Goal: Task Accomplishment & Management: Manage account settings

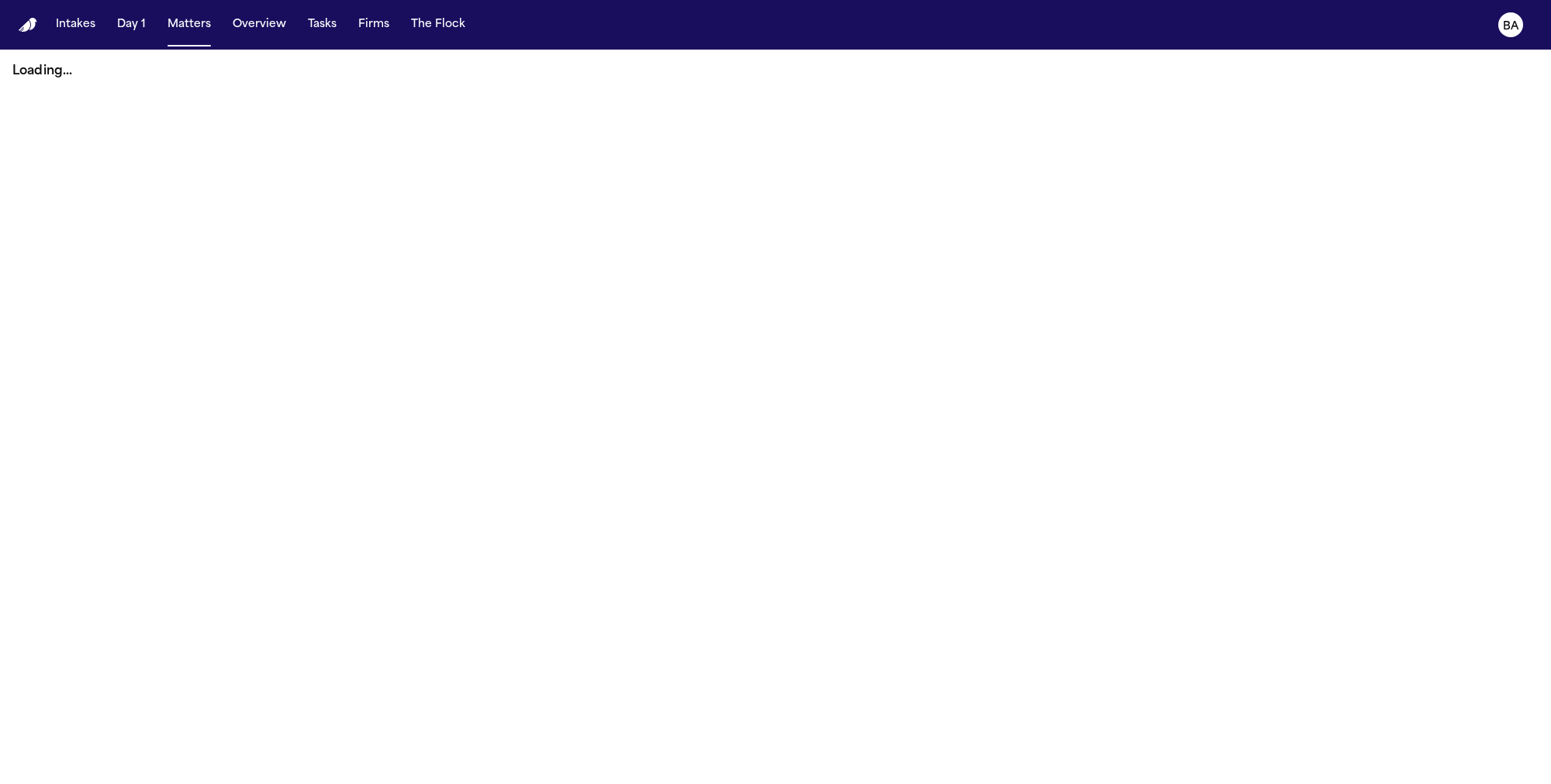
click at [308, 29] on button "Tasks" at bounding box center [322, 24] width 41 height 28
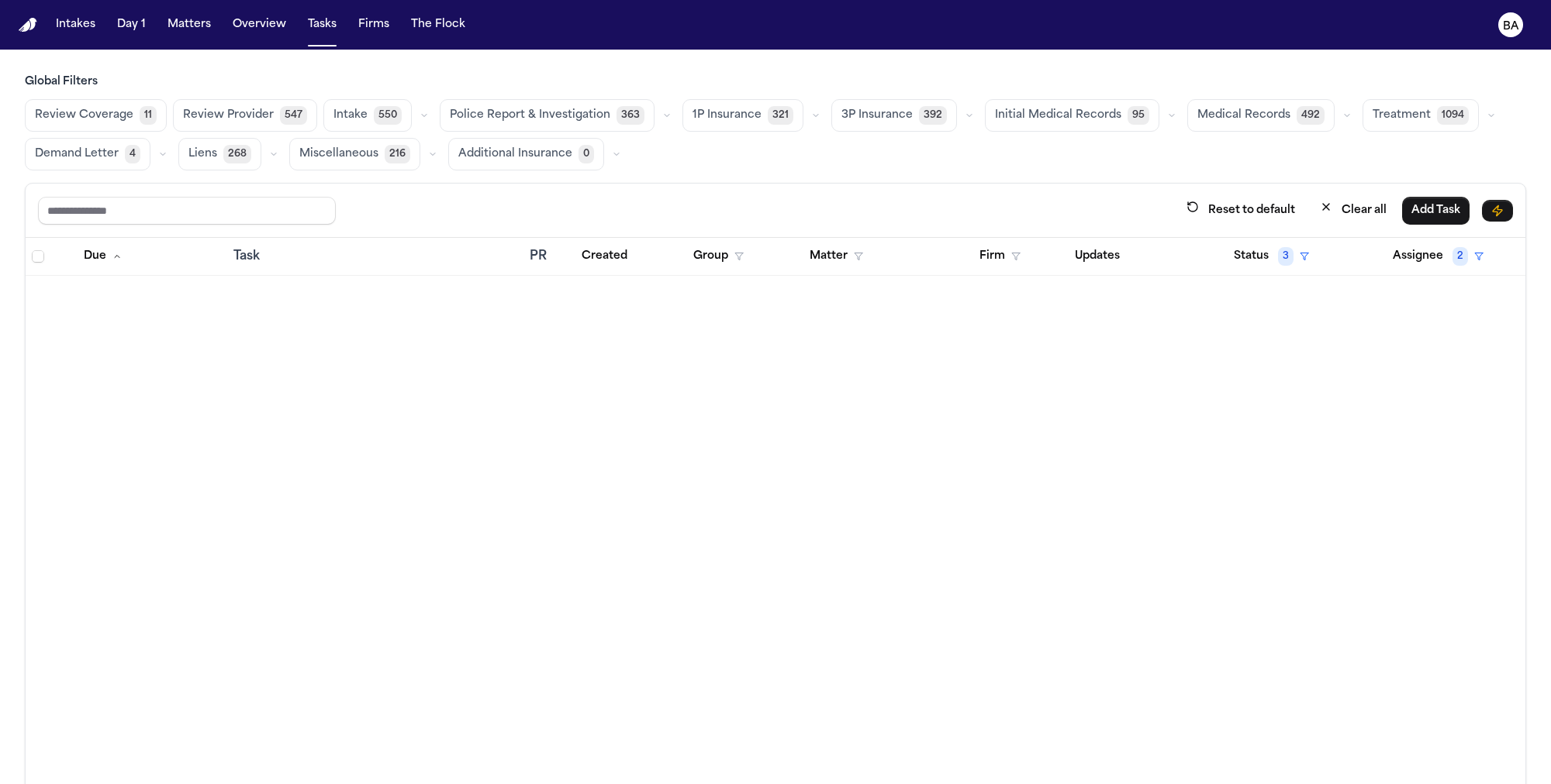
click at [806, 108] on button "button" at bounding box center [815, 115] width 18 height 18
click at [785, 159] on button "Open Claim 24" at bounding box center [760, 154] width 154 height 31
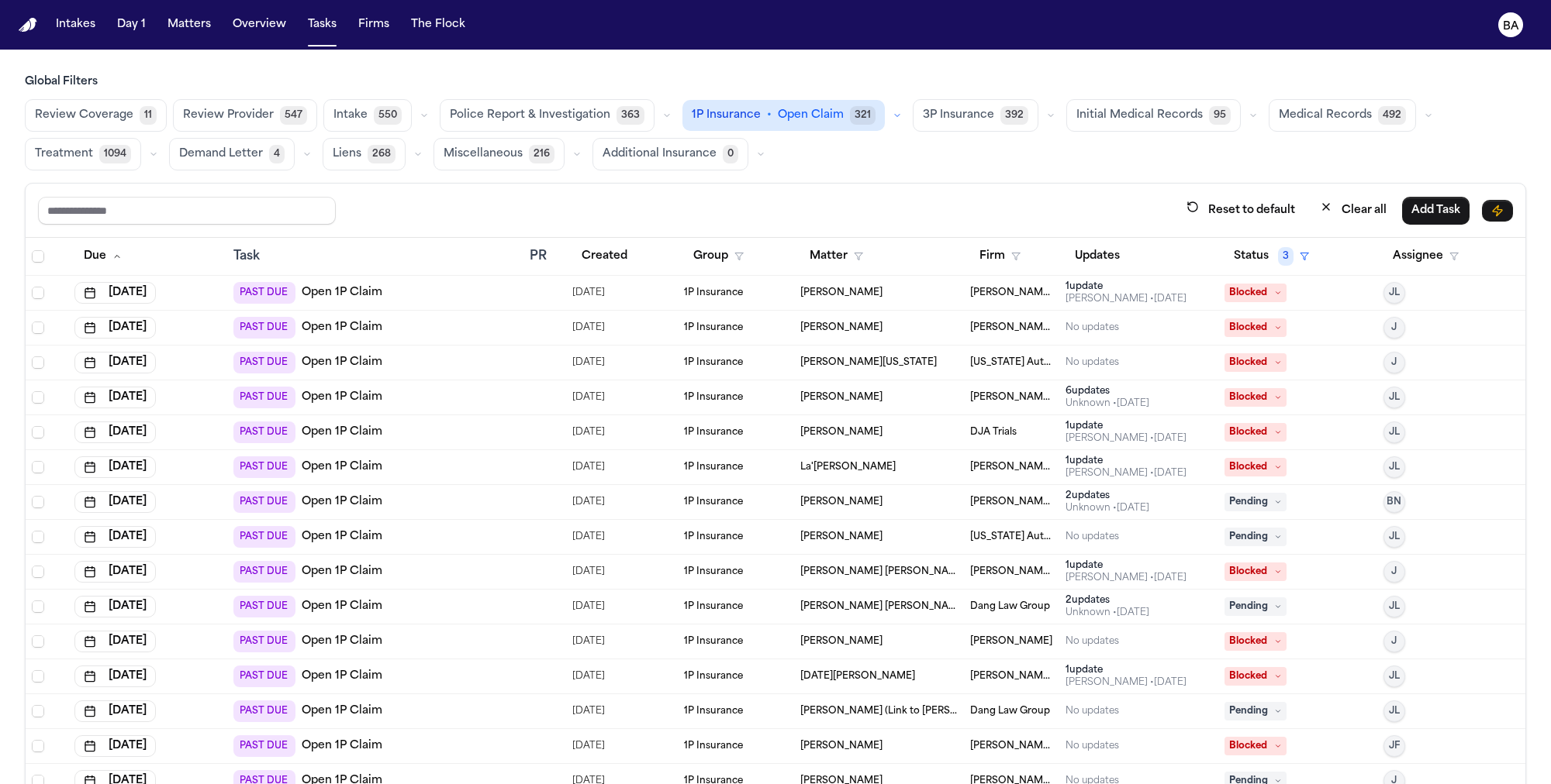
click at [454, 362] on div "PAST DUE Open 1P Claim" at bounding box center [376, 363] width 285 height 21
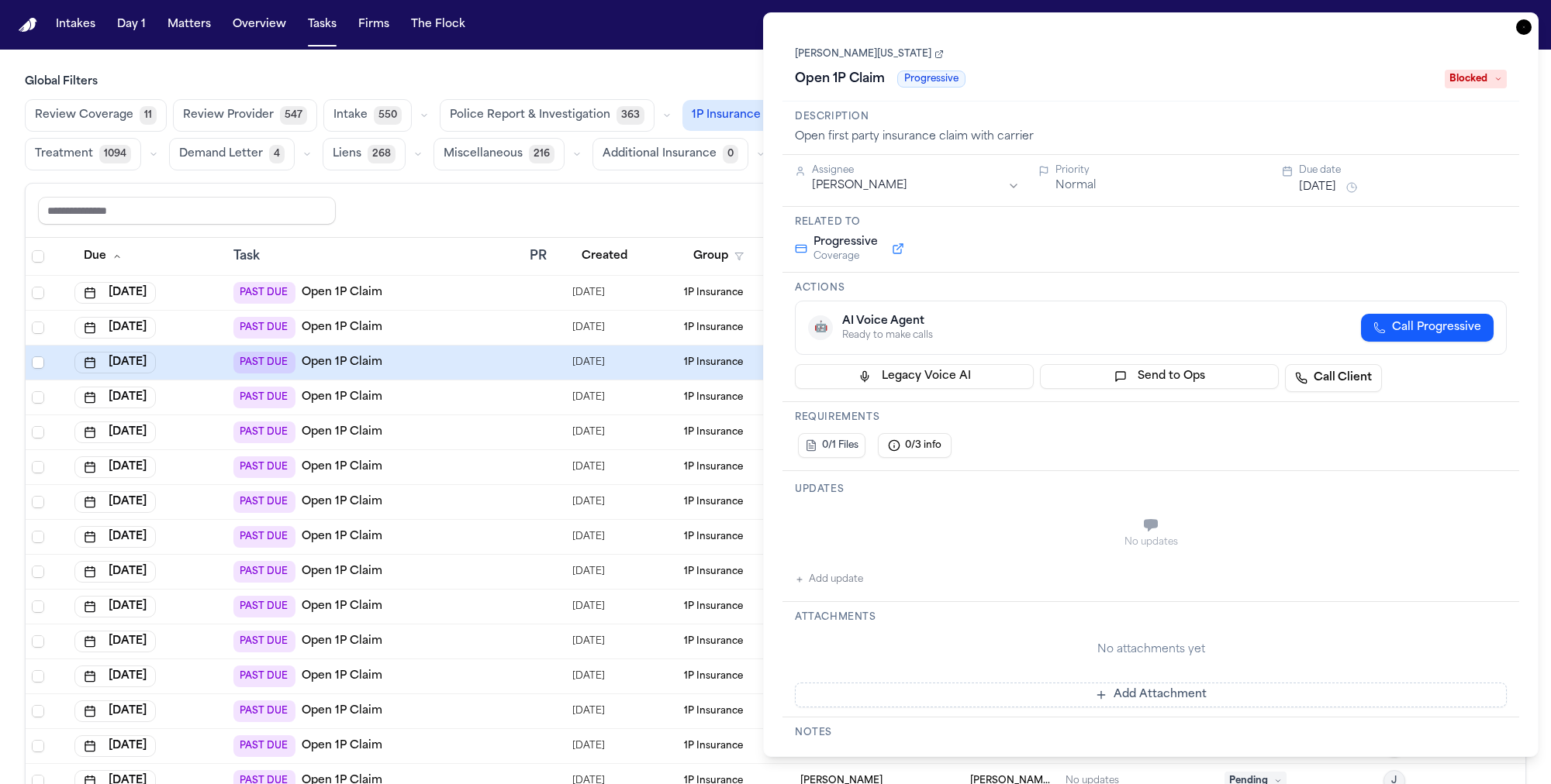
click at [1523, 24] on icon "button" at bounding box center [1524, 27] width 15 height 15
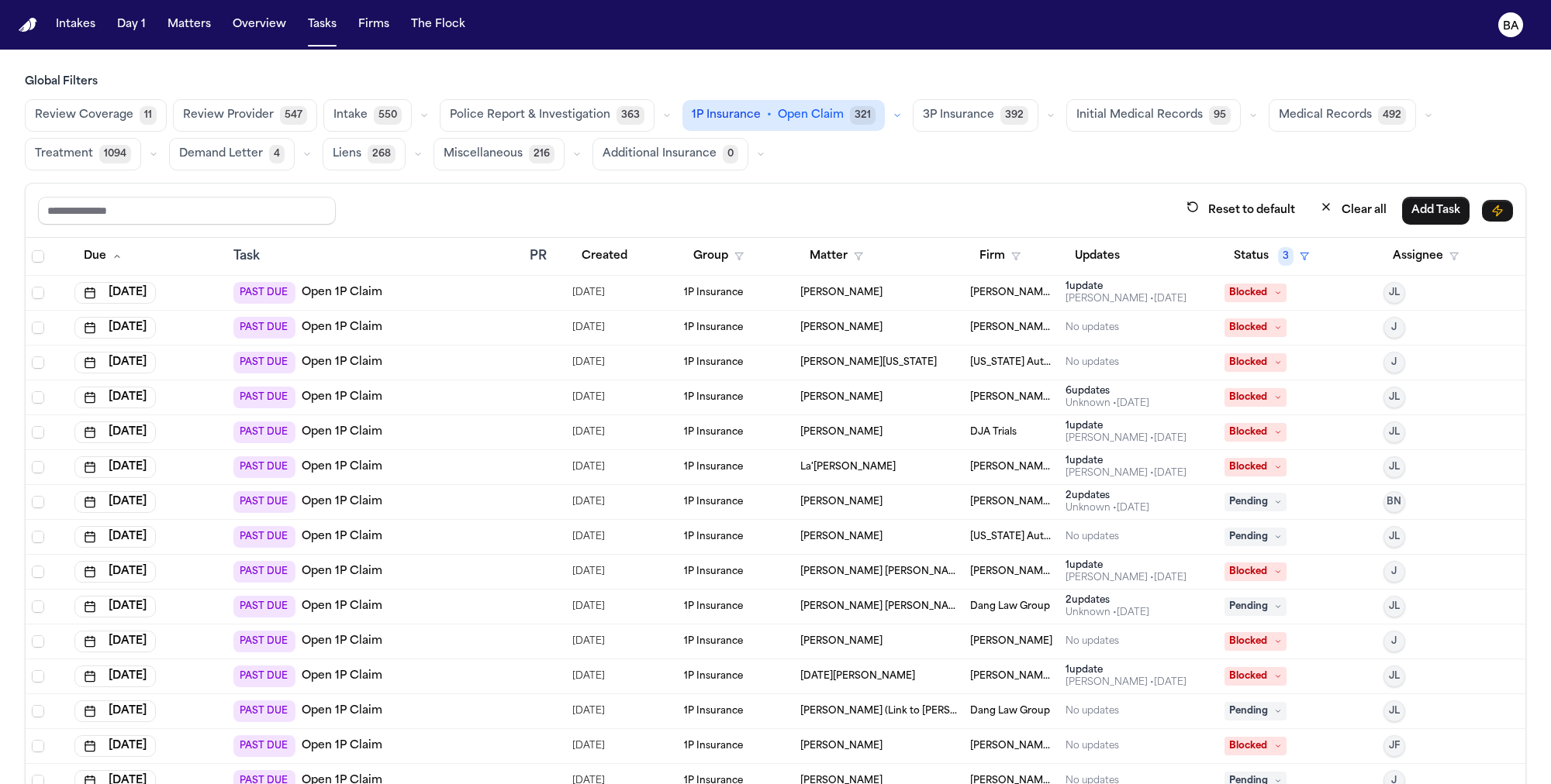
click at [141, 106] on span "11" at bounding box center [148, 115] width 17 height 18
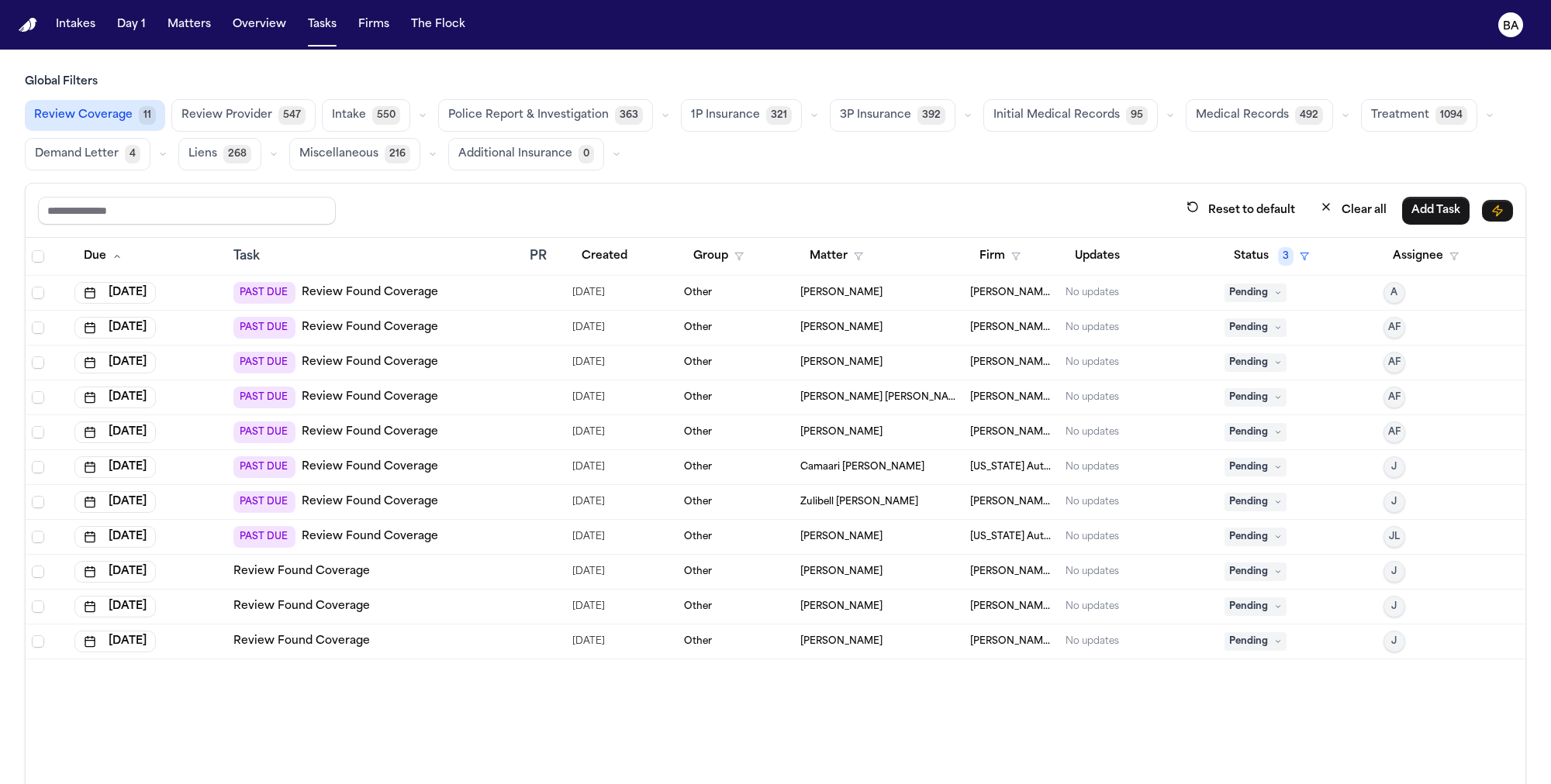
click at [1520, 20] on button "BA" at bounding box center [1510, 24] width 44 height 34
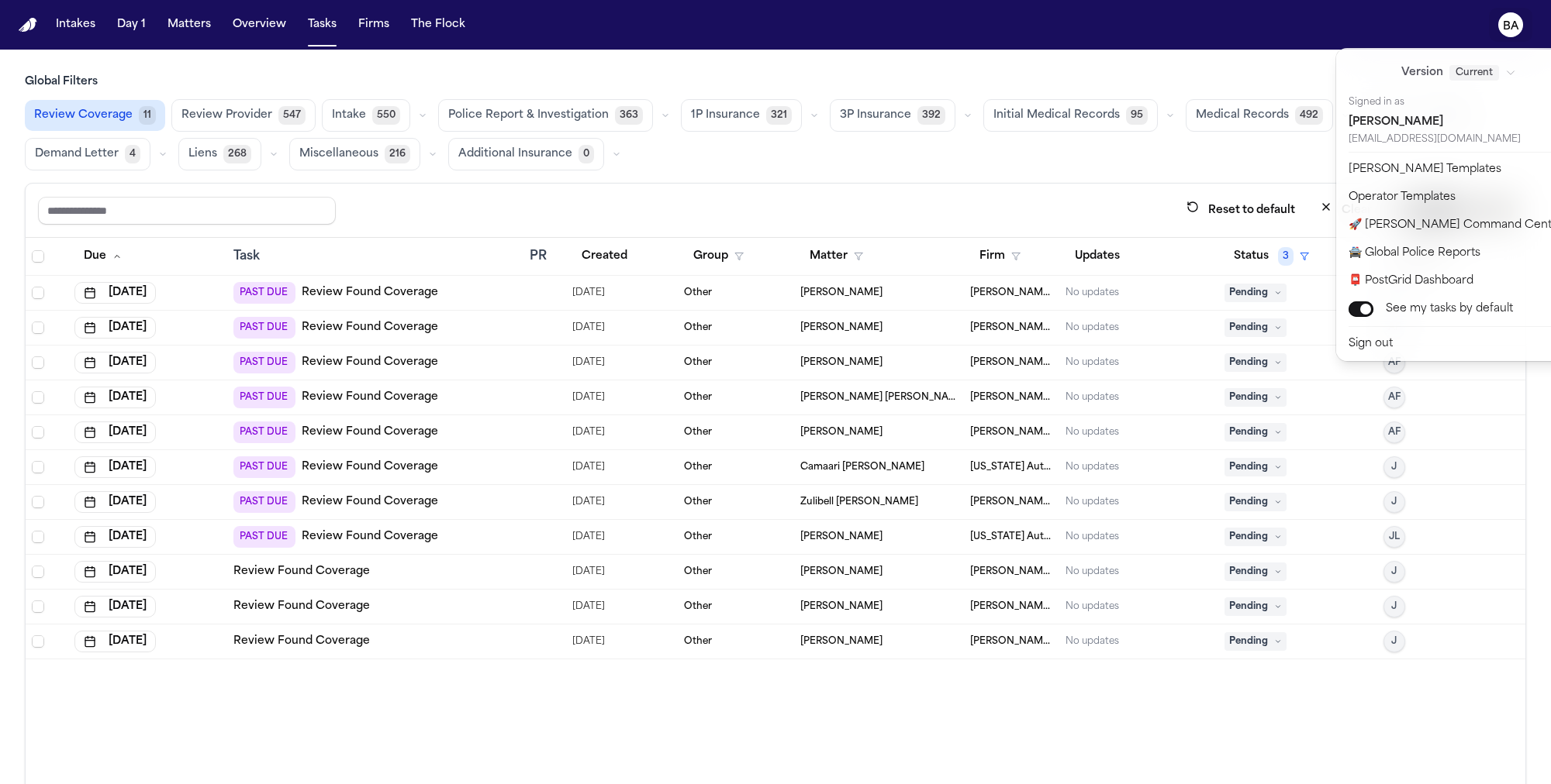
click at [1449, 73] on span "Current" at bounding box center [1474, 73] width 49 height 15
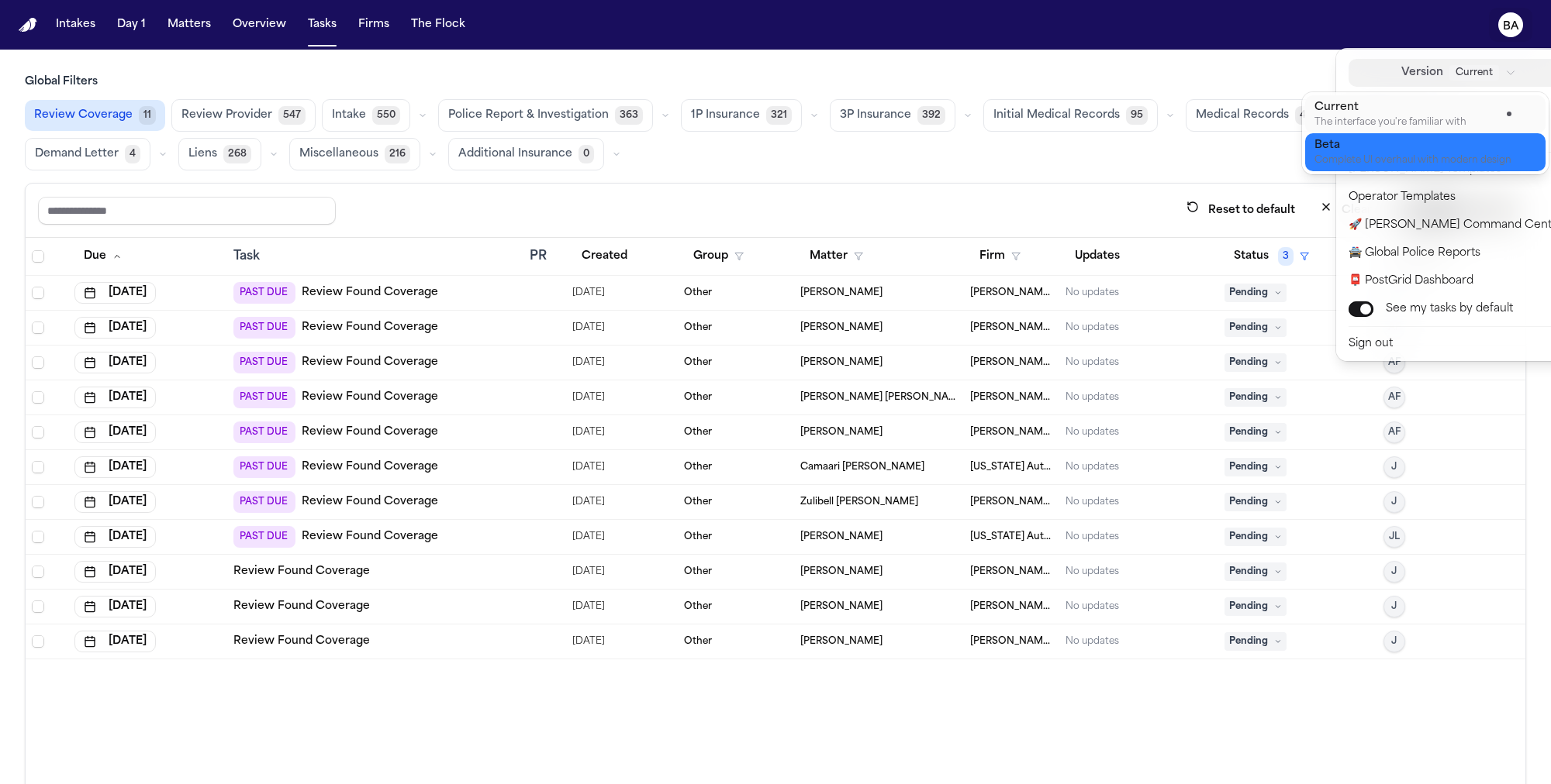
click at [1384, 150] on div "Beta" at bounding box center [1412, 146] width 197 height 15
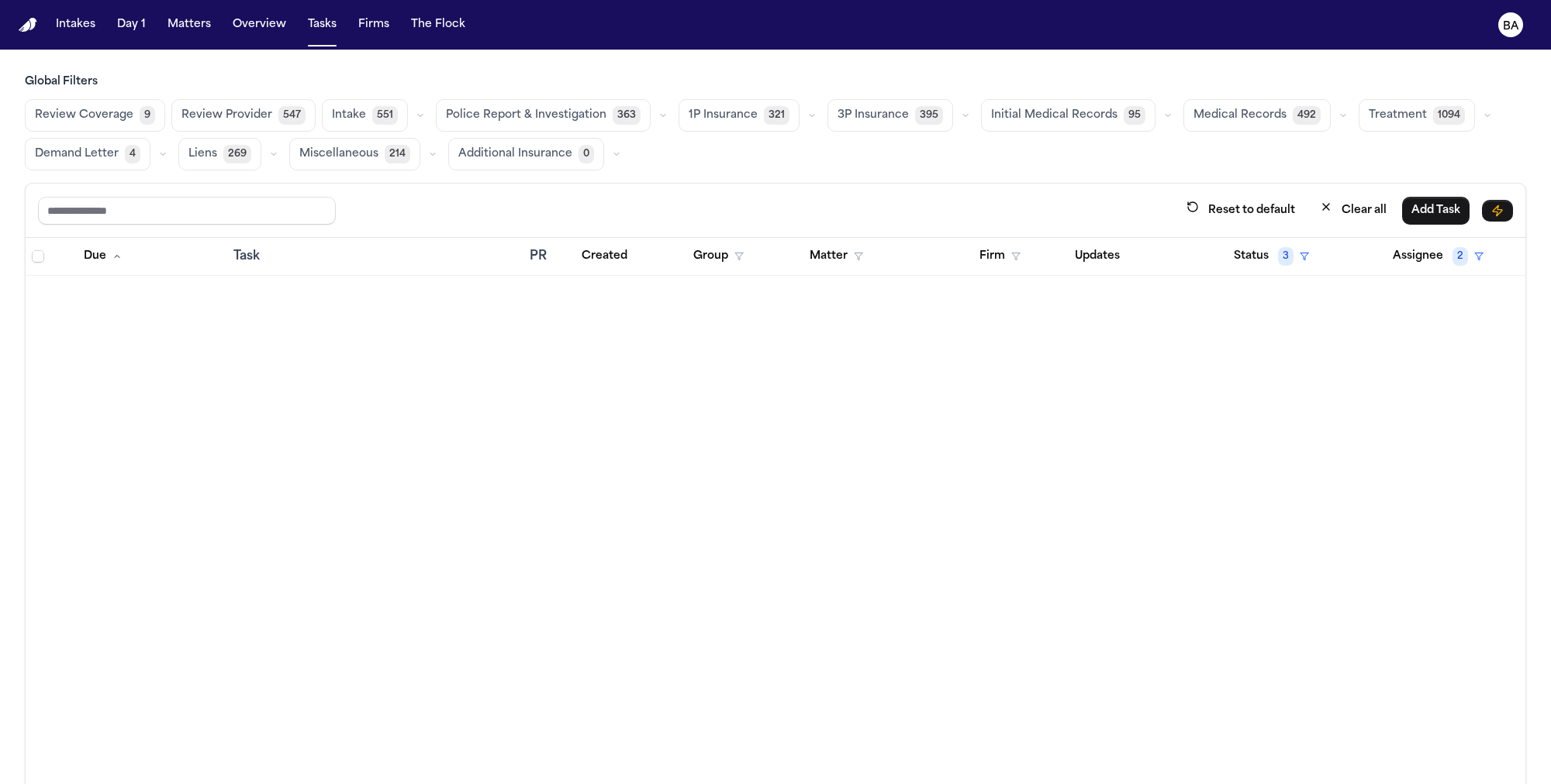
click at [96, 123] on span "Review Coverage" at bounding box center [84, 115] width 99 height 15
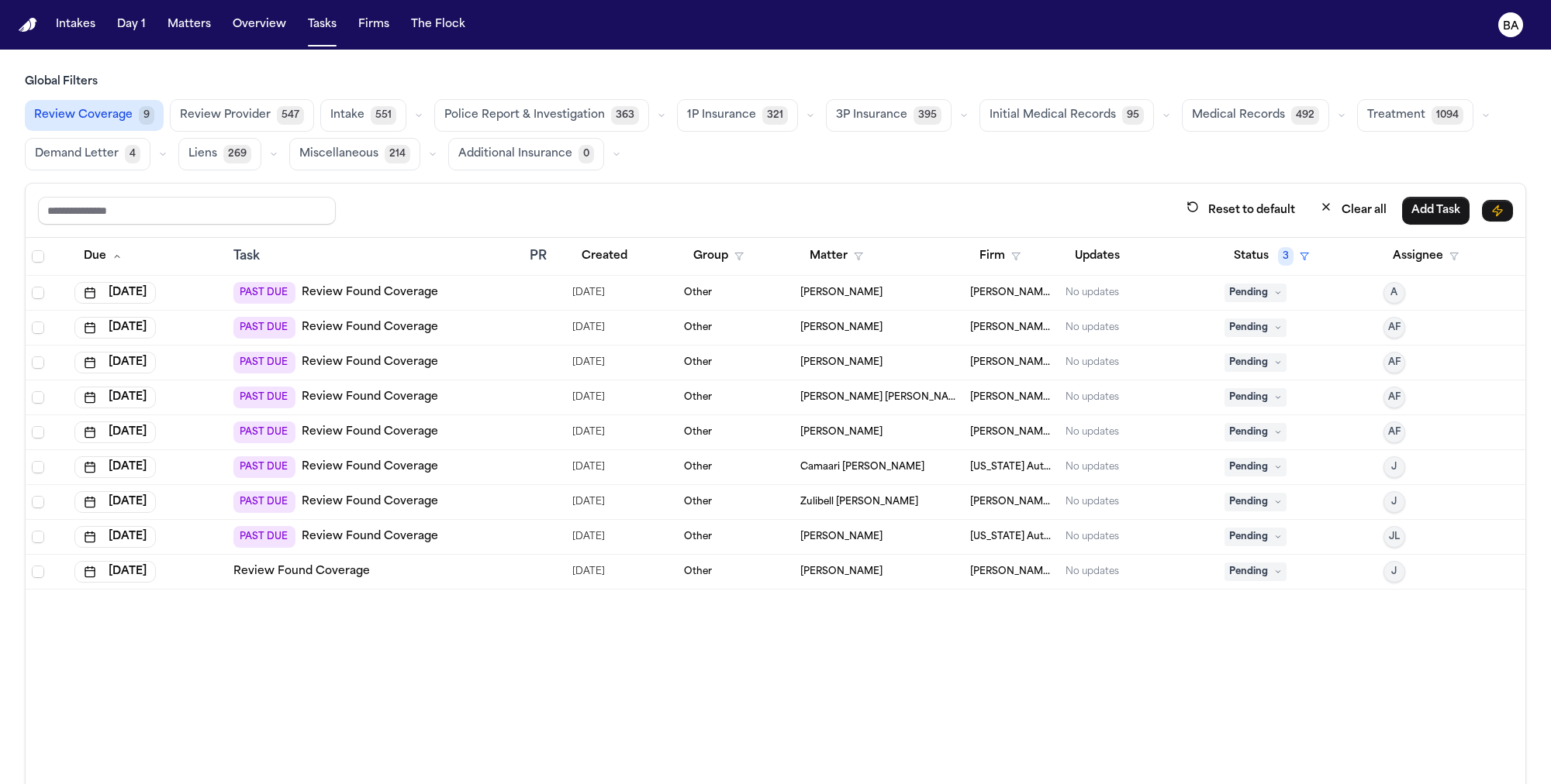
click at [459, 539] on div "PAST DUE Review Found Coverage" at bounding box center [376, 537] width 285 height 21
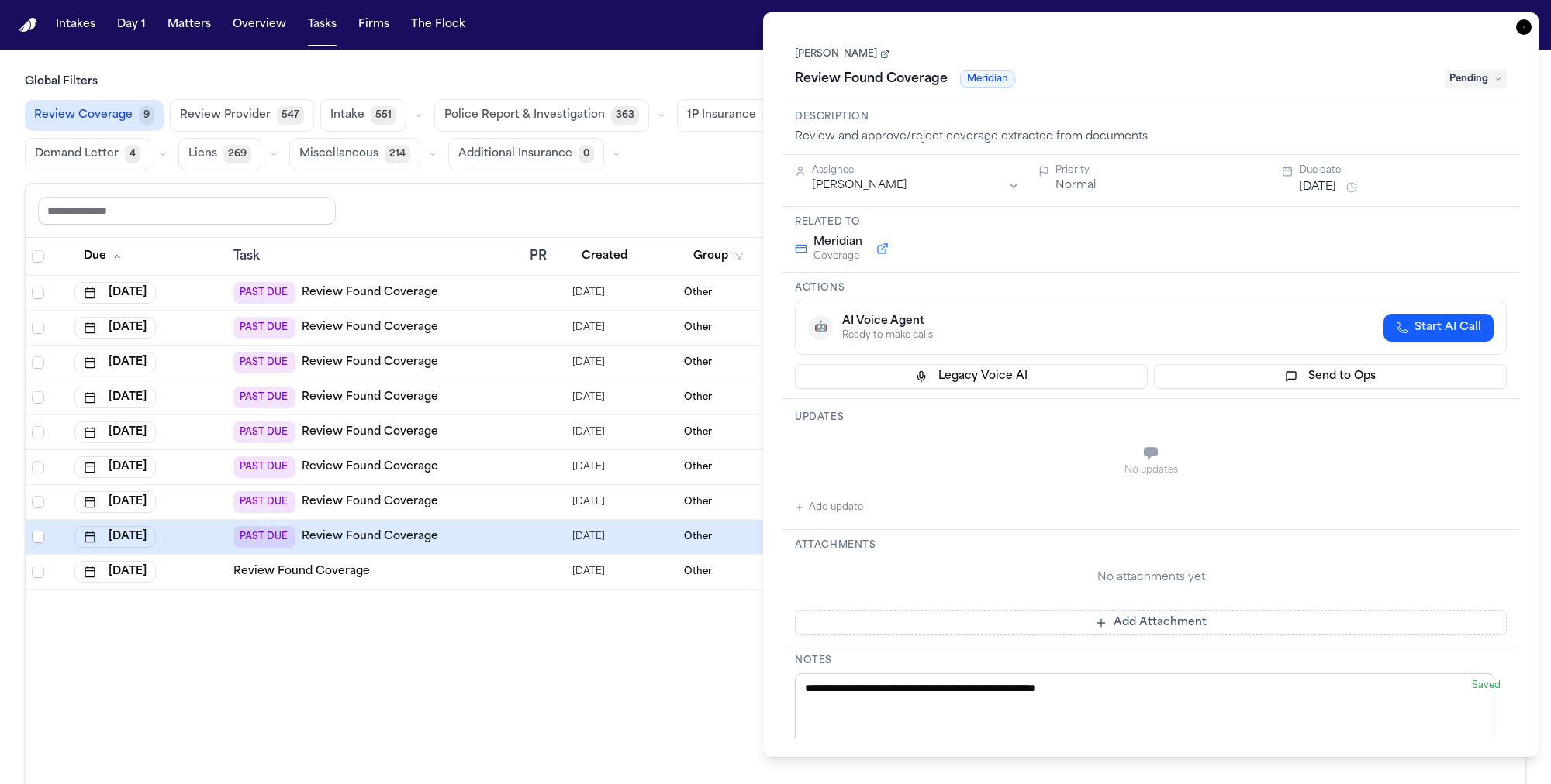
click at [874, 55] on link "[PERSON_NAME]" at bounding box center [842, 54] width 95 height 13
click at [867, 187] on html "Intakes Day 1 Matters Overview Tasks Firms The Flock BA Global Filters Review C…" at bounding box center [776, 392] width 1551 height 784
click at [864, 506] on div "No updates Add update" at bounding box center [1150, 475] width 712 height 83
click at [850, 510] on button "Add update" at bounding box center [829, 507] width 68 height 18
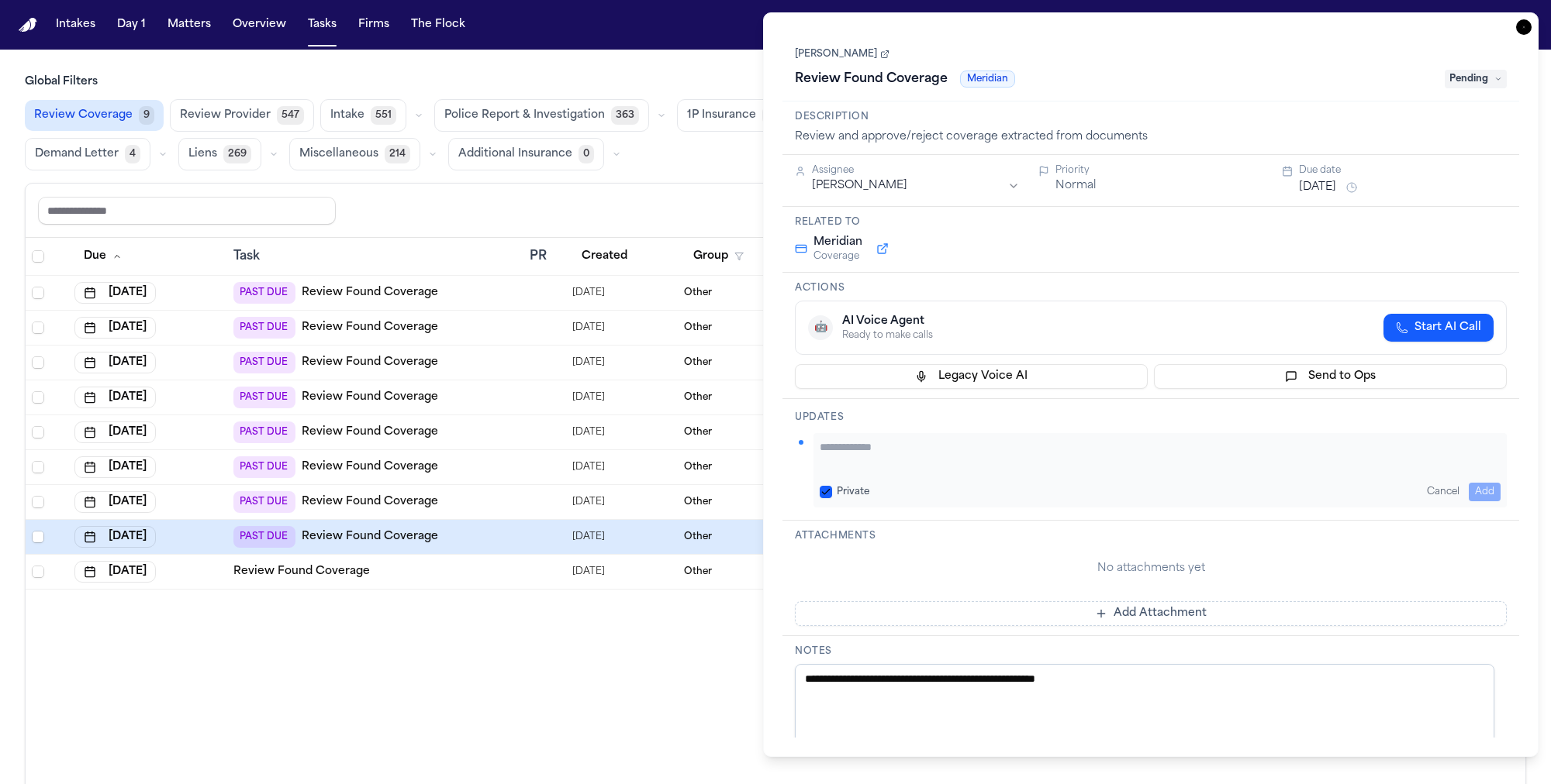
click at [889, 445] on textarea "Add your update" at bounding box center [1160, 455] width 681 height 31
click at [855, 489] on label "Private" at bounding box center [853, 492] width 33 height 13
click at [832, 489] on button "Private" at bounding box center [826, 492] width 13 height 13
click at [869, 456] on textarea "Add your update" at bounding box center [1160, 455] width 681 height 31
type textarea "*"
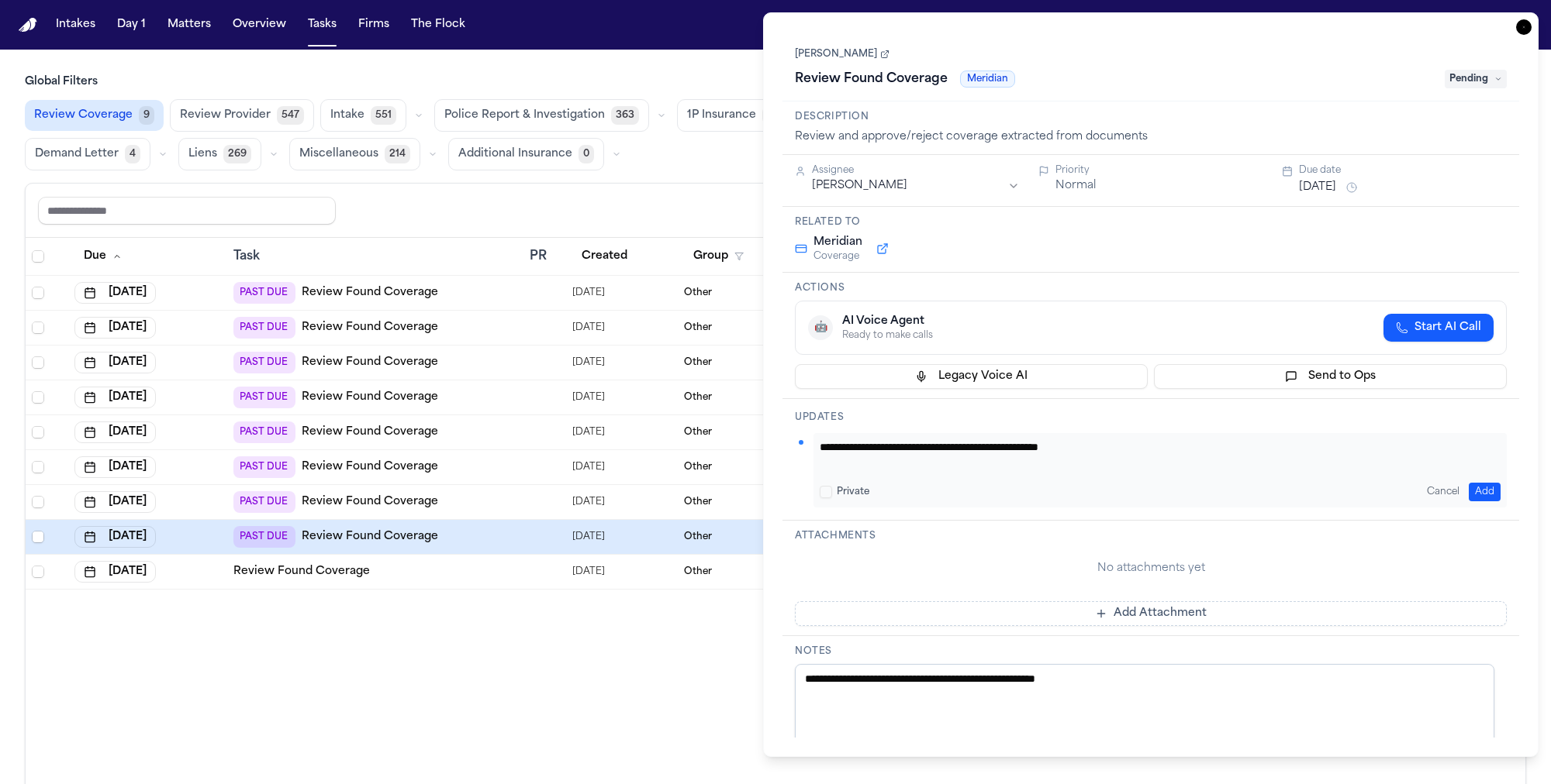
type textarea "**********"
click at [1478, 483] on button "Add" at bounding box center [1484, 492] width 32 height 18
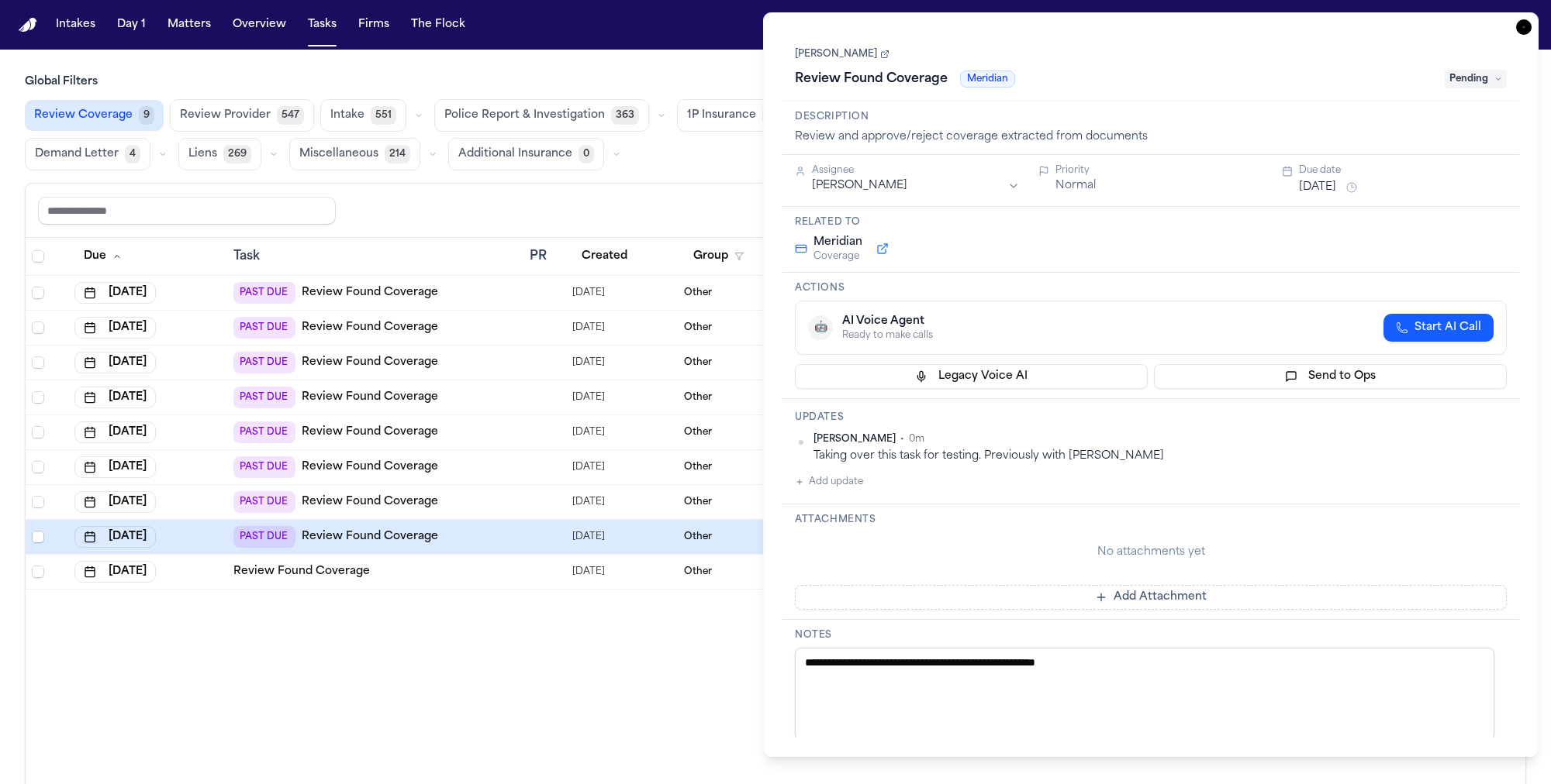
click at [628, 680] on div "Due Task PR Created Group Matter Firm Updates Status 3 Assignee Aug 6, 2025 PAS…" at bounding box center [775, 545] width 1500 height 614
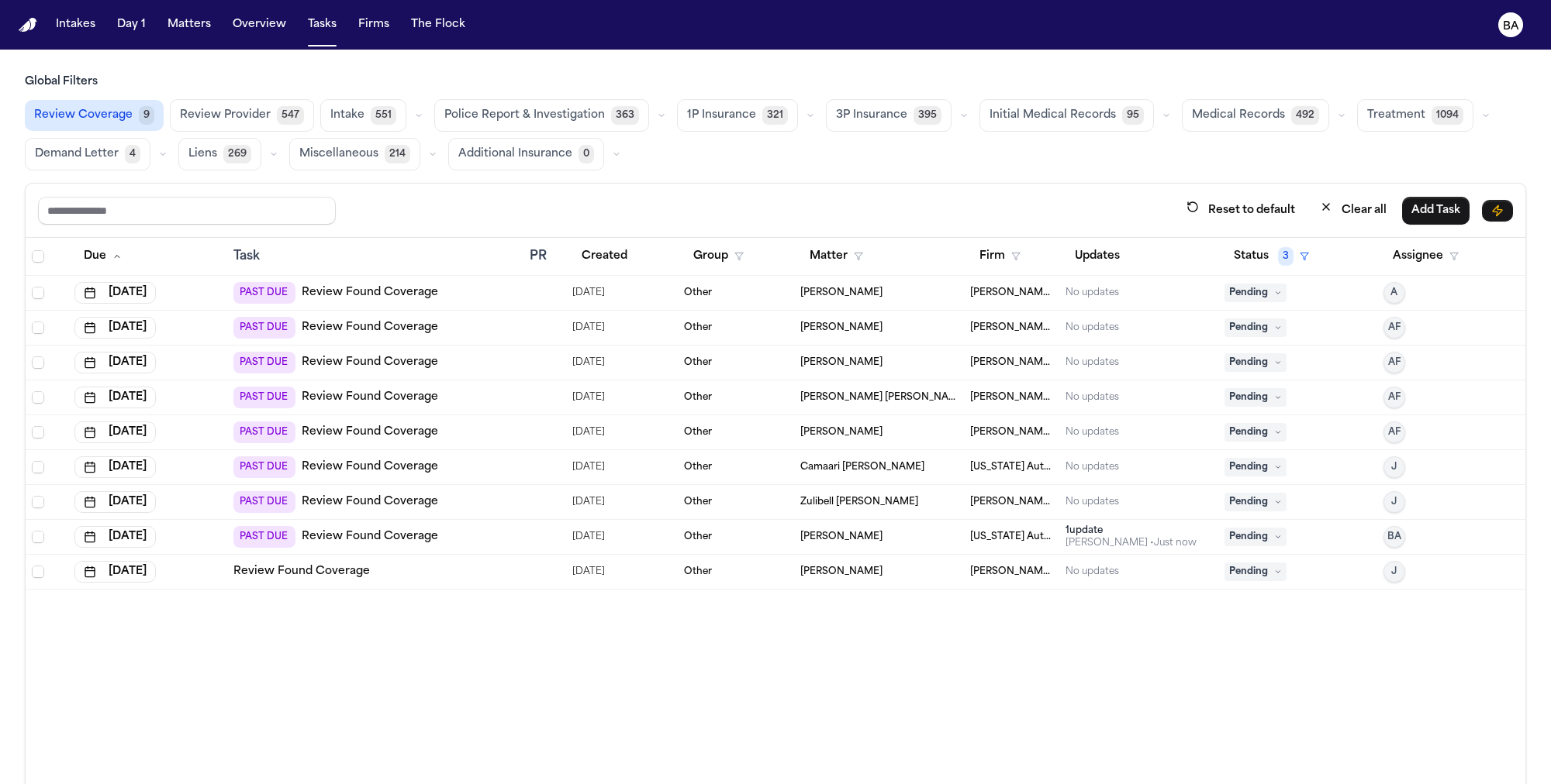
click at [806, 116] on icon "button" at bounding box center [810, 116] width 10 height 10
click at [655, 671] on div "Due Task PR Created Group Matter Firm Updates Status 3 Assignee Aug 6, 2025 PAS…" at bounding box center [775, 545] width 1500 height 614
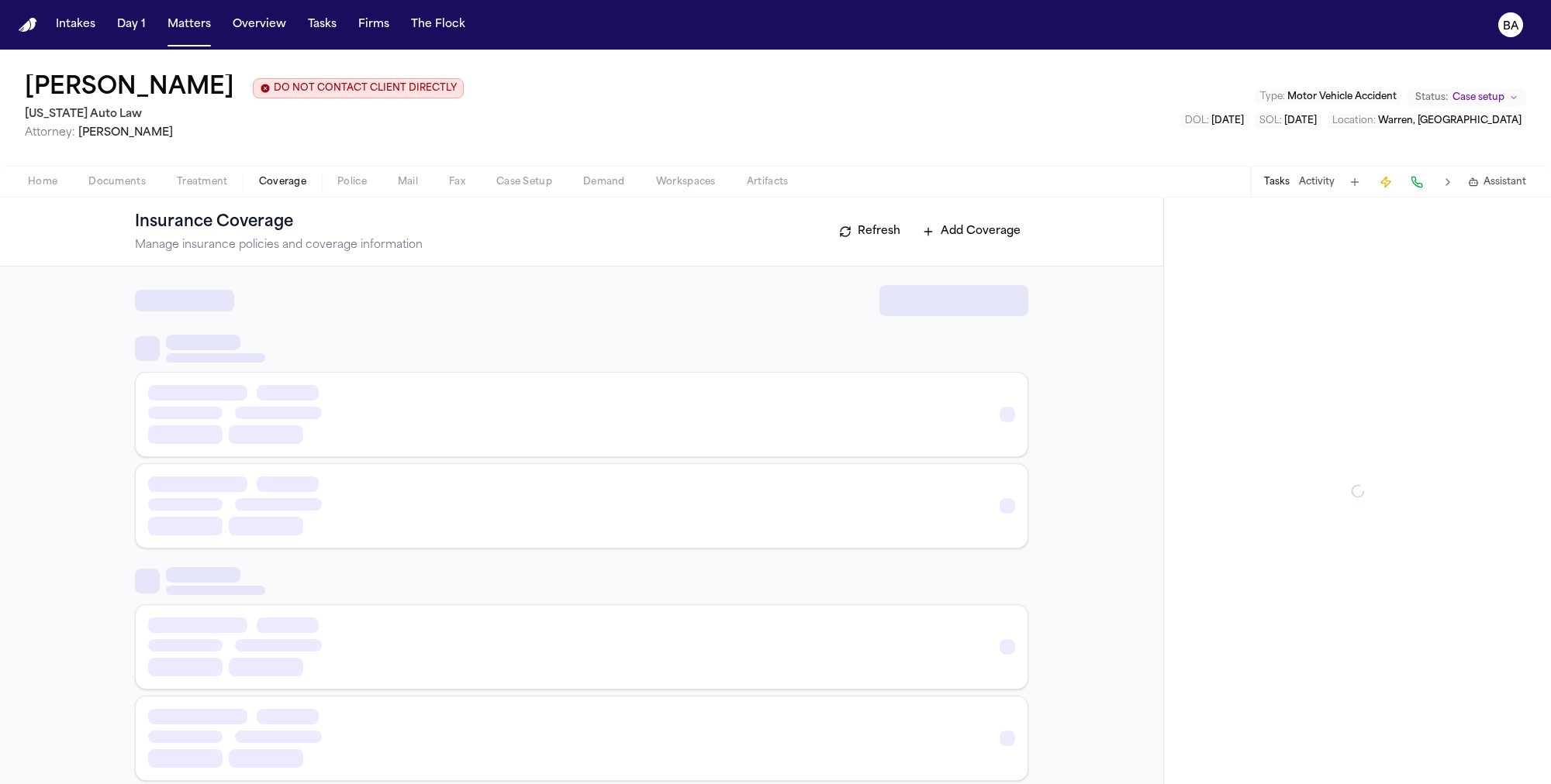
click at [301, 183] on span "Coverage" at bounding box center [282, 182] width 47 height 13
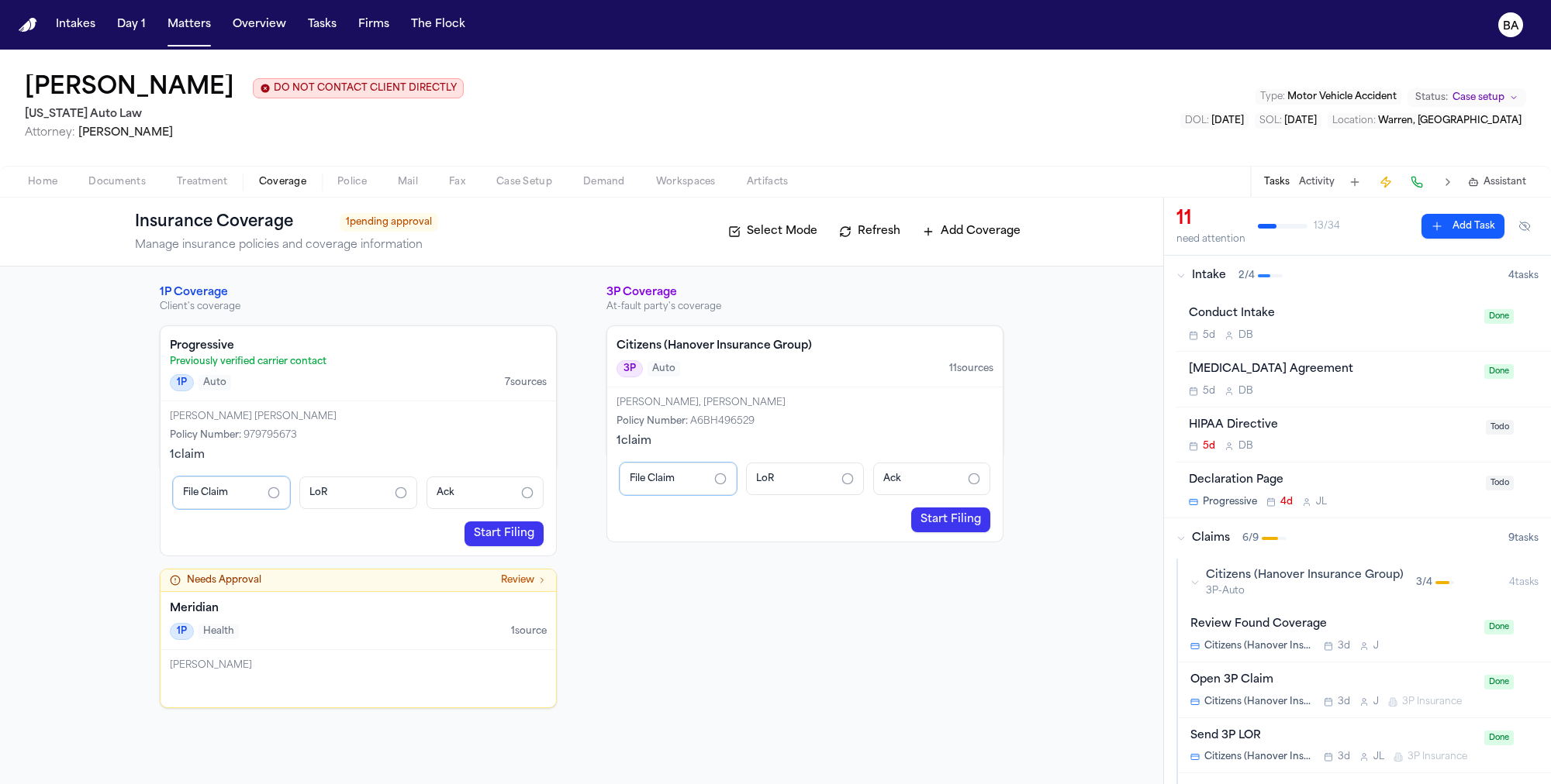
click at [393, 436] on div "Policy Number : 979795673" at bounding box center [357, 436] width 377 height 13
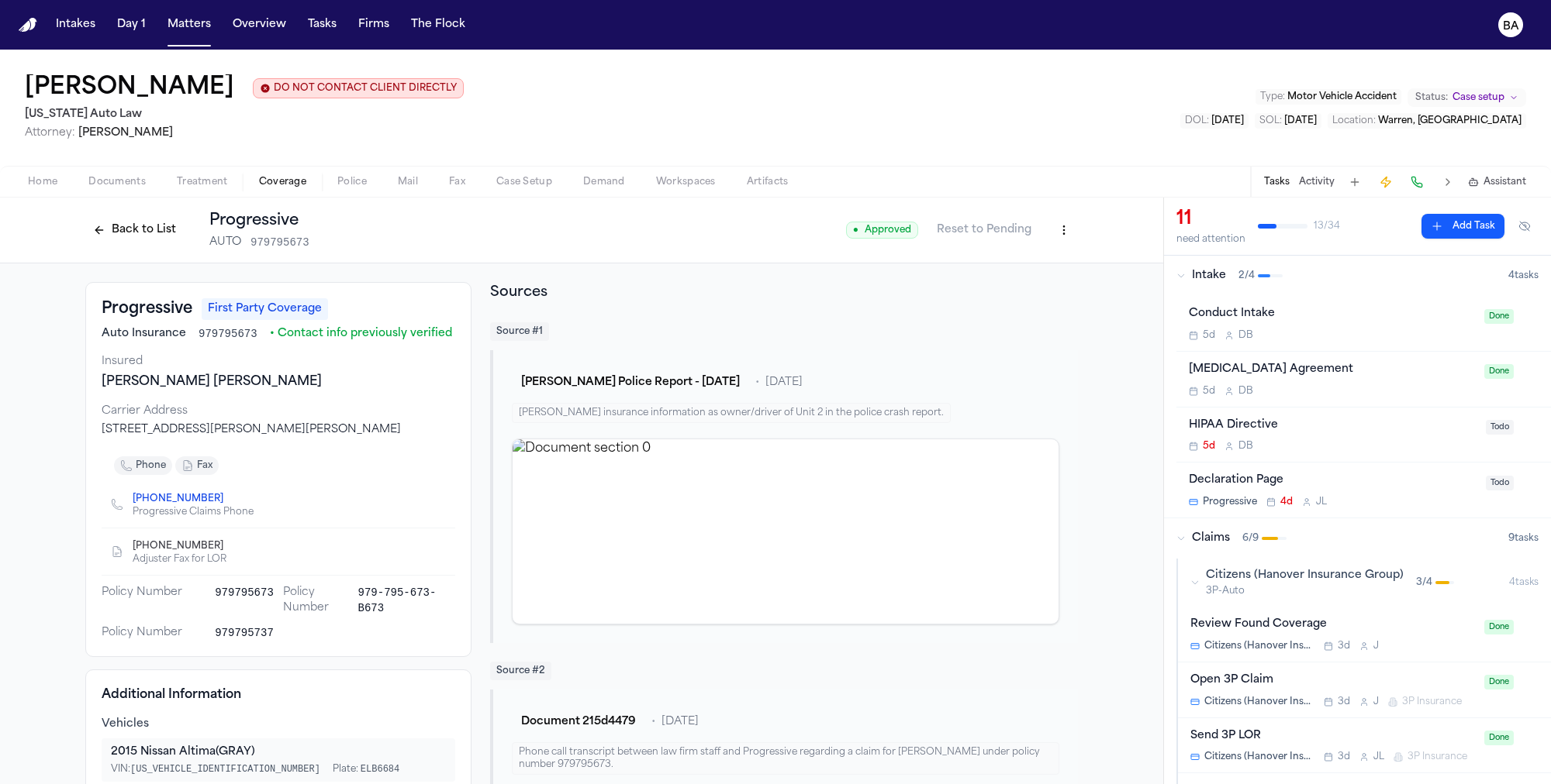
click at [135, 233] on button "Back to List" at bounding box center [135, 230] width 99 height 25
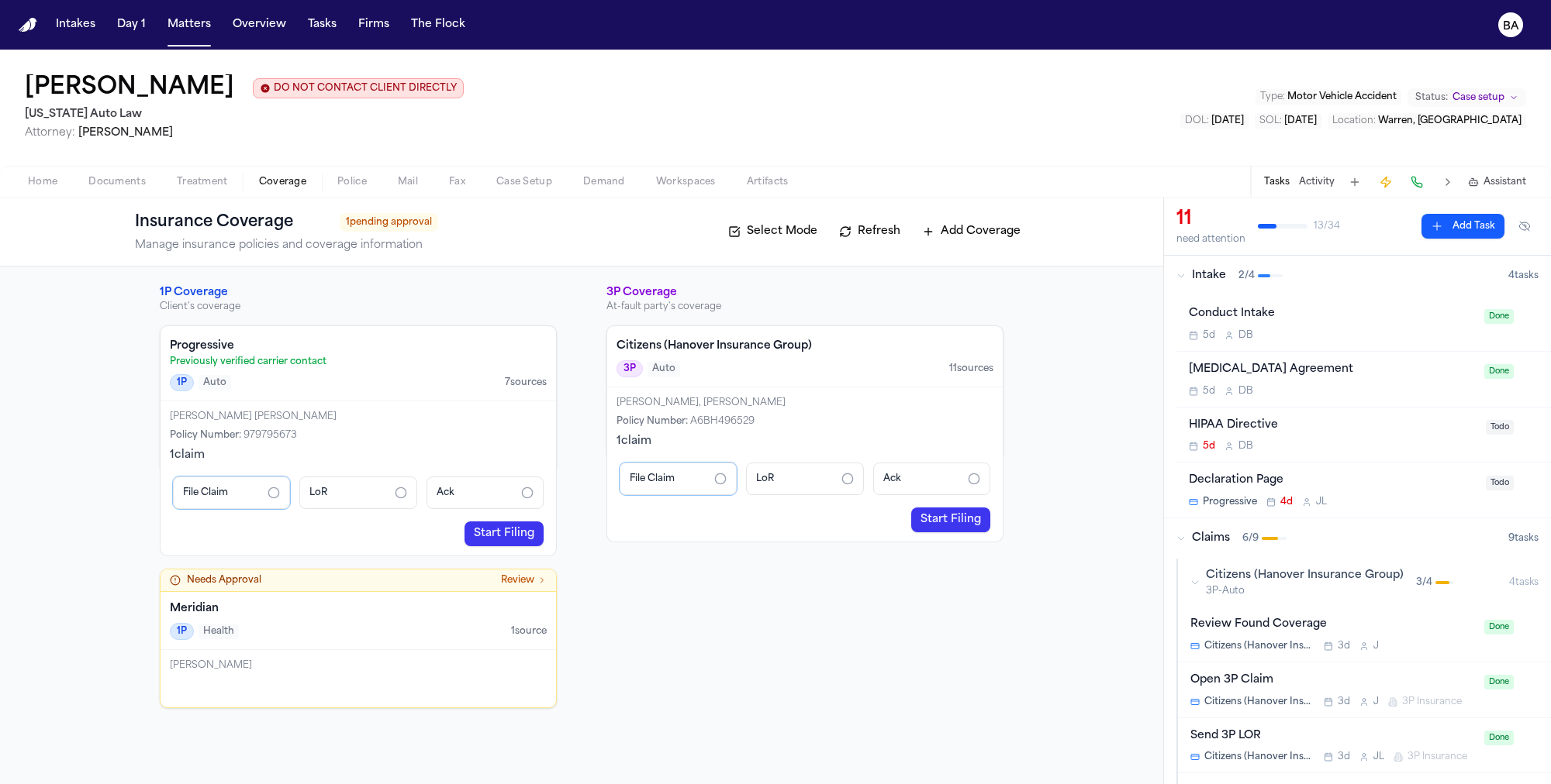
click at [514, 523] on link "Start Filing" at bounding box center [504, 534] width 79 height 25
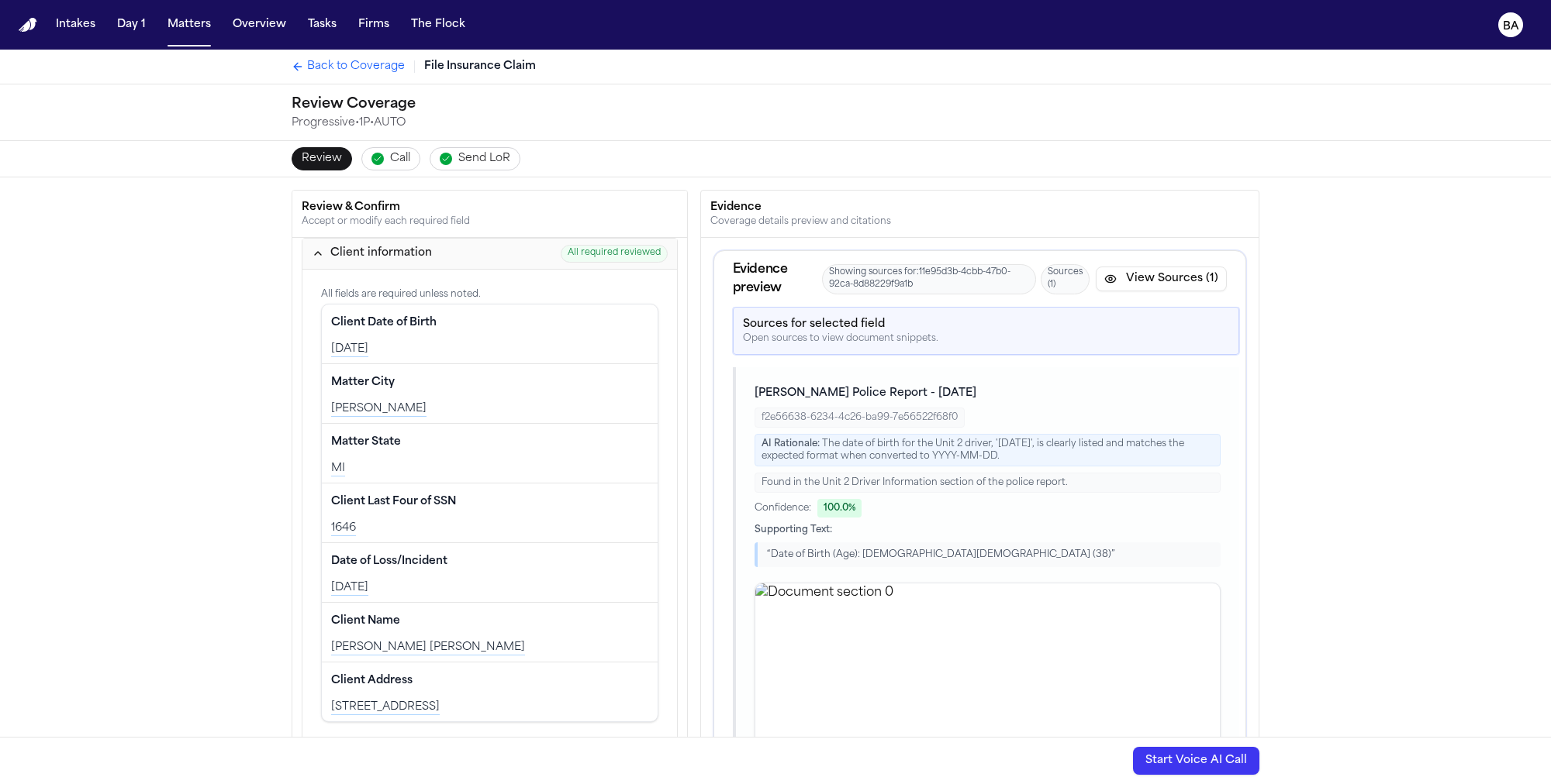
click at [375, 149] on button "Call" at bounding box center [390, 159] width 59 height 23
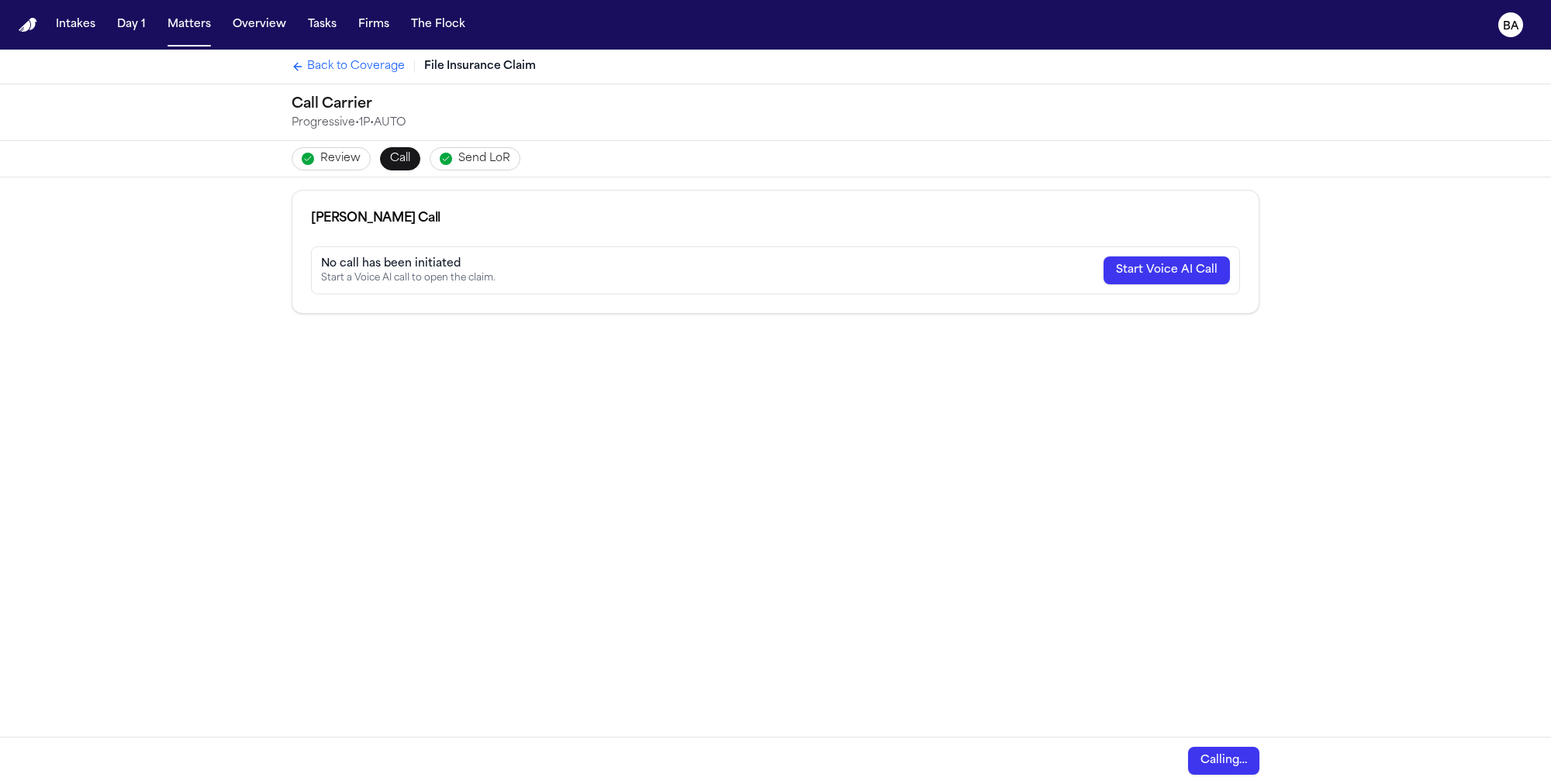
click at [320, 155] on span "Review" at bounding box center [341, 159] width 41 height 15
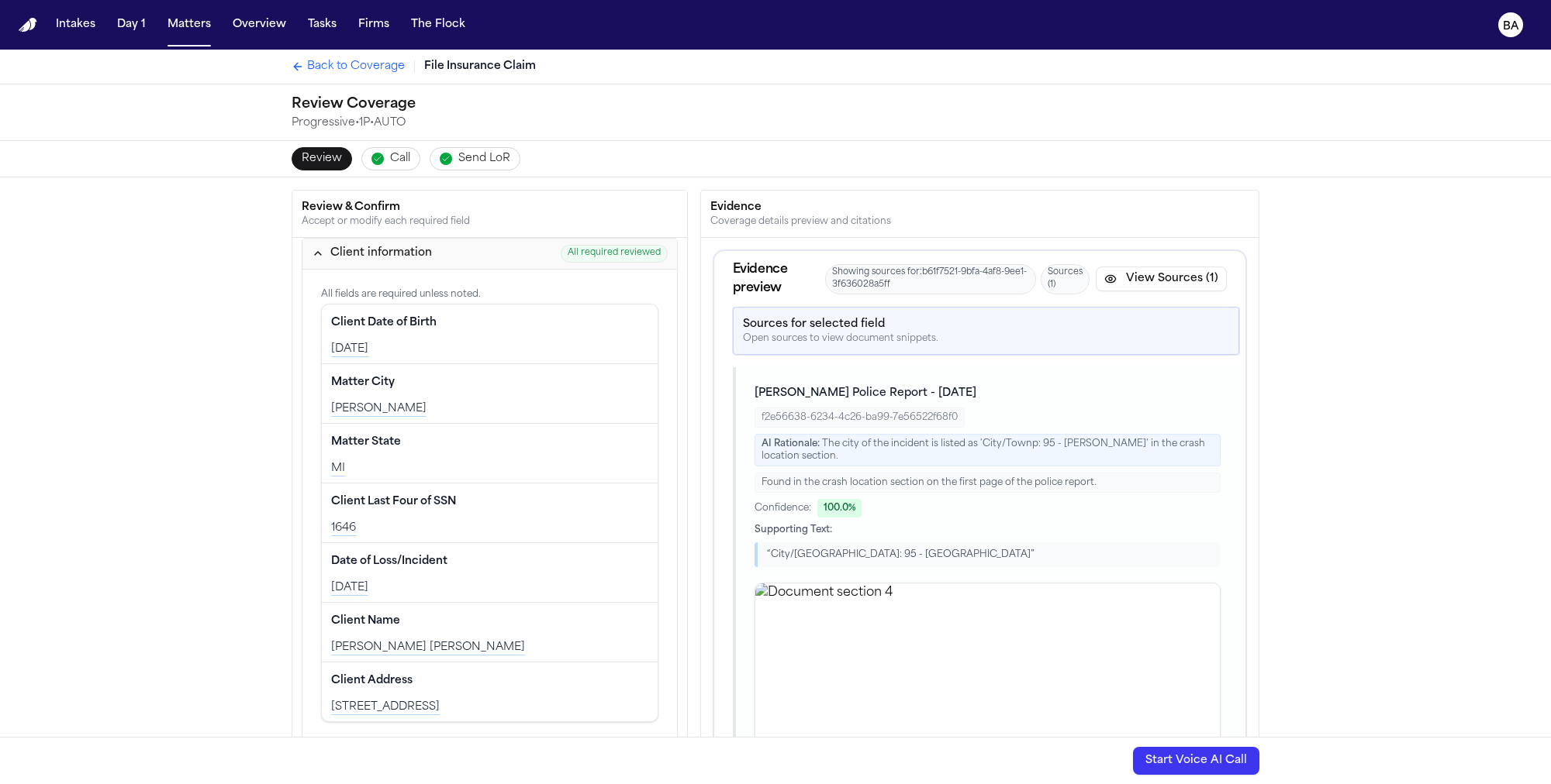
scroll to position [21, 0]
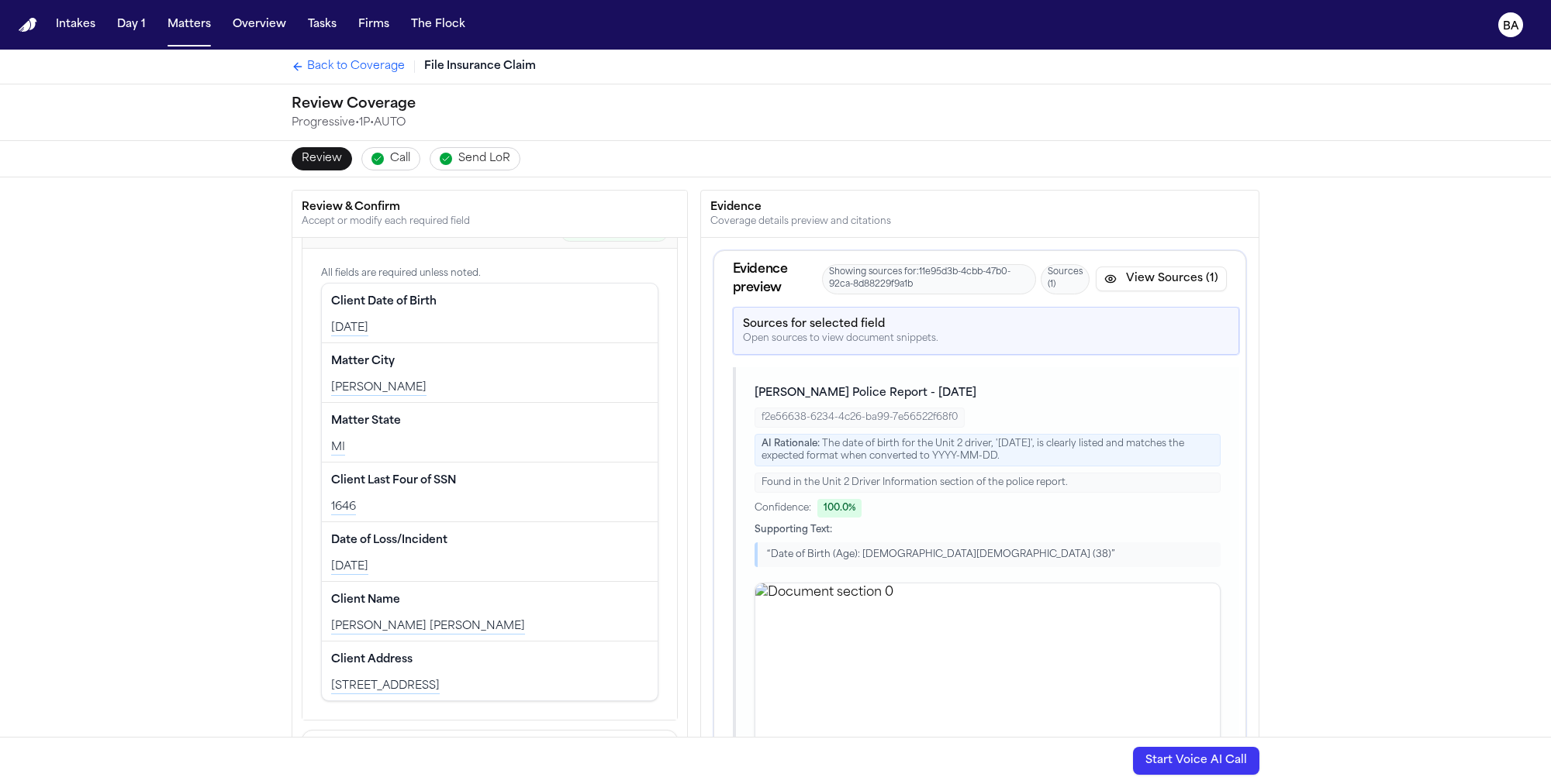
click at [390, 164] on span "Call" at bounding box center [400, 159] width 20 height 15
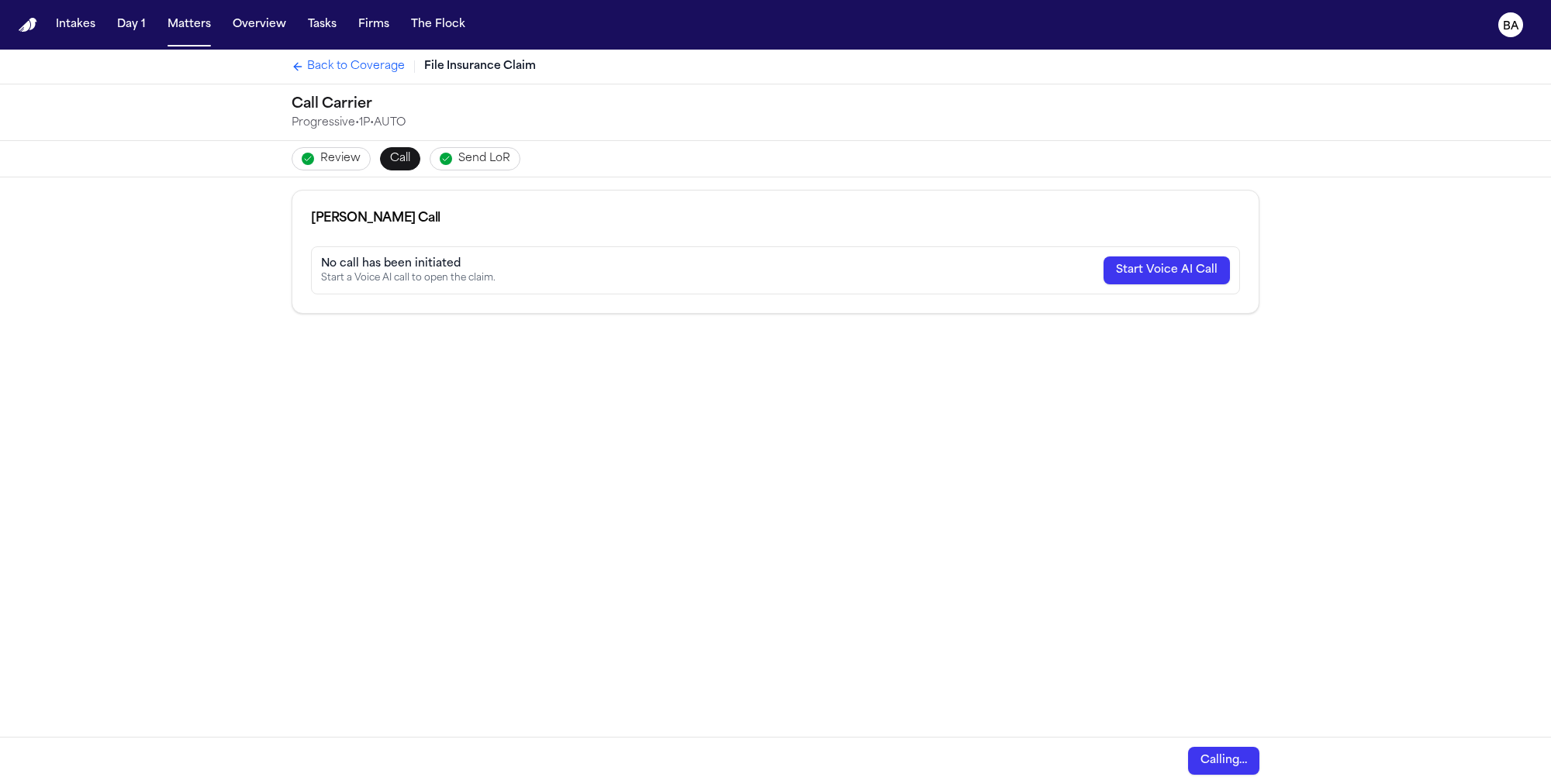
click at [459, 154] on span "Send LoR" at bounding box center [484, 159] width 52 height 15
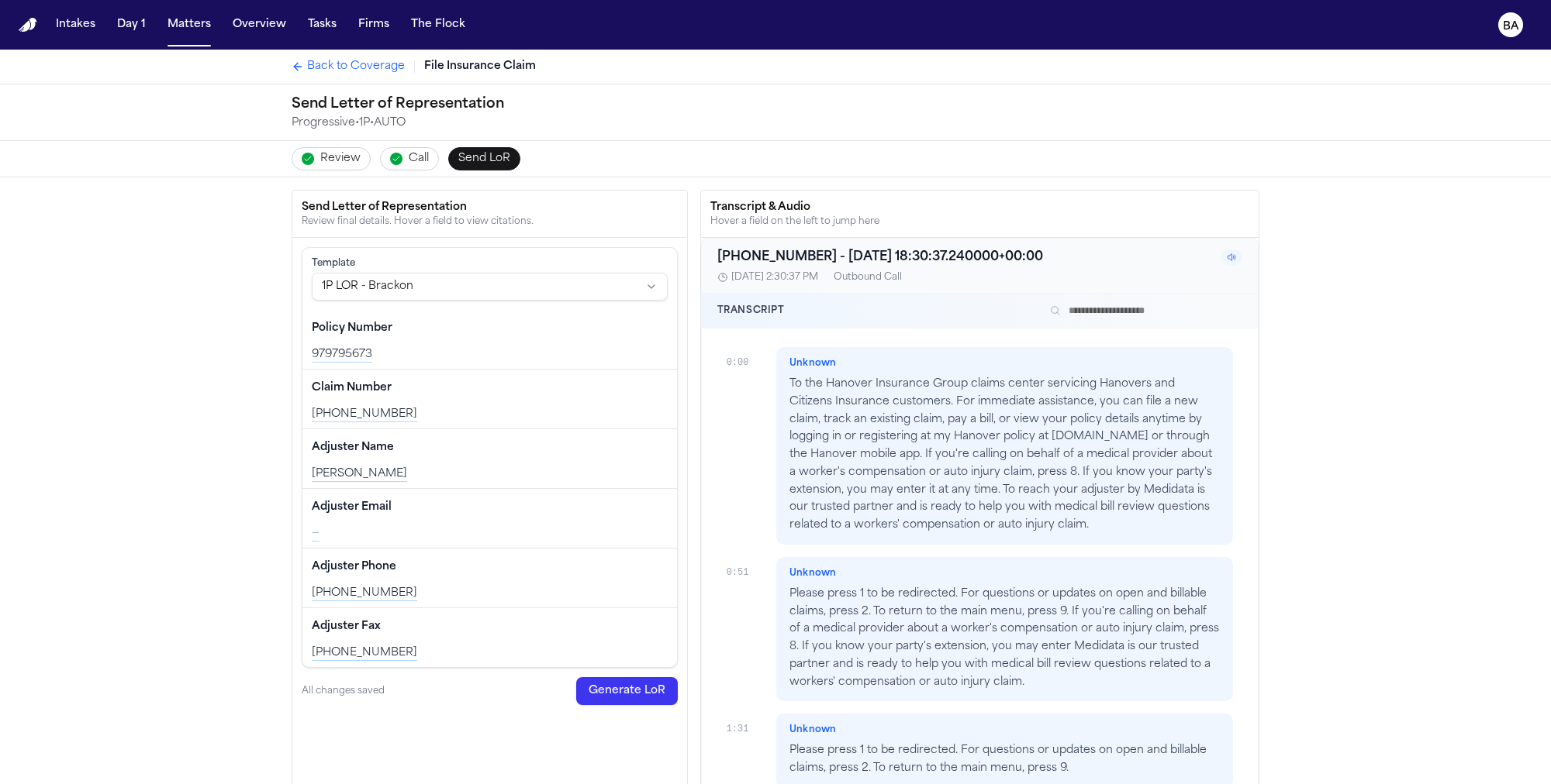
click at [466, 277] on html "Intakes Day 1 Matters Overview Tasks Firms The Flock BA Back to Coverage File I…" at bounding box center [776, 392] width 1551 height 784
click at [220, 321] on html "Intakes Day 1 Matters Overview Tasks Firms The Flock BA Back to Coverage File I…" at bounding box center [776, 392] width 1551 height 784
click at [409, 157] on span "Call" at bounding box center [418, 159] width 20 height 15
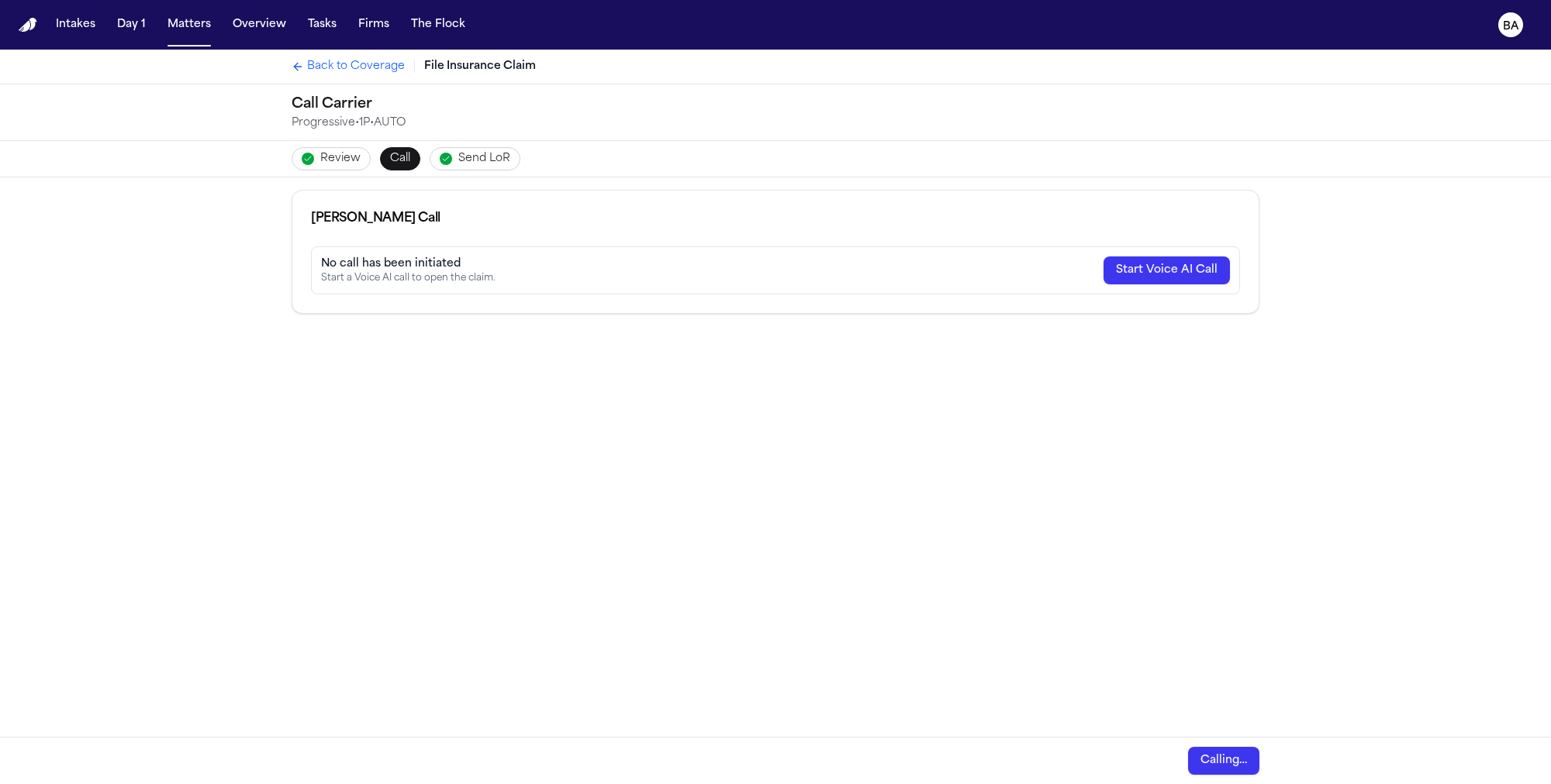
click at [320, 154] on span "Review" at bounding box center [341, 159] width 41 height 15
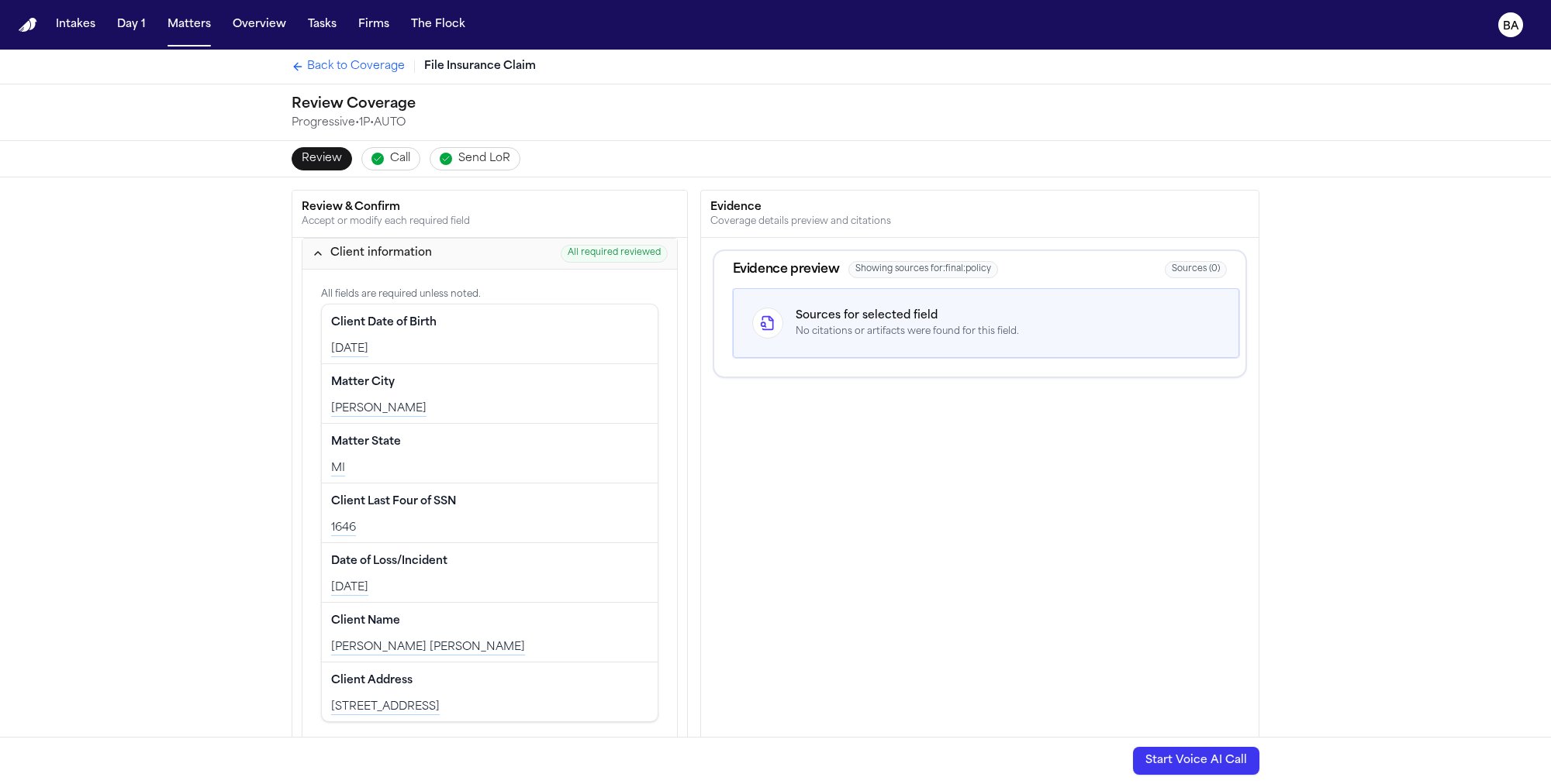
click at [371, 67] on span "Back to Coverage" at bounding box center [355, 67] width 98 height 15
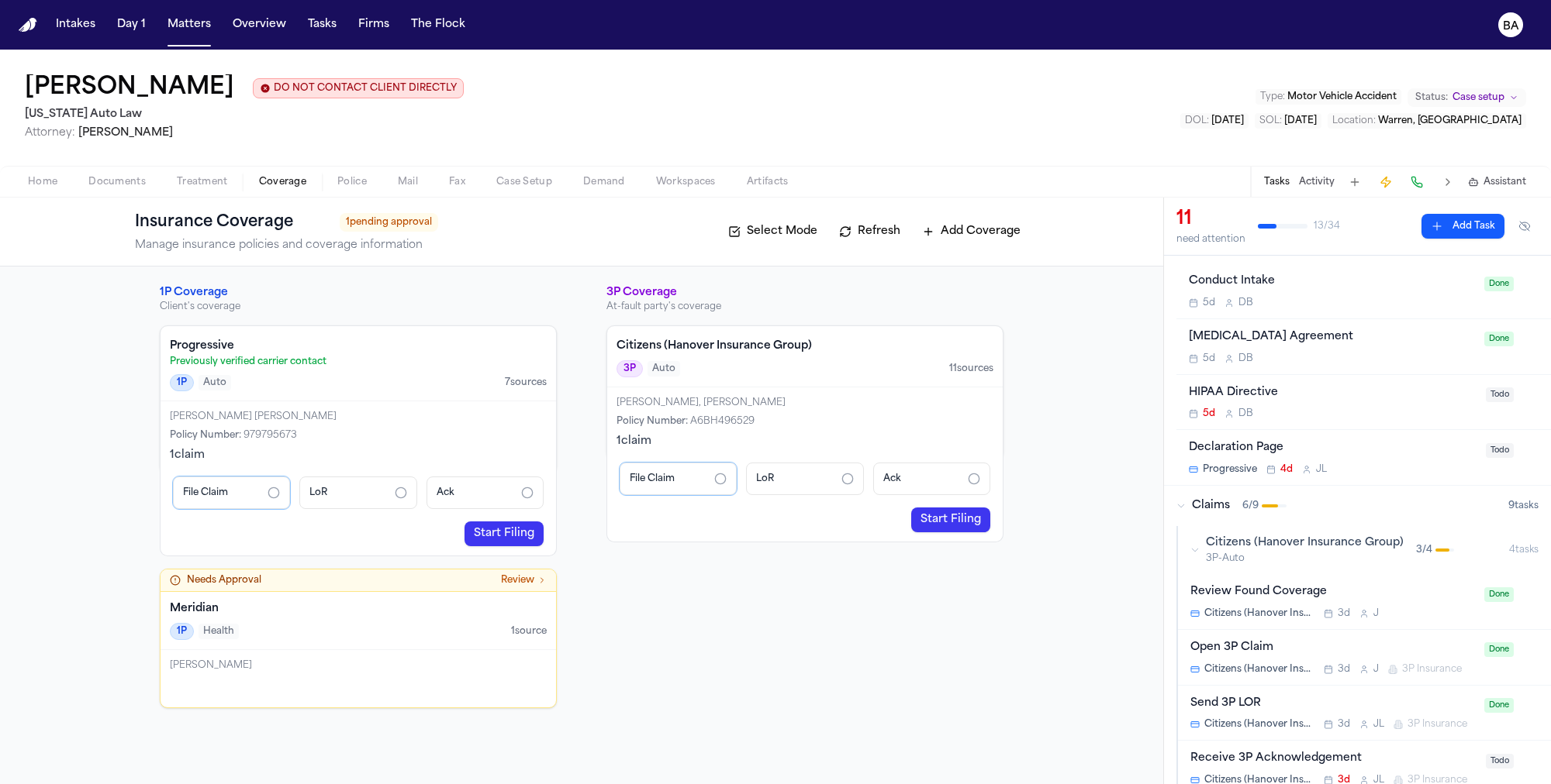
scroll to position [56, 0]
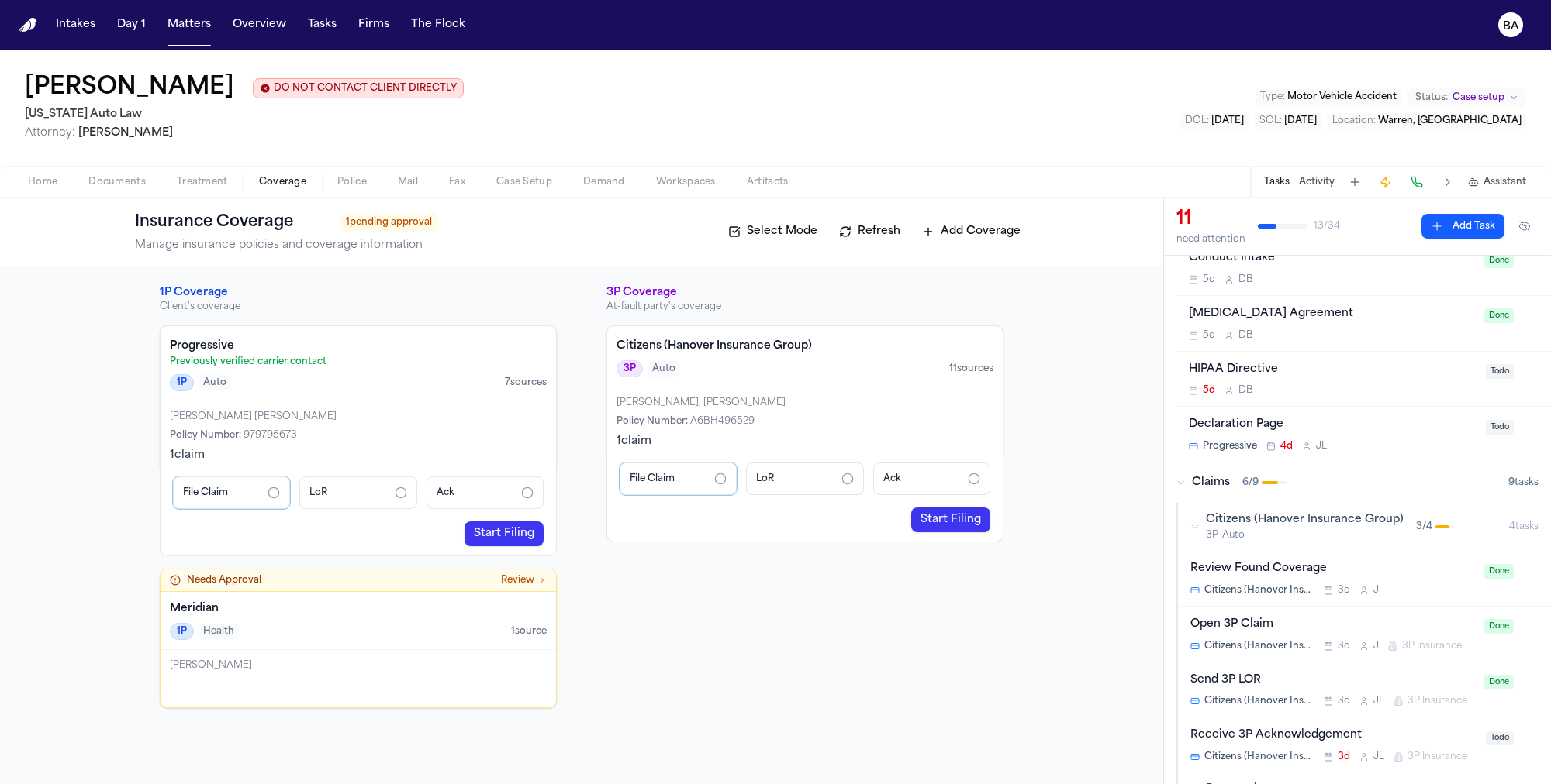
click at [1201, 521] on div "Citizens (Hanover Insurance Group) 3P-Auto 3 / 4" at bounding box center [1349, 527] width 319 height 29
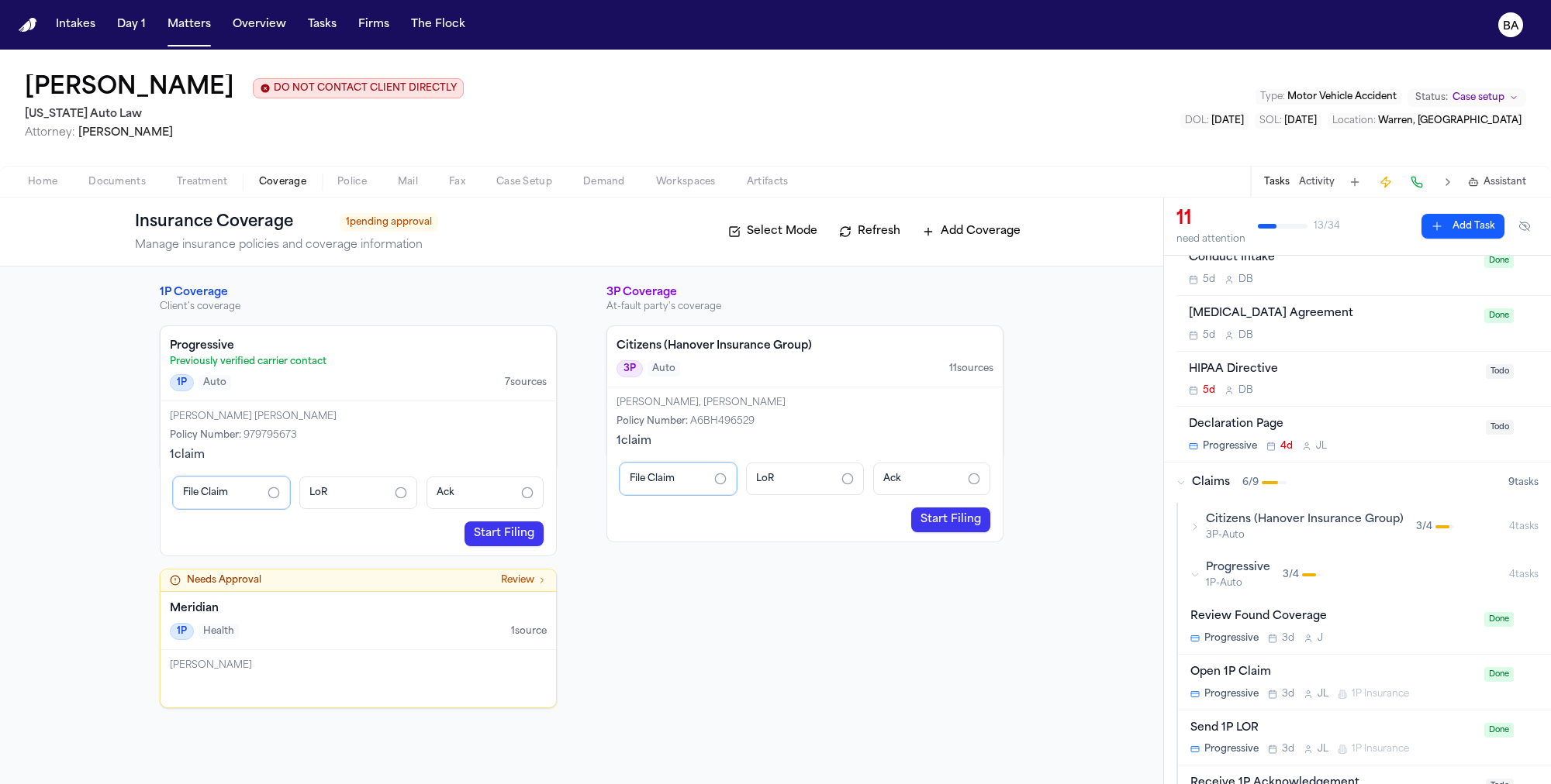
click at [1195, 578] on icon "button" at bounding box center [1195, 575] width 10 height 10
click at [1196, 577] on icon "button" at bounding box center [1195, 575] width 10 height 10
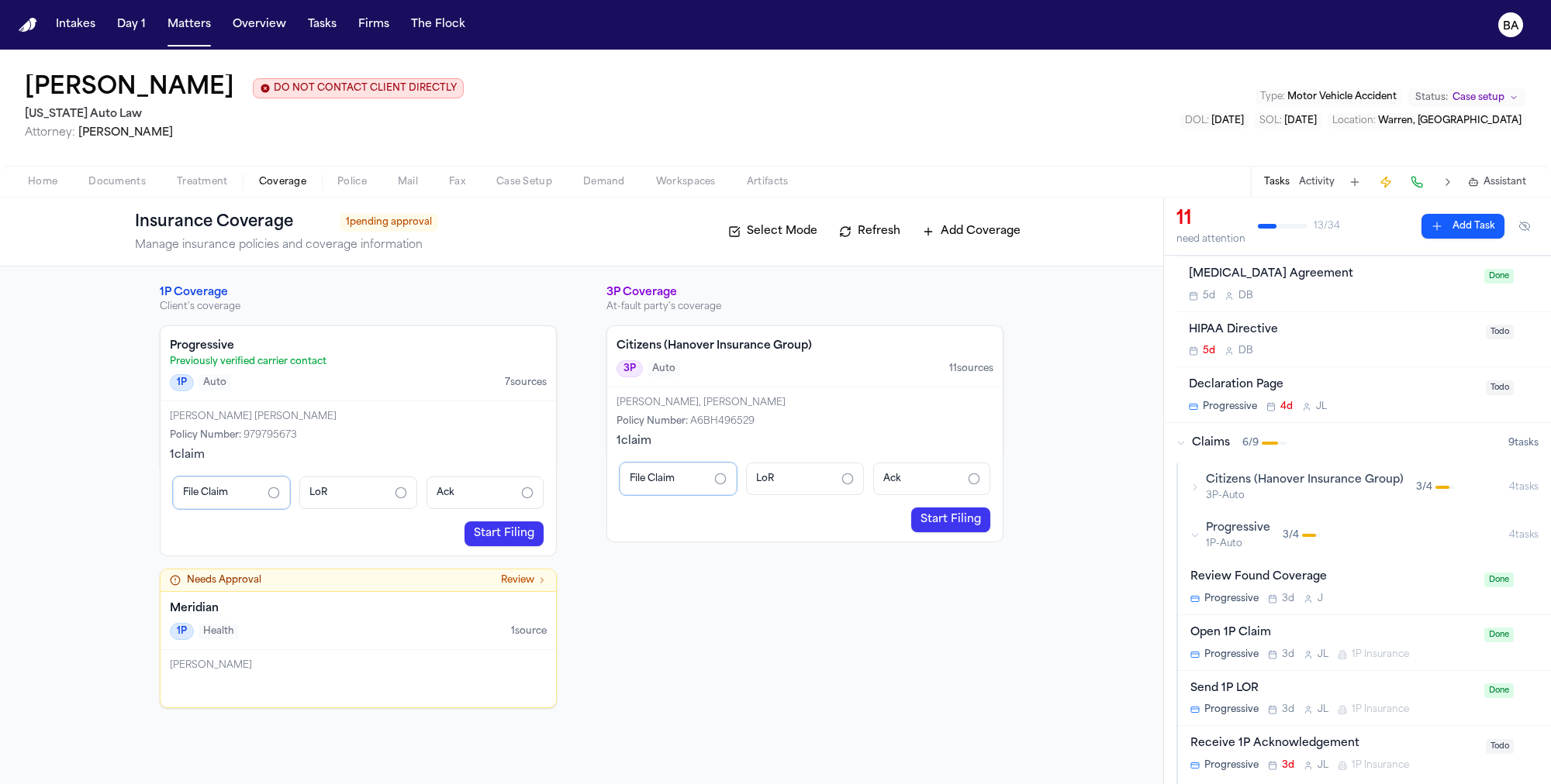
scroll to position [129, 0]
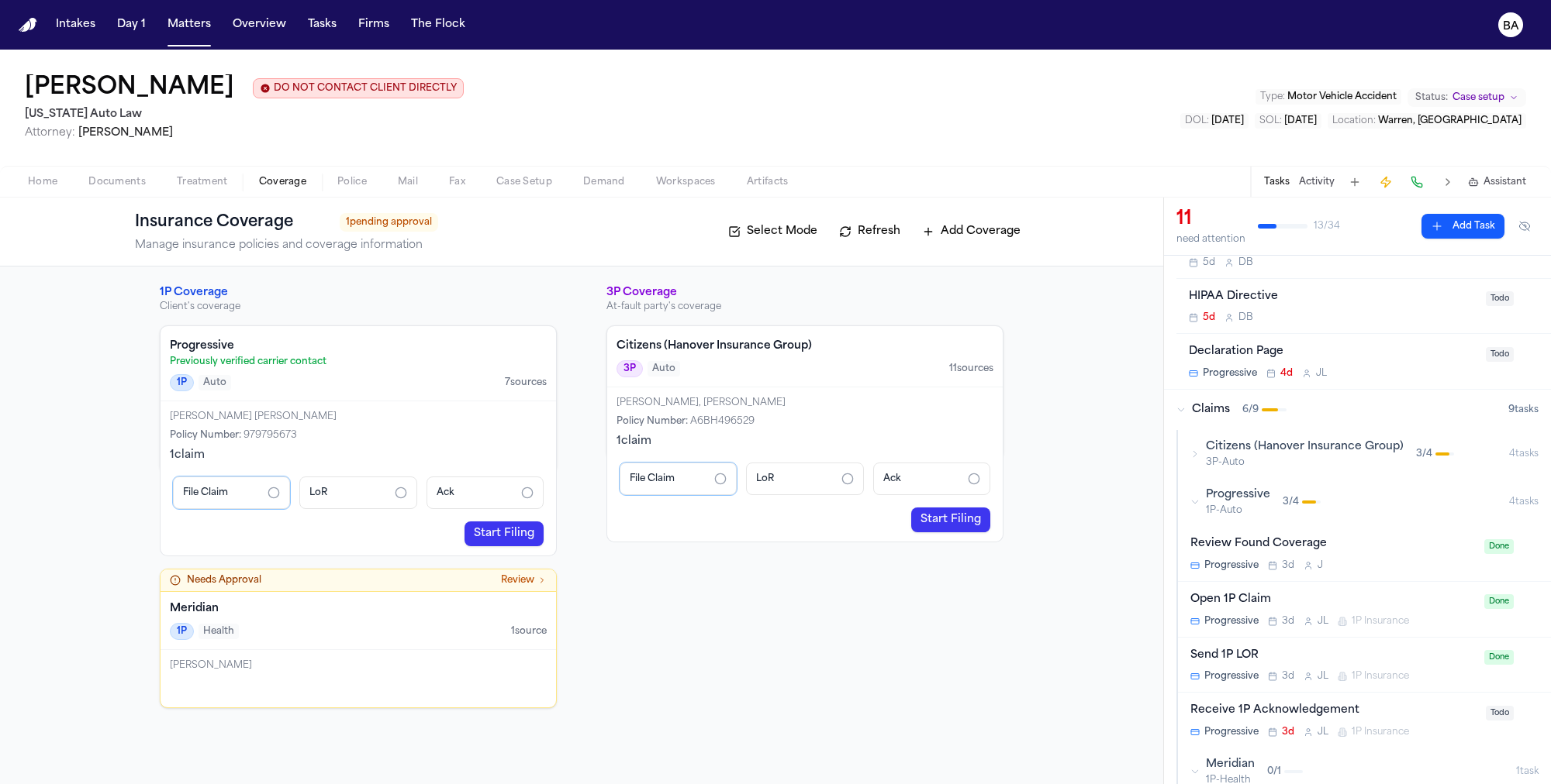
click at [1417, 597] on div "Open 1P Claim" at bounding box center [1332, 600] width 285 height 17
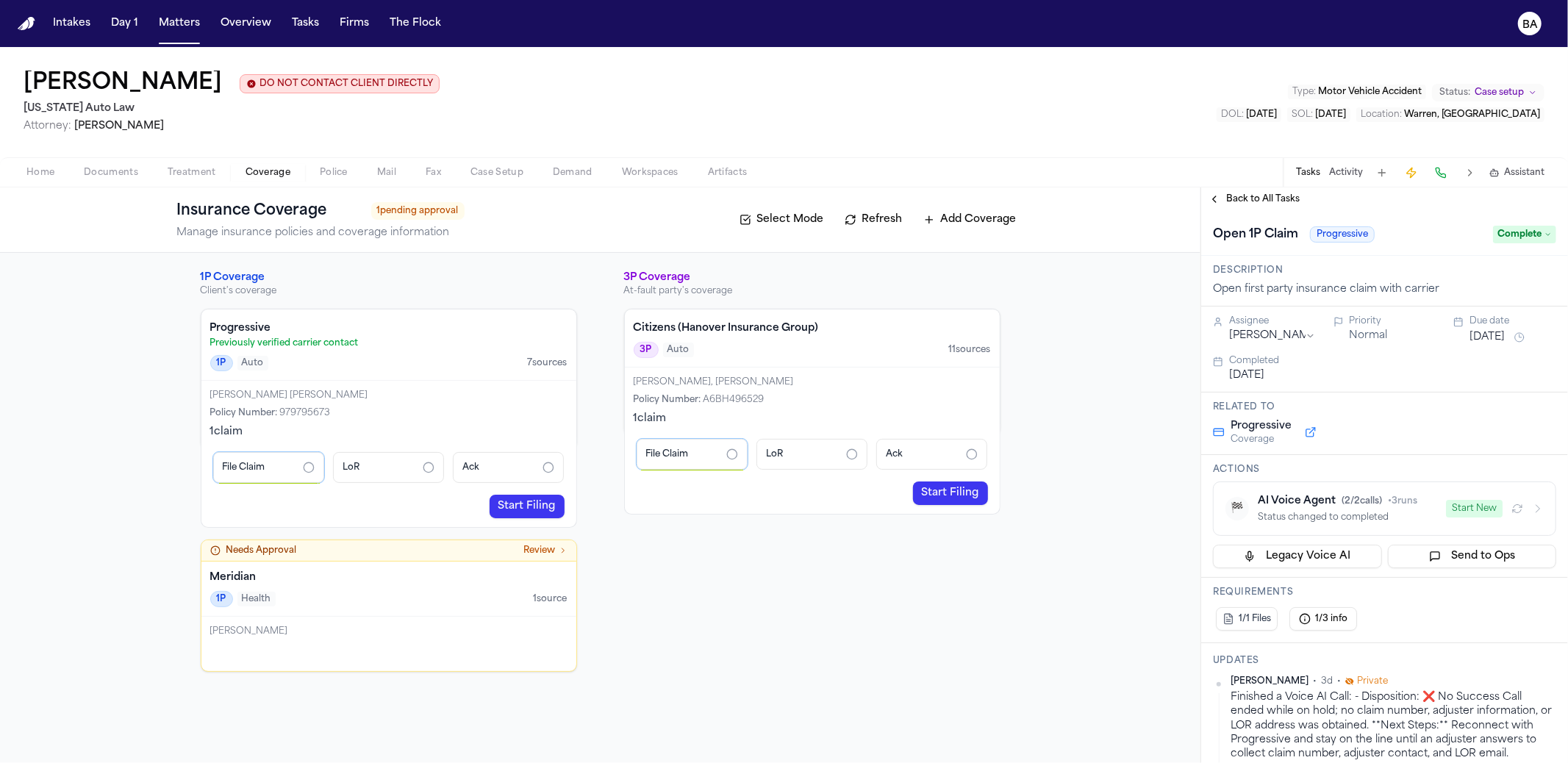
click at [663, 554] on div "3P Coverage At-fault party's coverage Citizens (Hanover Insurance Group) 3P Aut…" at bounding box center [812, 471] width 376 height 401
click at [119, 175] on span "Documents" at bounding box center [110, 173] width 54 height 12
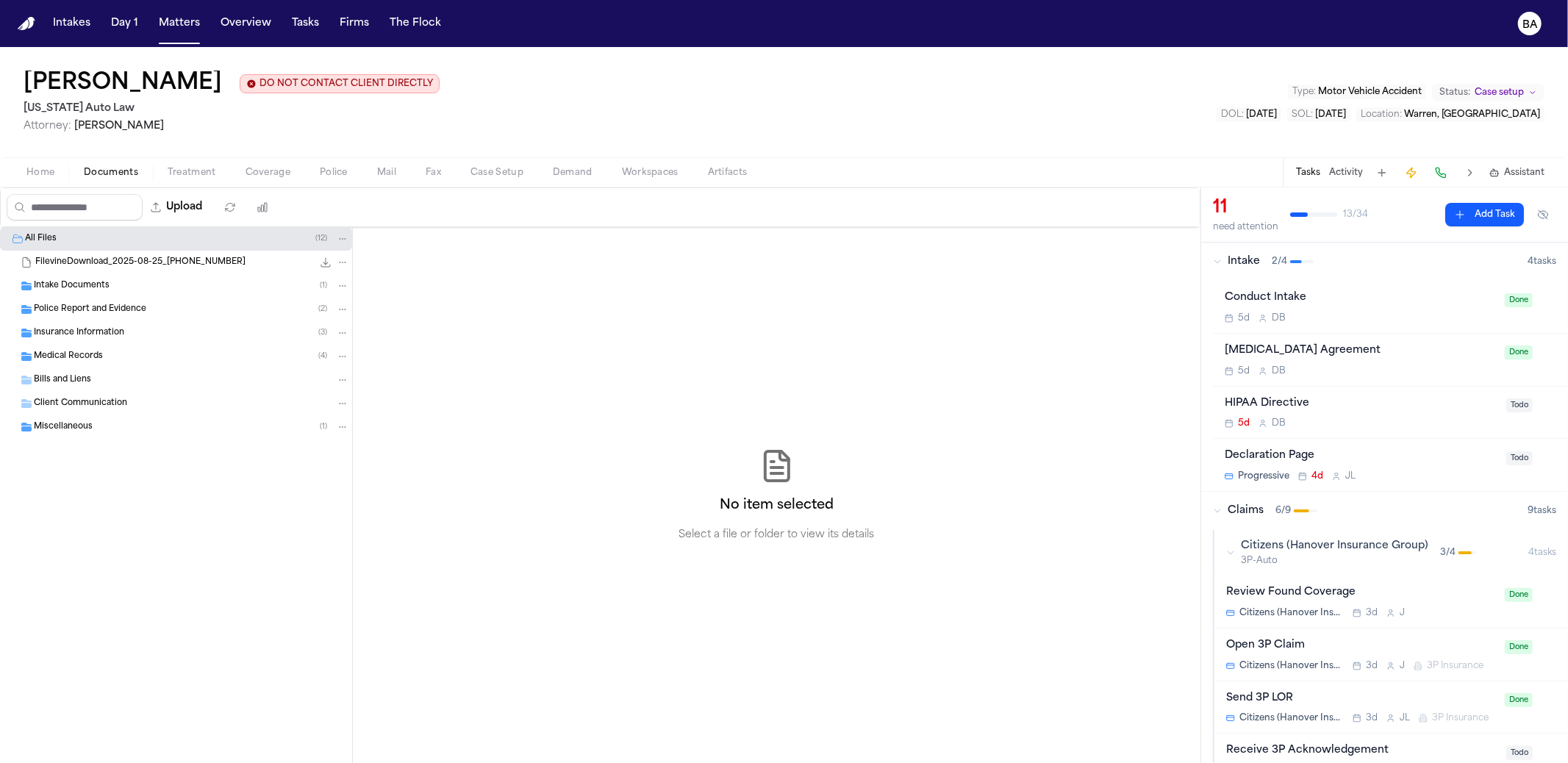
click at [175, 163] on div "Home Documents Treatment Coverage Police Mail Fax Case Setup Demand Workspaces …" at bounding box center [784, 172] width 1568 height 29
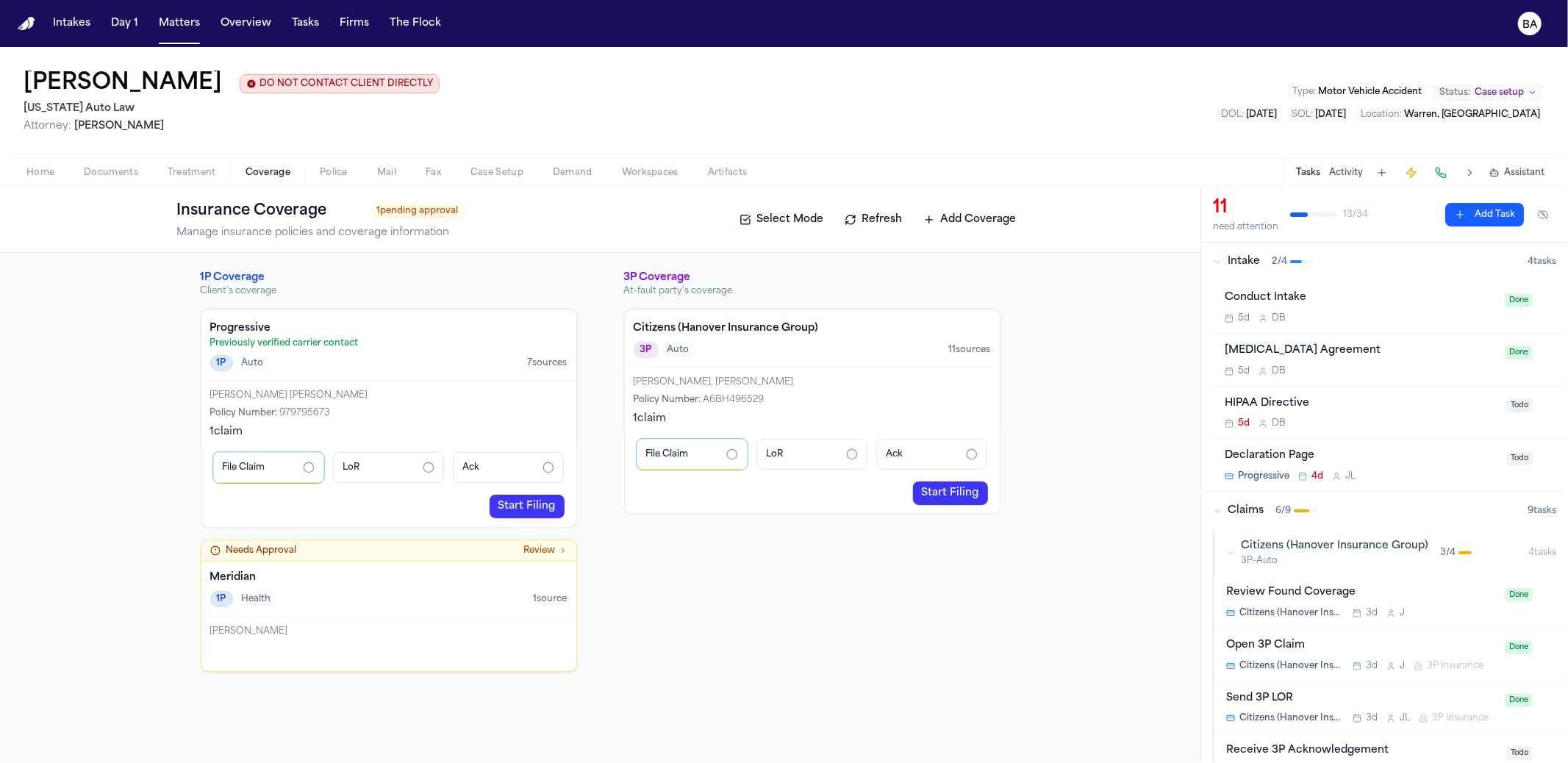
click at [286, 173] on span "Coverage" at bounding box center [267, 173] width 45 height 12
click at [353, 425] on div "1 claim" at bounding box center [388, 432] width 357 height 15
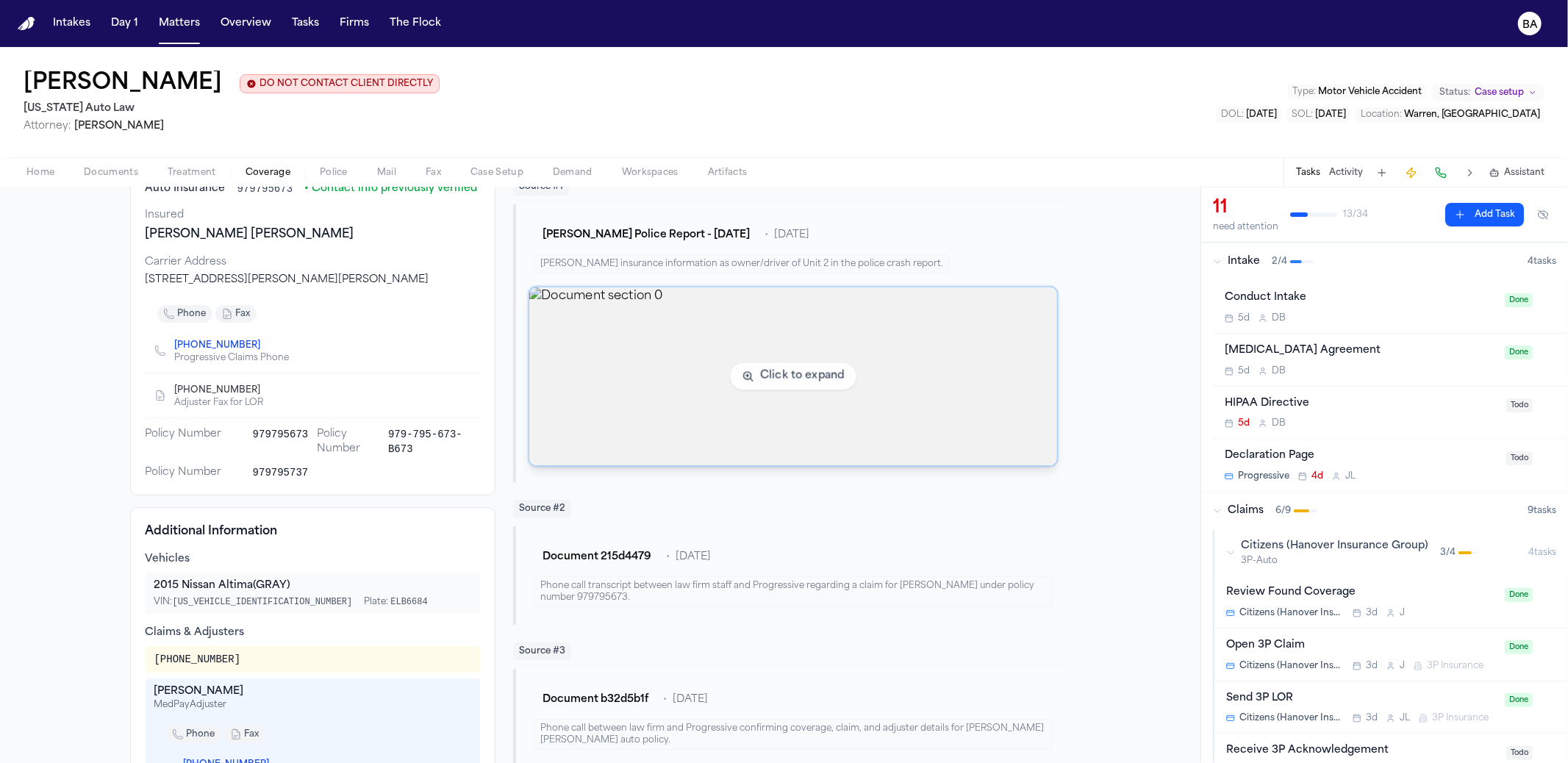
scroll to position [309, 0]
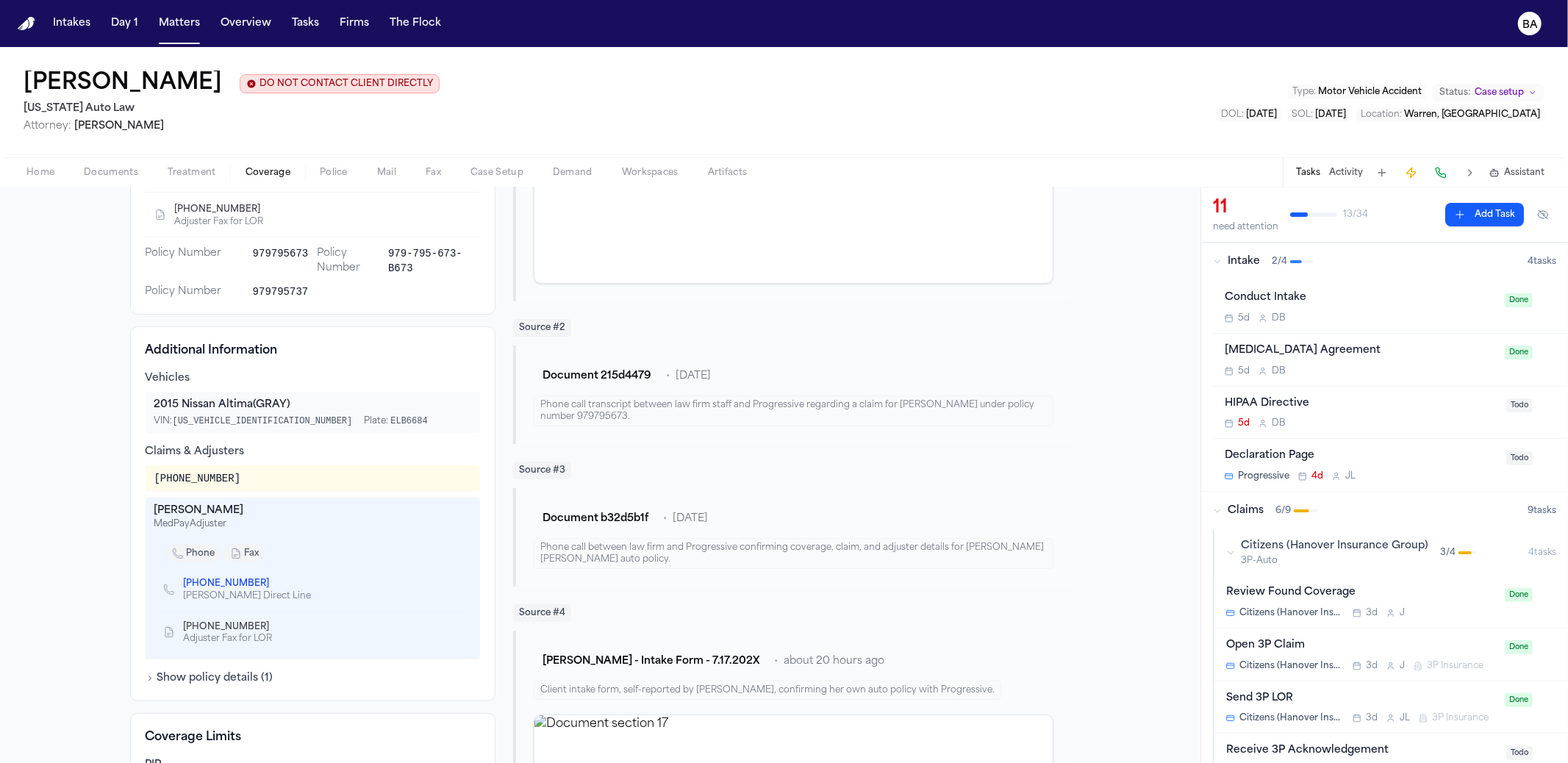
click at [645, 413] on div "Phone call transcript between law firm staff and Progressive regarding a claim …" at bounding box center [792, 411] width 519 height 31
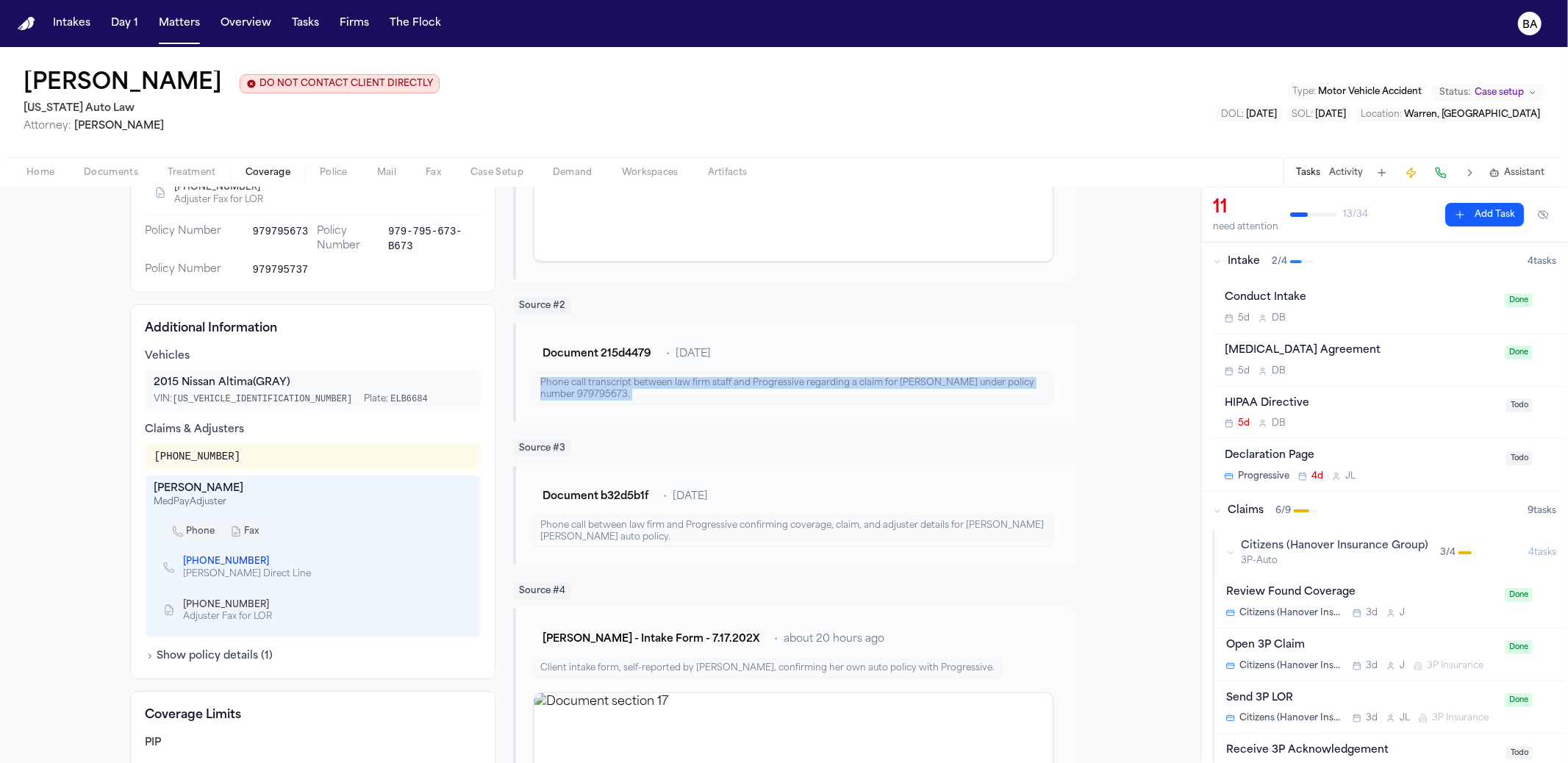
scroll to position [0, 0]
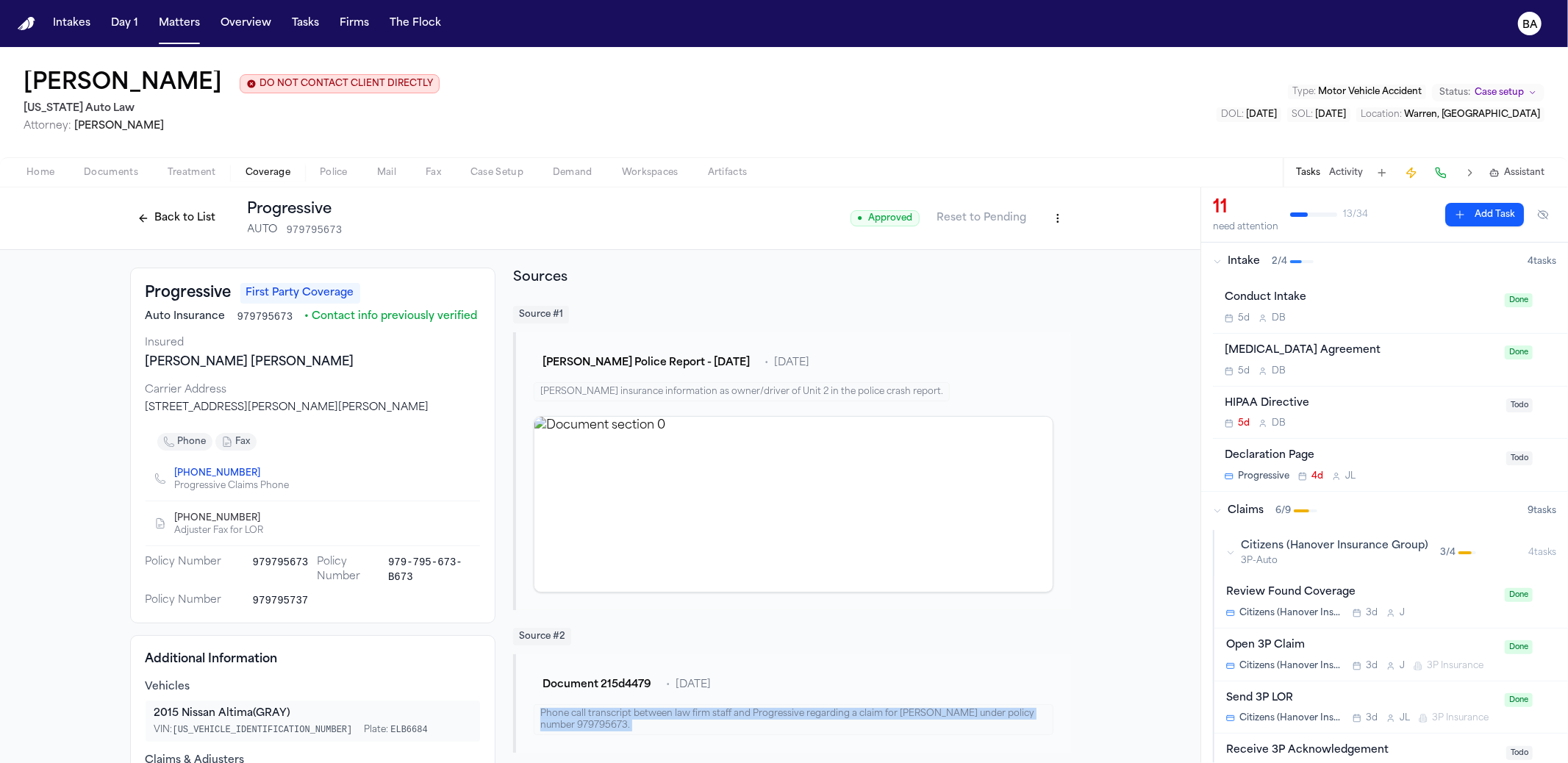
click at [169, 227] on button "Back to List" at bounding box center [177, 219] width 94 height 24
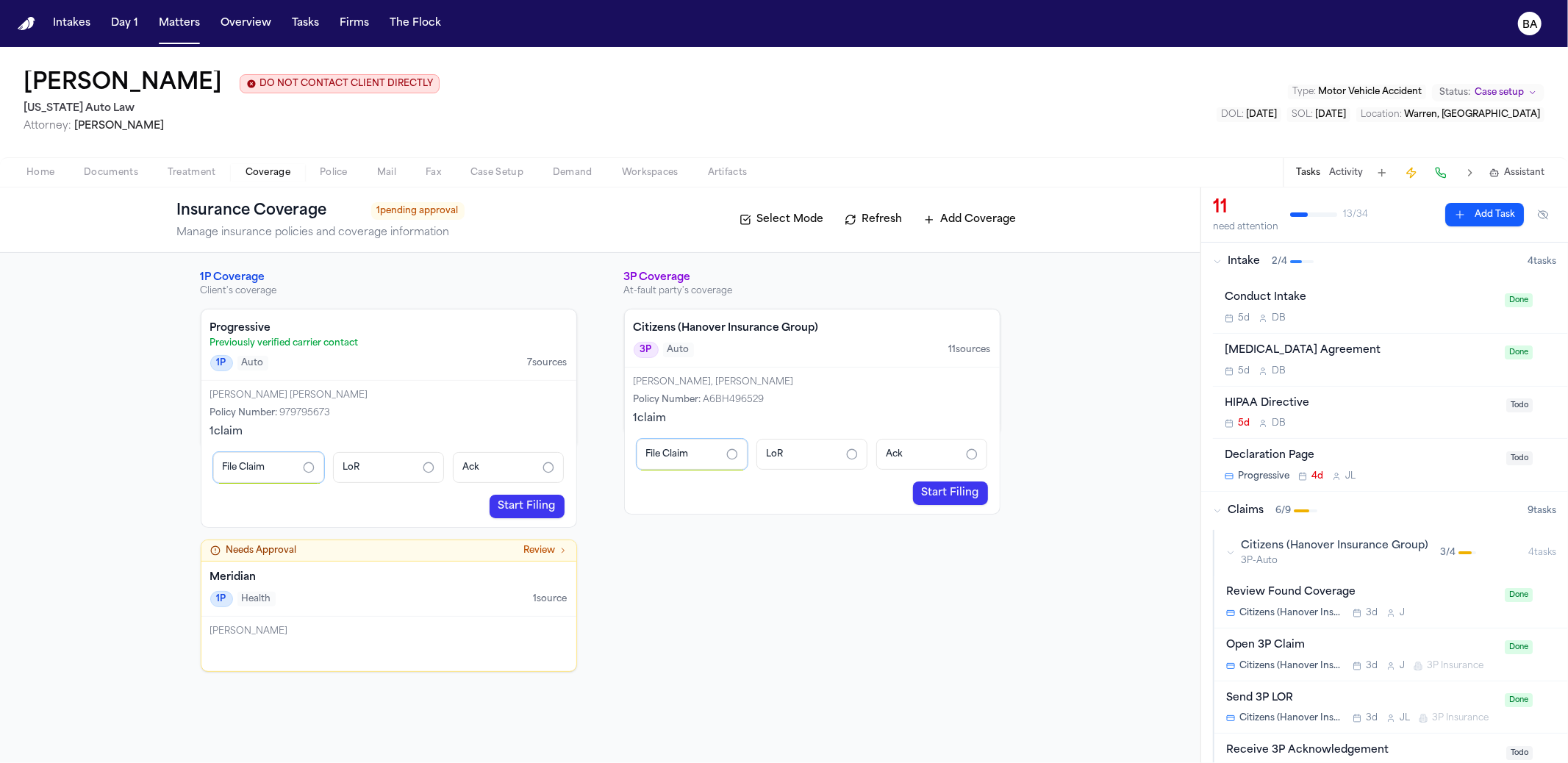
click at [515, 508] on link "Start Filing" at bounding box center [527, 507] width 75 height 24
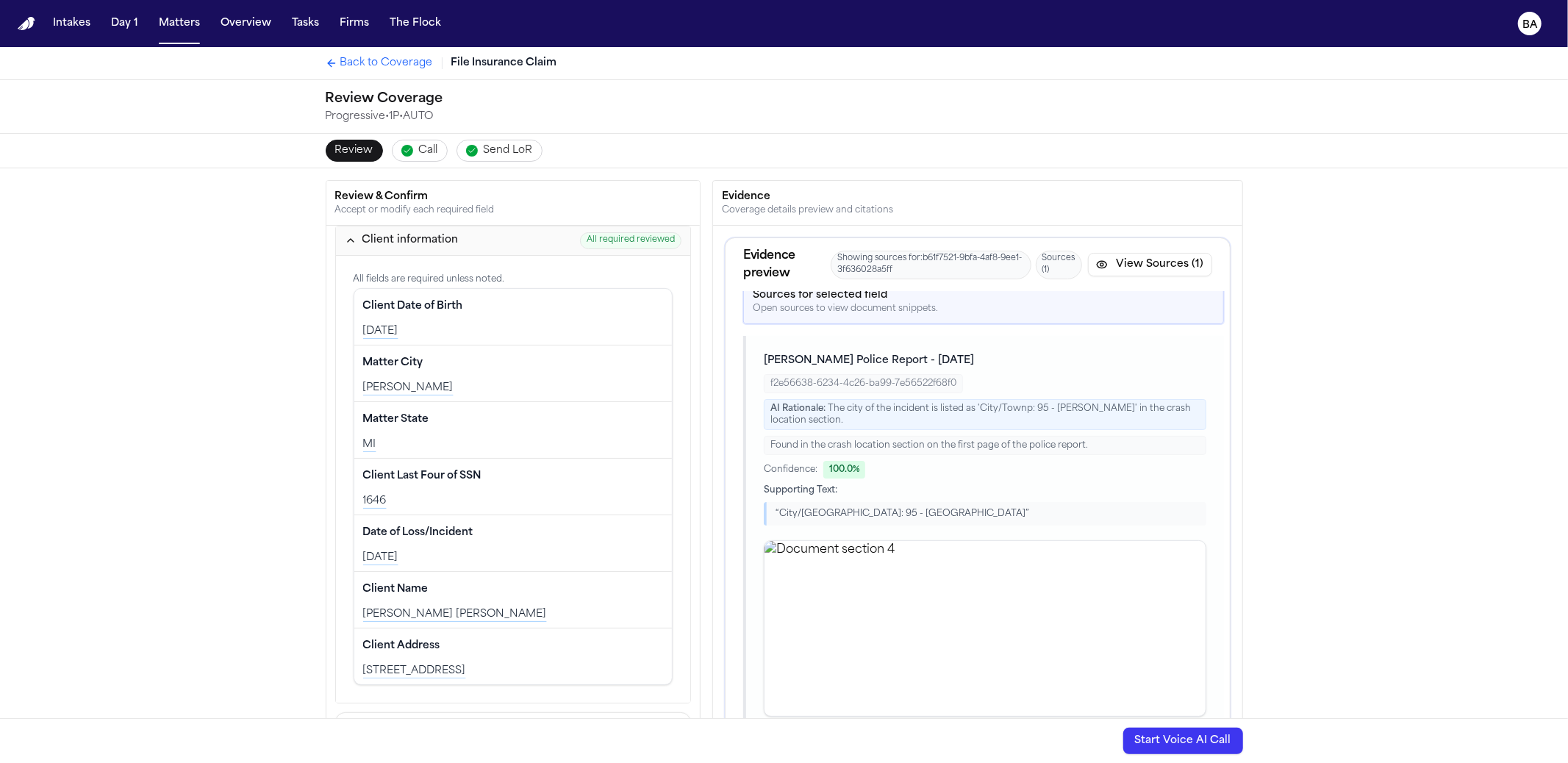
click at [478, 240] on button "Client information All required reviewed" at bounding box center [513, 241] width 355 height 29
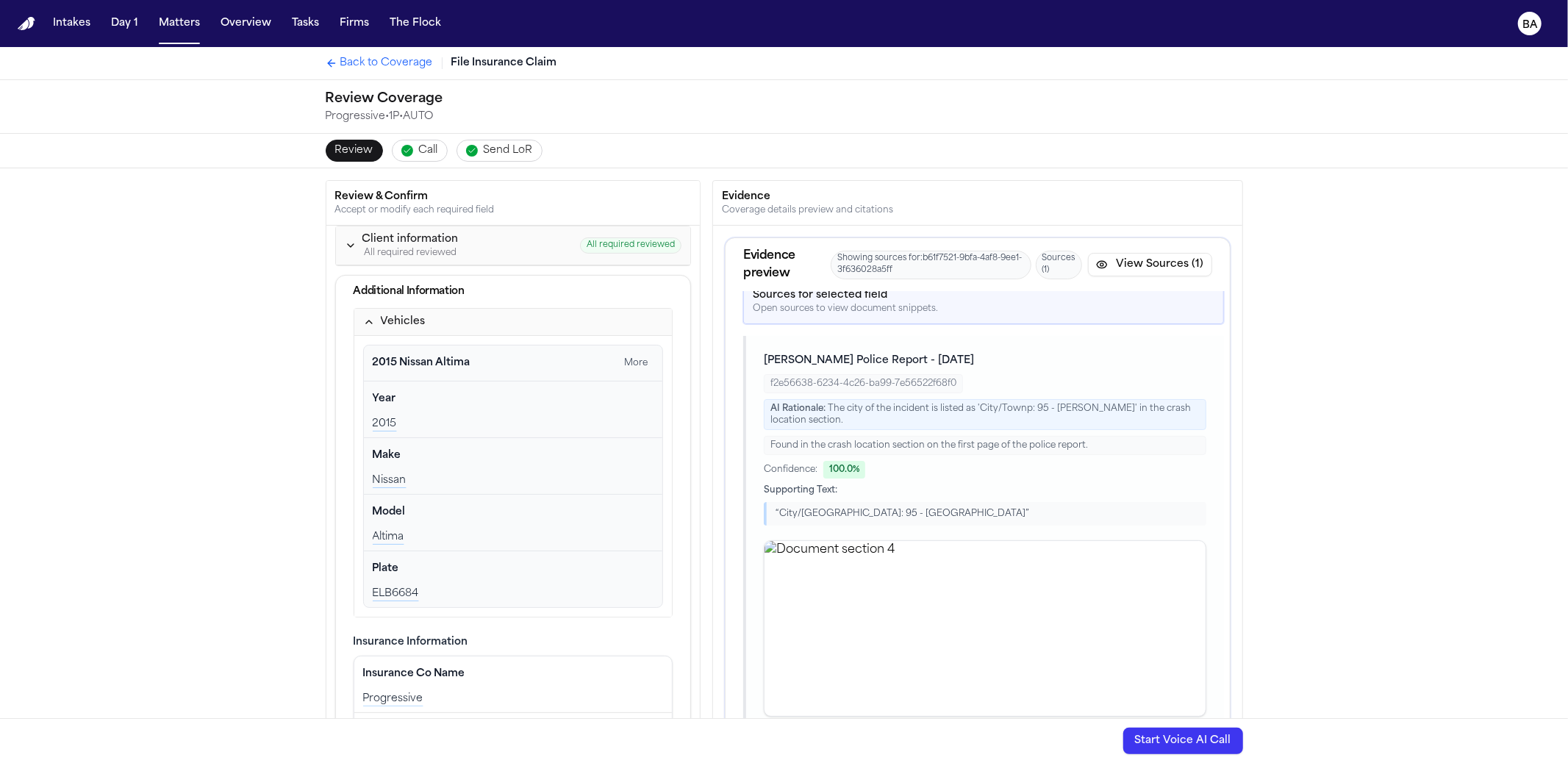
click at [444, 247] on div "All required reviewed" at bounding box center [410, 252] width 96 height 12
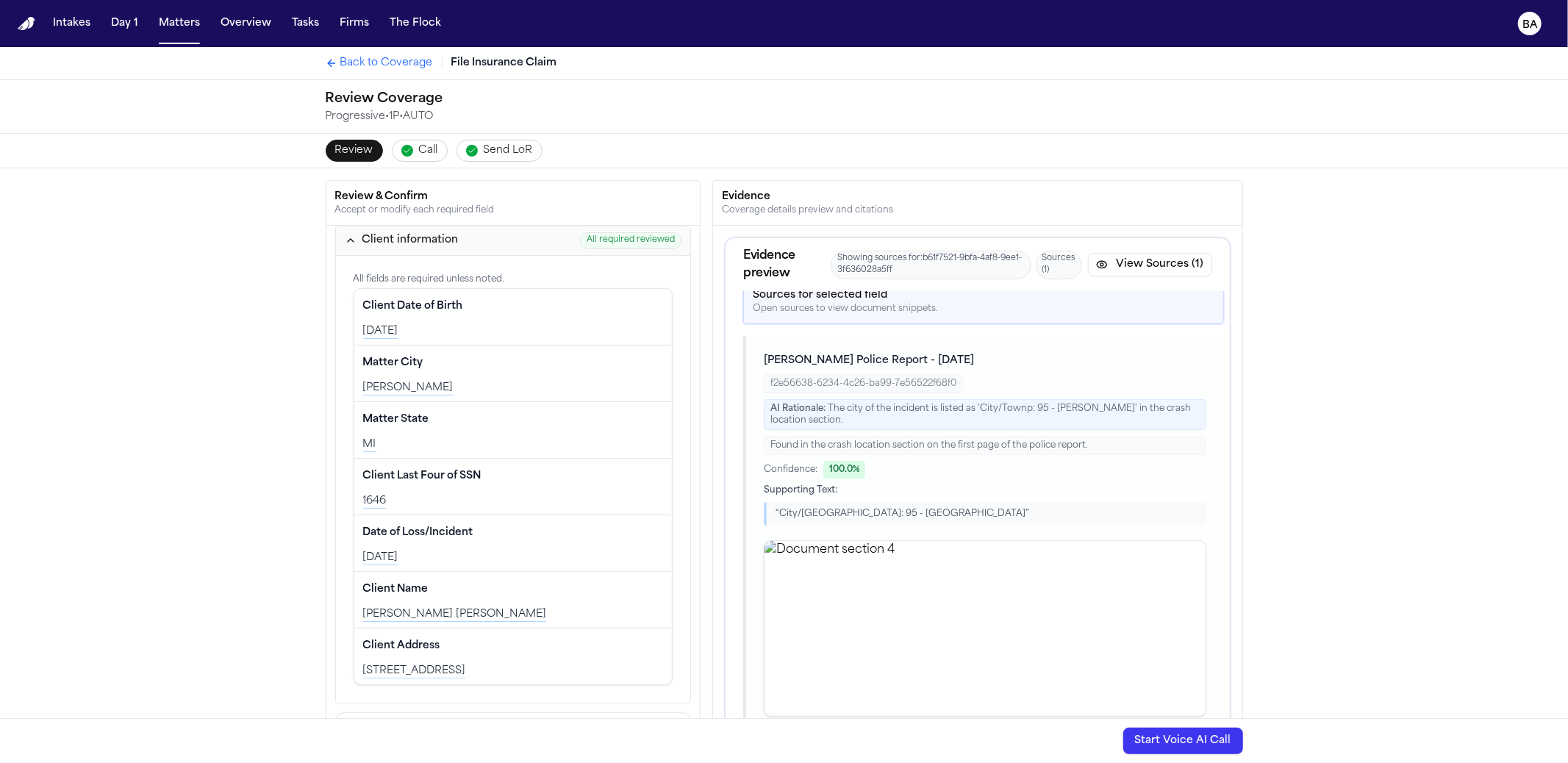
click at [363, 64] on span "Back to Coverage" at bounding box center [386, 63] width 93 height 15
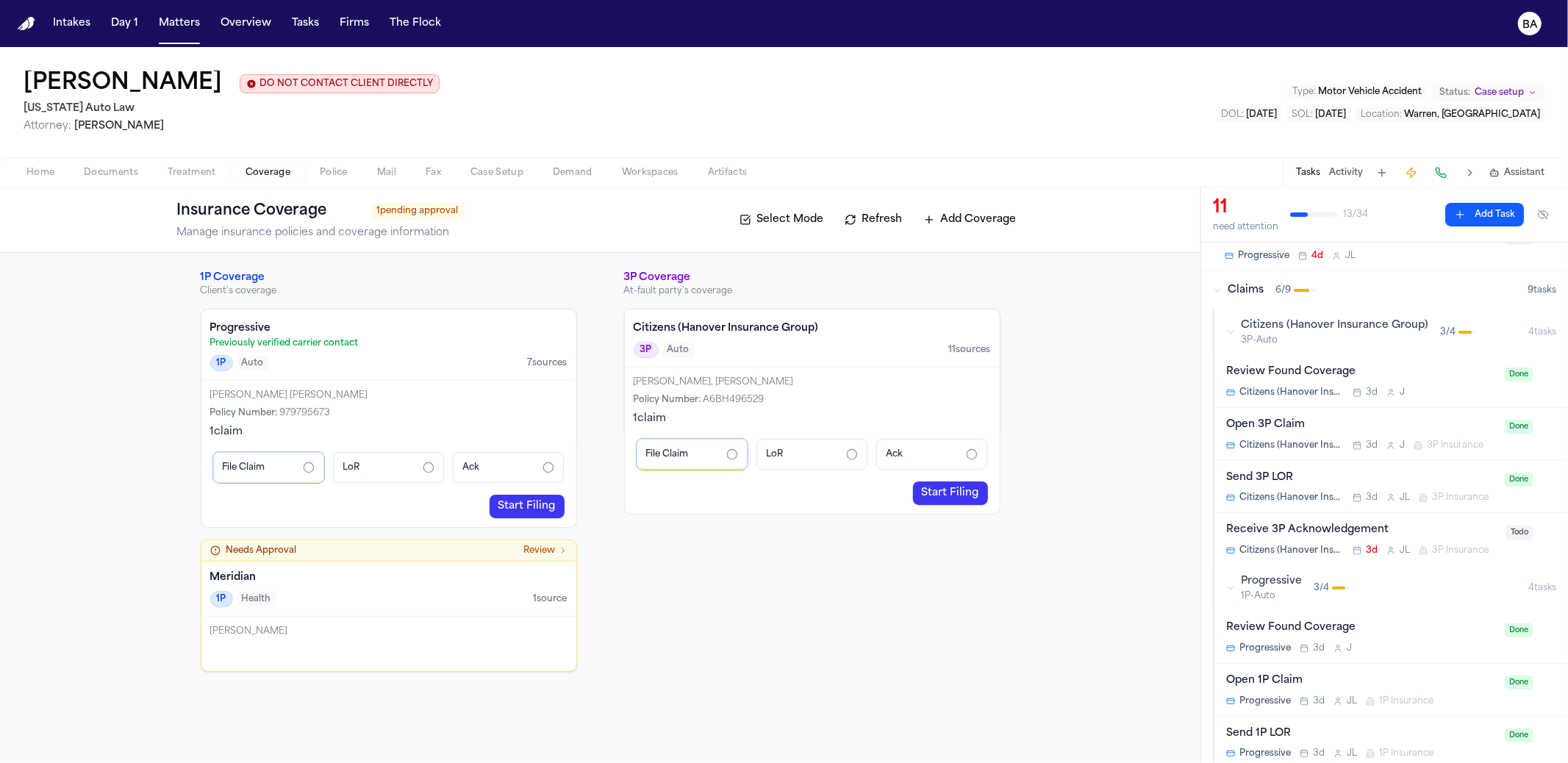
scroll to position [209, 0]
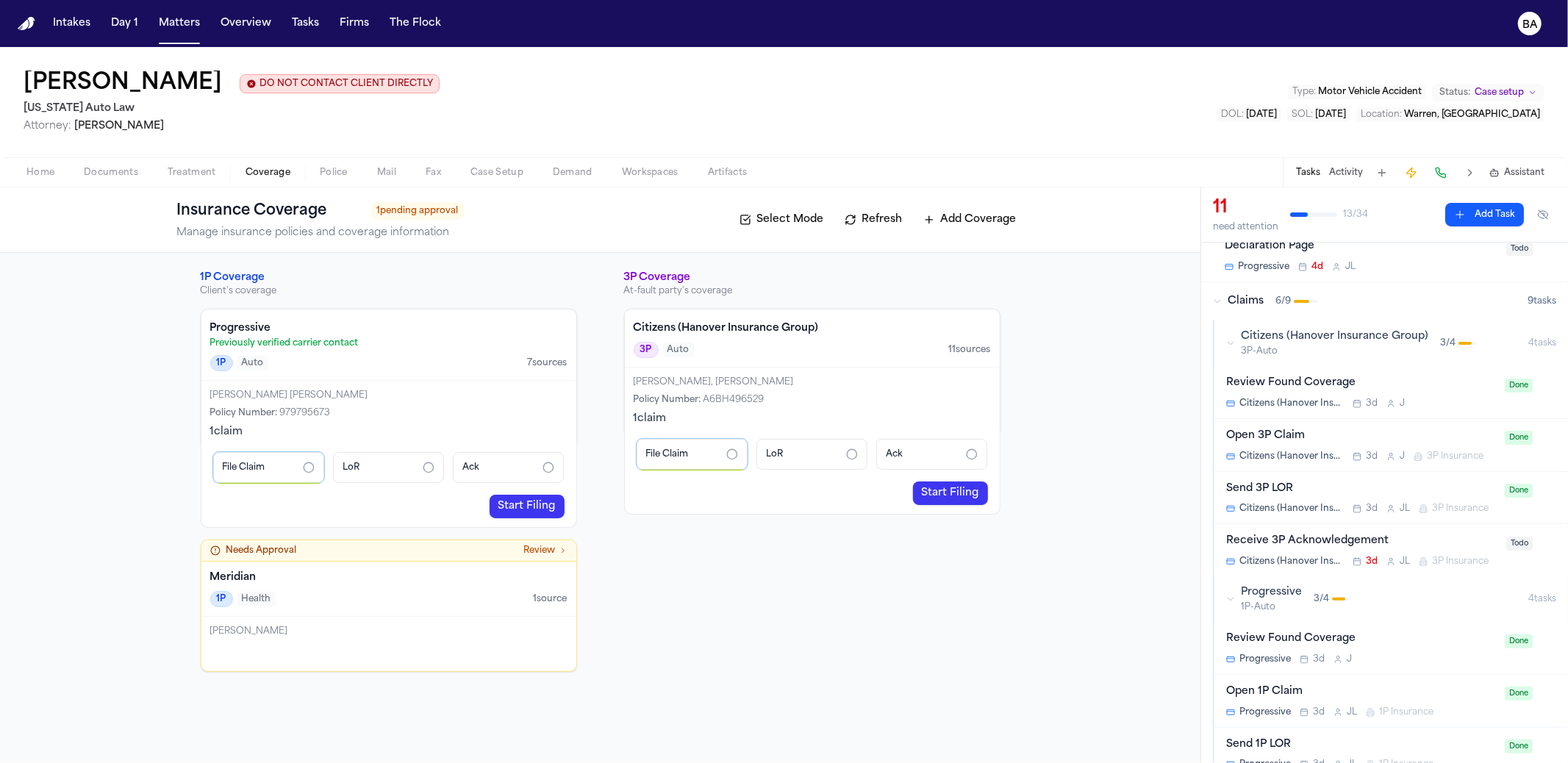
click at [1237, 330] on div "Citizens (Hanover Insurance Group) 3P-Auto 3 / 4" at bounding box center [1377, 343] width 302 height 28
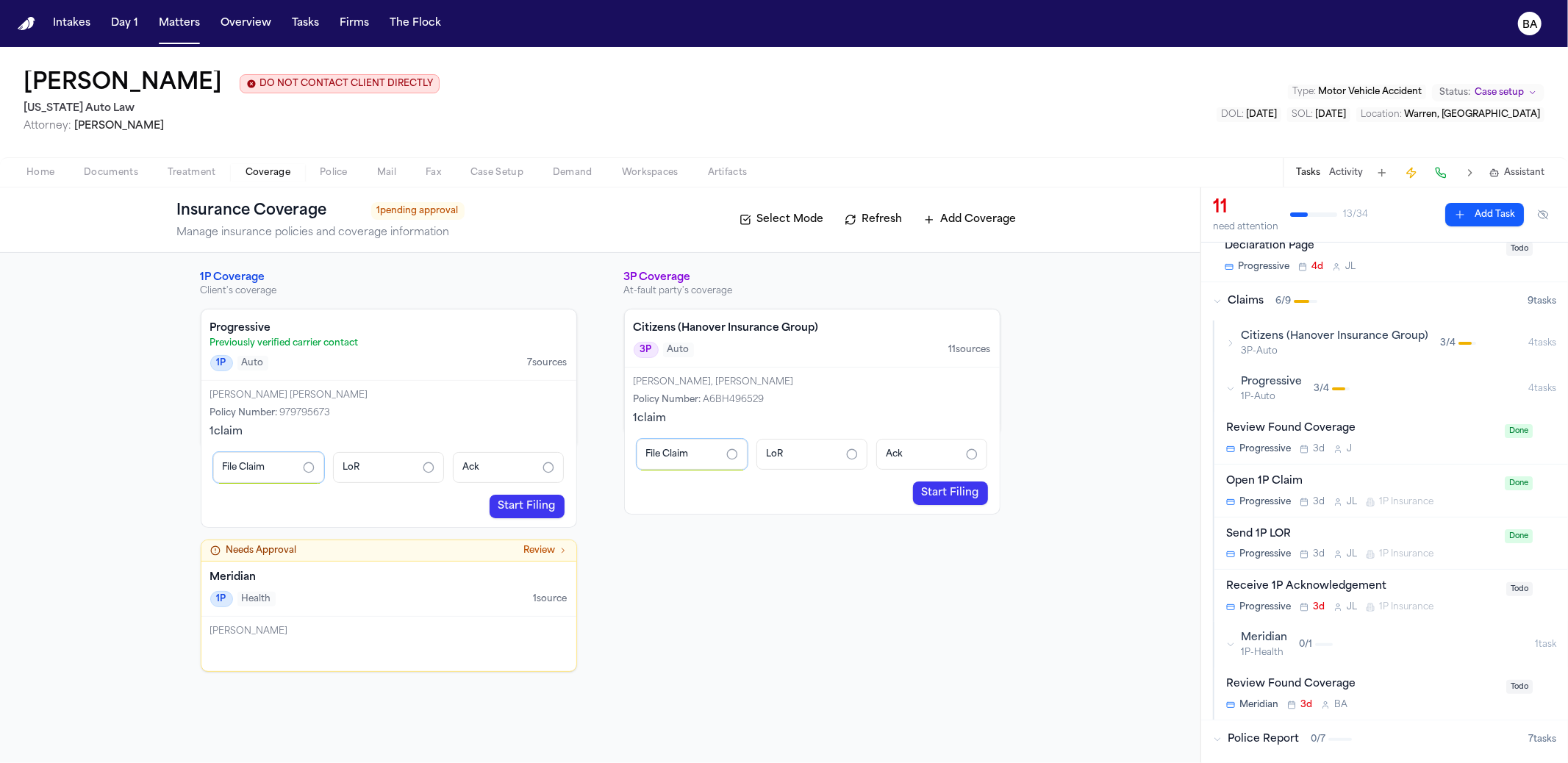
click at [1221, 388] on button "Progressive 1P-Auto 3 / 4 4 task s" at bounding box center [1391, 389] width 353 height 46
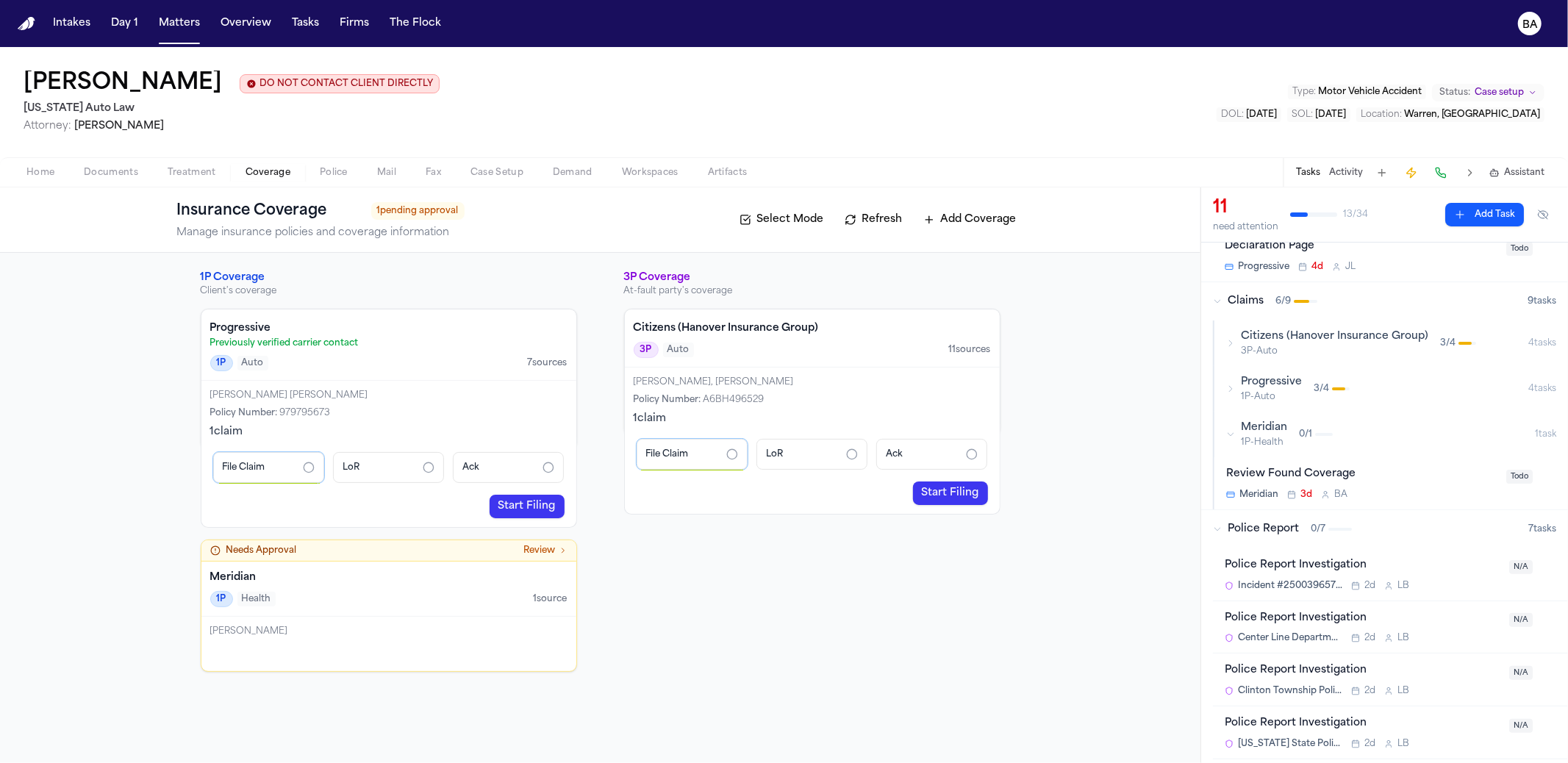
click at [1249, 391] on span "1P-Auto" at bounding box center [1271, 397] width 61 height 12
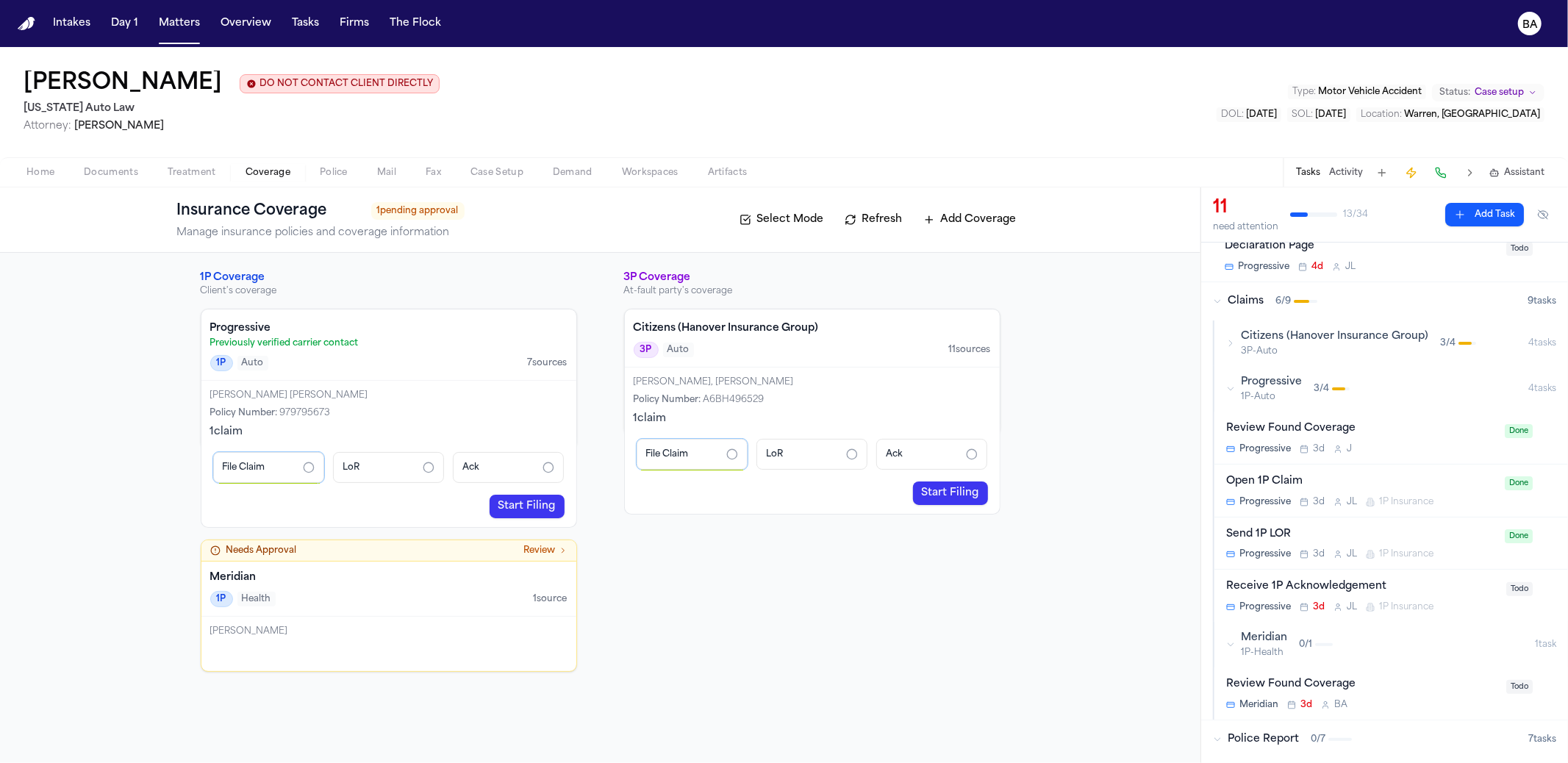
click at [522, 506] on link "Start Filing" at bounding box center [527, 507] width 75 height 24
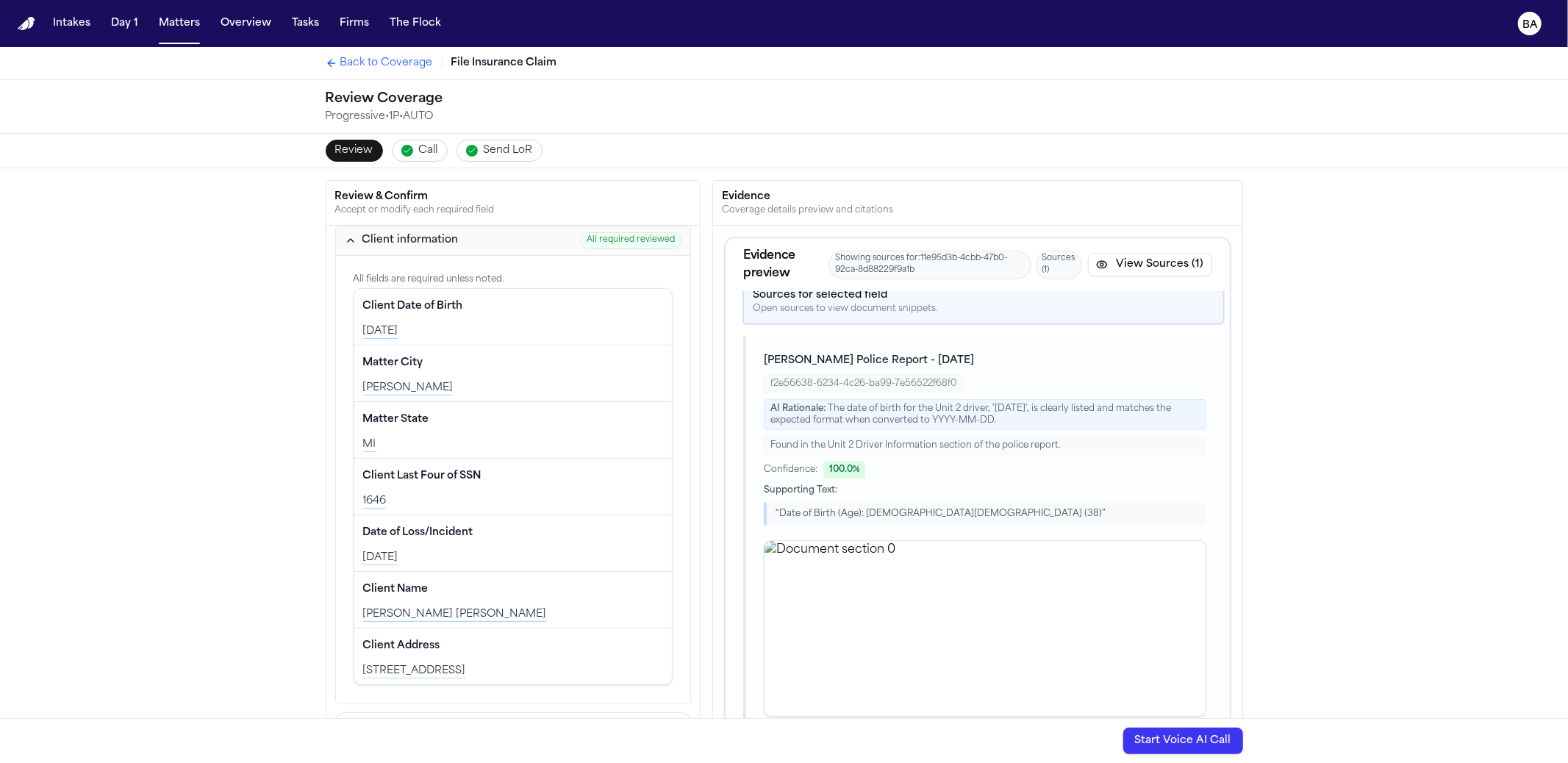
scroll to position [50, 0]
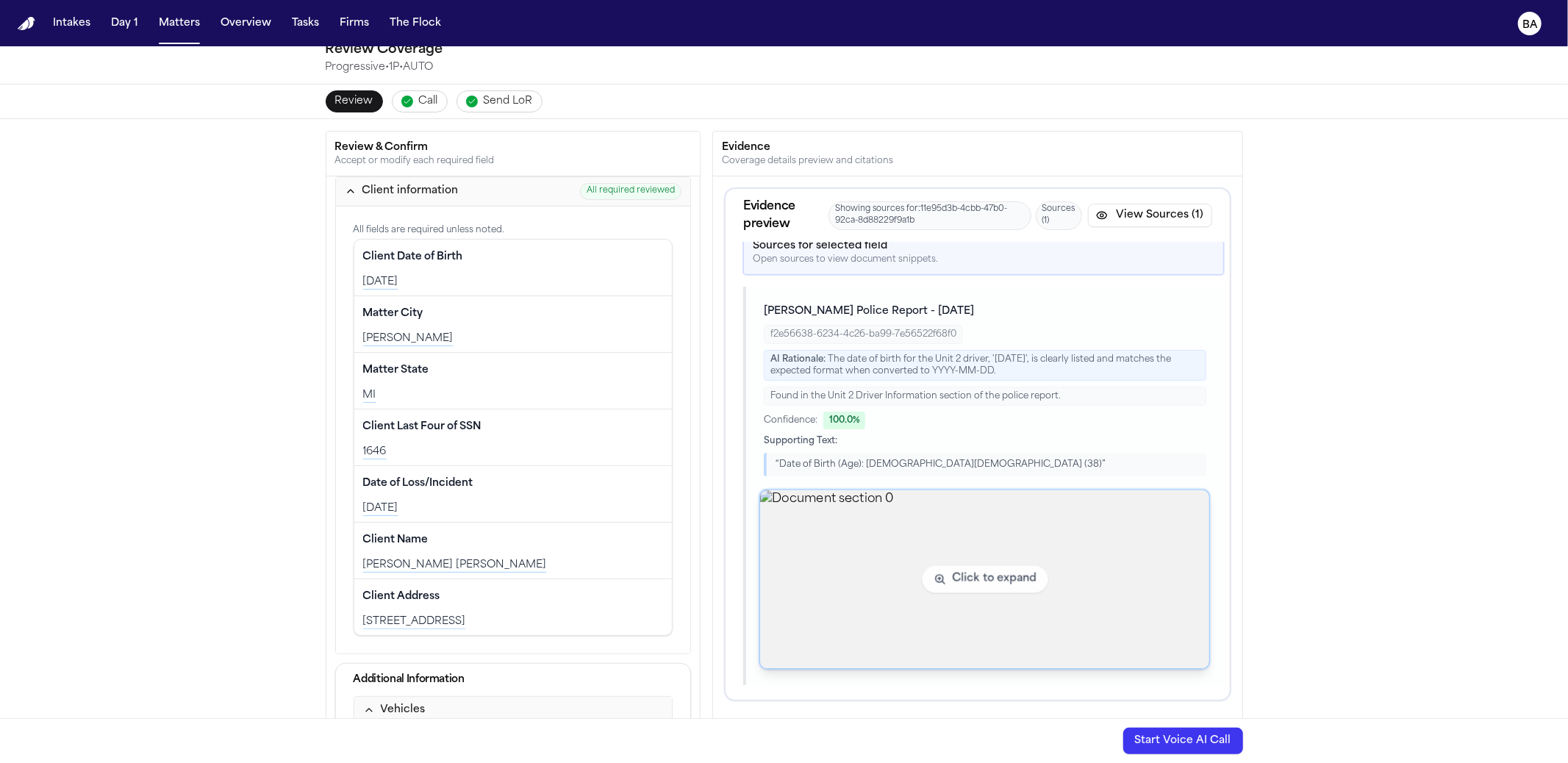
click at [901, 581] on img "View document section 0" at bounding box center [984, 579] width 449 height 179
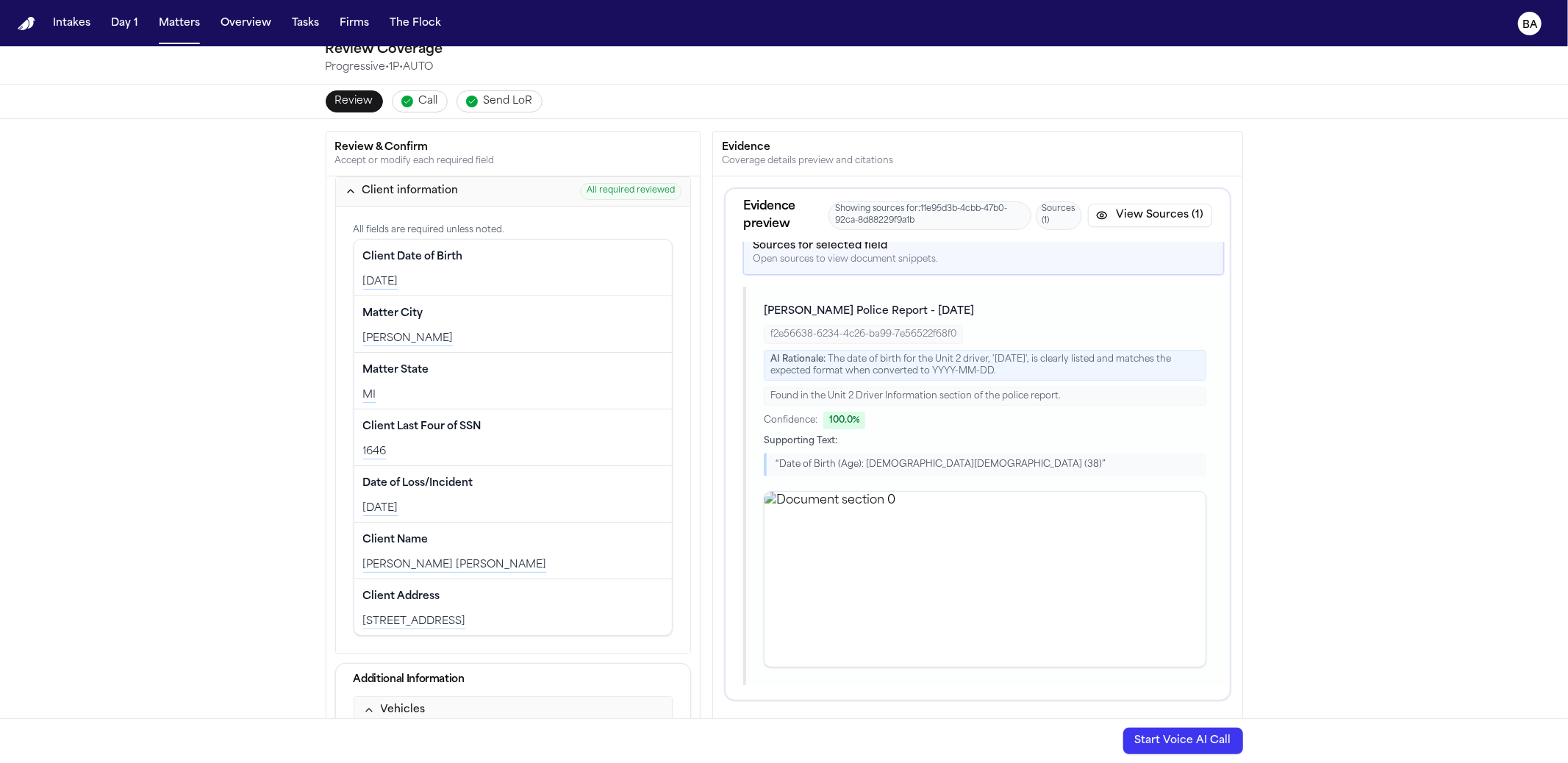
click at [1117, 208] on button "View Sources (1)" at bounding box center [1149, 216] width 124 height 24
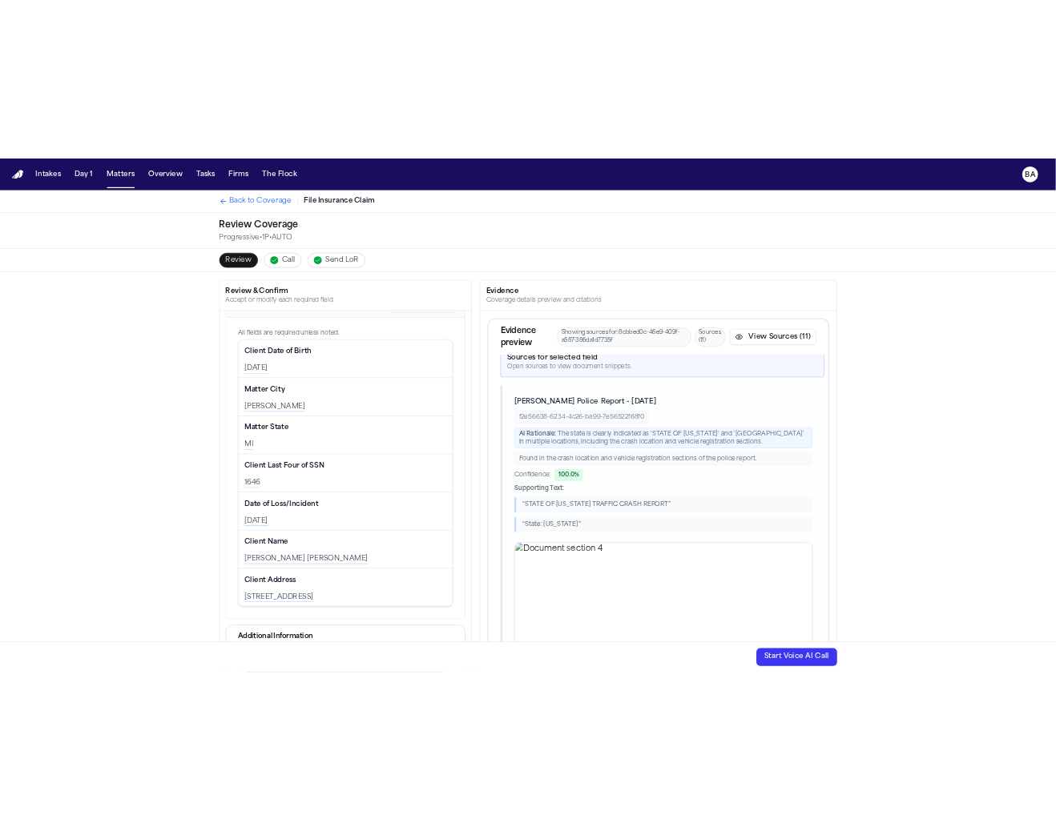
scroll to position [0, 0]
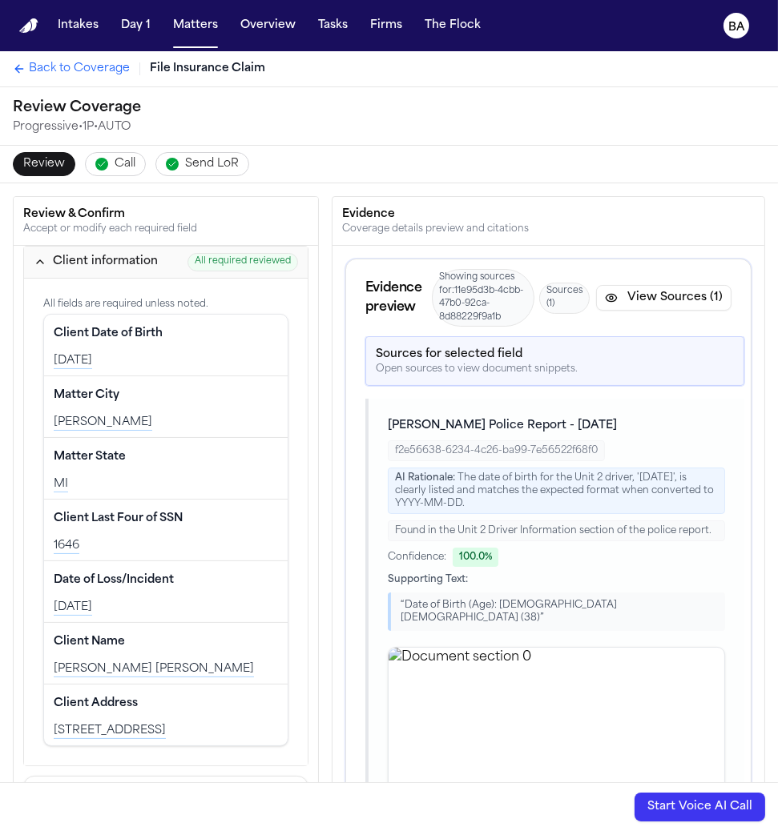
click at [475, 300] on span "Showing sources for: 11e95d3b-4cbb-47b0-92ca-8d88229f9a1b" at bounding box center [483, 298] width 103 height 58
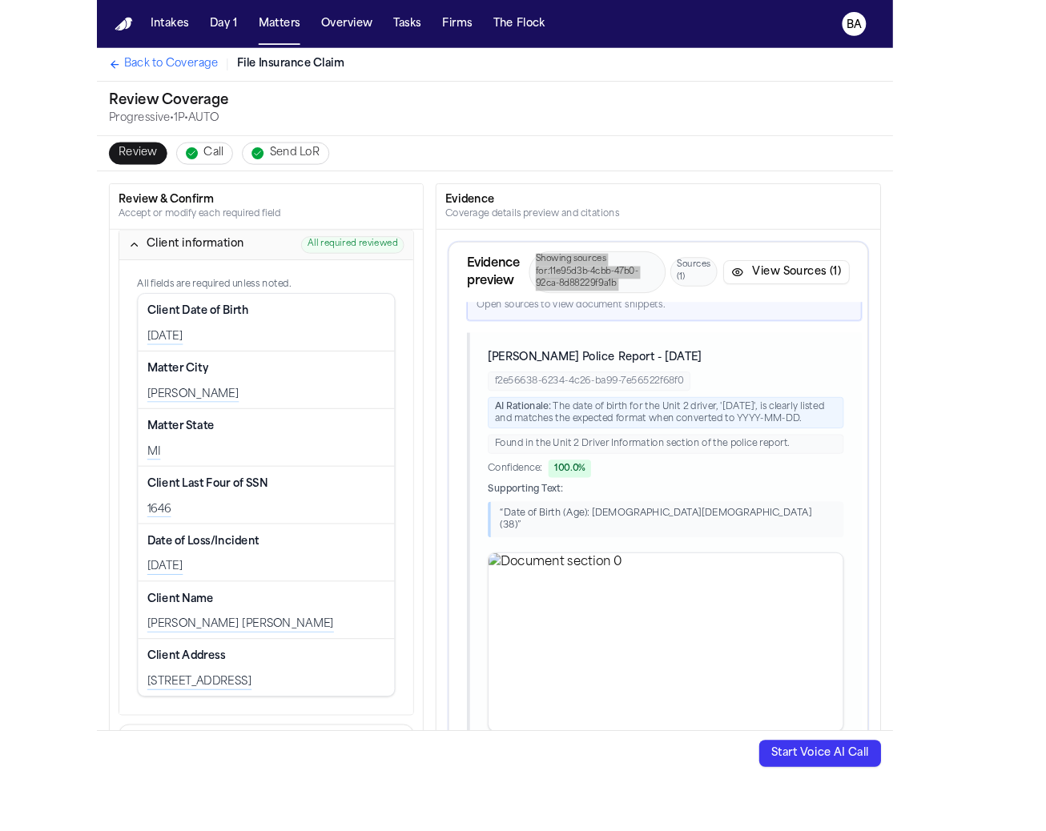
scroll to position [14, 0]
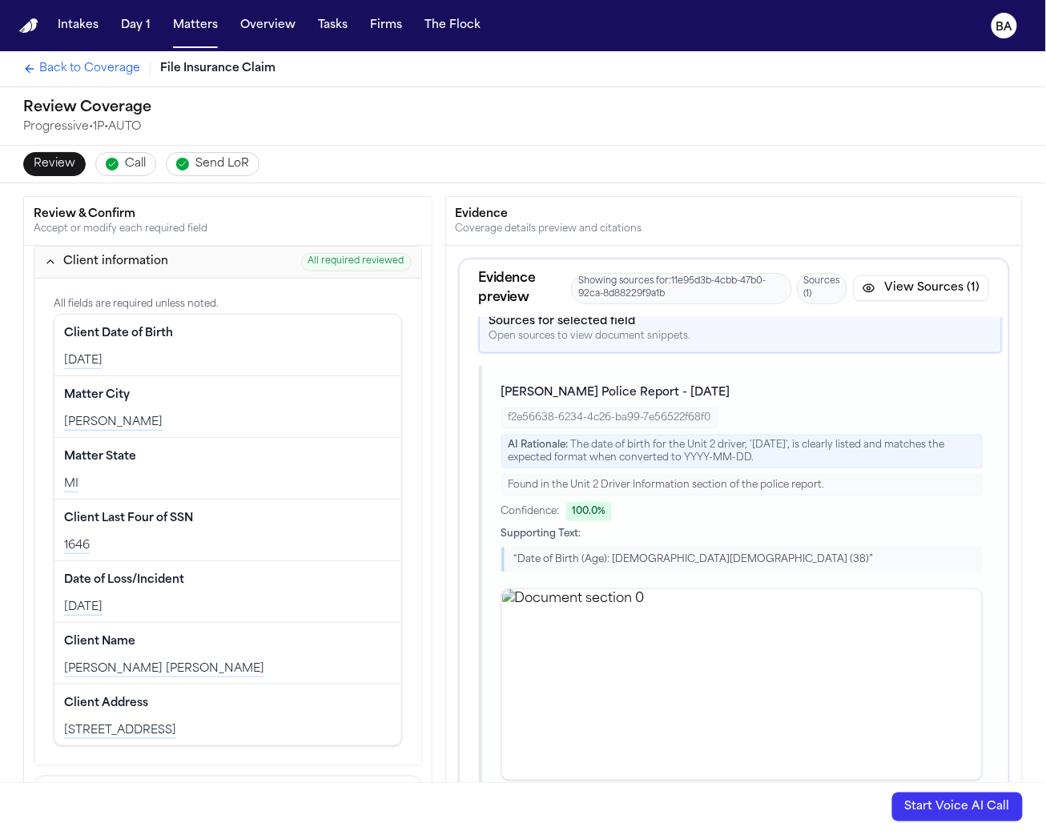
click at [643, 410] on div "f2e56638-6234-4c26-ba99-7e56522f68f0" at bounding box center [609, 418] width 217 height 21
click at [715, 406] on div "[PERSON_NAME] Police Report - [DATE] f2e56638-6234-4c26-ba99-7e56522f68f0 AI Ra…" at bounding box center [741, 478] width 481 height 187
click at [588, 411] on div "f2e56638-6234-4c26-ba99-7e56522f68f0" at bounding box center [609, 418] width 217 height 21
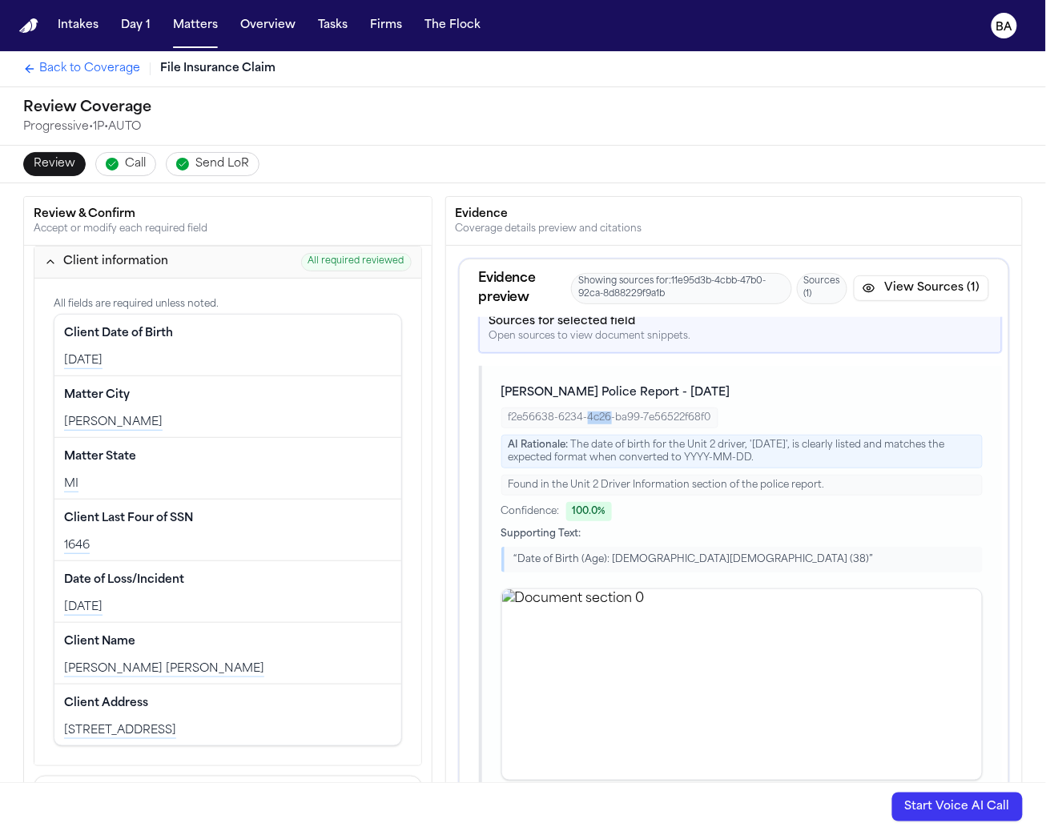
click at [588, 411] on div "f2e56638-6234-4c26-ba99-7e56522f68f0" at bounding box center [609, 418] width 217 height 21
click at [609, 413] on div "f2e56638-6234-4c26-ba99-7e56522f68f0" at bounding box center [609, 418] width 217 height 21
click at [328, 315] on div "Client Date of Birth Edit [DEMOGRAPHIC_DATA]" at bounding box center [227, 346] width 347 height 62
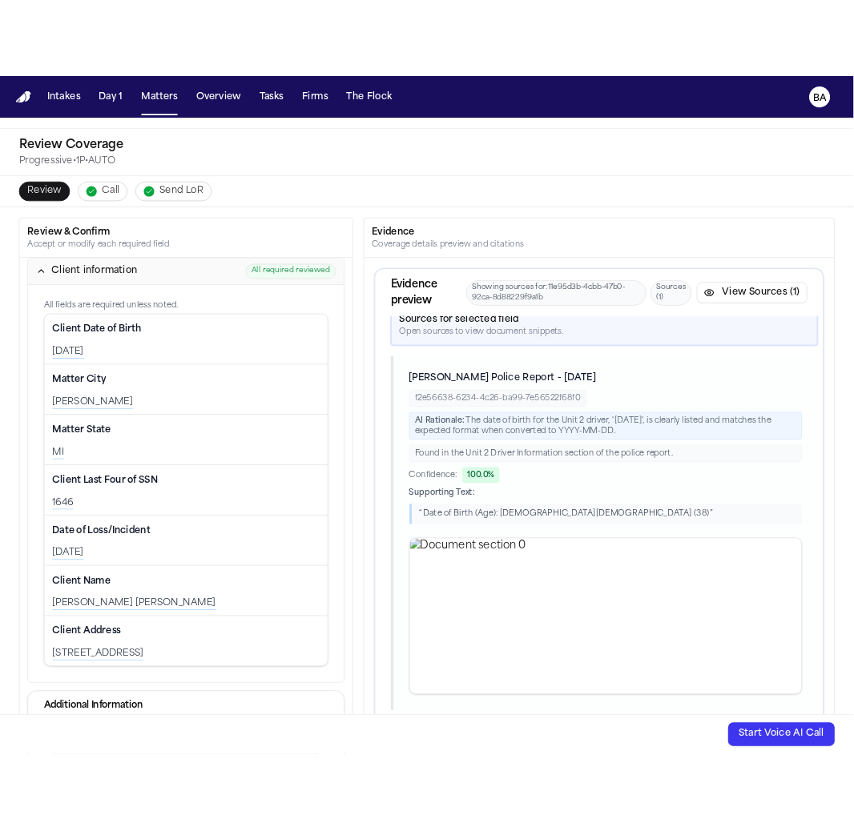
scroll to position [34, 0]
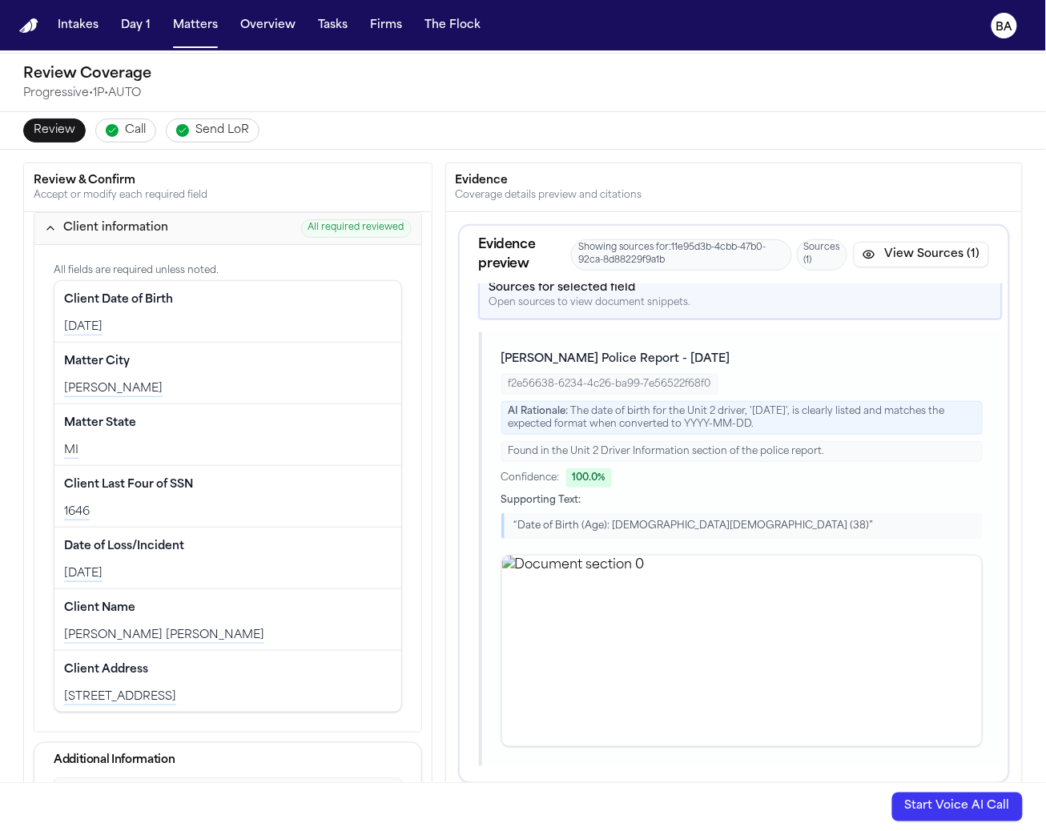
click at [654, 519] on div "“ Date of Birth (Age): [DEMOGRAPHIC_DATA][DEMOGRAPHIC_DATA] (38) ”" at bounding box center [741, 526] width 481 height 26
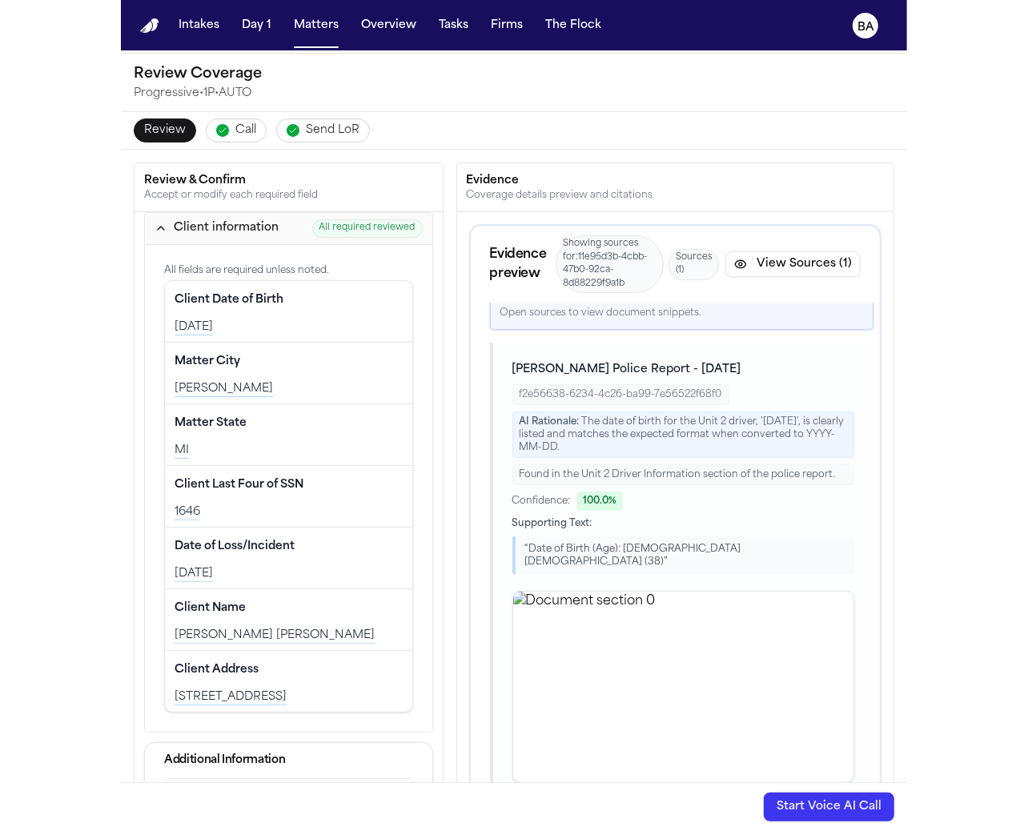
scroll to position [39, 0]
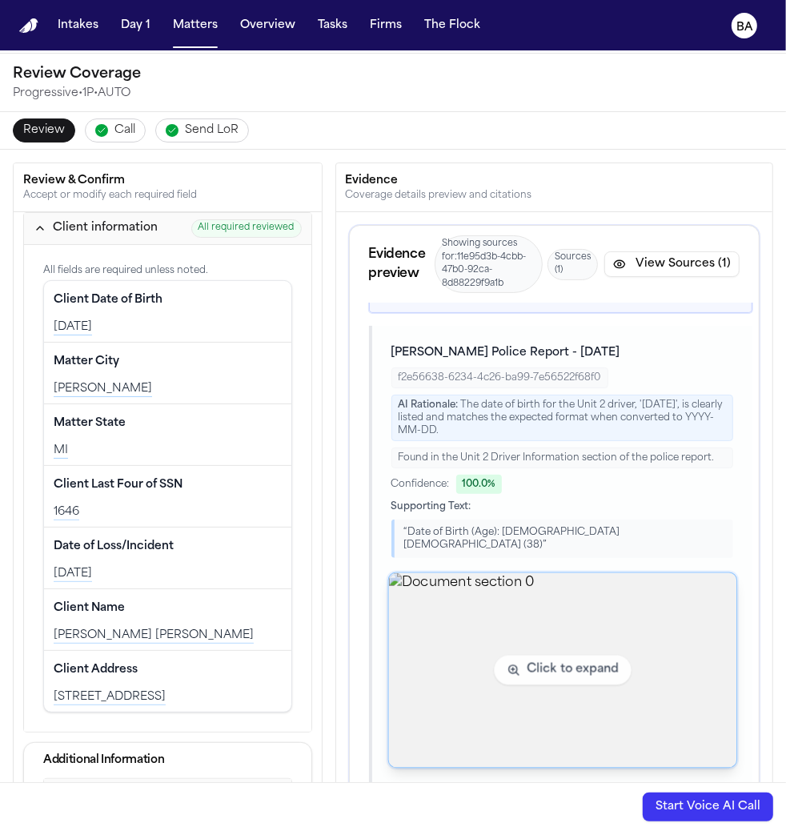
click at [474, 617] on img "View document section 0" at bounding box center [562, 670] width 348 height 195
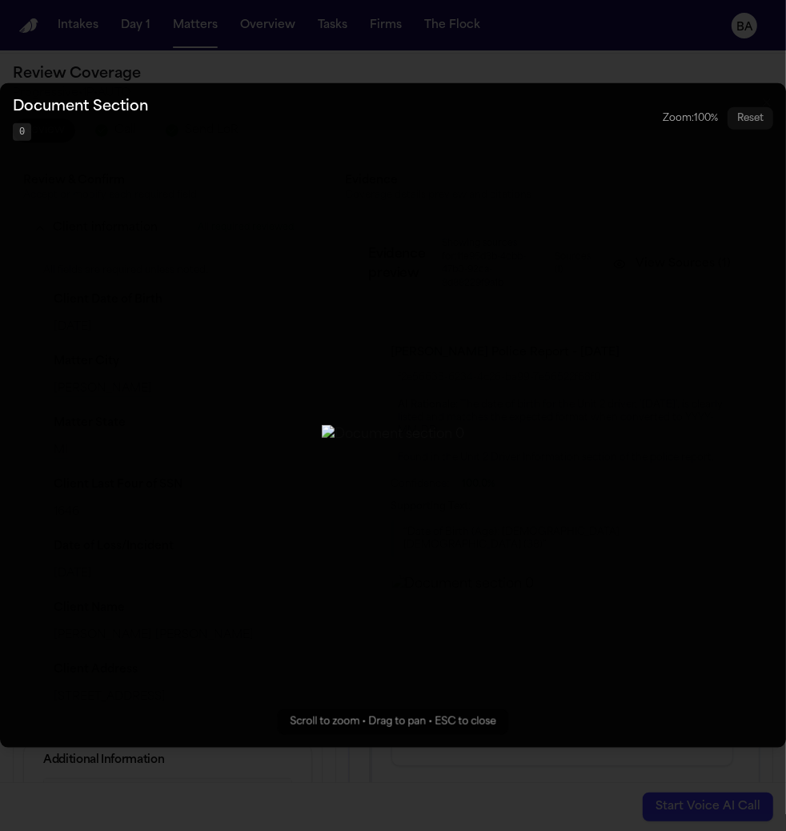
click at [23, 251] on button "Zoomable image viewer. Use mouse wheel to zoom, drag to pan, or press R to rese…" at bounding box center [393, 415] width 786 height 665
click at [43, 164] on button "Zoomable image viewer. Use mouse wheel to zoom, drag to pan, or press R to rese…" at bounding box center [393, 415] width 786 height 665
drag, startPoint x: 748, startPoint y: 122, endPoint x: 762, endPoint y: 110, distance: 18.2
click at [749, 122] on button "Zoomable image viewer. Use mouse wheel to zoom, drag to pan, or press R to rese…" at bounding box center [393, 415] width 786 height 665
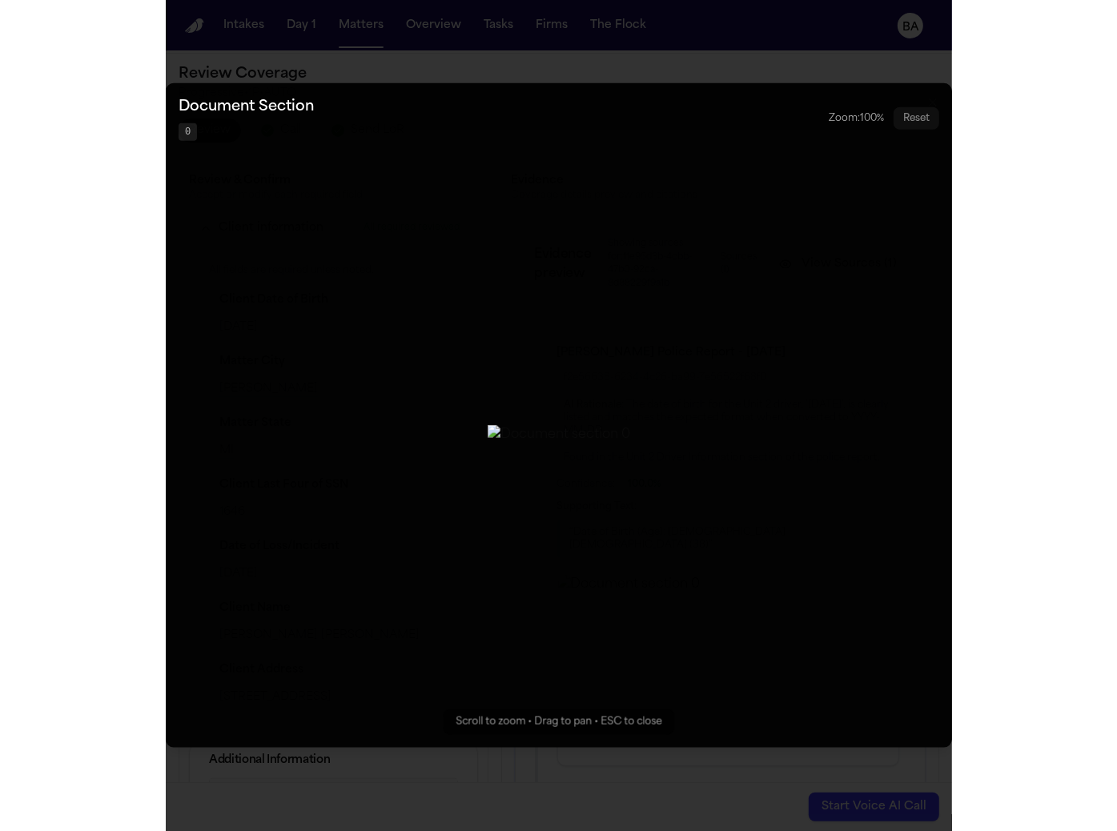
scroll to position [14, 0]
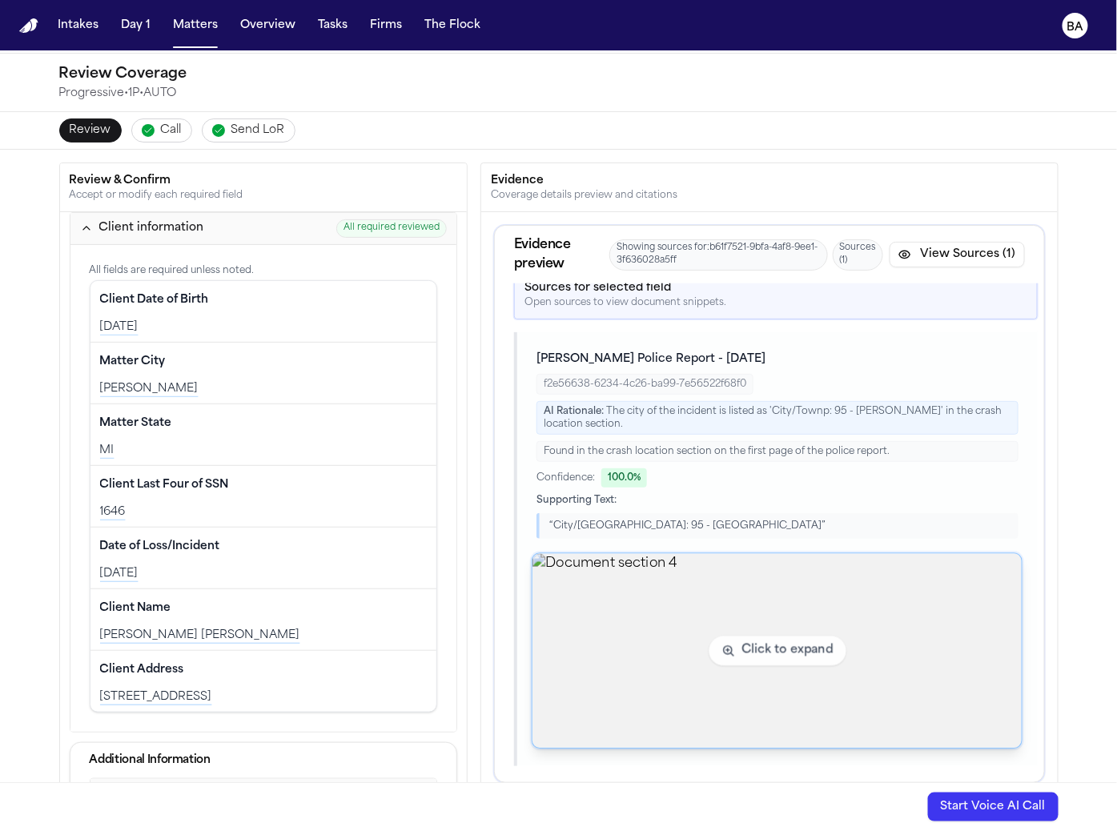
click at [669, 689] on img "View document section 4" at bounding box center [777, 651] width 489 height 195
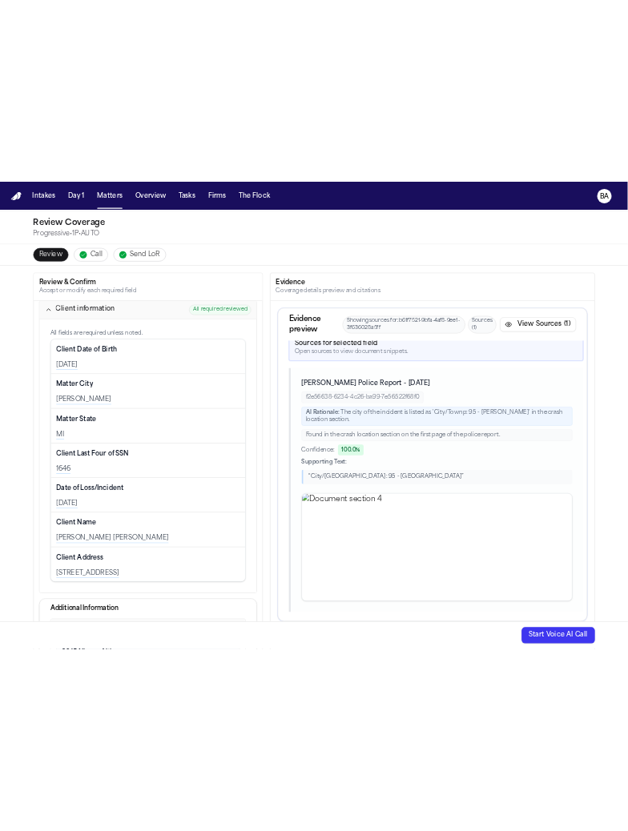
scroll to position [0, 0]
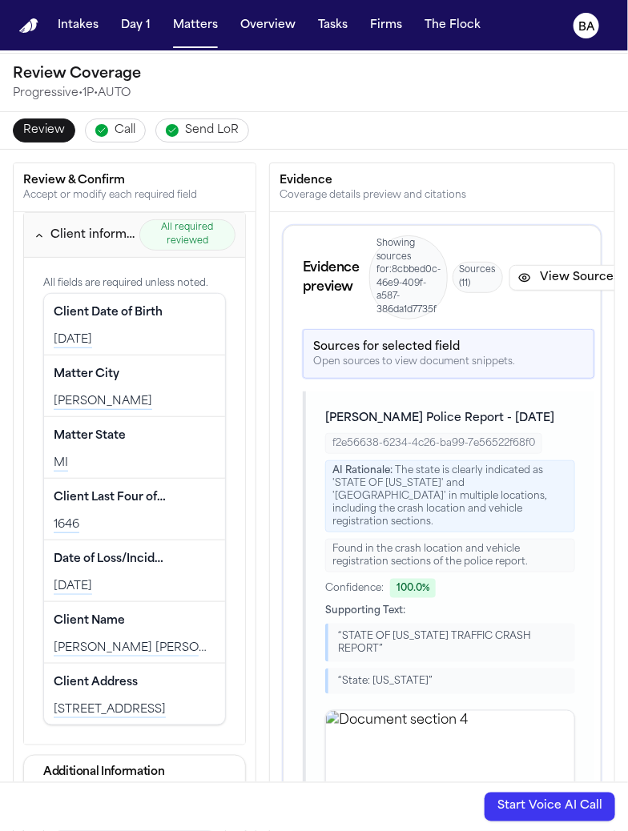
click at [447, 549] on div "Found in the crash location and vehicle registration sections of the police rep…" at bounding box center [450, 556] width 250 height 34
click at [446, 550] on div "Found in the crash location and vehicle registration sections of the police rep…" at bounding box center [450, 556] width 250 height 34
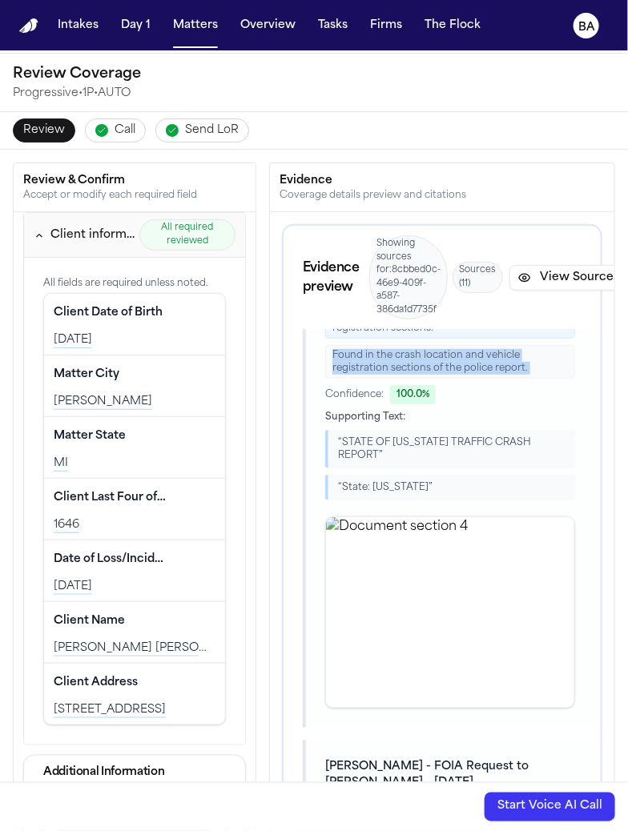
click at [410, 360] on div "Found in the crash location and vehicle registration sections of the police rep…" at bounding box center [450, 362] width 250 height 34
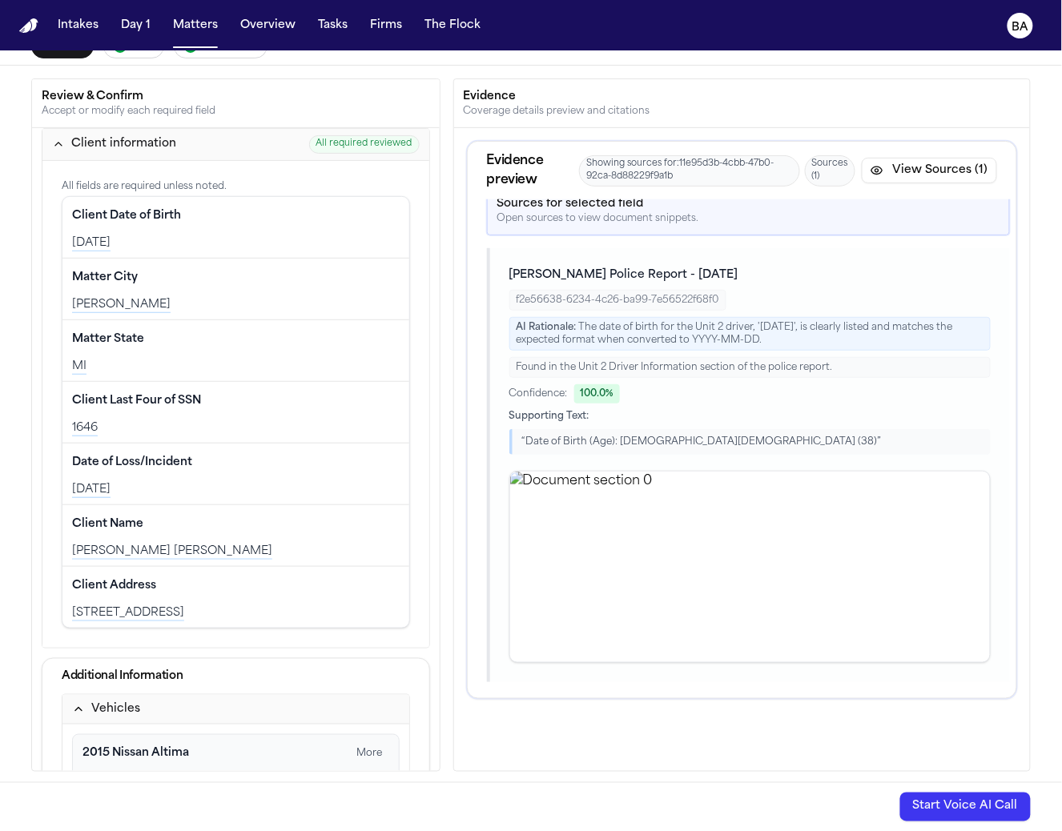
scroll to position [0, 0]
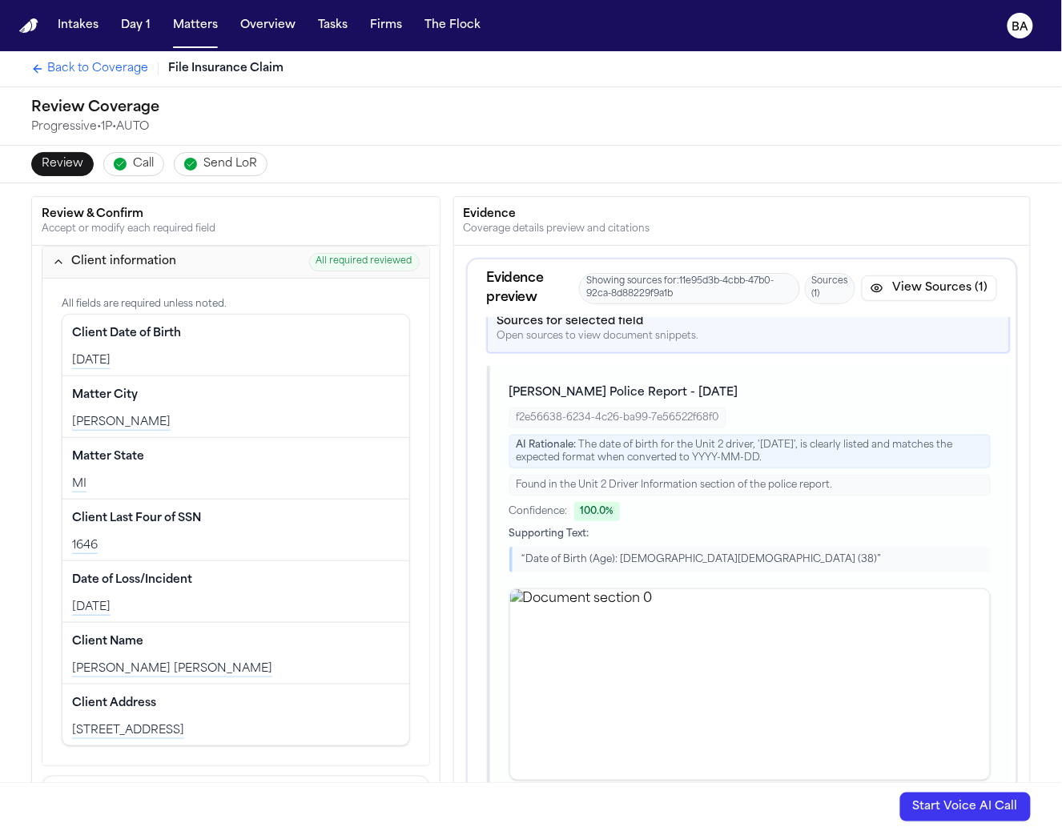
click at [150, 263] on div "Client information" at bounding box center [123, 262] width 105 height 16
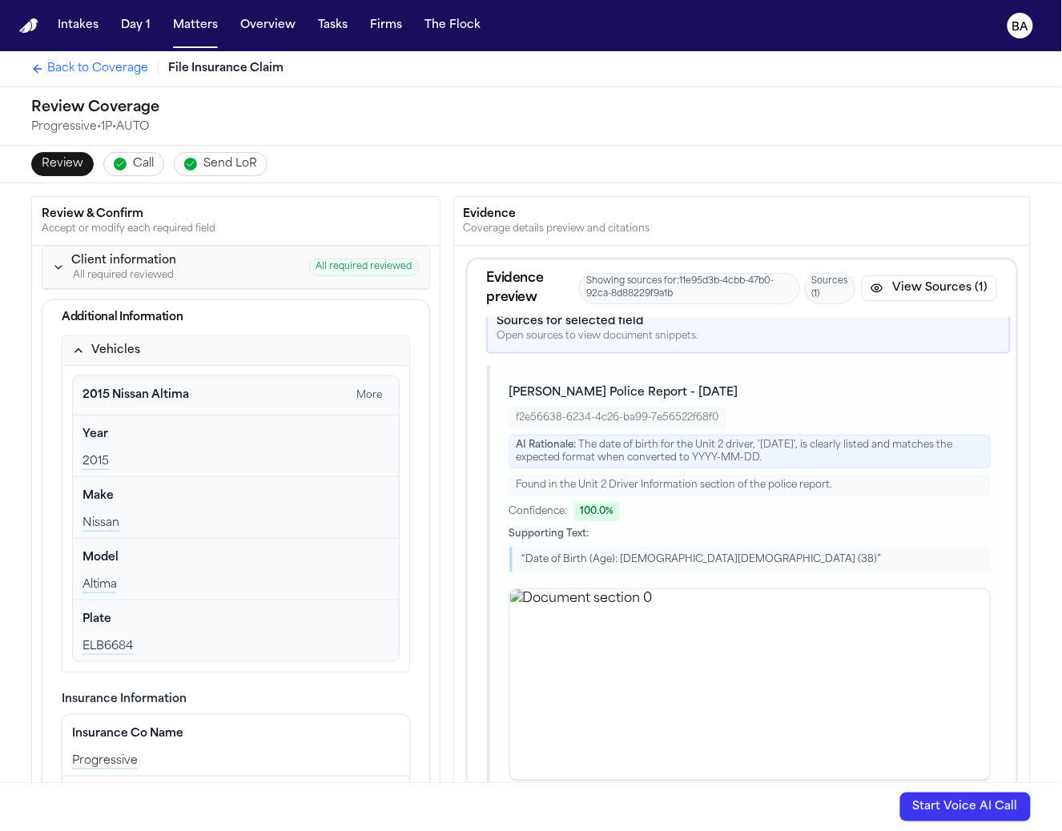
click at [126, 349] on div "Vehicles" at bounding box center [115, 351] width 49 height 16
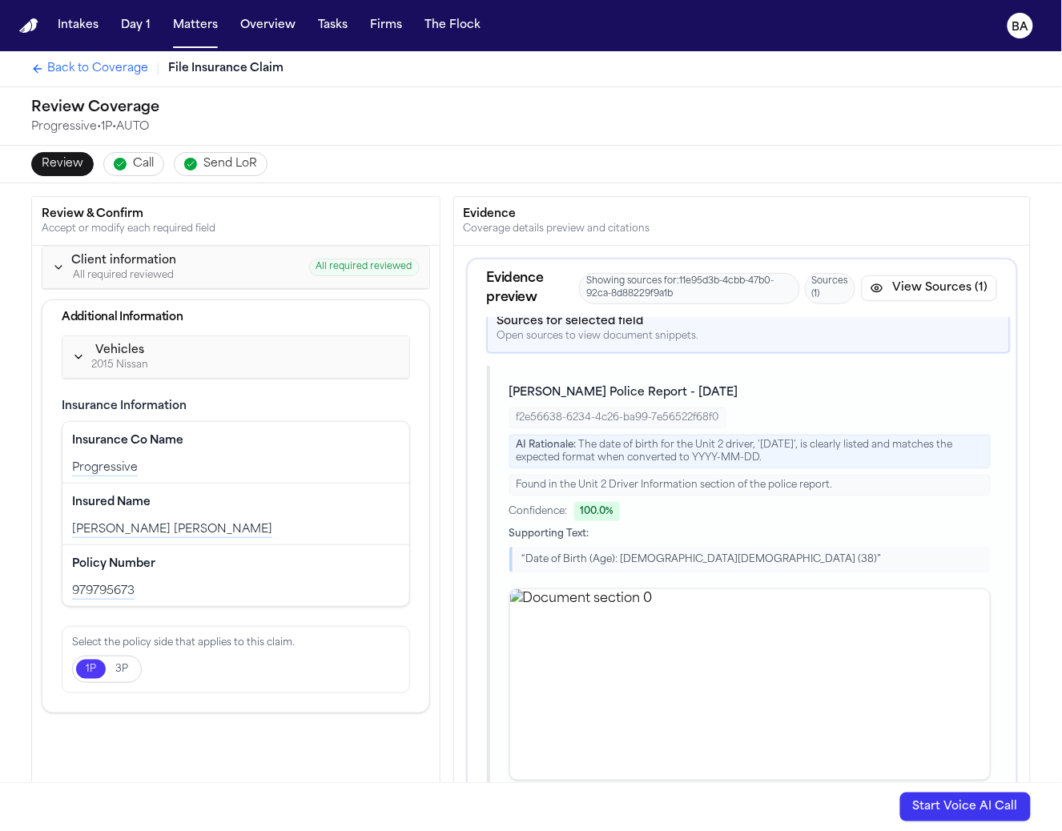
click at [134, 264] on div "Client information" at bounding box center [123, 261] width 105 height 16
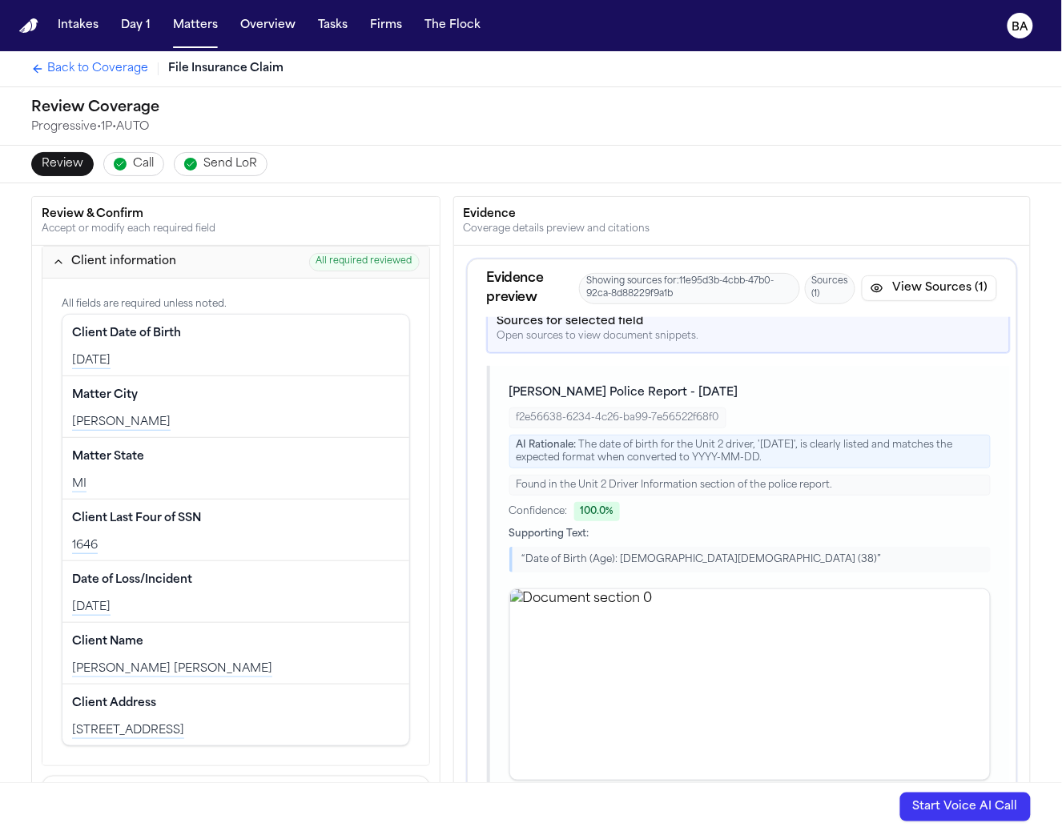
scroll to position [22, 0]
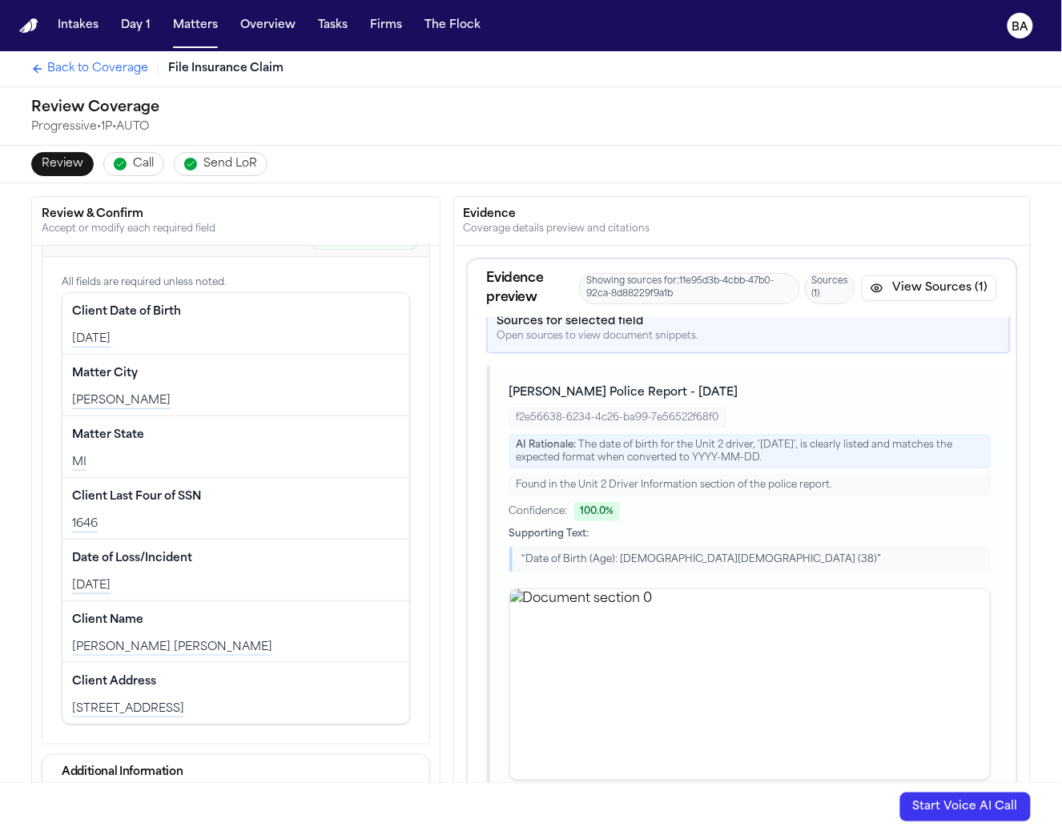
click at [364, 315] on button "Edit" at bounding box center [380, 313] width 40 height 26
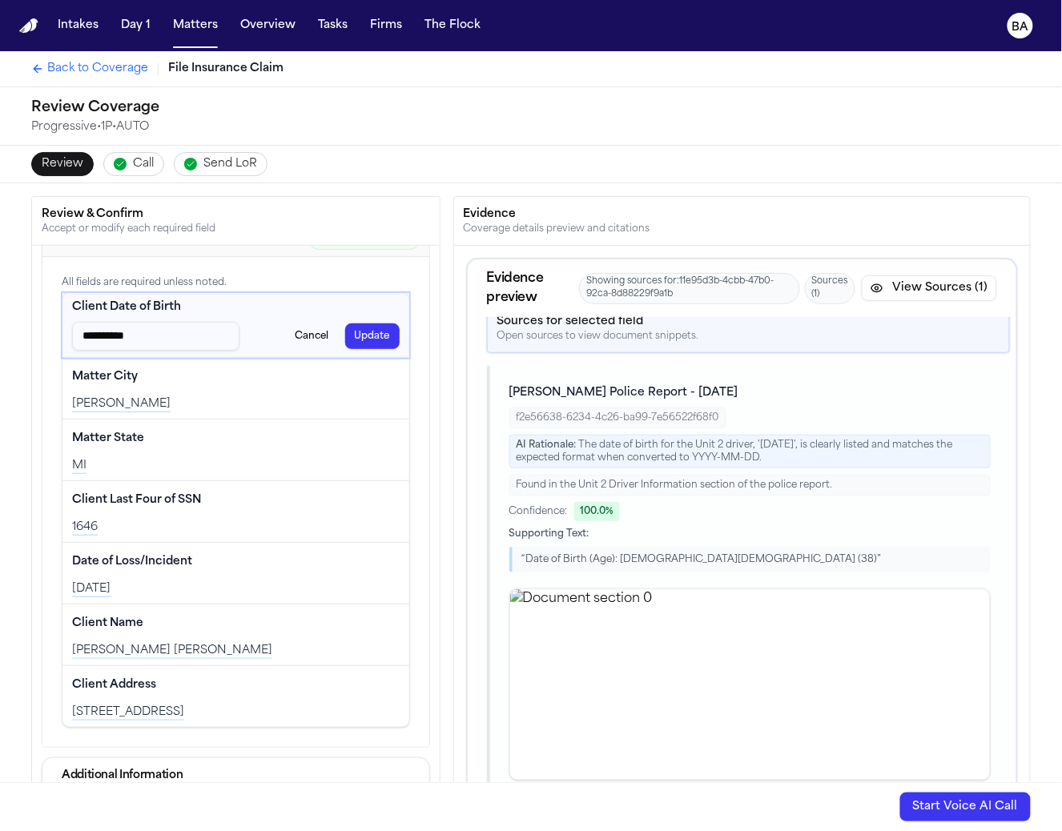
click at [304, 325] on button "Cancel" at bounding box center [312, 337] width 53 height 26
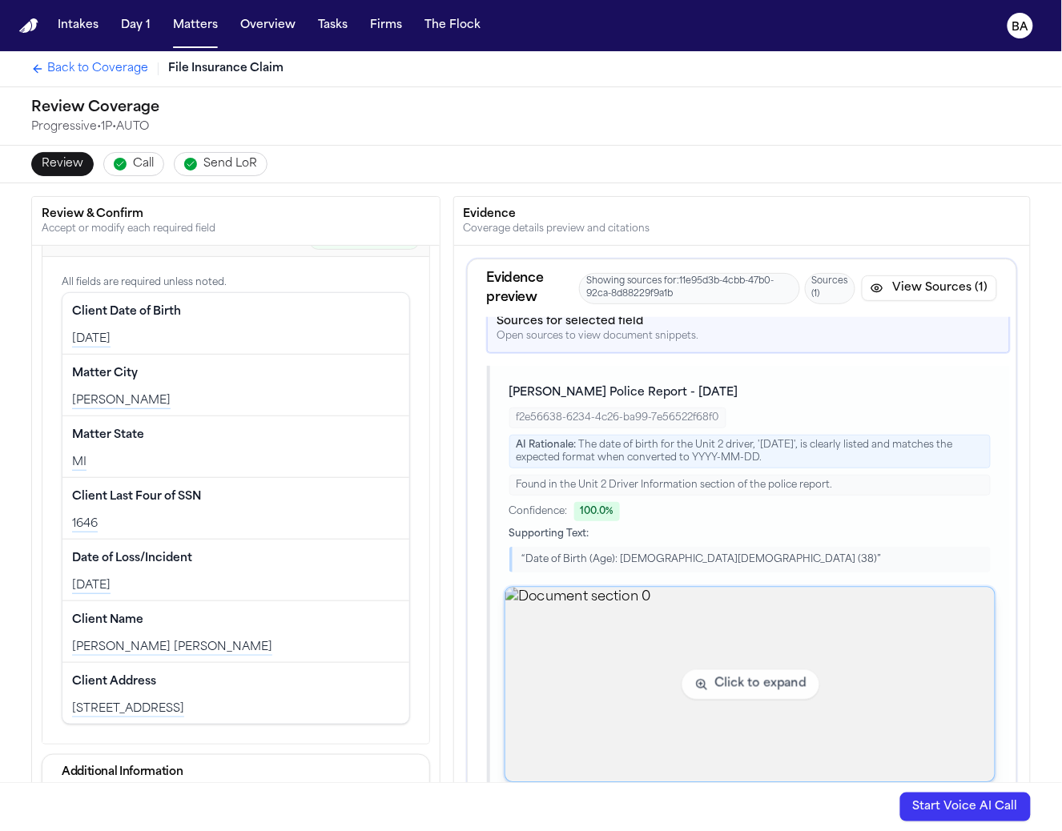
click at [658, 626] on img "View document section 0" at bounding box center [749, 685] width 489 height 195
click at [717, 686] on img "View document section 0" at bounding box center [749, 685] width 489 height 195
click at [615, 662] on img "View document section 0" at bounding box center [749, 685] width 489 height 195
click at [633, 625] on img "View document section 4" at bounding box center [749, 685] width 489 height 195
click at [631, 609] on img "View document section 4" at bounding box center [749, 685] width 489 height 195
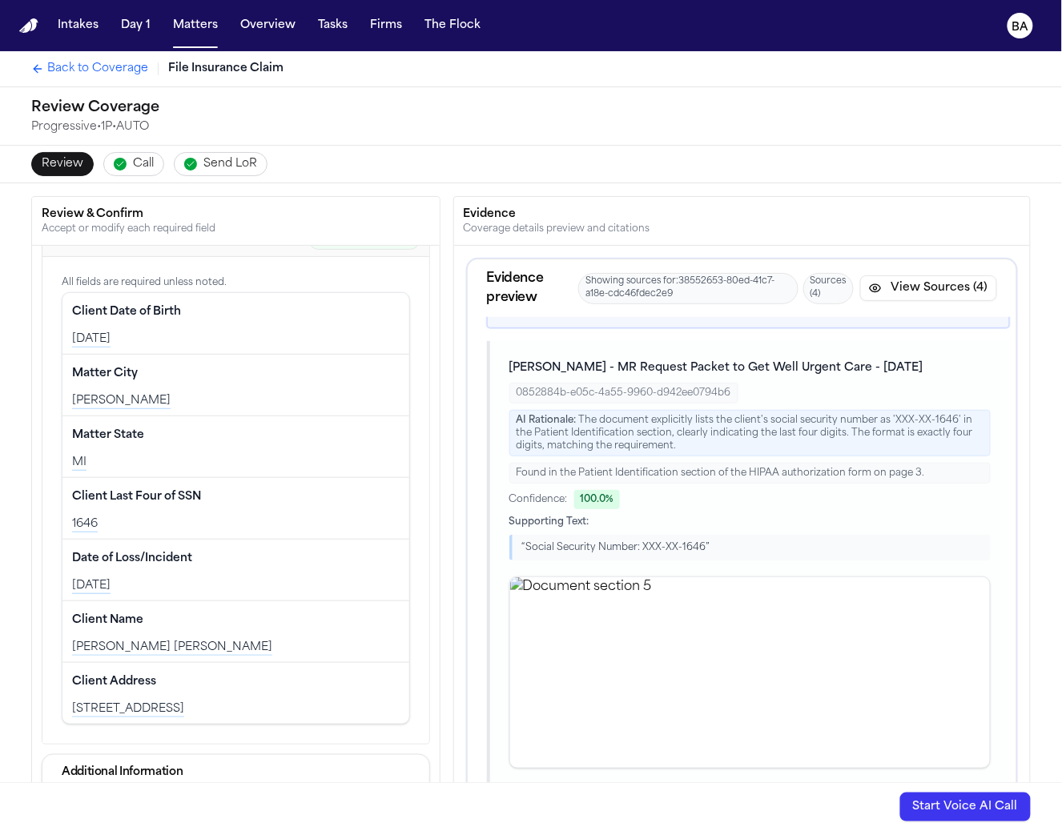
scroll to position [77, 0]
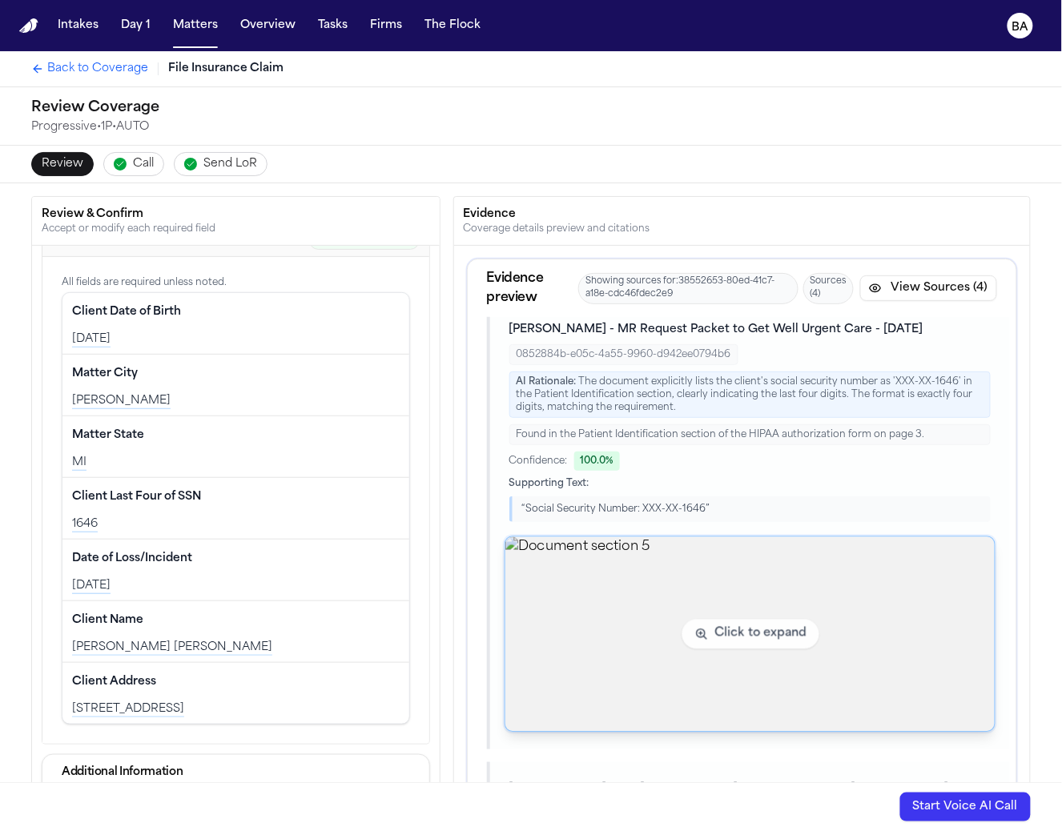
click at [646, 562] on img "View document section 5" at bounding box center [749, 634] width 489 height 195
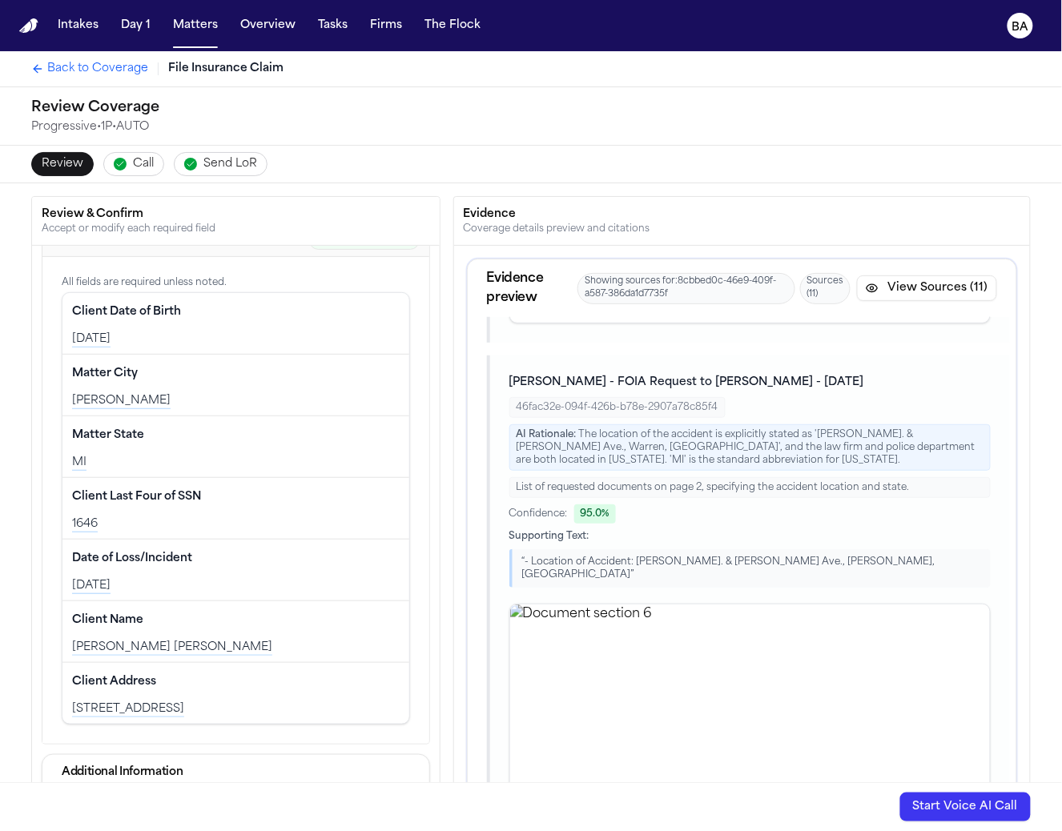
scroll to position [118, 0]
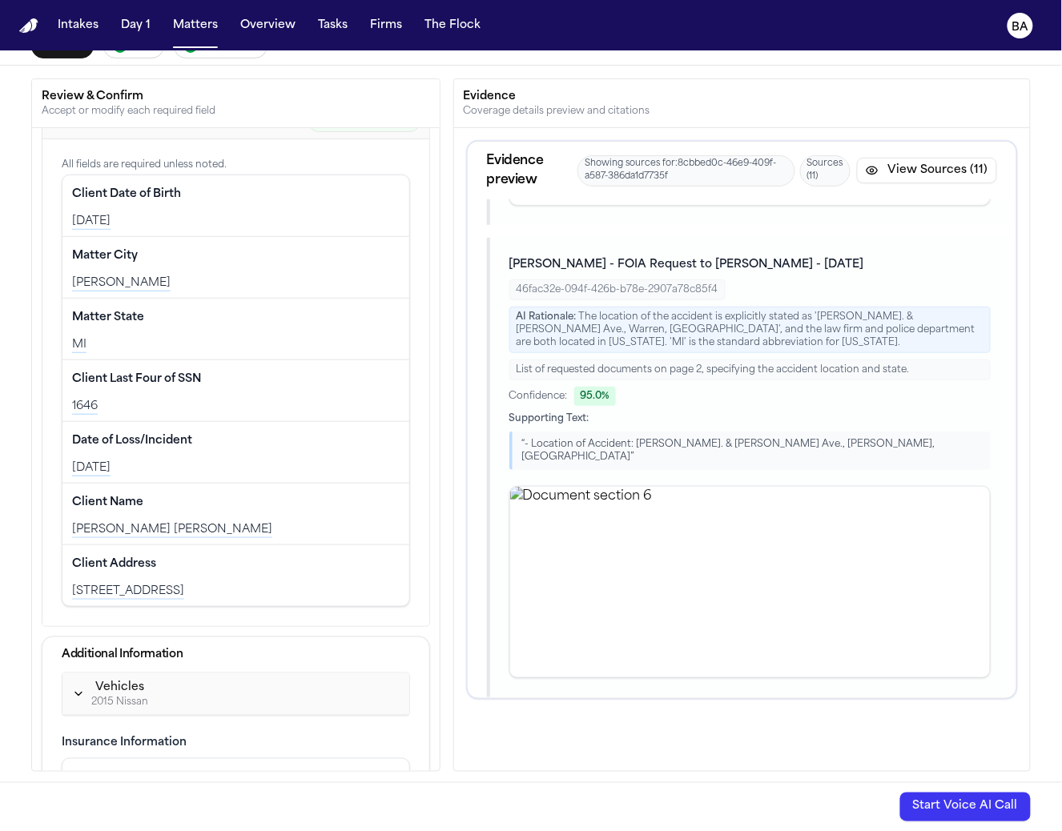
click at [899, 168] on button "View Sources (11)" at bounding box center [927, 171] width 140 height 26
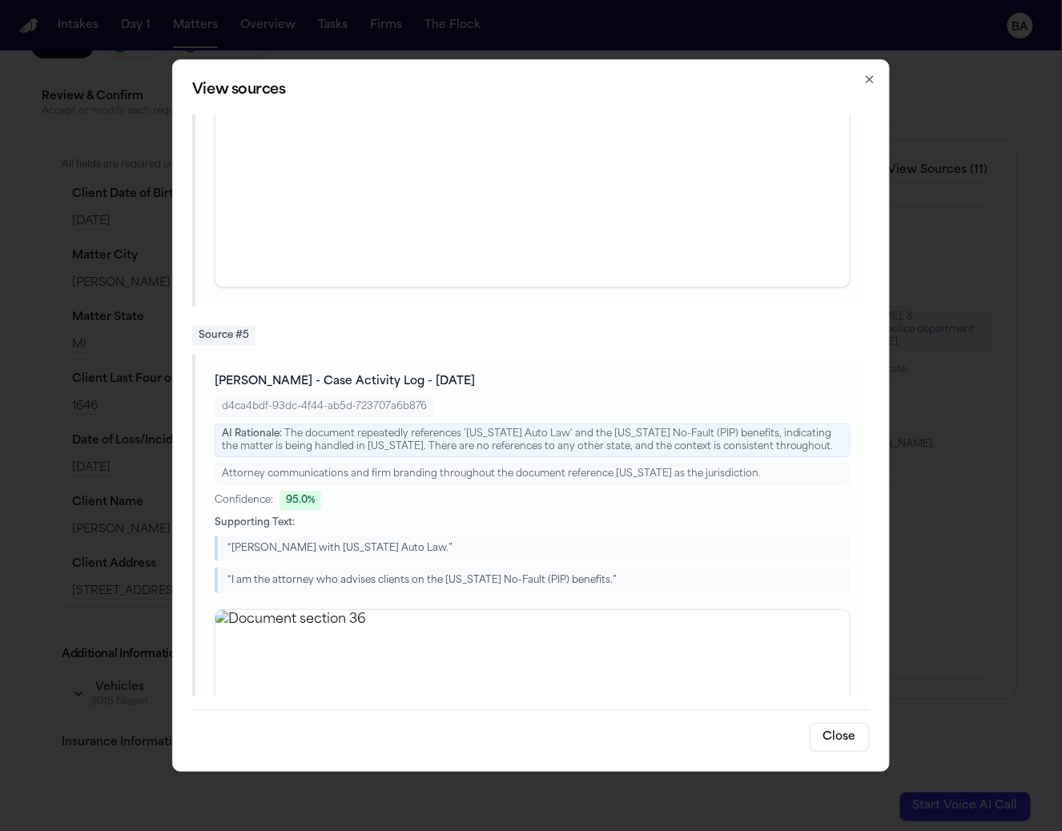
scroll to position [2491, 0]
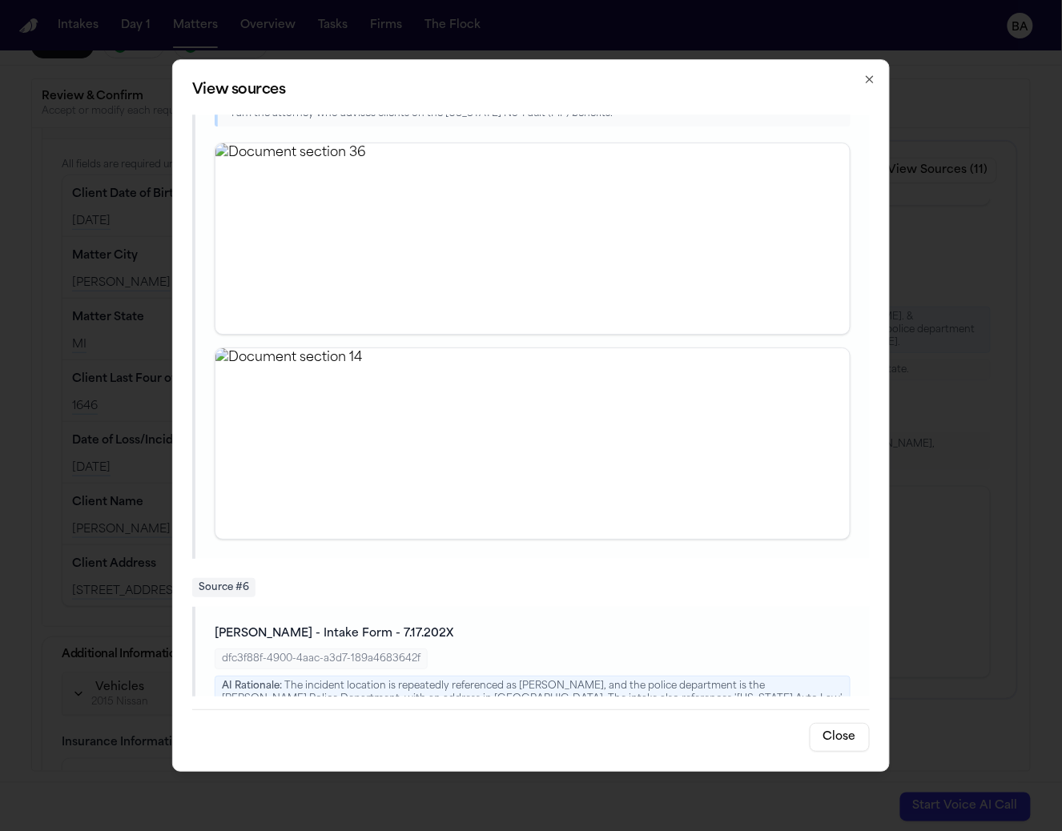
drag, startPoint x: 955, startPoint y: 364, endPoint x: 944, endPoint y: 364, distance: 11.2
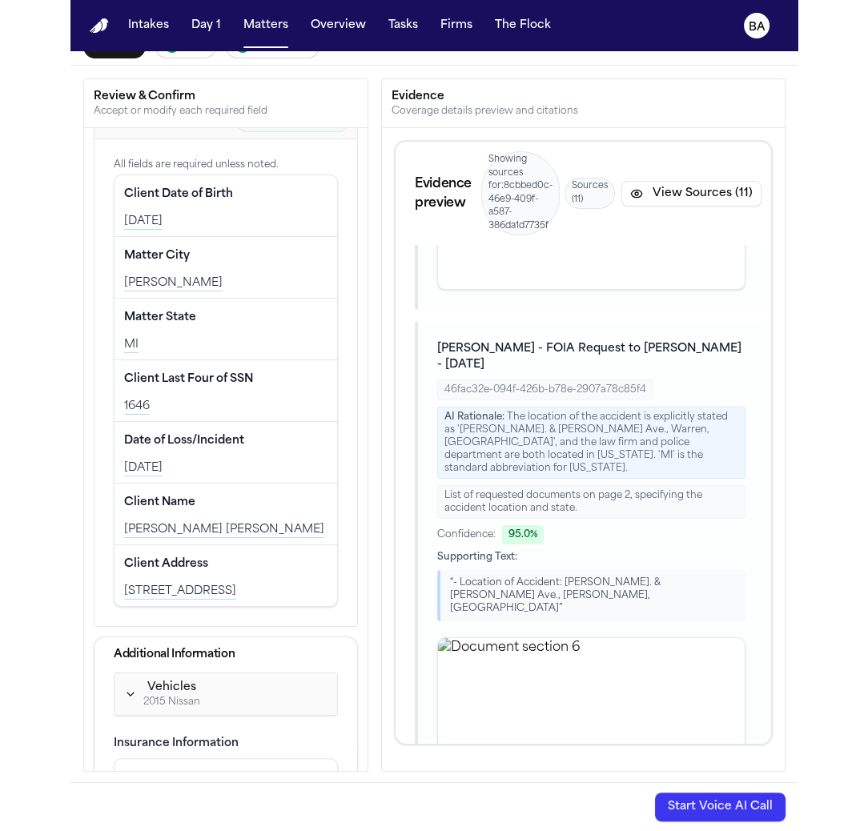
scroll to position [29, 0]
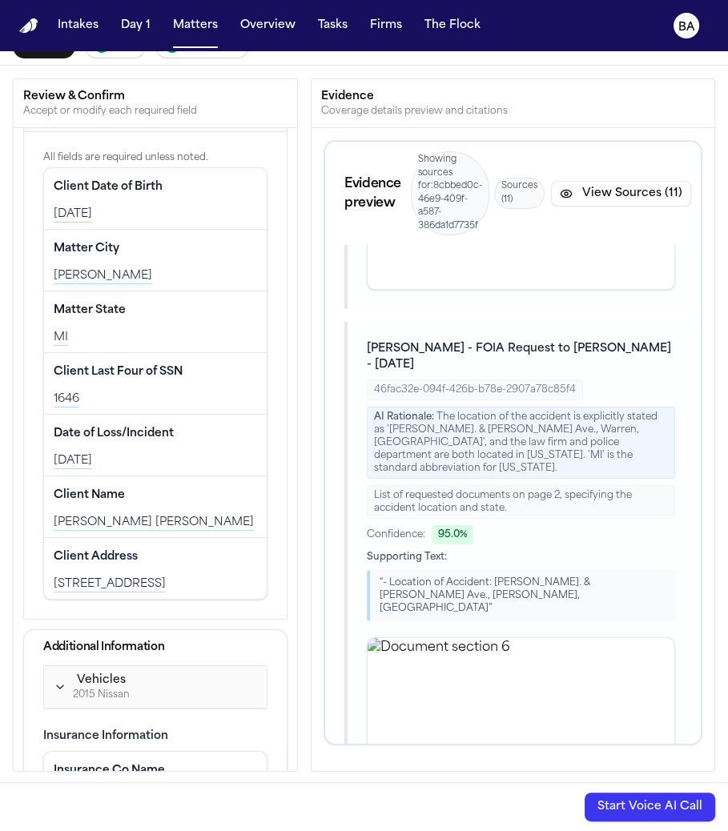
click at [666, 187] on button "View Sources (11)" at bounding box center [621, 194] width 140 height 26
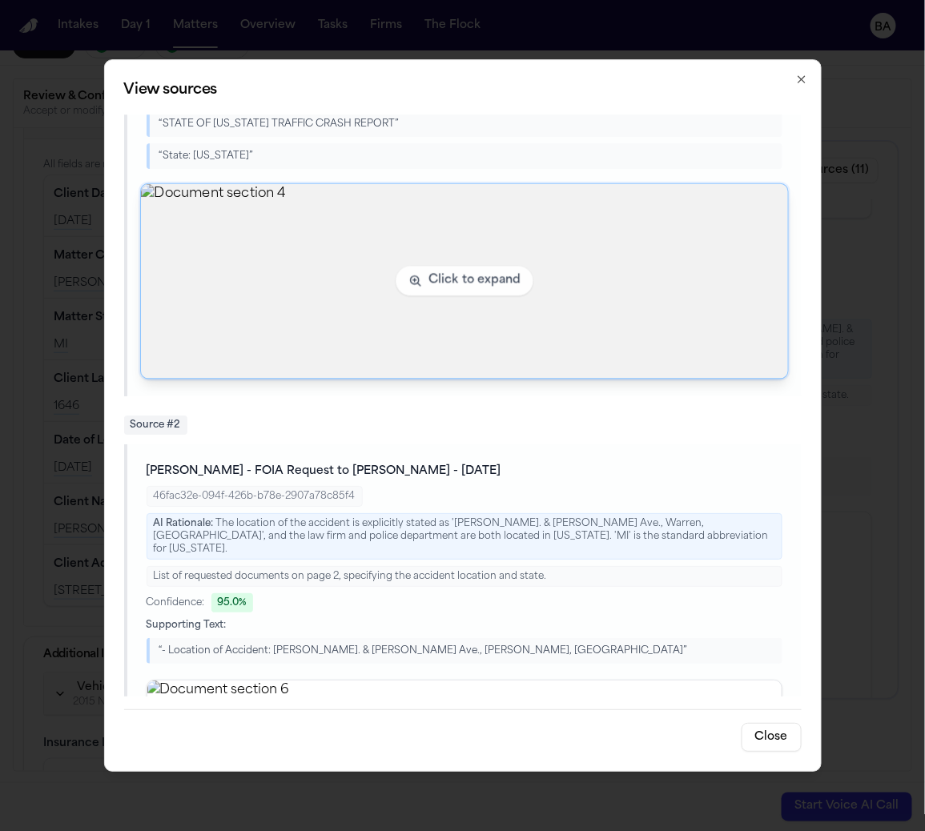
scroll to position [288, 0]
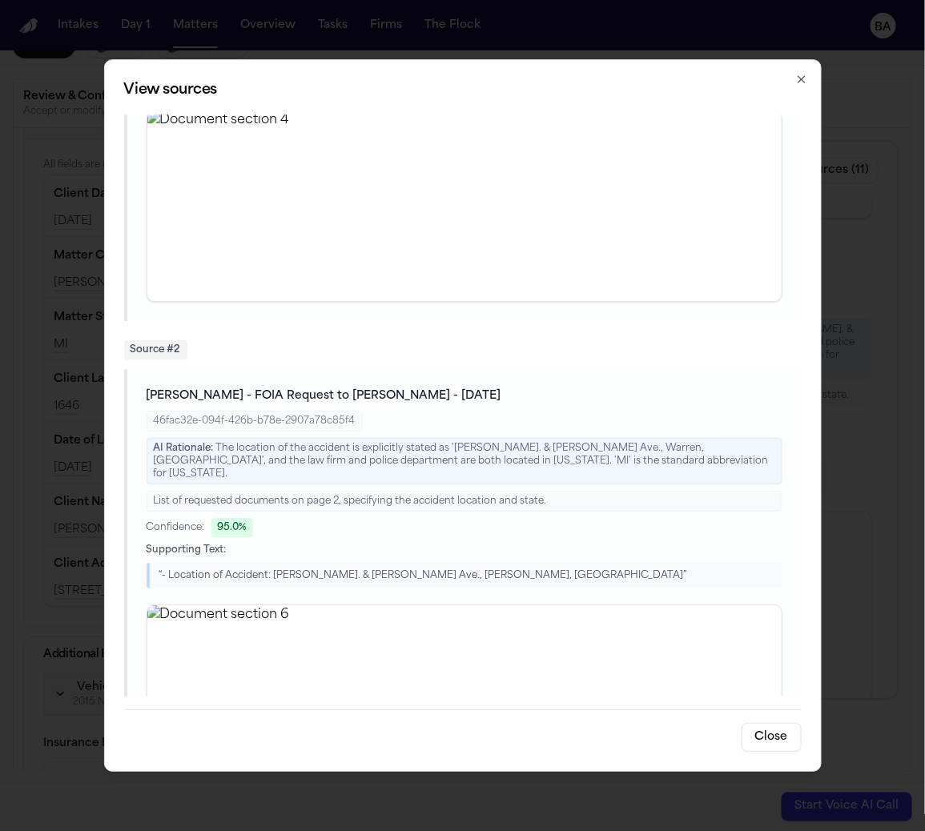
click at [799, 73] on icon "button" at bounding box center [801, 79] width 13 height 13
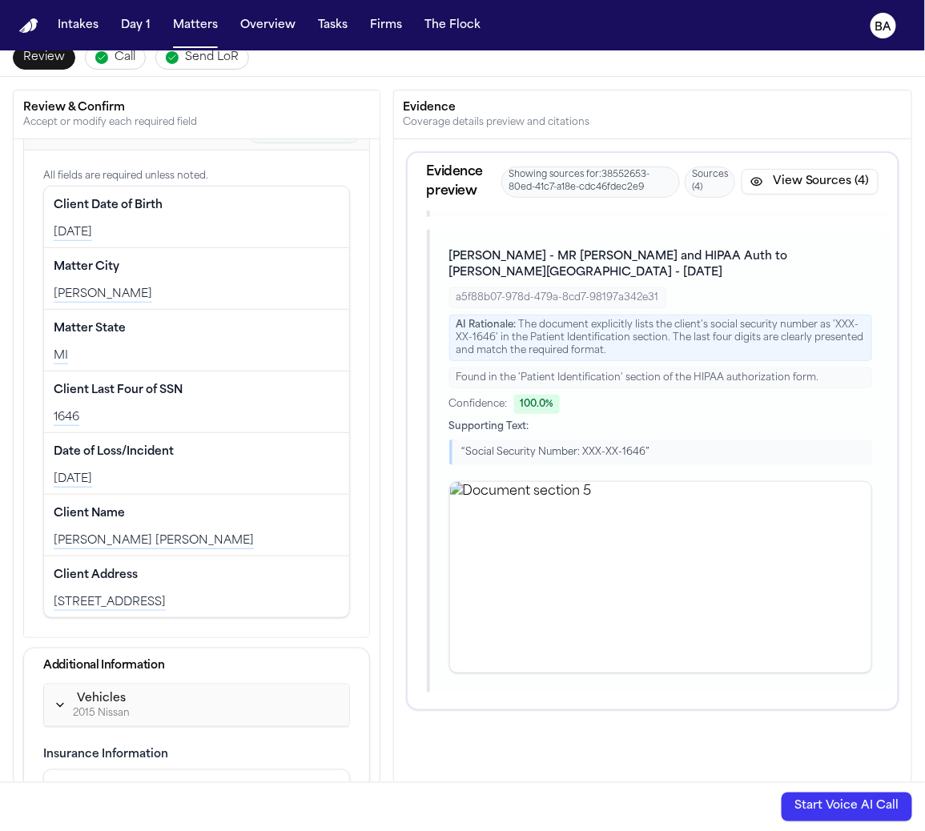
scroll to position [14, 0]
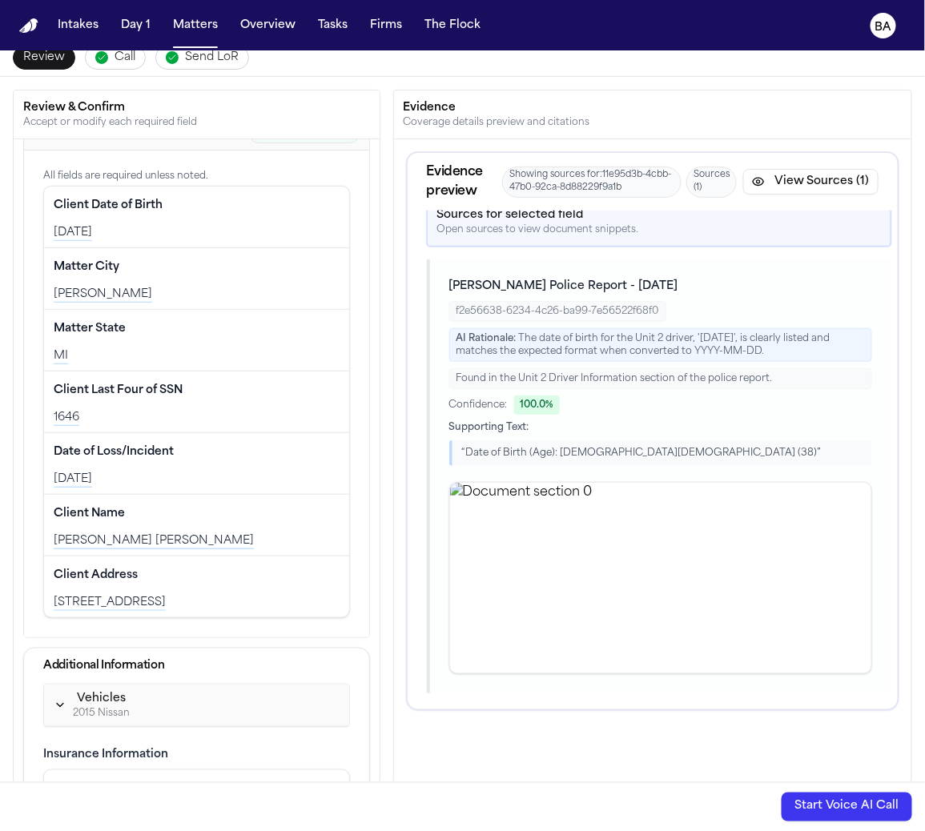
click at [830, 175] on button "View Sources (1)" at bounding box center [810, 182] width 135 height 26
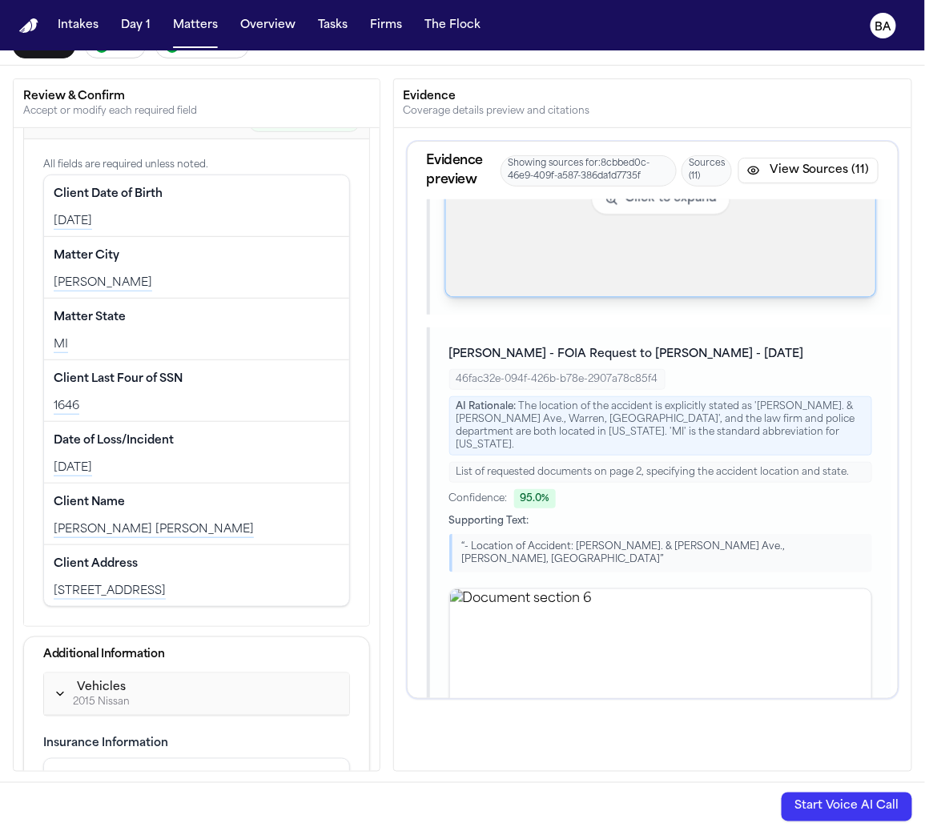
scroll to position [516, 0]
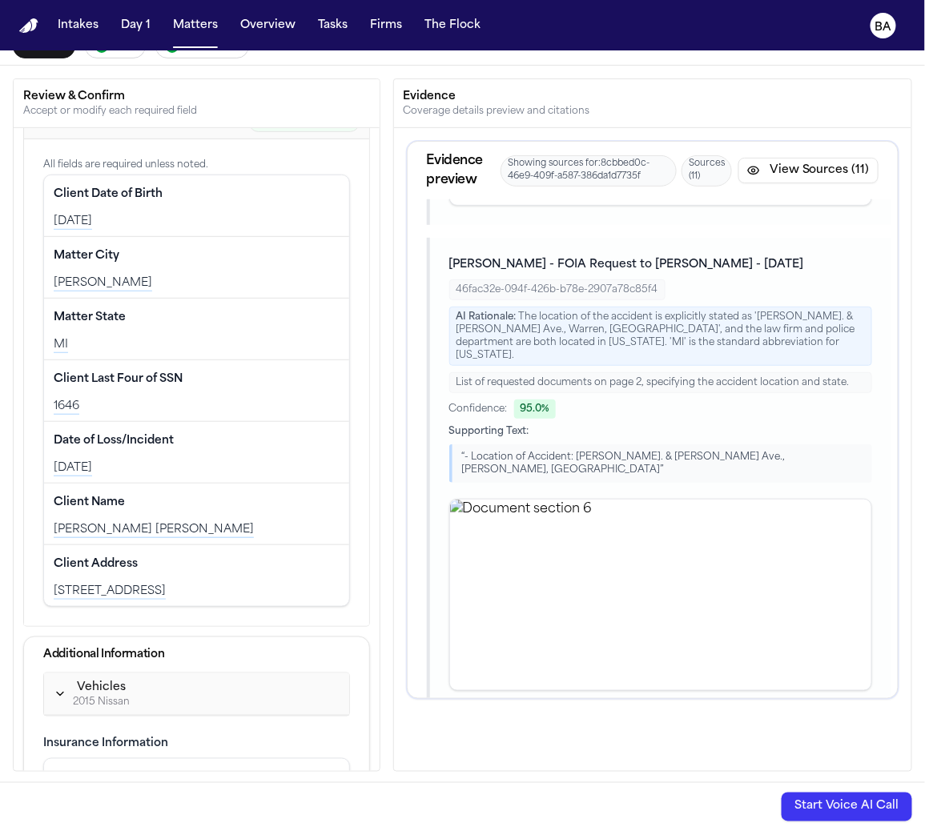
click at [830, 172] on button "View Sources (11)" at bounding box center [808, 171] width 140 height 26
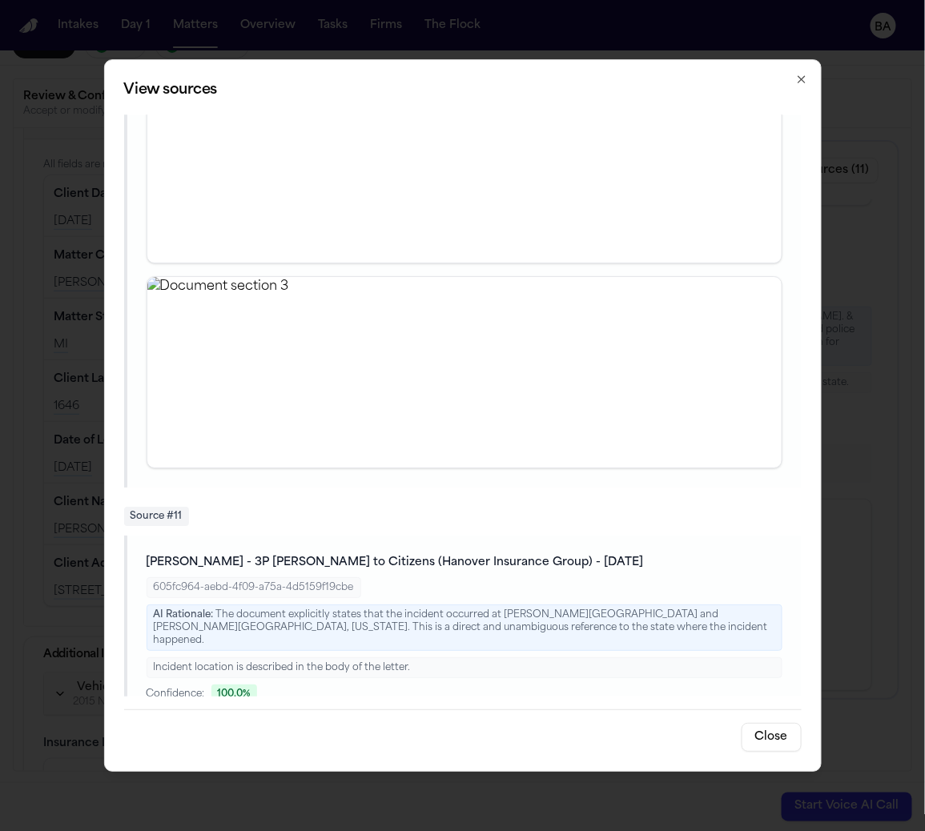
scroll to position [7418, 0]
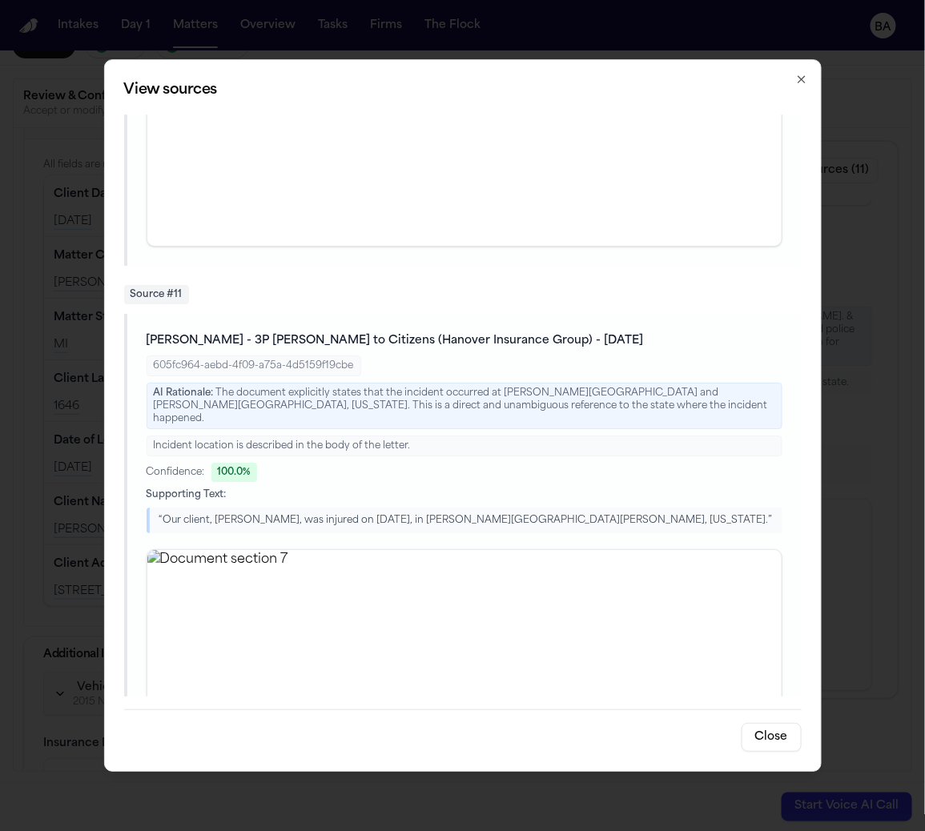
click at [806, 80] on icon "button" at bounding box center [801, 79] width 13 height 13
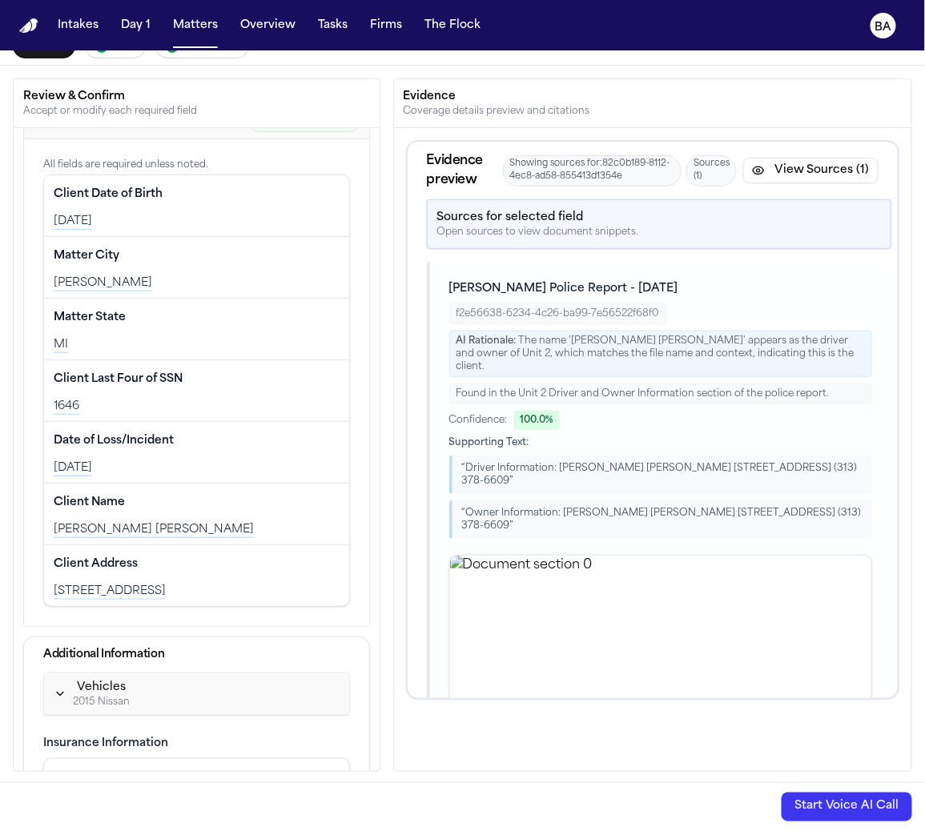
scroll to position [107, 0]
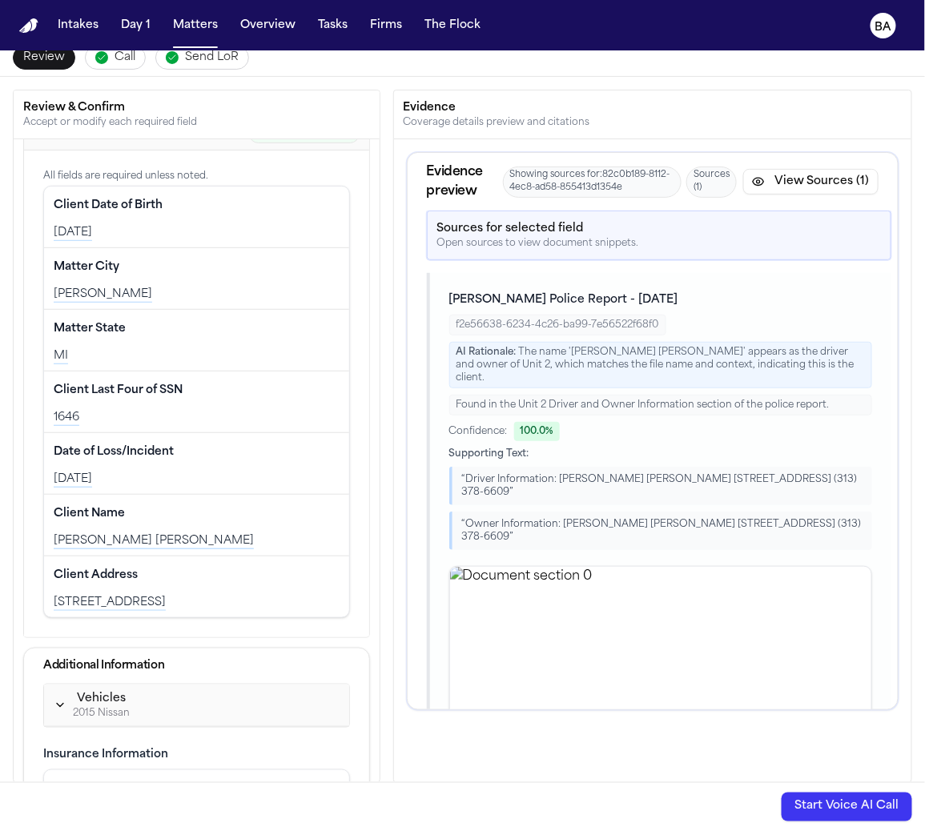
click at [781, 182] on button "View Sources (1)" at bounding box center [810, 182] width 135 height 26
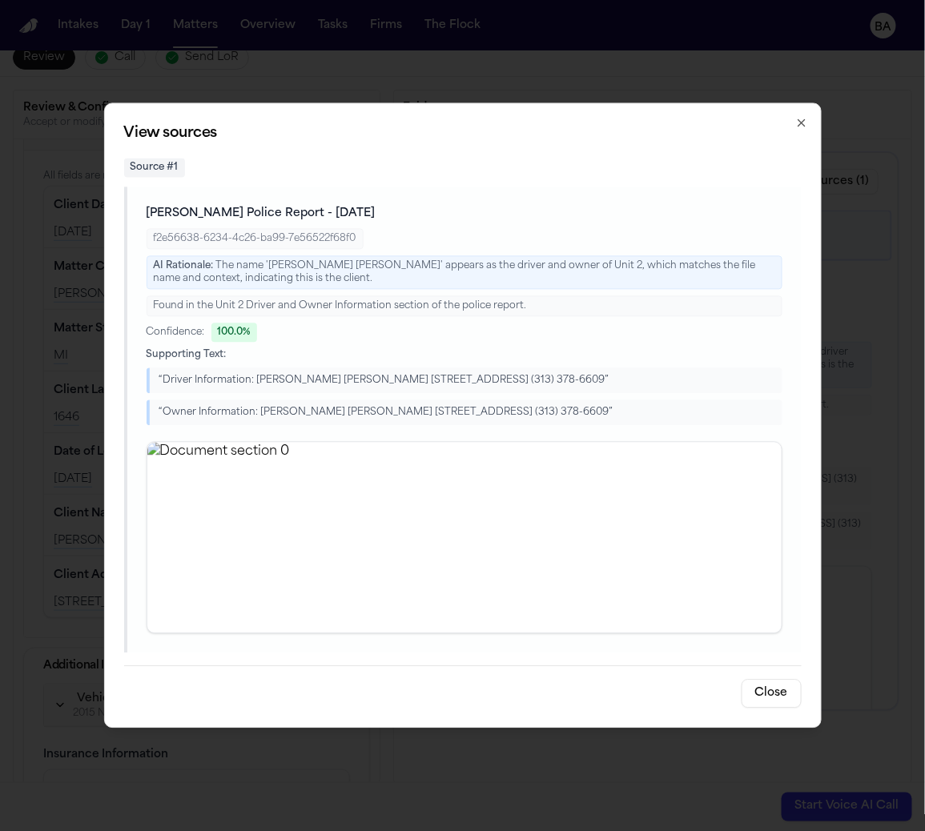
drag, startPoint x: 570, startPoint y: 309, endPoint x: 674, endPoint y: 228, distance: 131.2
click at [569, 307] on div "Found in the Unit 2 Driver and Owner Information section of the police report." at bounding box center [465, 306] width 636 height 21
click at [802, 123] on icon "button" at bounding box center [801, 123] width 6 height 6
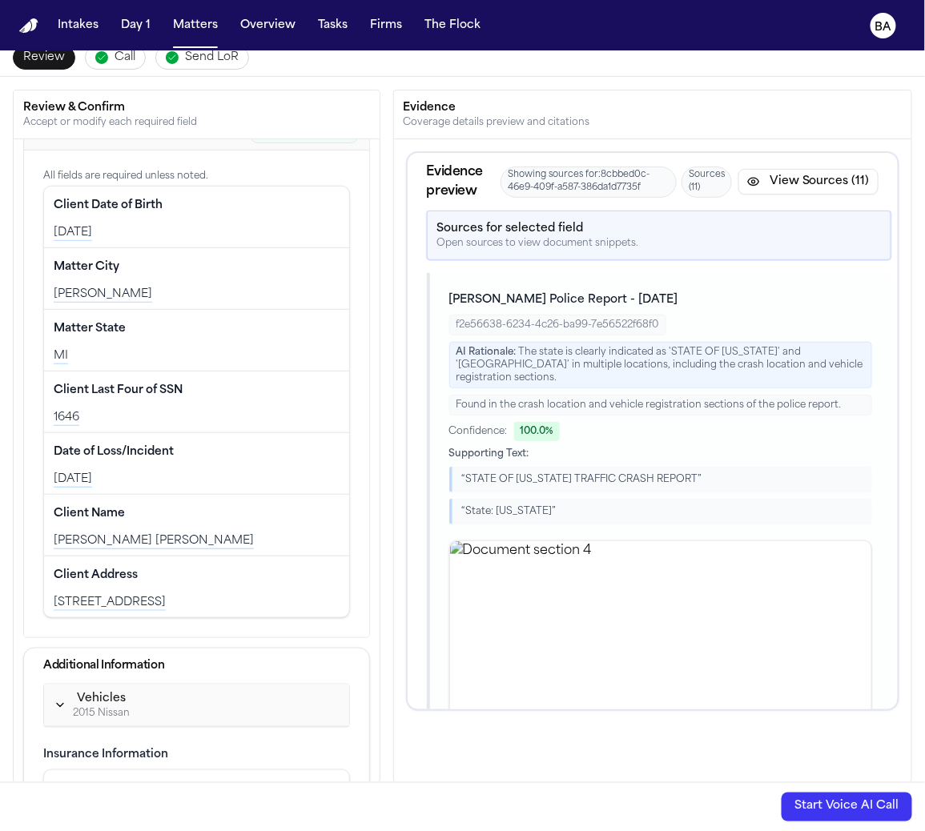
click at [774, 187] on button "View Sources (11)" at bounding box center [808, 182] width 140 height 26
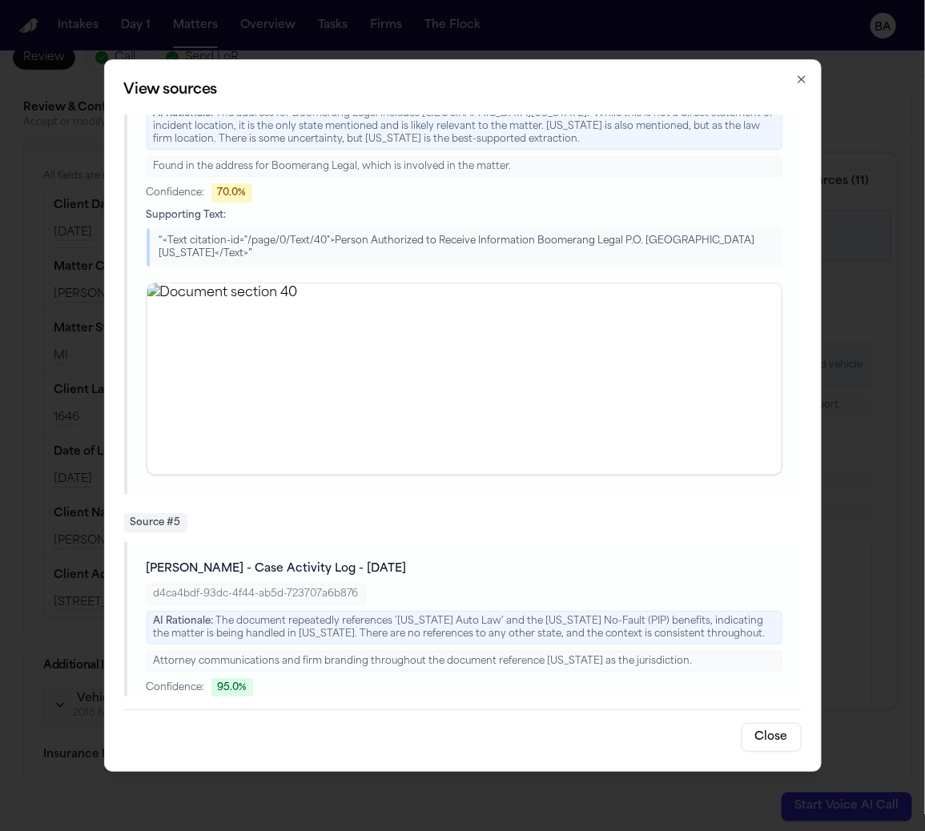
scroll to position [2058, 0]
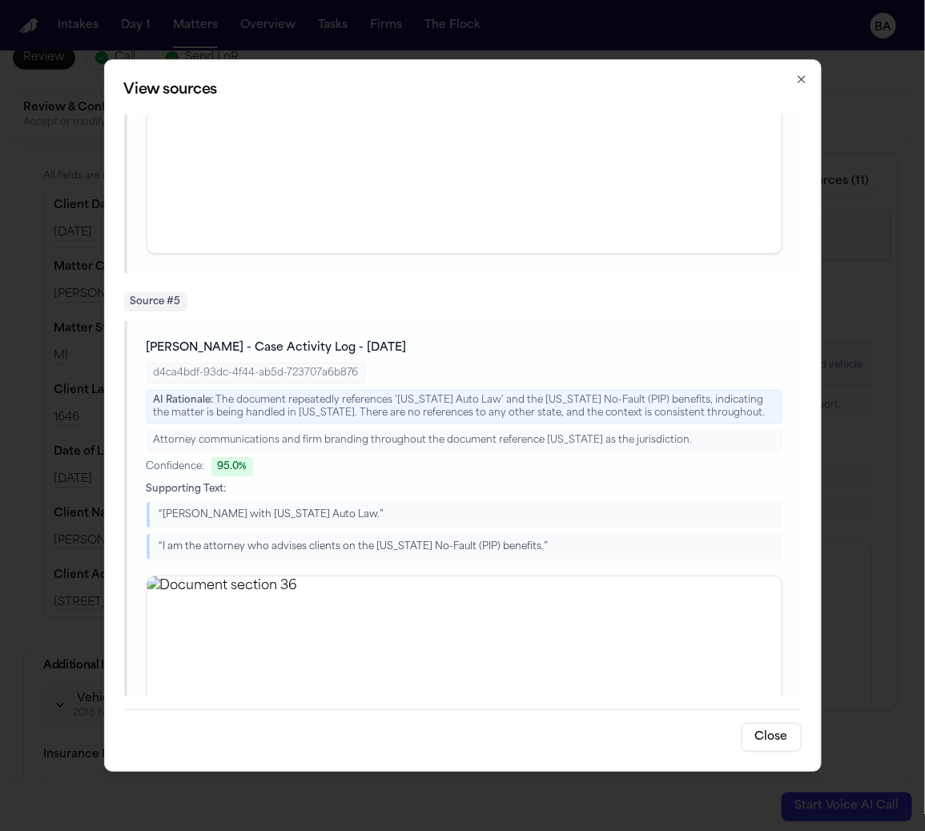
click at [244, 340] on span "L. Taylor-Hunter - Case Activity Log - 8.25.25" at bounding box center [277, 348] width 260 height 16
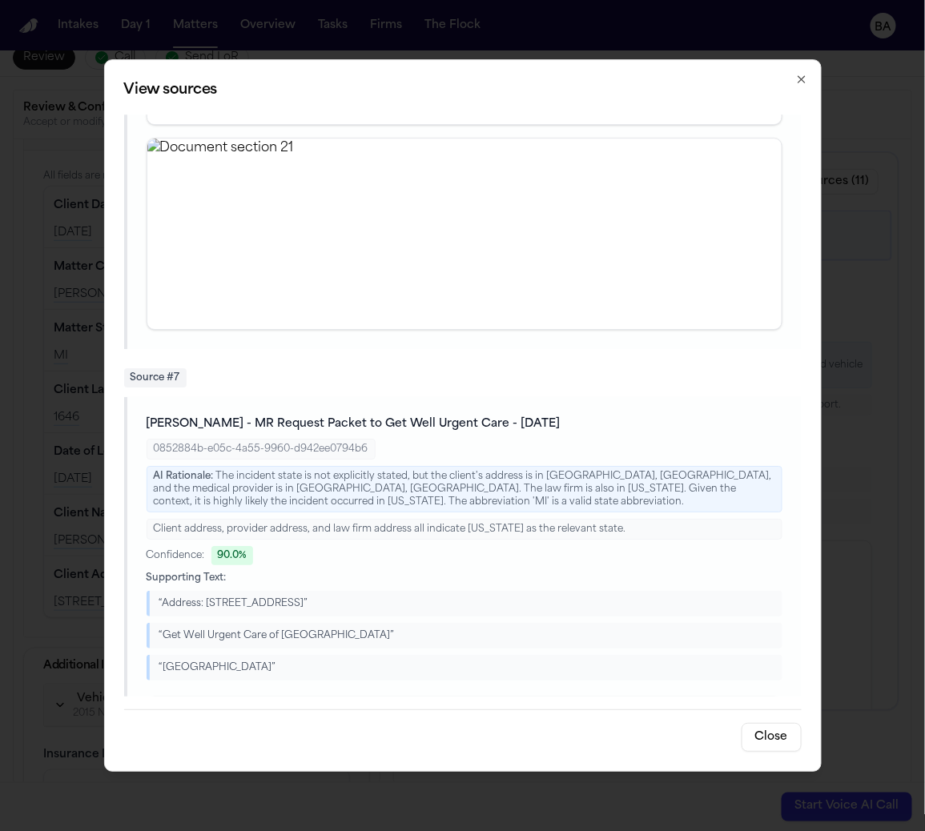
scroll to position [3629, 0]
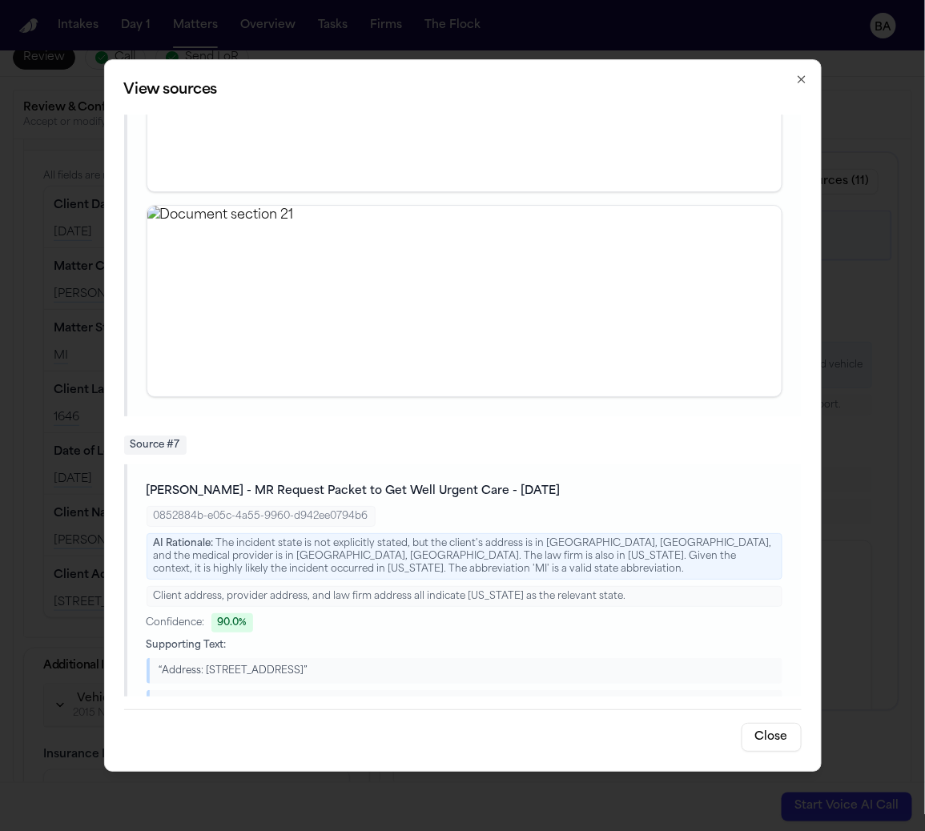
click at [223, 484] on span "L. Taylor-Hunter - MR Request Packet to Get Well Urgent Care - 8.25.25" at bounding box center [354, 492] width 414 height 16
click at [285, 484] on span "L. Taylor-Hunter - MR Request Packet to Get Well Urgent Care - 8.25.25" at bounding box center [354, 492] width 414 height 16
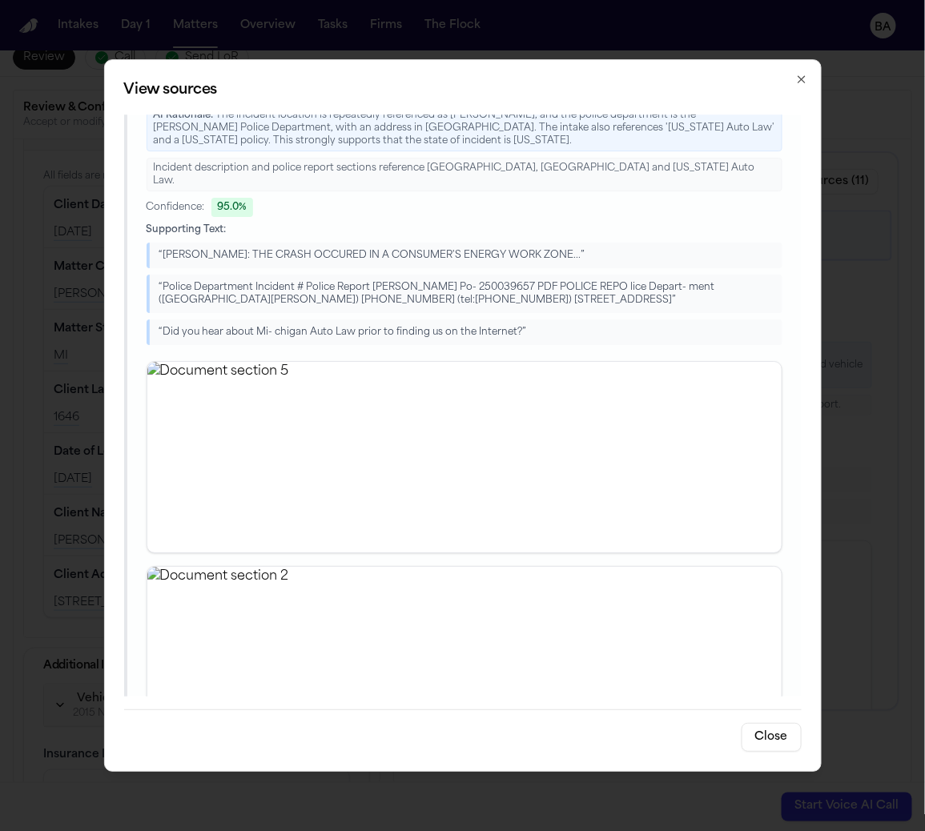
scroll to position [2695, 0]
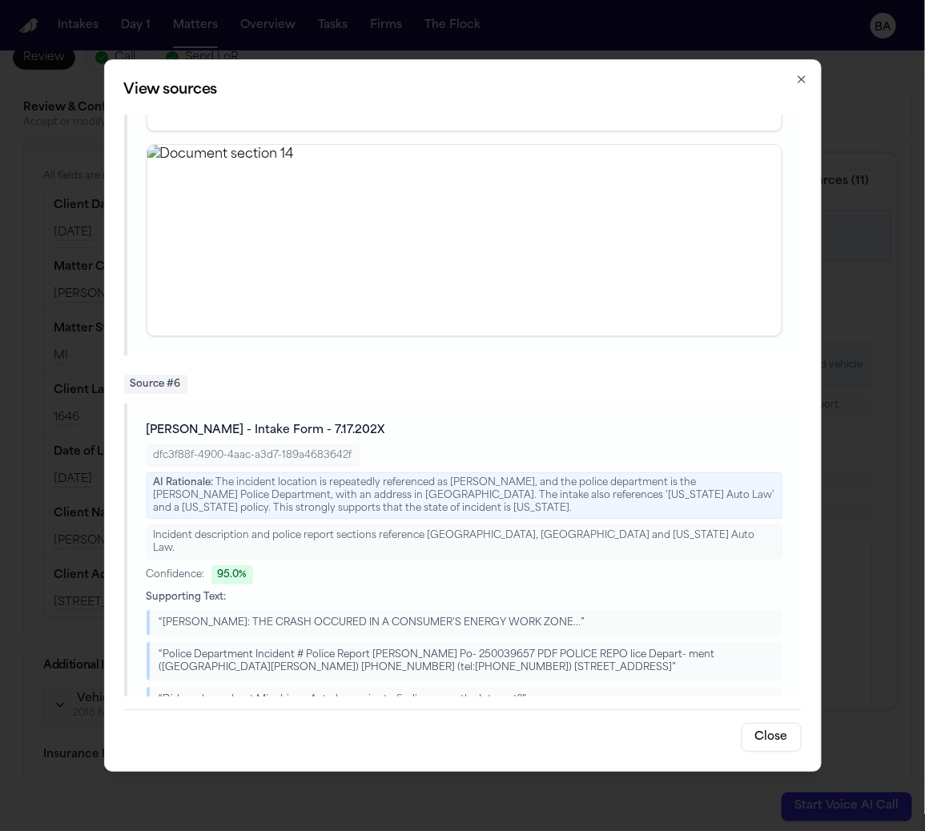
click at [263, 423] on span "L. Taylor-Hunter - Intake Form - 7.17.202X" at bounding box center [266, 431] width 239 height 16
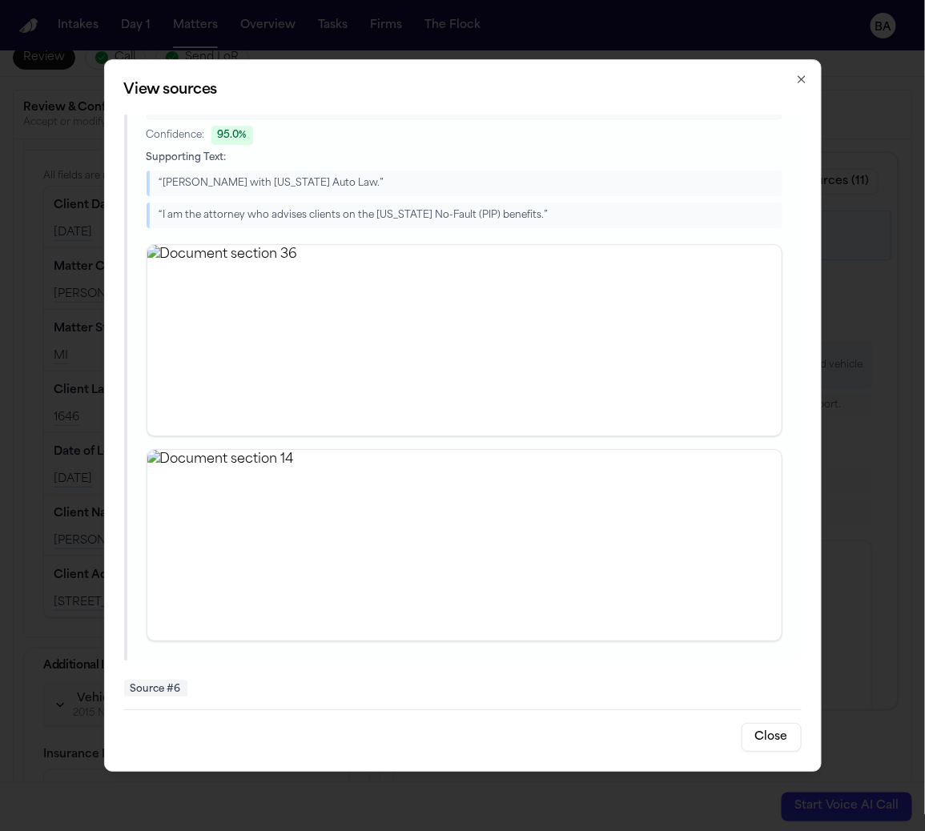
scroll to position [2169, 0]
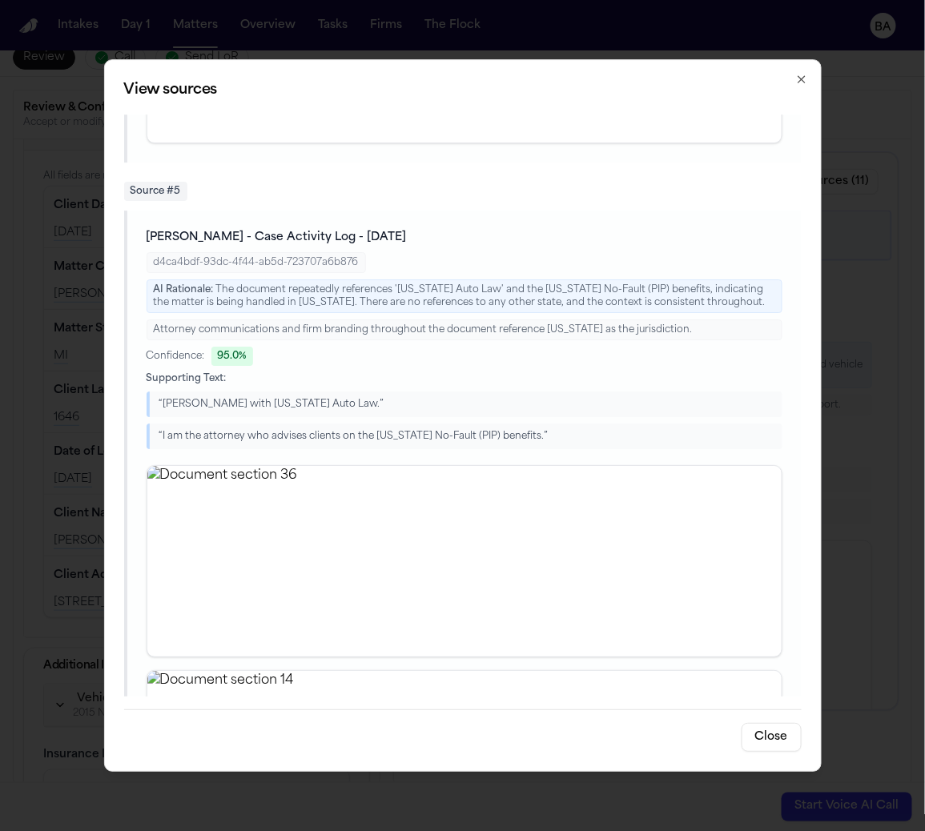
click at [291, 230] on span "L. Taylor-Hunter - Case Activity Log - 8.25.25" at bounding box center [277, 238] width 260 height 16
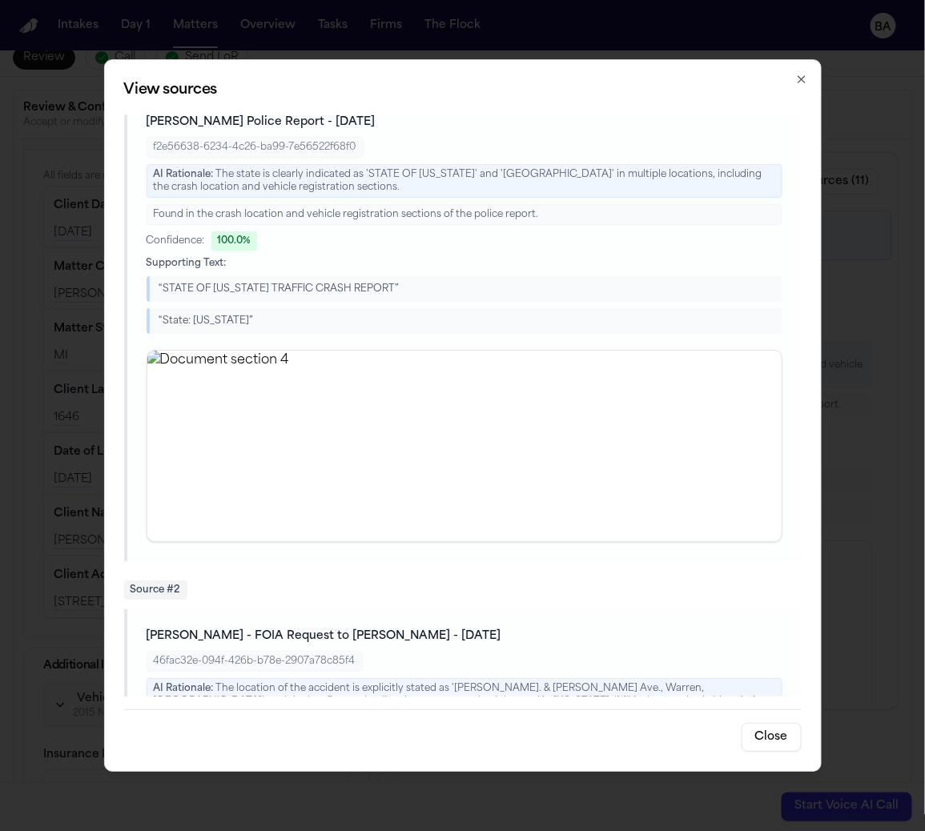
scroll to position [0, 0]
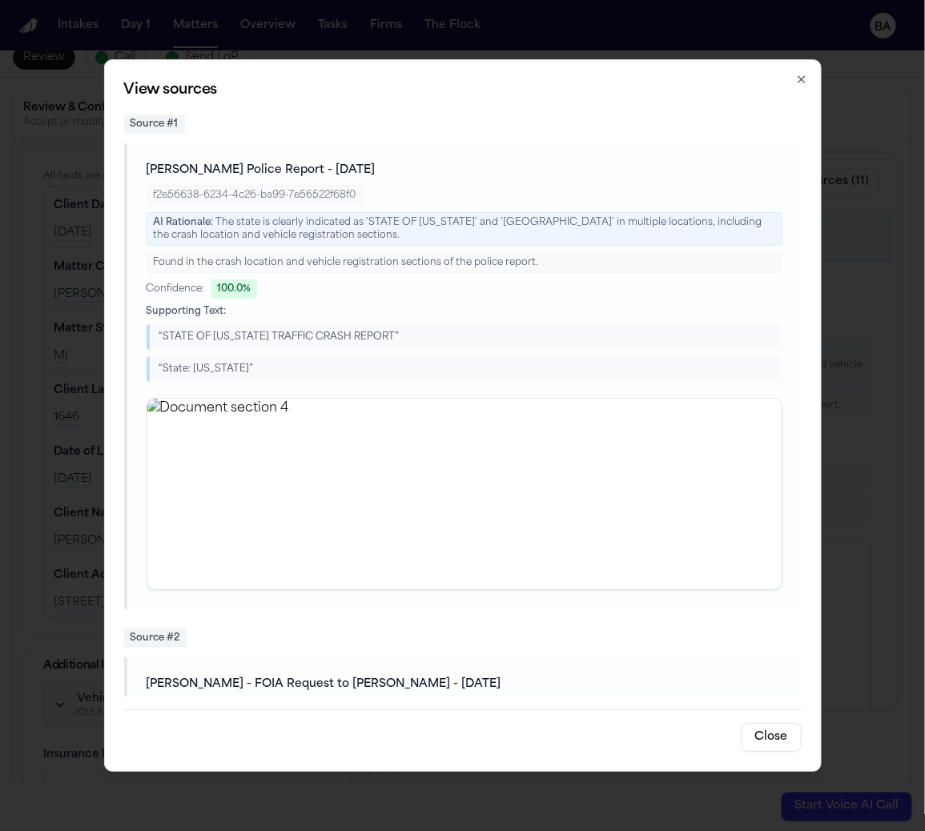
click at [799, 72] on div "View sources Source # 1 L. Taylor-Hunter - Warren Police Report - 7.17.25 f2e56…" at bounding box center [463, 415] width 718 height 713
drag, startPoint x: 802, startPoint y: 77, endPoint x: 594, endPoint y: 143, distance: 218.3
click at [802, 77] on icon "button" at bounding box center [801, 79] width 13 height 13
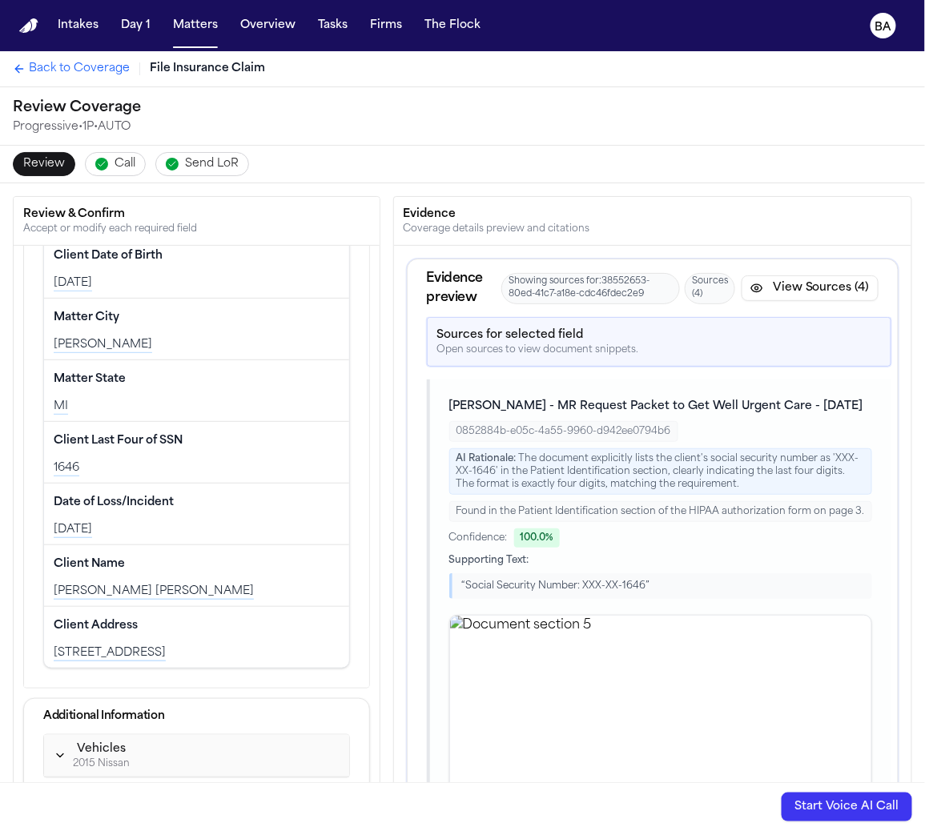
click at [557, 403] on span "L. Taylor-Hunter - MR Request Packet to Get Well Urgent Care - 8.25.25" at bounding box center [656, 407] width 414 height 16
click at [557, 404] on span "L. Taylor-Hunter - MR Request Packet to Get Well Urgent Care - 8.25.25" at bounding box center [656, 407] width 414 height 16
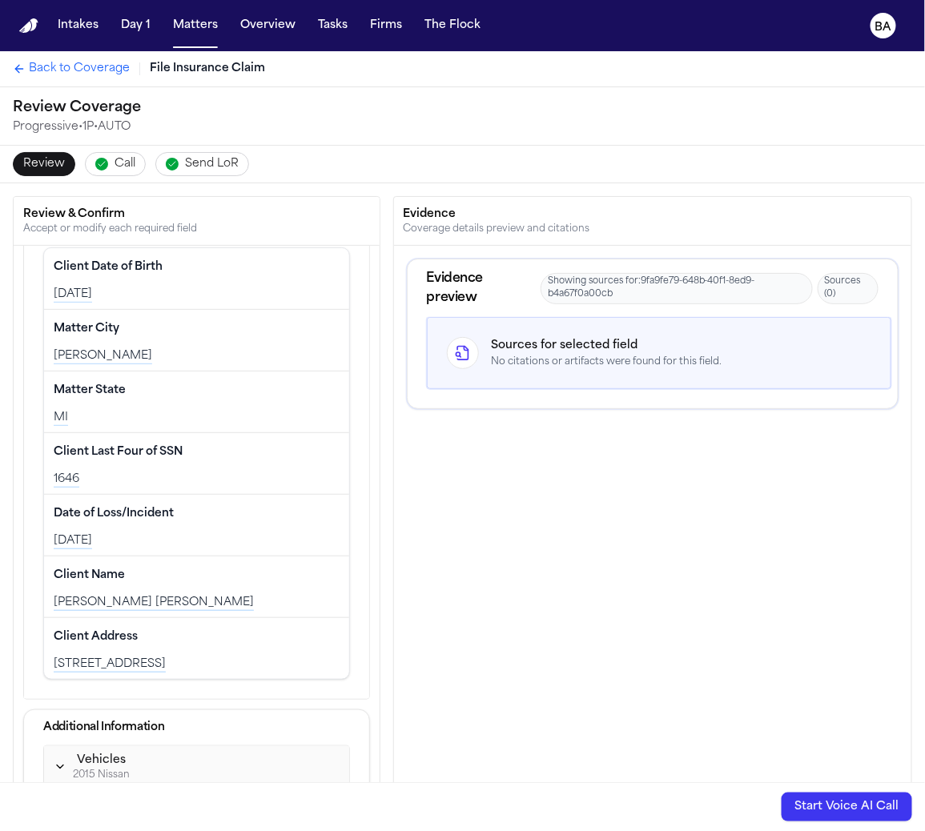
scroll to position [43, 0]
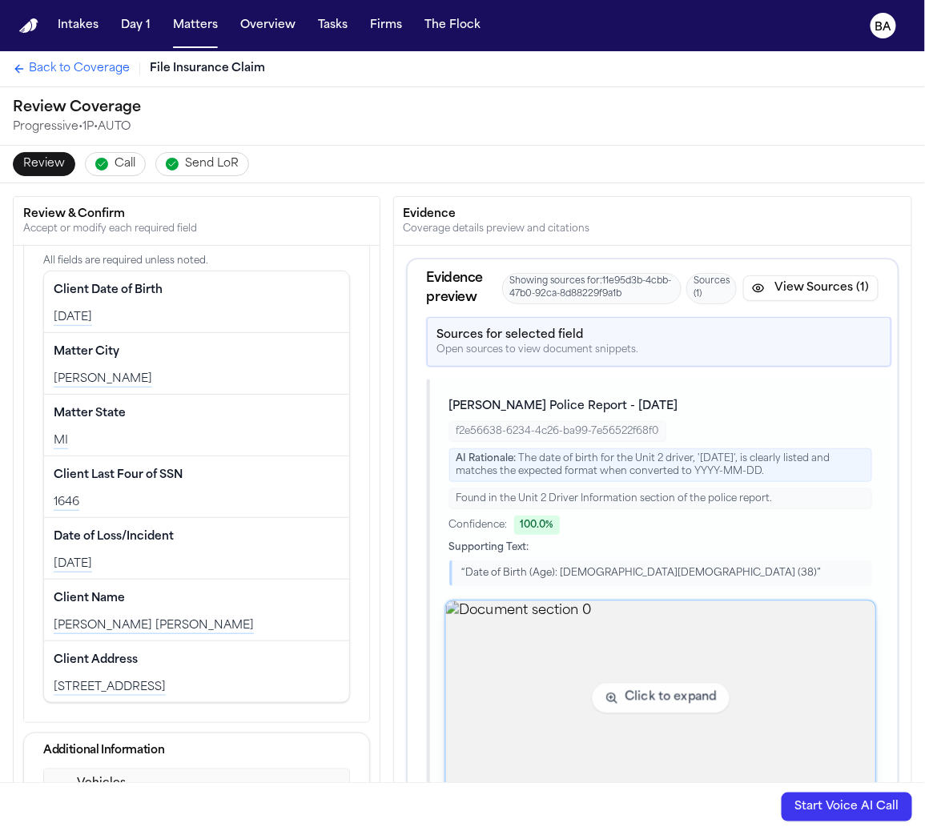
click at [580, 626] on img "View document section 0" at bounding box center [660, 698] width 430 height 195
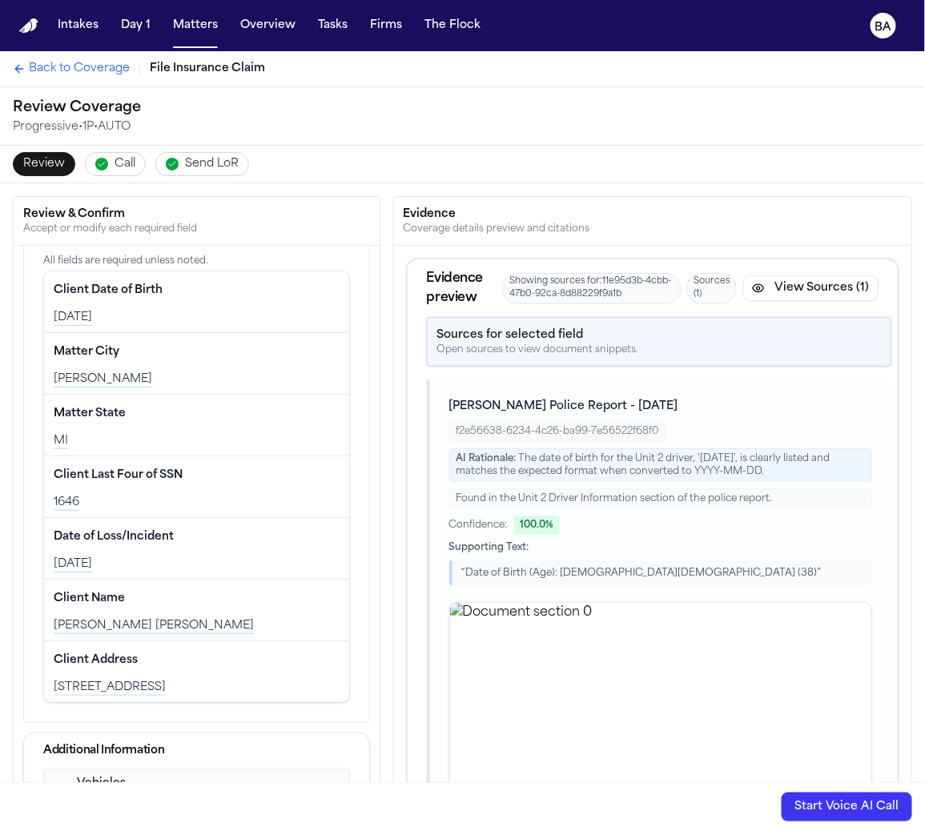
click at [84, 77] on span "Back to Coverage" at bounding box center [79, 69] width 101 height 16
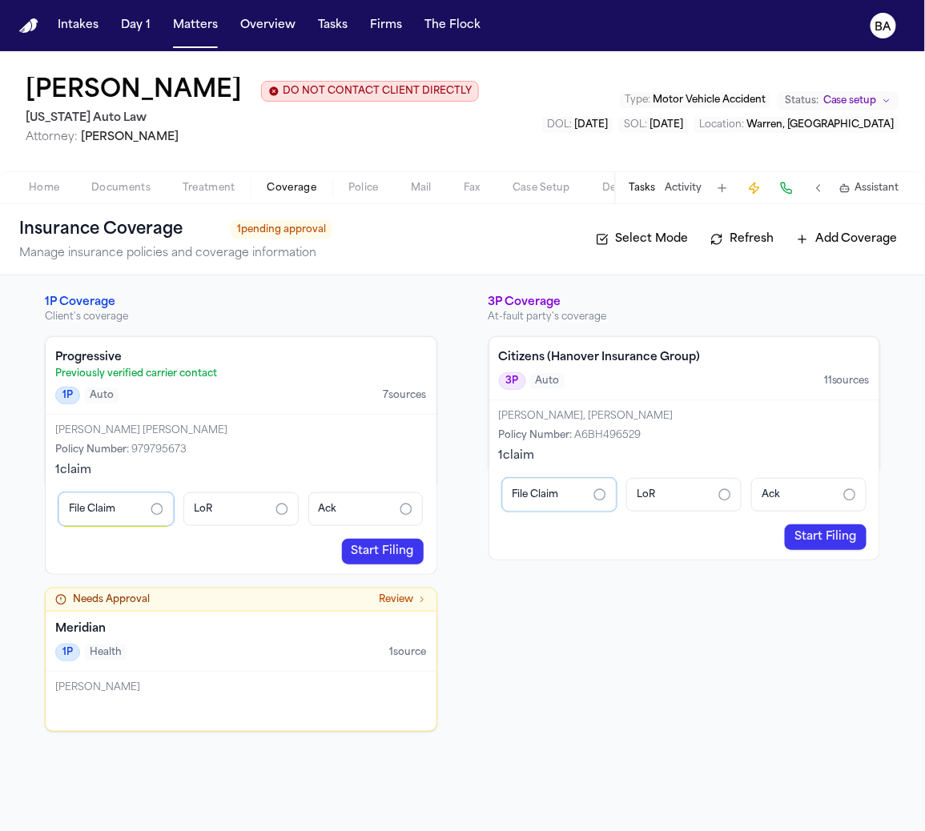
click at [119, 189] on span "Documents" at bounding box center [120, 188] width 59 height 13
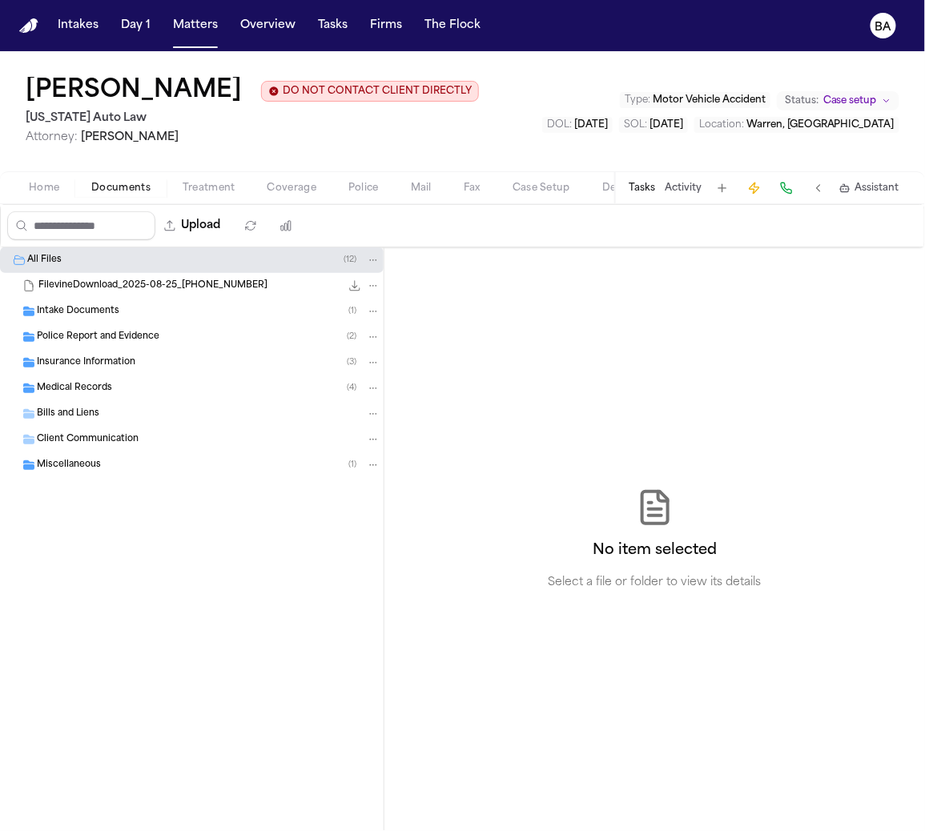
click at [127, 313] on div "Intake Documents ( 1 )" at bounding box center [209, 311] width 344 height 14
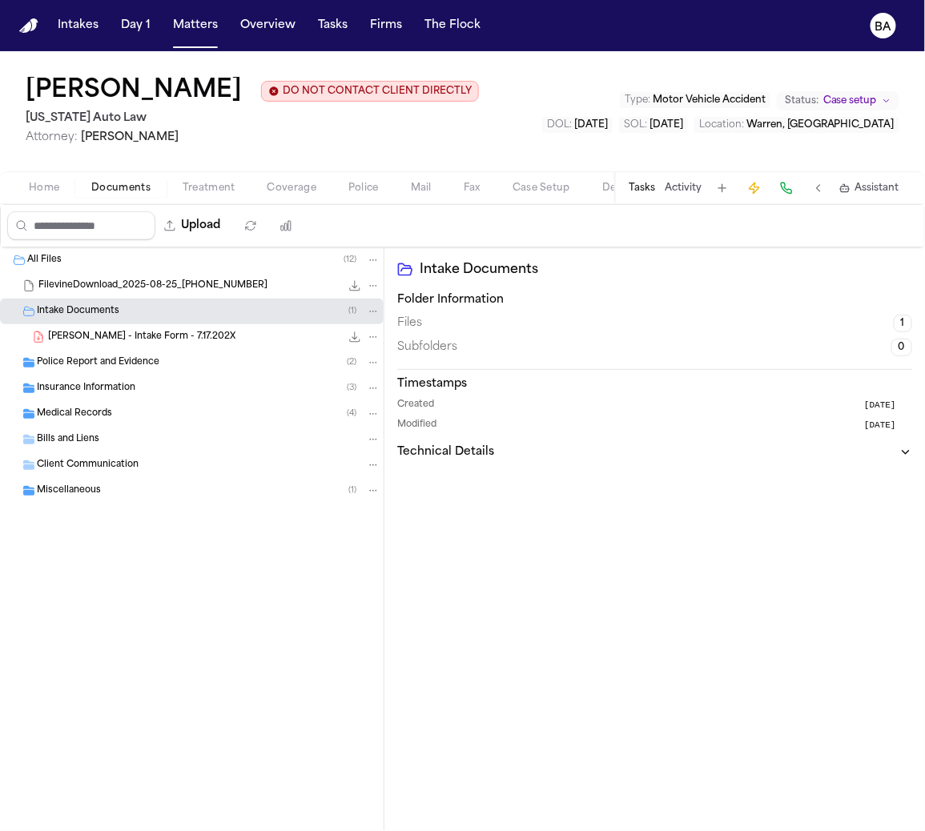
click at [134, 343] on span "L. Taylor-Hunter - Intake Form - 7.17.202X" at bounding box center [141, 338] width 187 height 14
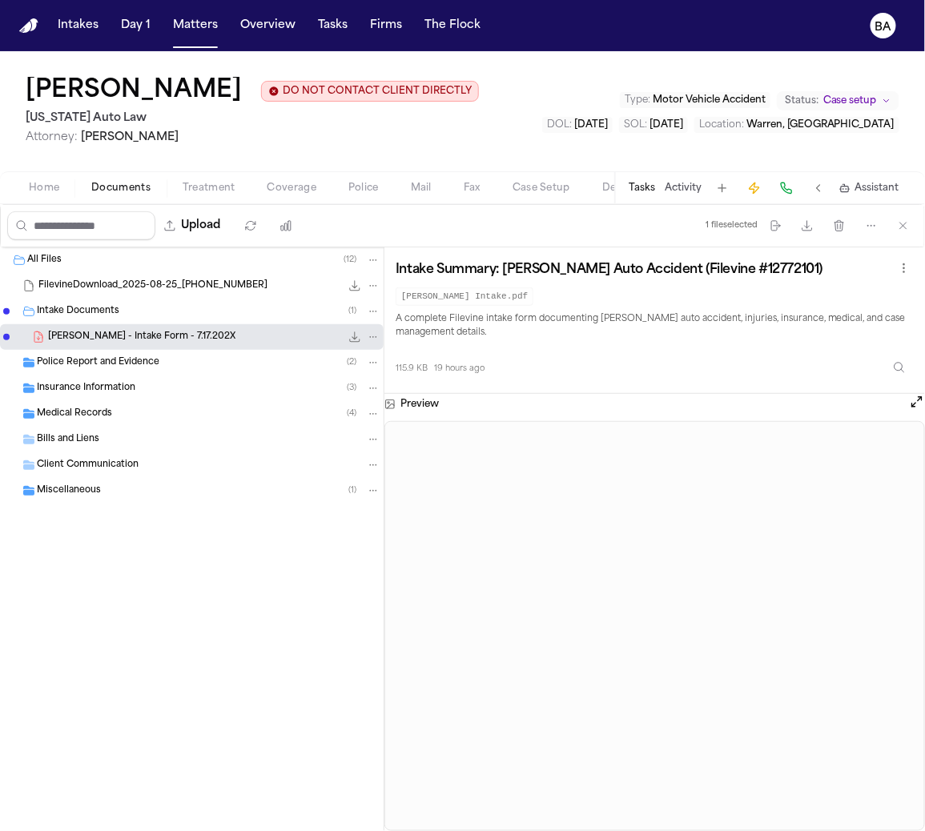
click at [113, 396] on div "Insurance Information ( 3 )" at bounding box center [192, 389] width 384 height 26
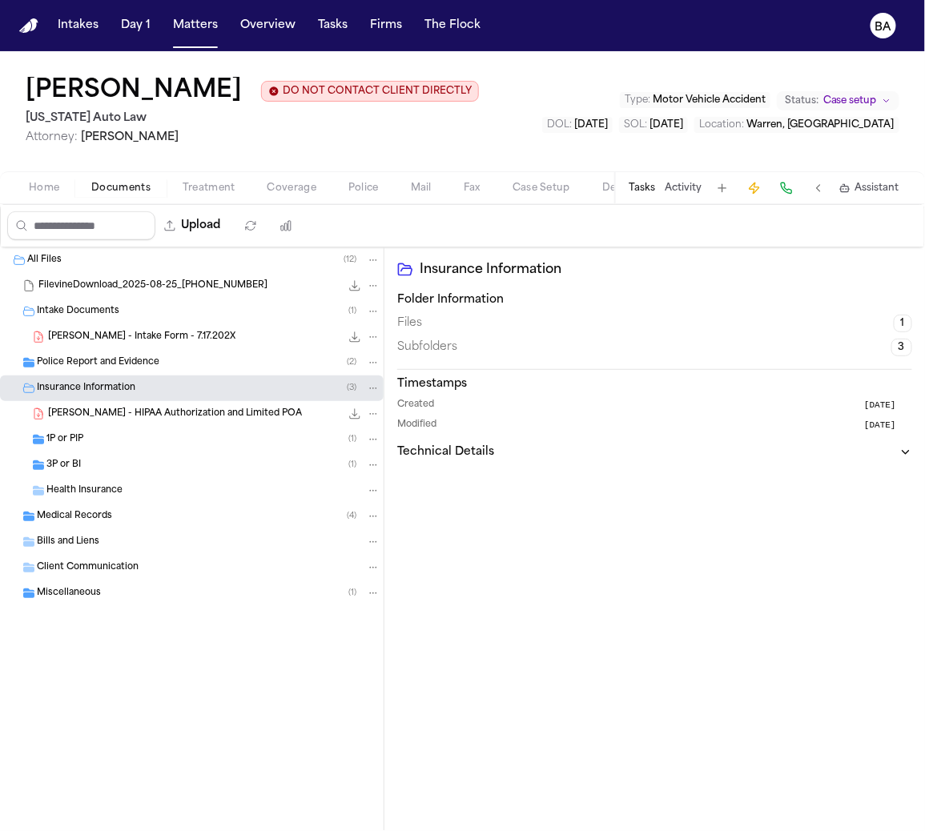
click at [122, 406] on div "L. Taylor-Hunter - HIPAA Authorization and Limited POA 2.5 MB • PDF" at bounding box center [214, 414] width 332 height 16
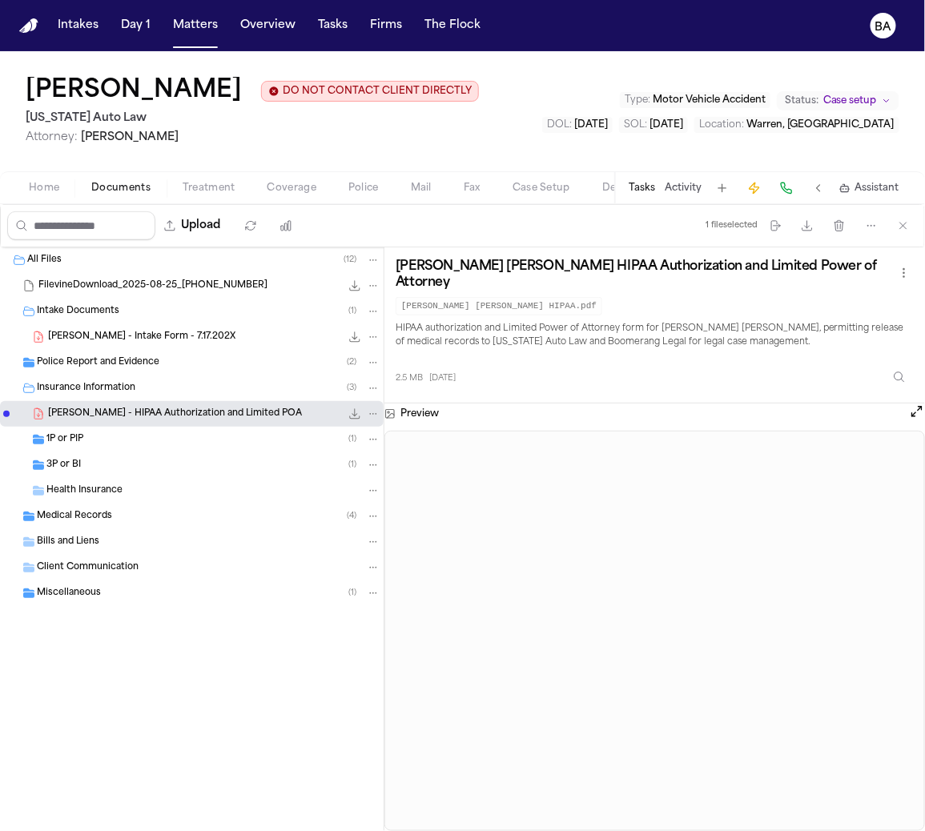
click at [274, 183] on span "Coverage" at bounding box center [291, 188] width 49 height 13
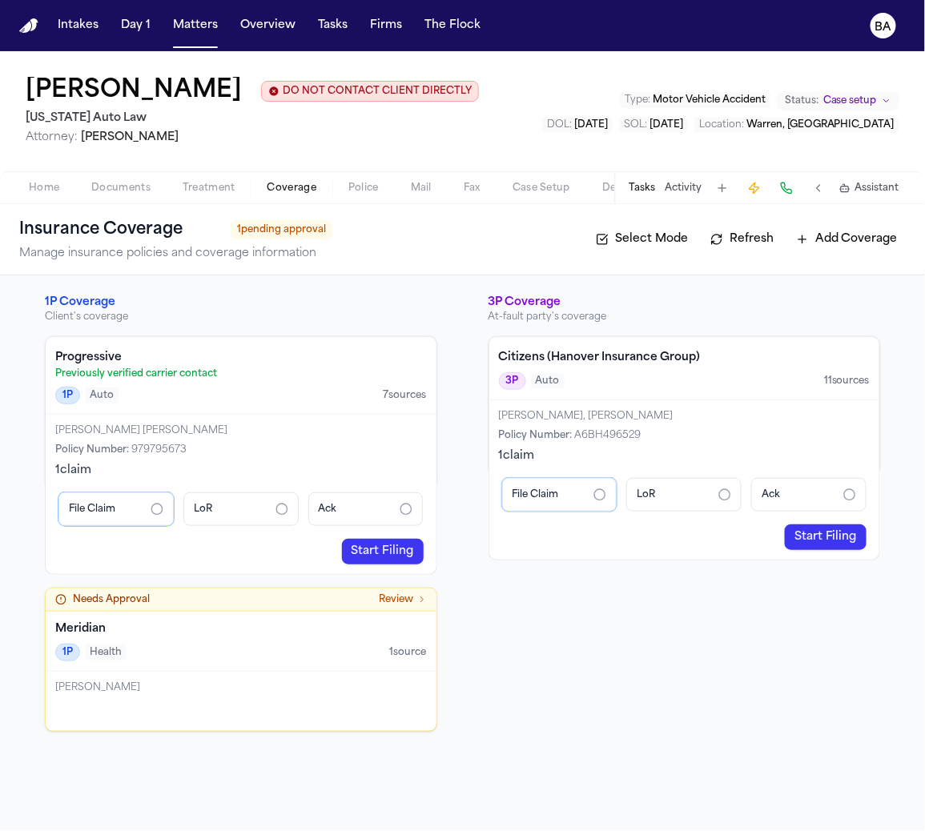
click at [367, 547] on link "Start Filing" at bounding box center [383, 552] width 82 height 26
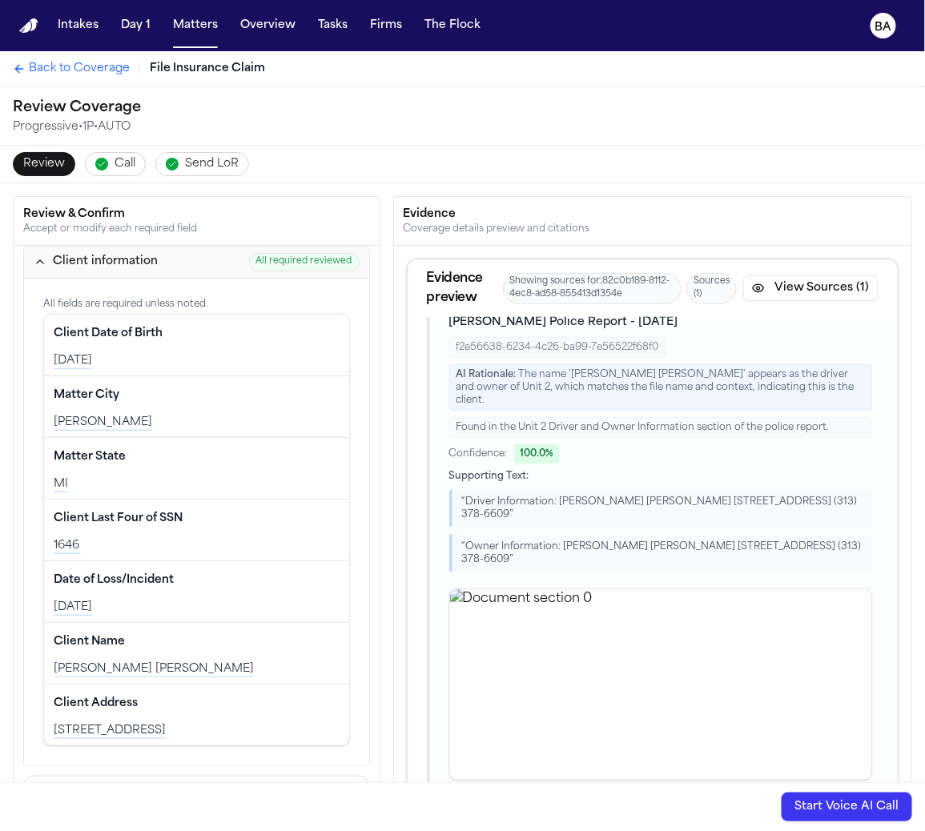
scroll to position [74, 0]
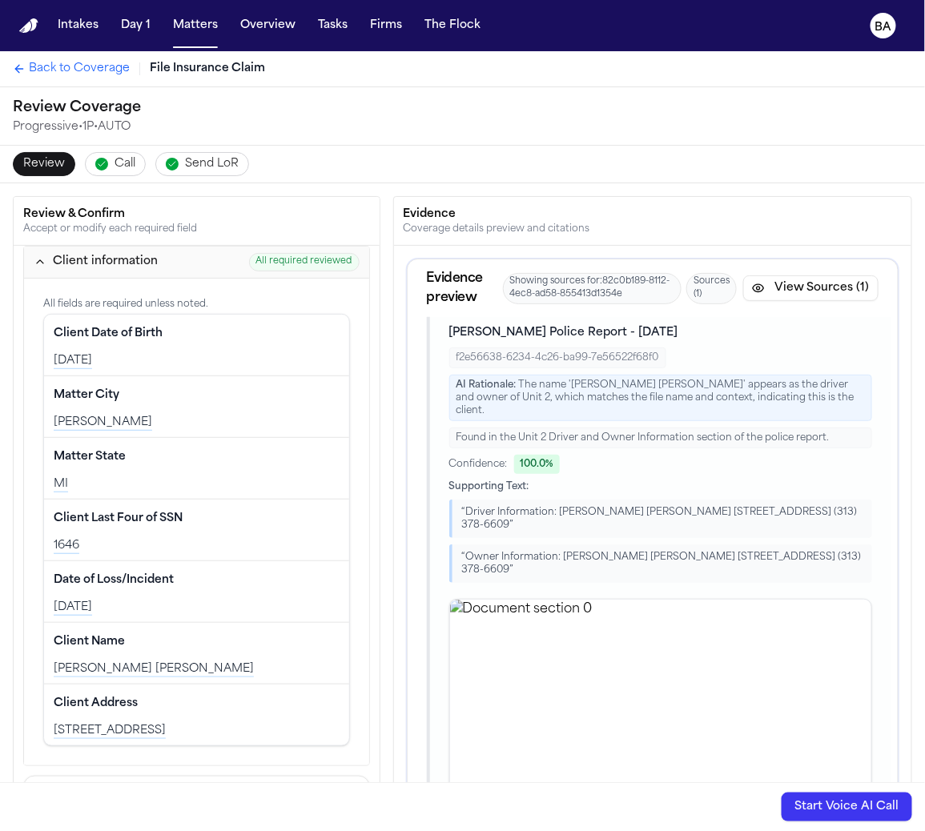
click at [586, 514] on div "“ Driver Information: LAKEISHA MICHELLE TAYLOR-HUNTER 11583 NOTTINGHAM DETROIT …" at bounding box center [660, 519] width 423 height 38
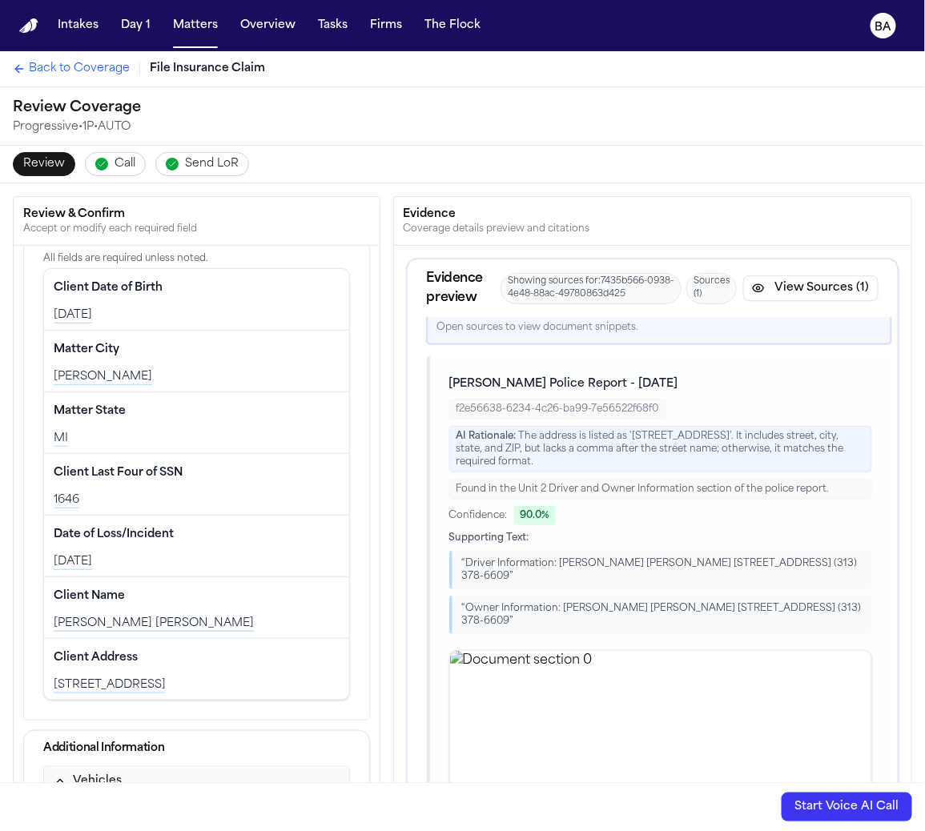
scroll to position [61, 0]
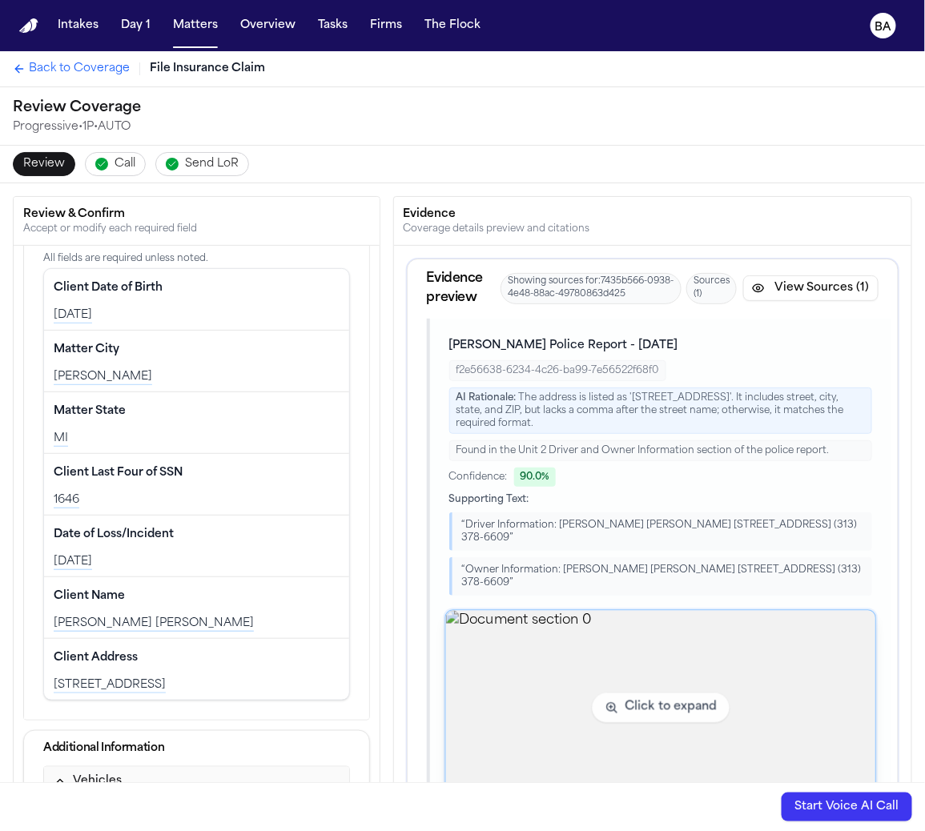
click at [559, 660] on img "View document section 0" at bounding box center [660, 708] width 430 height 195
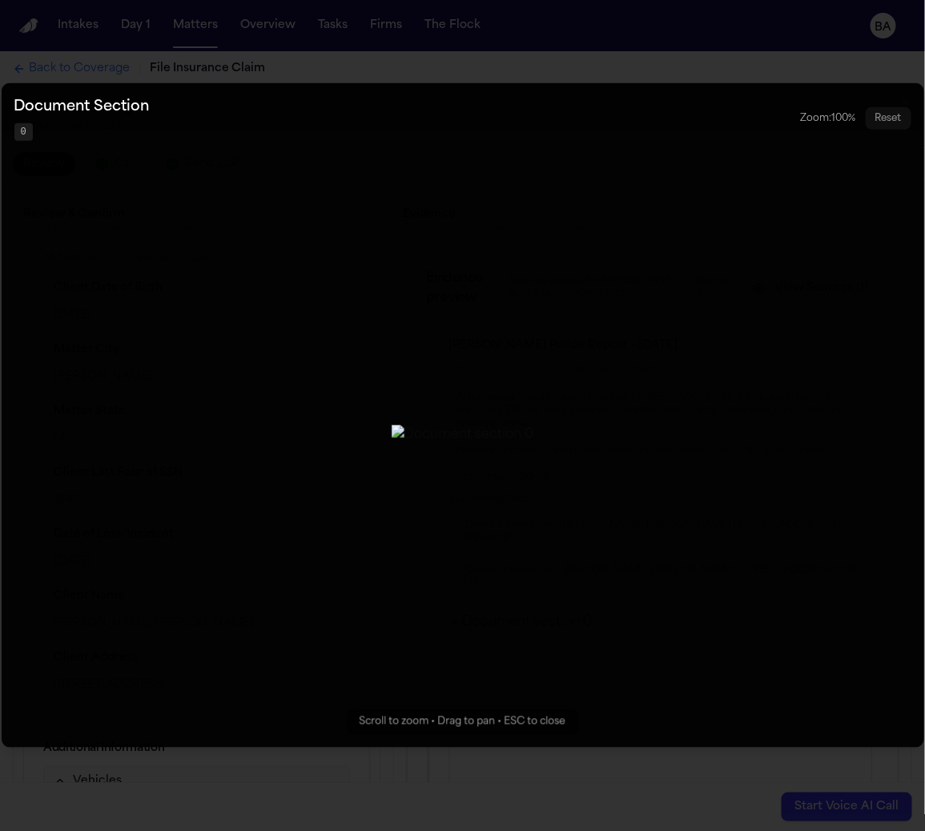
click at [69, 435] on button "Zoomable image viewer. Use mouse wheel to zoom, drag to pan, or press R to rese…" at bounding box center [463, 415] width 923 height 665
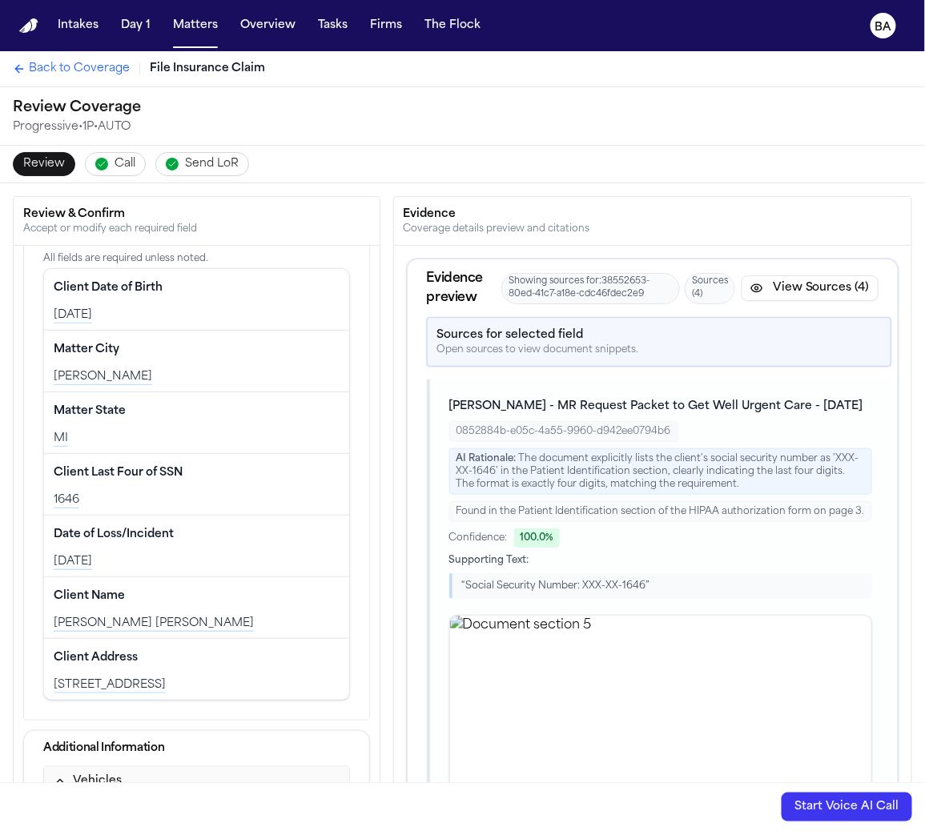
scroll to position [90, 0]
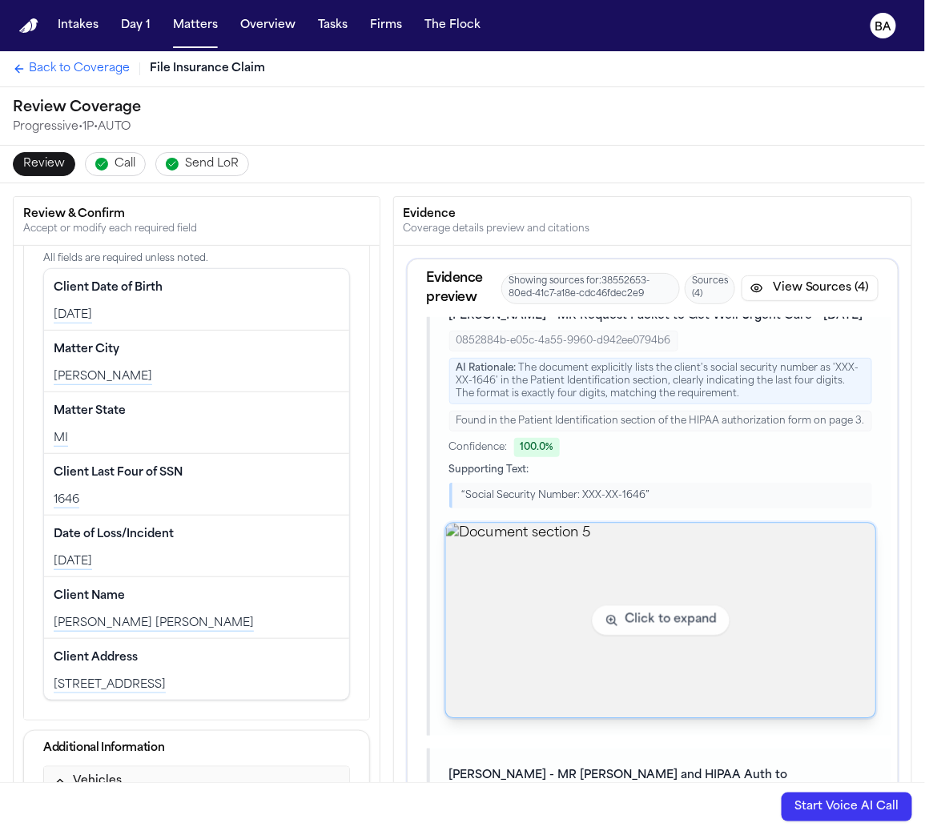
click at [659, 593] on img "View document section 5" at bounding box center [660, 621] width 430 height 195
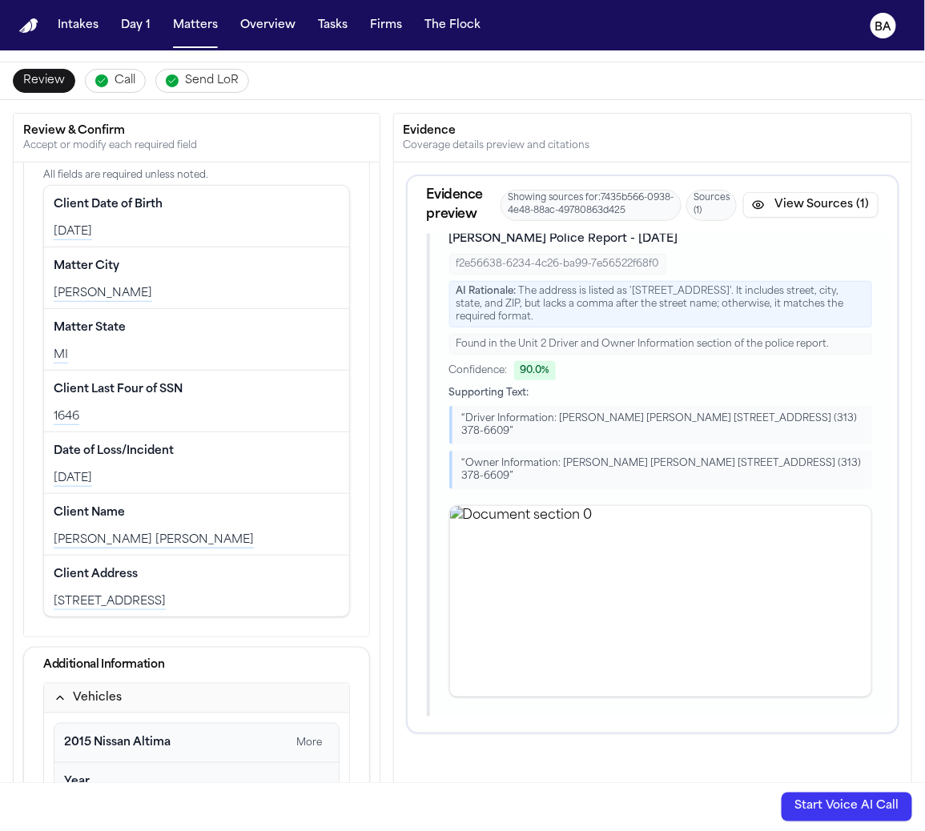
scroll to position [0, 0]
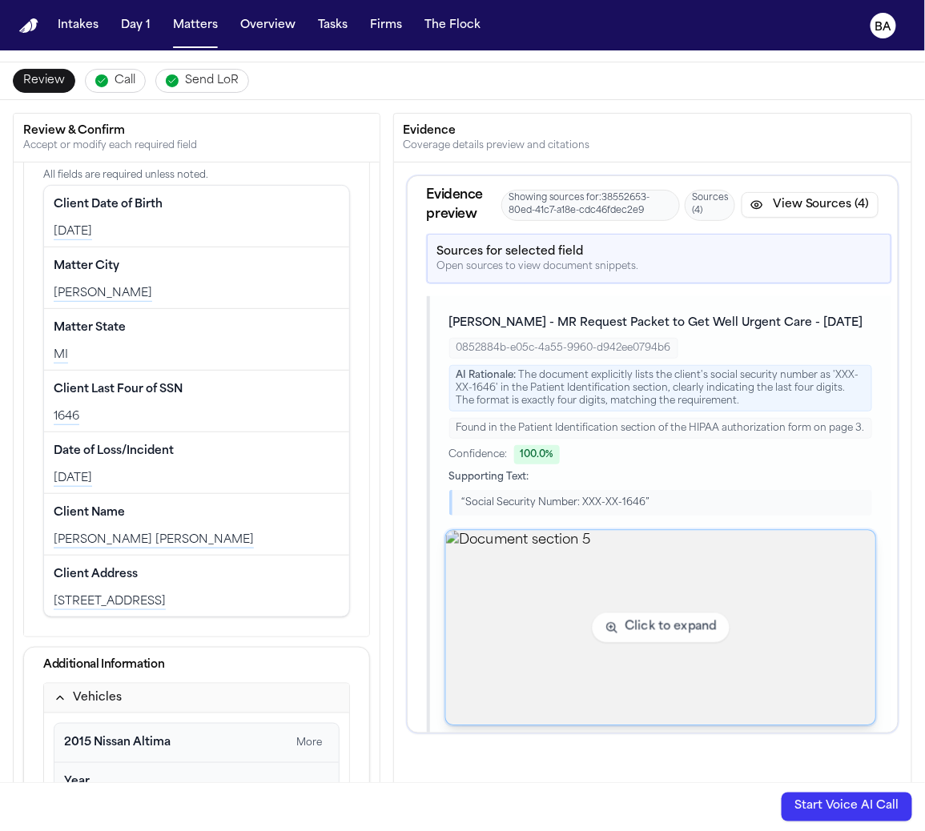
click at [585, 577] on img "View document section 5" at bounding box center [660, 628] width 430 height 195
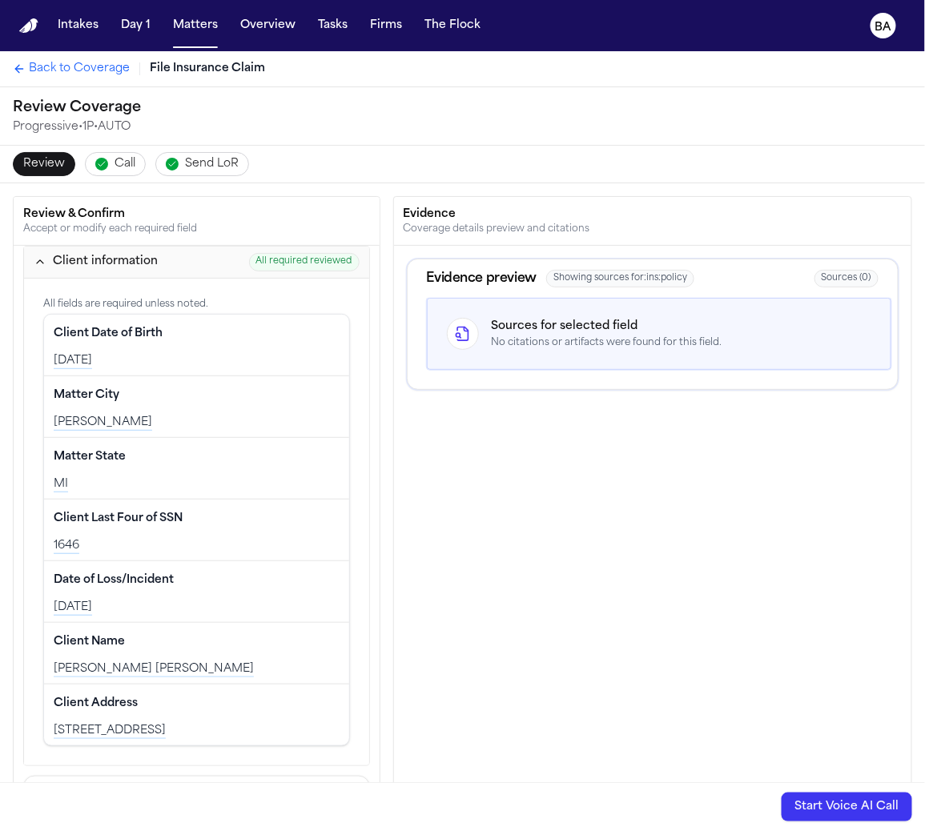
click at [120, 162] on span "Call" at bounding box center [125, 164] width 21 height 16
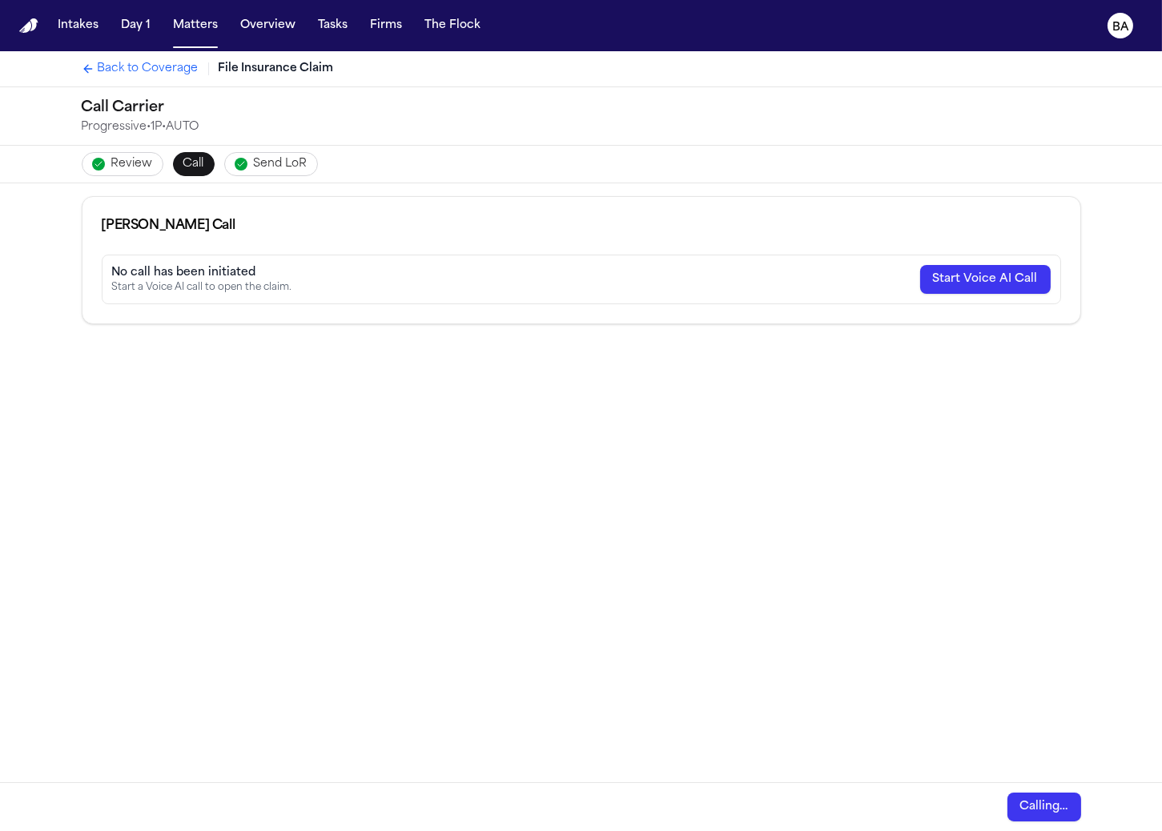
drag, startPoint x: 190, startPoint y: 203, endPoint x: 193, endPoint y: 188, distance: 14.8
click at [191, 202] on div "[PERSON_NAME] Call" at bounding box center [581, 226] width 998 height 58
click at [239, 160] on button "Send LoR" at bounding box center [271, 164] width 94 height 24
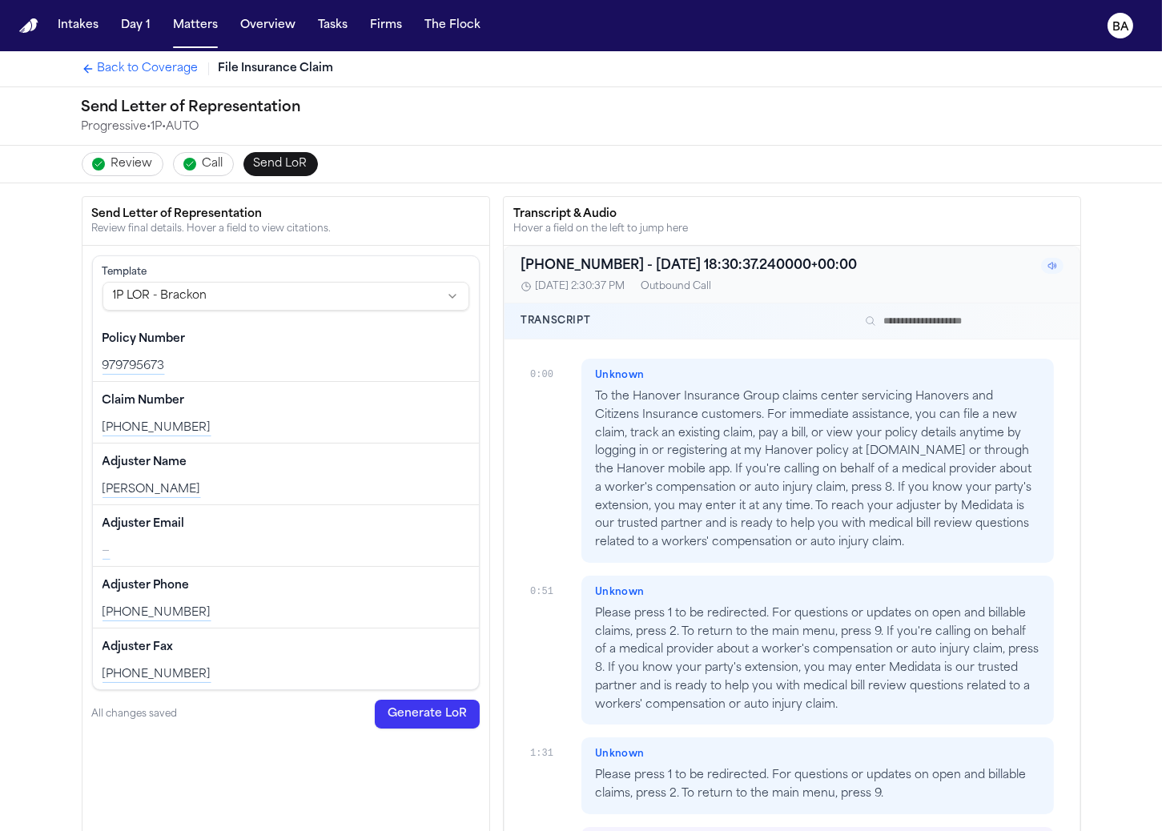
click at [203, 164] on span "Call" at bounding box center [213, 164] width 21 height 16
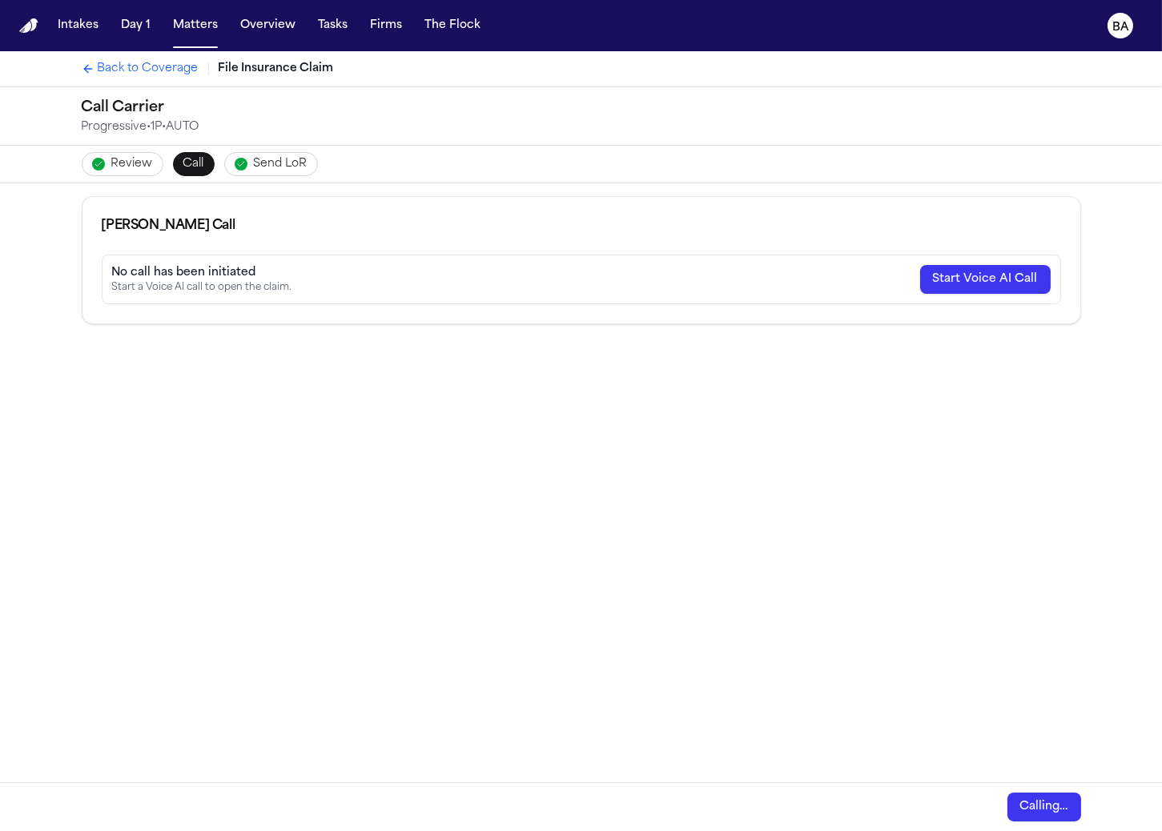
click at [324, 155] on div "Review Call Send LoR" at bounding box center [581, 164] width 1025 height 37
click at [184, 157] on span "Call" at bounding box center [193, 164] width 21 height 16
click at [145, 164] on button "Review" at bounding box center [123, 164] width 82 height 24
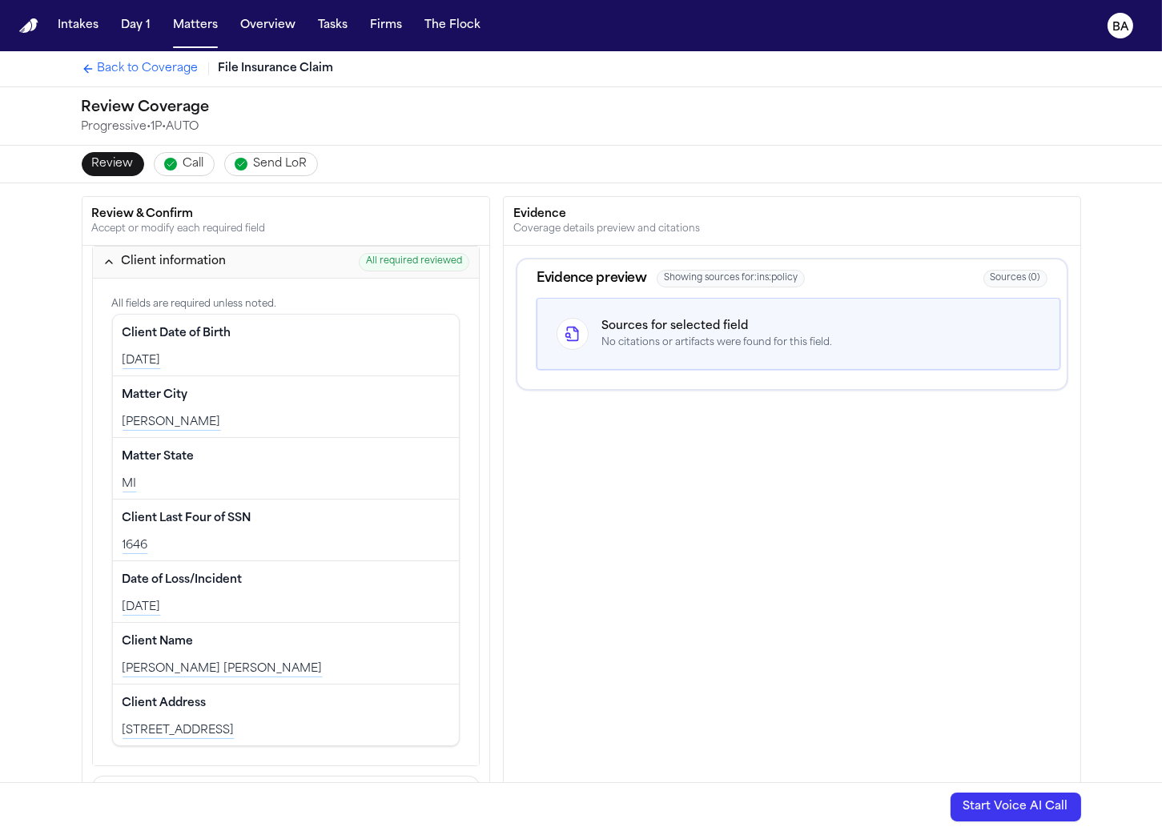
click at [174, 71] on span "Back to Coverage" at bounding box center [148, 69] width 101 height 16
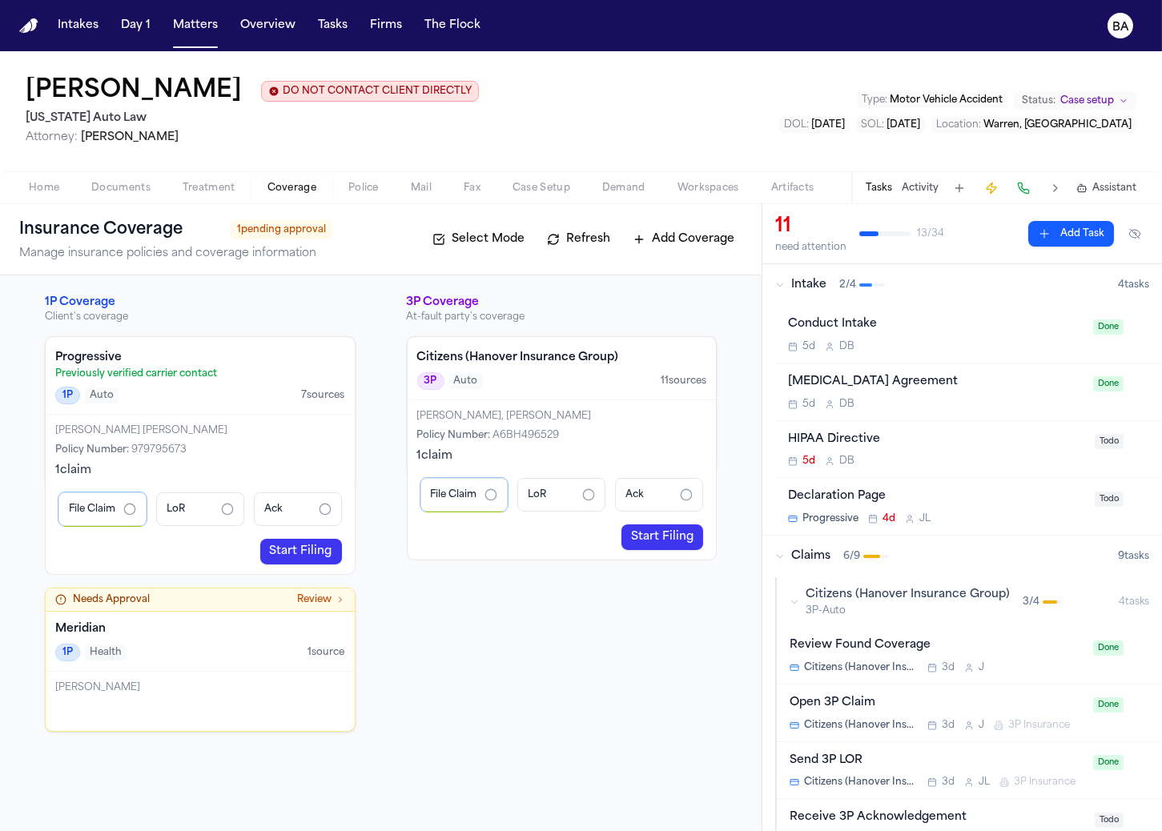
click at [802, 597] on div "Citizens (Hanover Insurance Group) 3P-Auto 3 / 4" at bounding box center [954, 602] width 329 height 30
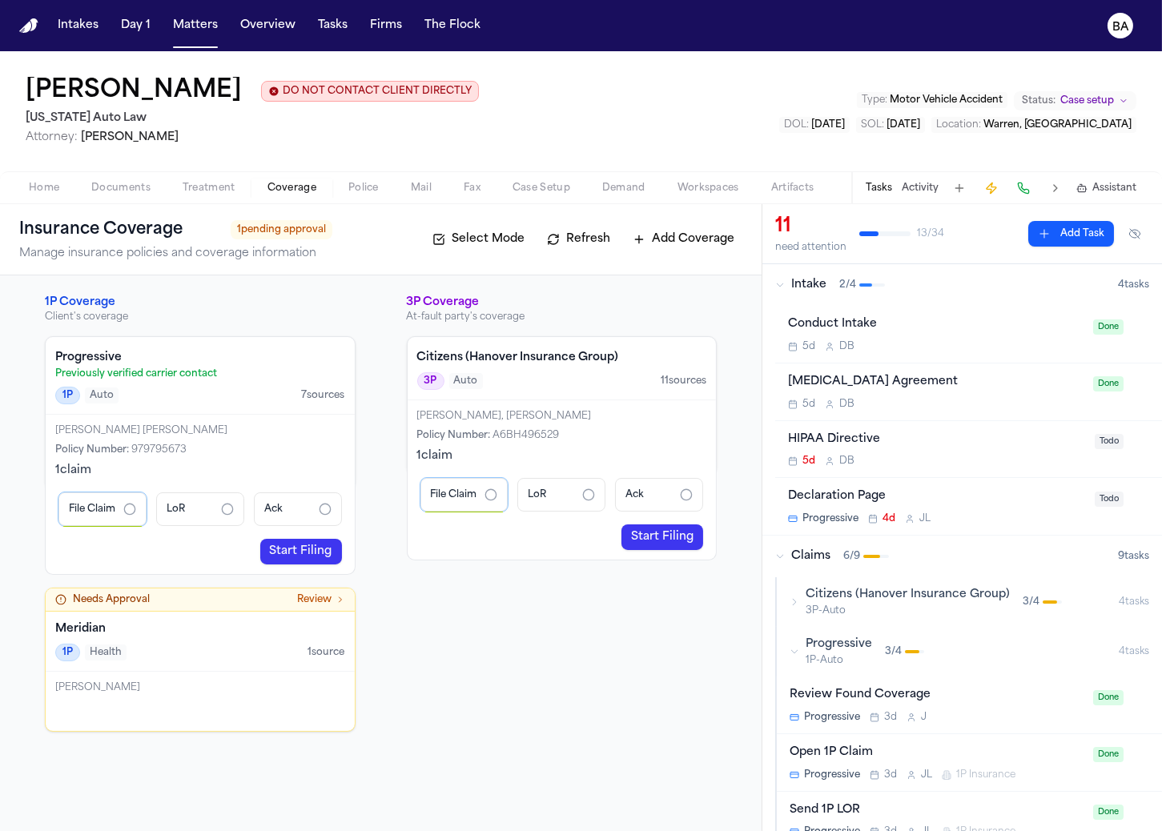
click at [308, 553] on link "Start Filing" at bounding box center [301, 552] width 82 height 26
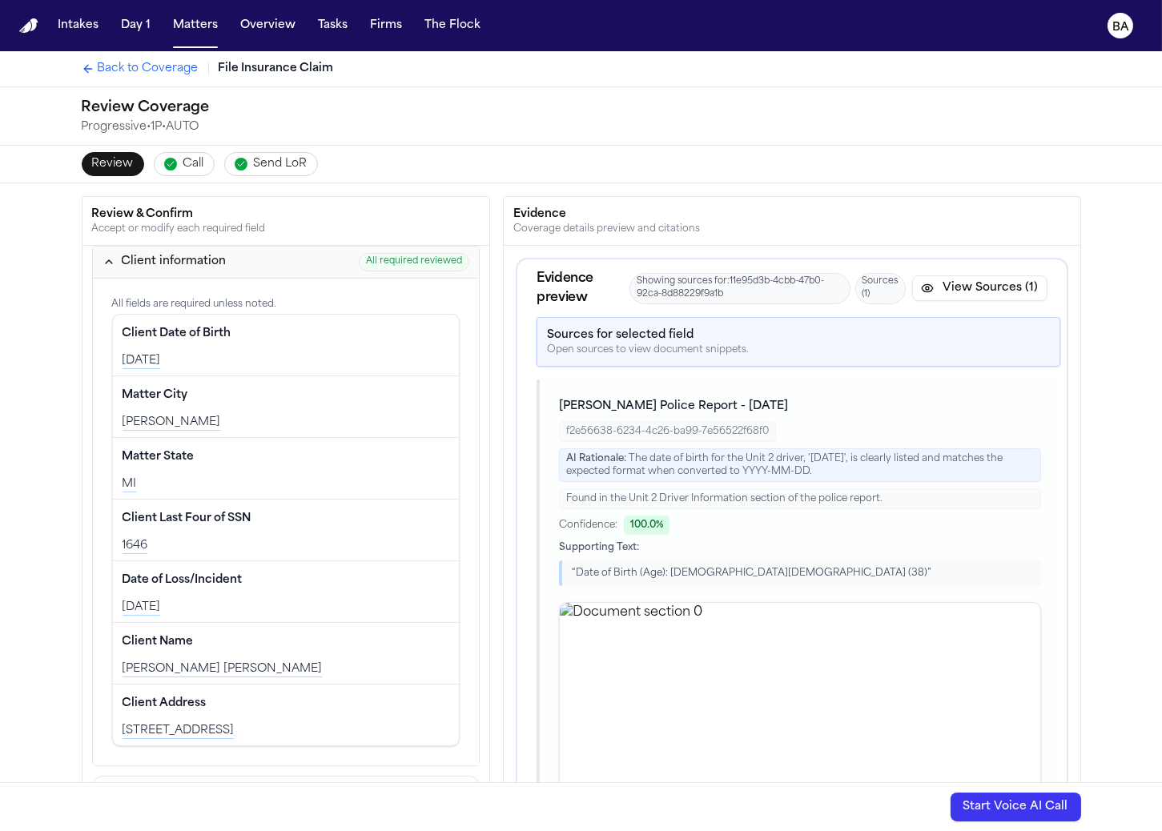
click at [183, 162] on span "Call" at bounding box center [193, 164] width 21 height 16
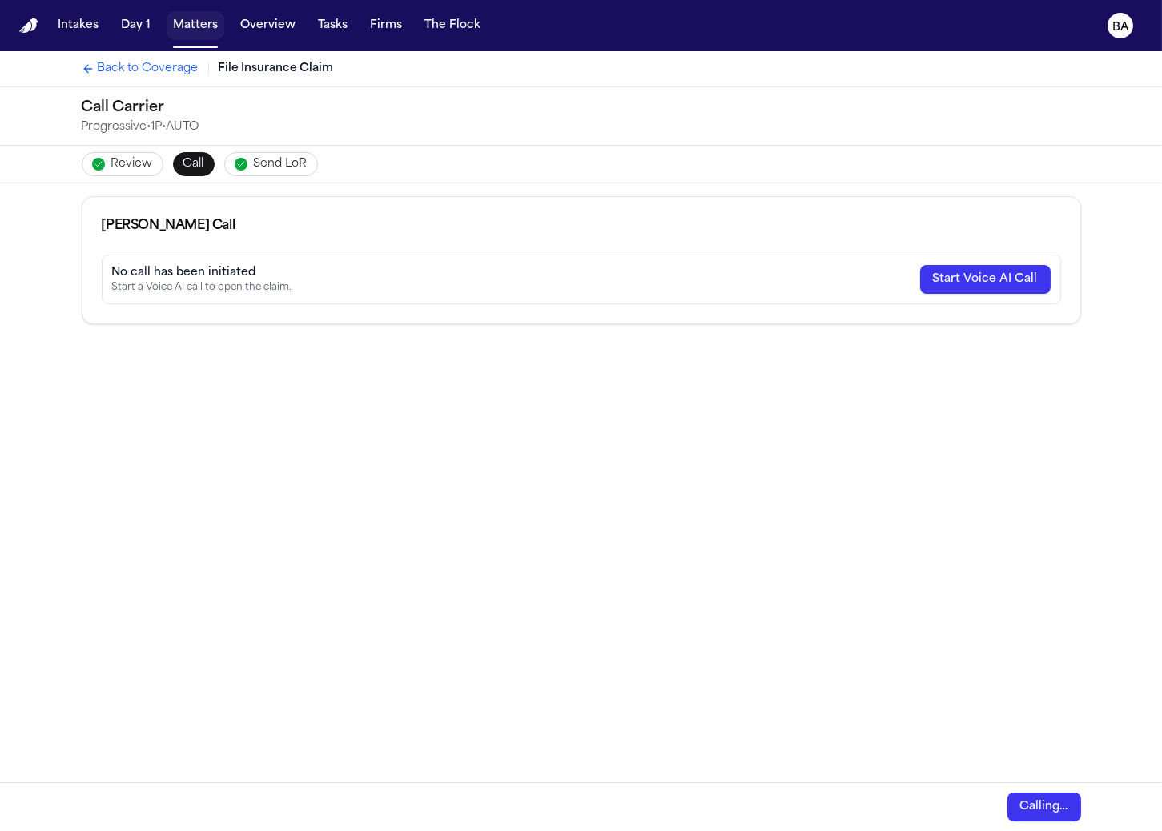
click at [191, 33] on button "Matters" at bounding box center [196, 25] width 58 height 29
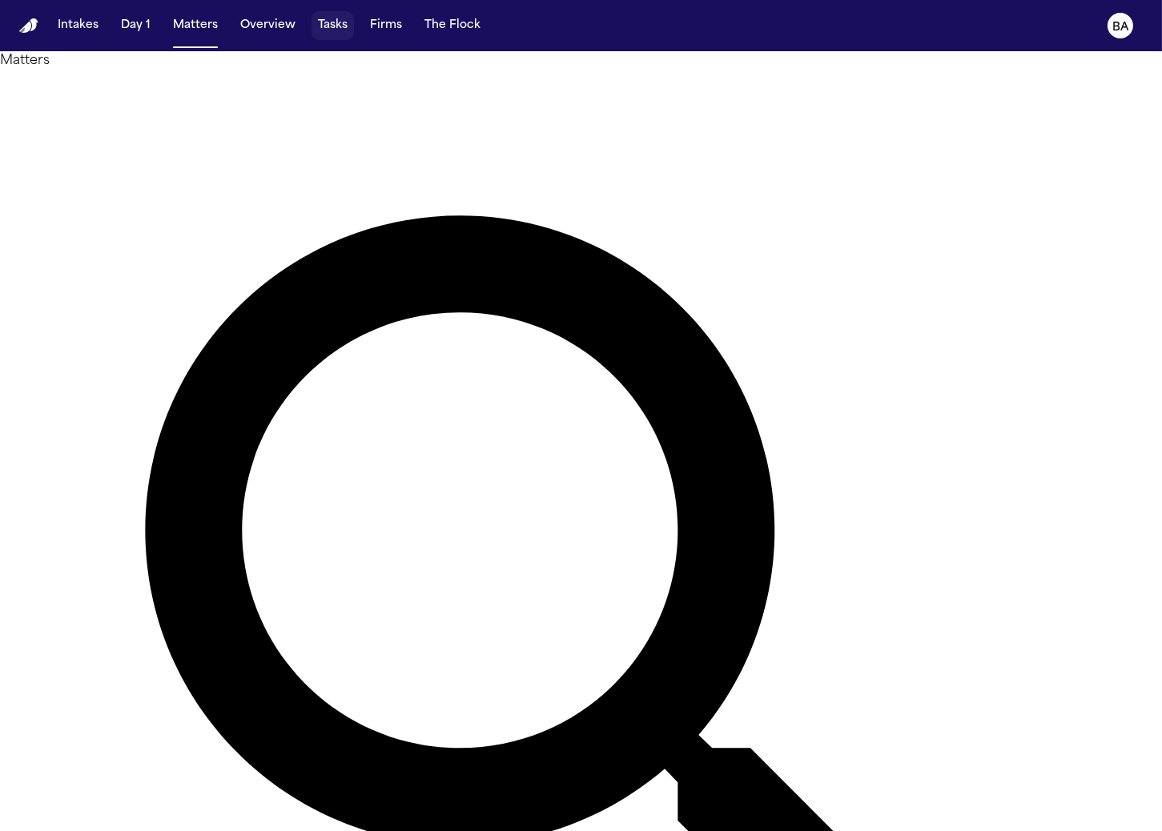
click at [342, 29] on button "Tasks" at bounding box center [333, 25] width 42 height 29
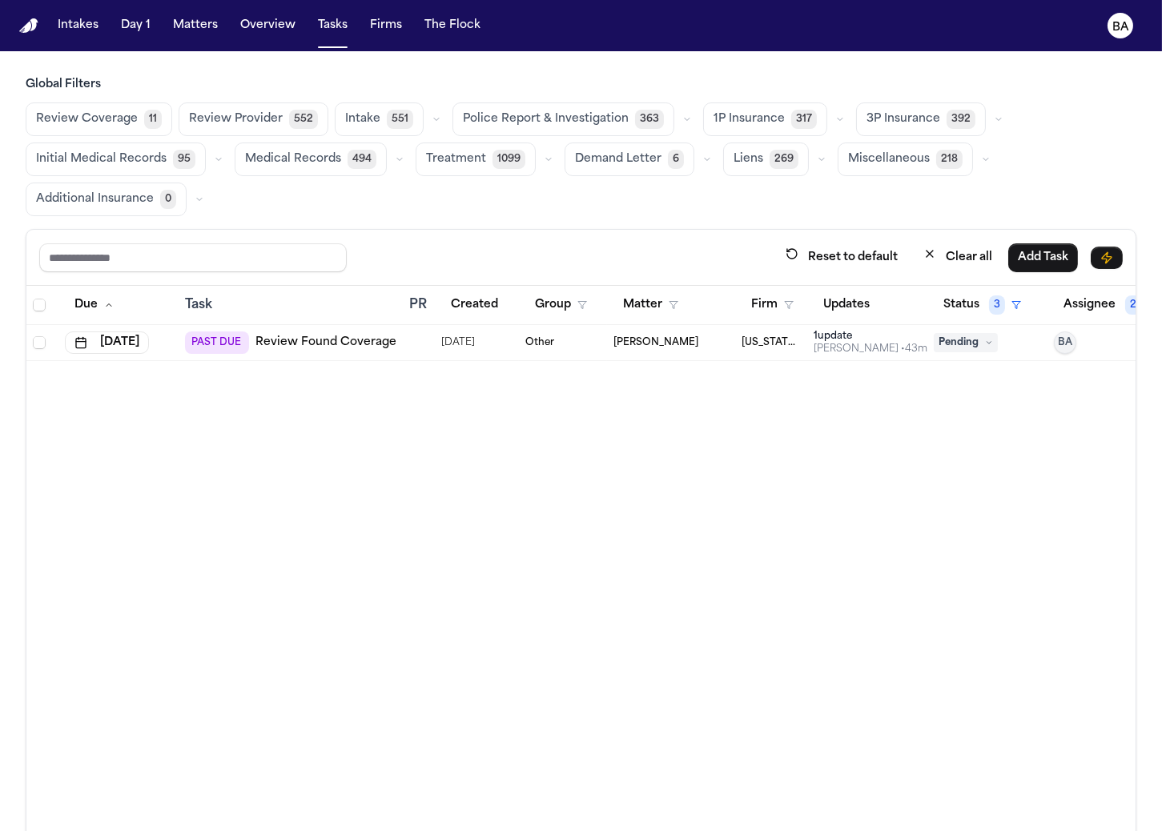
click at [147, 123] on span "11" at bounding box center [153, 119] width 18 height 19
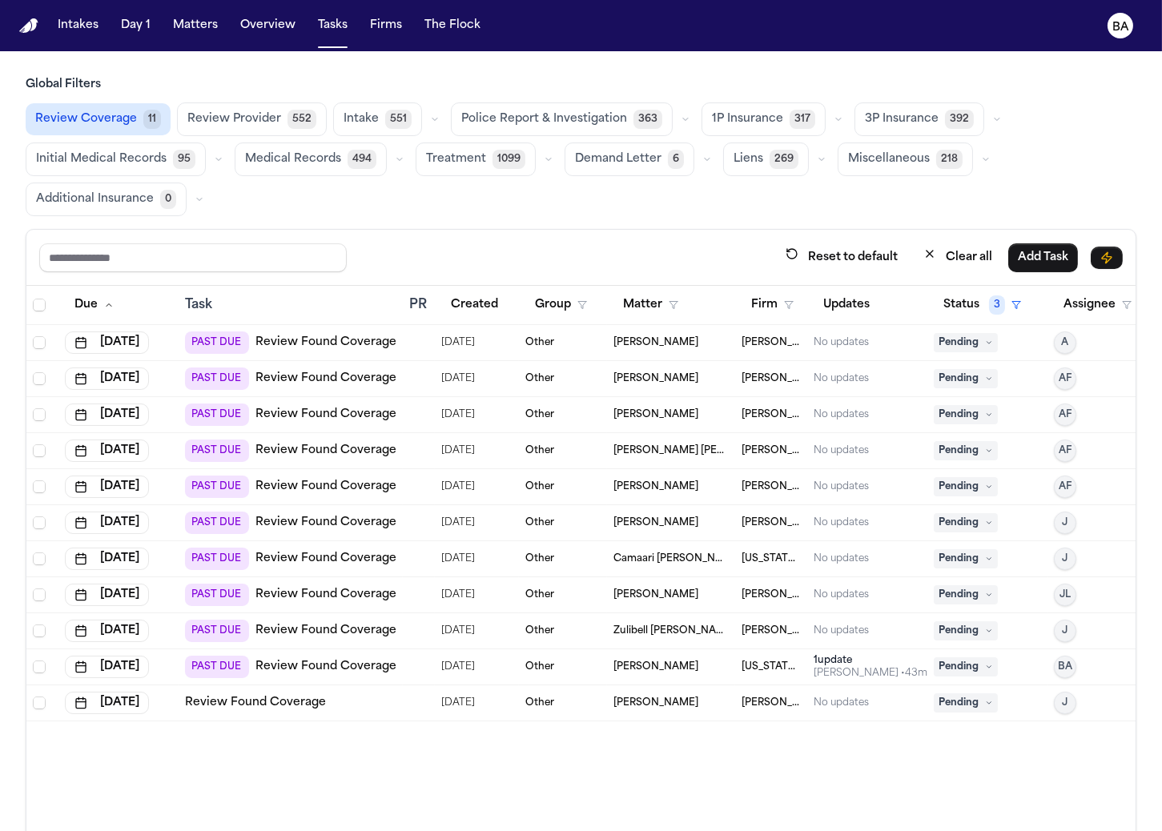
click at [344, 704] on div "Review Found Coverage" at bounding box center [290, 703] width 211 height 16
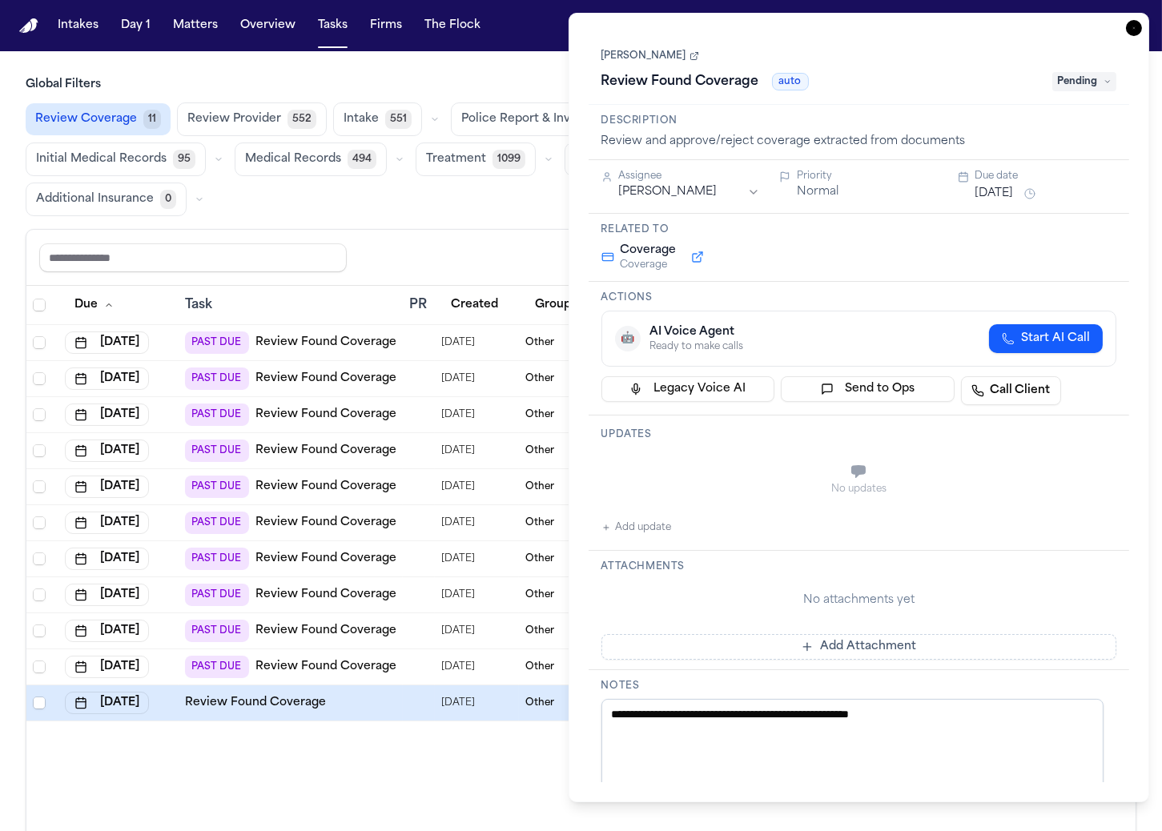
click at [666, 57] on link "Clayton Johnson" at bounding box center [650, 56] width 98 height 13
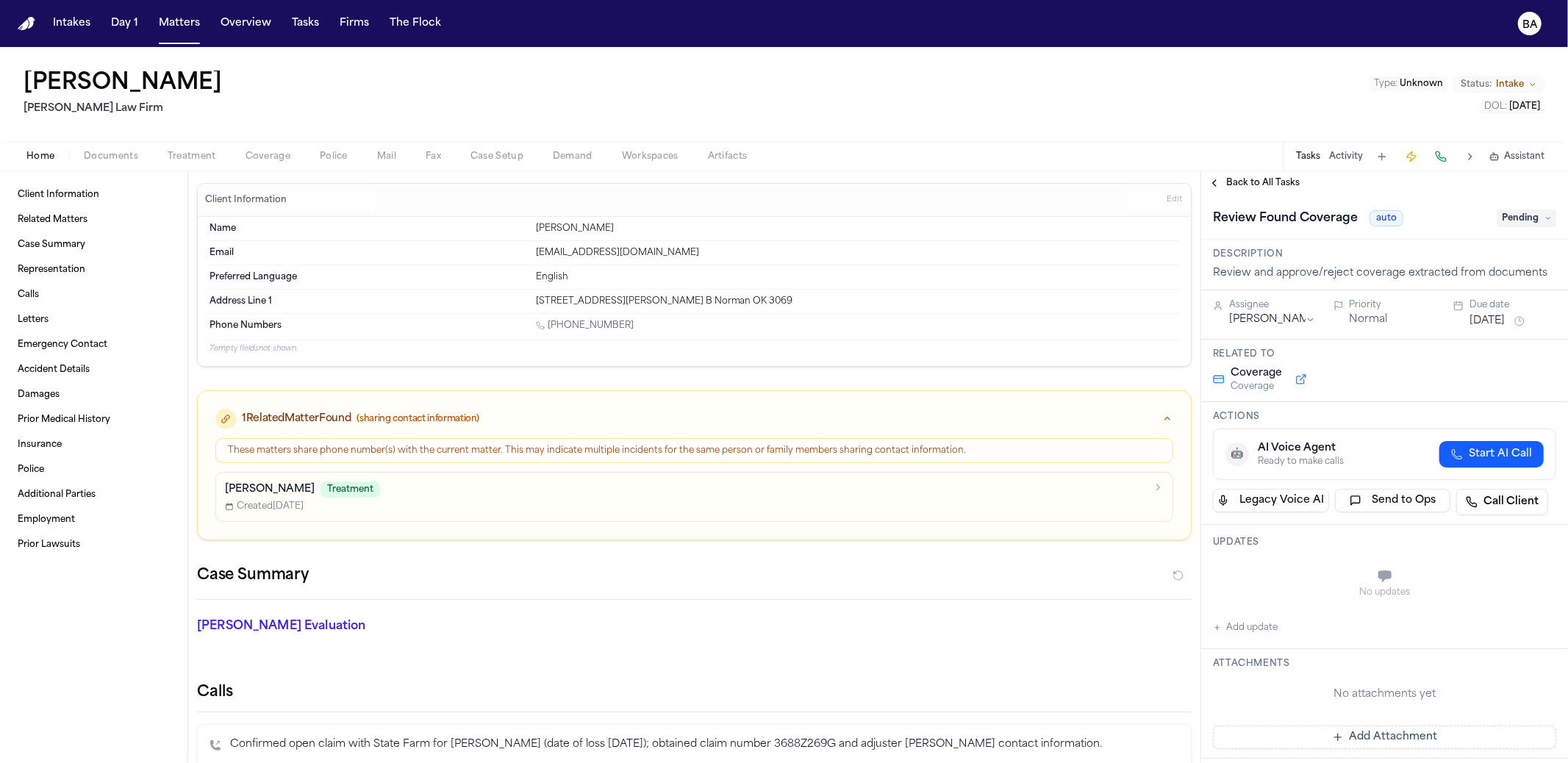
click at [117, 157] on span "Documents" at bounding box center [110, 156] width 54 height 12
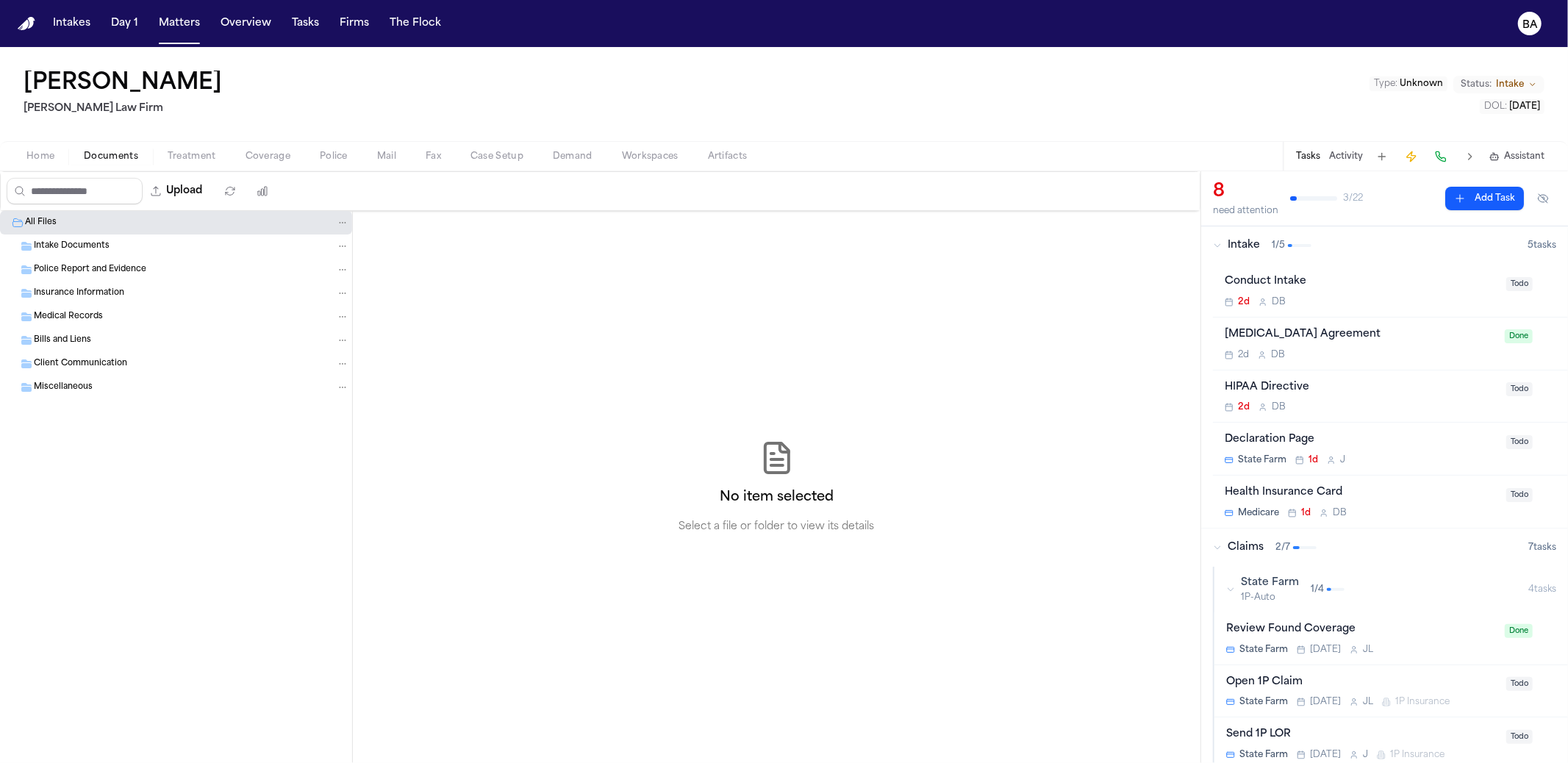
click at [150, 243] on div "Intake Documents" at bounding box center [192, 246] width 316 height 13
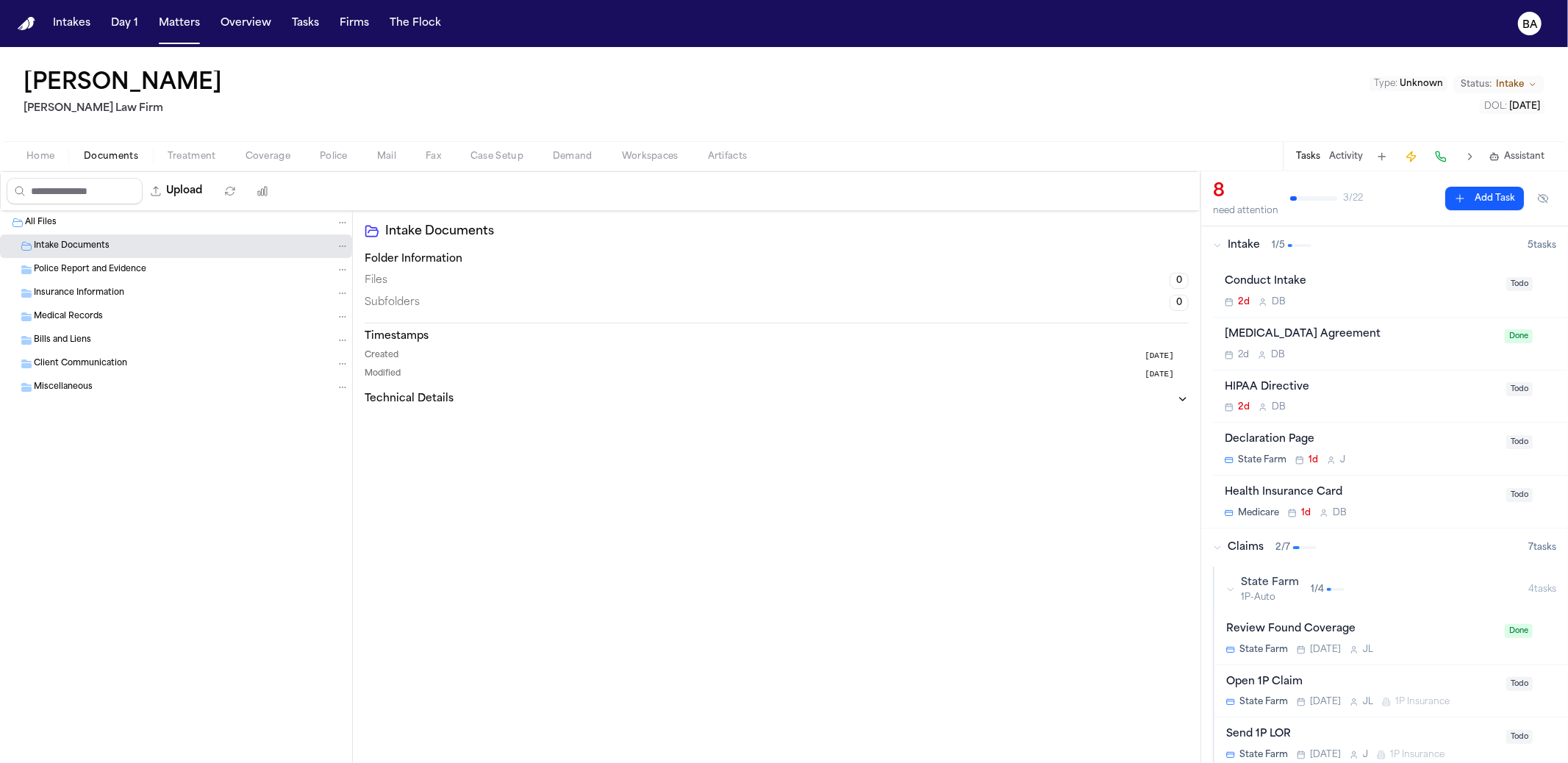
click at [257, 152] on span "Coverage" at bounding box center [267, 156] width 45 height 12
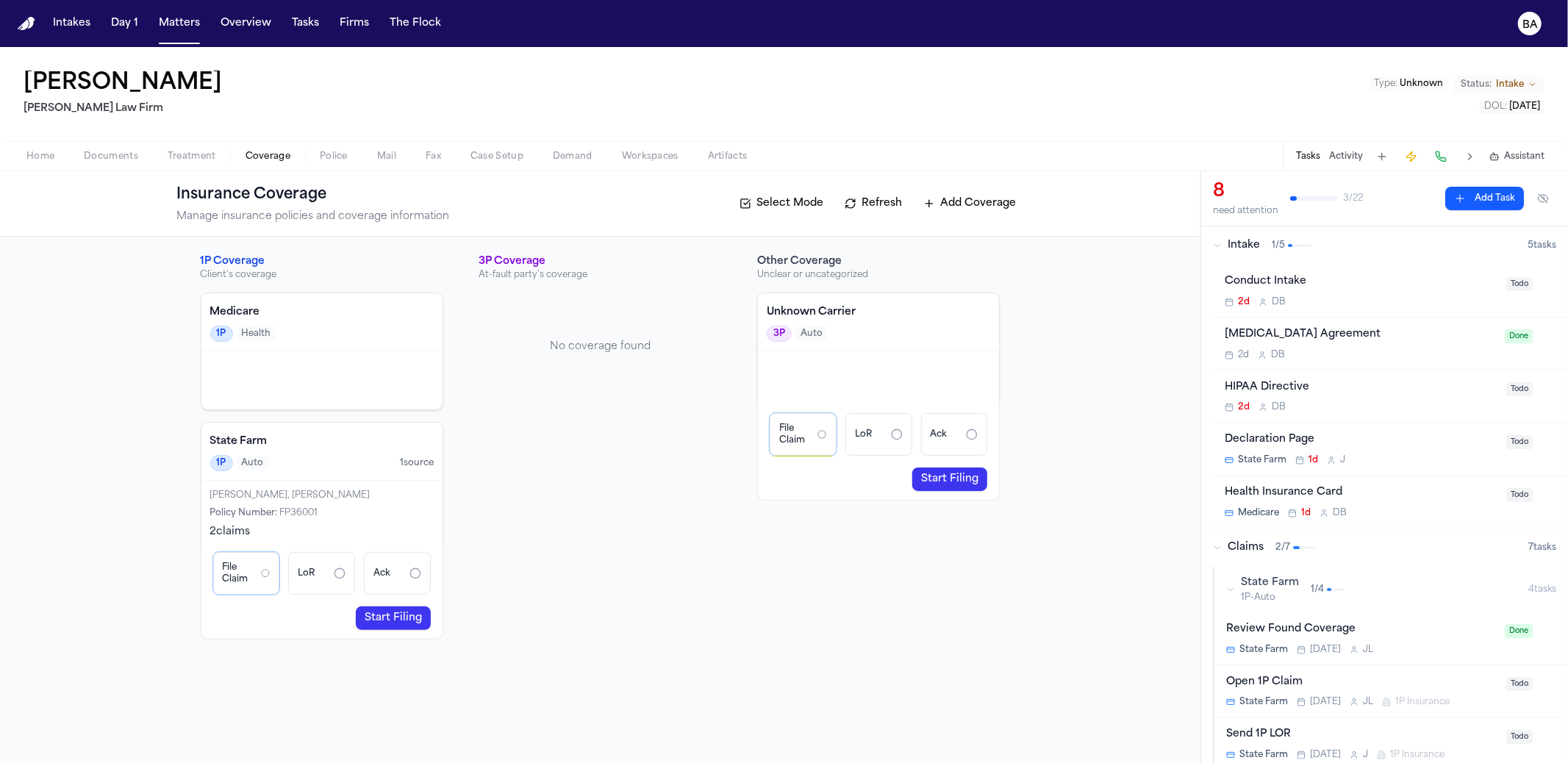
click at [404, 615] on link "Start Filing" at bounding box center [394, 619] width 75 height 24
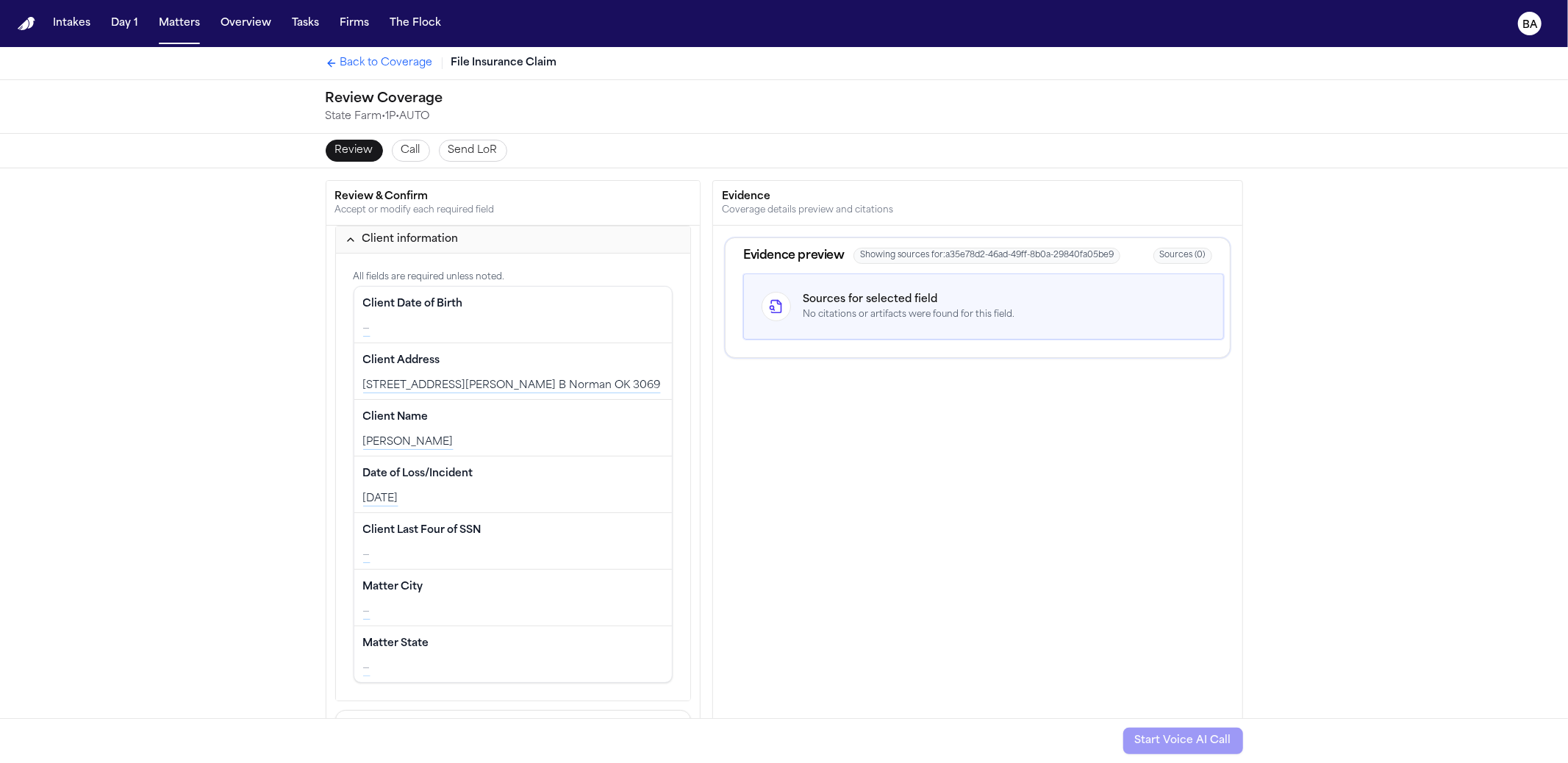
click at [397, 158] on button "Call" at bounding box center [411, 151] width 39 height 22
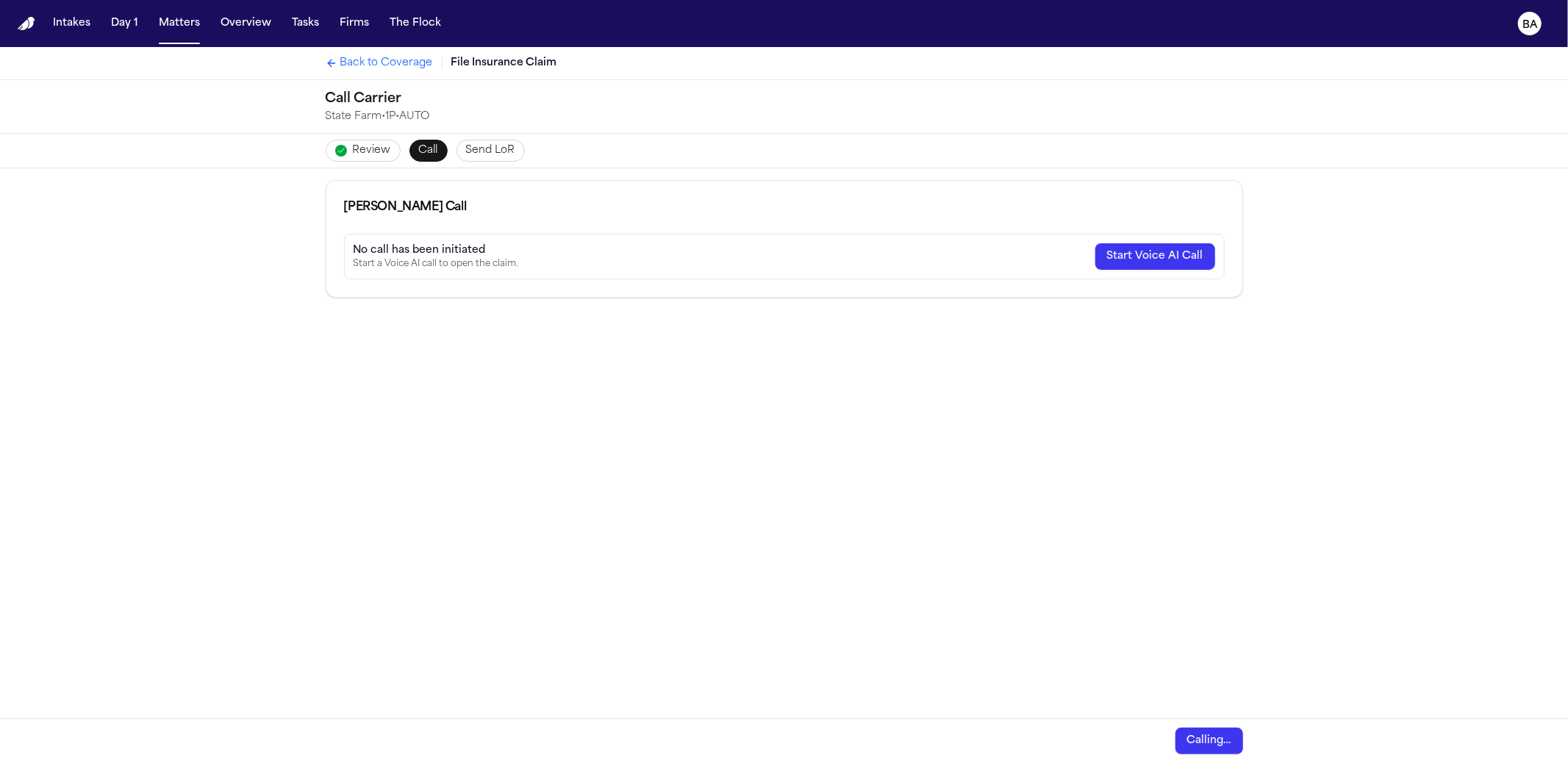
click at [479, 151] on span "Send LoR" at bounding box center [491, 151] width 50 height 15
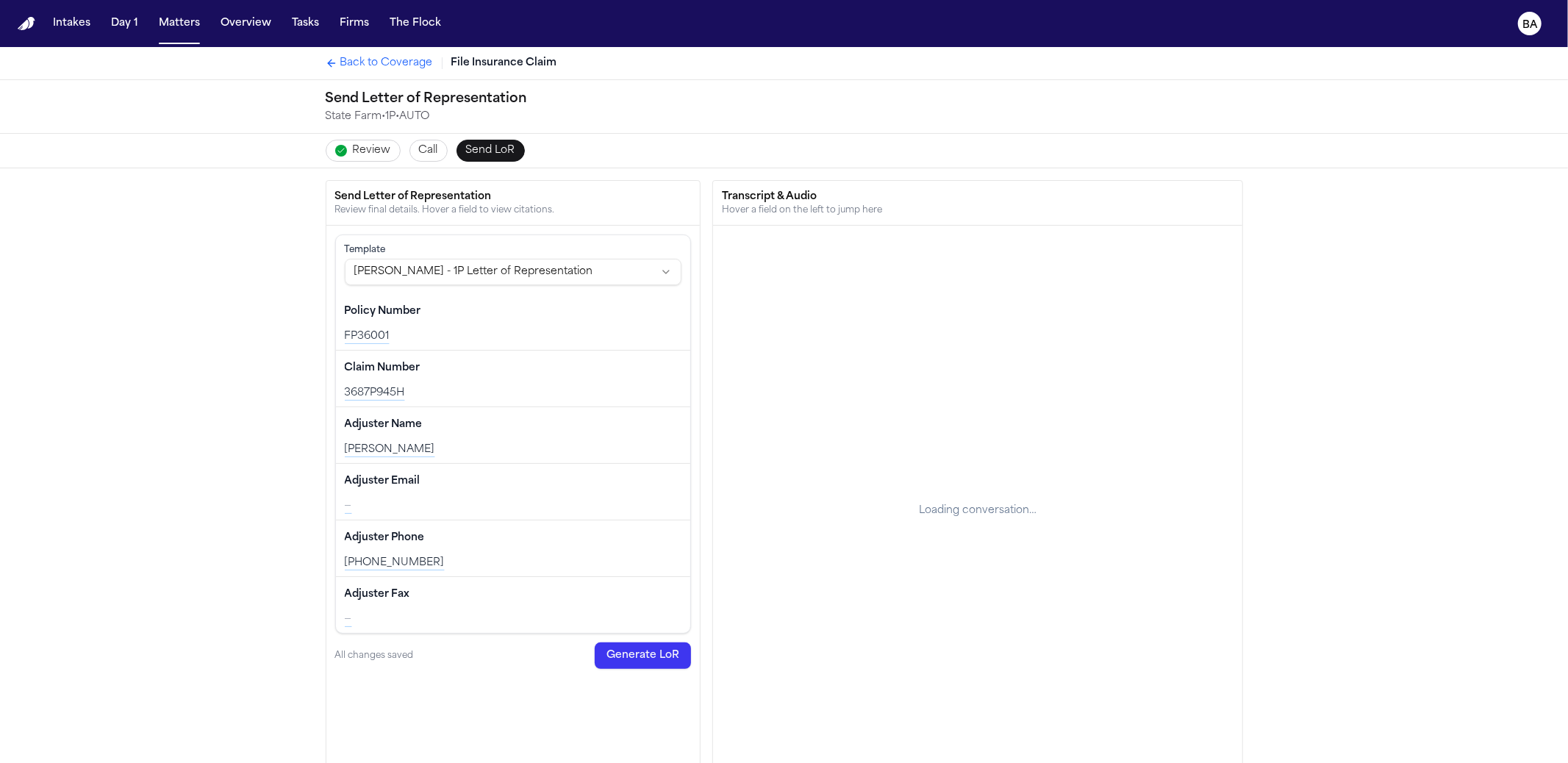
click at [369, 154] on span "Review" at bounding box center [372, 151] width 39 height 15
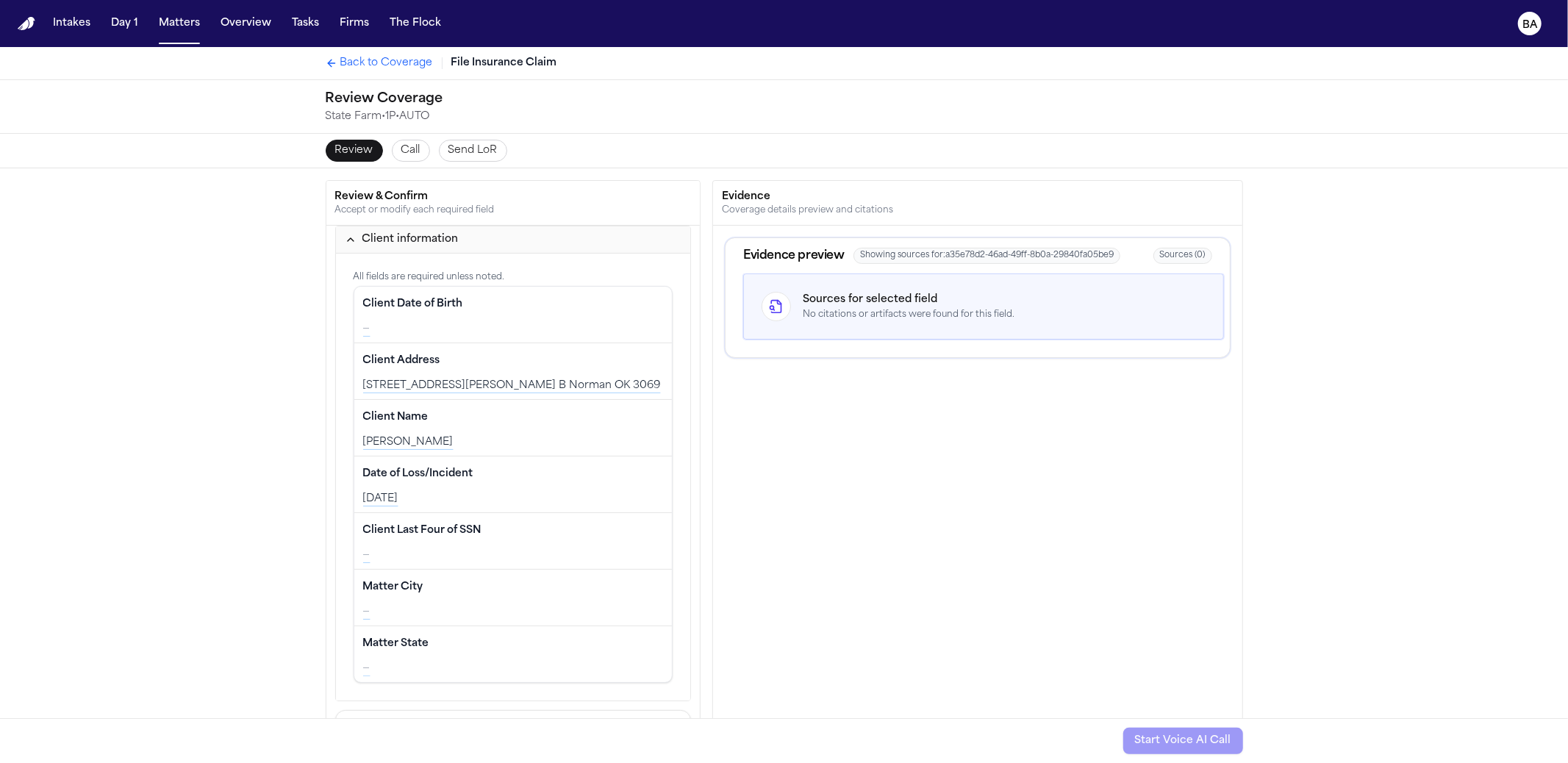
click at [414, 150] on button "Call" at bounding box center [411, 151] width 39 height 22
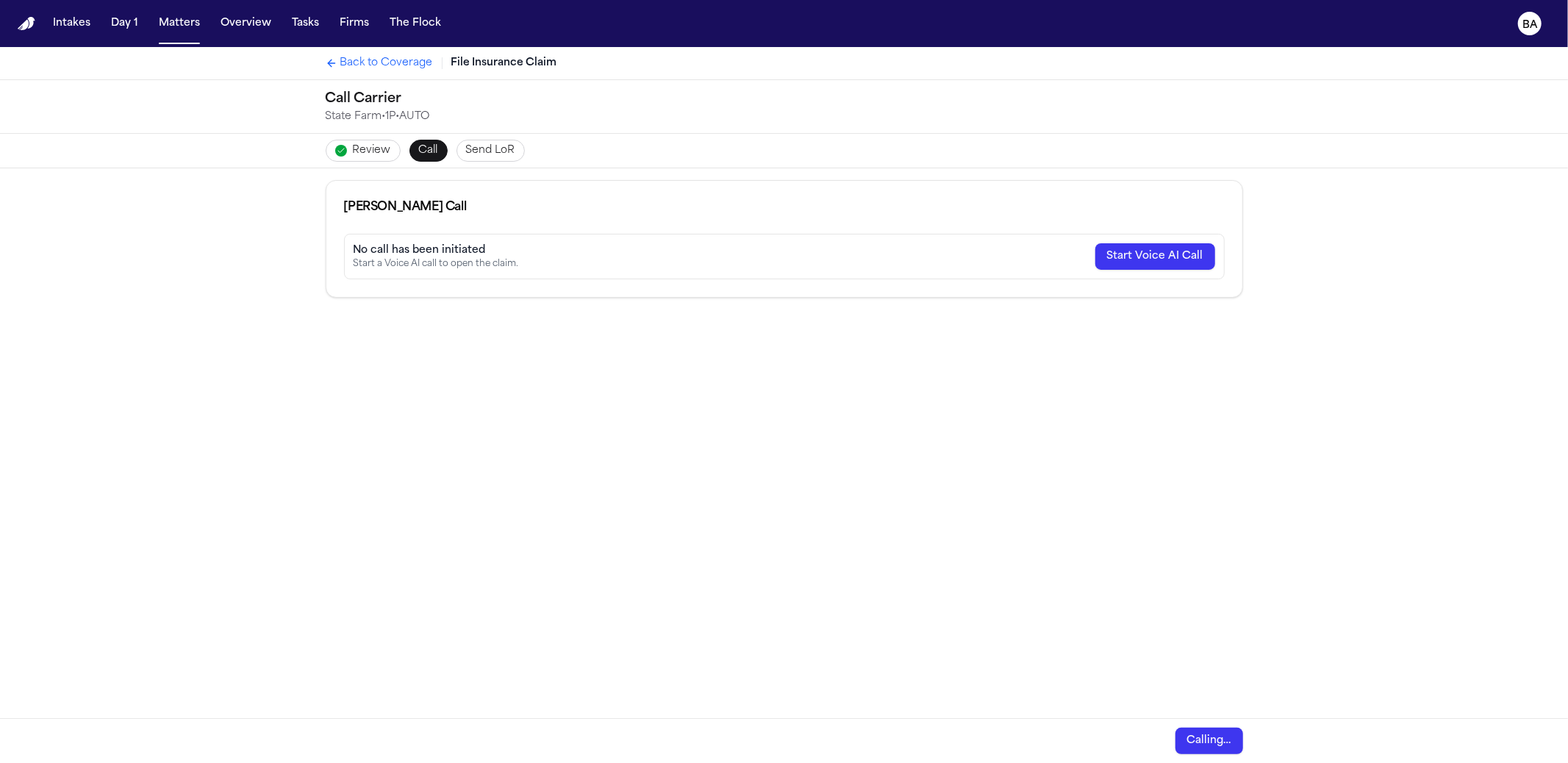
click at [456, 147] on button "Send LoR" at bounding box center [490, 151] width 68 height 22
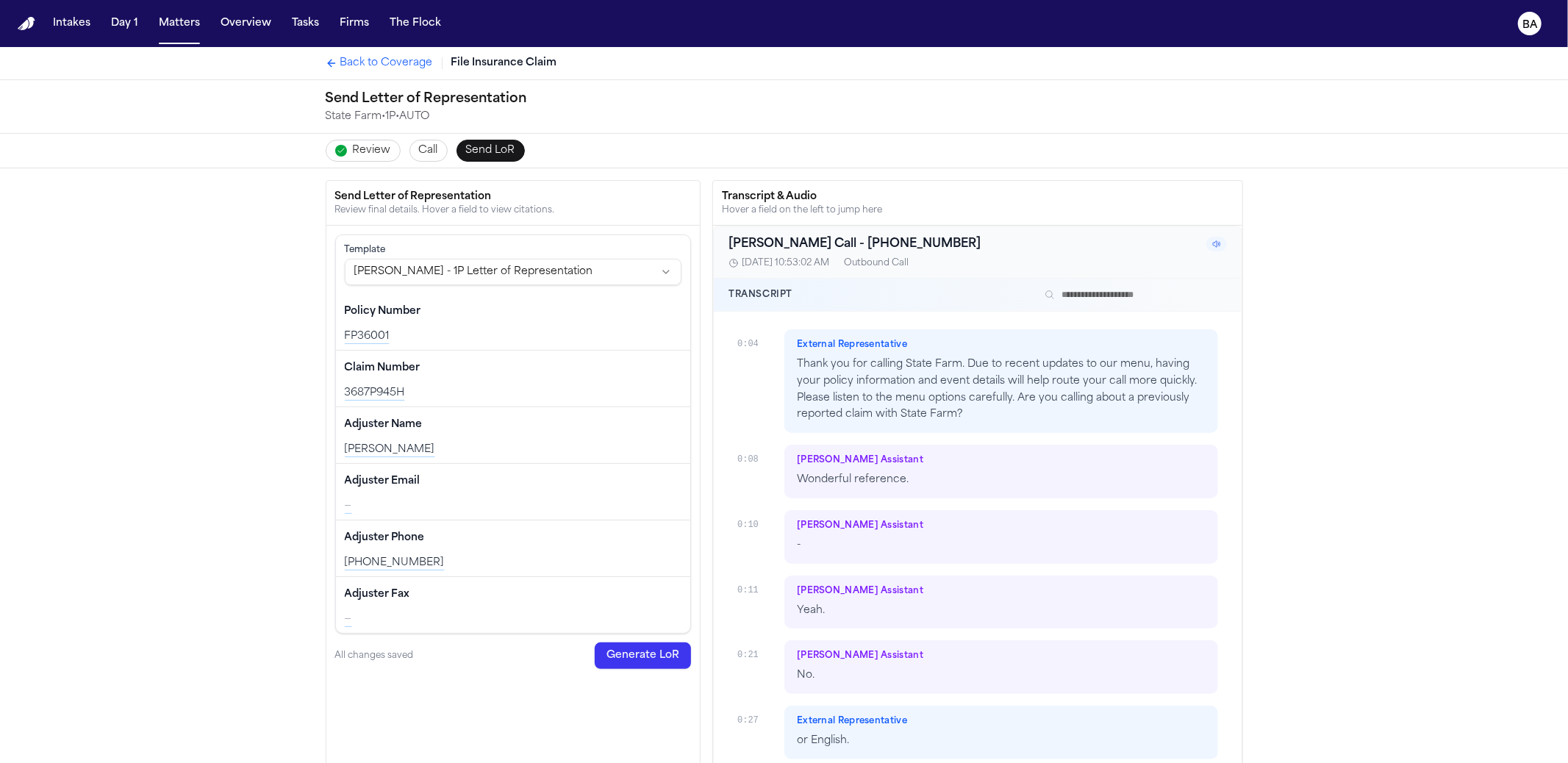
drag, startPoint x: 347, startPoint y: 153, endPoint x: 362, endPoint y: 151, distance: 15.1
click at [353, 153] on span "Review" at bounding box center [372, 151] width 39 height 15
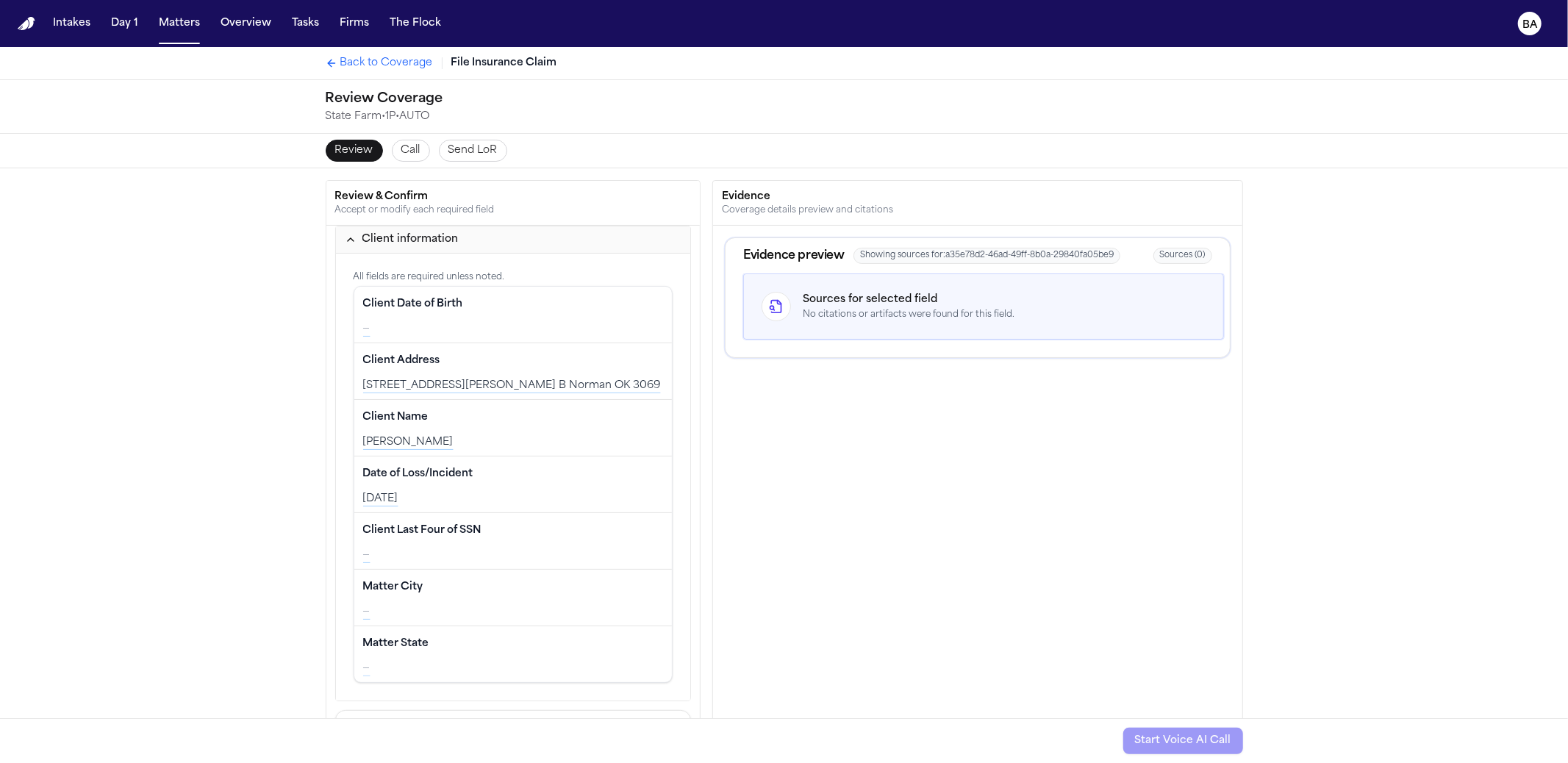
click at [401, 151] on span "Call" at bounding box center [410, 151] width 19 height 15
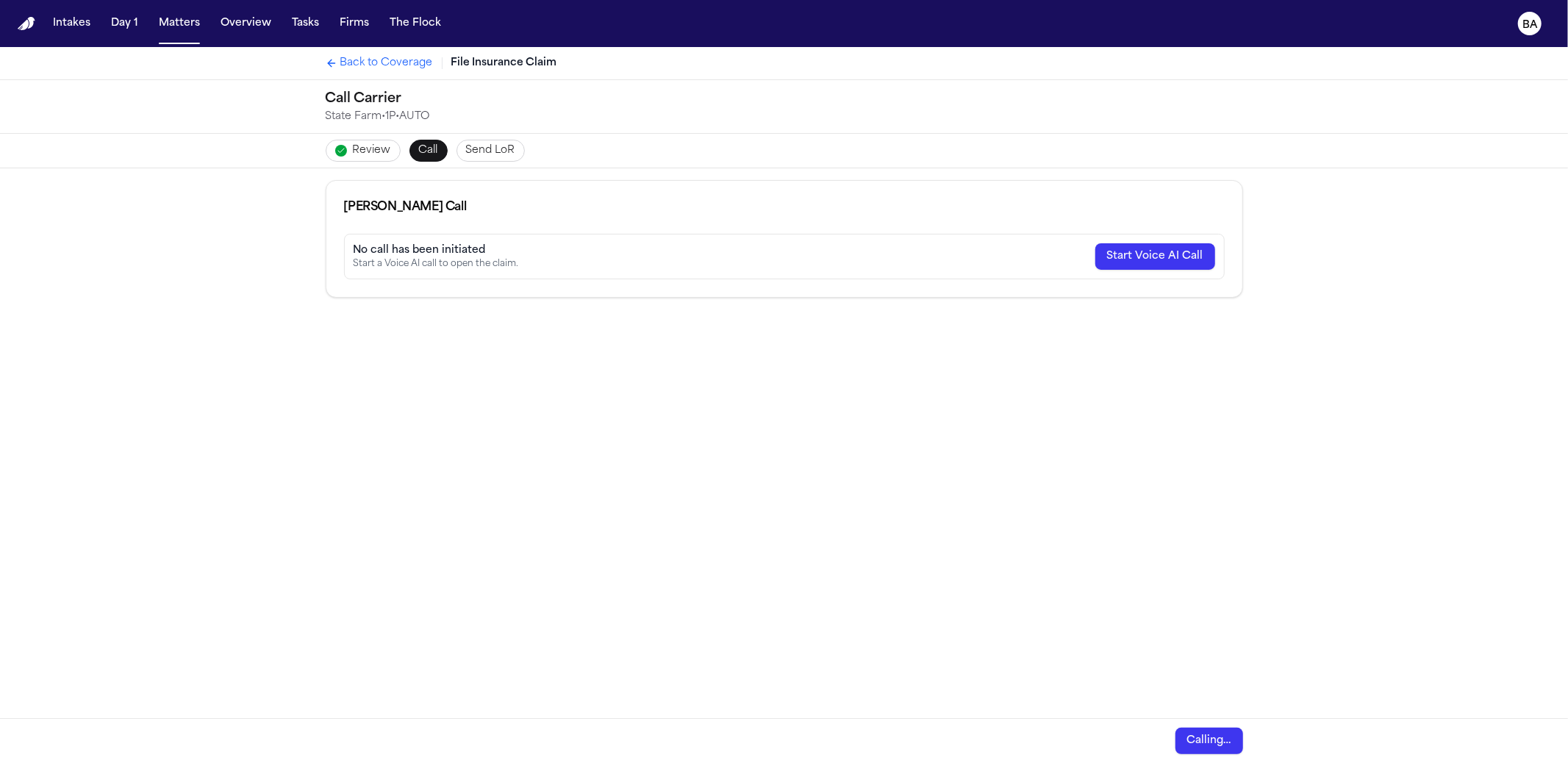
click at [445, 149] on div "Review Call Send LoR" at bounding box center [784, 151] width 941 height 34
click at [466, 149] on span "Send LoR" at bounding box center [491, 151] width 50 height 15
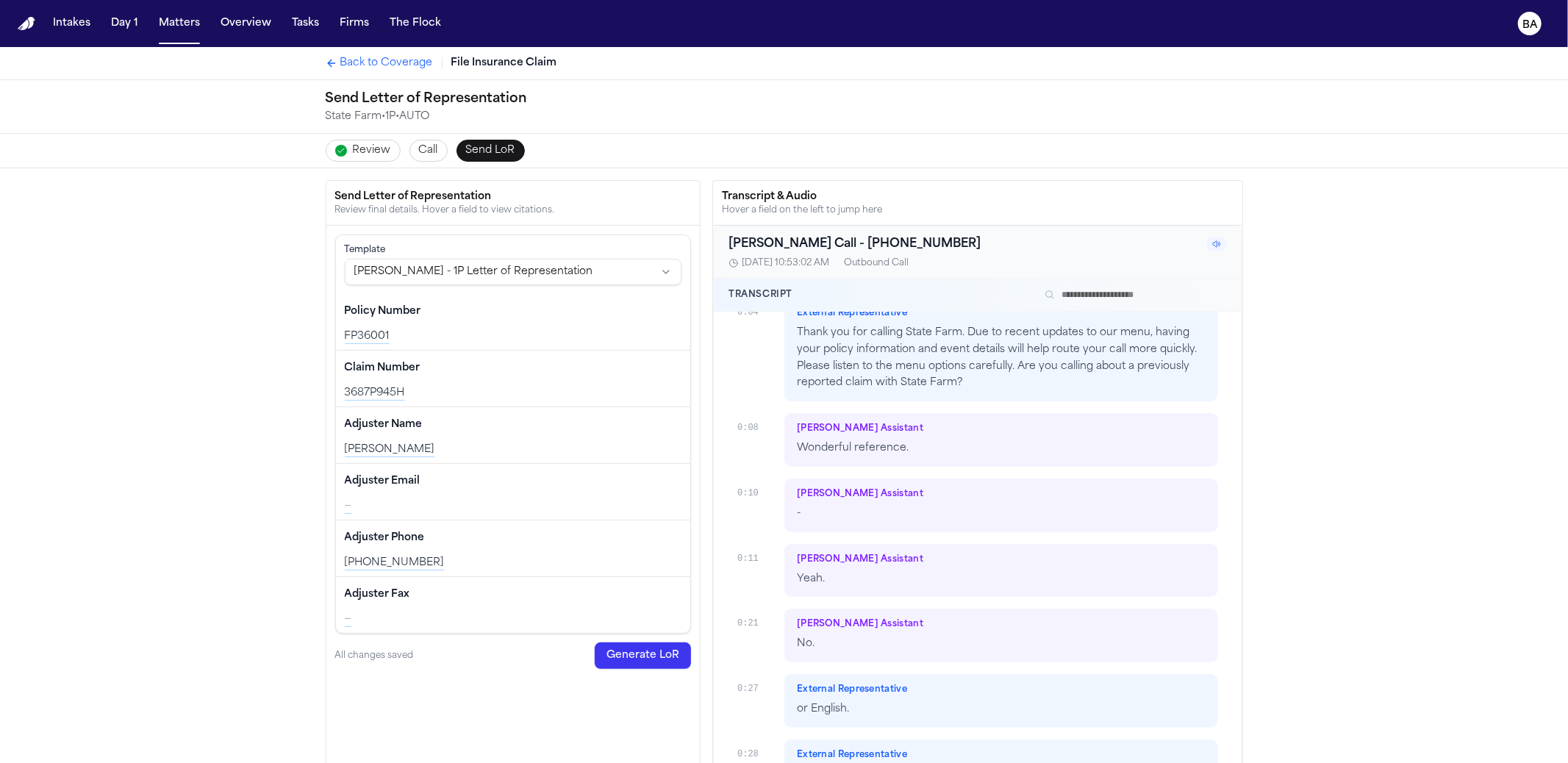
click at [360, 152] on span "Review" at bounding box center [372, 151] width 39 height 15
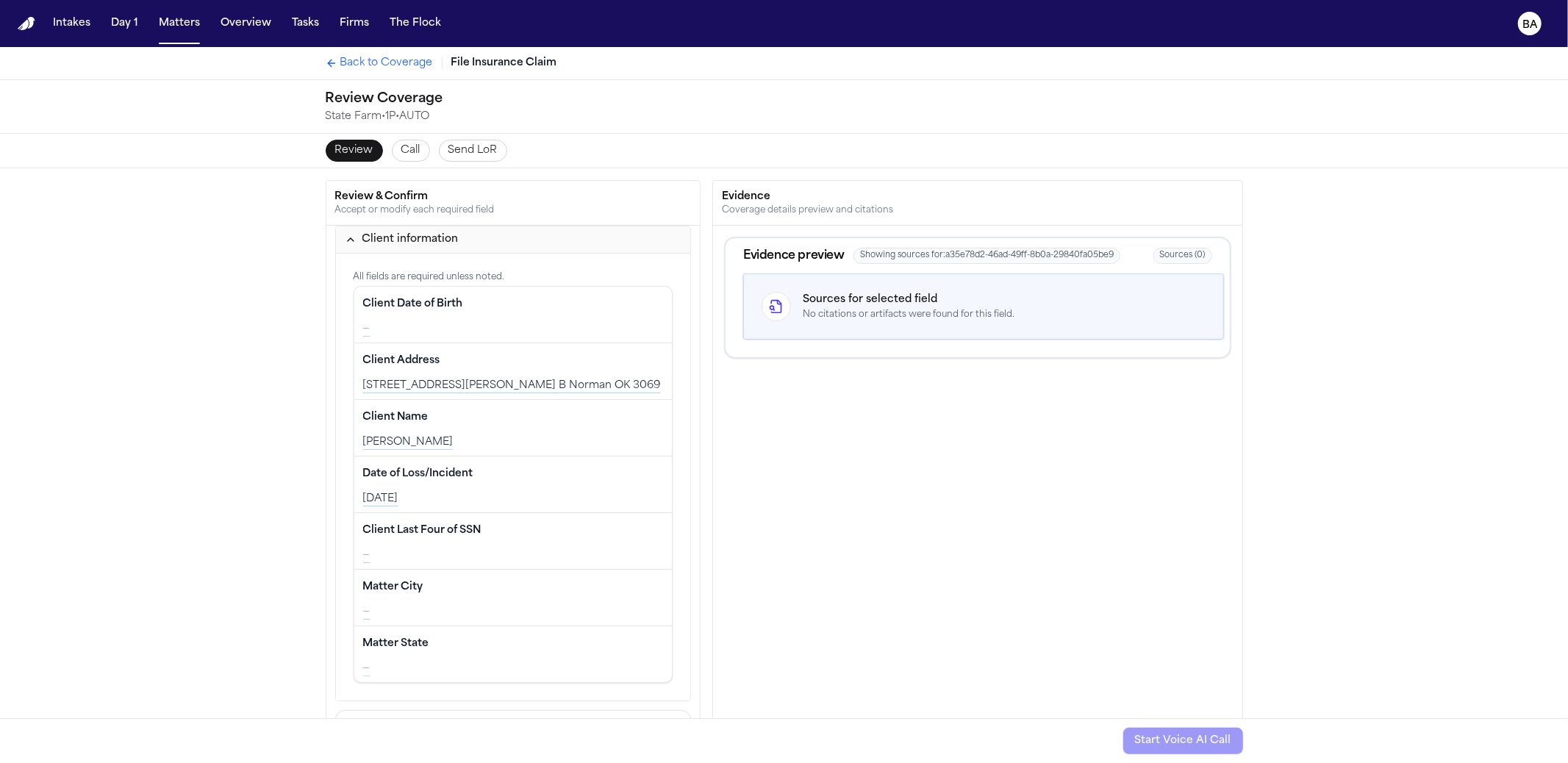
click at [378, 66] on span "Back to Coverage" at bounding box center [386, 63] width 93 height 15
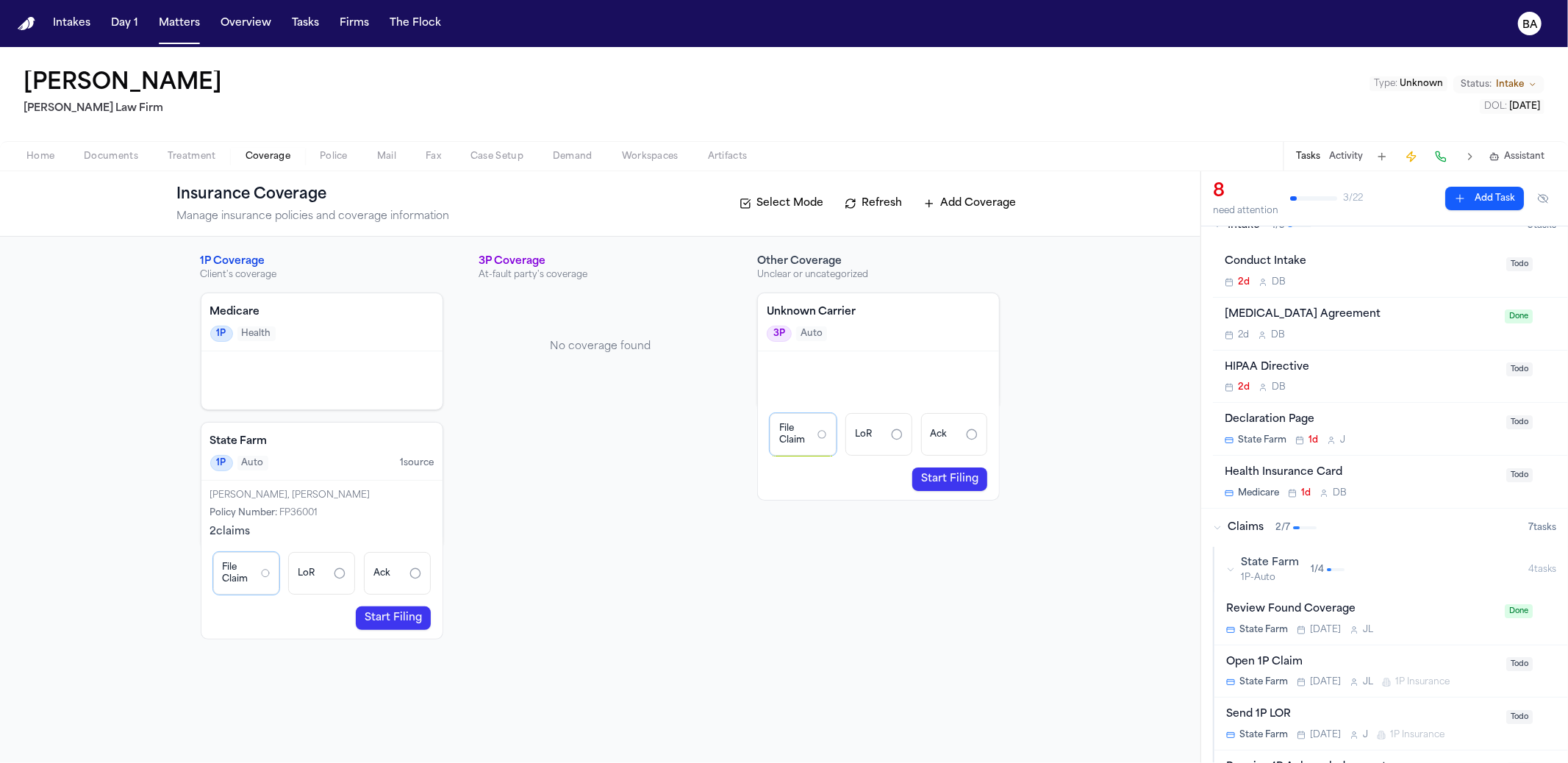
scroll to position [83, 0]
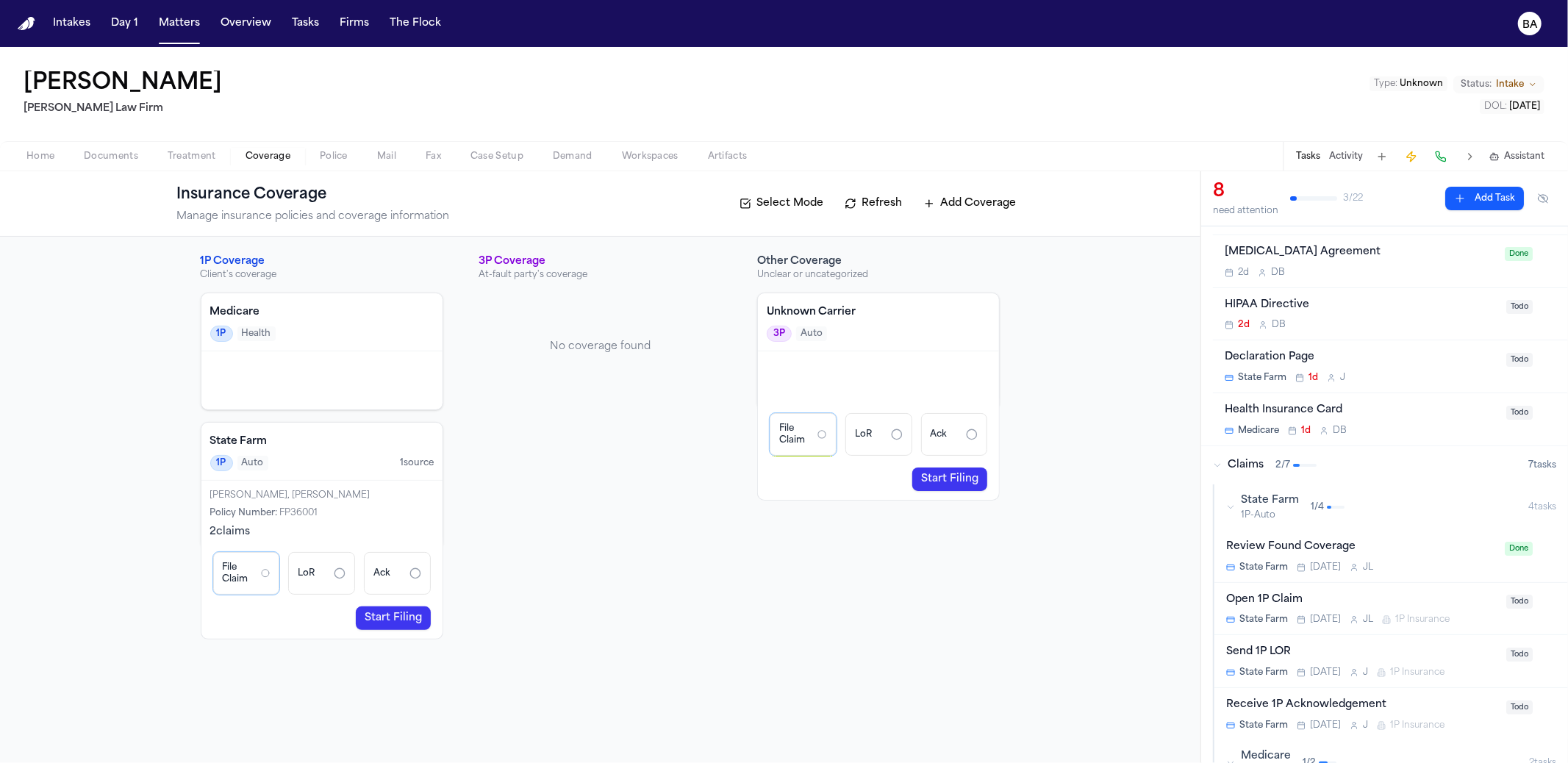
click at [1279, 510] on span "1P-Auto" at bounding box center [1270, 515] width 58 height 12
click at [1280, 510] on span "1P-Auto" at bounding box center [1270, 515] width 58 height 12
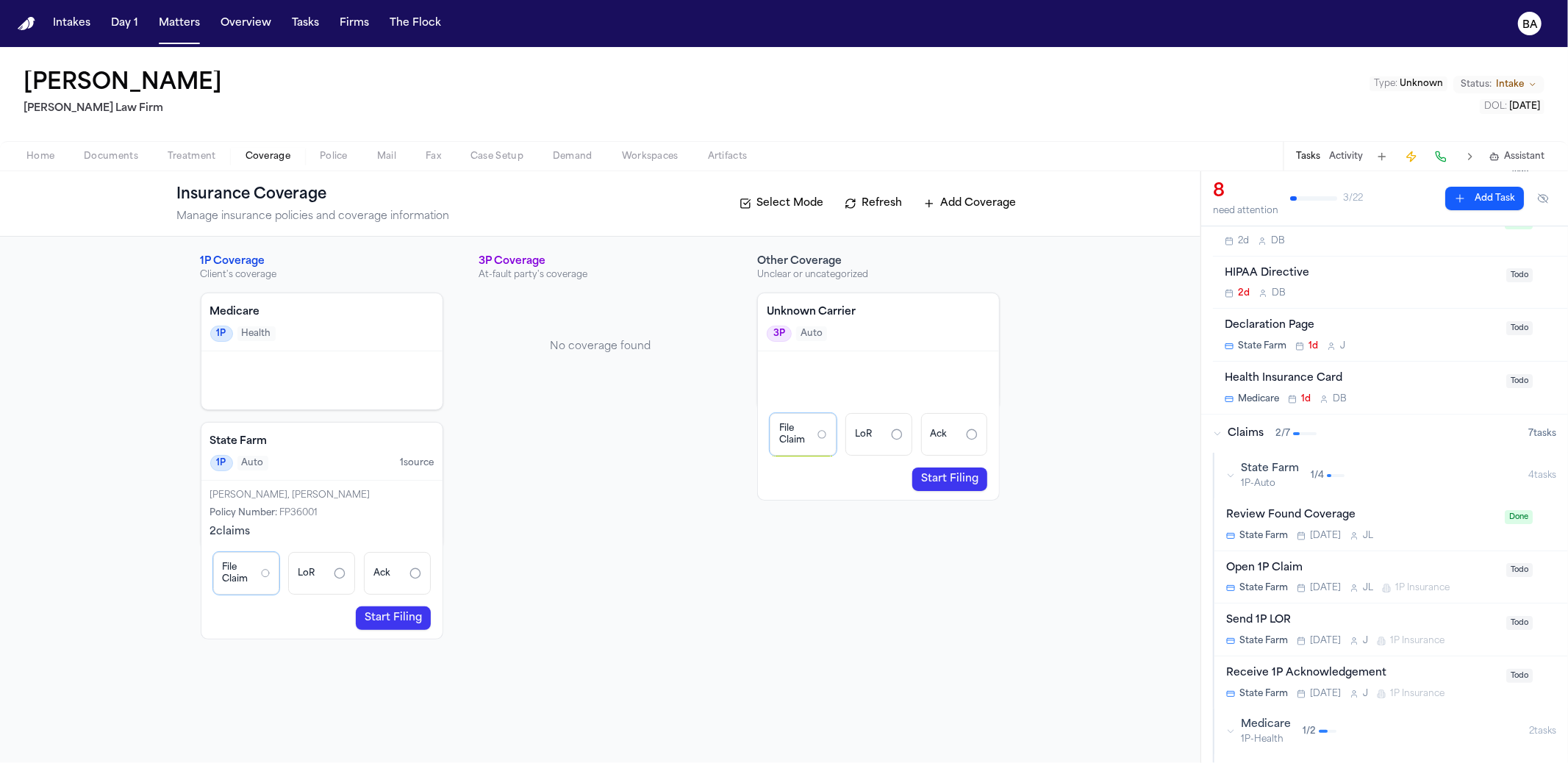
click at [256, 571] on div "File Claim" at bounding box center [246, 573] width 67 height 42
click at [257, 568] on div "File Claim" at bounding box center [246, 573] width 67 height 42
click at [252, 530] on div "2 claim s" at bounding box center [322, 533] width 224 height 15
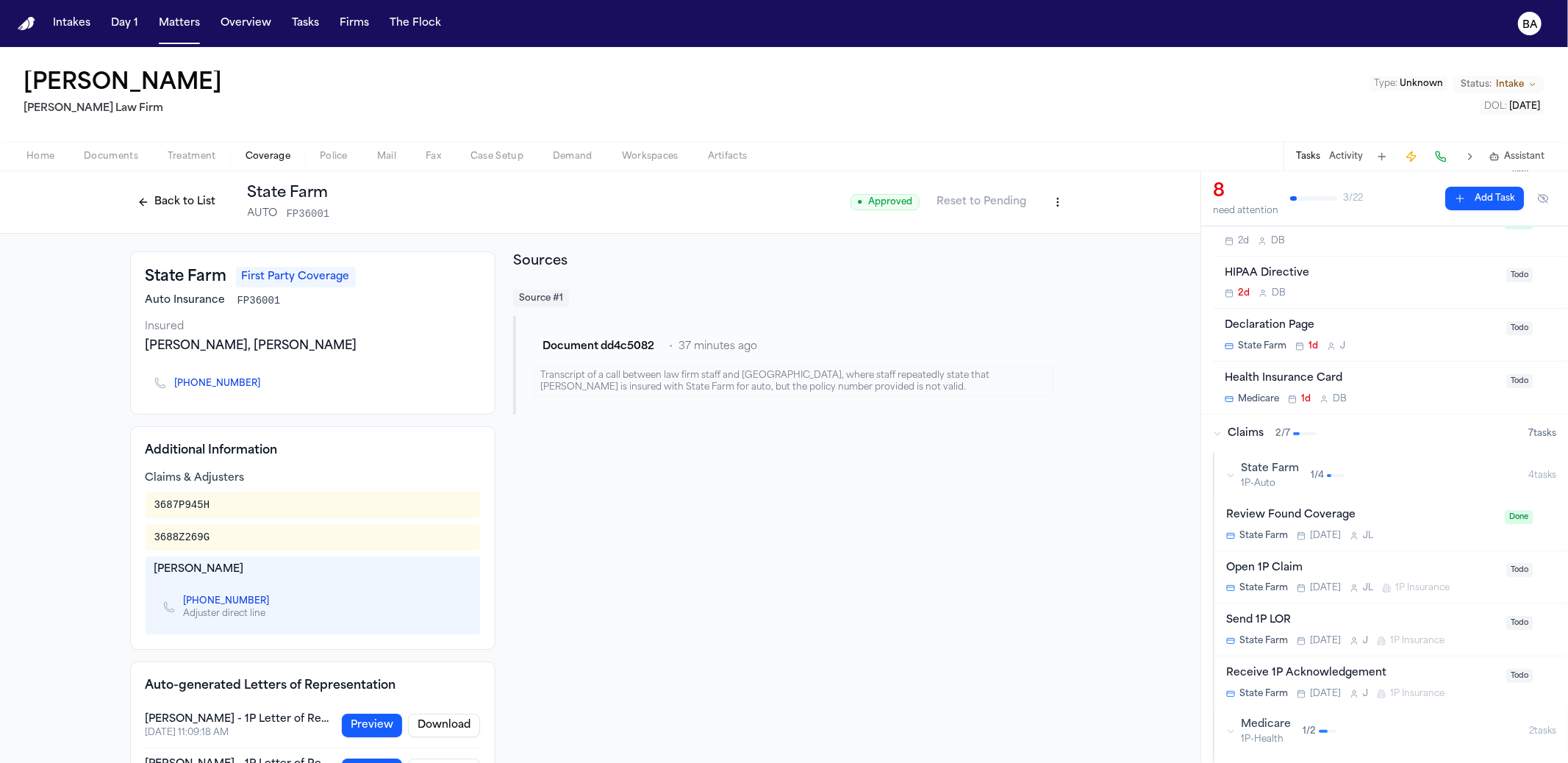
click at [193, 499] on div "3687P945H" at bounding box center [182, 505] width 56 height 15
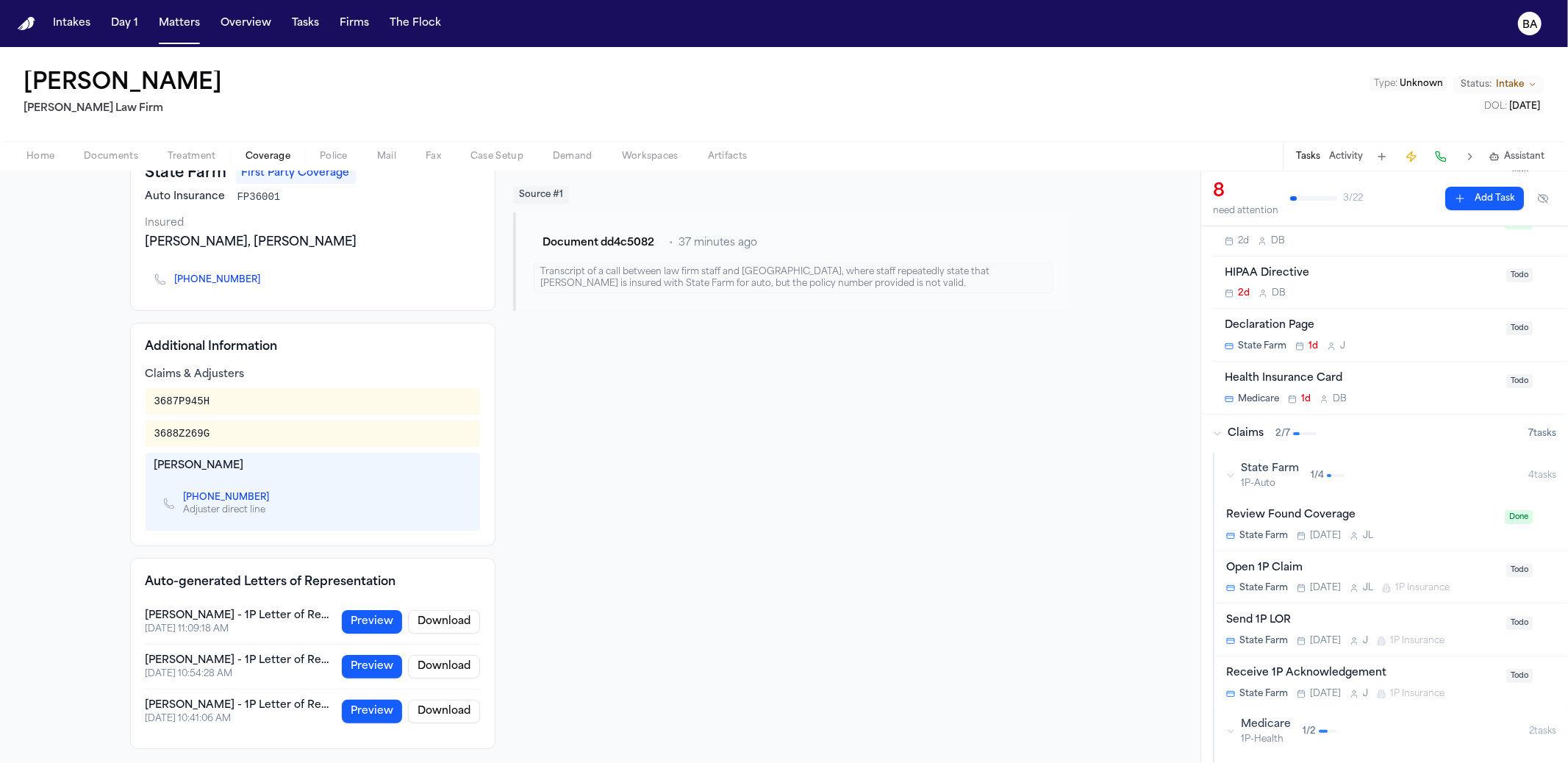
click at [238, 613] on div "Hecht - 1P Letter of Representation" at bounding box center [240, 616] width 188 height 15
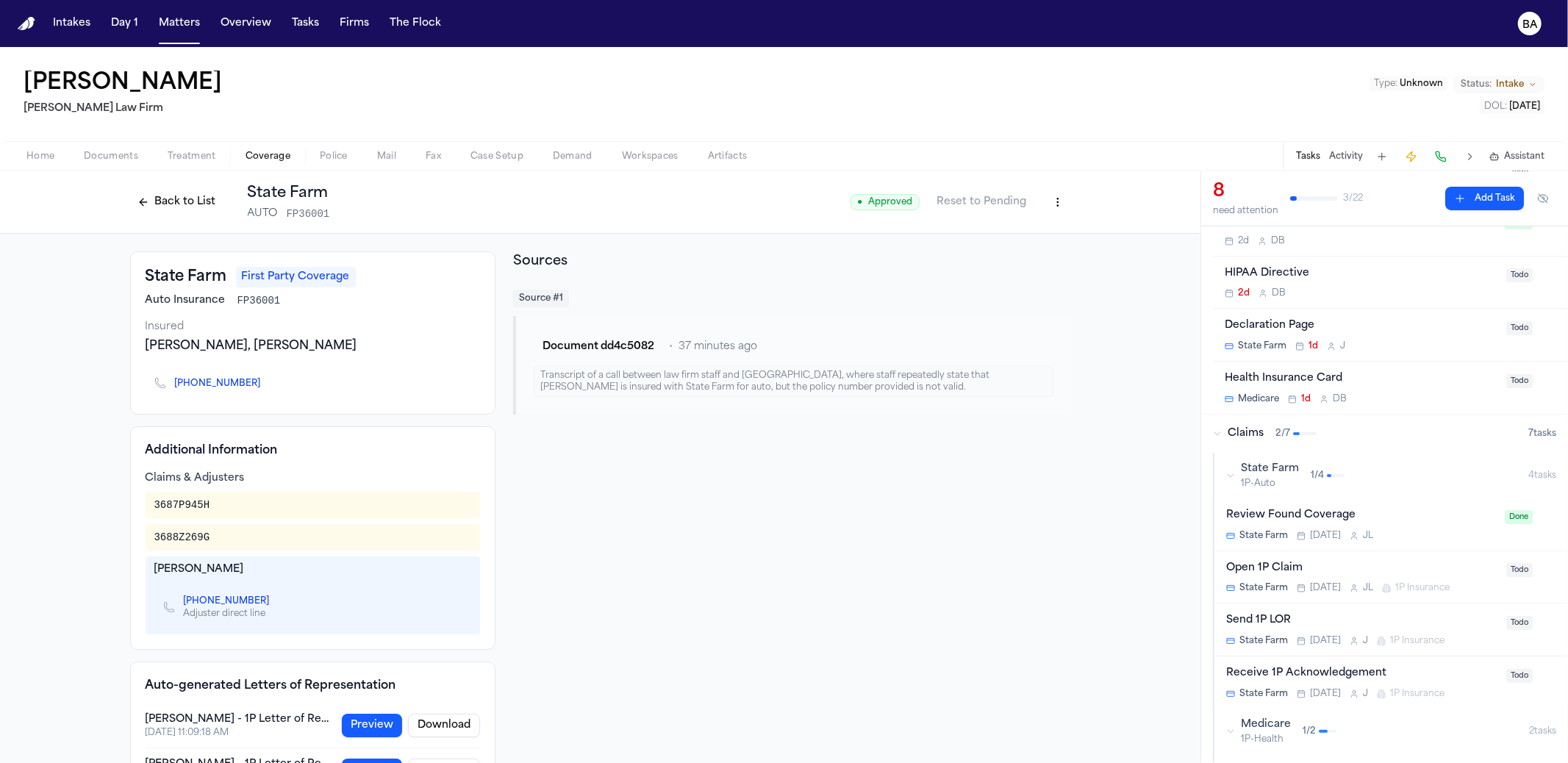
click at [1377, 562] on div "Open 1P Claim" at bounding box center [1362, 568] width 272 height 17
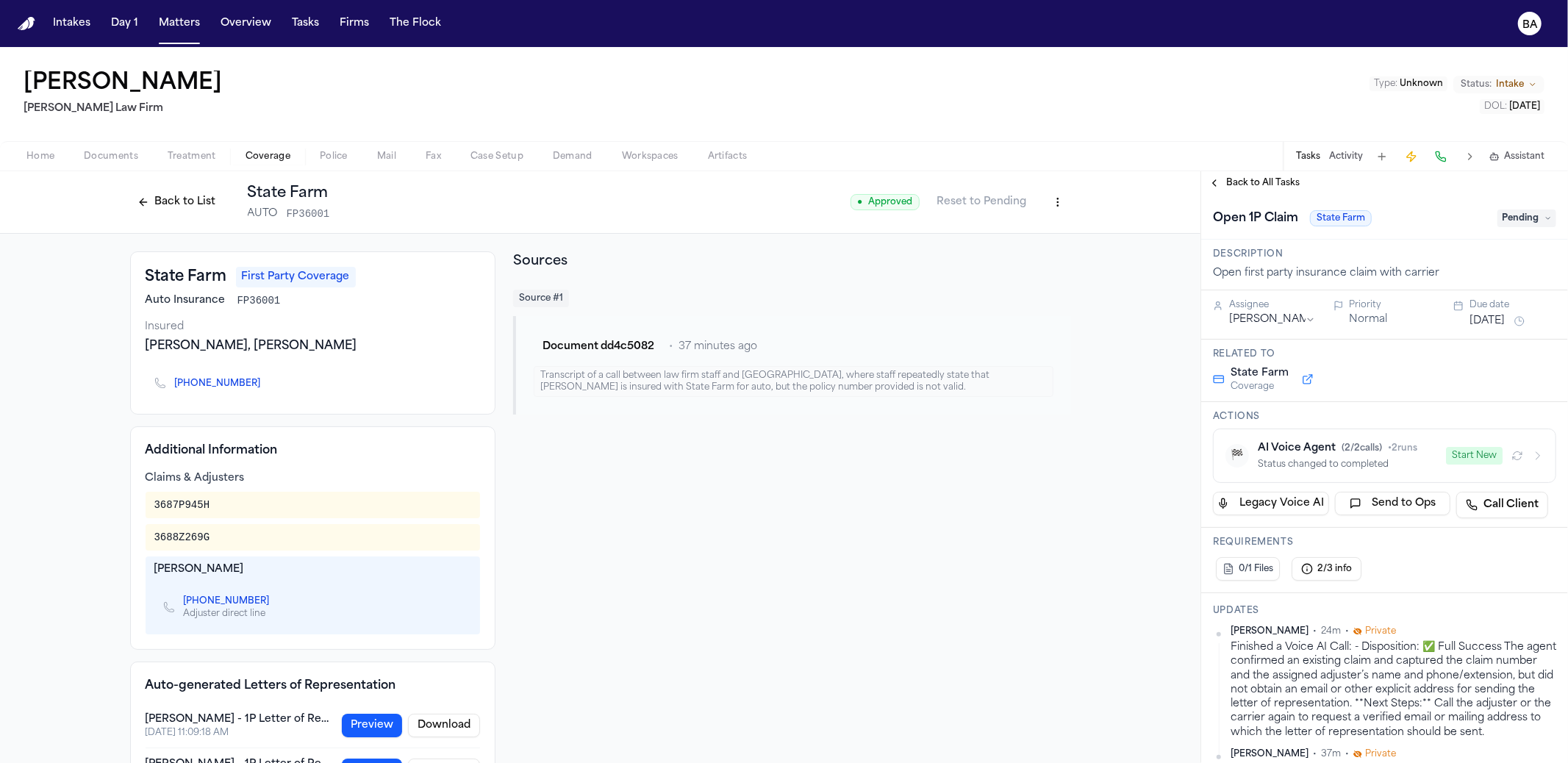
click at [1280, 182] on span "Back to All Tasks" at bounding box center [1263, 183] width 73 height 12
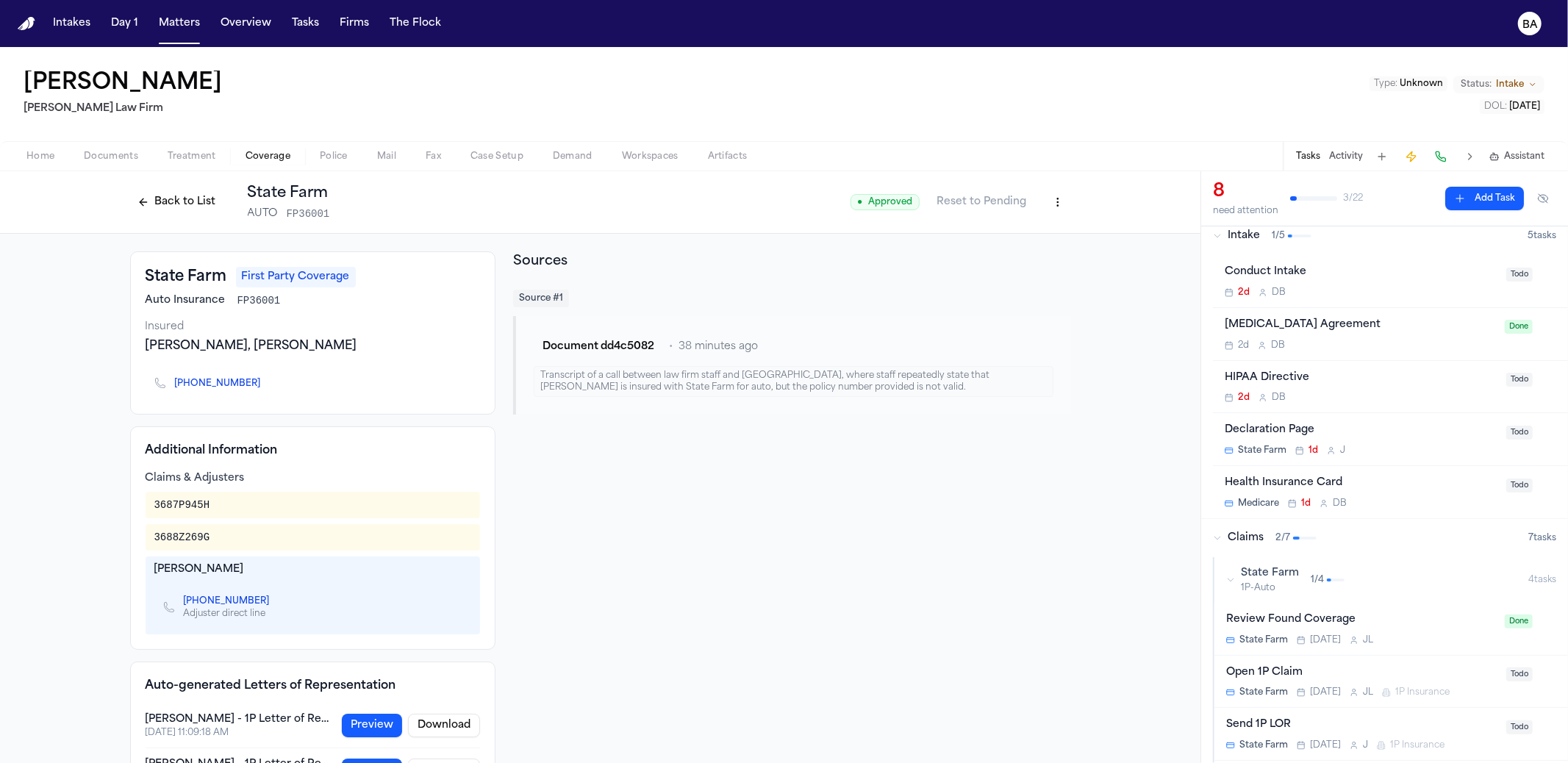
scroll to position [31, 0]
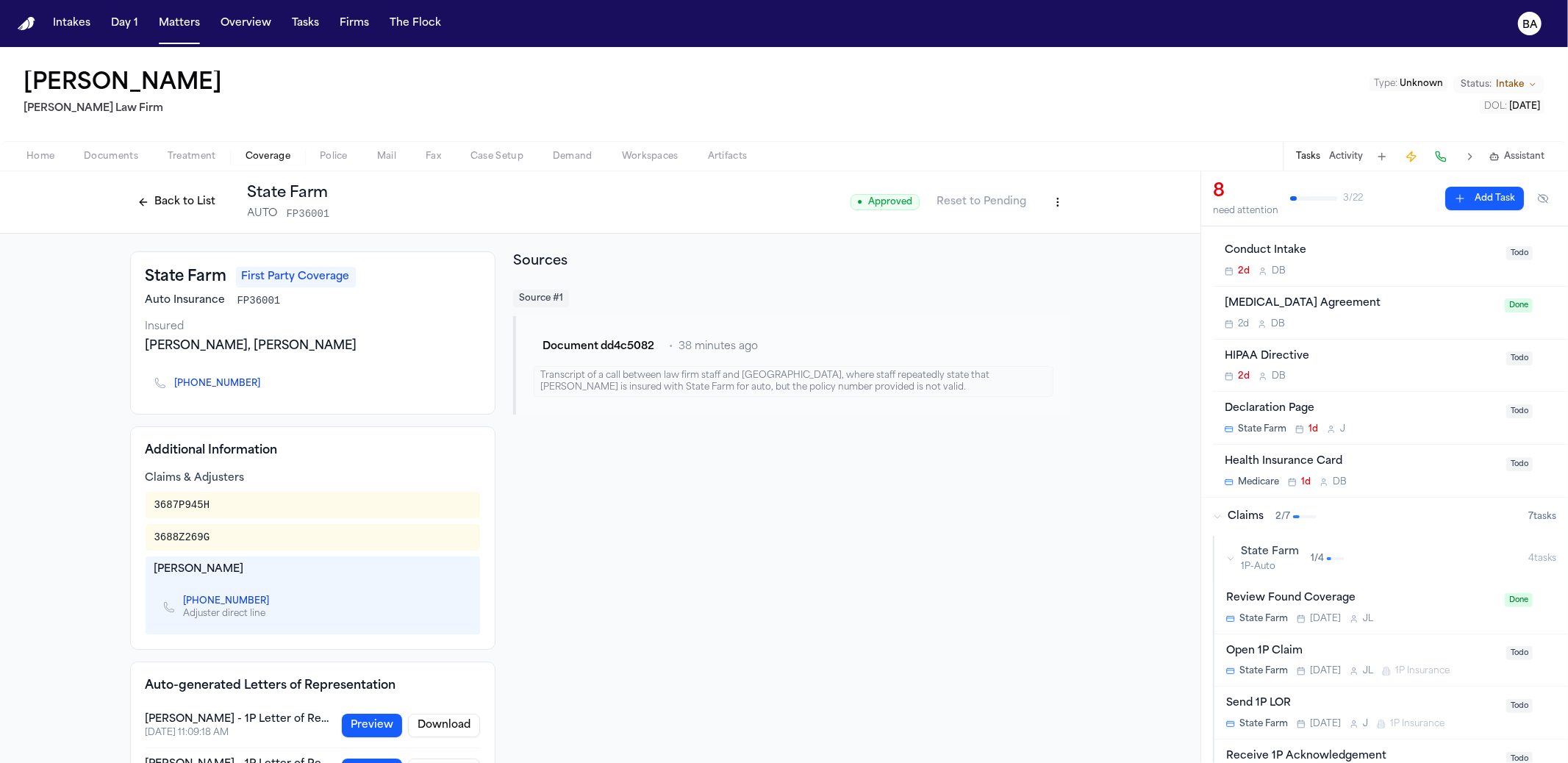
click at [1455, 645] on div "Open 1P Claim" at bounding box center [1362, 652] width 272 height 17
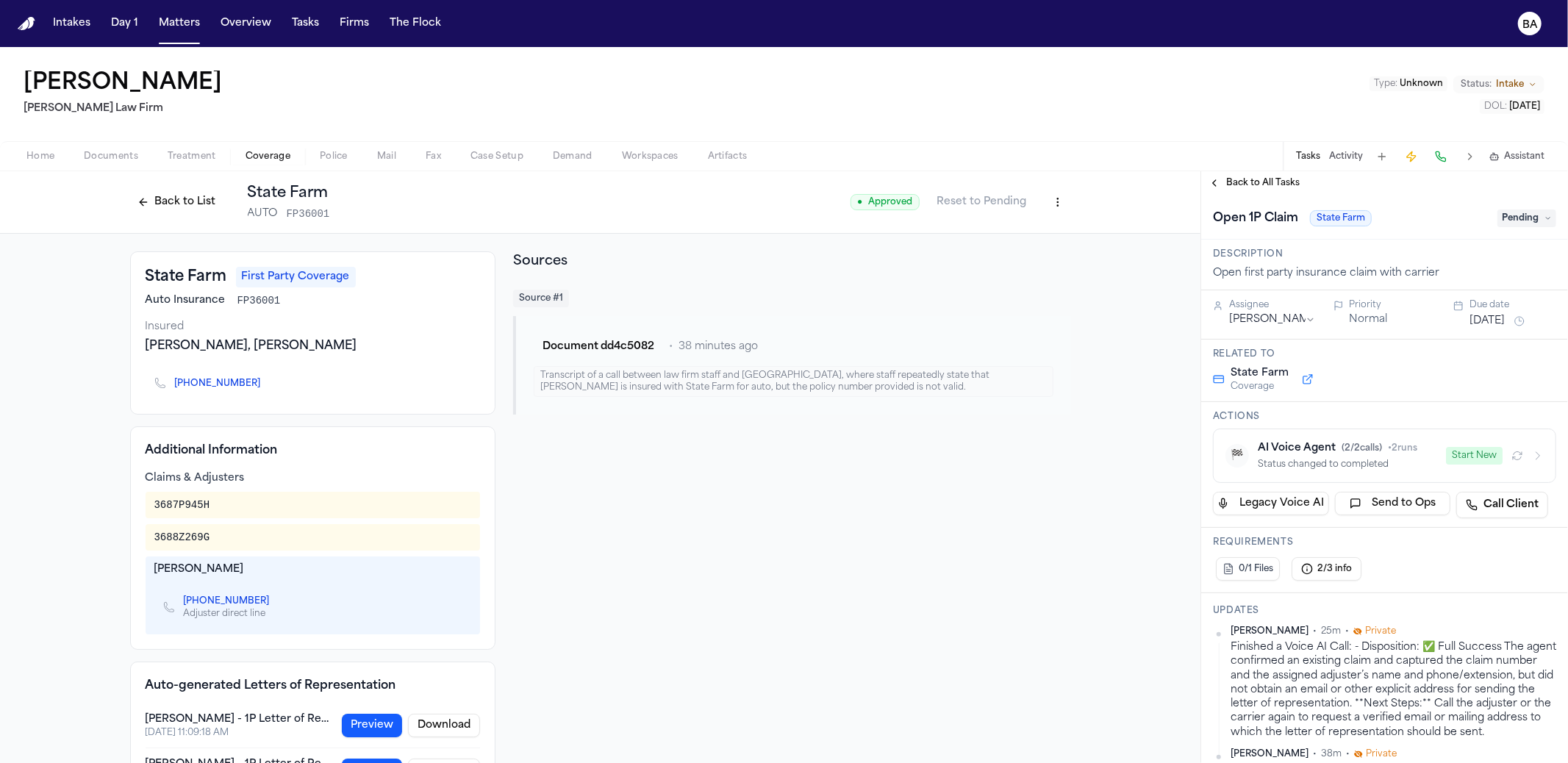
click at [1526, 213] on span "Pending" at bounding box center [1527, 218] width 59 height 17
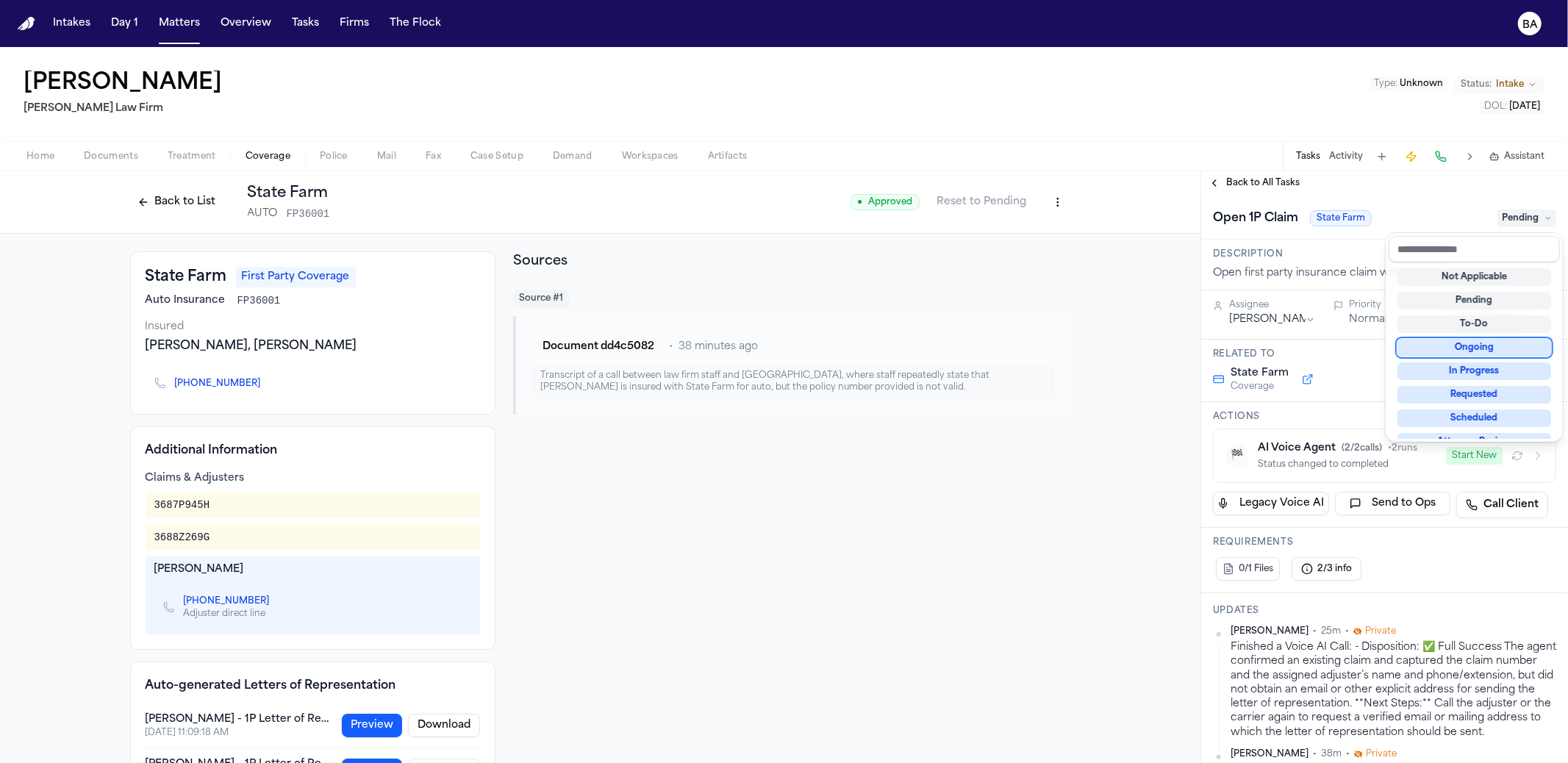
scroll to position [10, 0]
click at [1485, 356] on div "In Progress" at bounding box center [1473, 361] width 153 height 17
click at [1426, 197] on div "Open 1P Claim State Farm Pending" at bounding box center [1385, 217] width 367 height 45
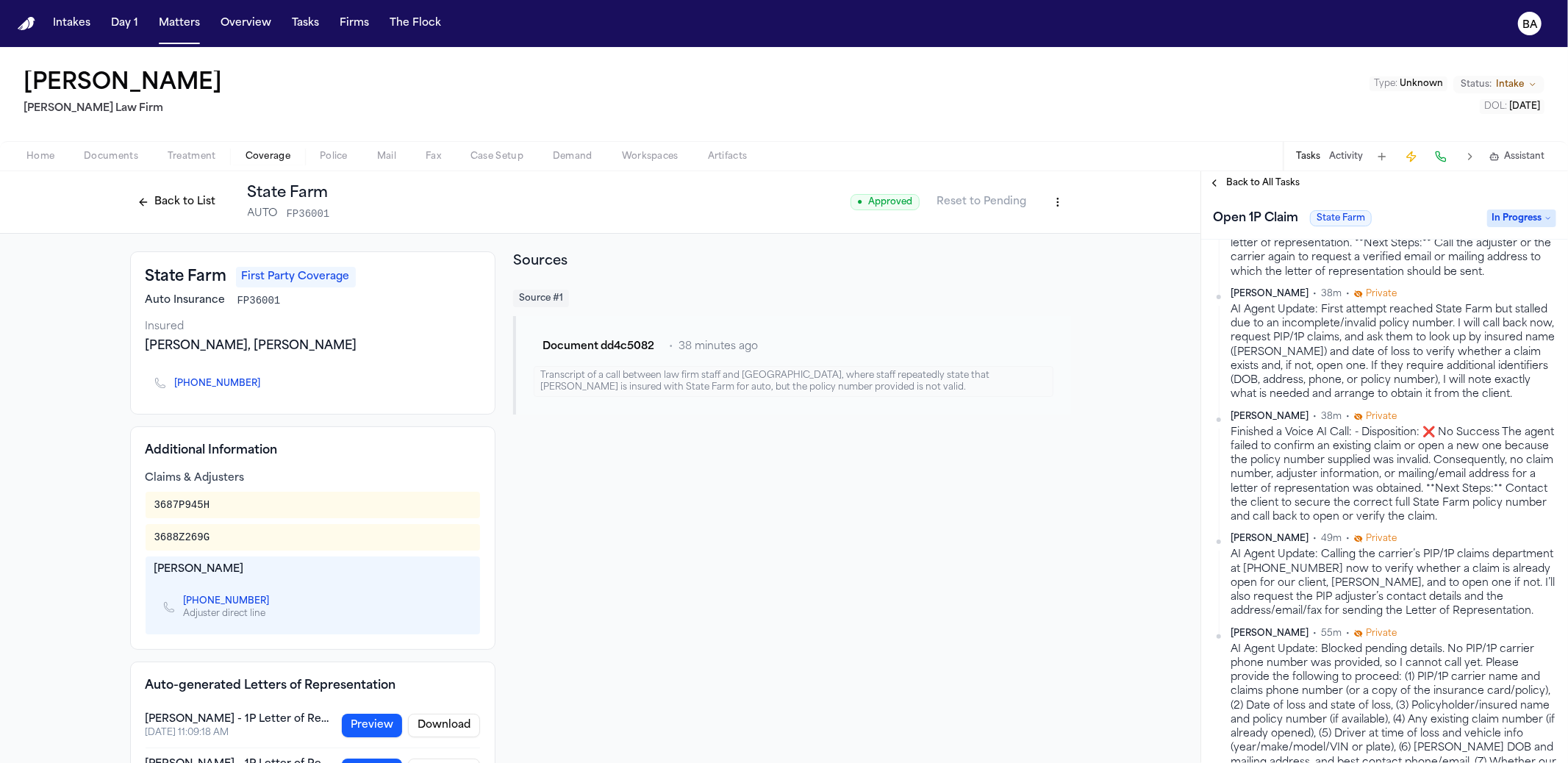
scroll to position [251, 0]
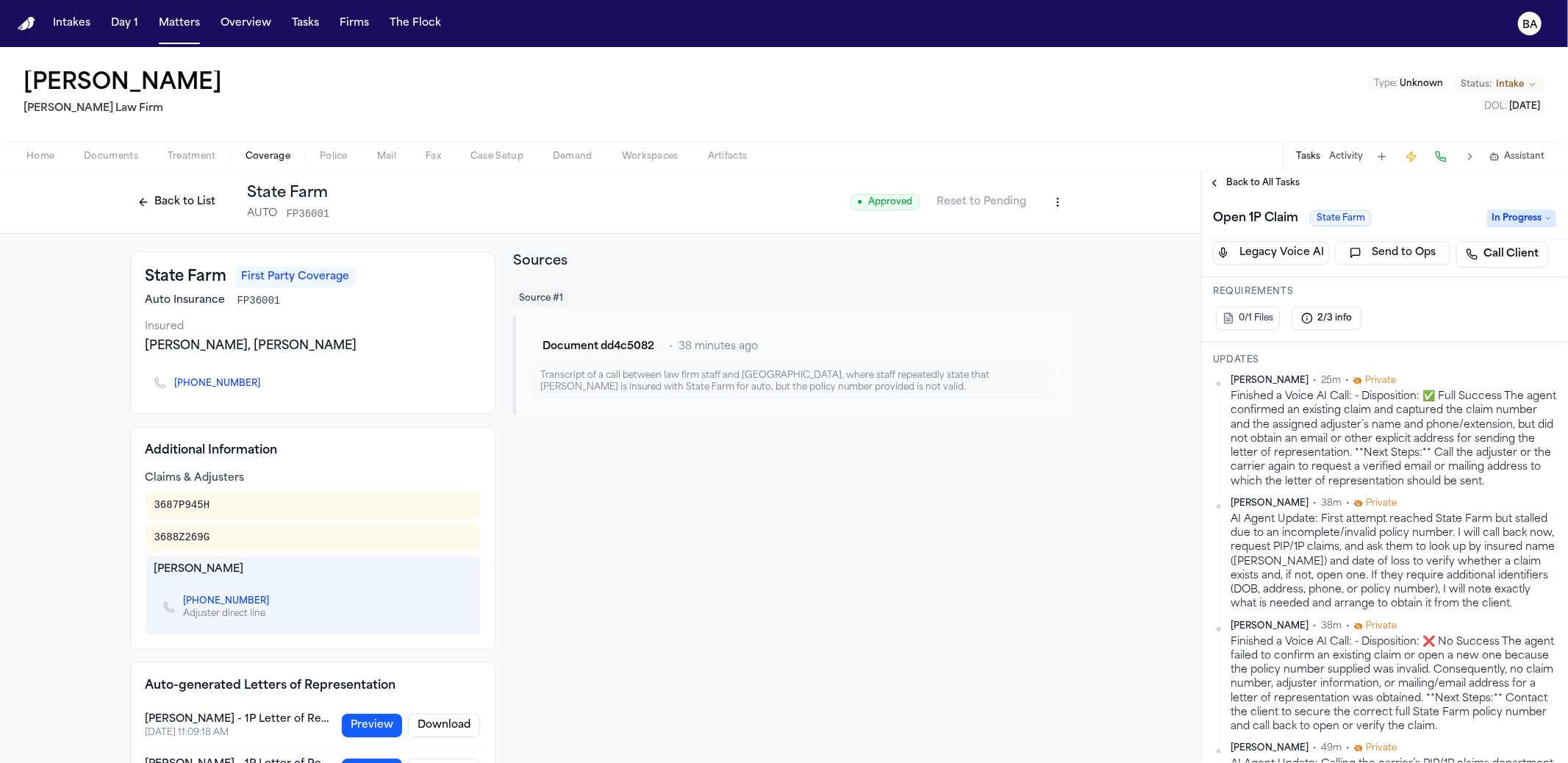
click at [179, 498] on div "3687P945H" at bounding box center [182, 505] width 56 height 15
click at [178, 500] on div "3687P945H" at bounding box center [182, 505] width 56 height 15
click at [207, 201] on button "Back to List" at bounding box center [177, 202] width 94 height 24
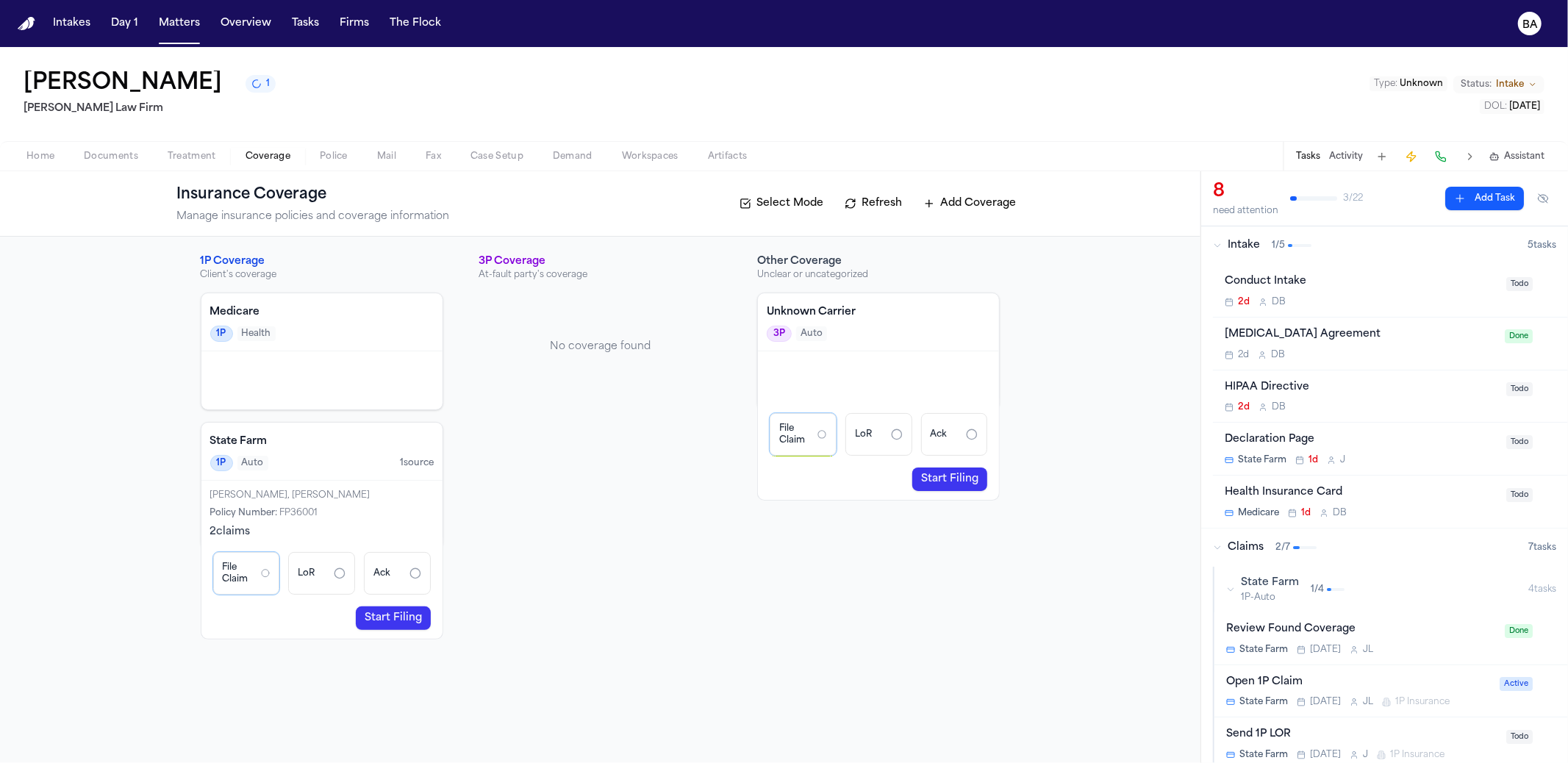
click at [382, 615] on link "Start Filing" at bounding box center [394, 619] width 75 height 24
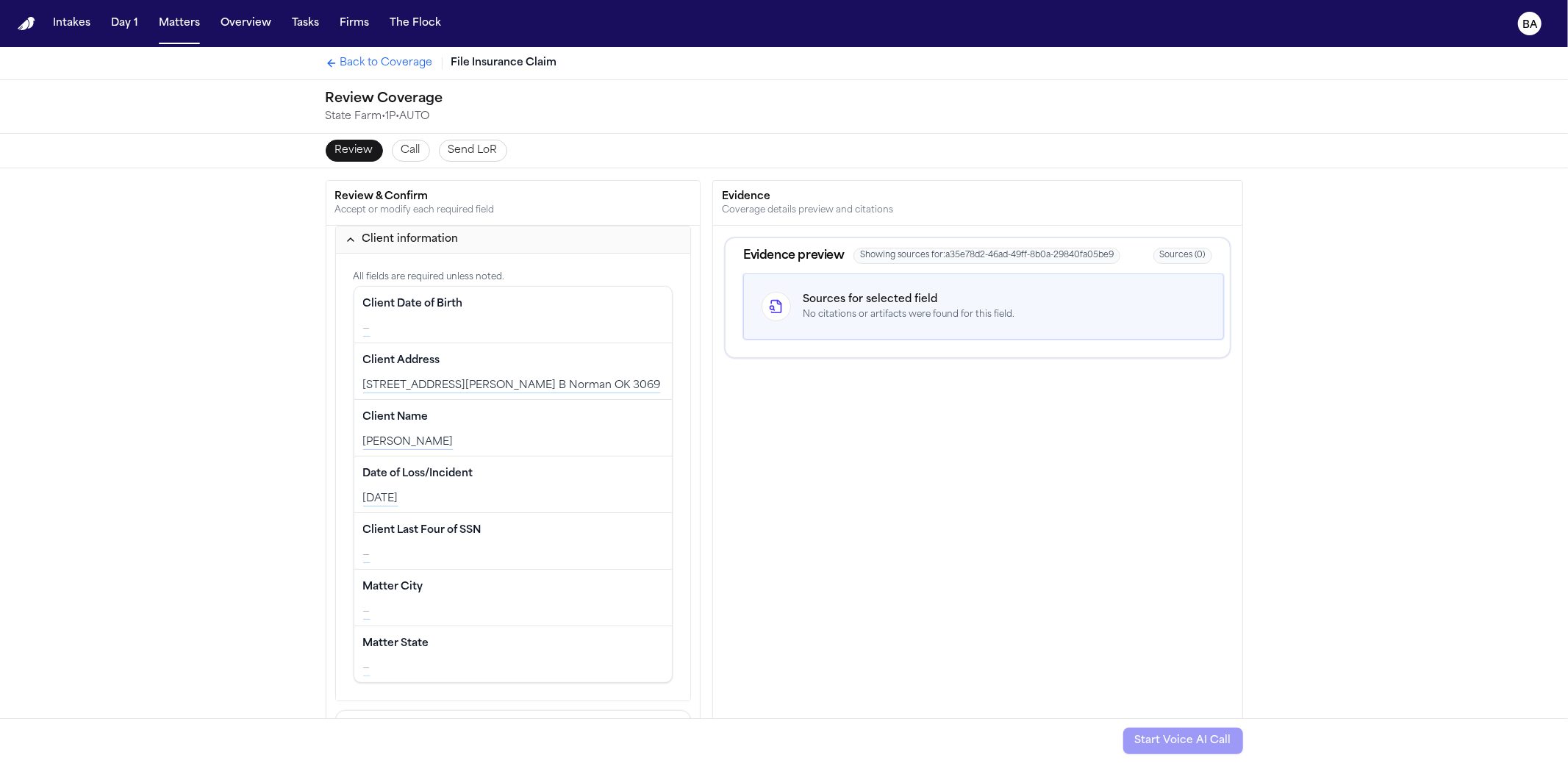
click at [401, 150] on span "Call" at bounding box center [410, 151] width 19 height 15
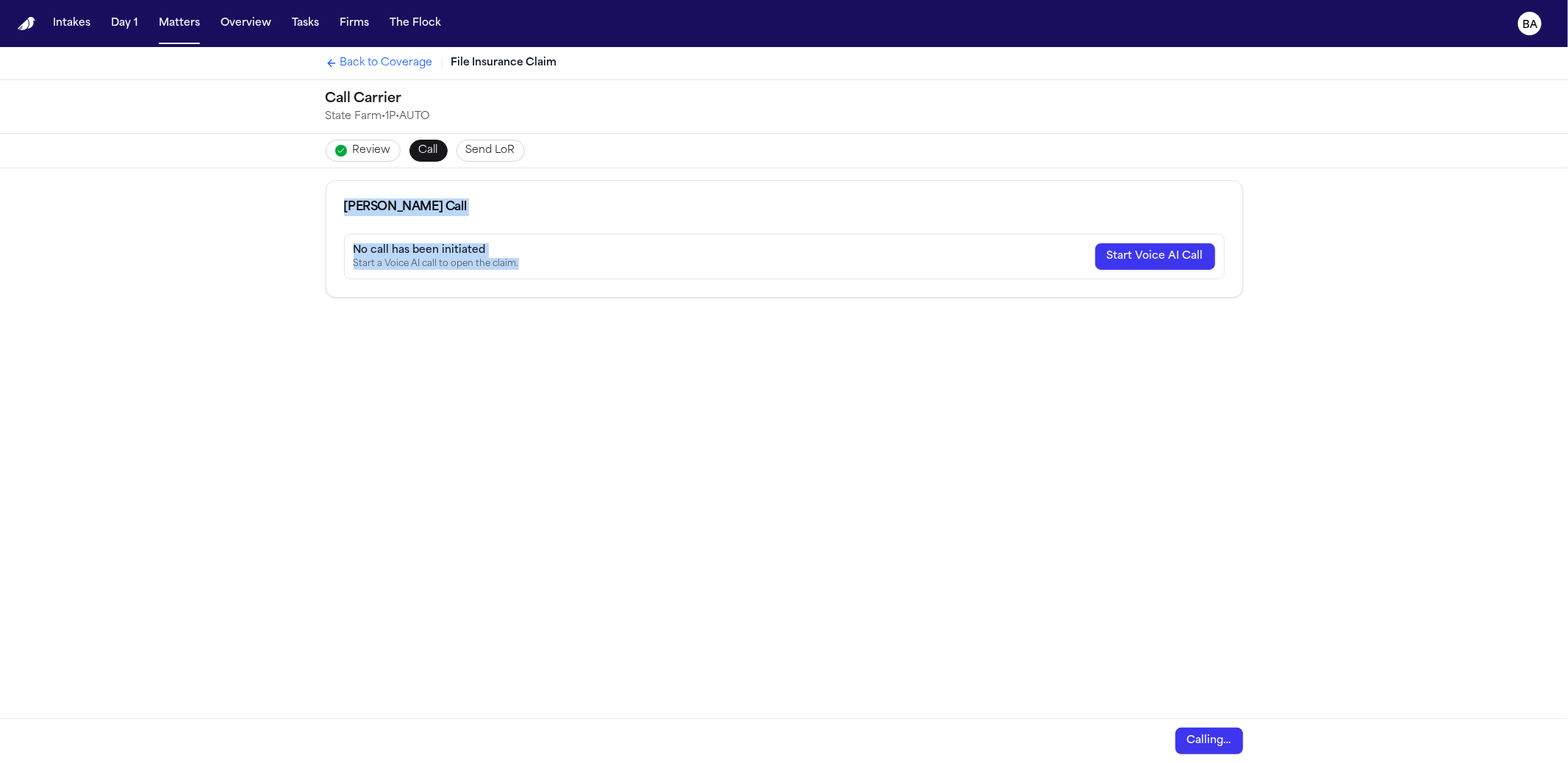
drag, startPoint x: 334, startPoint y: 204, endPoint x: 637, endPoint y: 342, distance: 332.9
click at [637, 342] on div "Bland Call No call has been initiated Start a Voice AI call to open the claim. …" at bounding box center [784, 466] width 1568 height 597
click at [353, 154] on span "Review" at bounding box center [372, 151] width 39 height 15
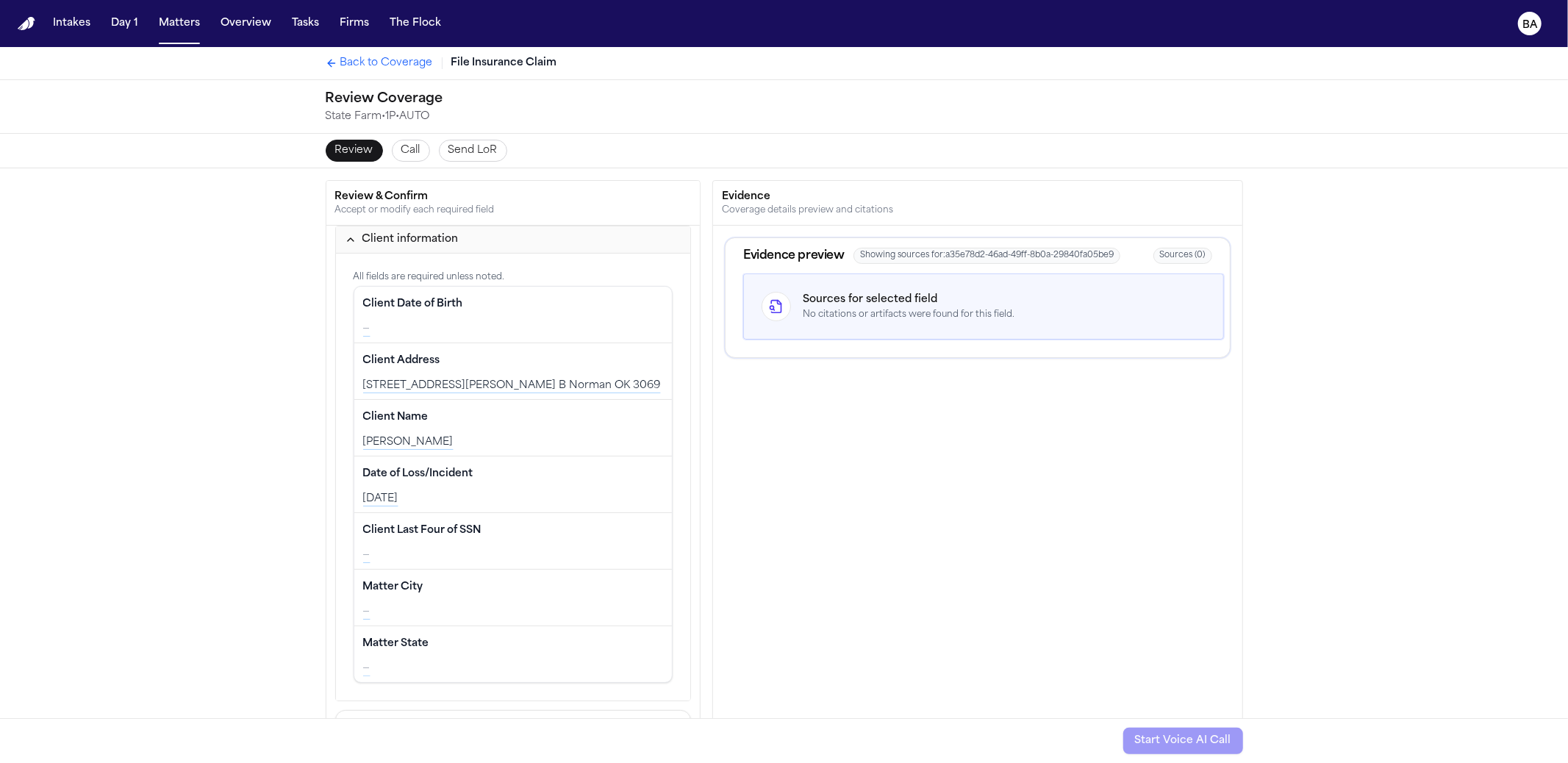
click at [367, 66] on span "Back to Coverage" at bounding box center [386, 63] width 93 height 15
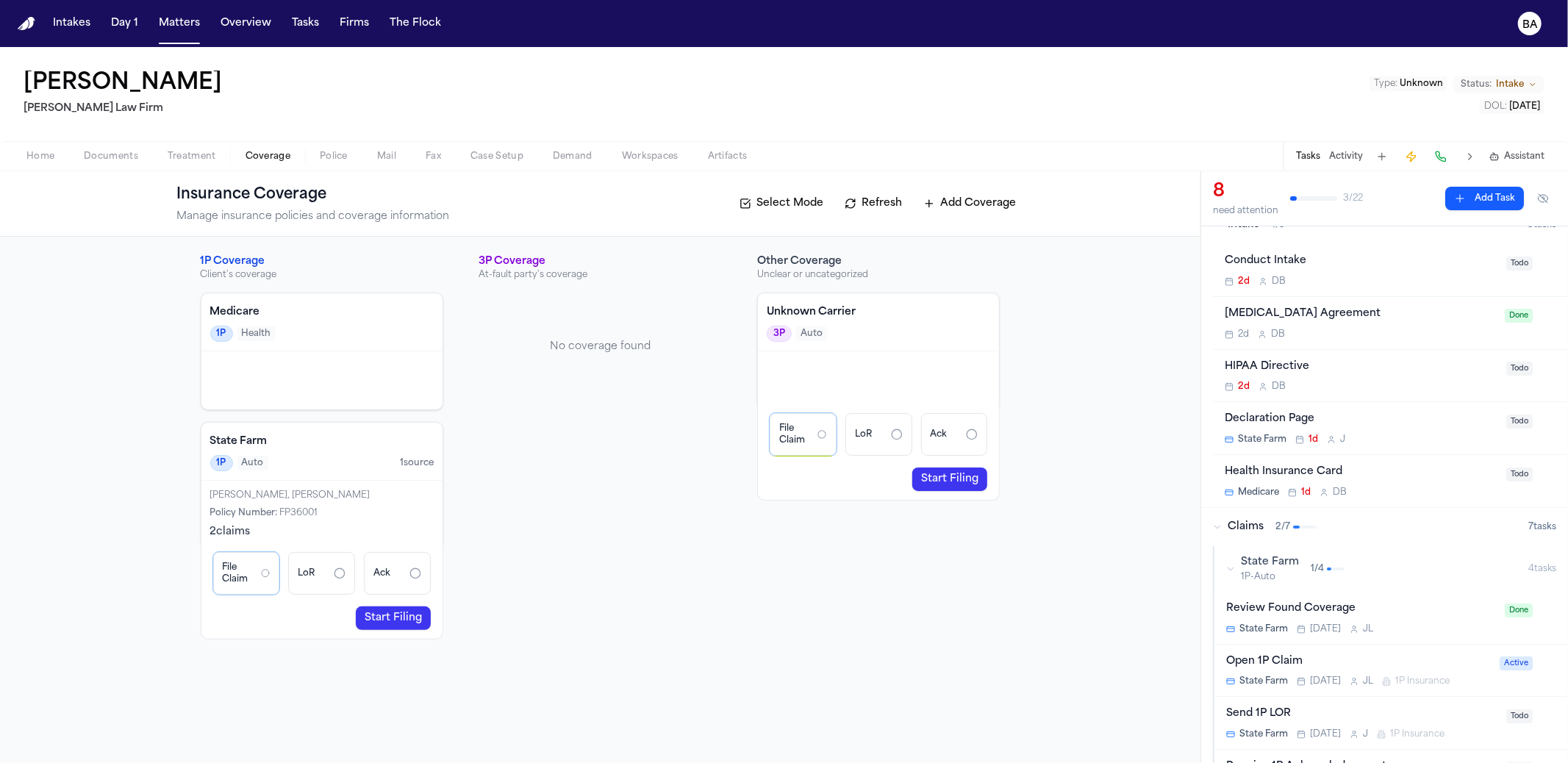
scroll to position [41, 0]
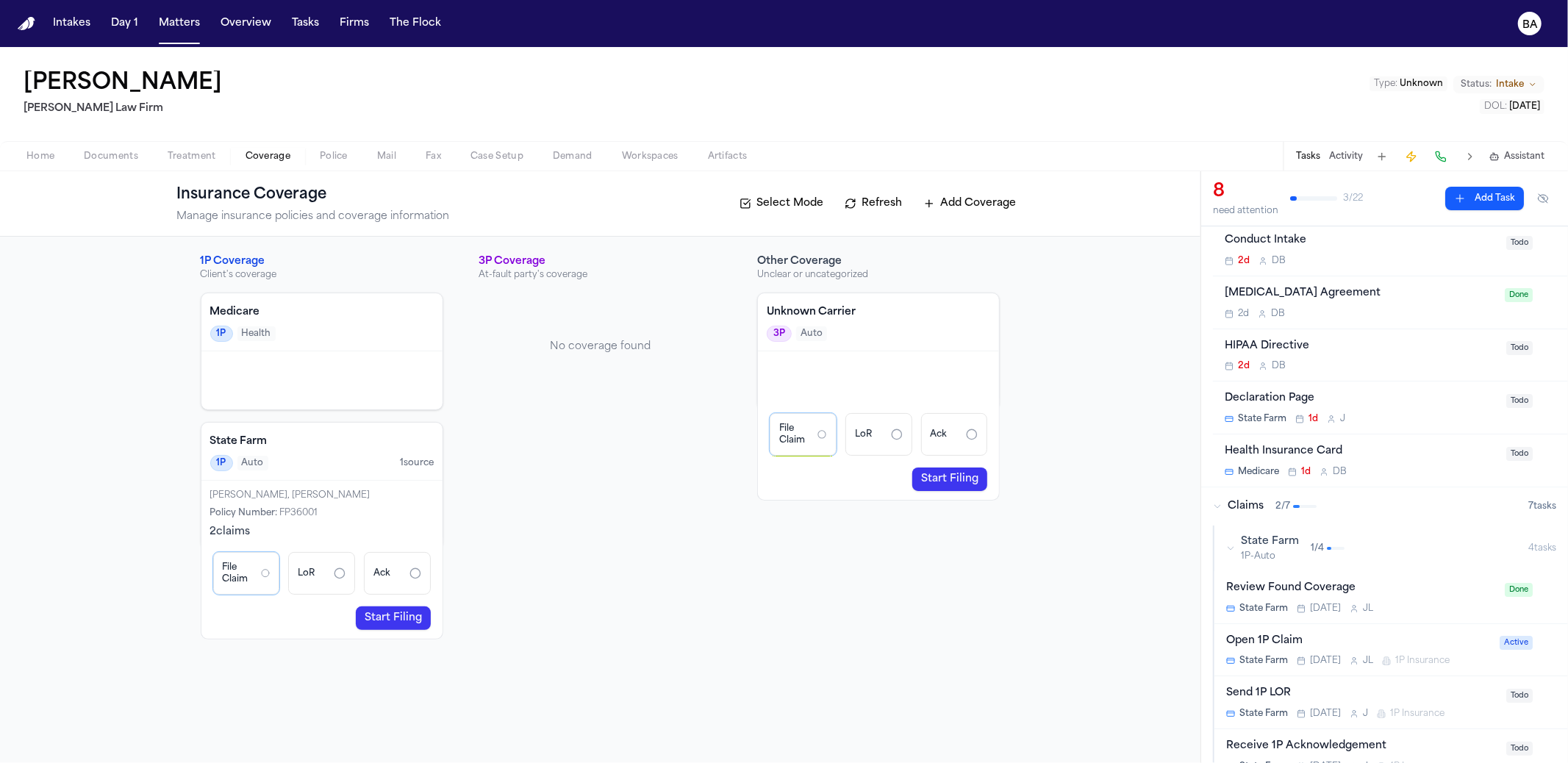
click at [1363, 536] on div "State Farm 1P-Auto 1 / 4" at bounding box center [1377, 548] width 302 height 28
click at [1361, 540] on div "State Farm 1P-Auto 1 / 4" at bounding box center [1377, 548] width 302 height 28
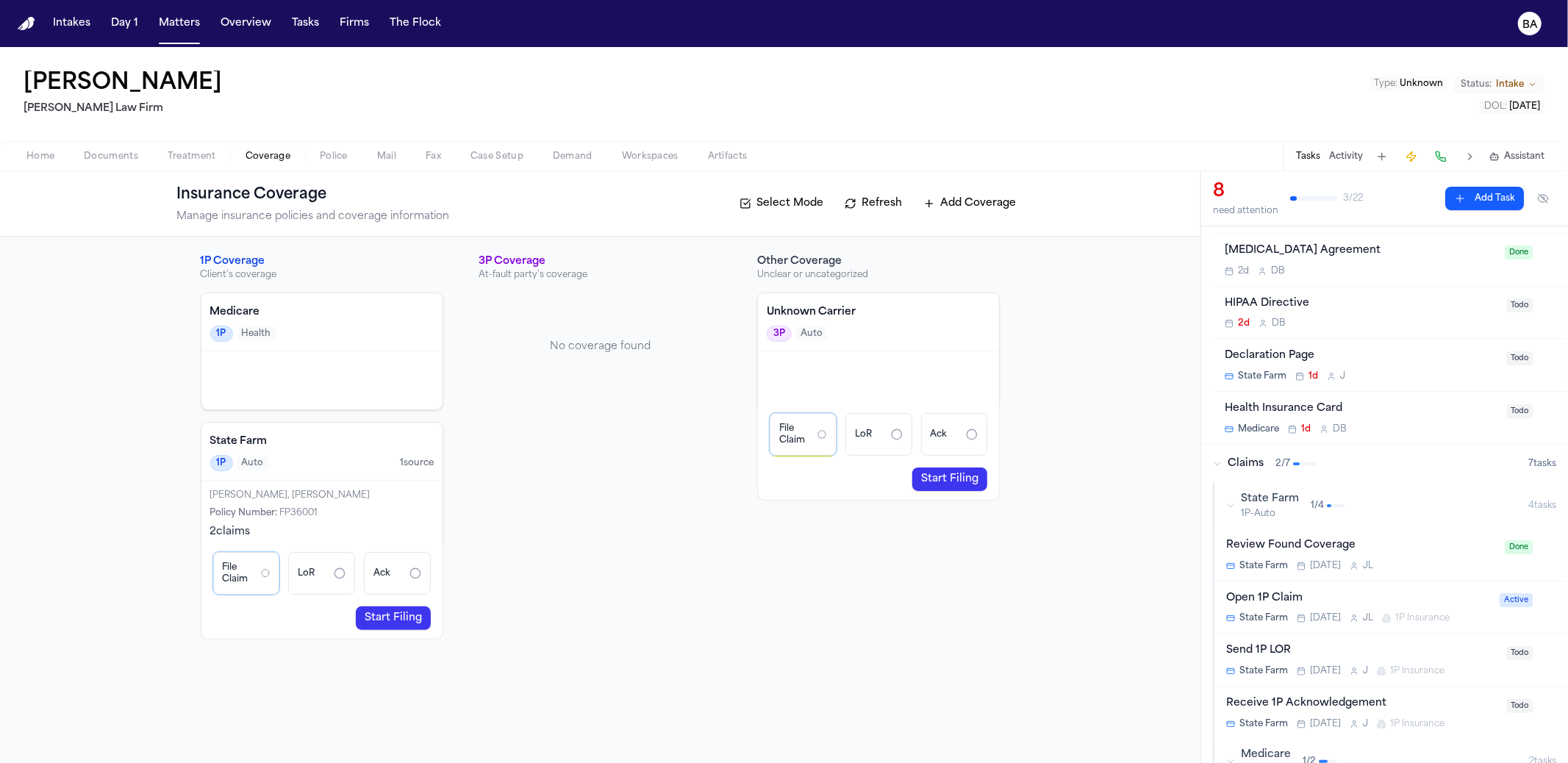
scroll to position [95, 0]
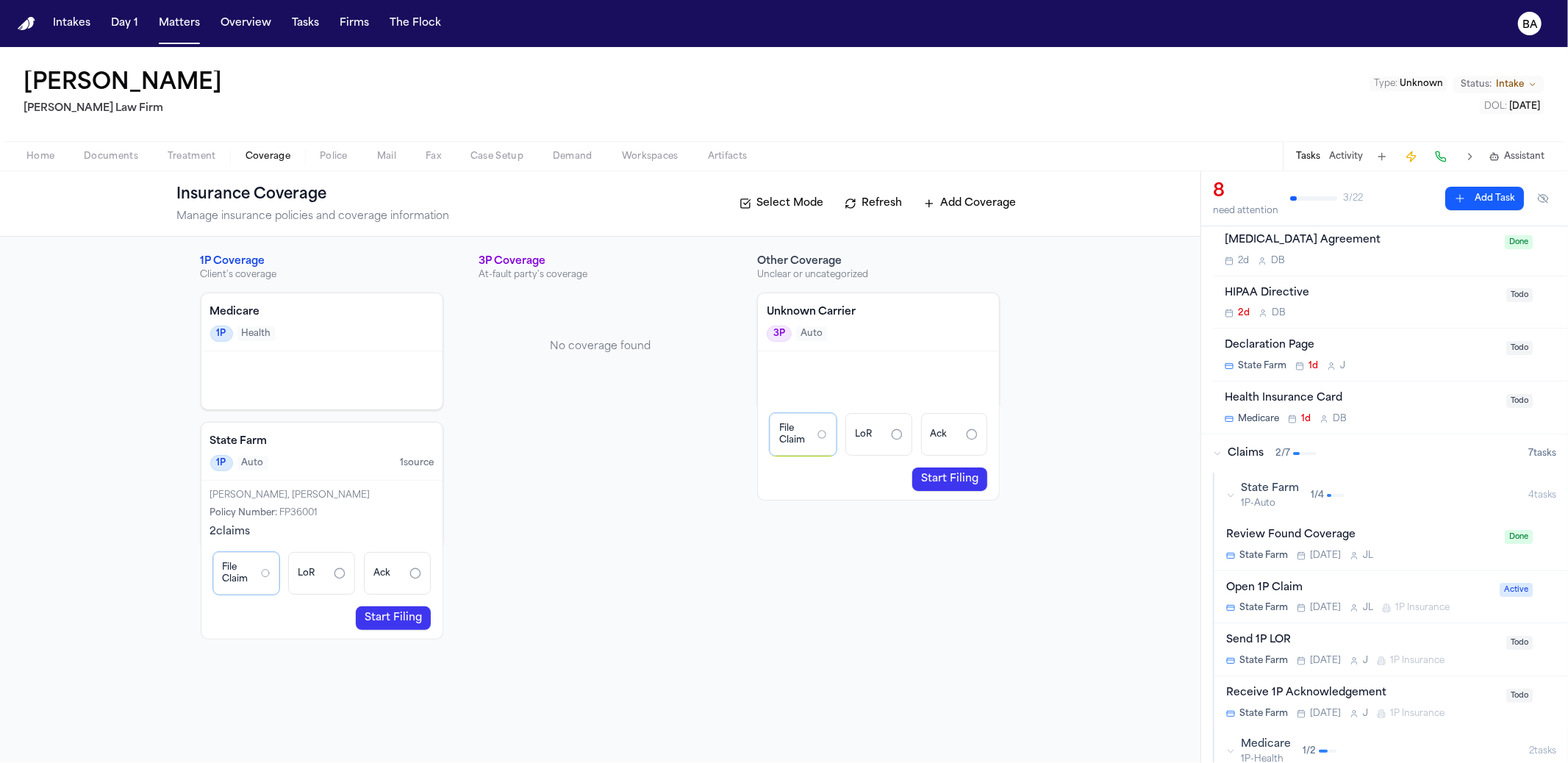
click at [379, 623] on link "Start Filing" at bounding box center [394, 619] width 75 height 24
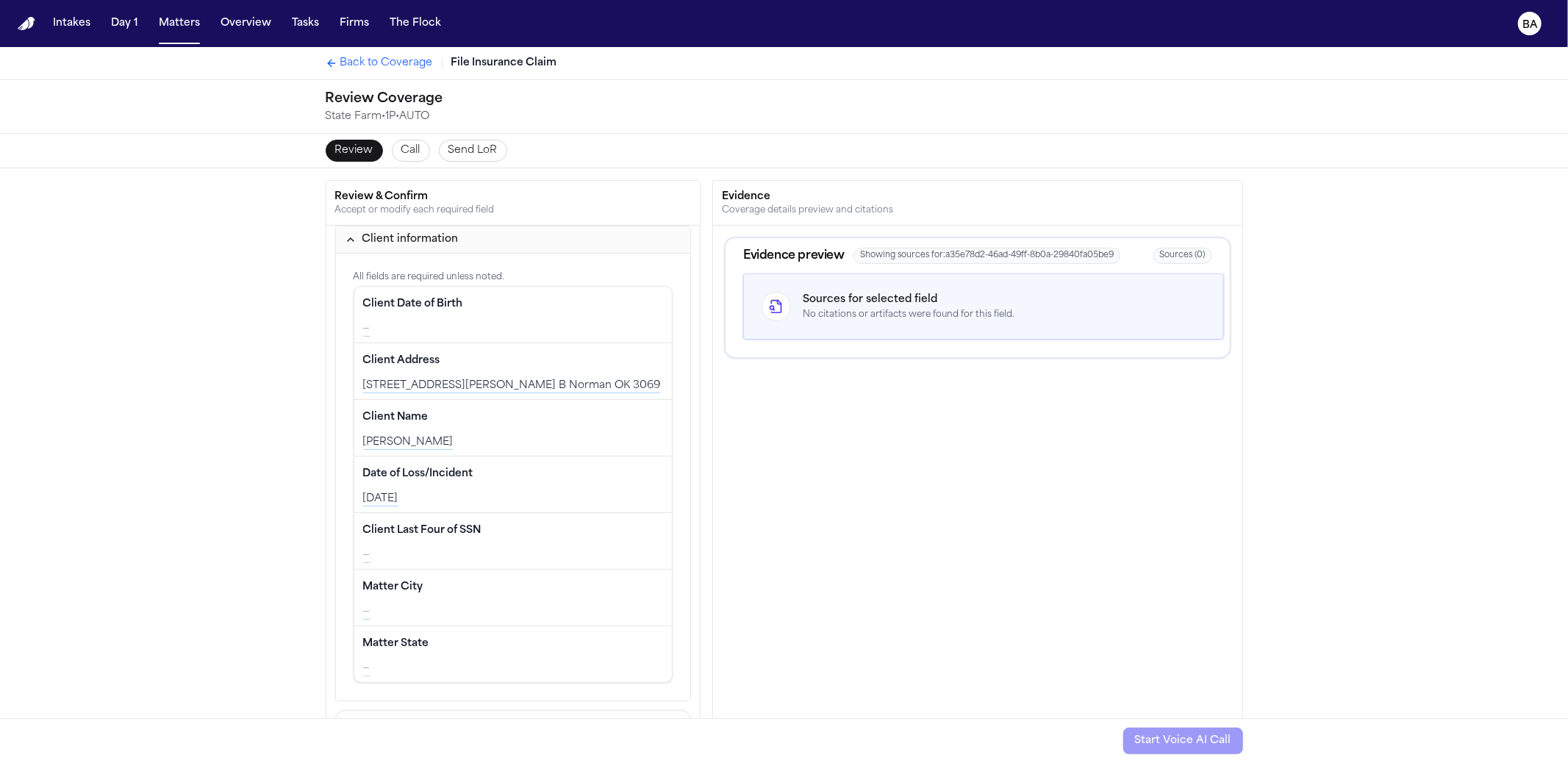
drag, startPoint x: 1009, startPoint y: 142, endPoint x: 1238, endPoint y: 163, distance: 230.0
click at [1238, 163] on div "Review Call Send LoR" at bounding box center [784, 151] width 941 height 34
drag, startPoint x: 1070, startPoint y: 141, endPoint x: 1201, endPoint y: 159, distance: 132.2
click at [1205, 161] on div "Review Call Send LoR" at bounding box center [784, 151] width 941 height 34
click at [1183, 154] on div "Review Call Send LoR" at bounding box center [784, 151] width 941 height 34
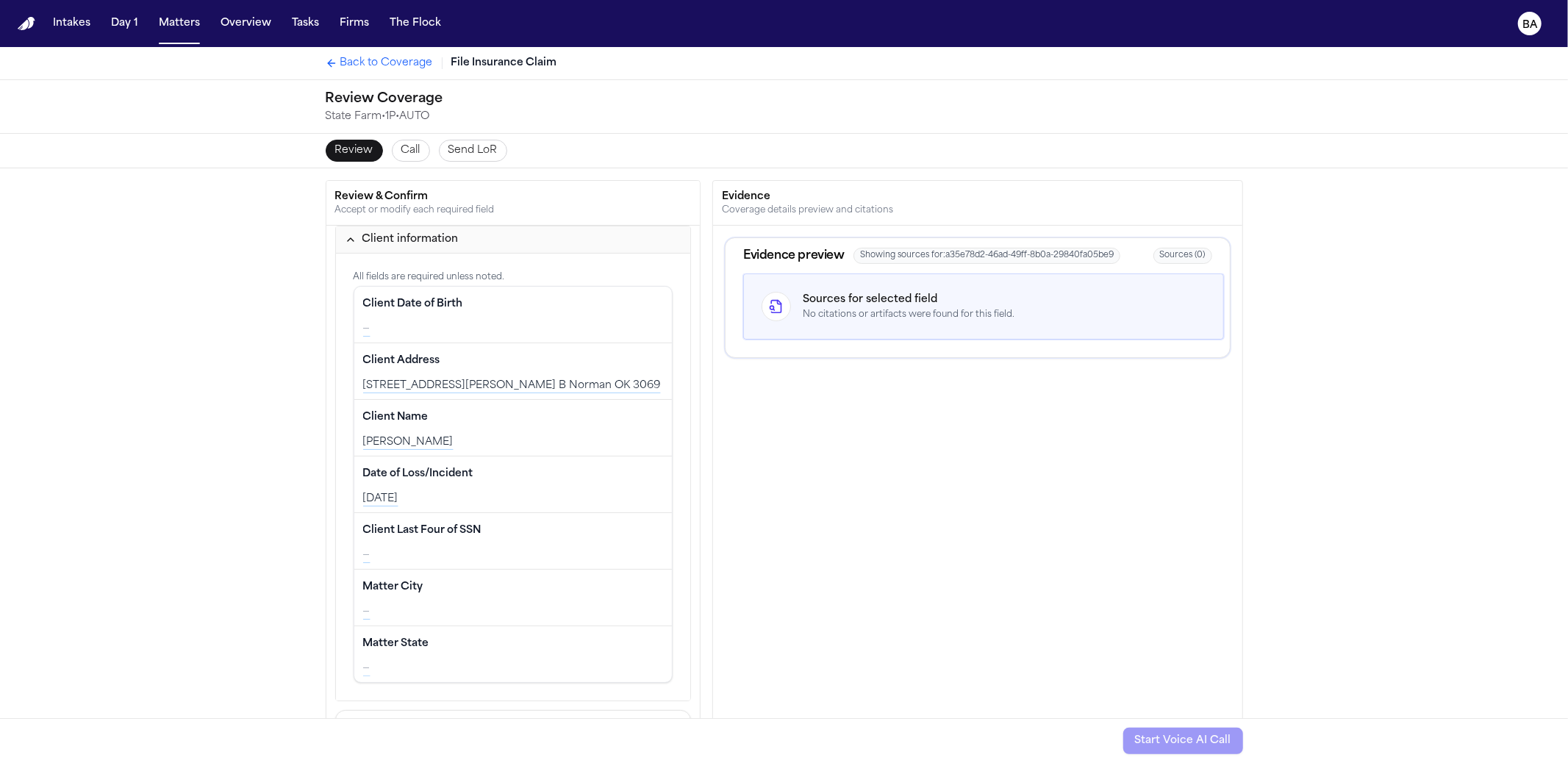
click at [401, 153] on span "Call" at bounding box center [410, 151] width 19 height 15
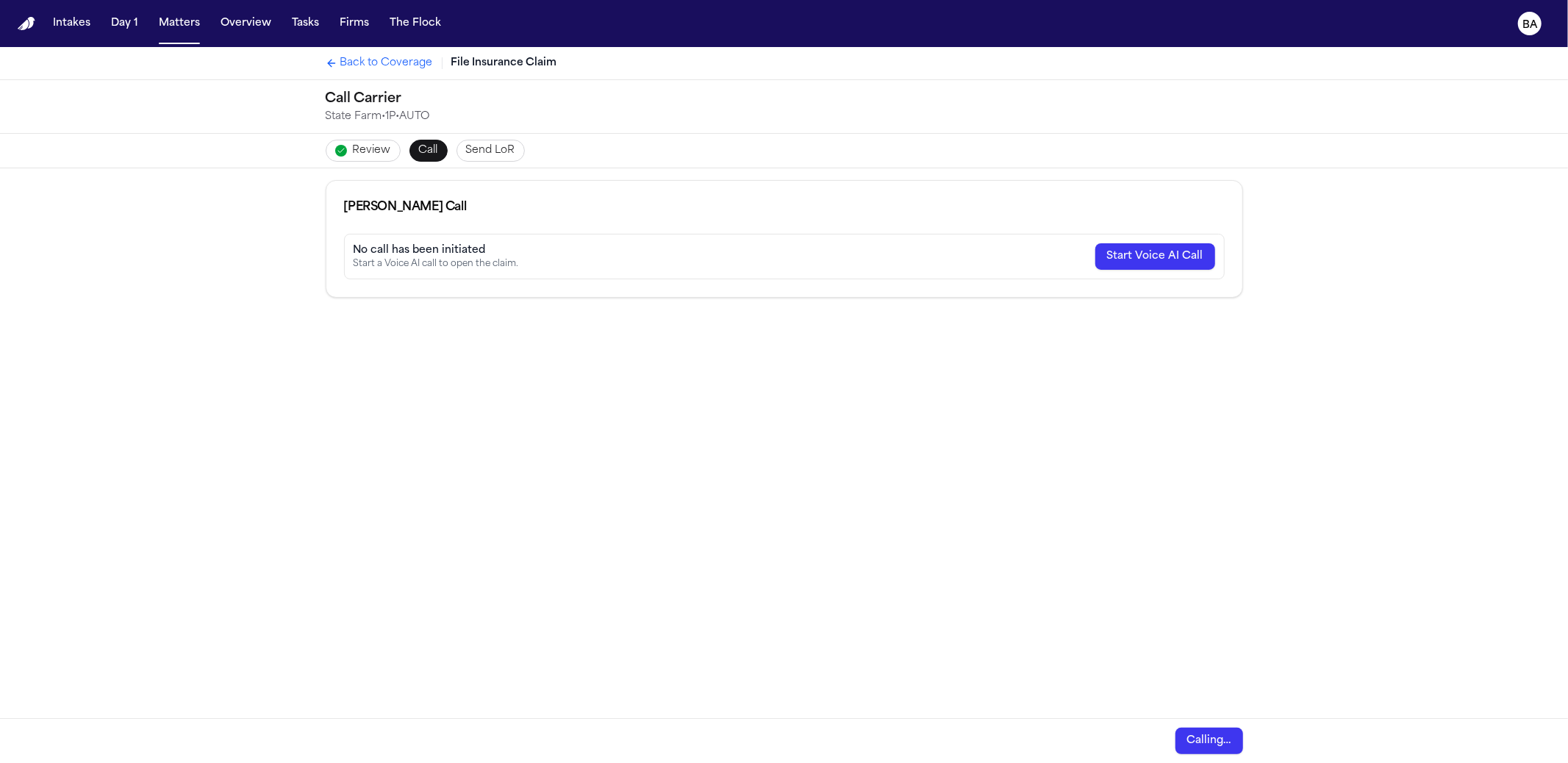
click at [362, 152] on span "Review" at bounding box center [372, 151] width 39 height 15
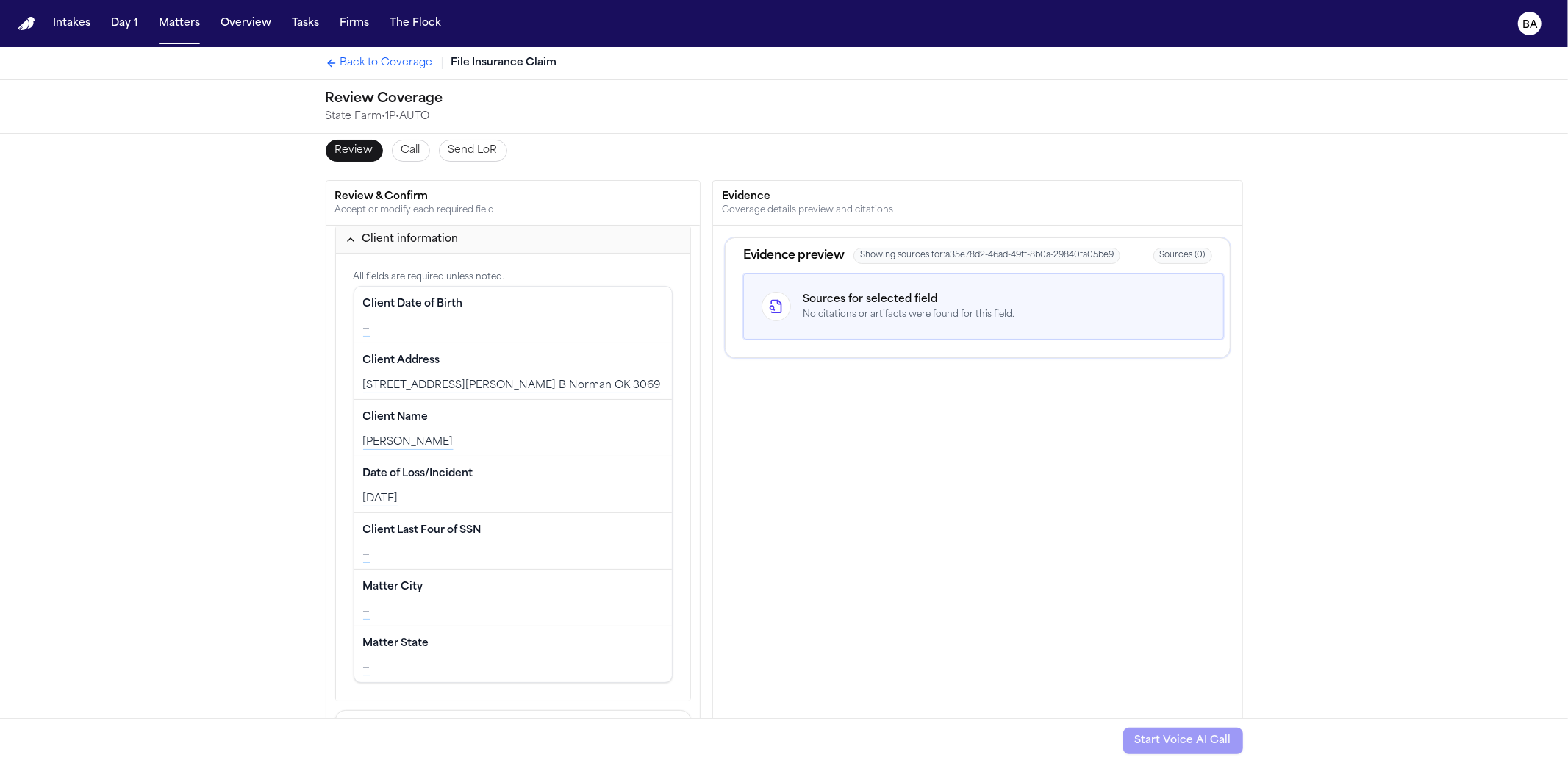
click at [375, 64] on span "Back to Coverage" at bounding box center [386, 63] width 93 height 15
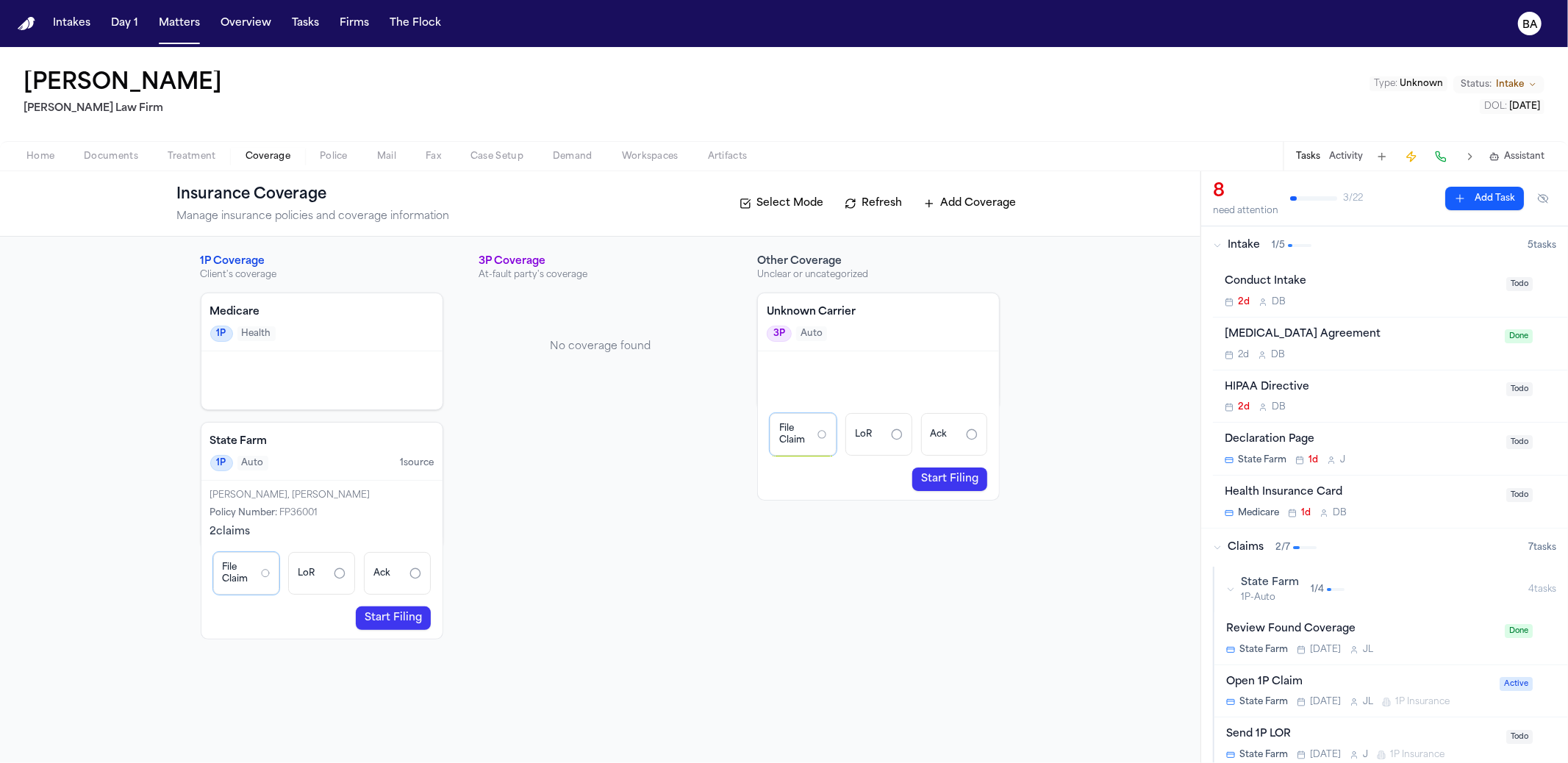
click at [408, 605] on div "File Claim LoR Ack Start Filing" at bounding box center [321, 588] width 241 height 102
click at [427, 620] on link "Start Filing" at bounding box center [394, 619] width 75 height 24
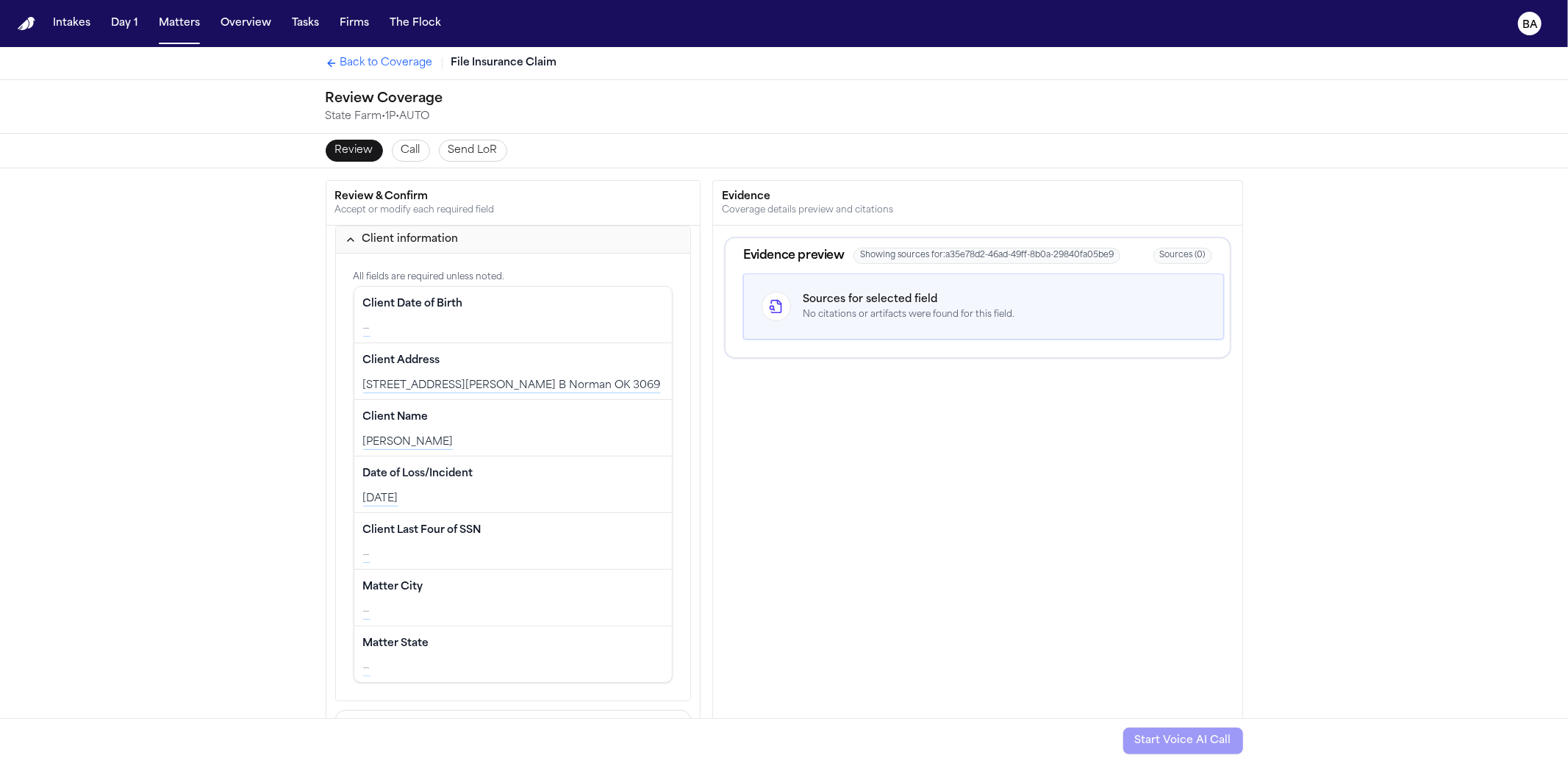
click at [396, 162] on div "Review Call Send LoR" at bounding box center [784, 151] width 941 height 34
click at [392, 157] on button "Call" at bounding box center [411, 151] width 39 height 22
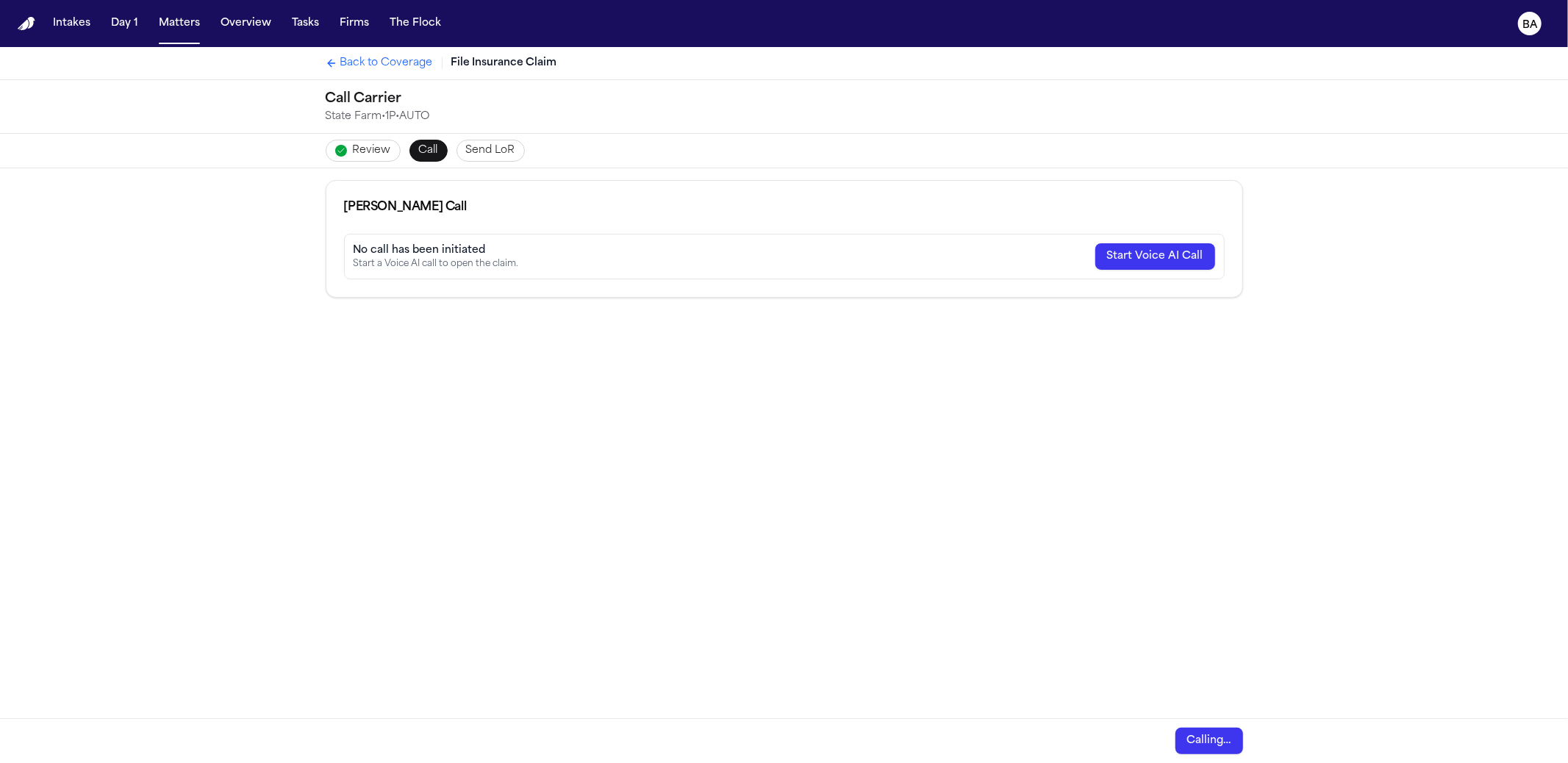
click at [499, 143] on span "Send LoR" at bounding box center [491, 151] width 50 height 15
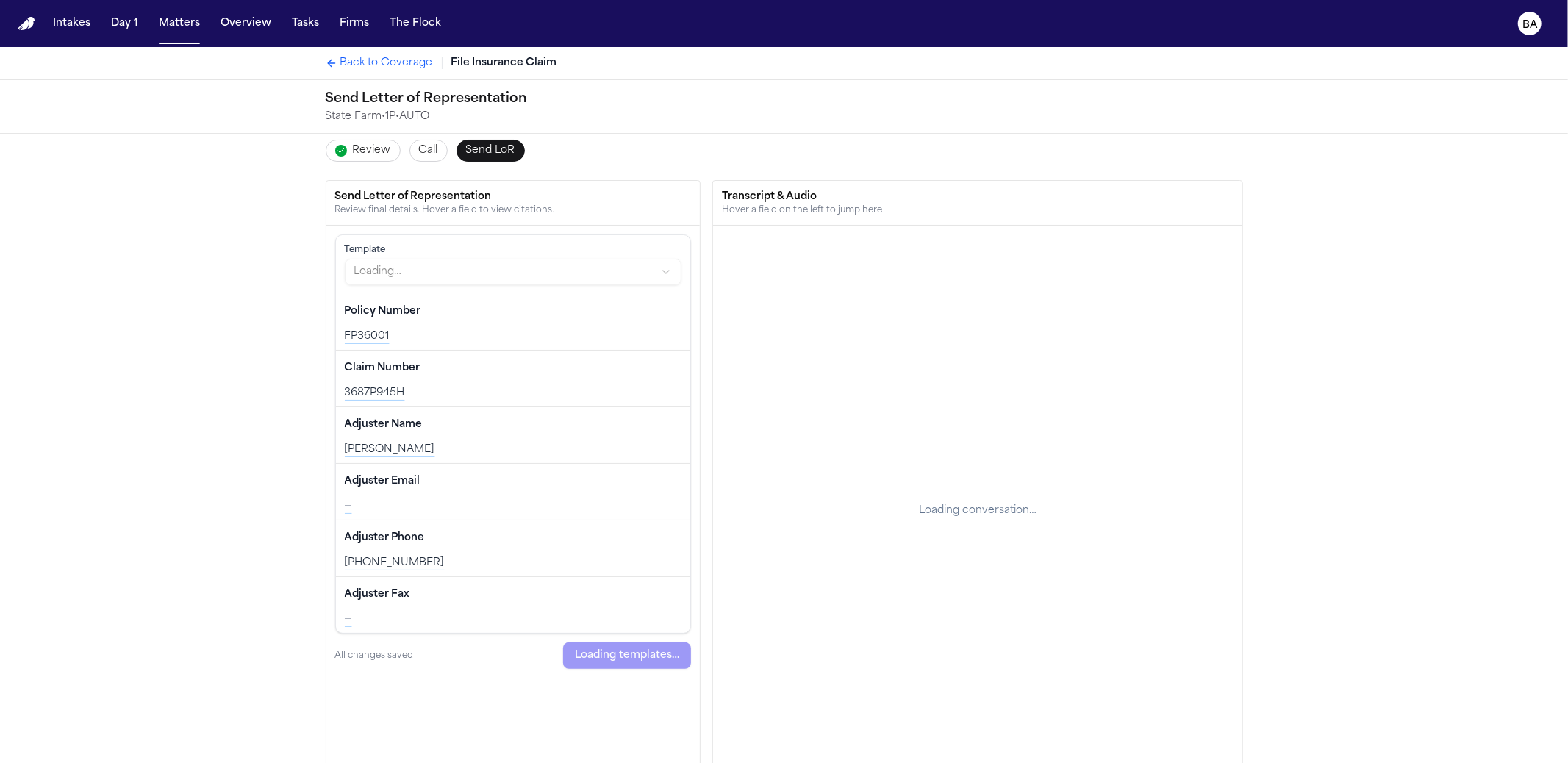
click at [498, 143] on span "Send LoR" at bounding box center [491, 151] width 50 height 15
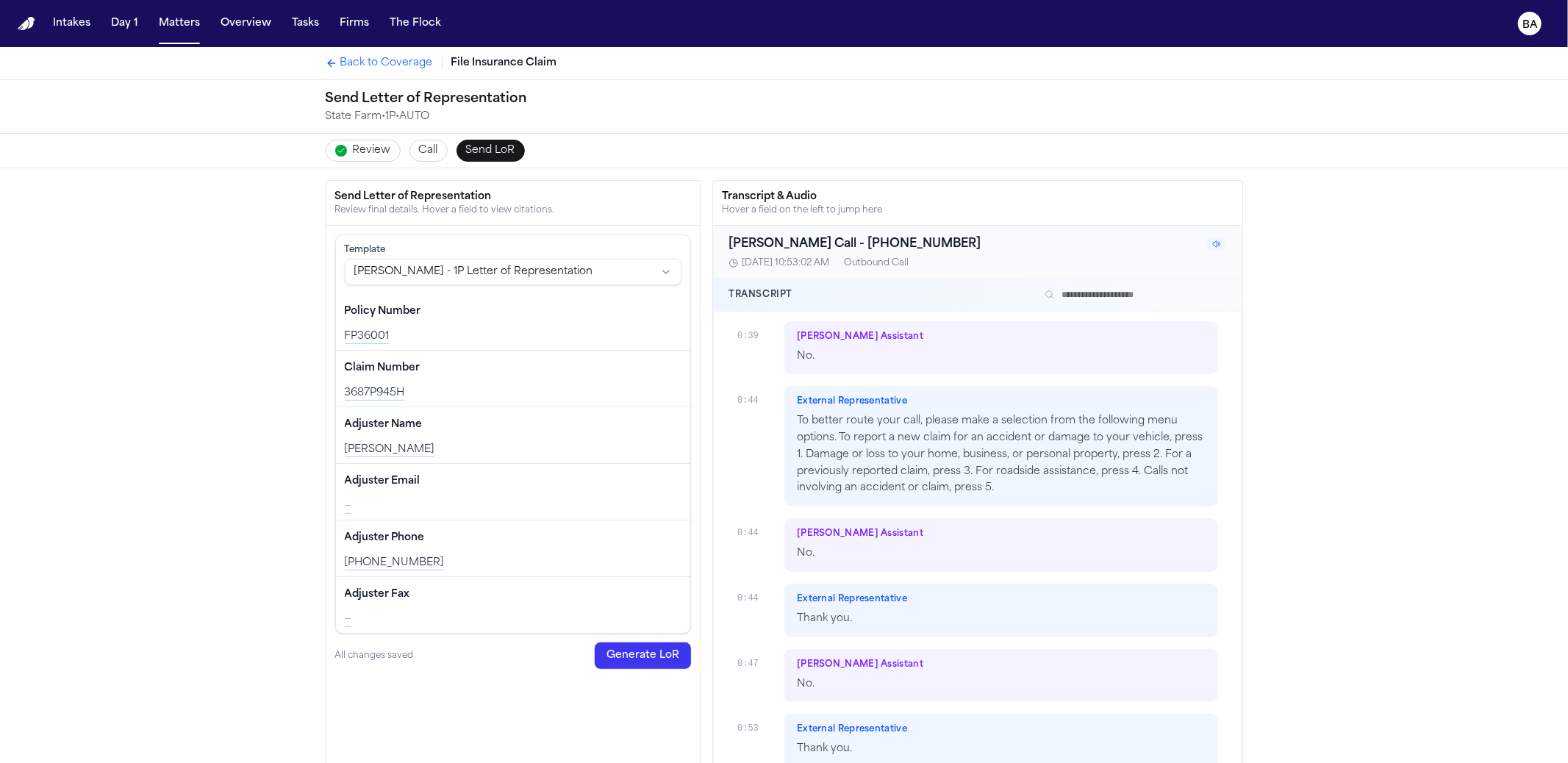
scroll to position [439, 0]
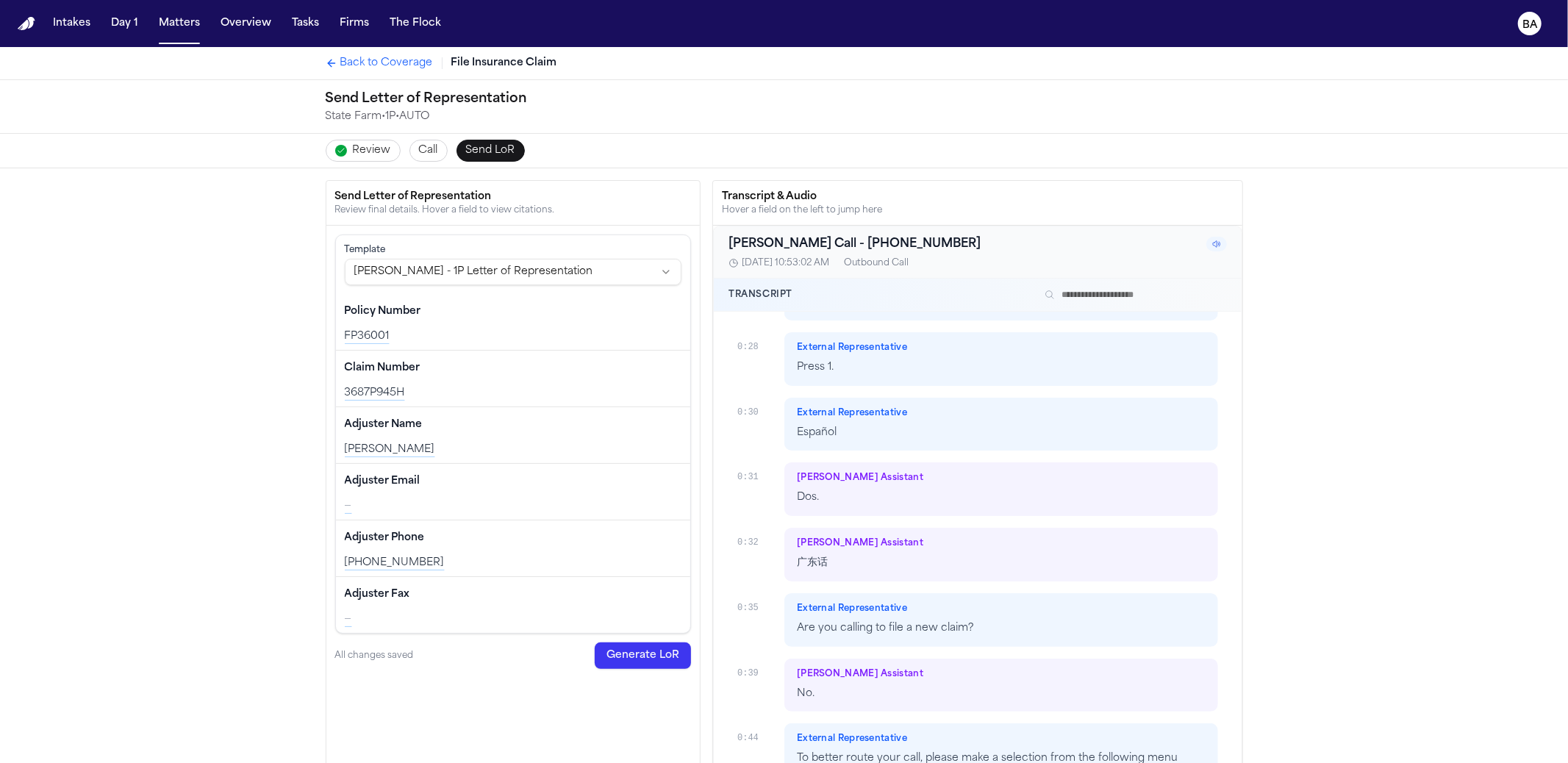
click at [837, 239] on h3 "Bland AI Call - +18007325246" at bounding box center [855, 243] width 252 height 17
click at [885, 264] on div "Outbound Call" at bounding box center [876, 263] width 64 height 12
click at [1110, 294] on input "text" at bounding box center [1133, 295] width 188 height 17
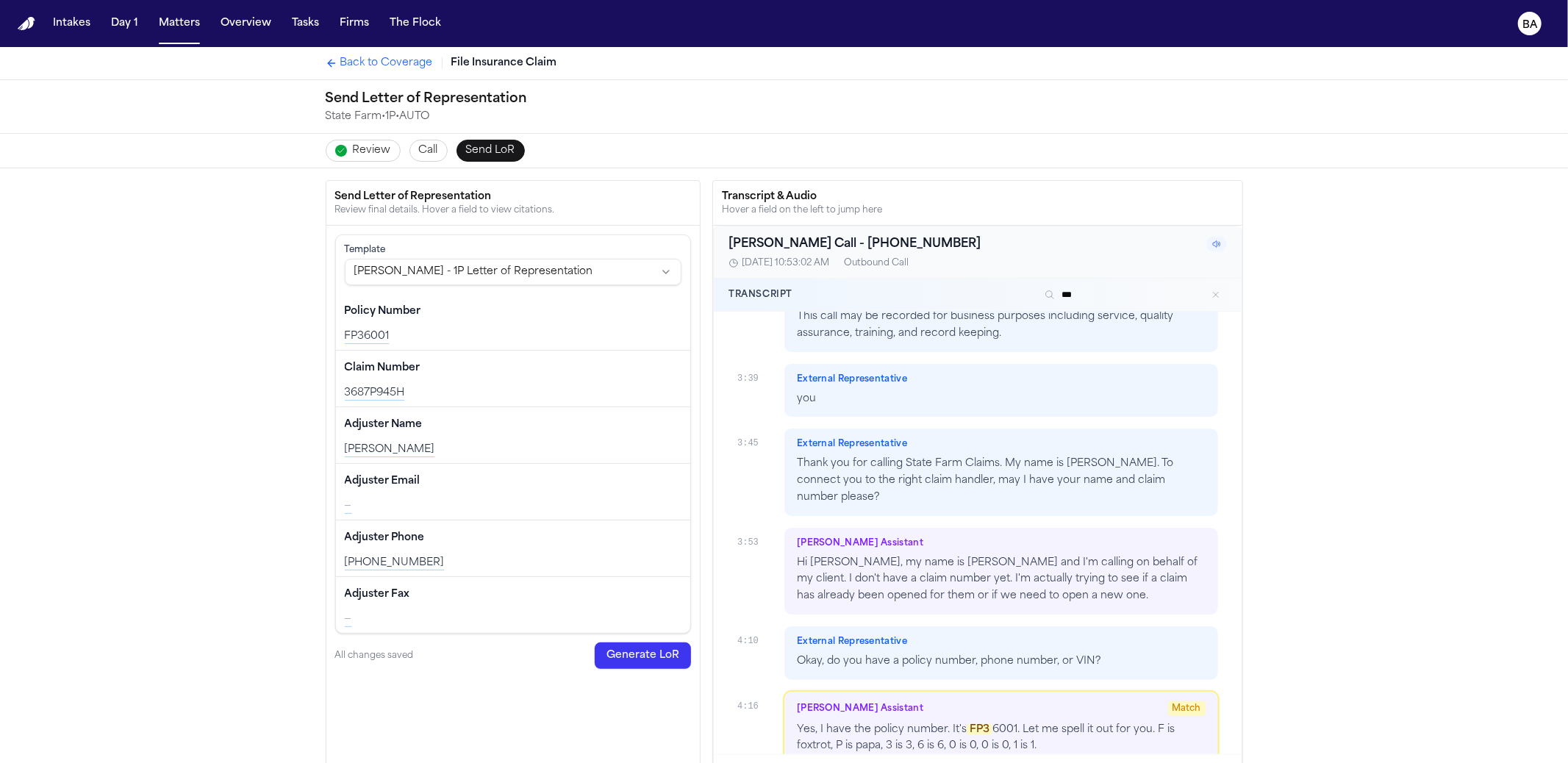
scroll to position [3577, 0]
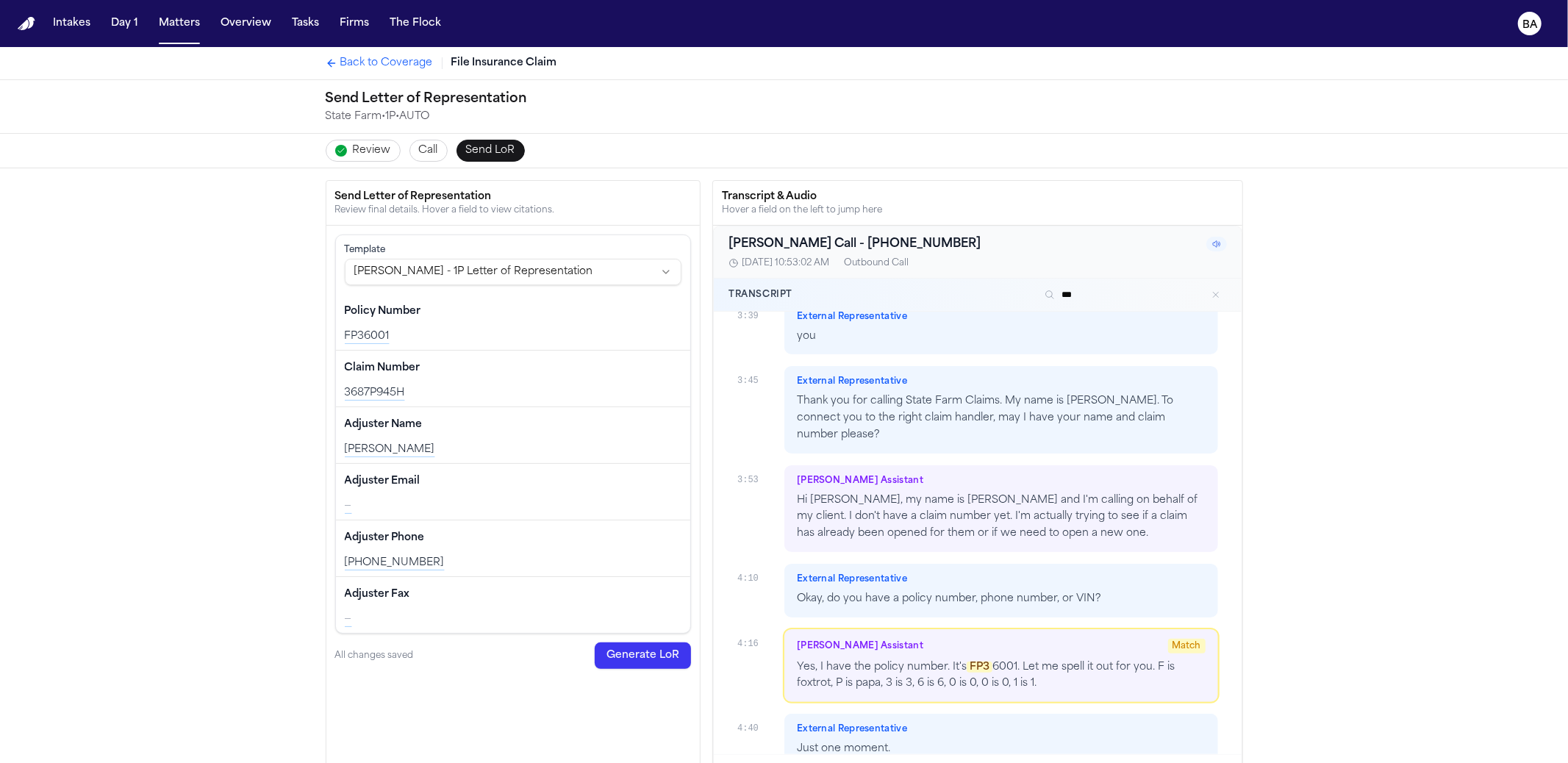
click at [1198, 240] on div "Bland AI Call - +18007325246" at bounding box center [978, 243] width 498 height 17
click at [1213, 241] on icon at bounding box center [1216, 244] width 7 height 6
click at [1213, 240] on icon at bounding box center [1217, 244] width 9 height 9
click at [843, 241] on h3 "Bland AI Call - +18007325246" at bounding box center [855, 243] width 252 height 17
click at [1213, 240] on icon at bounding box center [1217, 244] width 9 height 9
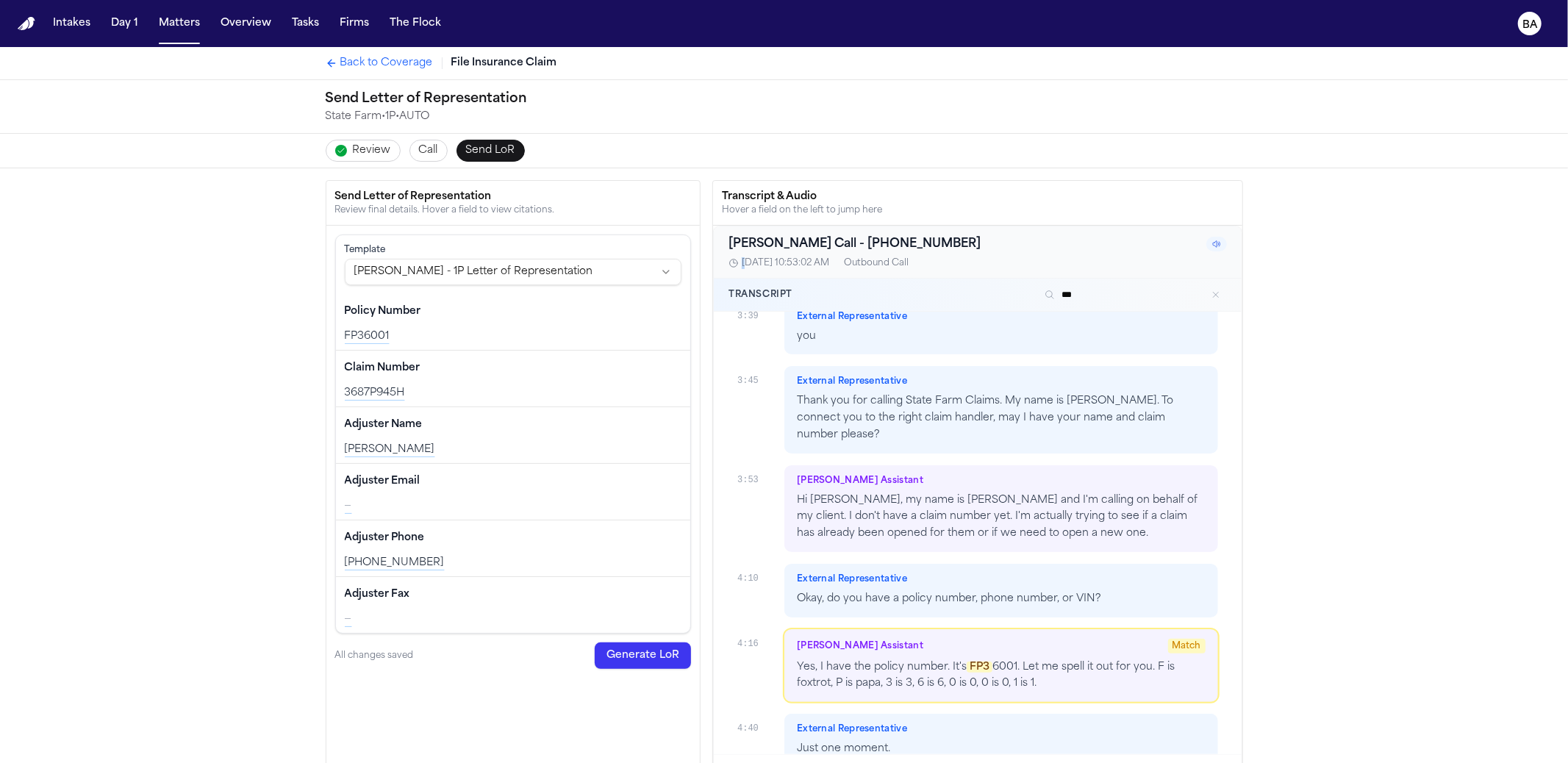
drag, startPoint x: 1210, startPoint y: 237, endPoint x: 1203, endPoint y: 242, distance: 8.6
click at [1213, 240] on icon at bounding box center [1217, 244] width 9 height 9
click at [1146, 286] on input "***" at bounding box center [1133, 295] width 188 height 17
click at [1131, 290] on input "***" at bounding box center [1133, 295] width 188 height 17
click at [1130, 290] on input "***" at bounding box center [1133, 295] width 188 height 17
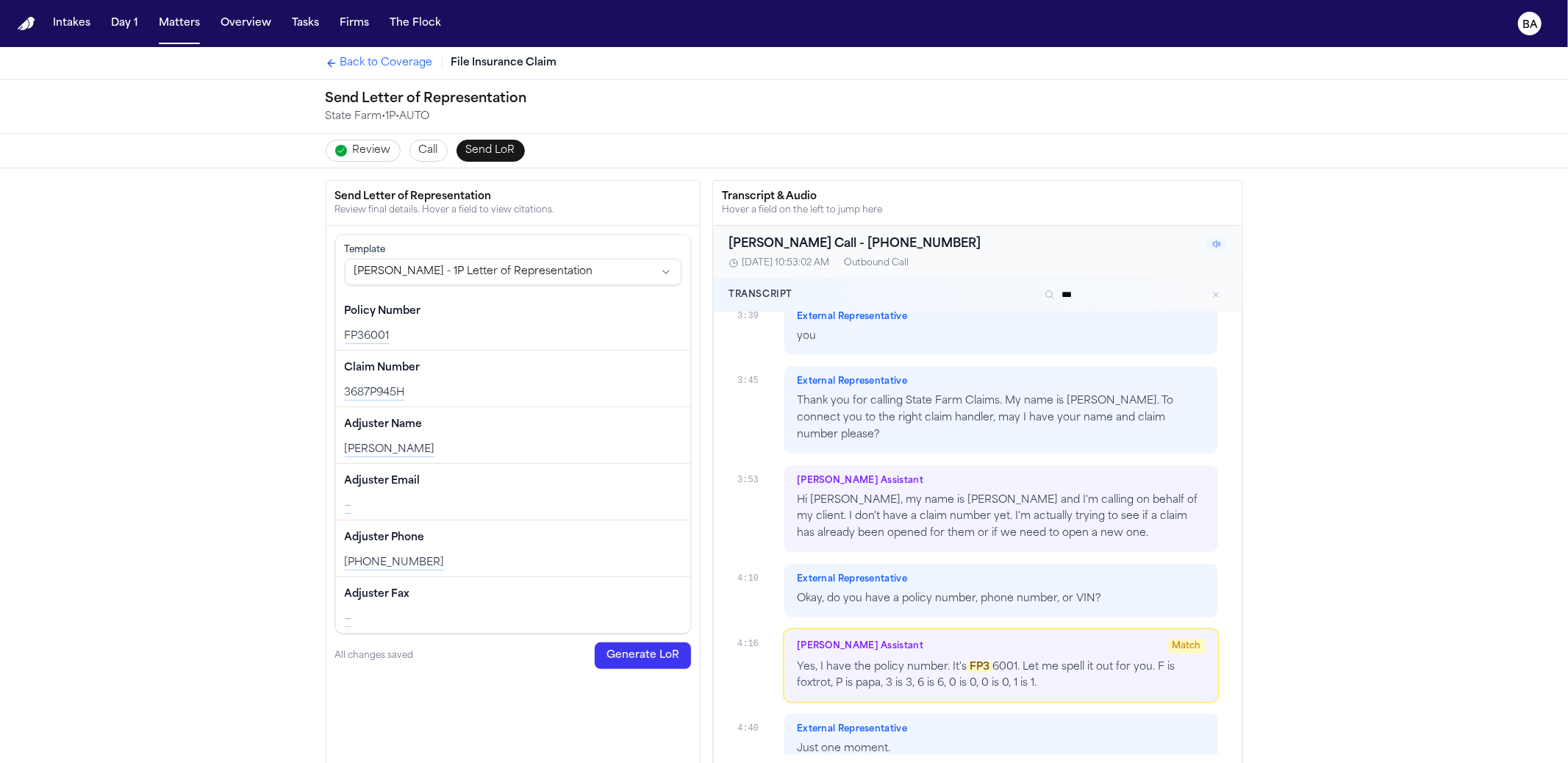
click at [1128, 291] on input "***" at bounding box center [1133, 295] width 188 height 17
click at [1124, 294] on input "***" at bounding box center [1133, 295] width 188 height 17
drag, startPoint x: 1083, startPoint y: 297, endPoint x: 1082, endPoint y: 290, distance: 7.1
click at [1082, 291] on input "***" at bounding box center [1133, 295] width 188 height 17
click at [1082, 286] on input "***" at bounding box center [1133, 295] width 188 height 17
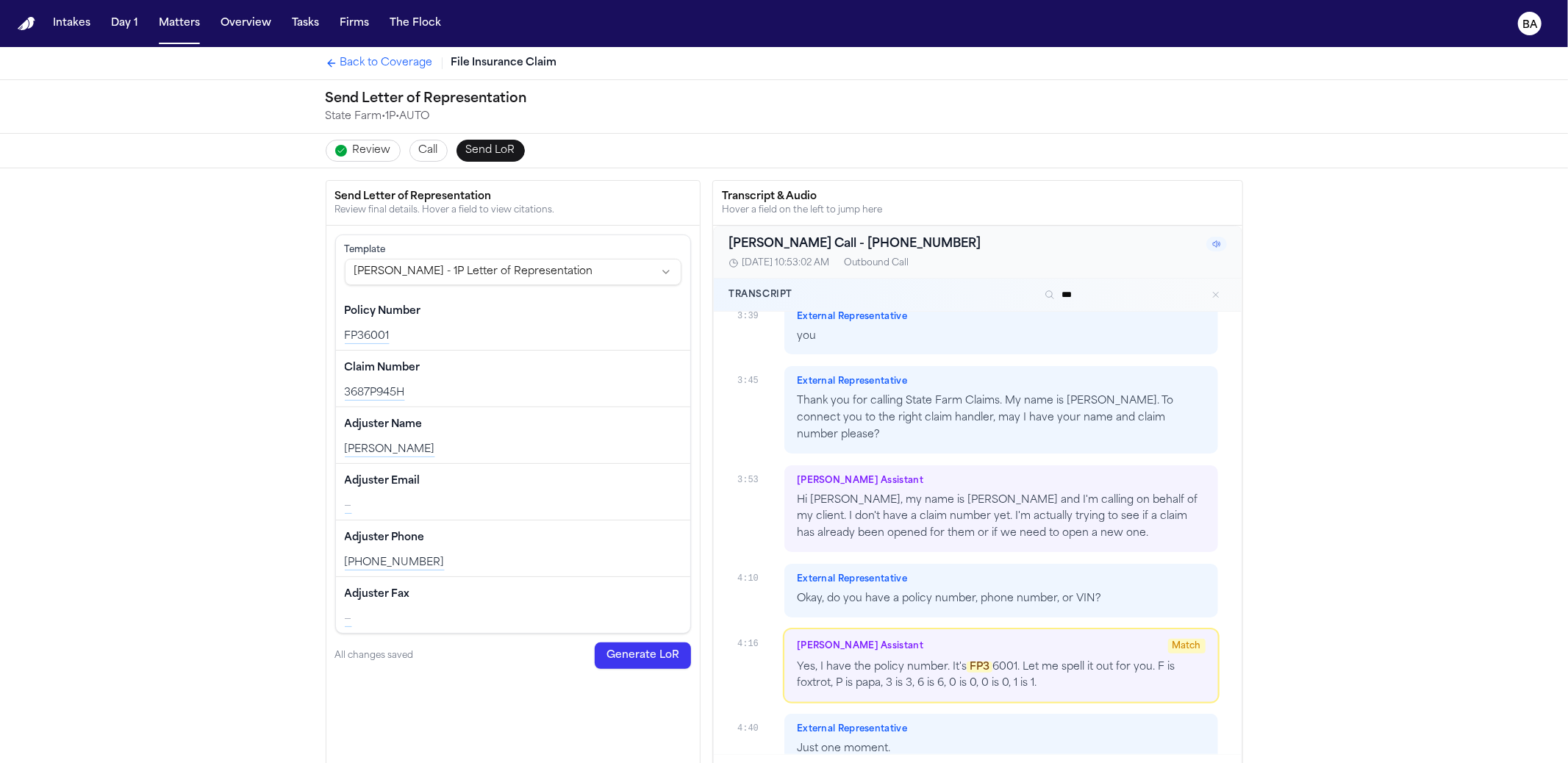
click at [1082, 282] on div "Transcript ***" at bounding box center [978, 296] width 527 height 33
click at [1082, 286] on input "***" at bounding box center [1133, 295] width 188 height 17
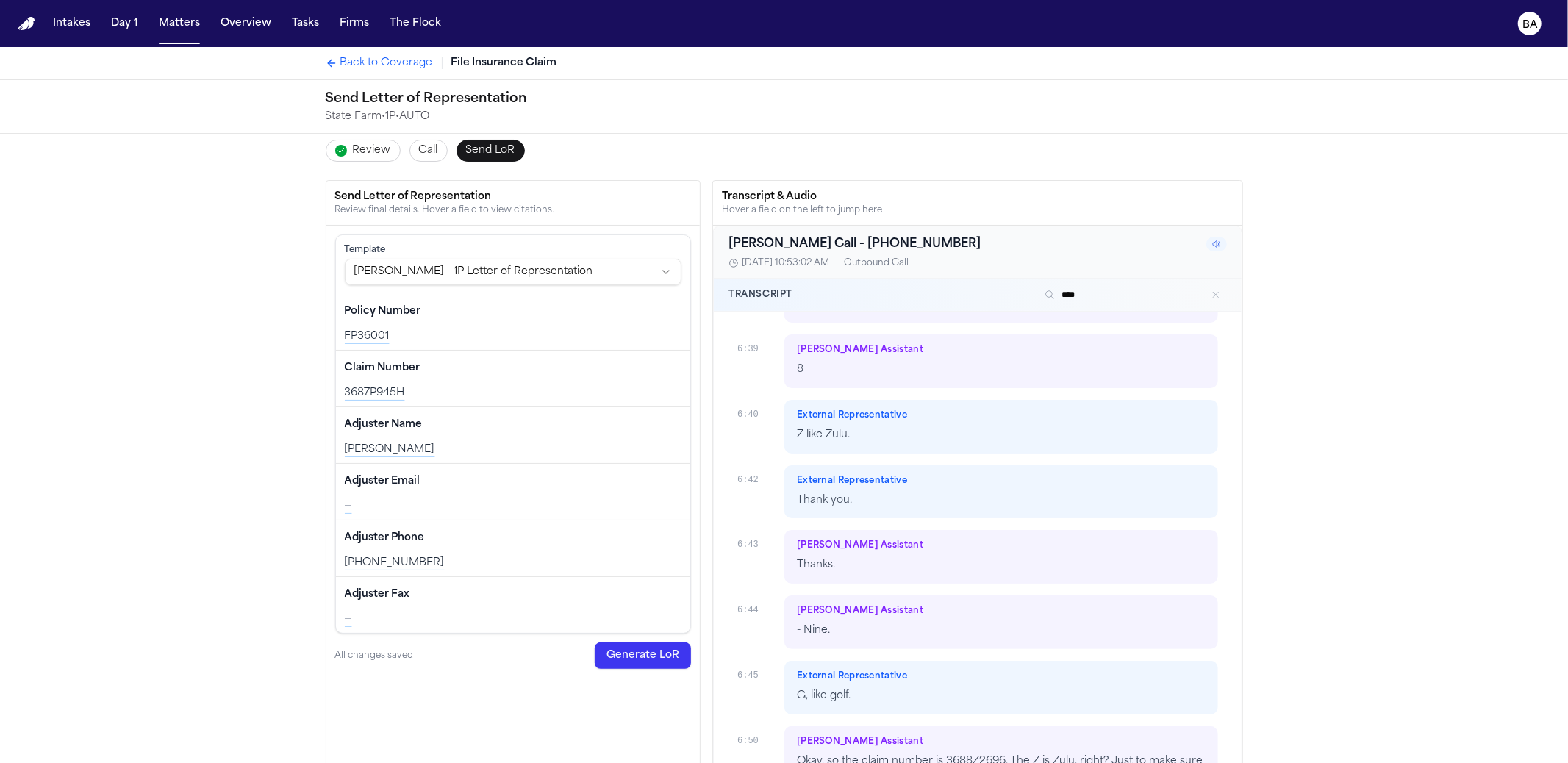
scroll to position [6799, 0]
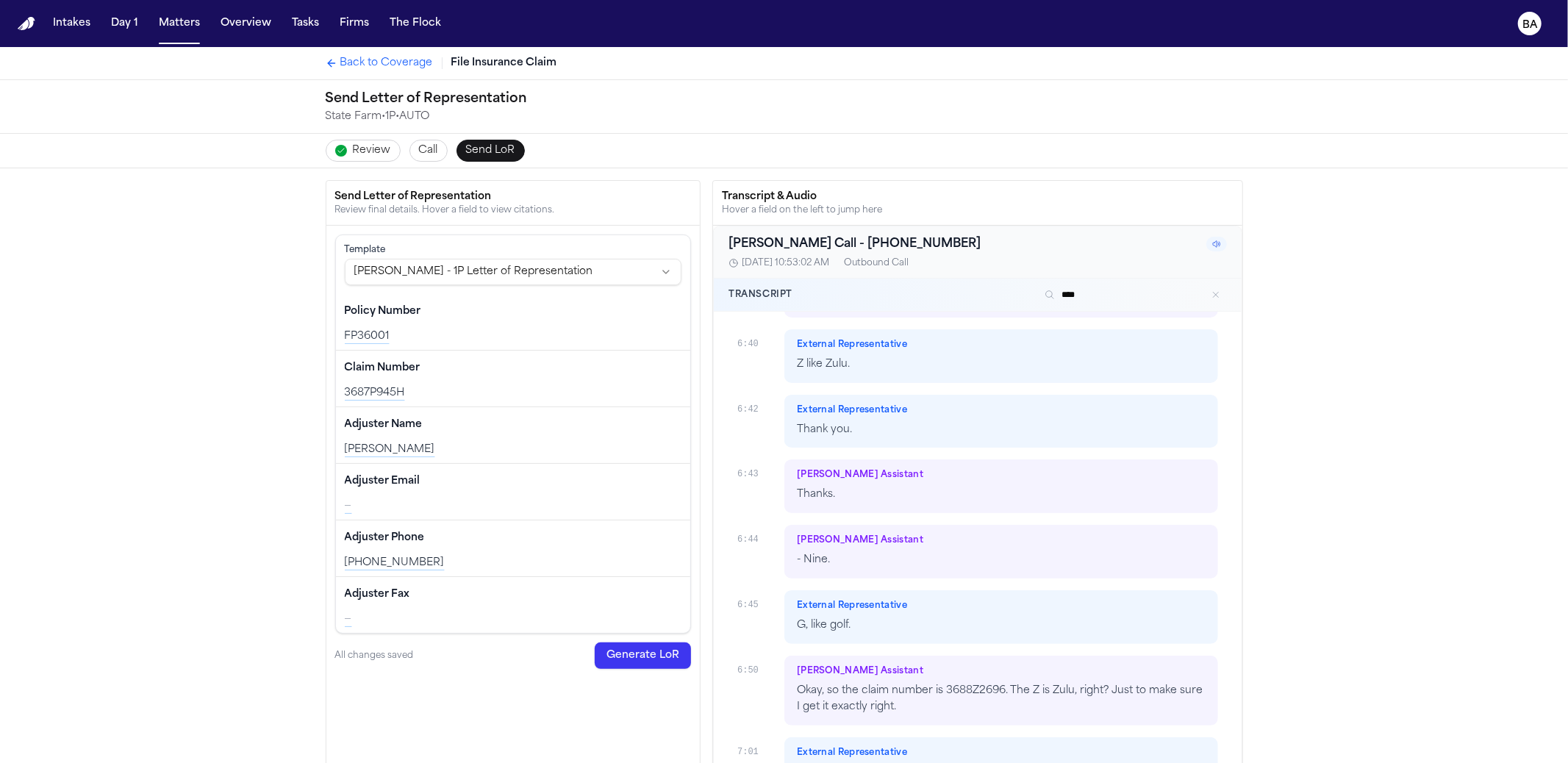
click at [1137, 286] on input "****" at bounding box center [1133, 295] width 188 height 17
click at [362, 389] on div "3687P945H" at bounding box center [514, 393] width 338 height 15
copy div "3687P945H"
click at [1105, 281] on div "Transcript ****" at bounding box center [978, 296] width 527 height 33
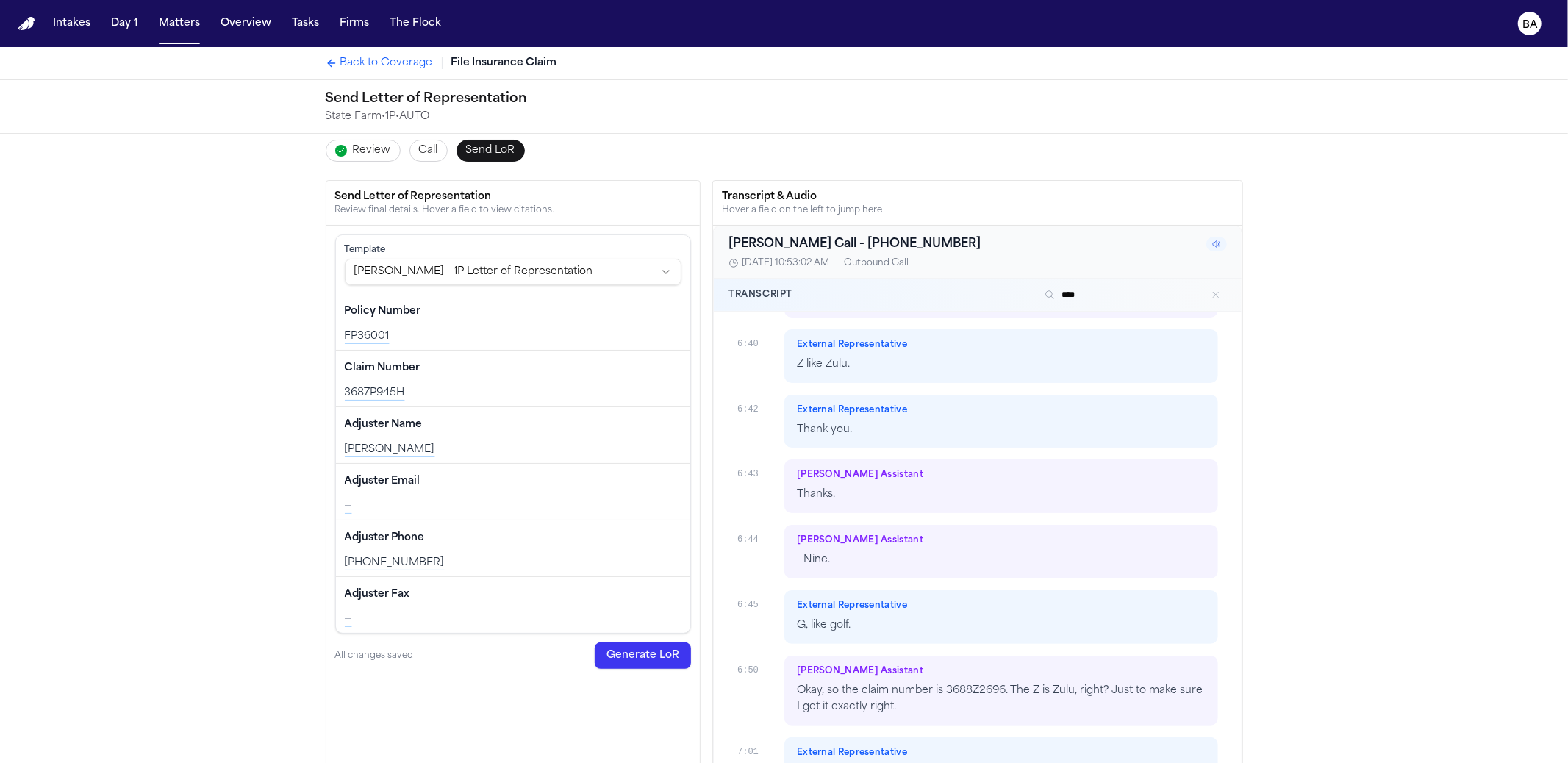
click at [1099, 287] on input "****" at bounding box center [1133, 295] width 188 height 17
paste input "*****"
click at [380, 451] on div "Troy Burmaster" at bounding box center [514, 450] width 338 height 15
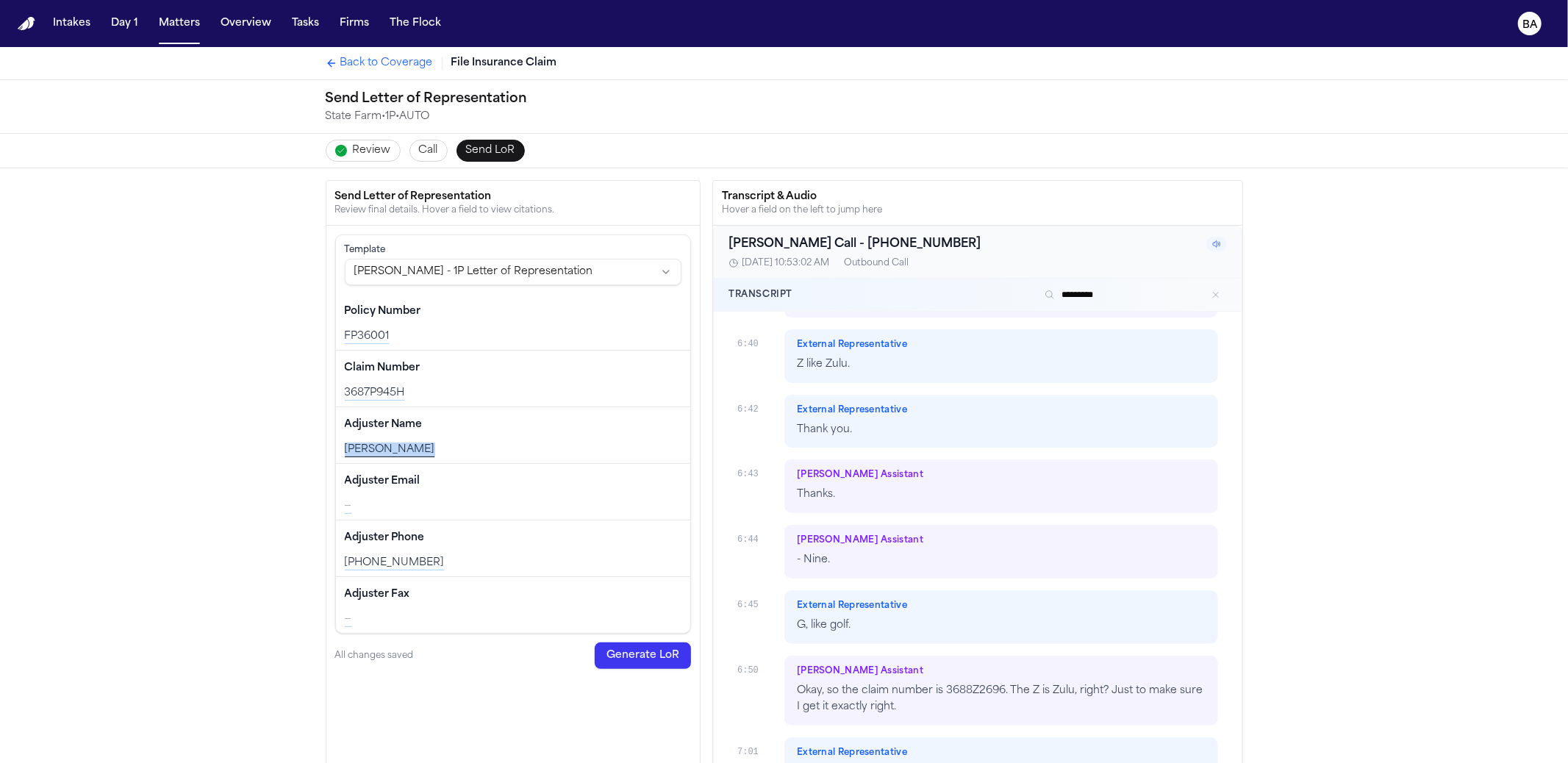
copy div "Troy Burmaster"
click at [1124, 297] on input "*********" at bounding box center [1133, 295] width 188 height 17
paste input "*****"
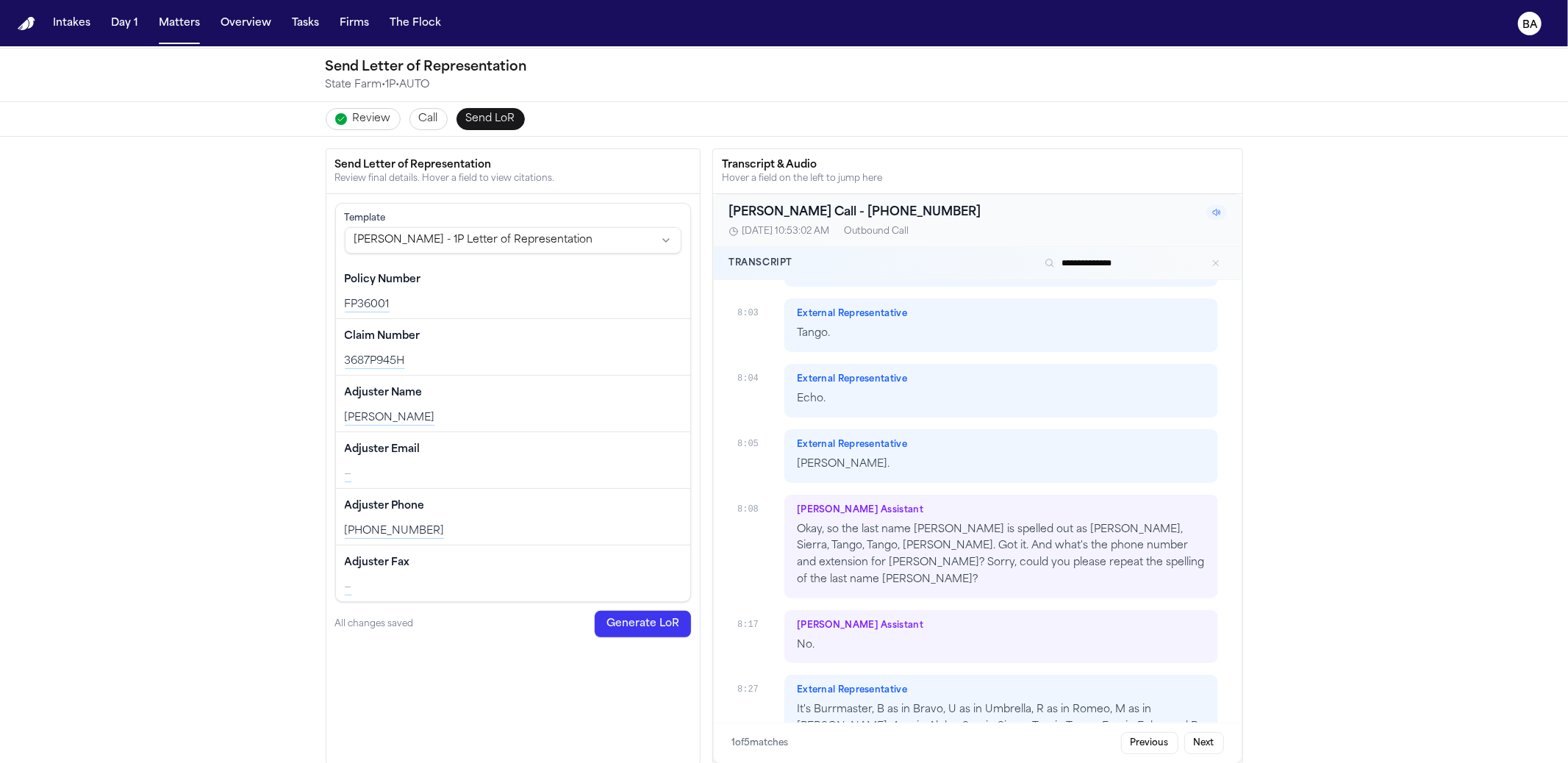
scroll to position [8546, 0]
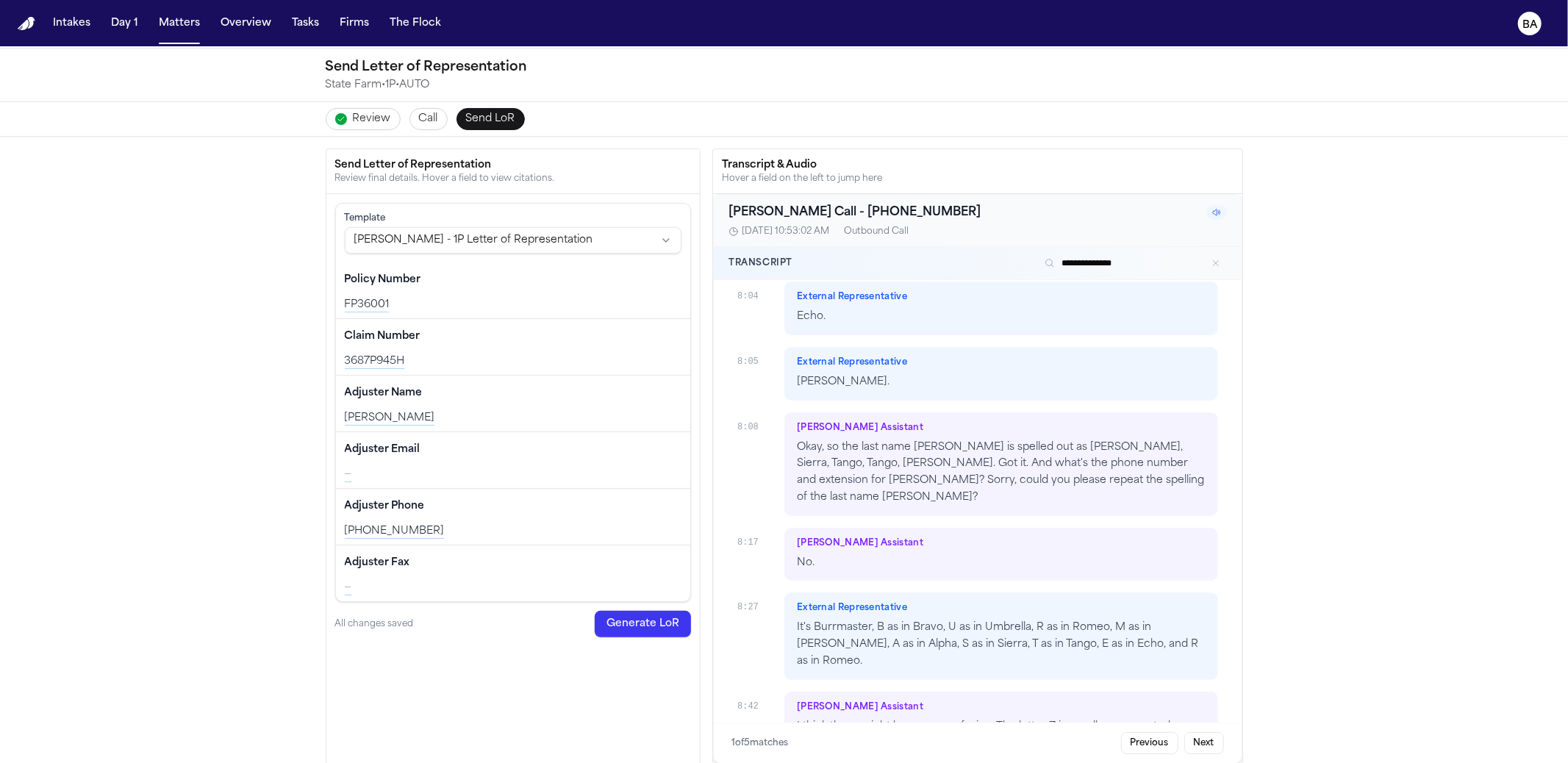
type input "**********"
click at [772, 230] on span "8/26/2025, 10:53:02 AM" at bounding box center [785, 231] width 87 height 12
click at [772, 230] on span "8/26/2025, 10:53:02 AM" at bounding box center [785, 231] width 87 height 12
click at [802, 227] on span "8/26/2025, 10:53:02 AM" at bounding box center [785, 231] width 87 height 12
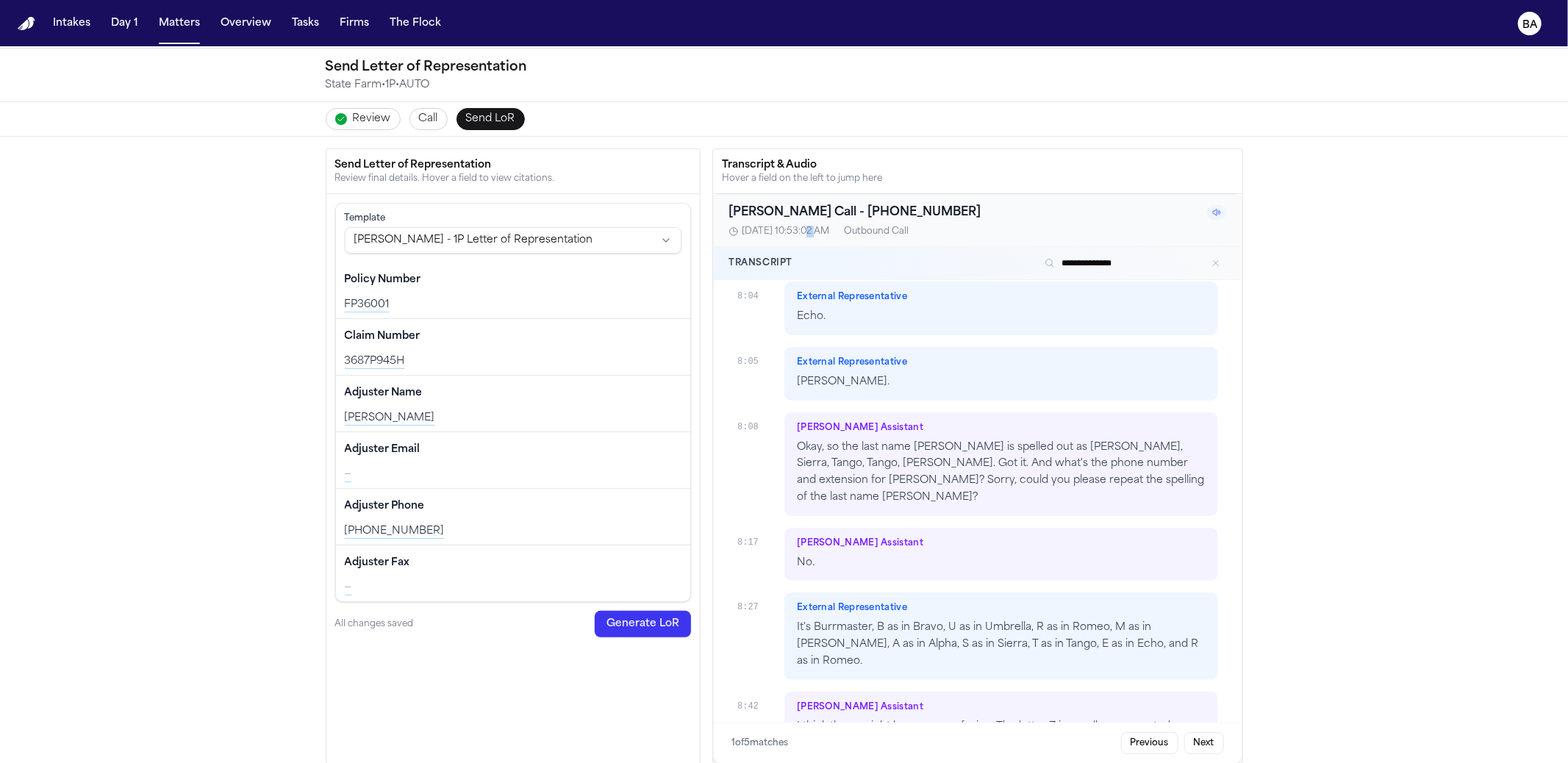
click at [802, 227] on span "8/26/2025, 10:53:02 AM" at bounding box center [785, 231] width 87 height 12
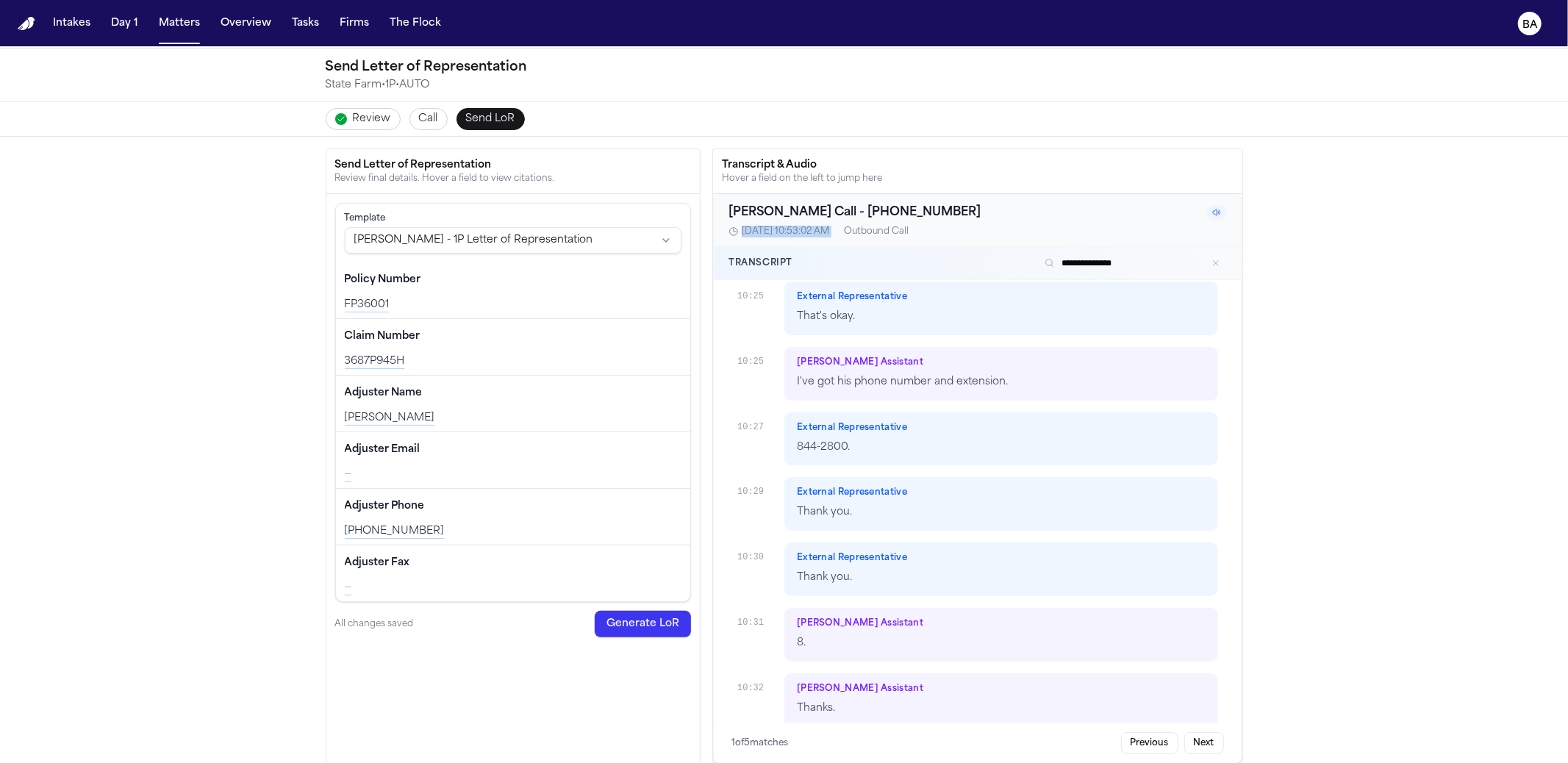
scroll to position [0, 0]
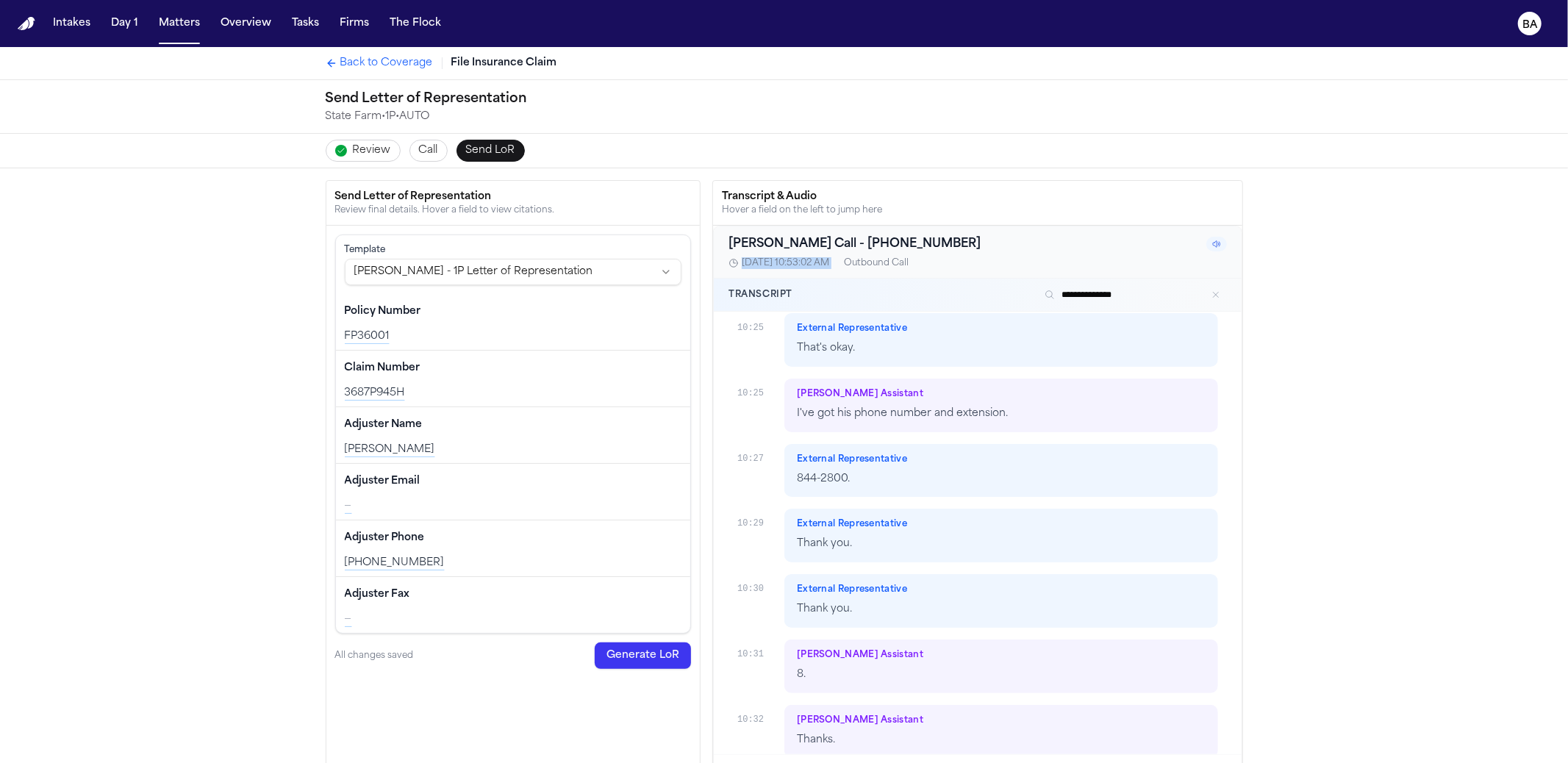
click at [388, 68] on span "Back to Coverage" at bounding box center [386, 63] width 93 height 15
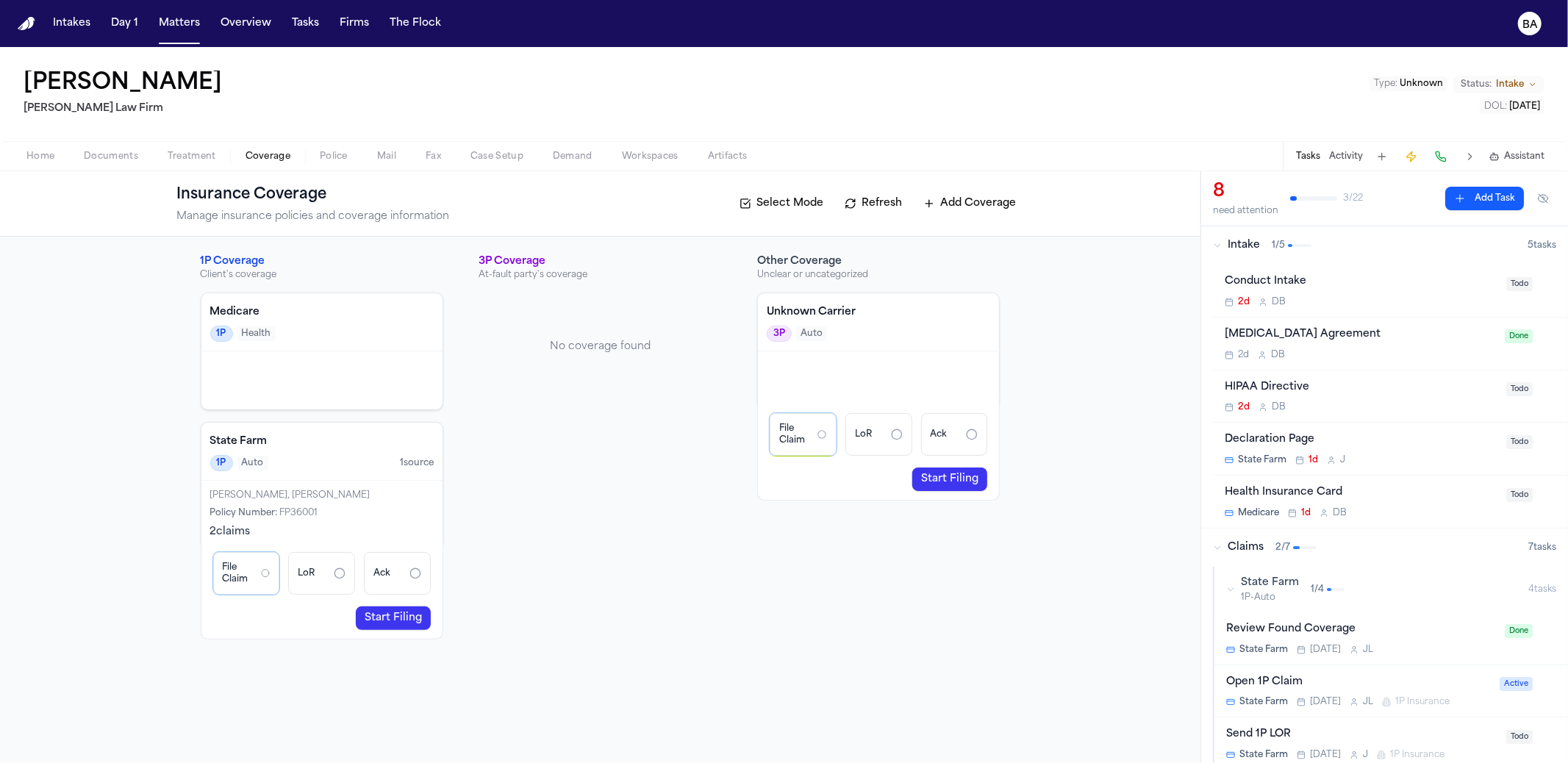
click at [1287, 581] on span "State Farm" at bounding box center [1270, 583] width 58 height 15
click at [1283, 588] on div "State Farm 1P-Auto" at bounding box center [1270, 589] width 58 height 28
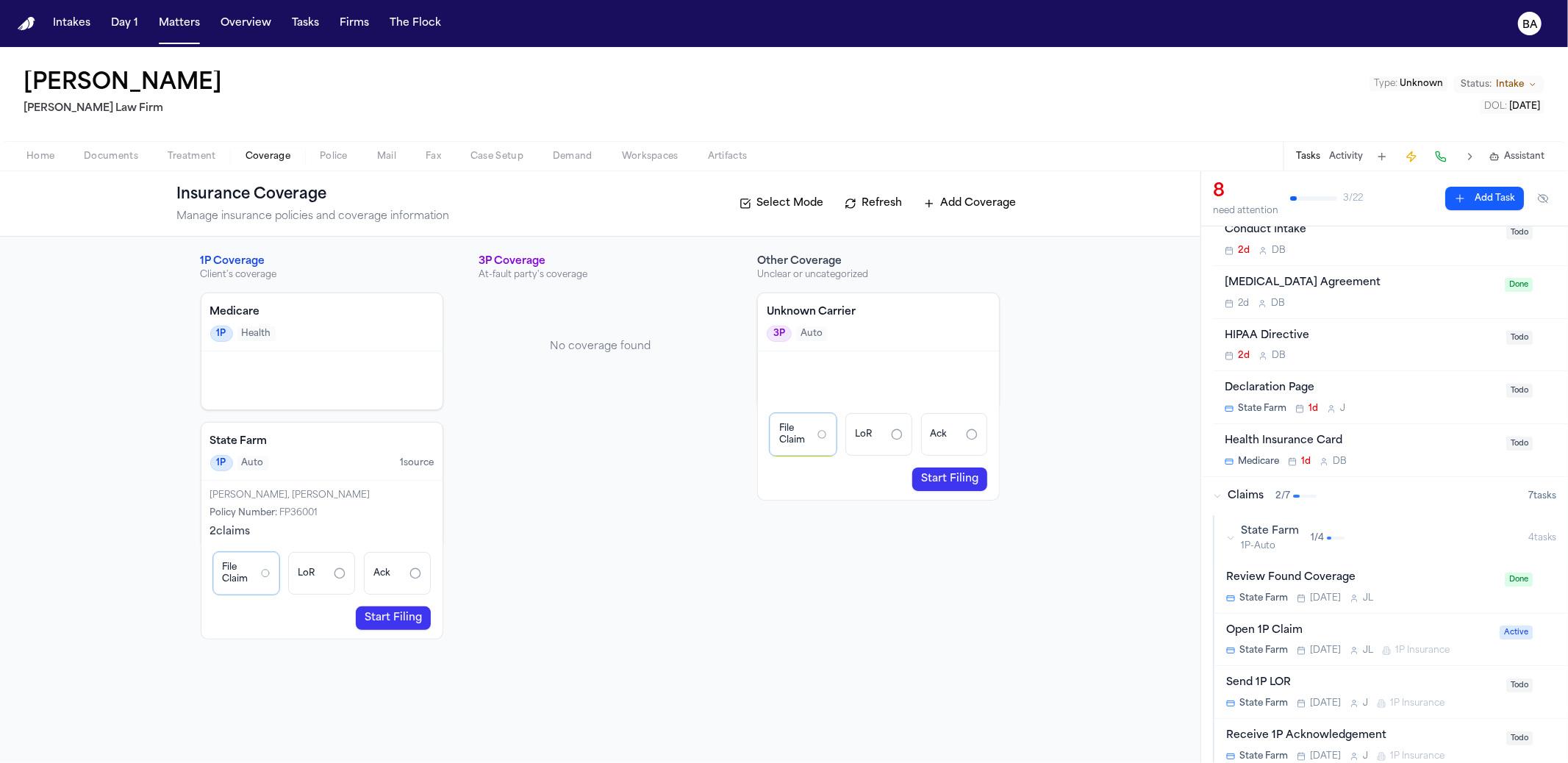
scroll to position [106, 0]
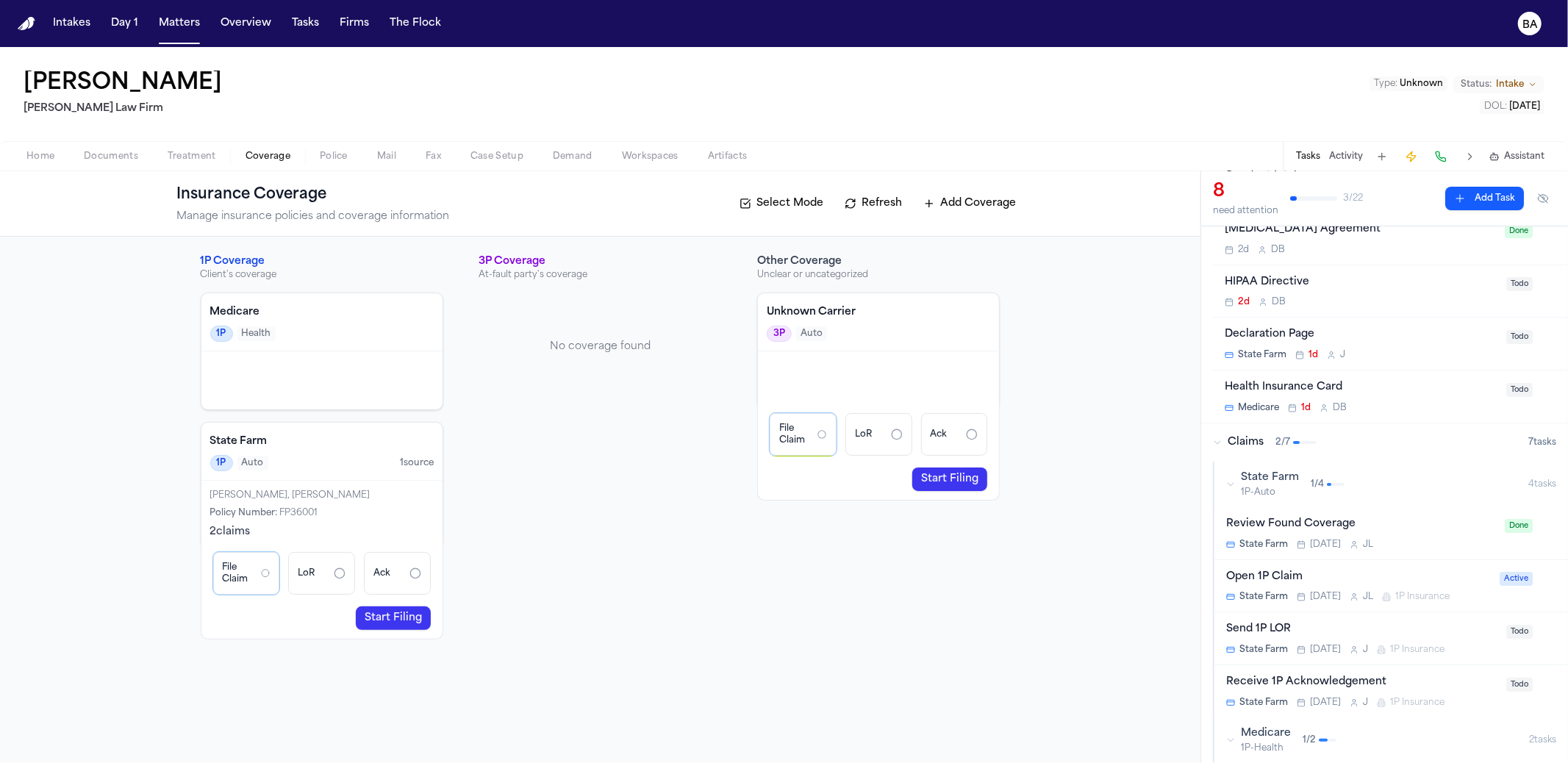
click at [1361, 569] on div "Open 1P Claim" at bounding box center [1359, 578] width 264 height 17
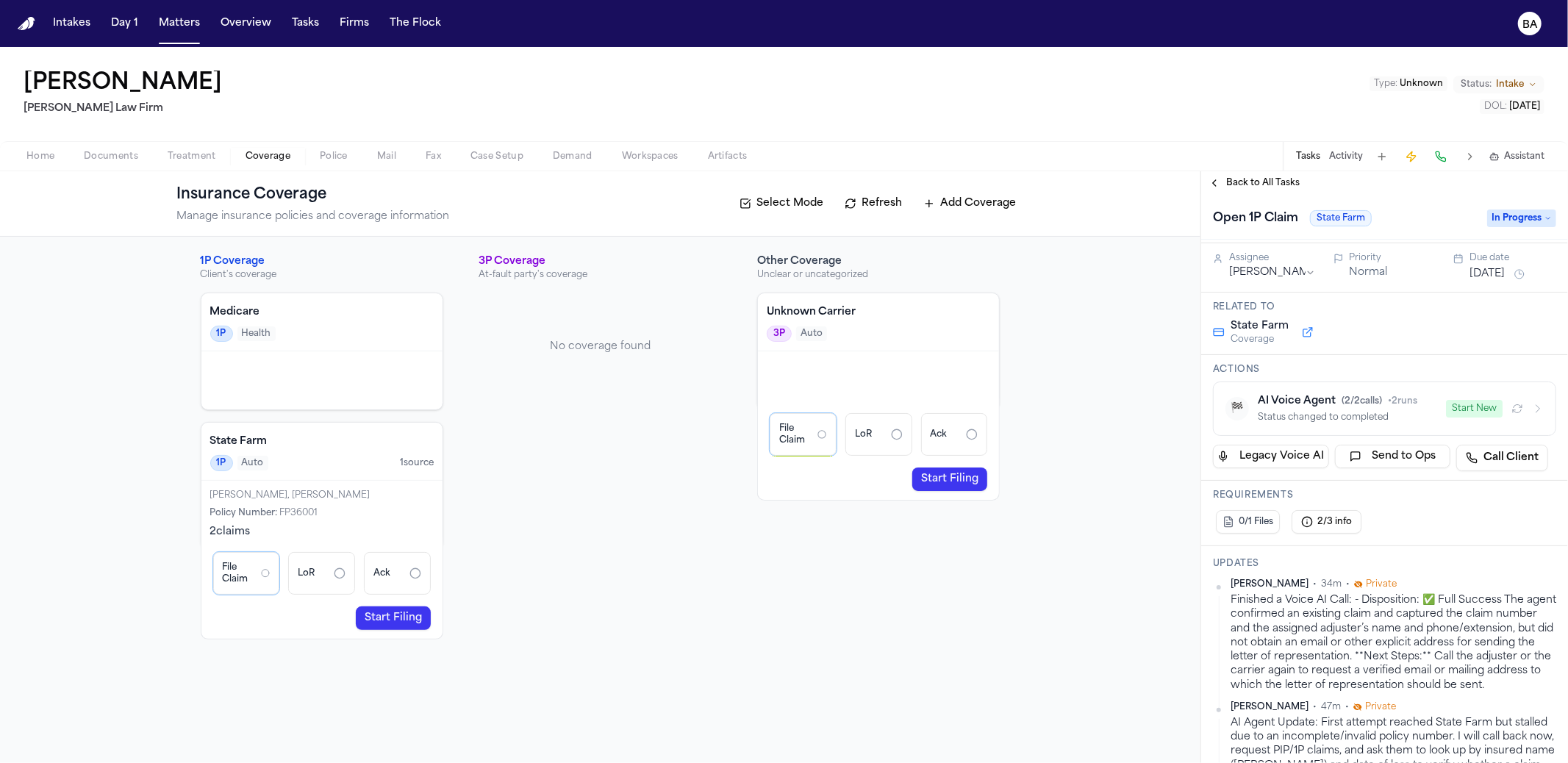
scroll to position [186, 0]
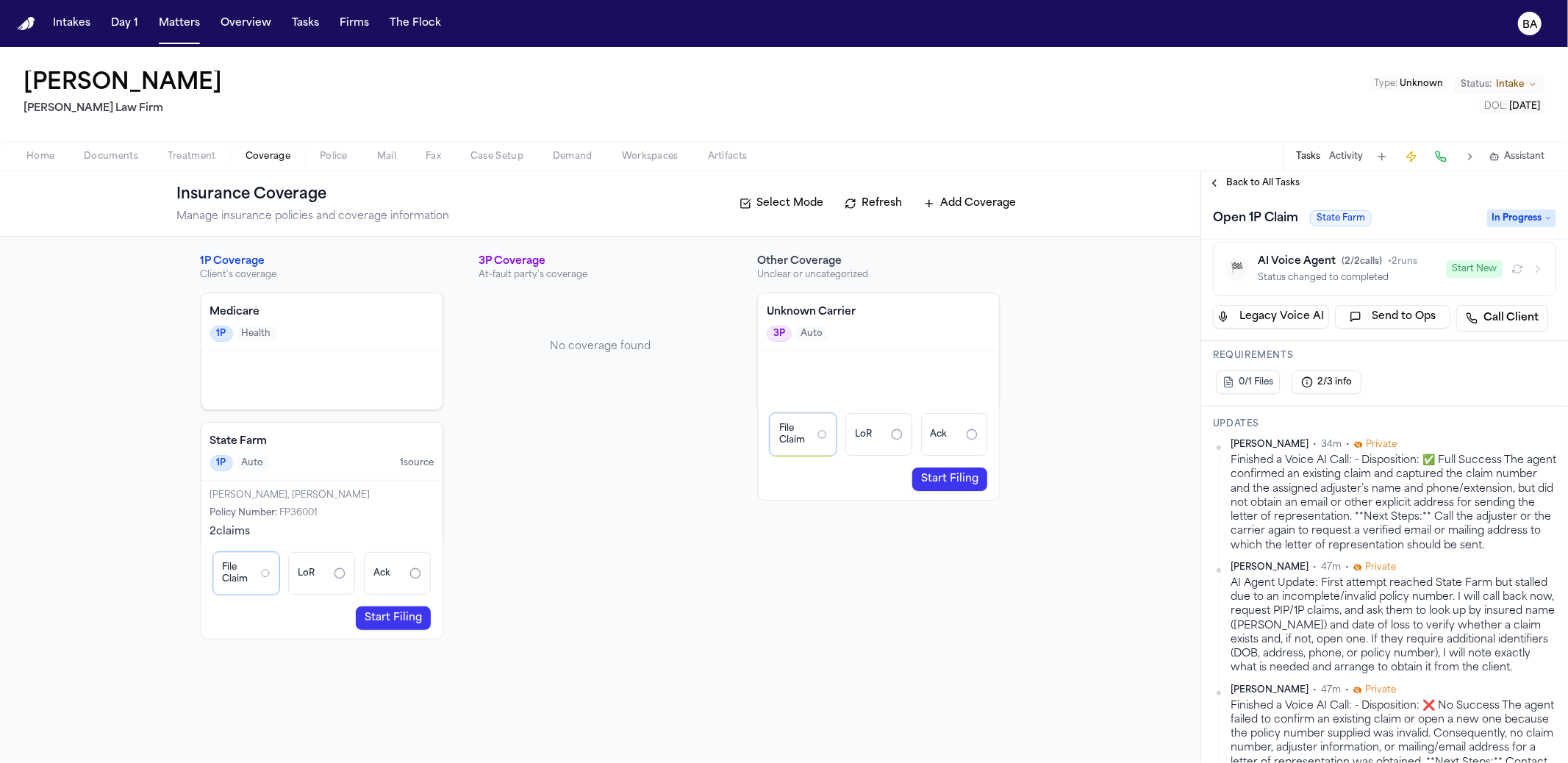
click at [392, 608] on link "Start Filing" at bounding box center [394, 619] width 75 height 24
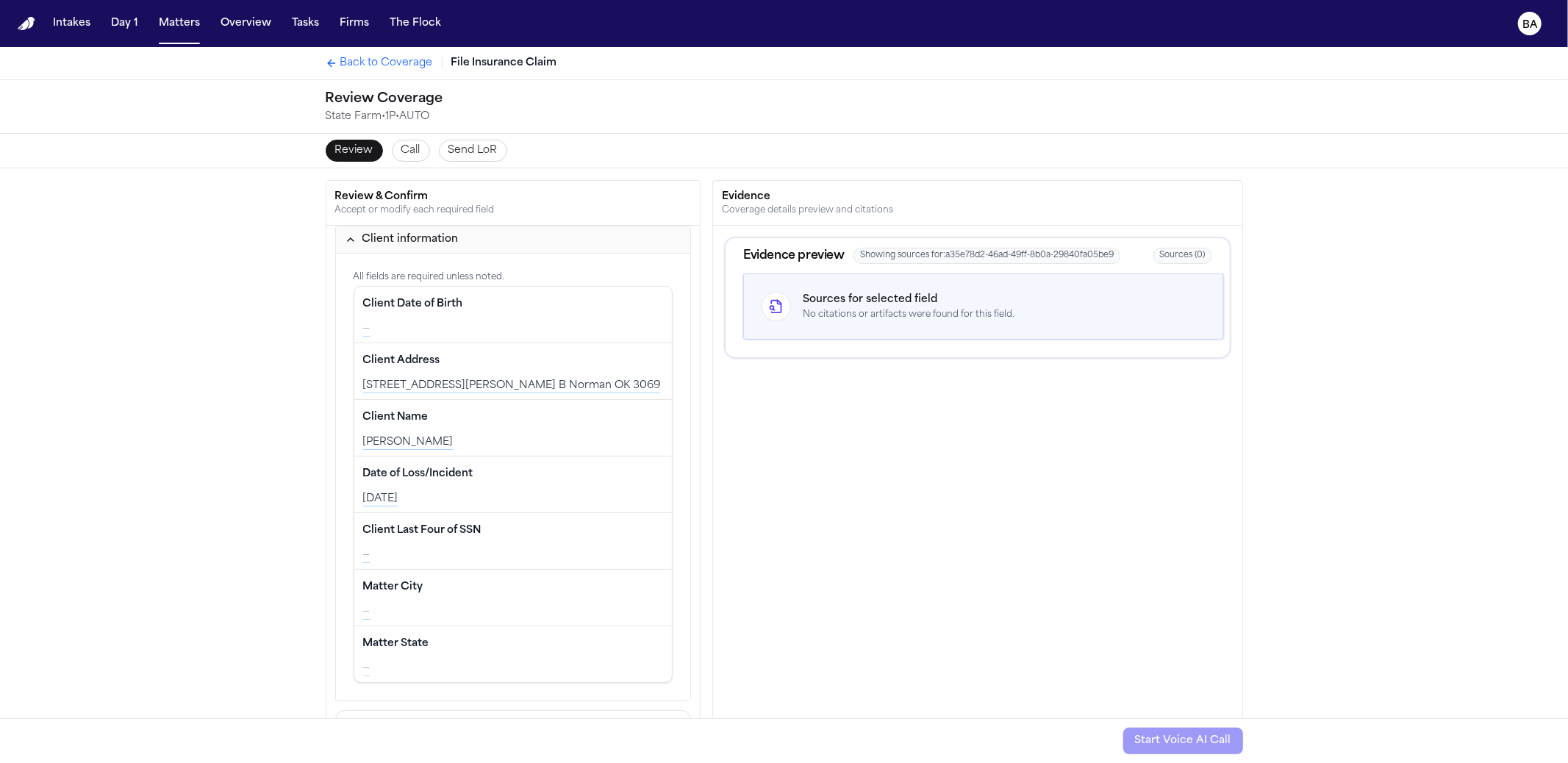
click at [449, 152] on span "Send LoR" at bounding box center [474, 151] width 50 height 15
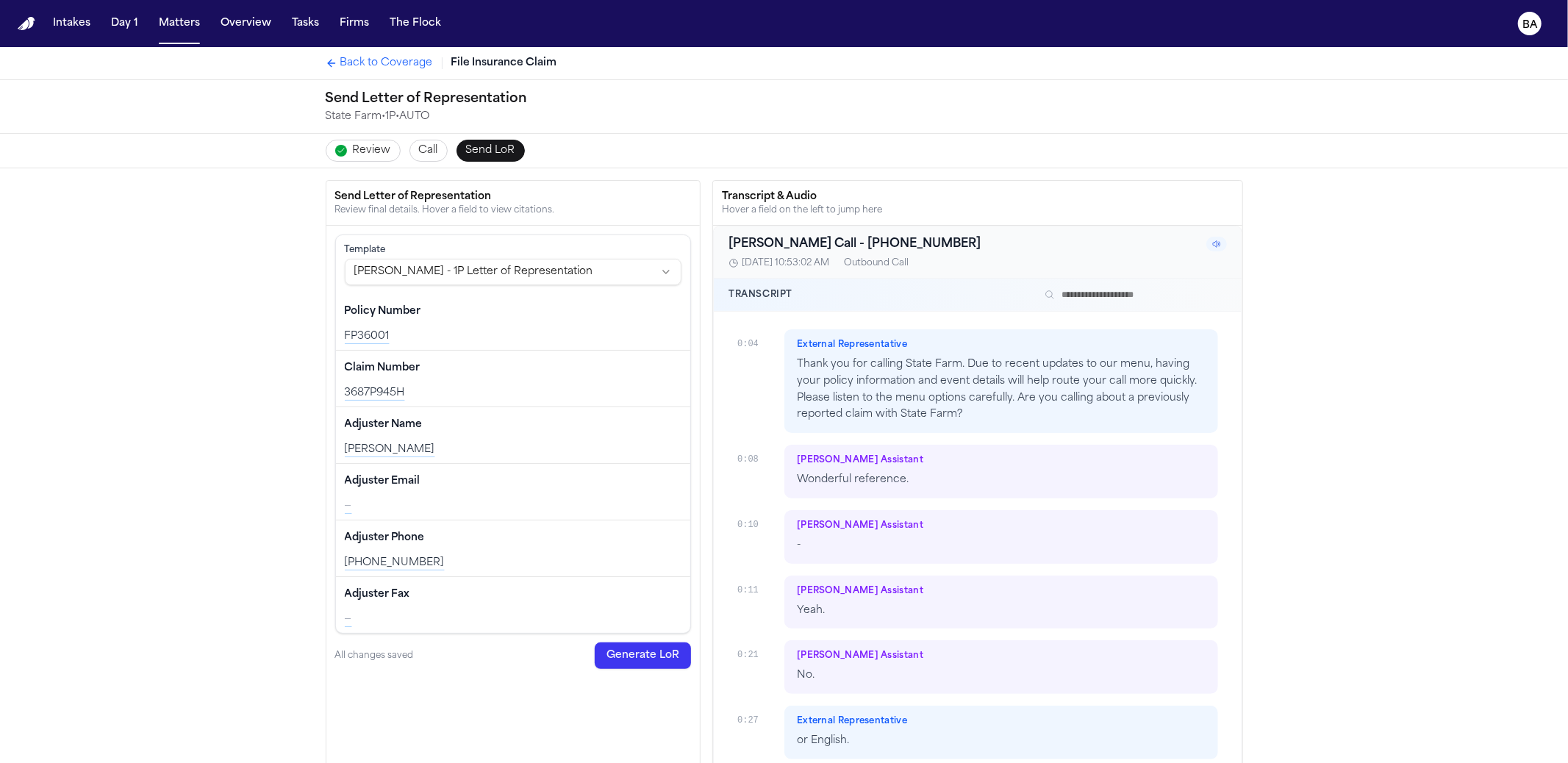
click at [429, 153] on span "Call" at bounding box center [428, 151] width 19 height 15
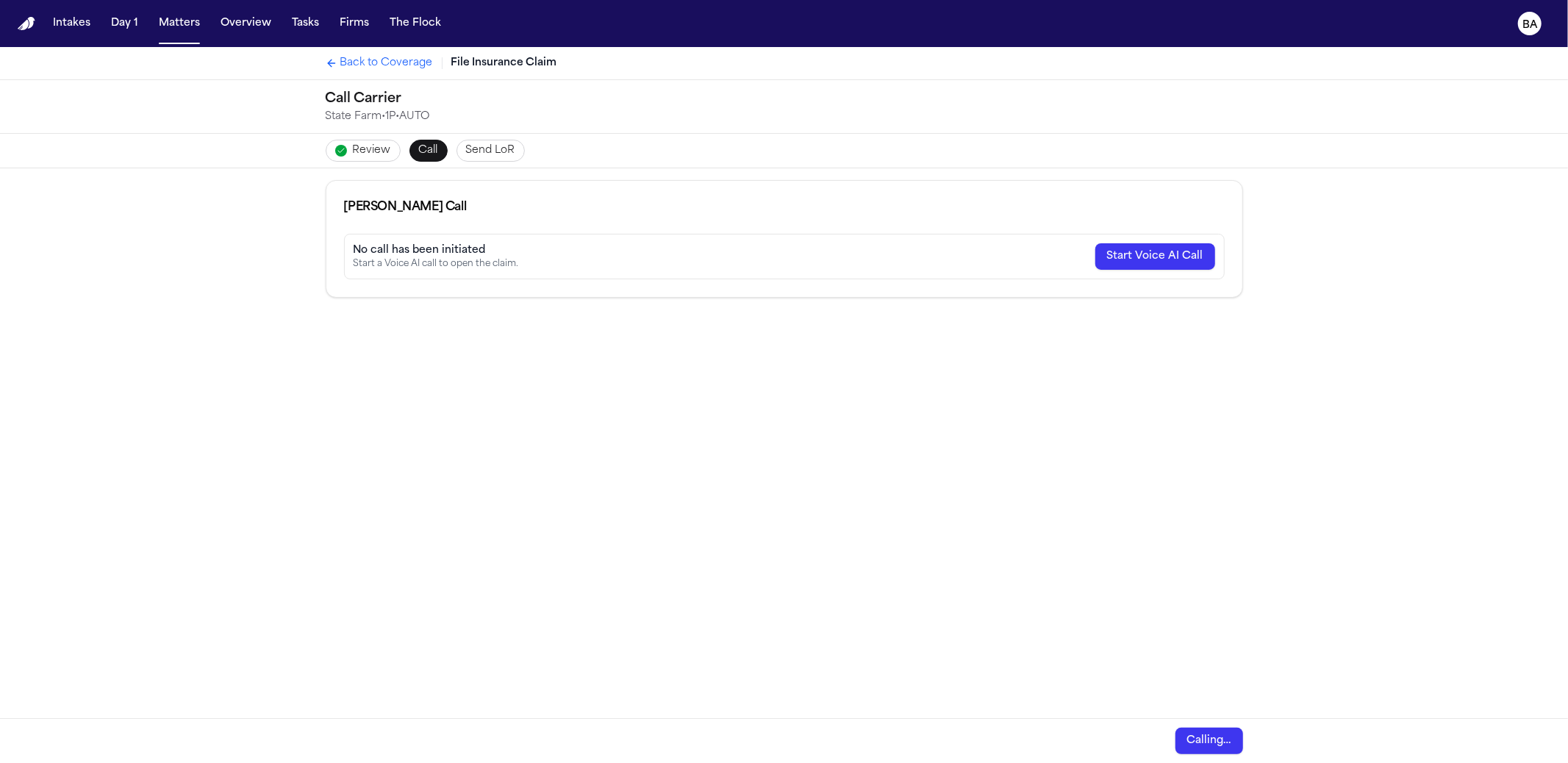
click at [465, 140] on button "Send LoR" at bounding box center [490, 151] width 68 height 22
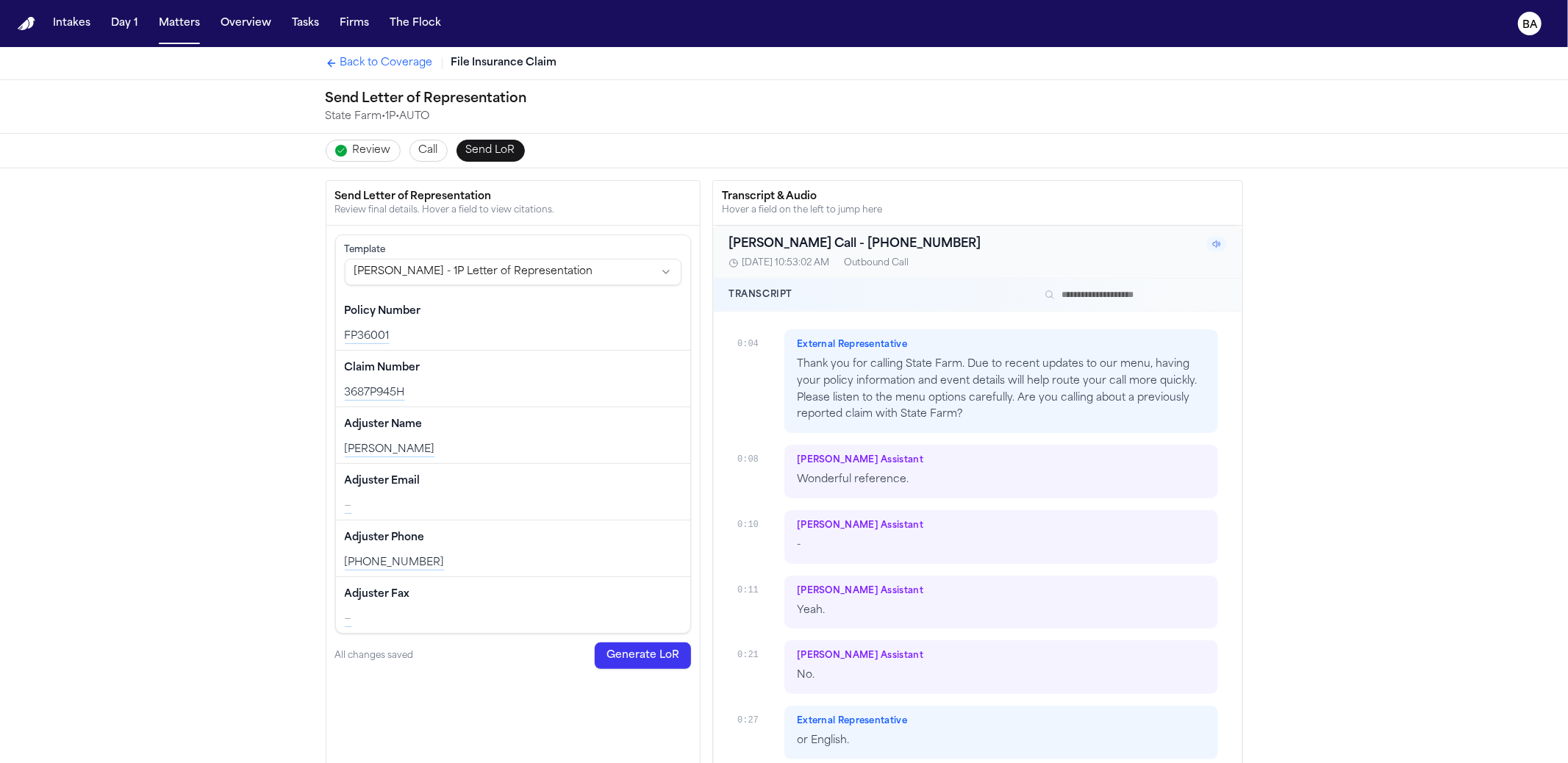
click at [420, 144] on span "Call" at bounding box center [428, 151] width 19 height 15
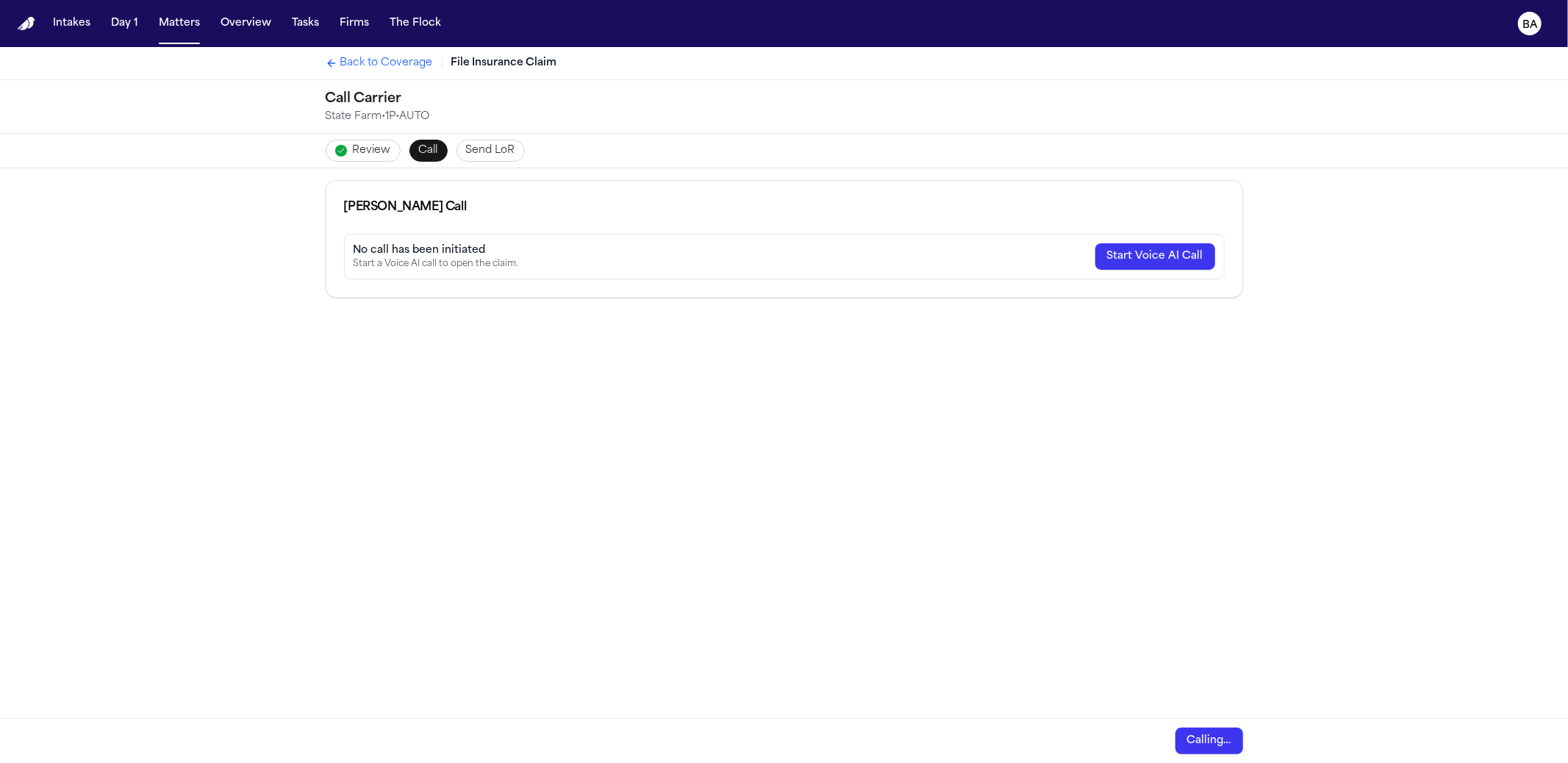
click at [466, 153] on span "Send LoR" at bounding box center [491, 151] width 50 height 15
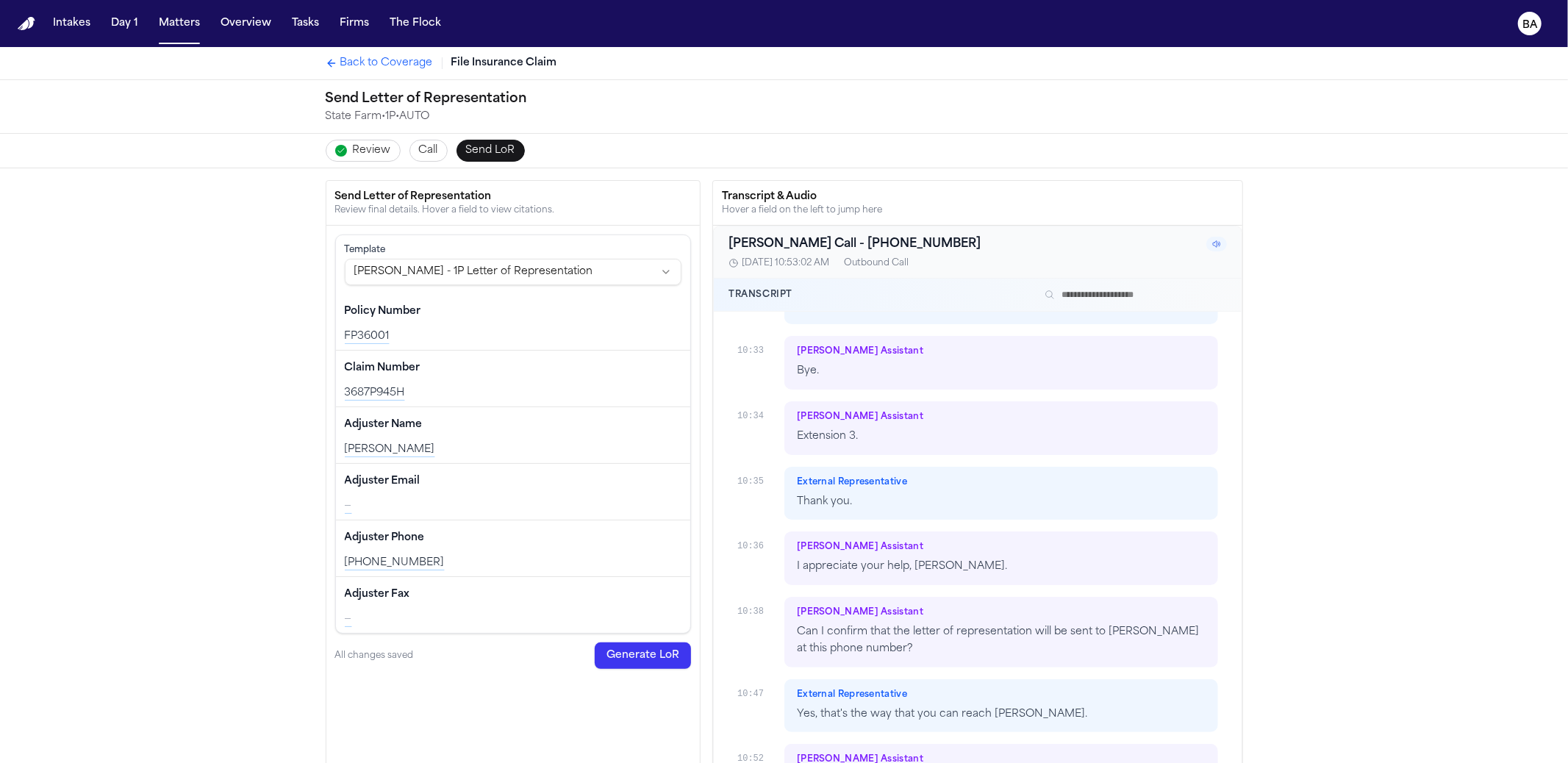
click at [1202, 252] on div "Bland AI Call - +18007325246 8/26/2025, 10:53:02 AM Outbound Call" at bounding box center [978, 252] width 527 height 52
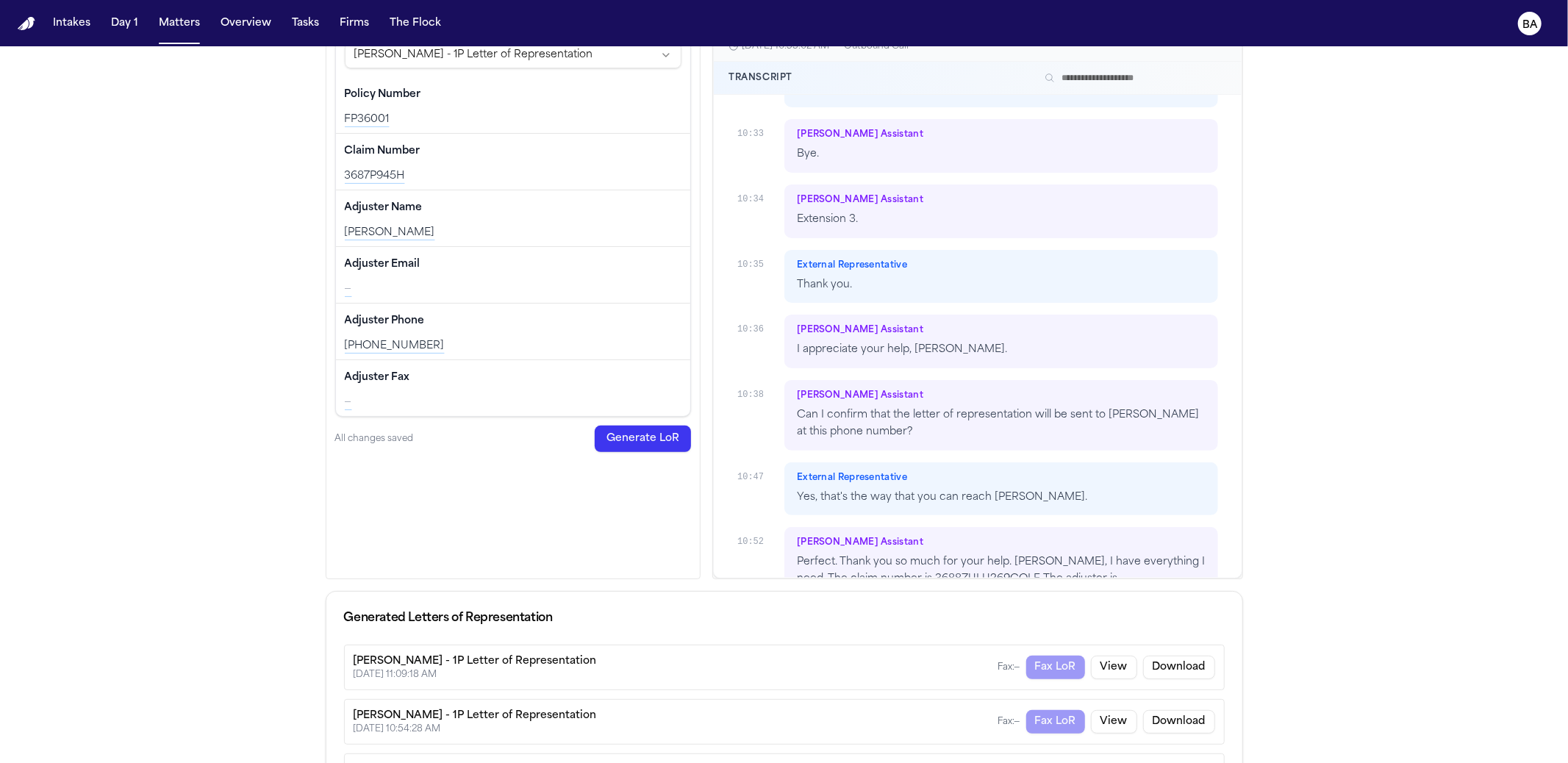
scroll to position [248, 0]
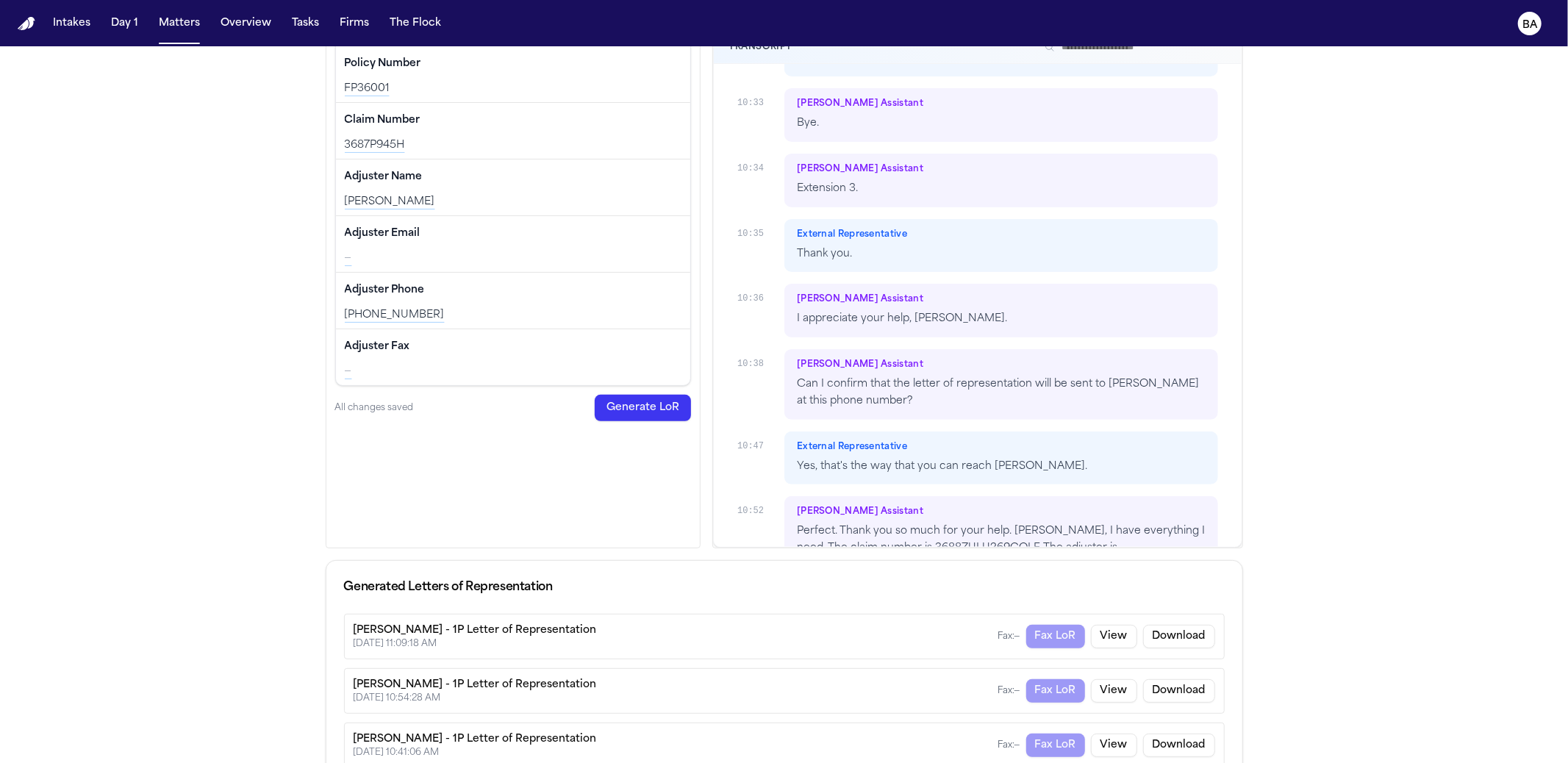
click at [947, 523] on p "Perfect. Thank you so much for your help. Kyla, I have everything I need. The c…" at bounding box center [1001, 548] width 408 height 50
click at [952, 523] on p "Perfect. Thank you so much for your help. Kyla, I have everything I need. The c…" at bounding box center [1001, 548] width 408 height 50
click at [1110, 630] on button "View" at bounding box center [1114, 637] width 46 height 24
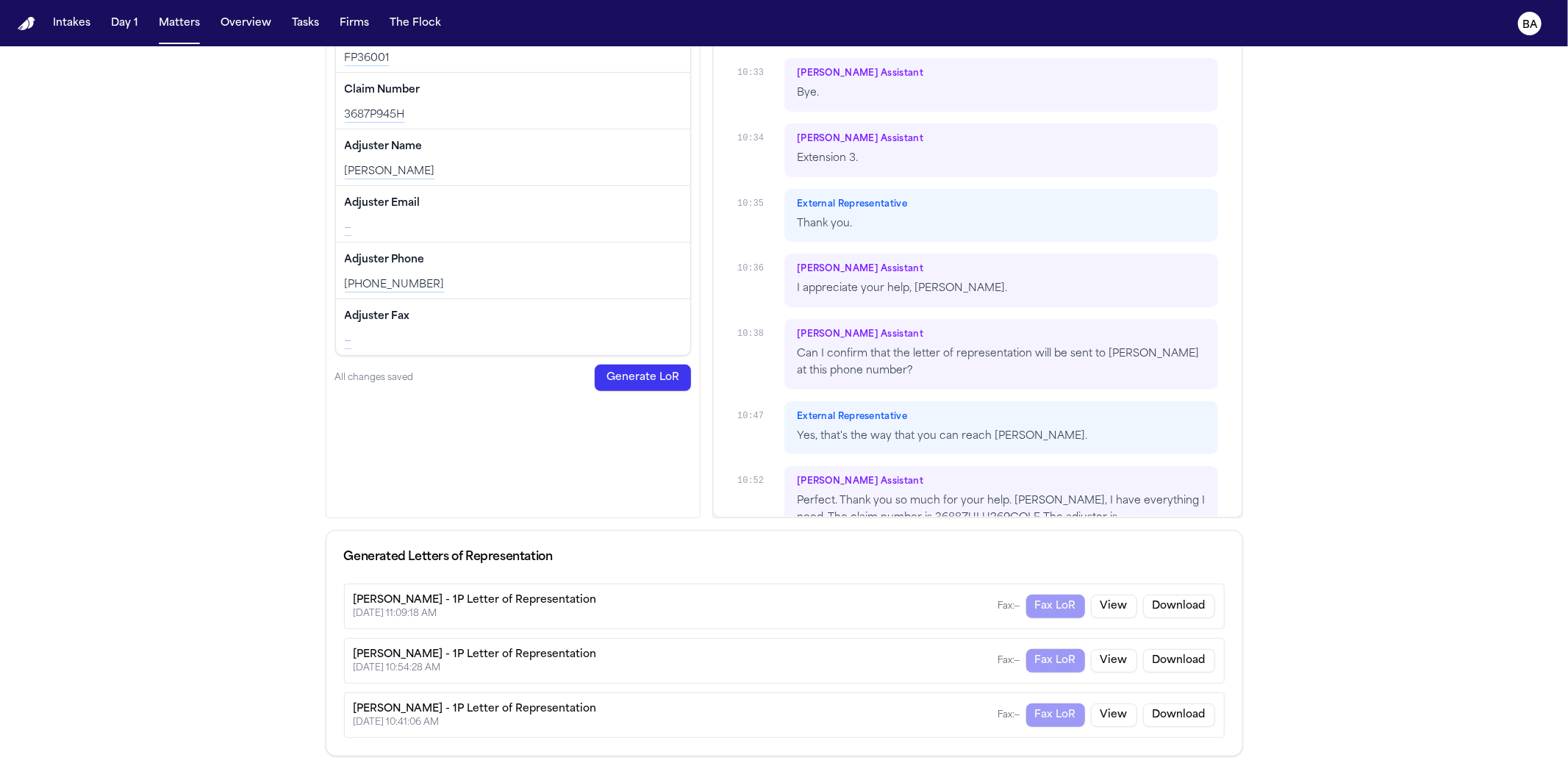
click at [421, 609] on div "8/26/2025, 11:09:18 AM" at bounding box center [475, 613] width 243 height 12
click at [420, 610] on div "8/26/2025, 11:09:18 AM" at bounding box center [475, 613] width 243 height 12
click at [432, 612] on div "8/26/2025, 11:09:18 AM" at bounding box center [475, 613] width 243 height 12
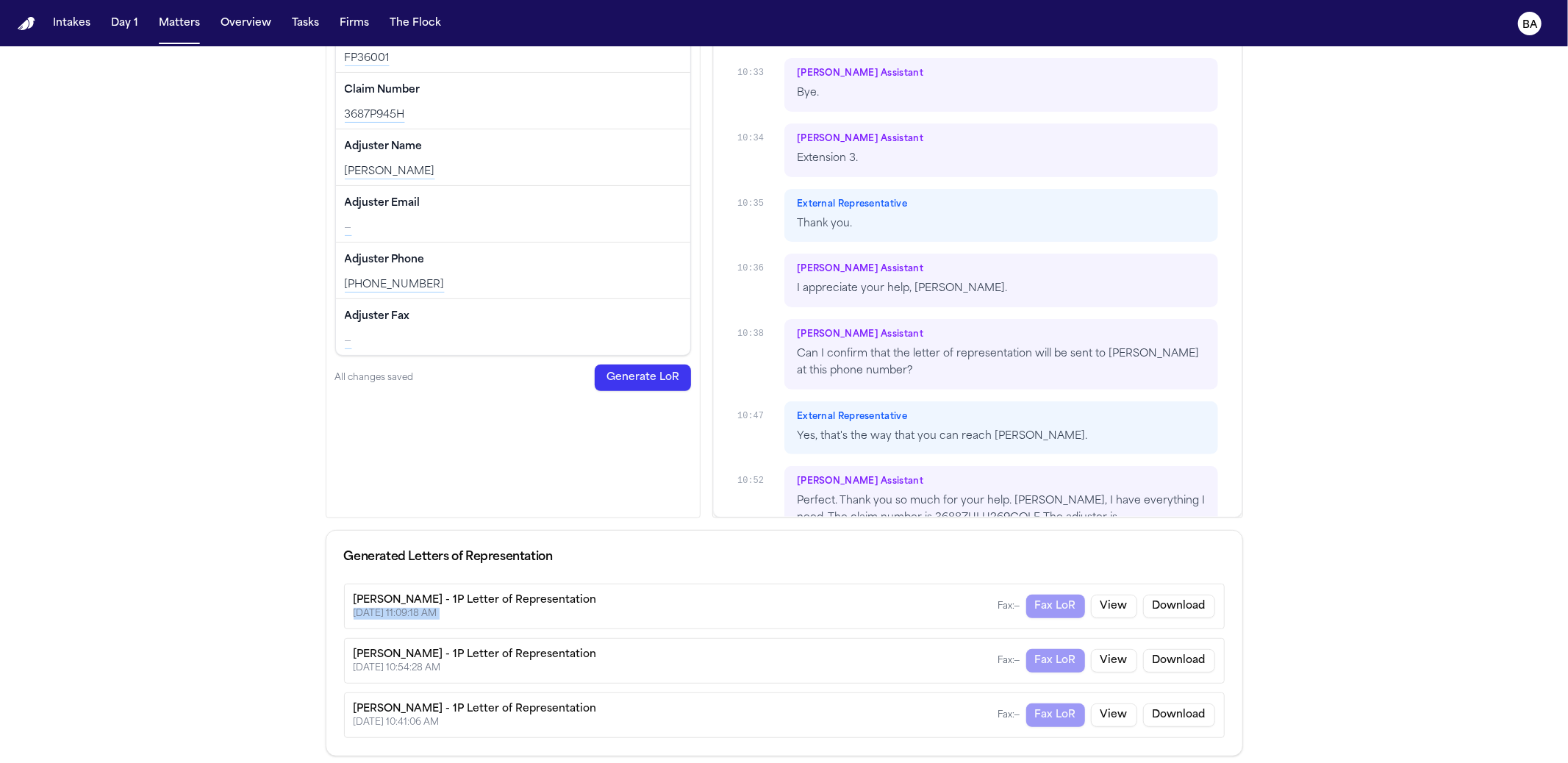
click at [432, 612] on div "8/26/2025, 11:09:18 AM" at bounding box center [475, 613] width 243 height 12
click at [1113, 603] on button "View" at bounding box center [1114, 607] width 46 height 24
click at [1158, 599] on button "Download" at bounding box center [1179, 607] width 72 height 24
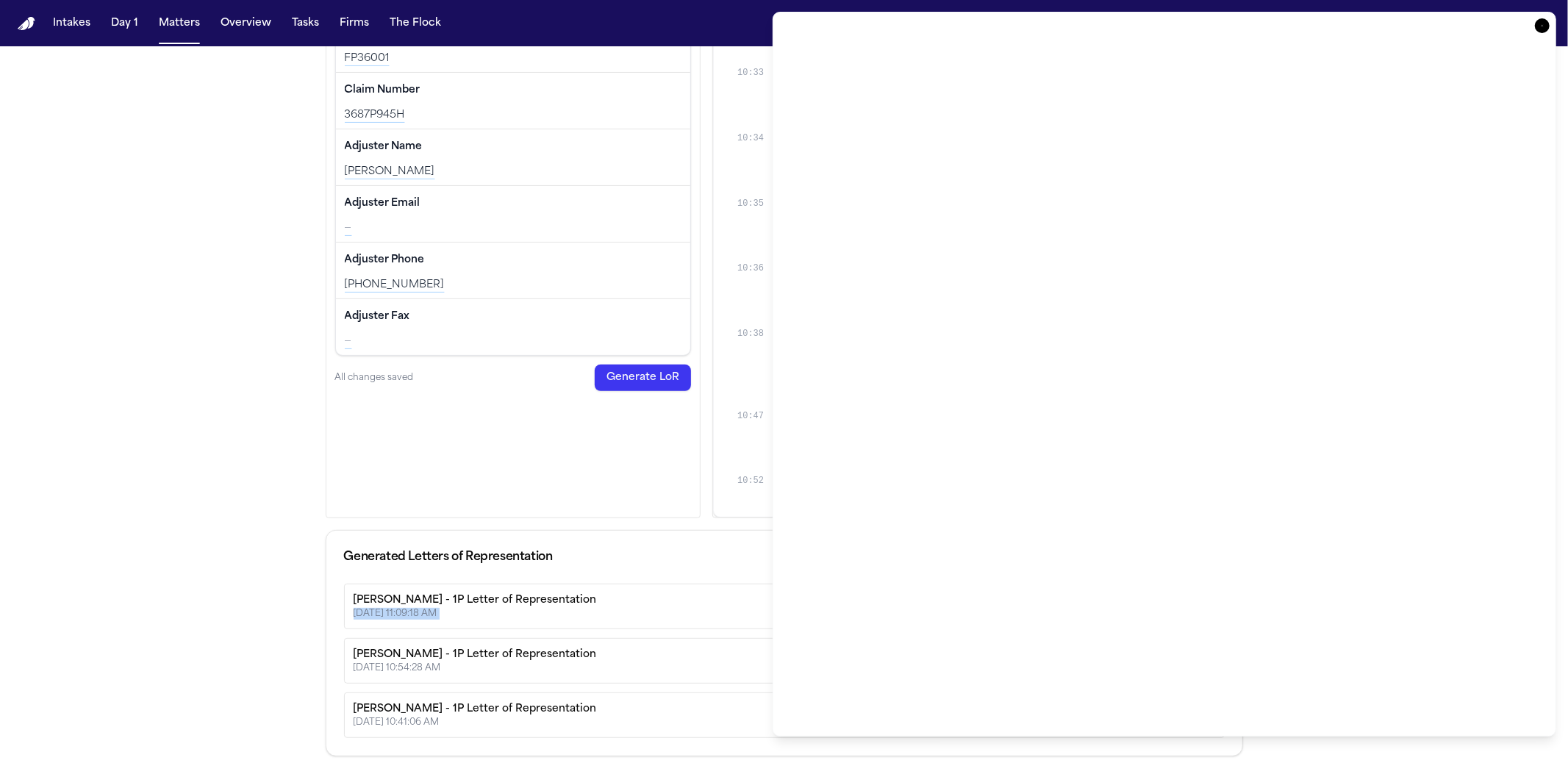
click at [1545, 21] on icon "button" at bounding box center [1542, 26] width 15 height 15
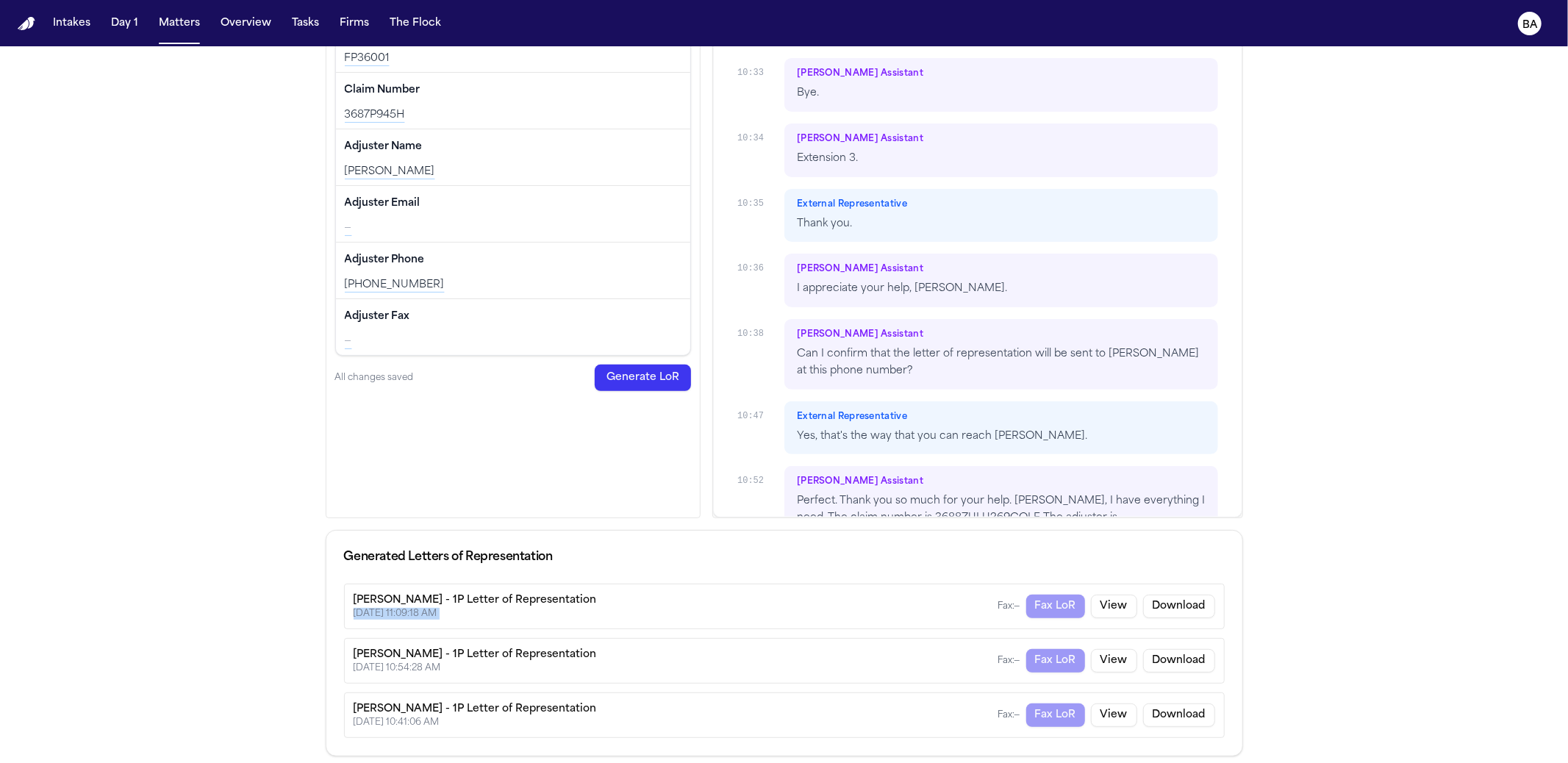
click at [1109, 602] on button "View" at bounding box center [1114, 607] width 46 height 24
click at [409, 615] on div "8/26/2025, 11:09:18 AM" at bounding box center [475, 613] width 243 height 12
drag, startPoint x: 405, startPoint y: 725, endPoint x: 424, endPoint y: 703, distance: 29.1
click at [405, 724] on div "8/26/2025, 10:41:06 AM" at bounding box center [475, 723] width 243 height 12
click at [548, 596] on div "Hecht - 1P Letter of Representation 8/26/2025, 11:09:18 AM Fax: — Fax LoR View …" at bounding box center [784, 607] width 880 height 46
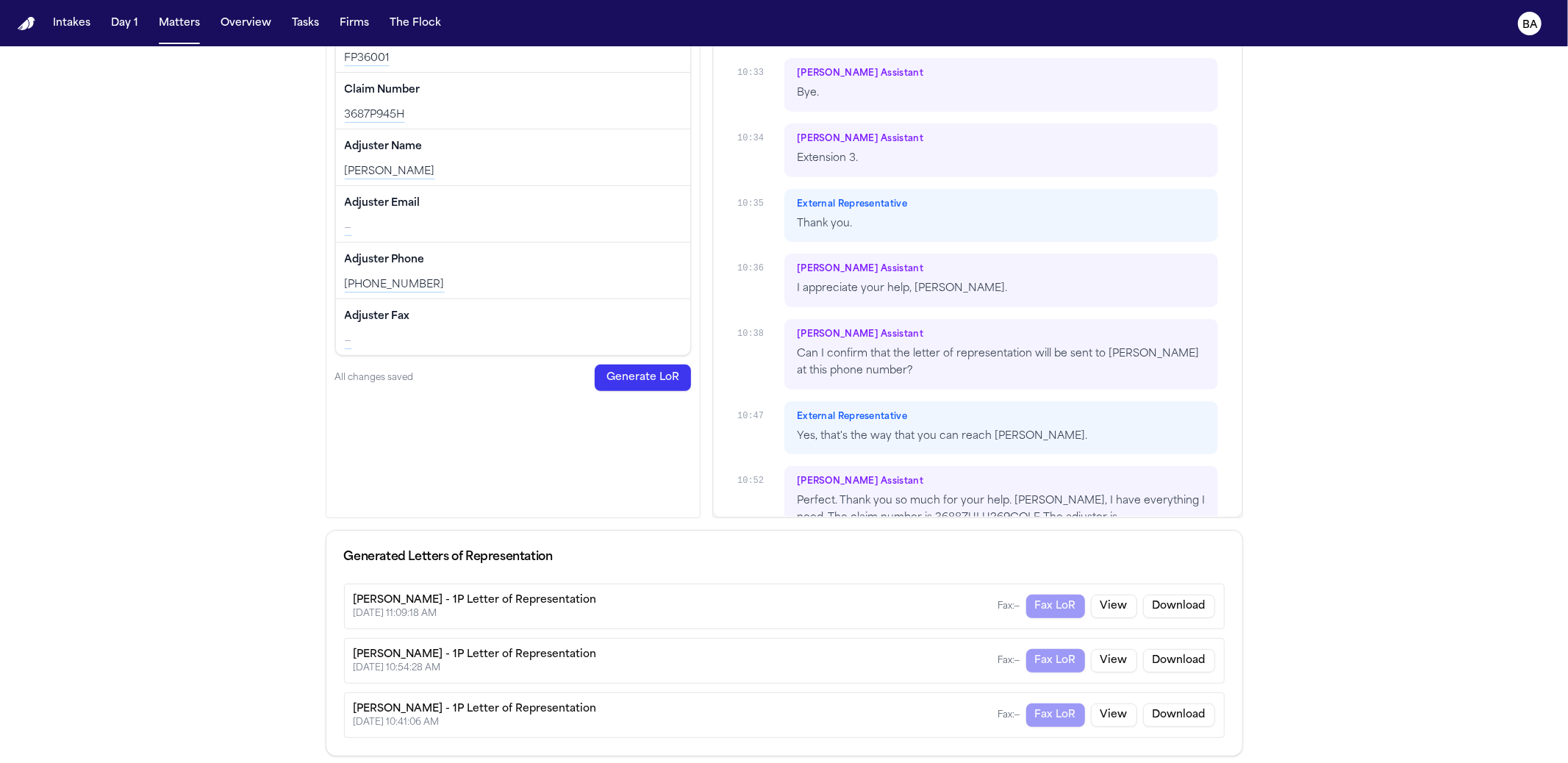
click at [434, 670] on div "Hecht - 1P Letter of Representation 8/26/2025, 10:54:28 AM Fax: — Fax LoR View …" at bounding box center [784, 661] width 880 height 46
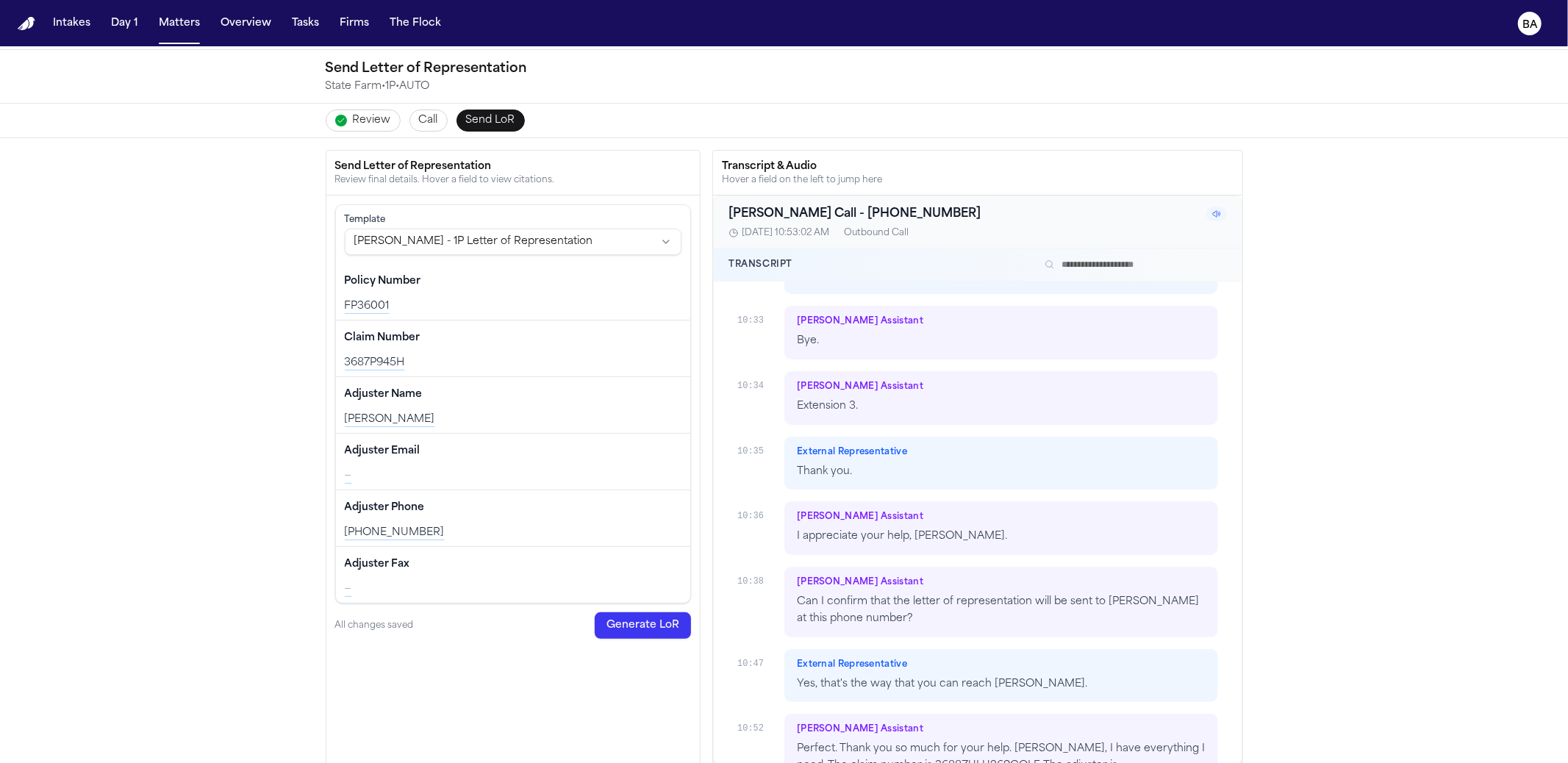
click at [570, 245] on html "Intakes Day 1 Matters Overview Tasks Firms The Flock BA Back to Coverage File I…" at bounding box center [784, 381] width 1568 height 763
click at [201, 472] on html "Intakes Day 1 Matters Overview Tasks Firms The Flock BA Back to Coverage File I…" at bounding box center [784, 381] width 1568 height 763
click at [626, 627] on button "Generate LoR" at bounding box center [643, 625] width 96 height 27
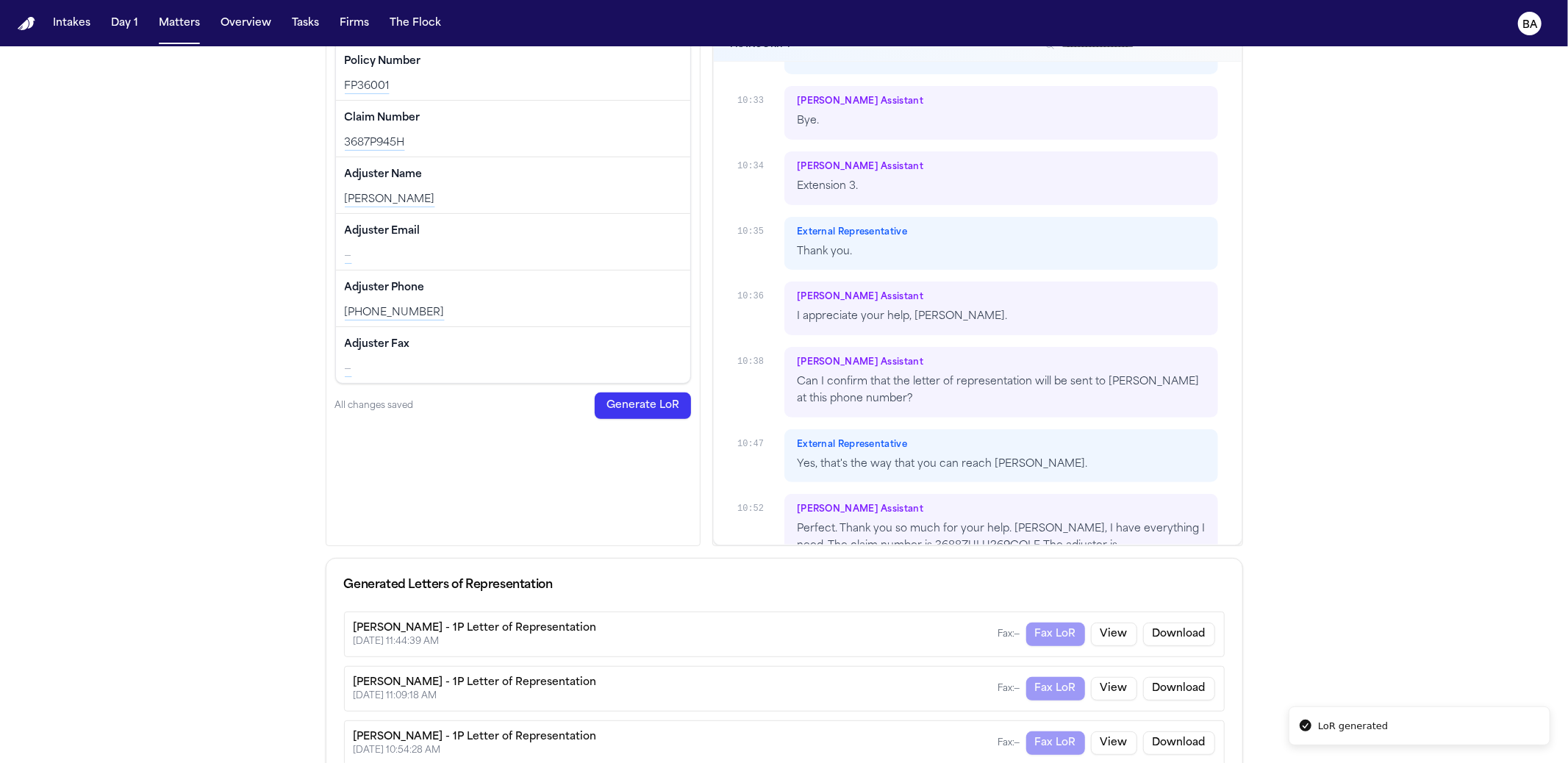
scroll to position [322, 0]
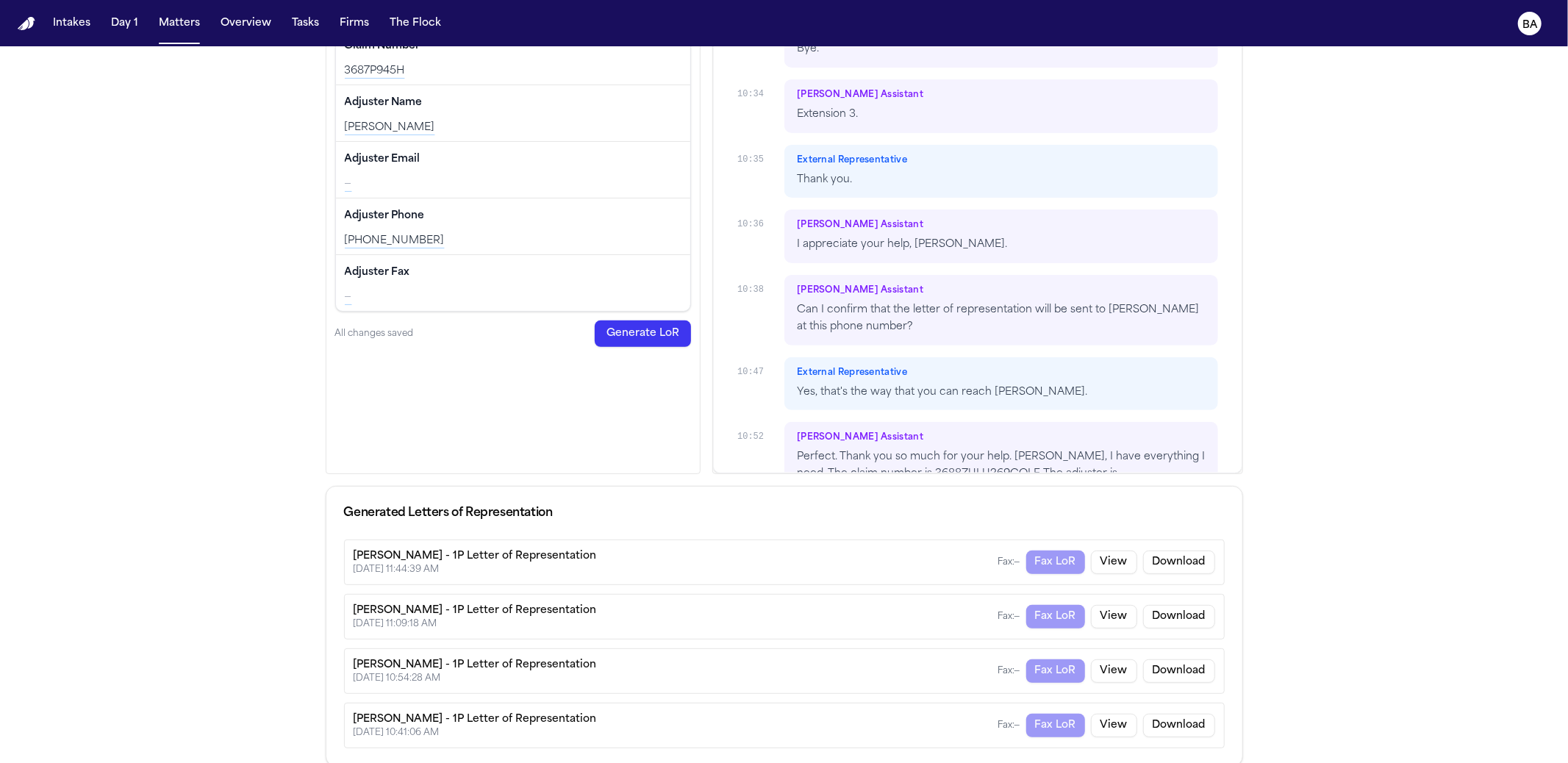
click at [431, 568] on div "8/26/2025, 11:44:39 AM" at bounding box center [475, 569] width 243 height 12
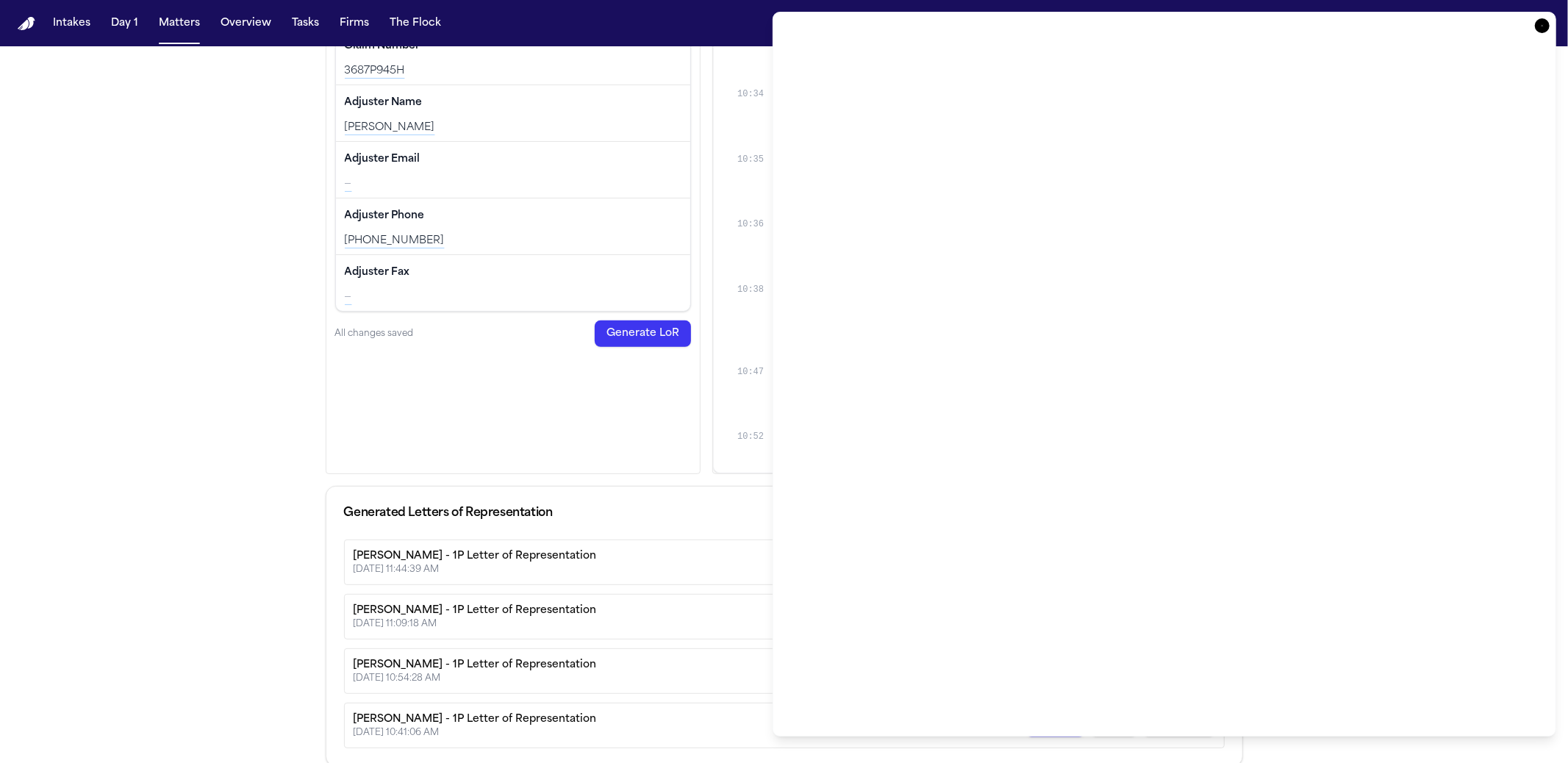
drag, startPoint x: 263, startPoint y: 255, endPoint x: 271, endPoint y: 239, distance: 17.9
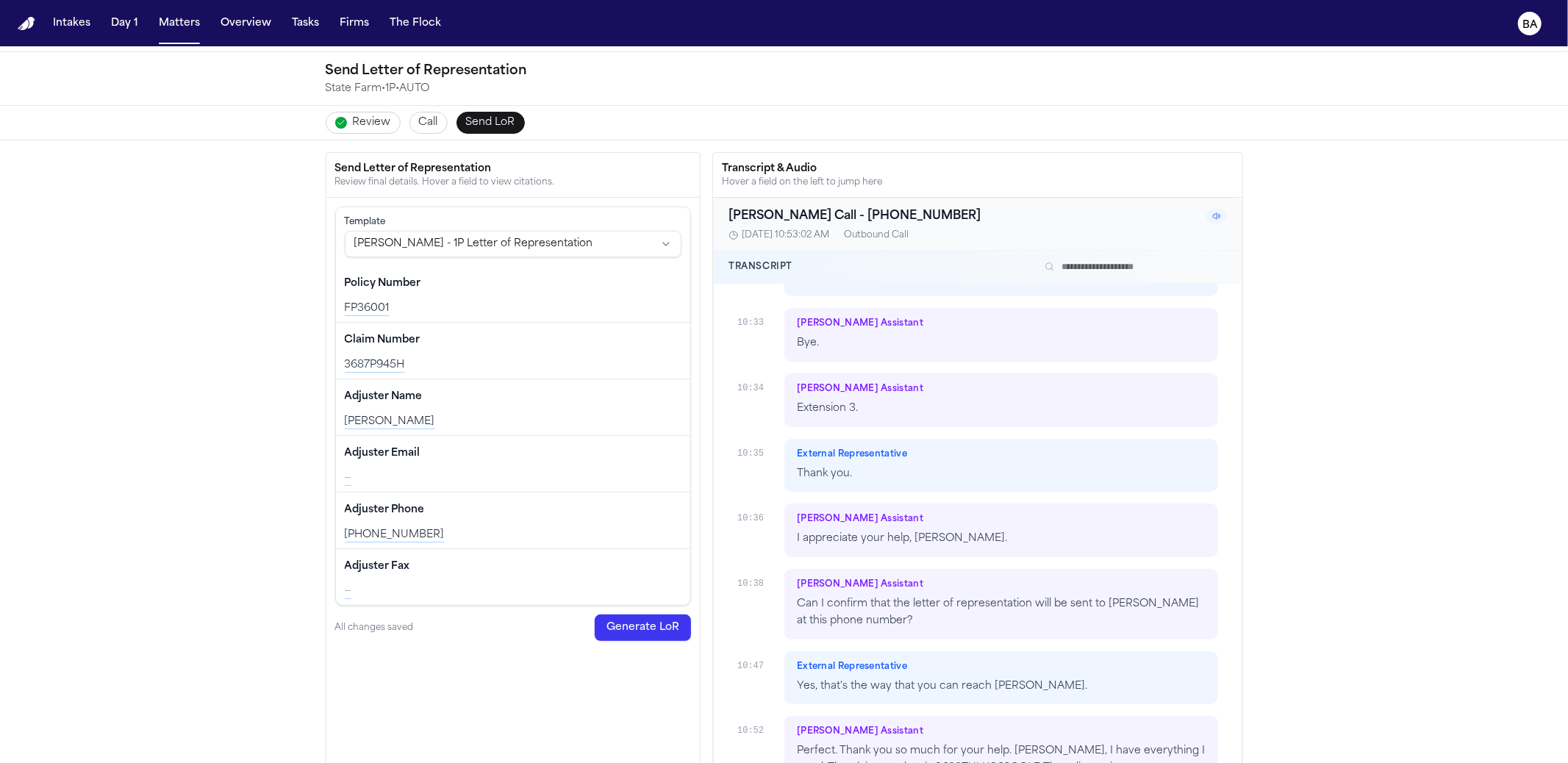
scroll to position [0, 0]
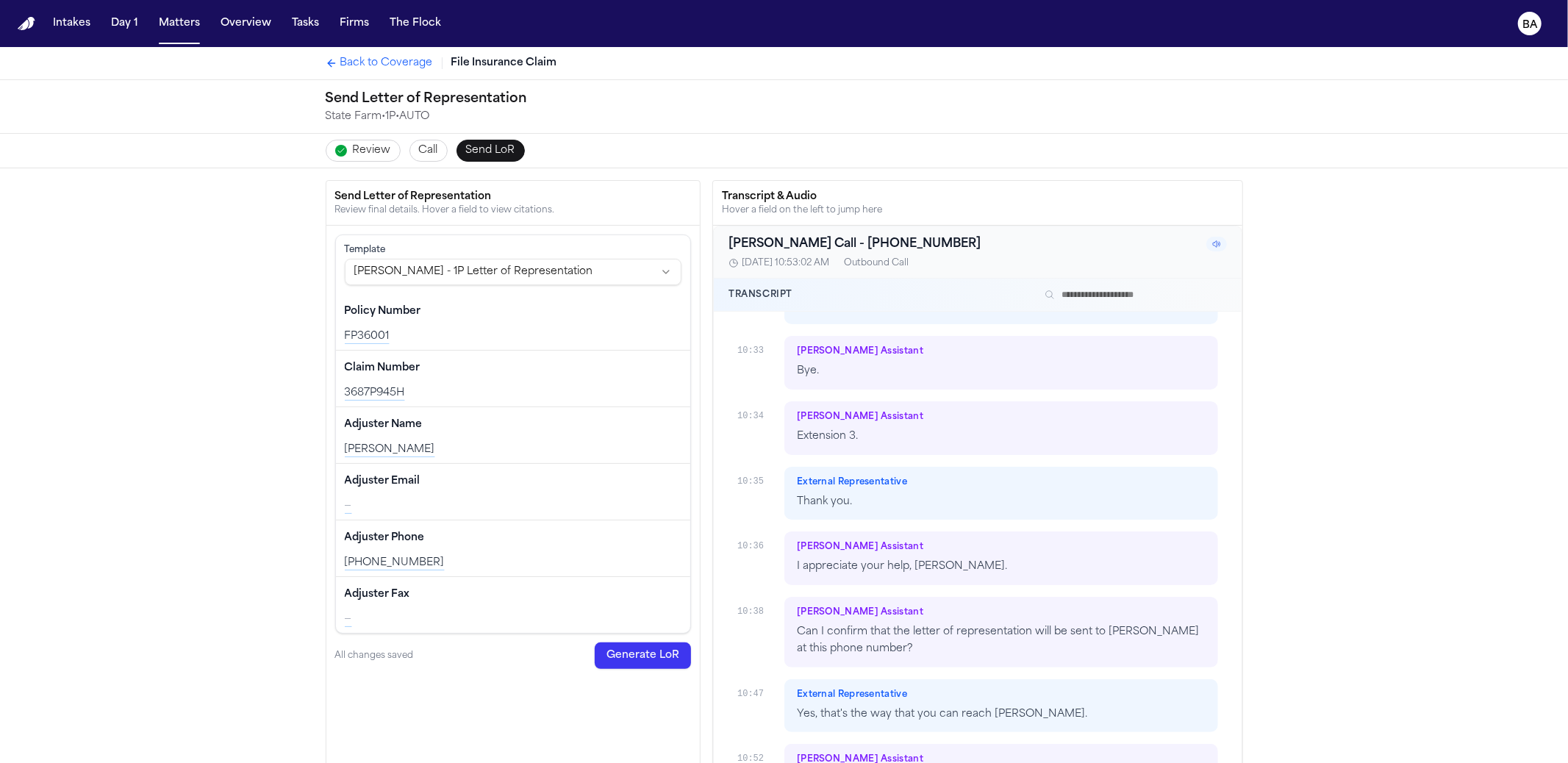
click at [373, 143] on span "Review" at bounding box center [372, 151] width 39 height 15
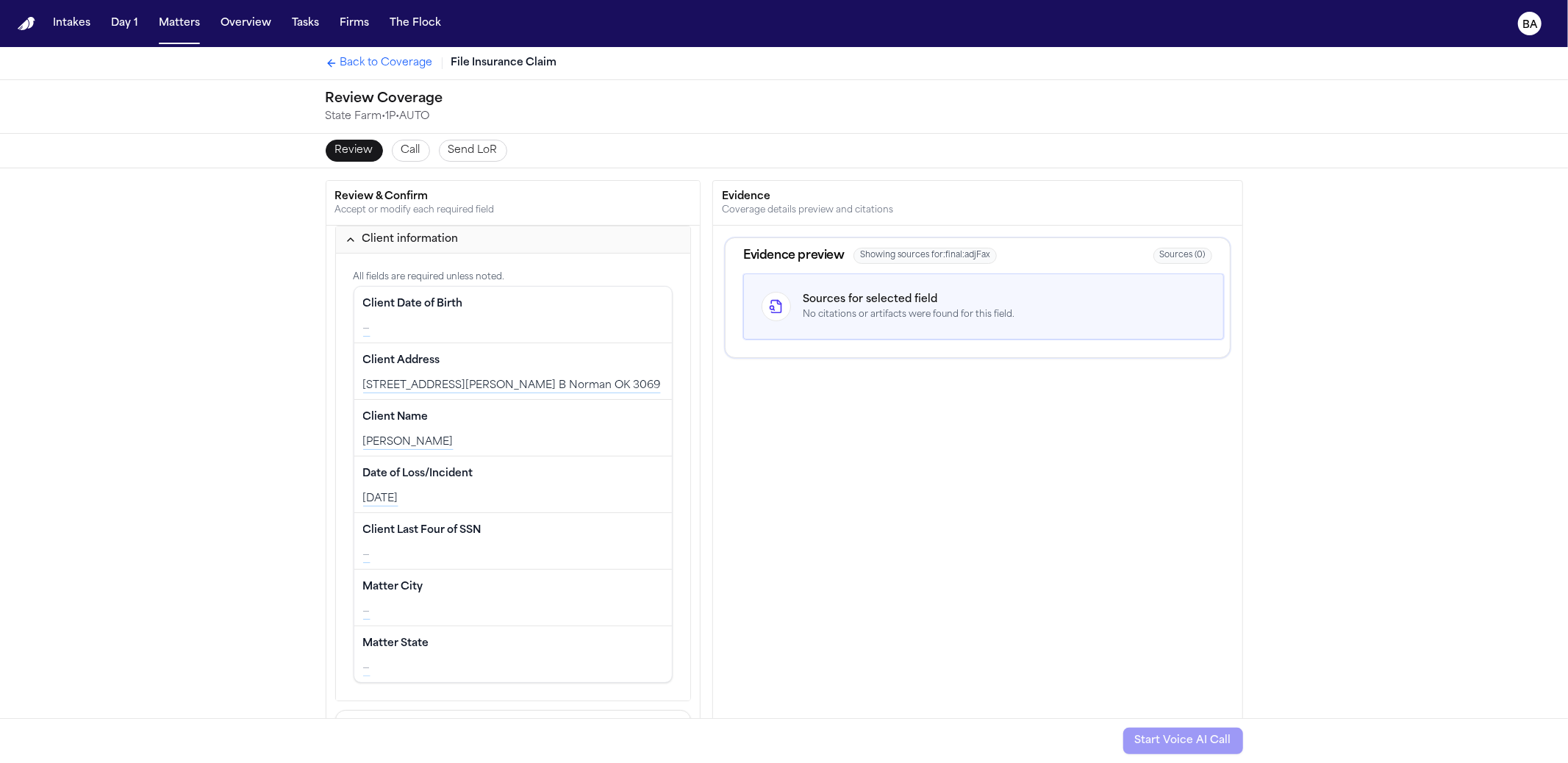
click at [416, 142] on button "Call" at bounding box center [411, 151] width 39 height 22
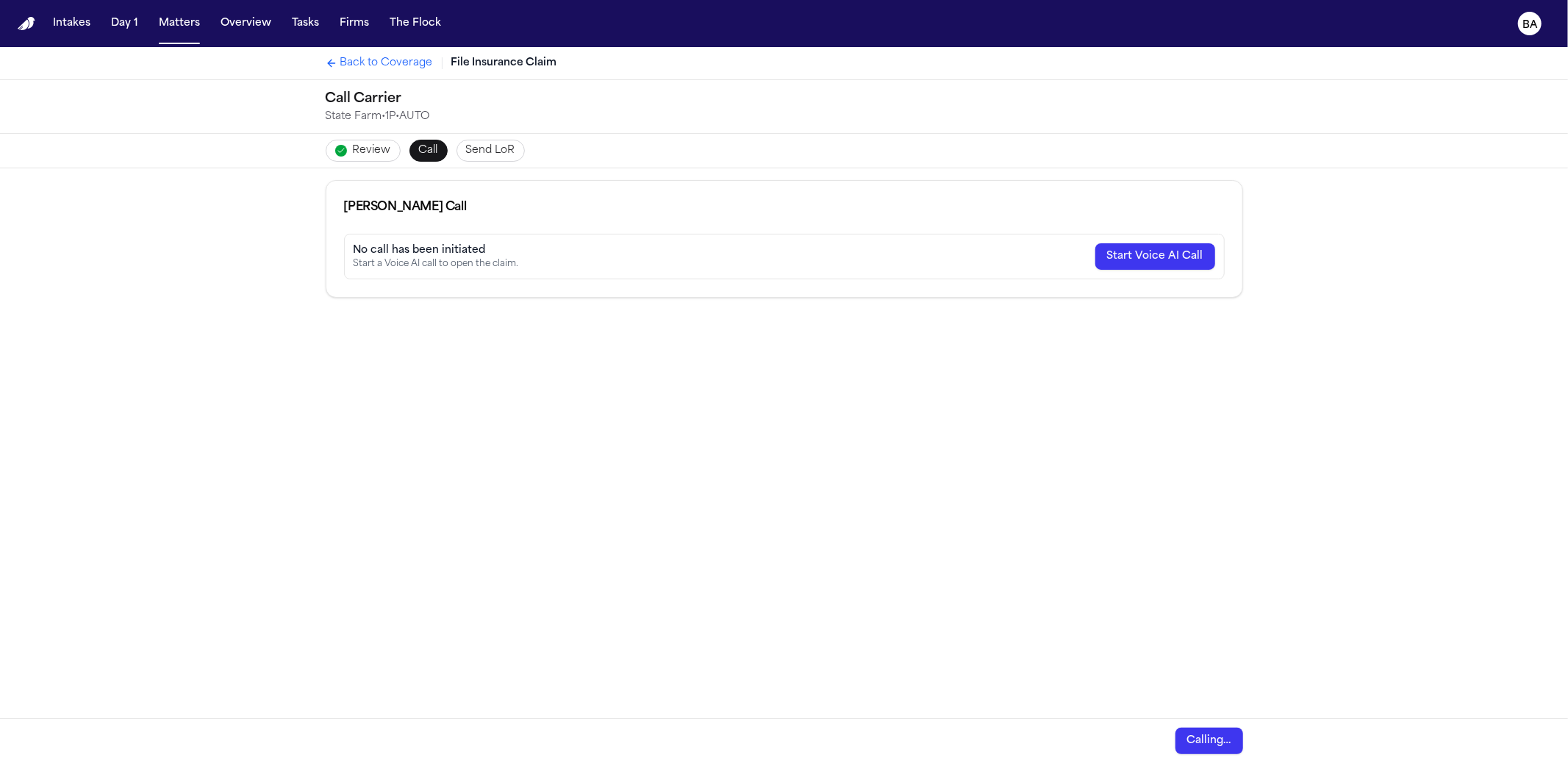
click at [505, 146] on span "Send LoR" at bounding box center [491, 151] width 50 height 15
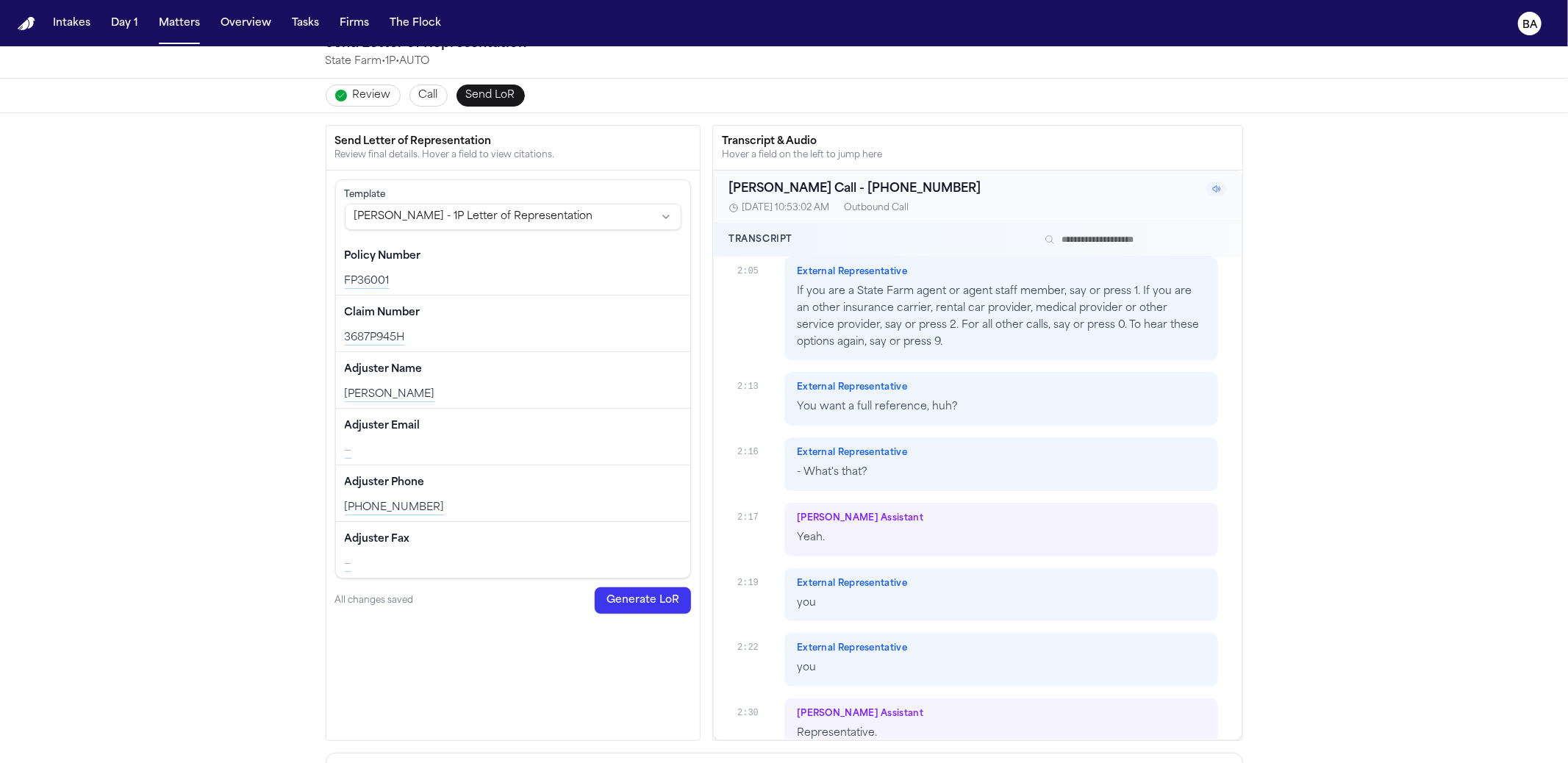
scroll to position [2541, 0]
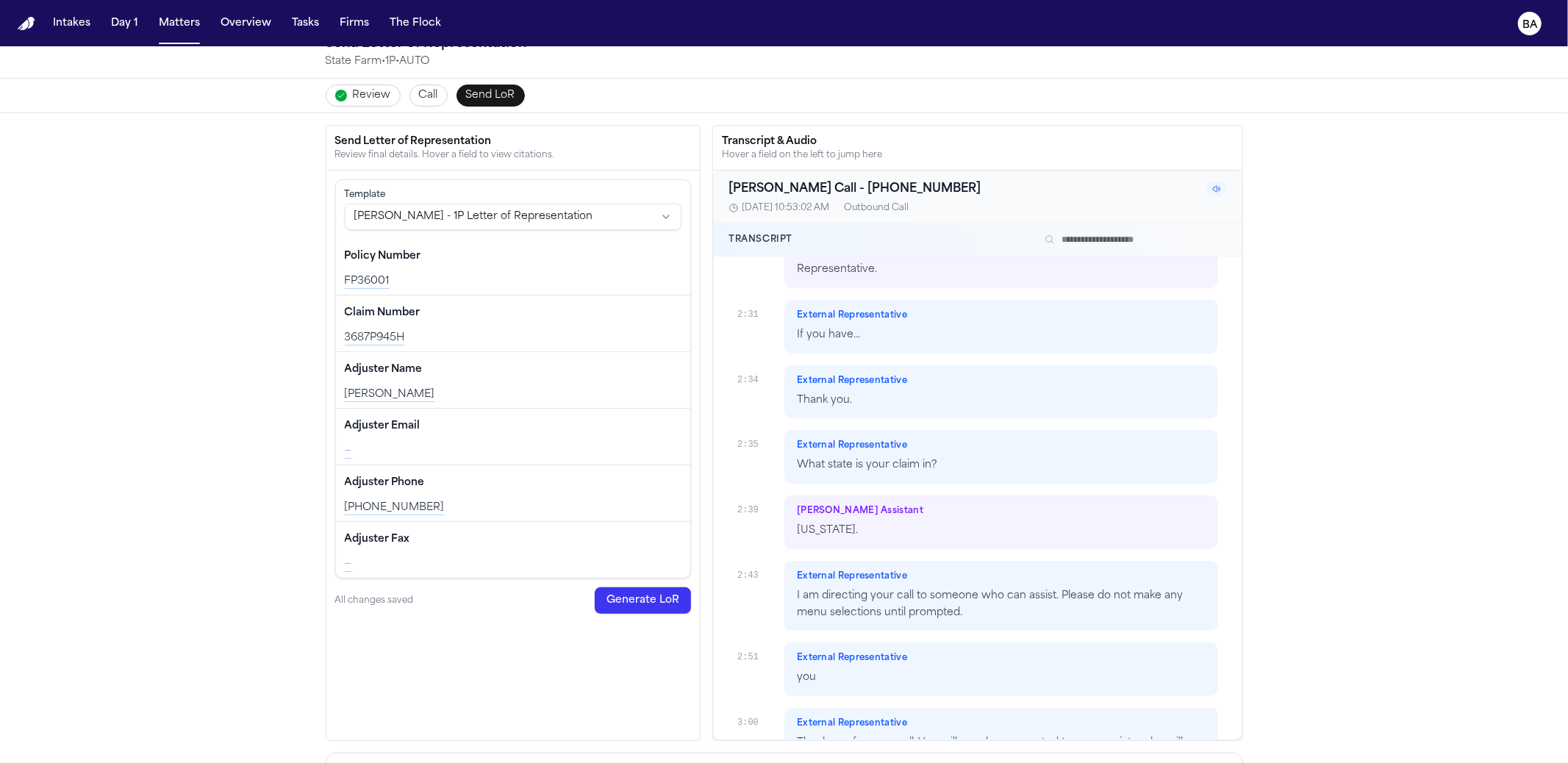
click at [420, 98] on span "Call" at bounding box center [428, 95] width 19 height 15
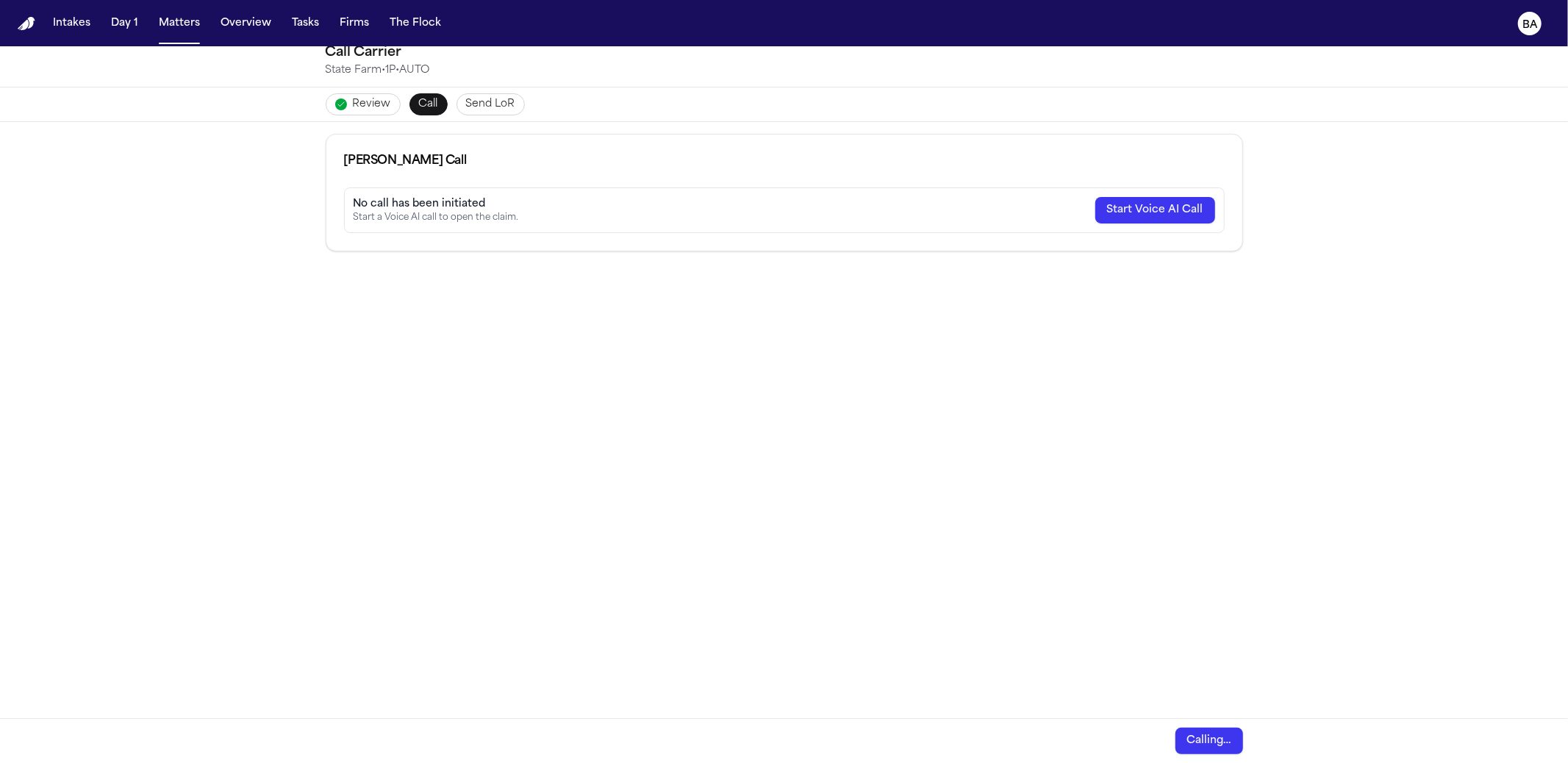
click at [816, 325] on div "Bland Call No call has been initiated Start a Voice AI call to open the claim. …" at bounding box center [784, 421] width 1568 height 597
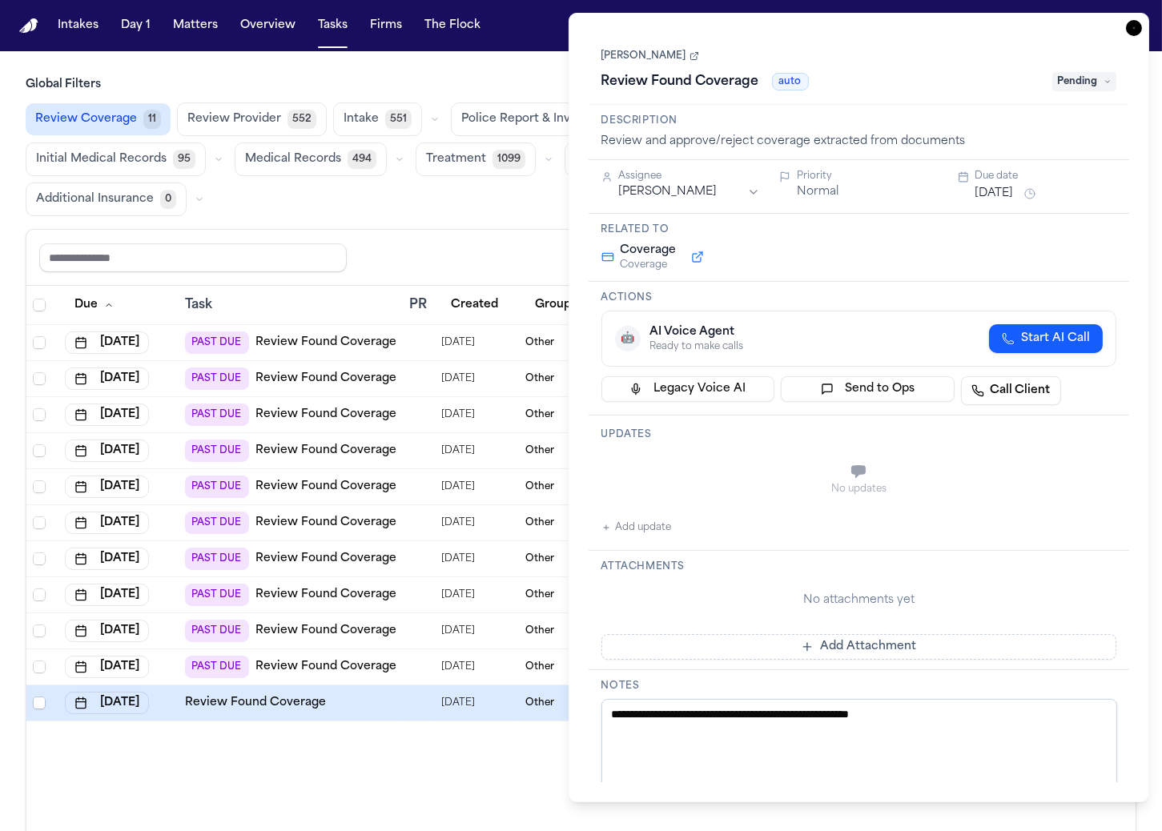
click at [678, 61] on link "[PERSON_NAME]" at bounding box center [650, 56] width 98 height 13
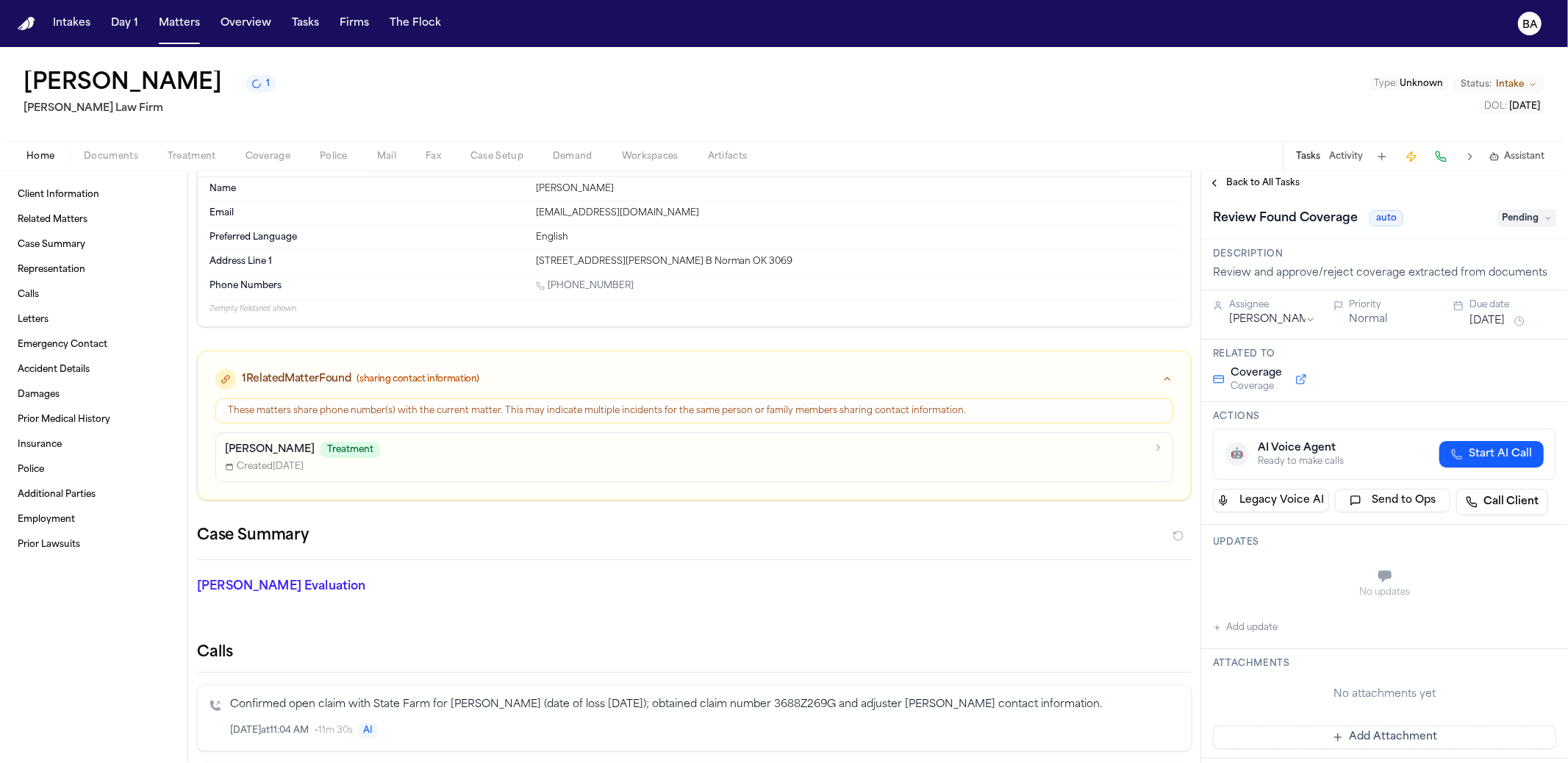
scroll to position [77, 0]
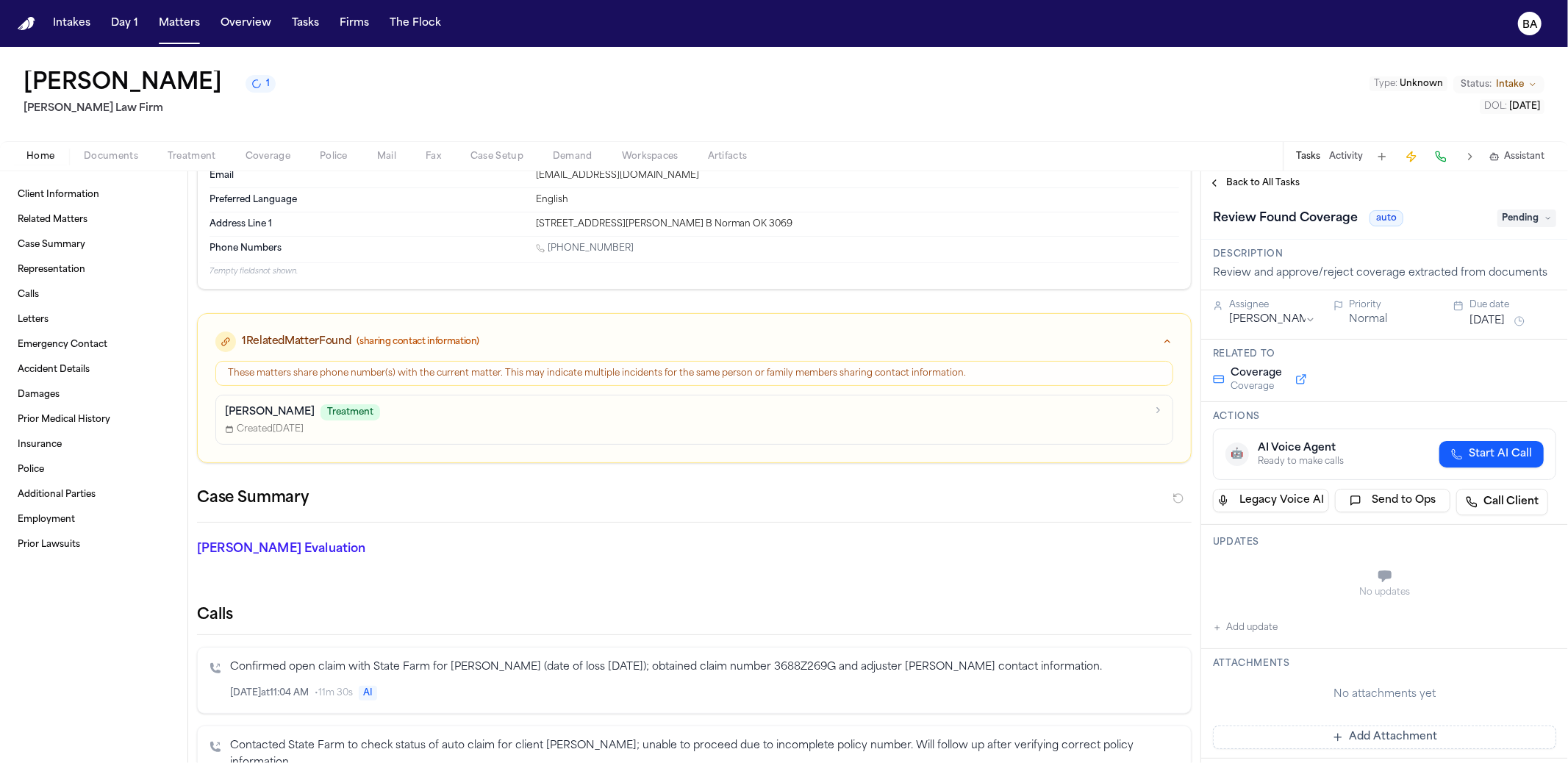
click at [273, 151] on span "Coverage" at bounding box center [267, 156] width 45 height 12
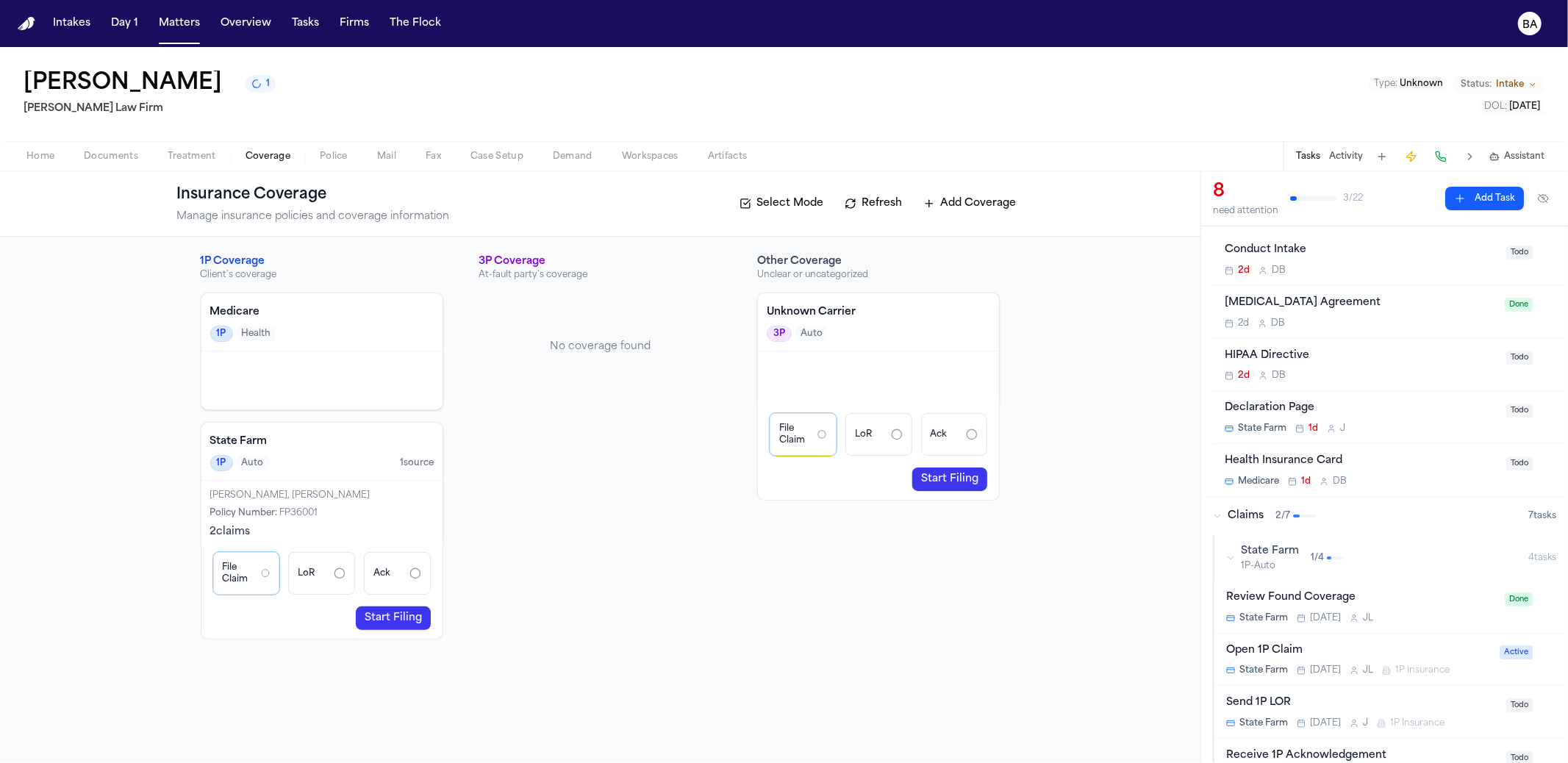
scroll to position [53, 0]
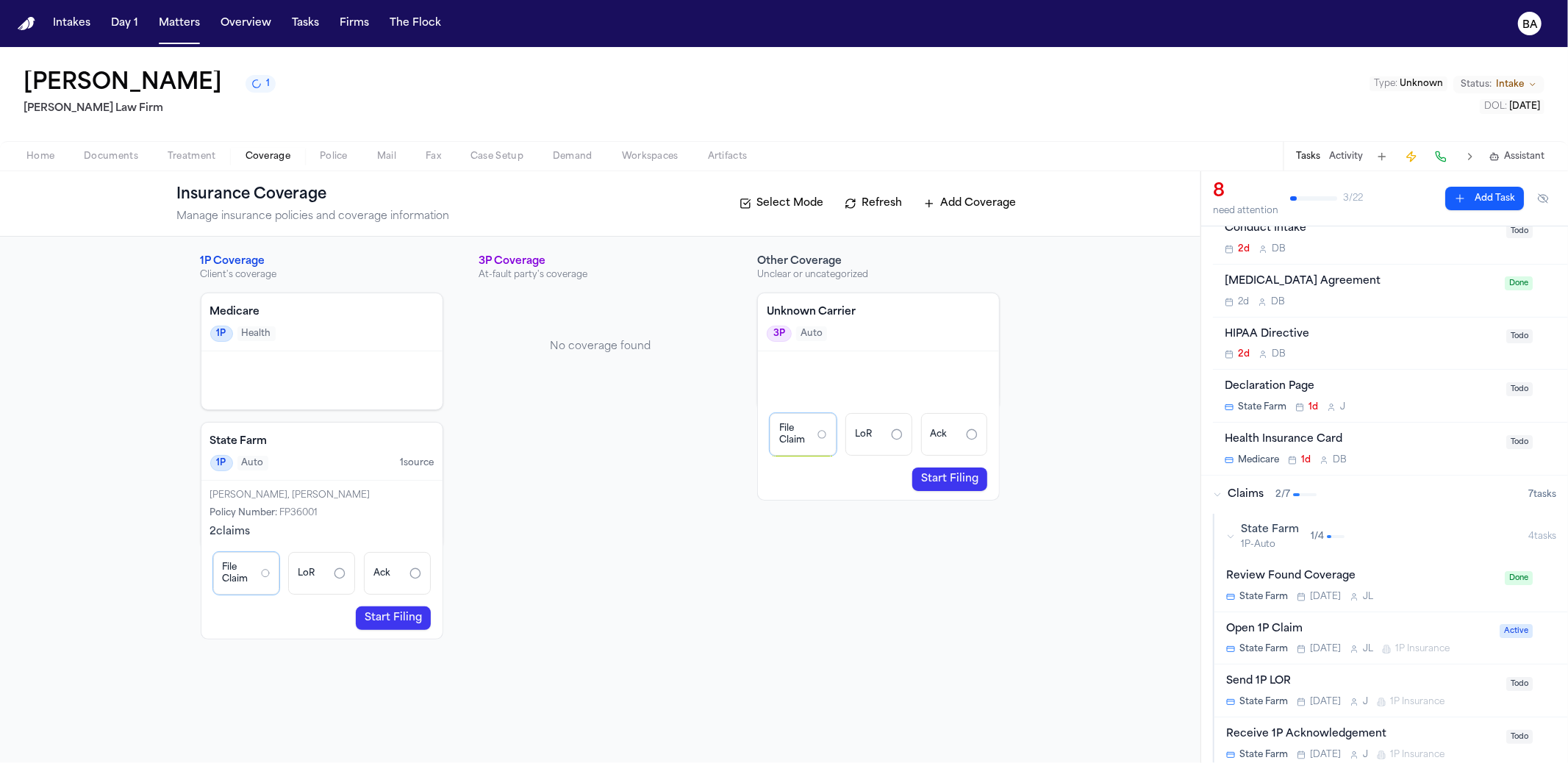
click at [393, 618] on link "Start Filing" at bounding box center [394, 619] width 75 height 24
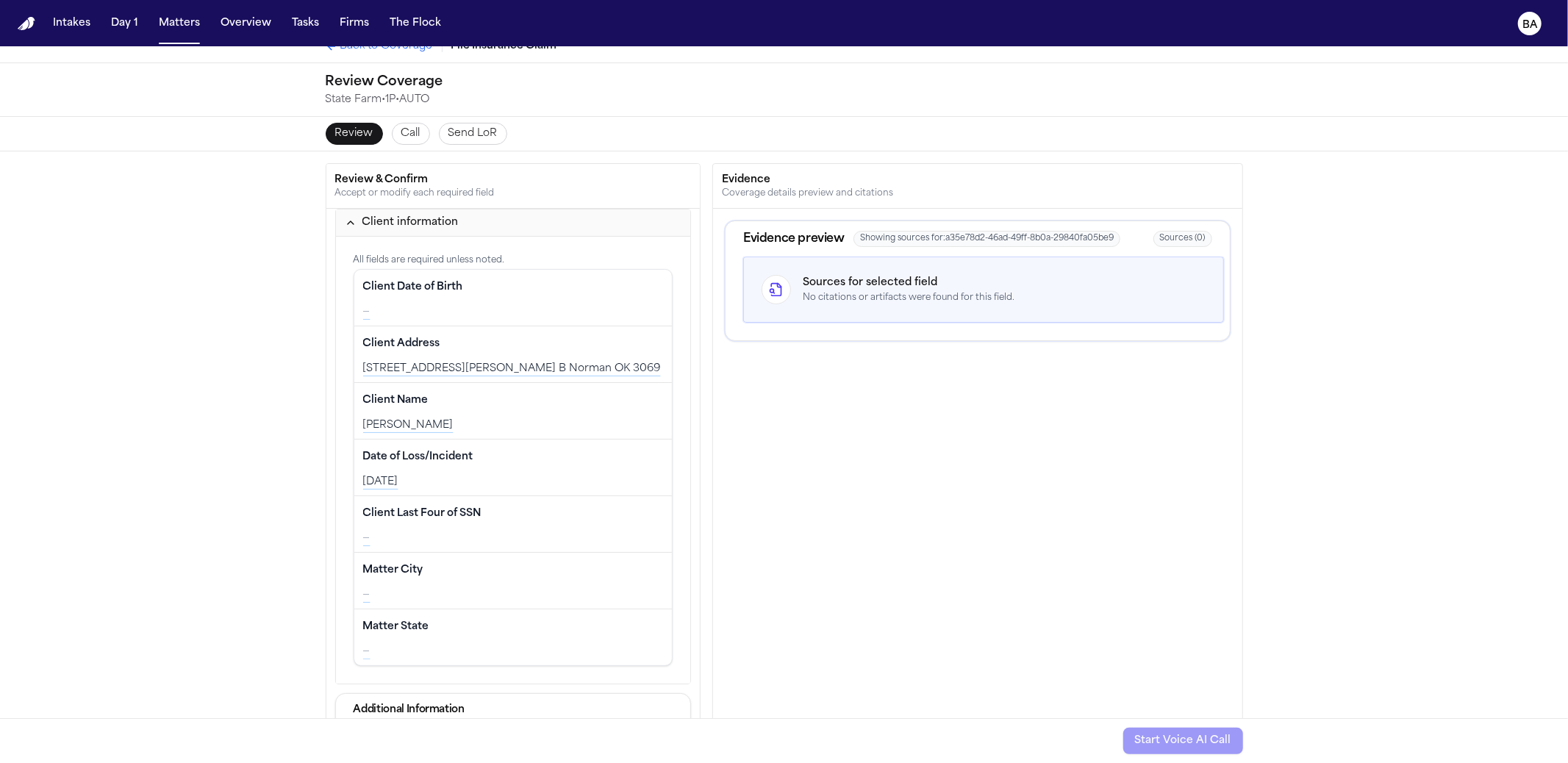
click at [401, 135] on span "Call" at bounding box center [410, 134] width 19 height 15
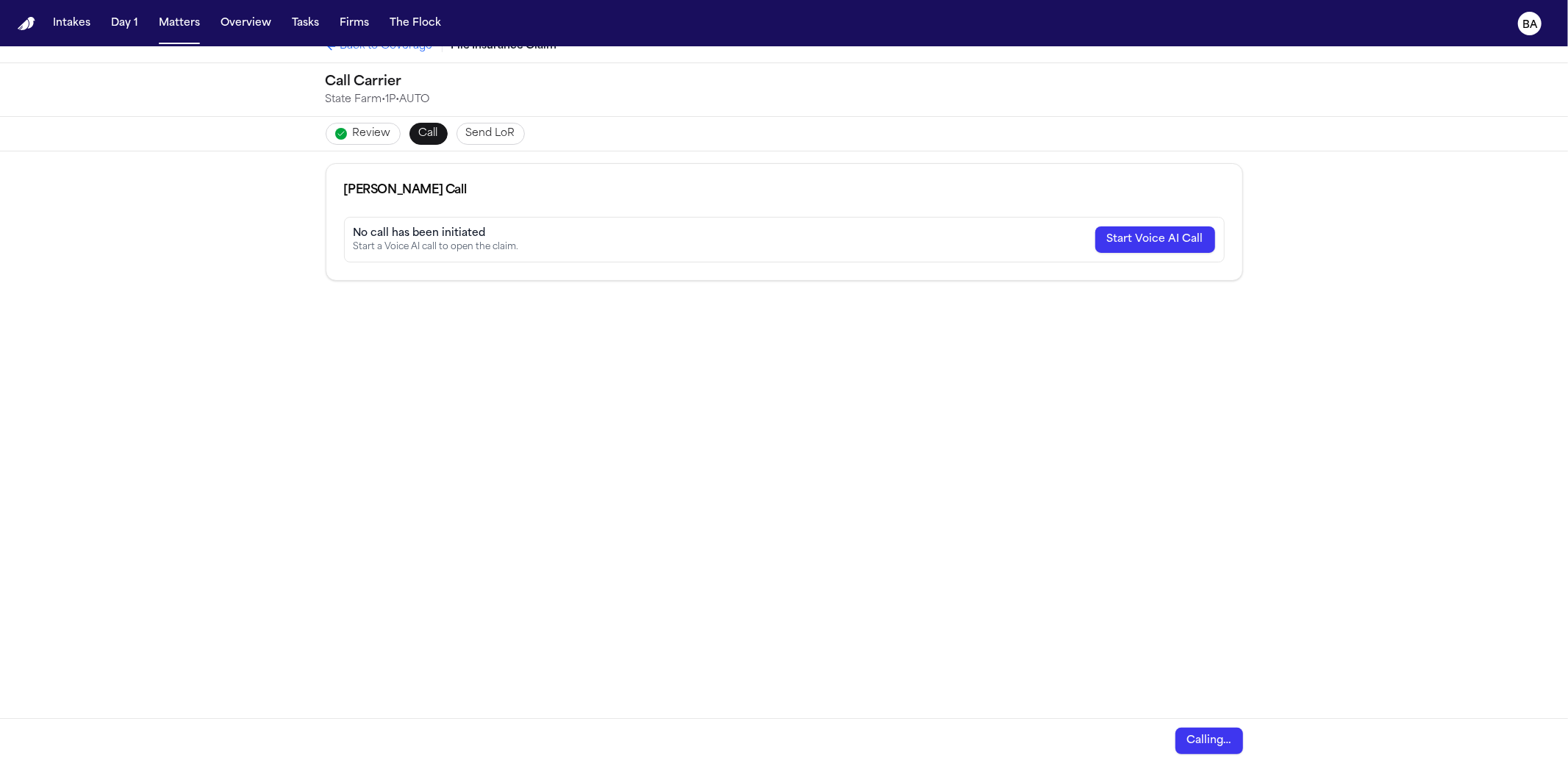
click at [495, 127] on span "Send LoR" at bounding box center [491, 134] width 50 height 15
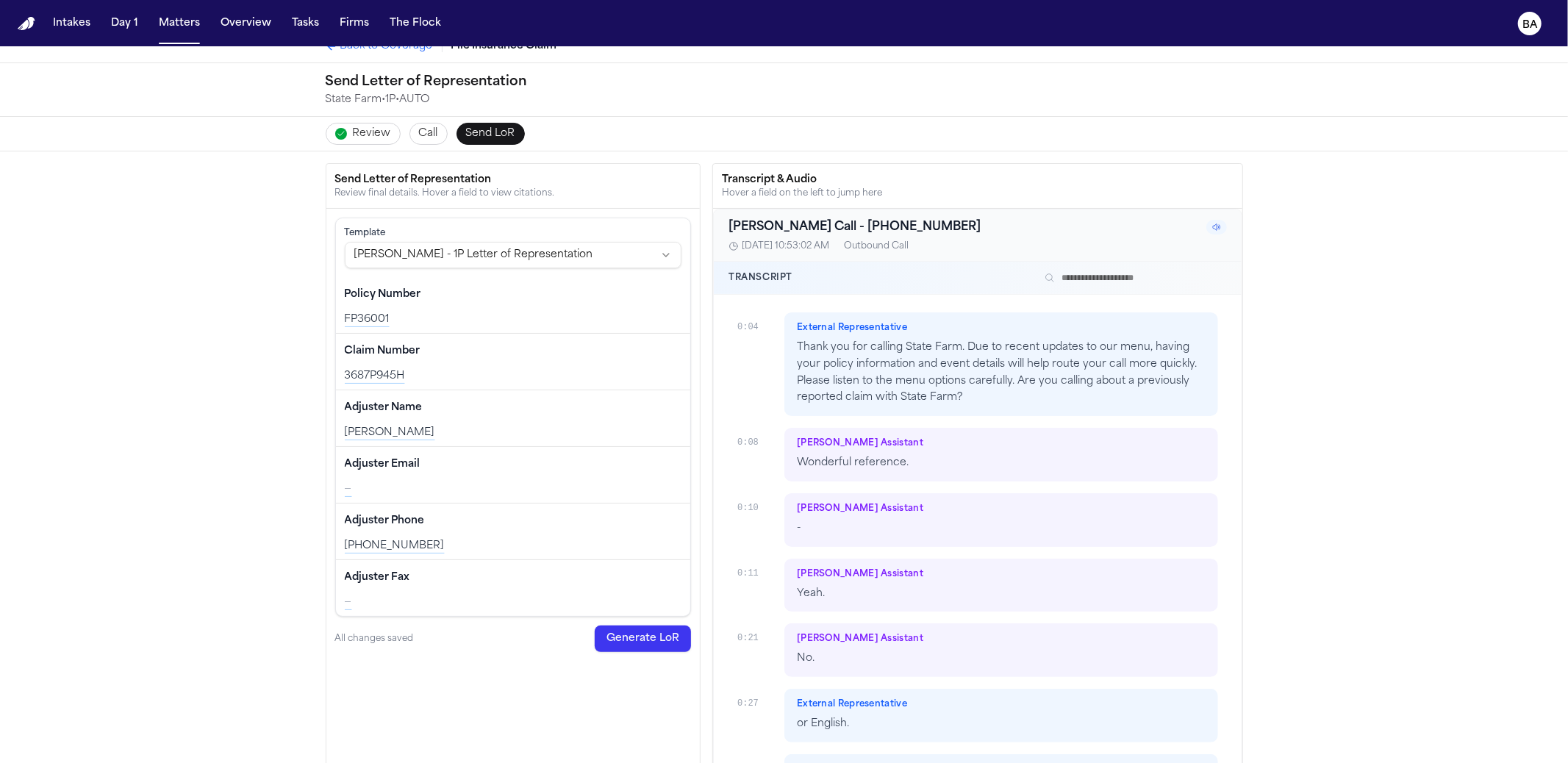
click at [399, 244] on html "Intakes Day 1 Matters Overview Tasks Firms The Flock BA Back to Coverage File I…" at bounding box center [784, 381] width 1568 height 763
click at [284, 311] on html "Intakes Day 1 Matters Overview Tasks Firms The Flock BA Back to Coverage File I…" at bounding box center [784, 381] width 1568 height 763
click at [287, 333] on div "Send Letter of Representation Review final details. Hover a field to view citat…" at bounding box center [784, 617] width 1568 height 932
click at [363, 316] on div "FP36001" at bounding box center [514, 320] width 338 height 15
click at [363, 315] on div "FP36001" at bounding box center [514, 320] width 338 height 15
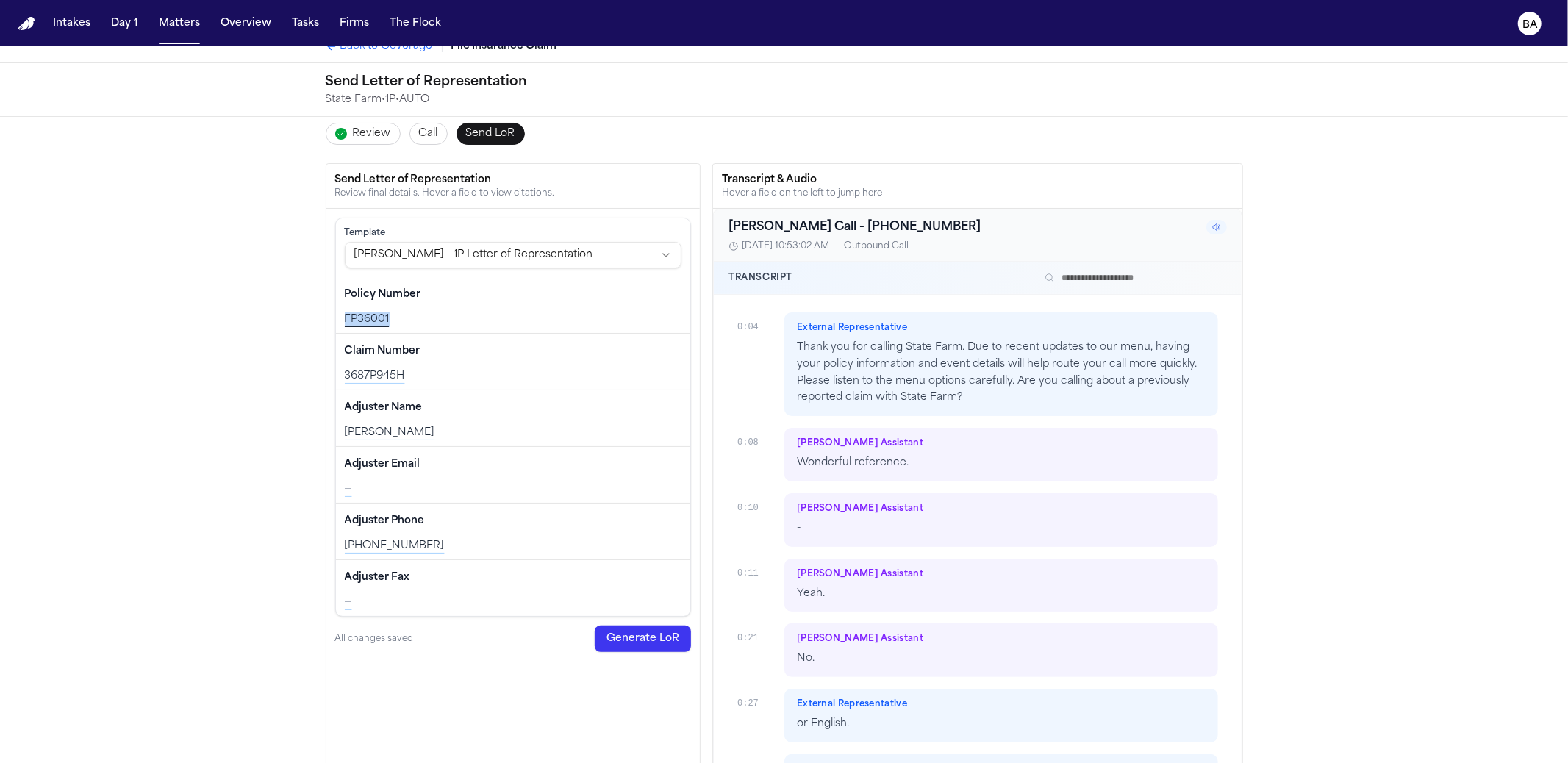
copy div "FP36001"
click at [1129, 269] on input "text" at bounding box center [1133, 277] width 188 height 17
paste input "*******"
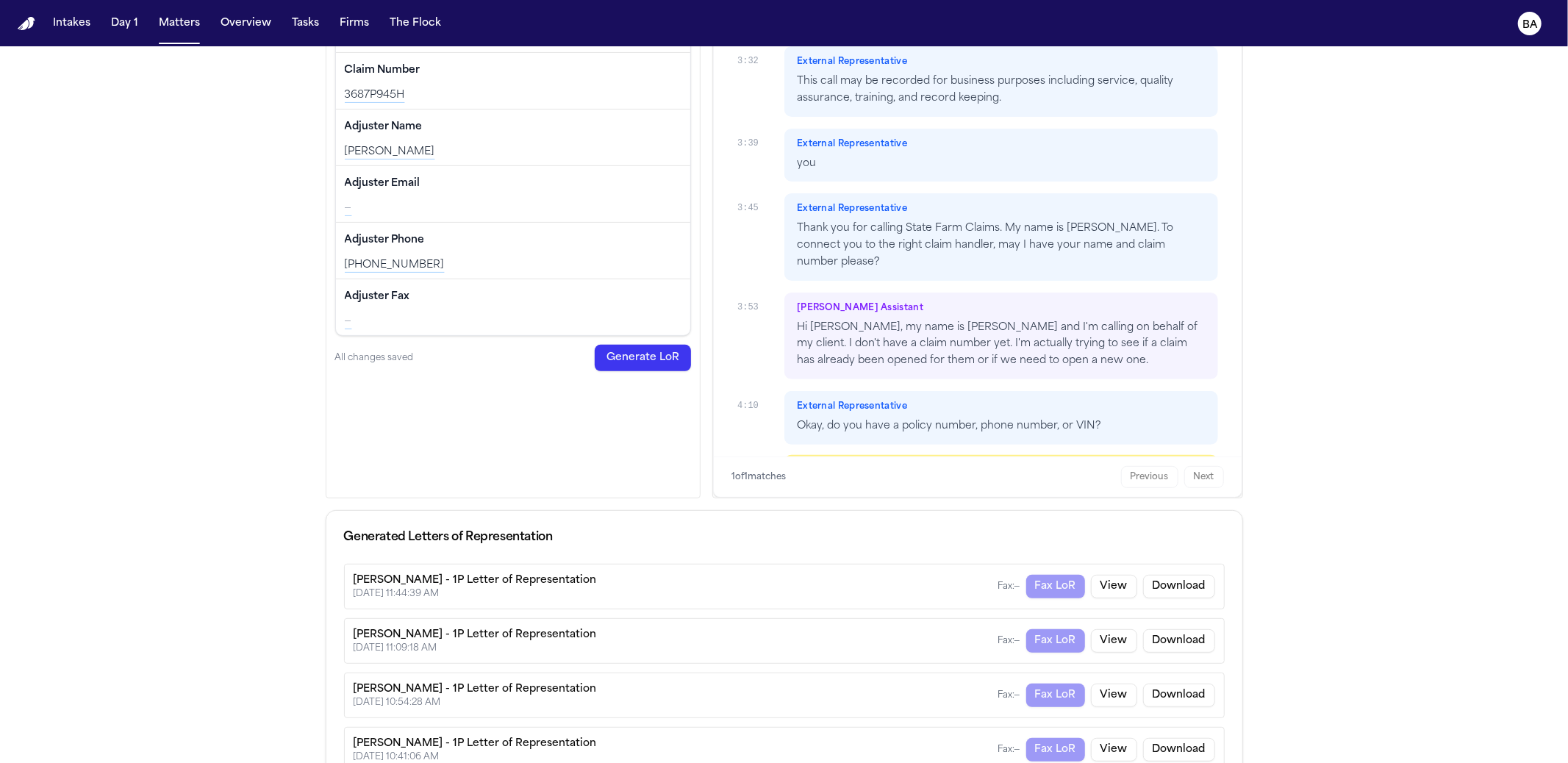
scroll to position [332, 0]
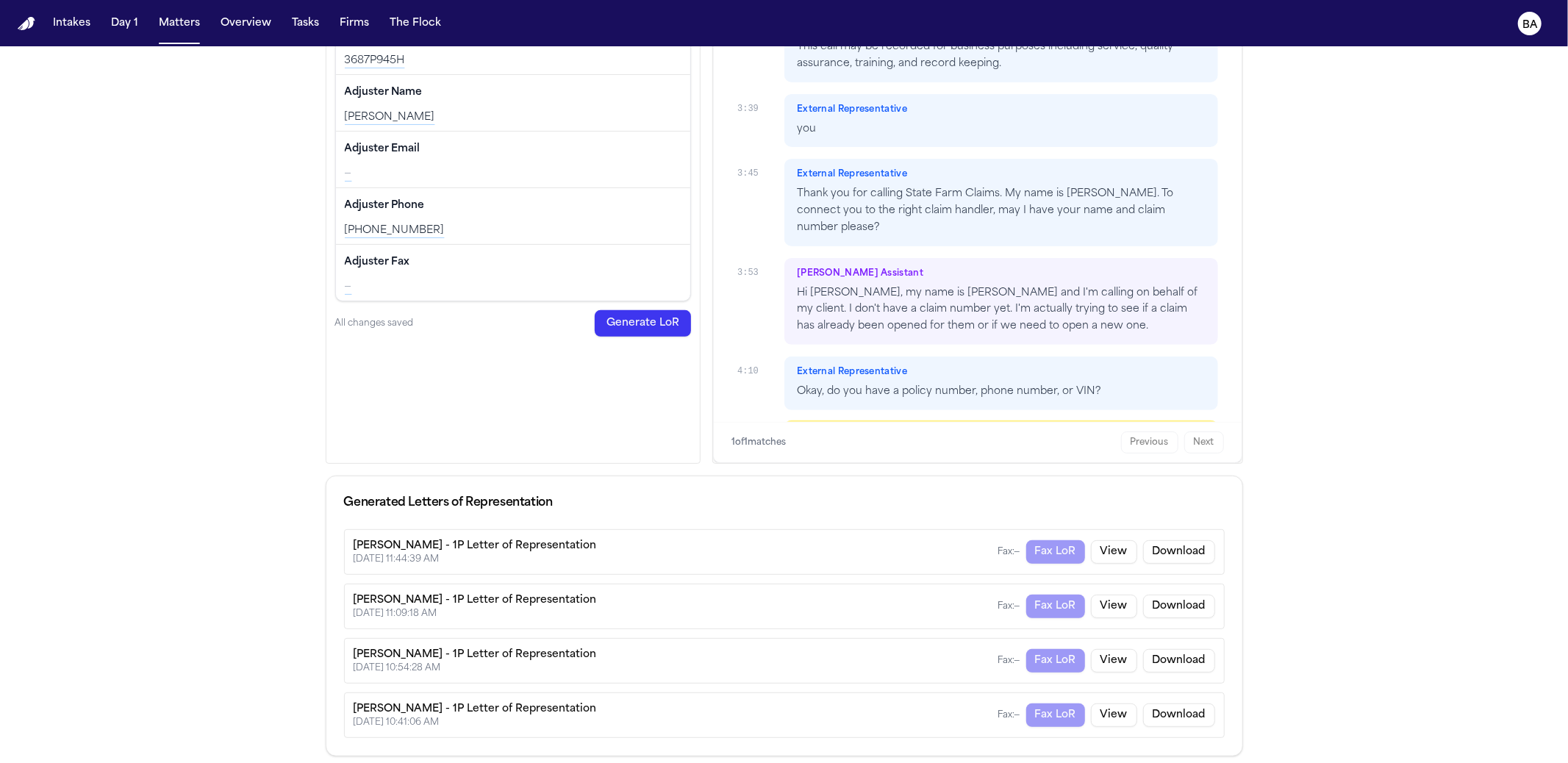
type input "*******"
click at [1057, 544] on div "Fax: — Fax LoR View Download" at bounding box center [1107, 553] width 217 height 24
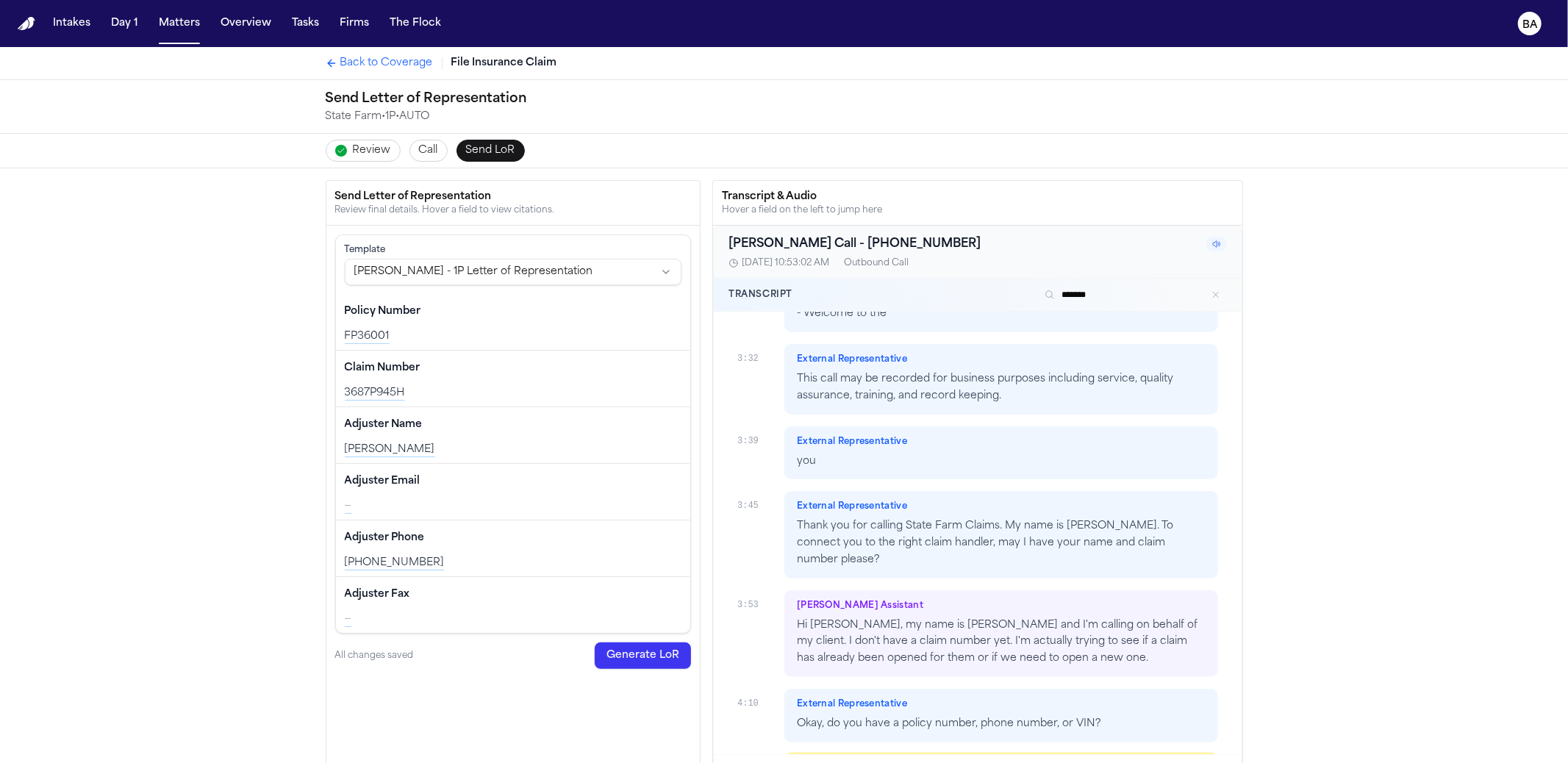
click at [419, 157] on span "Call" at bounding box center [428, 151] width 19 height 15
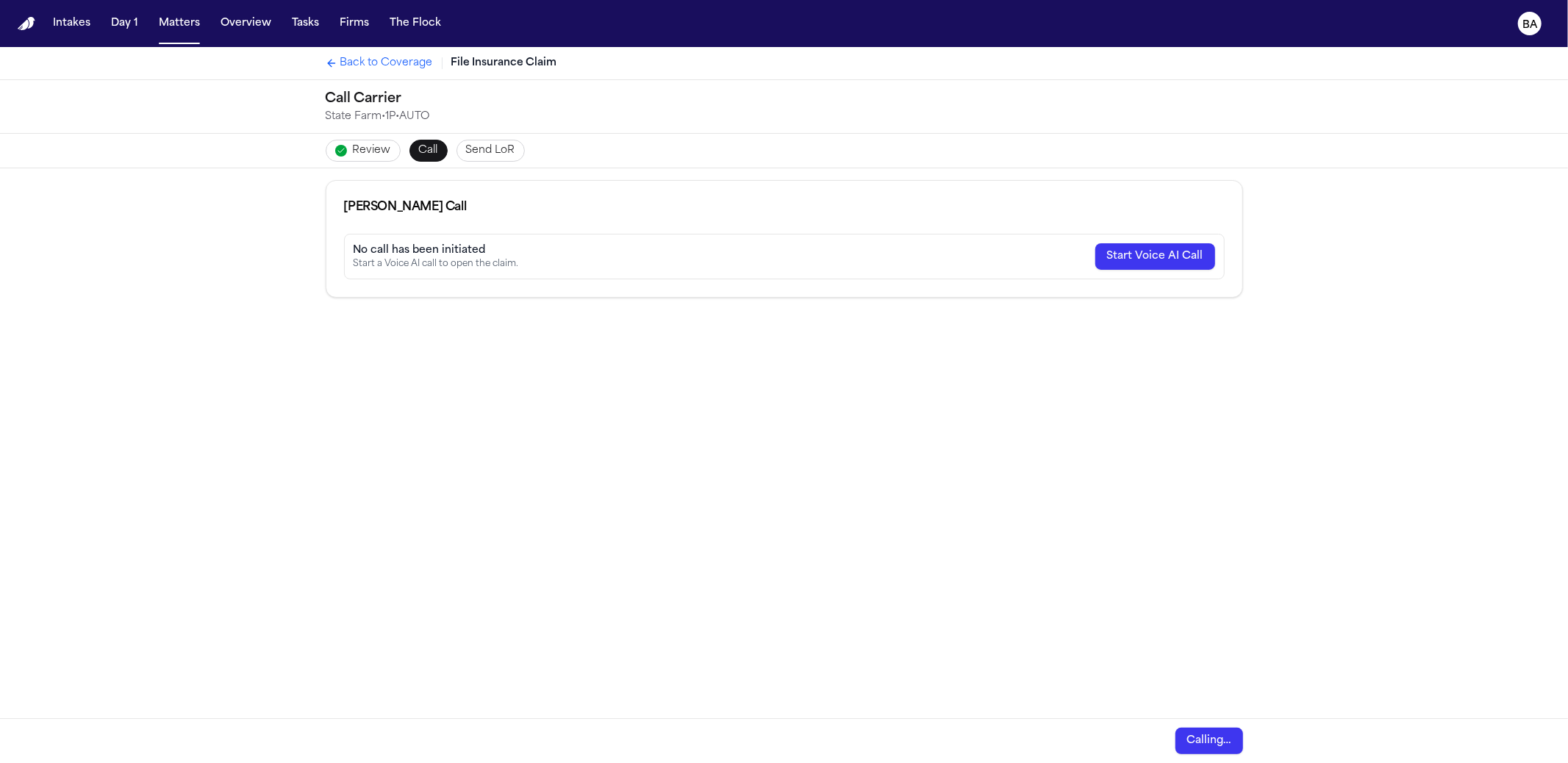
click at [335, 53] on div "Back to Coverage File Insurance Claim" at bounding box center [784, 62] width 941 height 32
click at [341, 59] on span "Back to Coverage" at bounding box center [386, 63] width 93 height 15
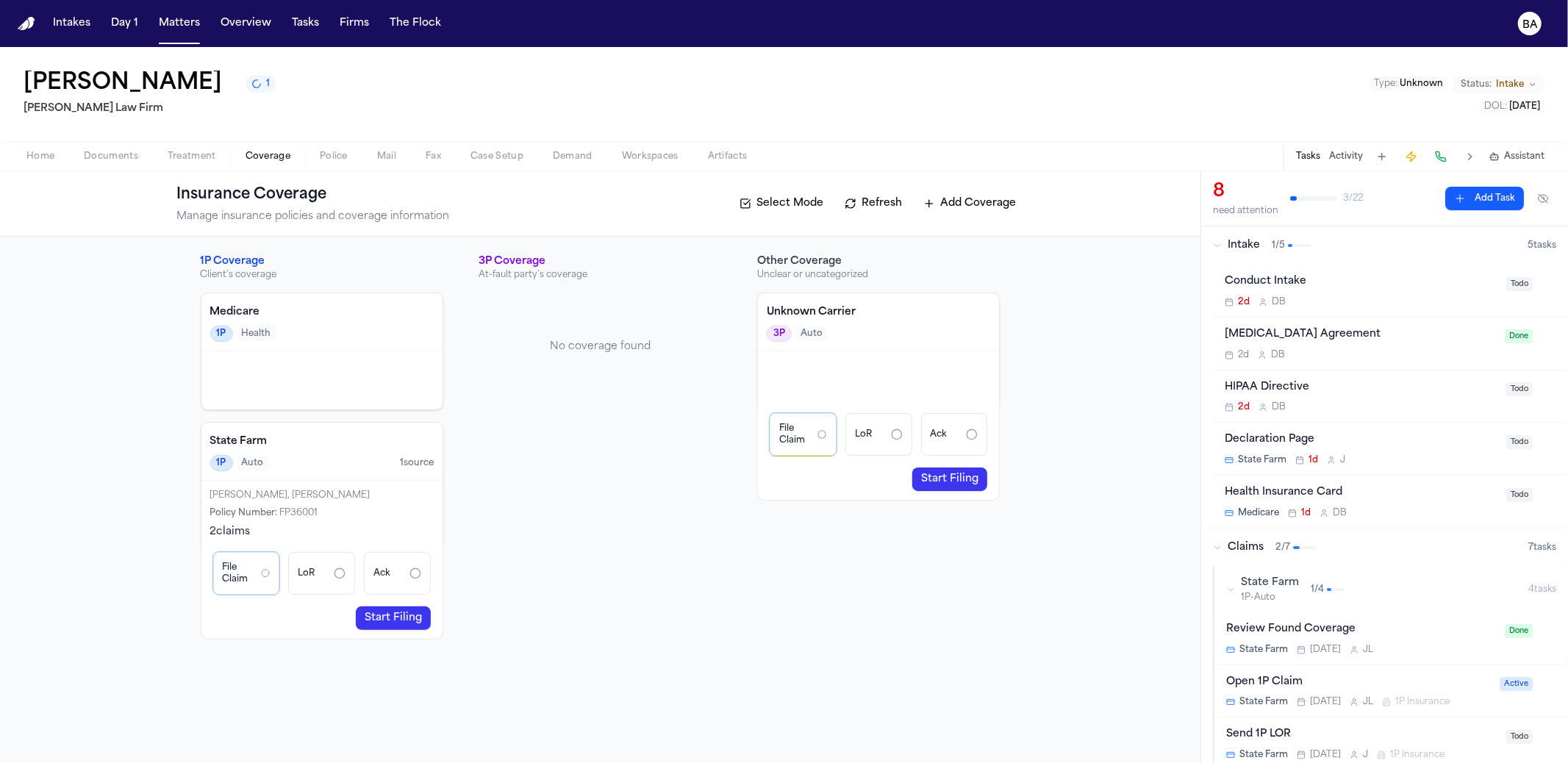
click at [1299, 585] on div "State Farm 1P-Auto 1 / 4" at bounding box center [1377, 589] width 302 height 28
click at [1299, 581] on div "State Farm 1P-Auto 1 / 4" at bounding box center [1377, 589] width 302 height 28
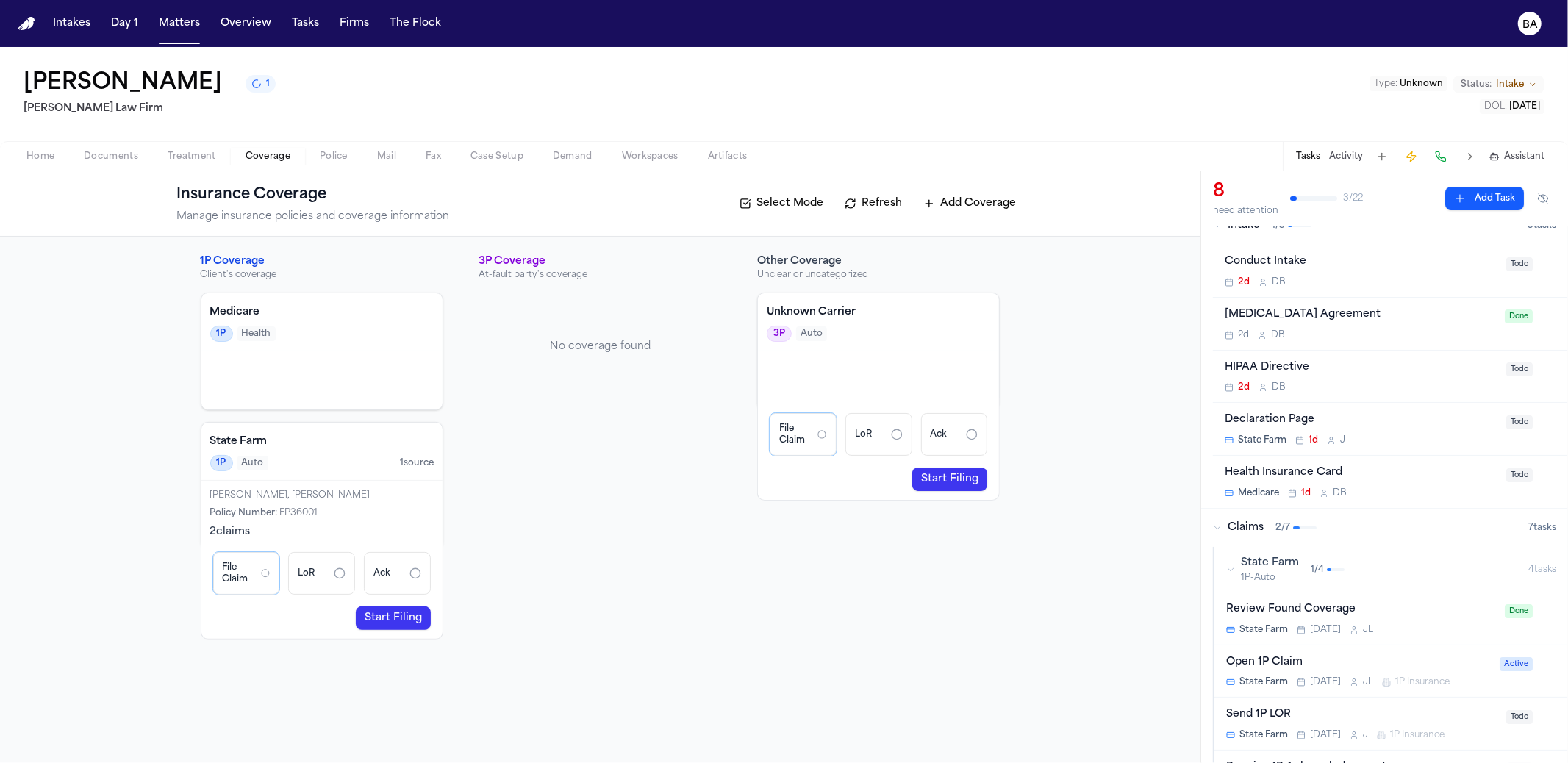
scroll to position [31, 0]
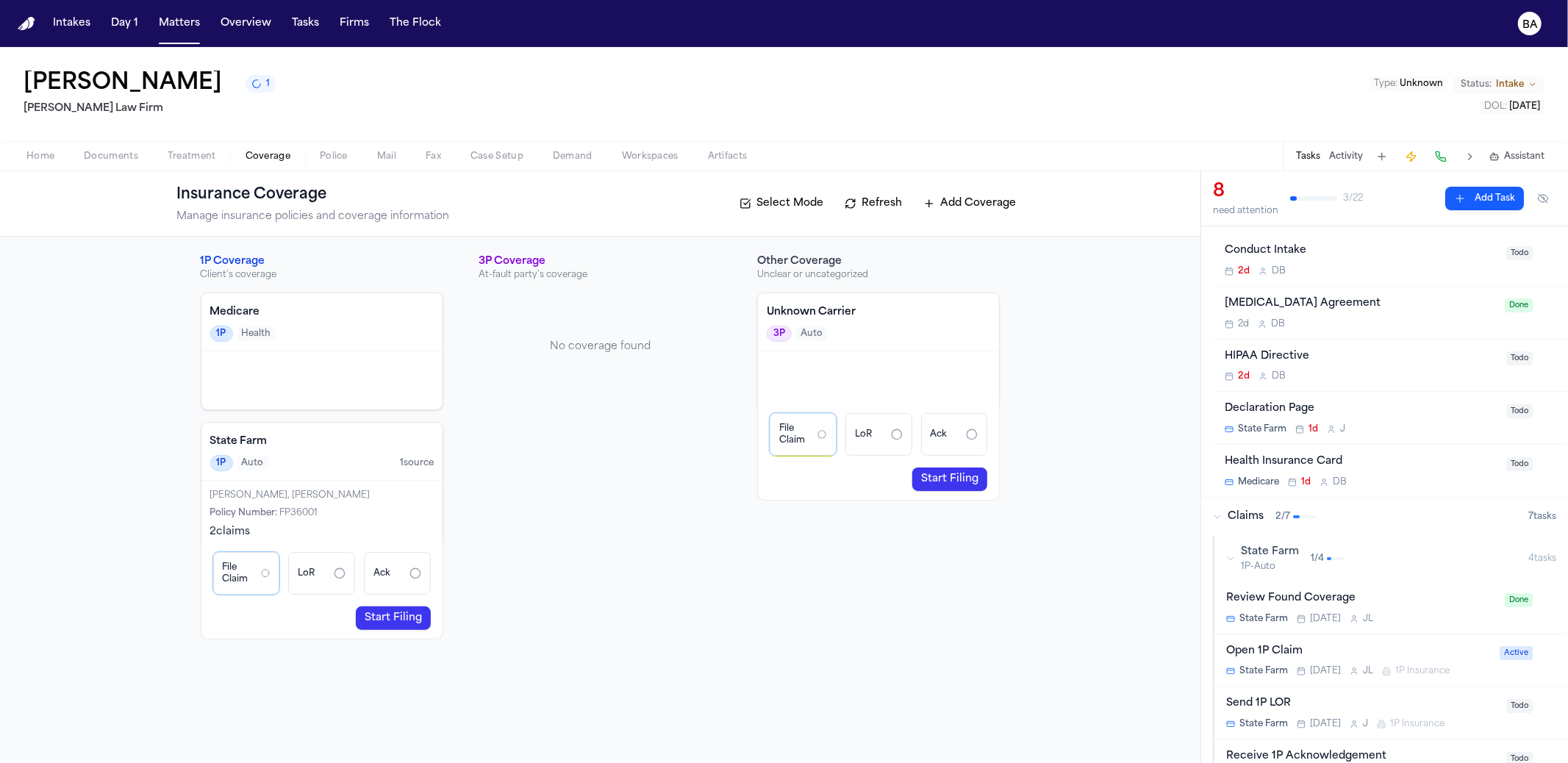
click at [1359, 648] on div "Open 1P Claim" at bounding box center [1359, 652] width 264 height 17
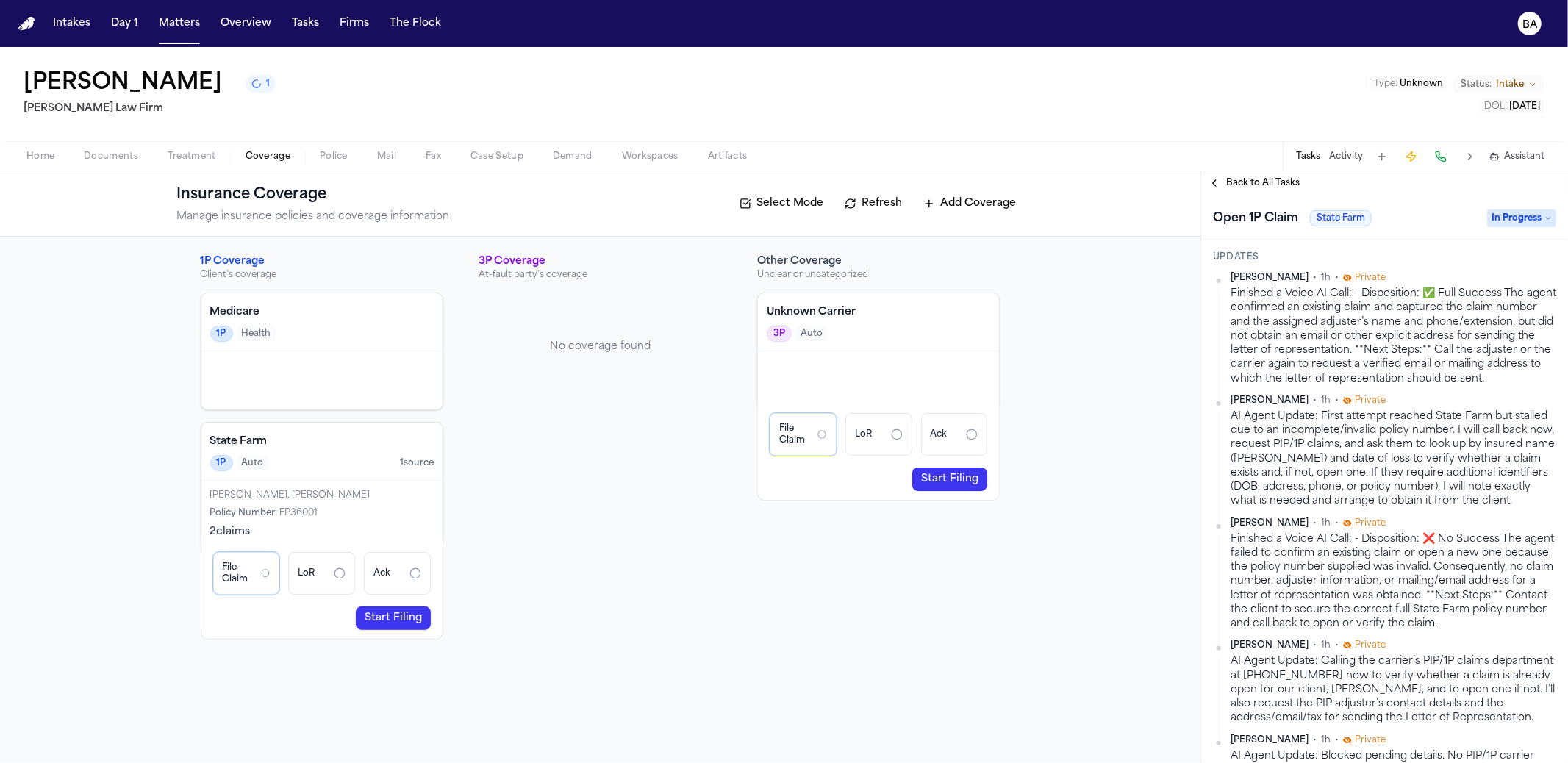
scroll to position [650, 0]
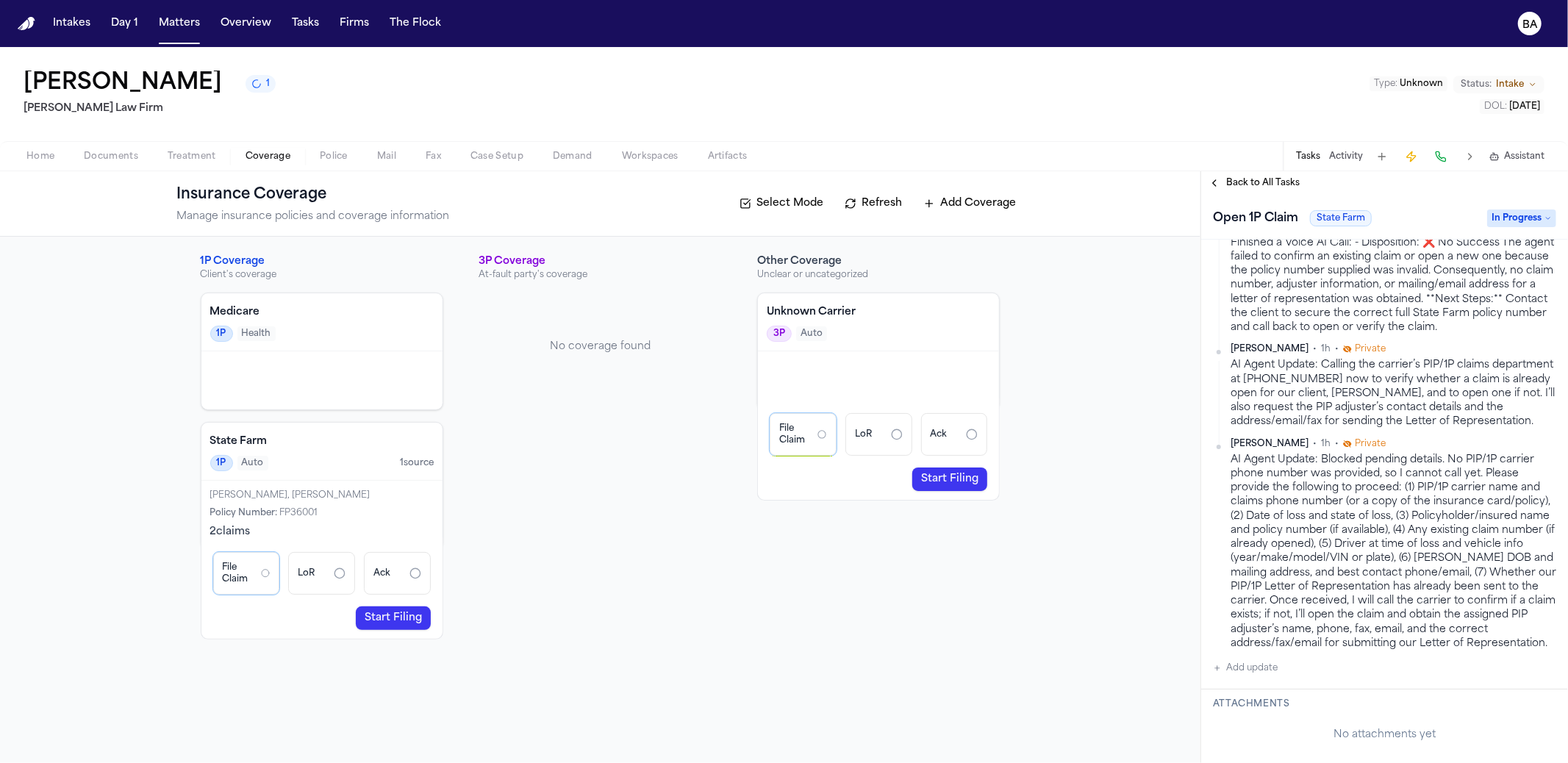
click at [422, 621] on link "Start Filing" at bounding box center [394, 619] width 75 height 24
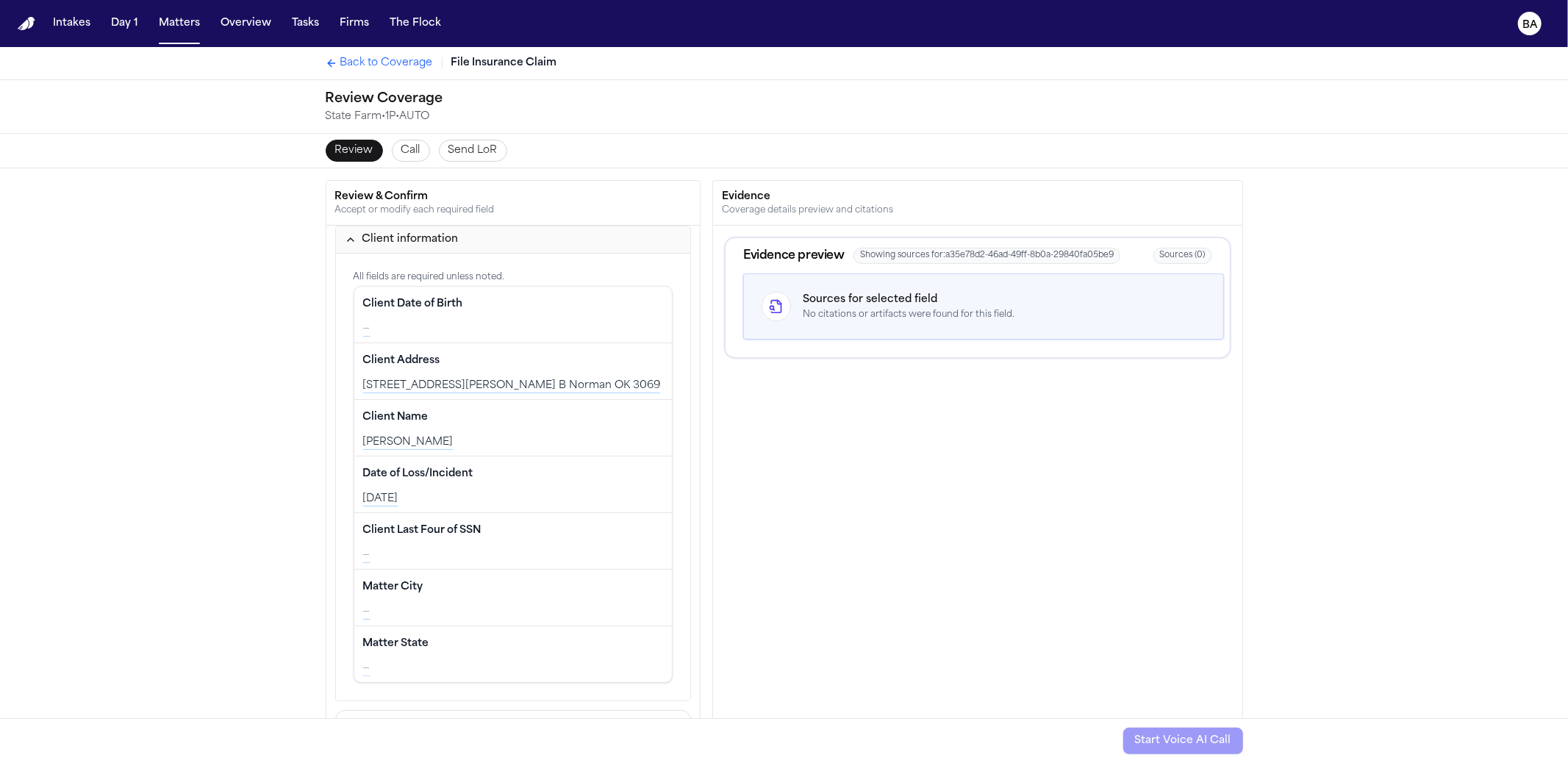
click at [402, 151] on span "Call" at bounding box center [410, 151] width 19 height 15
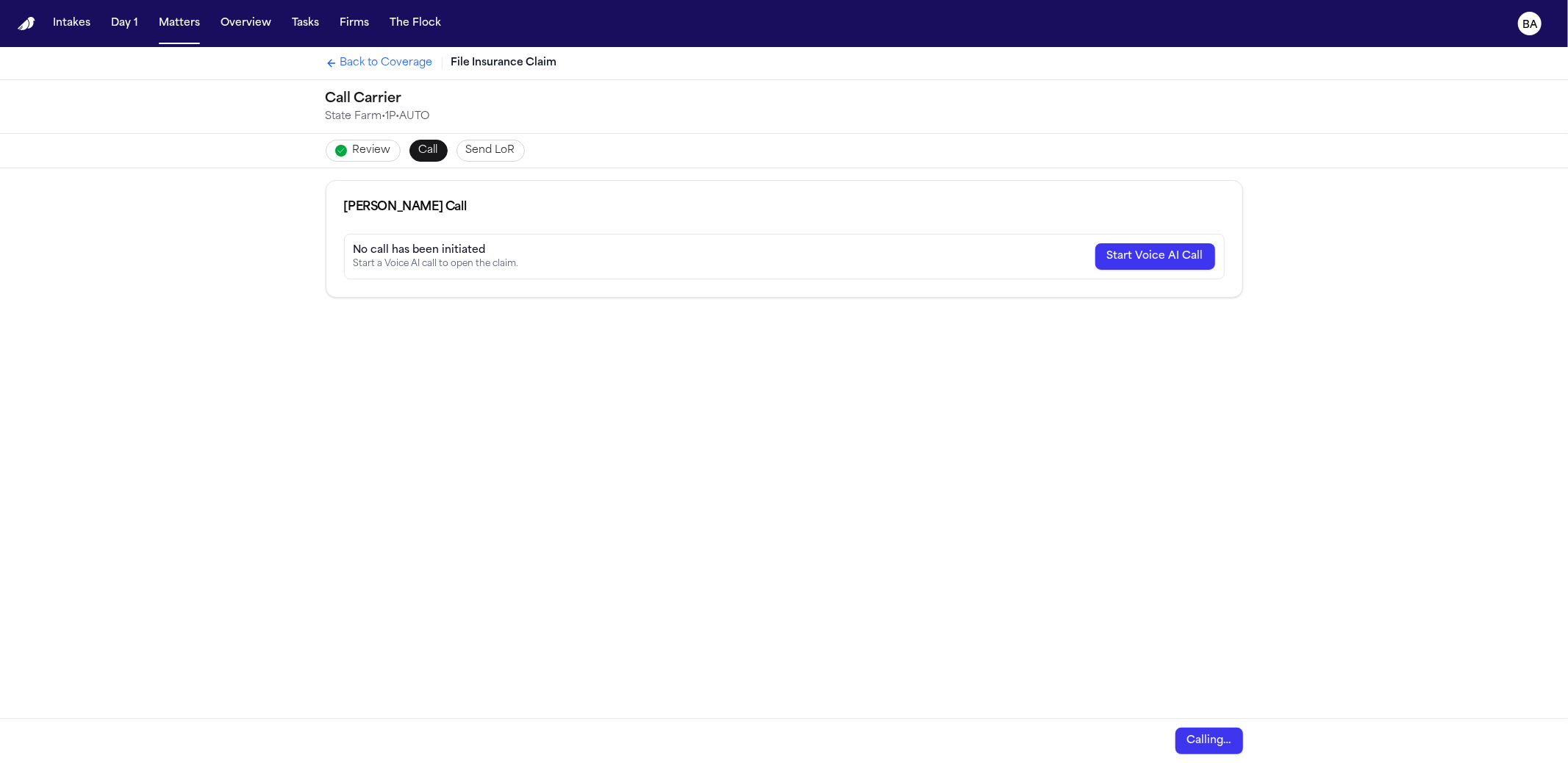
click at [341, 150] on button "Review" at bounding box center [364, 151] width 75 height 22
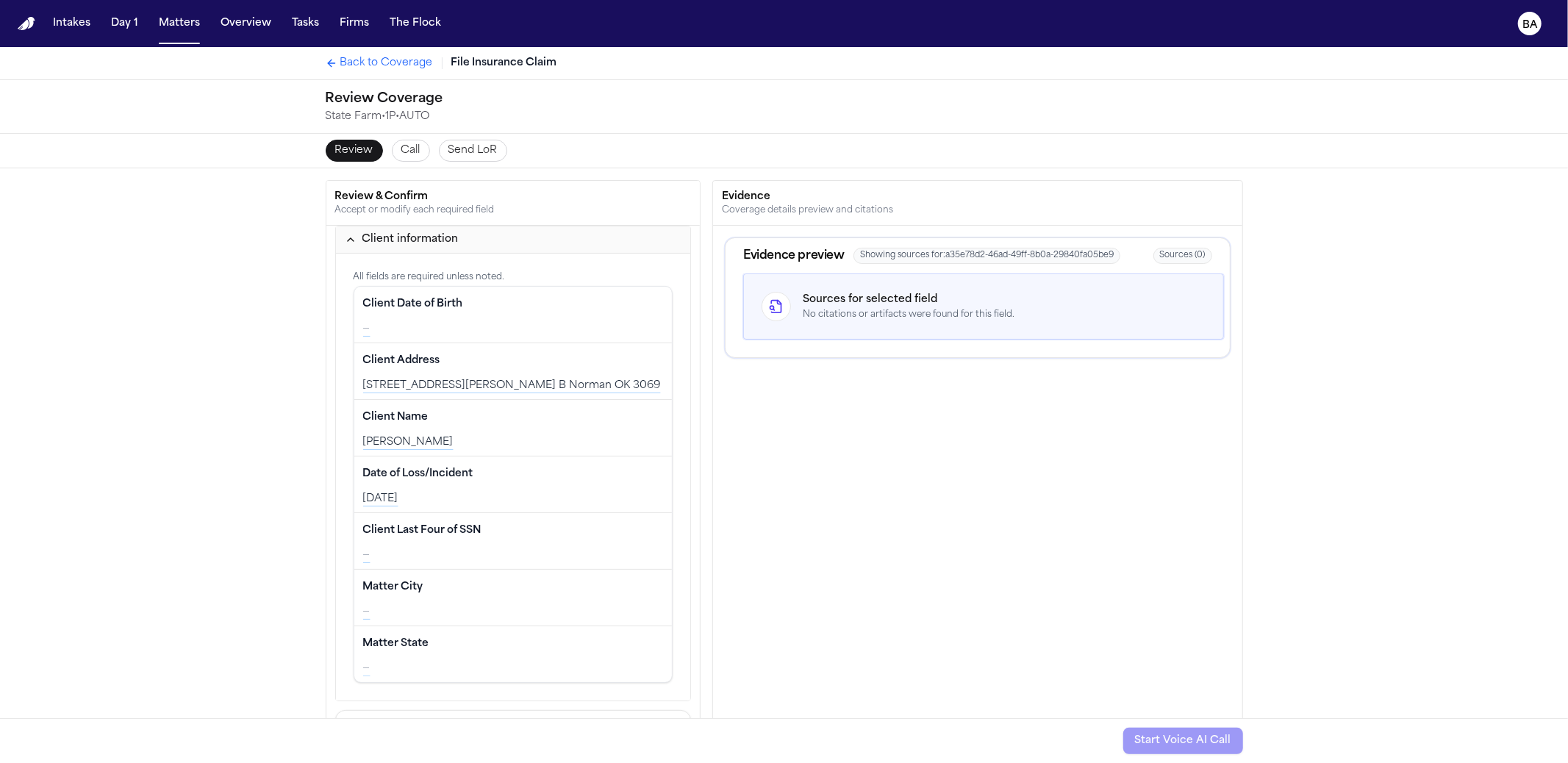
click at [487, 150] on span "Send LoR" at bounding box center [474, 151] width 50 height 15
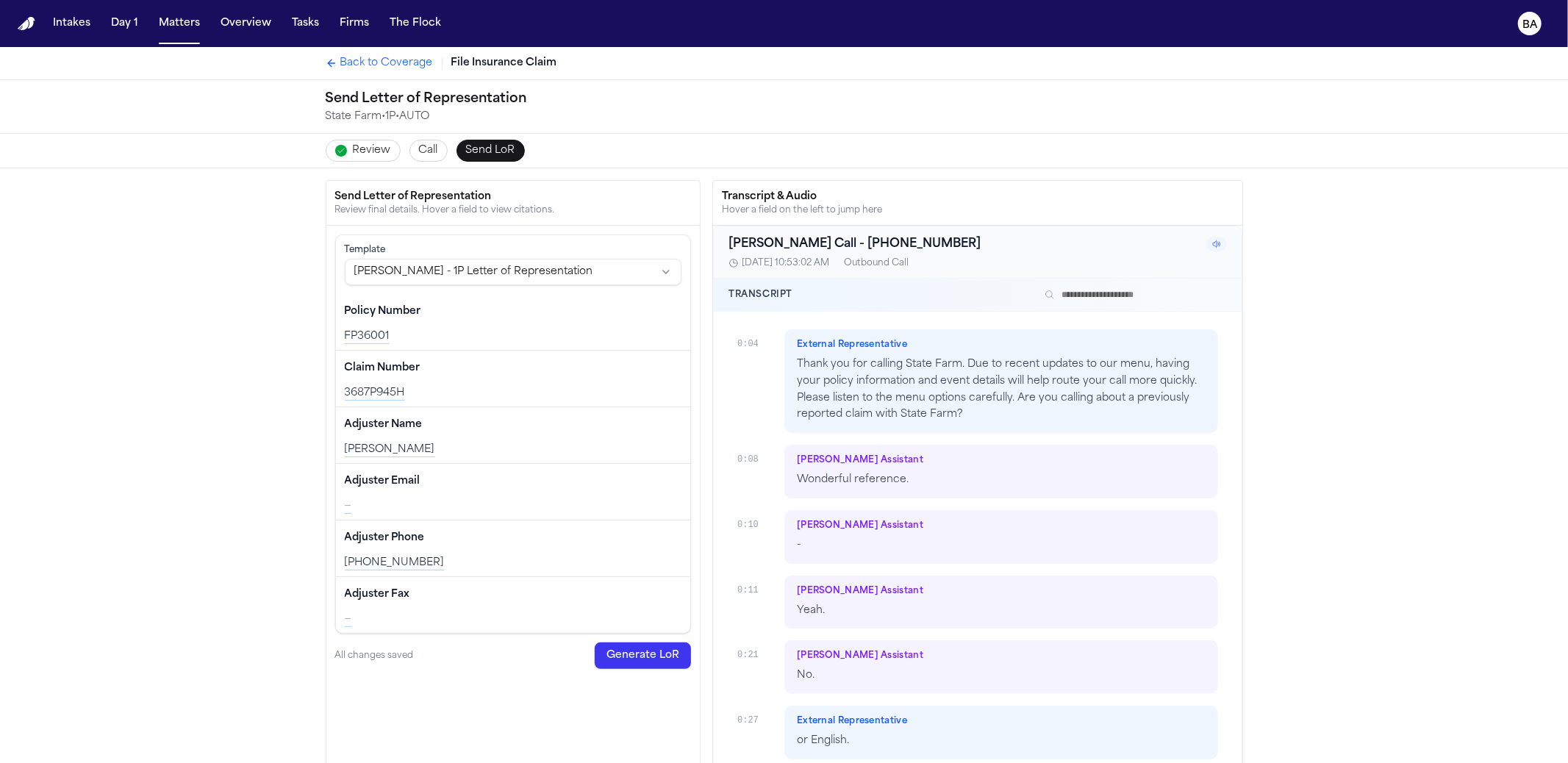
click at [353, 145] on span "Review" at bounding box center [372, 151] width 39 height 15
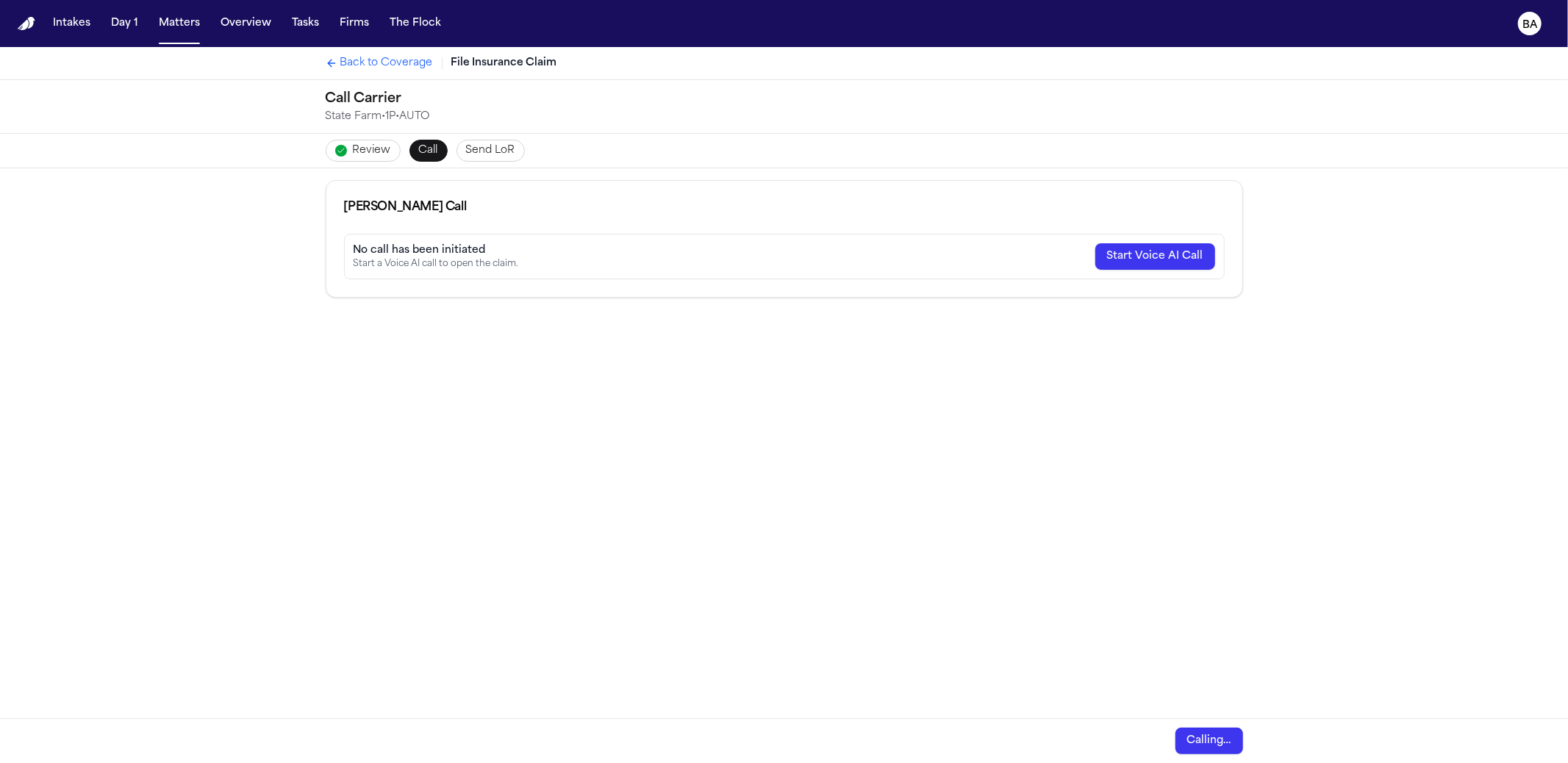
click at [389, 68] on span "Back to Coverage" at bounding box center [386, 63] width 93 height 15
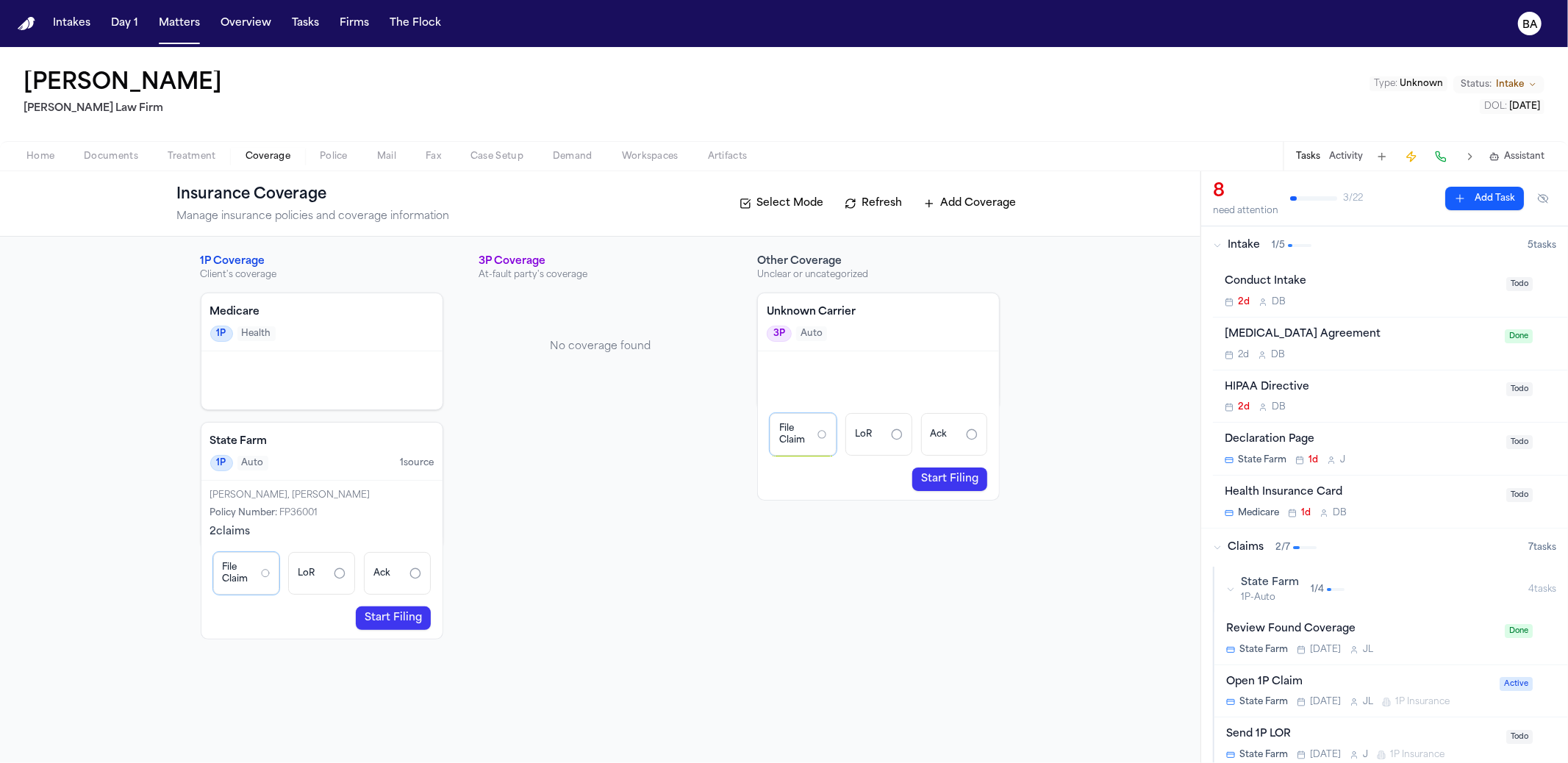
click at [1340, 584] on div "1 / 4" at bounding box center [1327, 589] width 34 height 12
click at [1340, 589] on div "1 / 4" at bounding box center [1327, 589] width 34 height 12
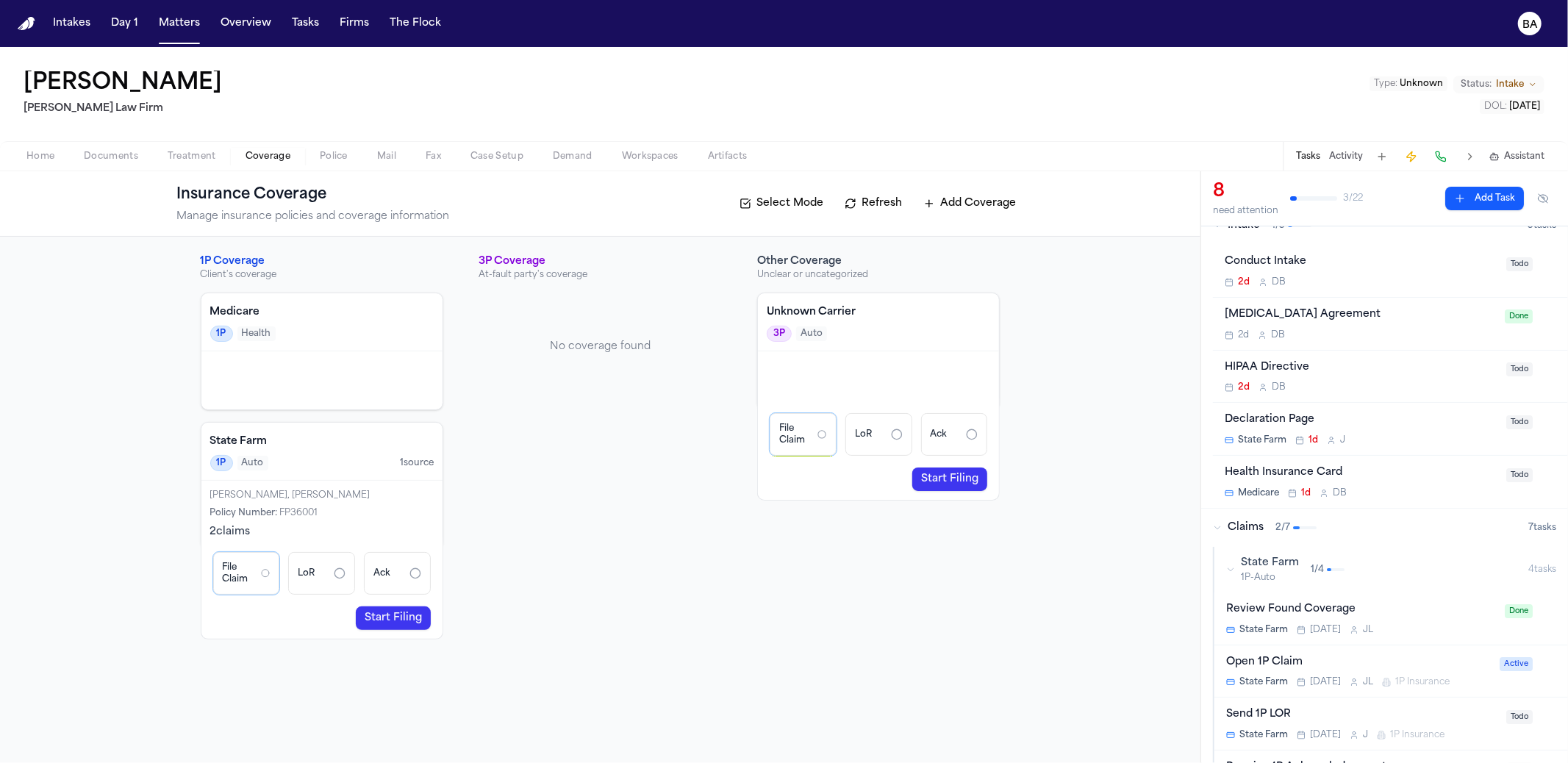
scroll to position [31, 0]
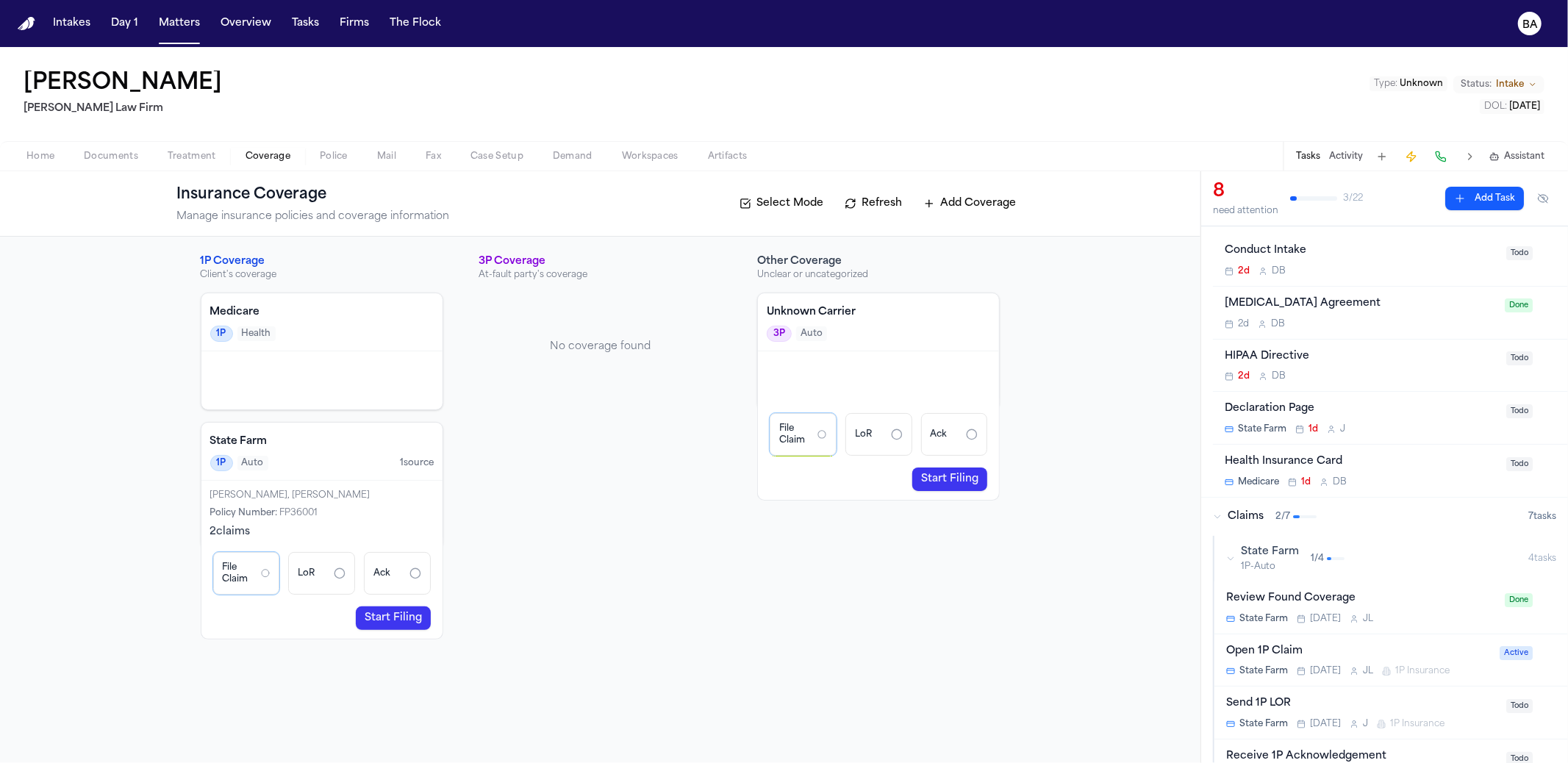
click at [1357, 644] on div "Open 1P Claim" at bounding box center [1359, 652] width 264 height 17
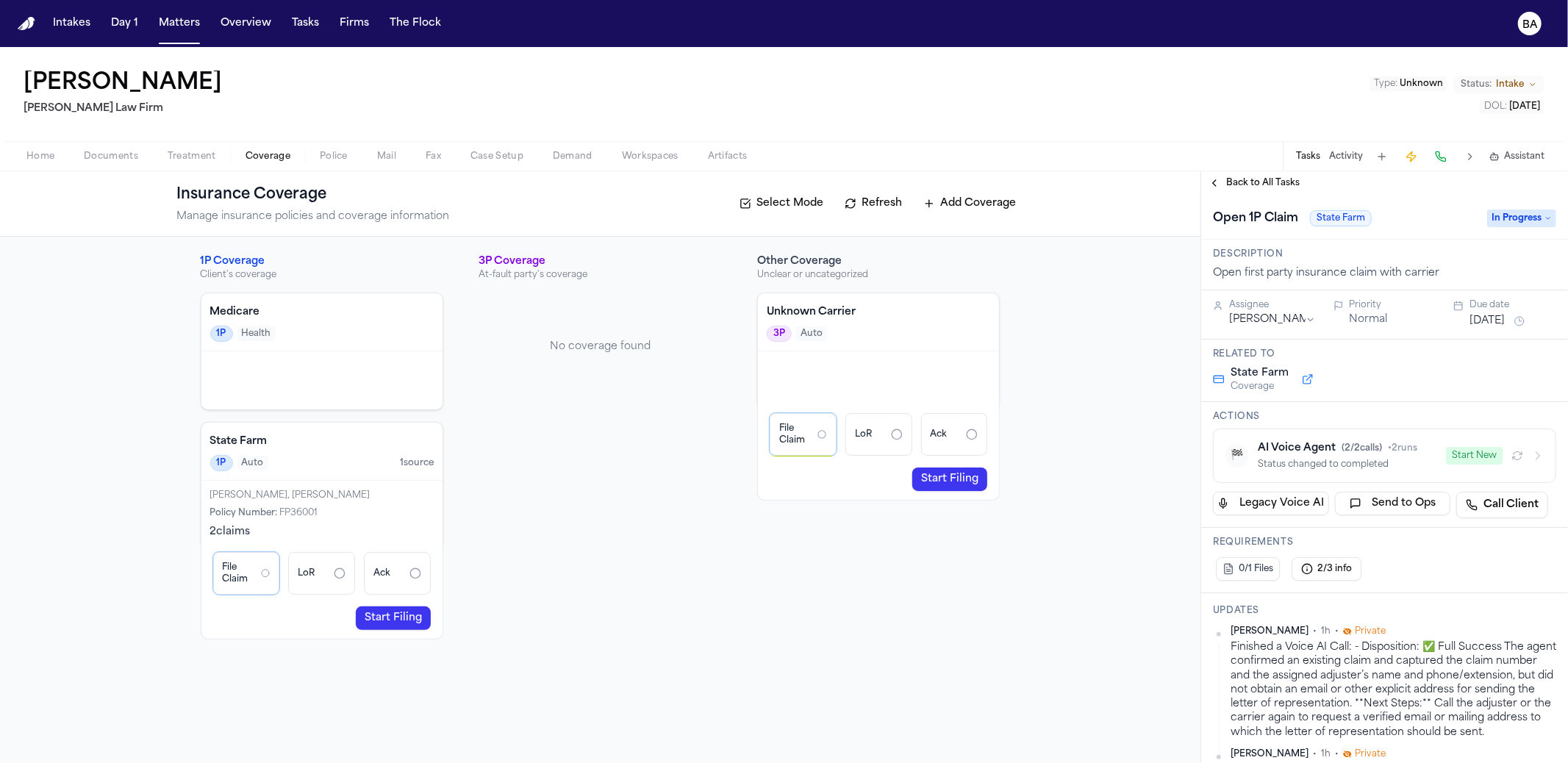
scroll to position [165, 0]
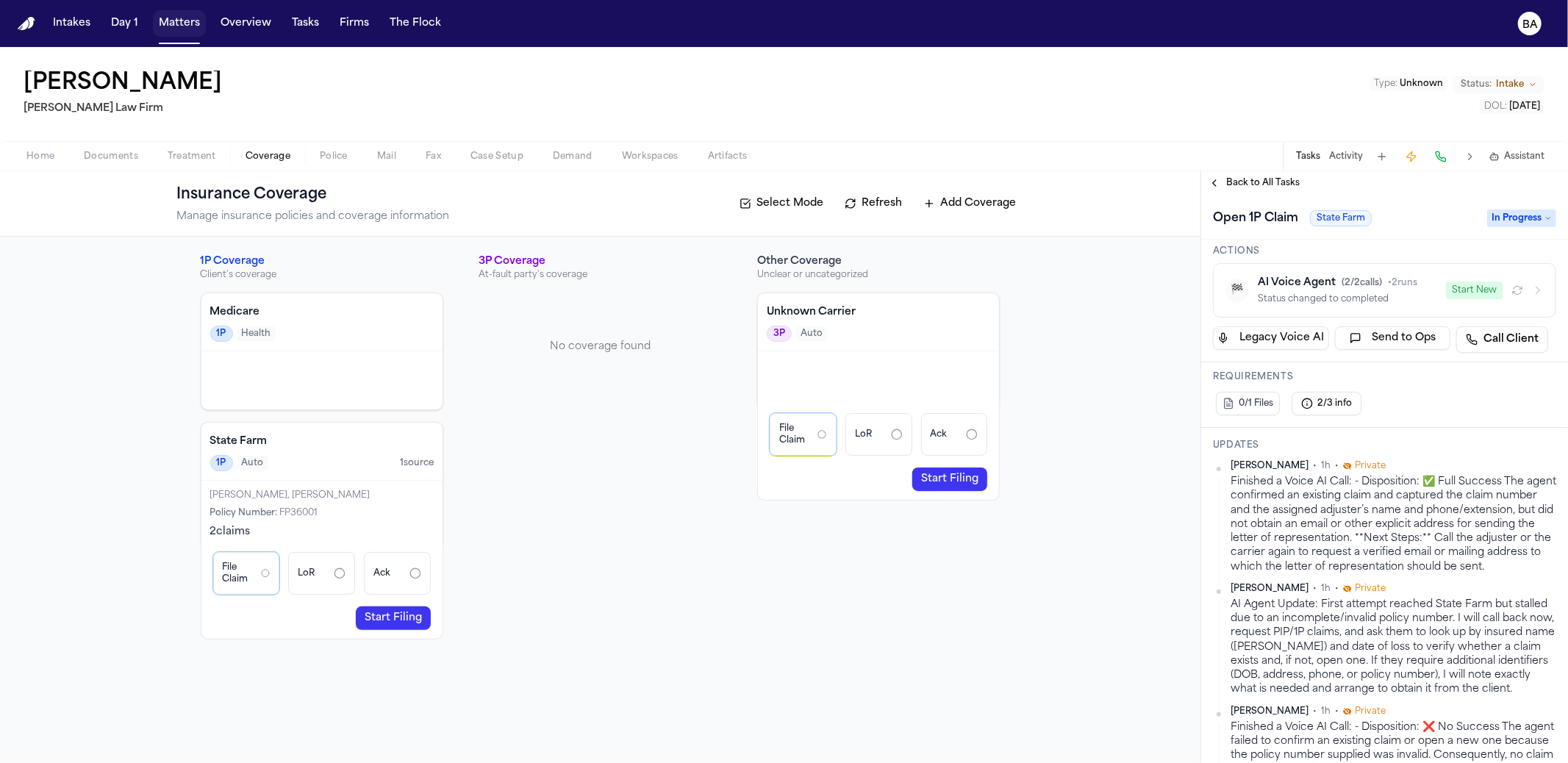
click at [174, 25] on button "Matters" at bounding box center [180, 23] width 53 height 27
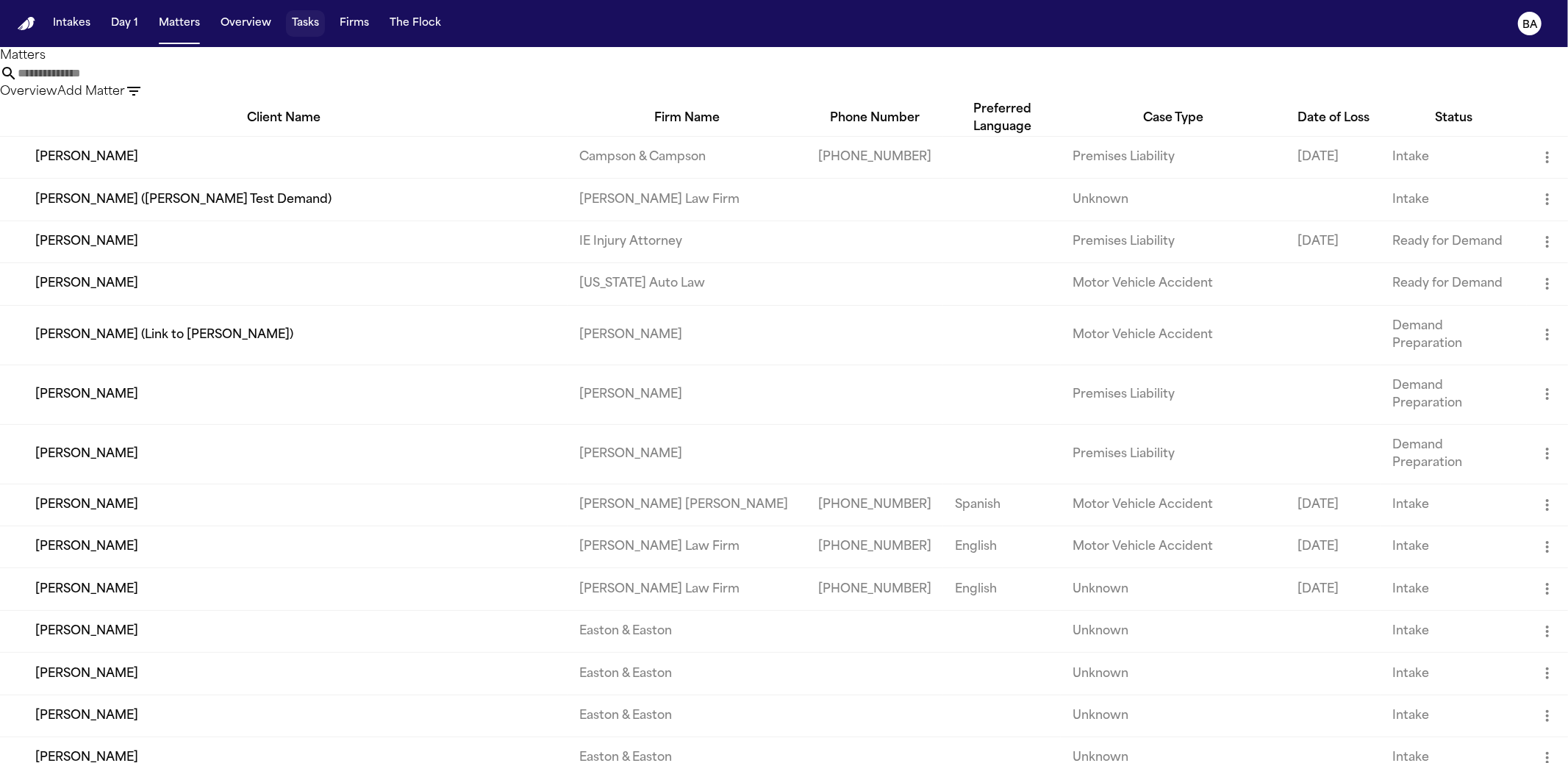
click at [304, 28] on button "Tasks" at bounding box center [306, 23] width 39 height 27
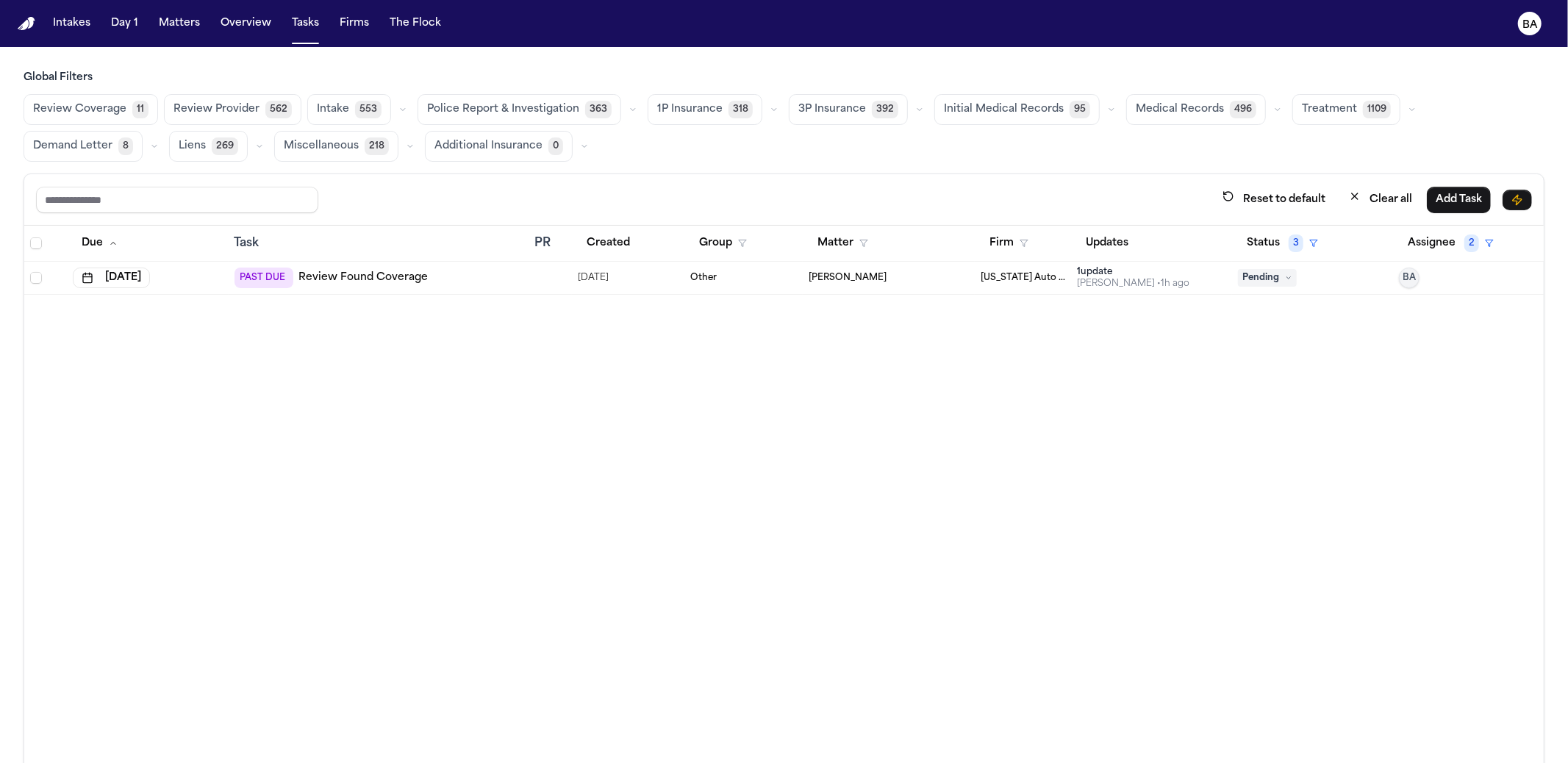
click at [84, 89] on div "Global Filters Review Coverage 11 Review Provider 562 Intake 553 Police Report …" at bounding box center [784, 116] width 1521 height 91
click at [91, 106] on span "Review Coverage" at bounding box center [80, 109] width 94 height 15
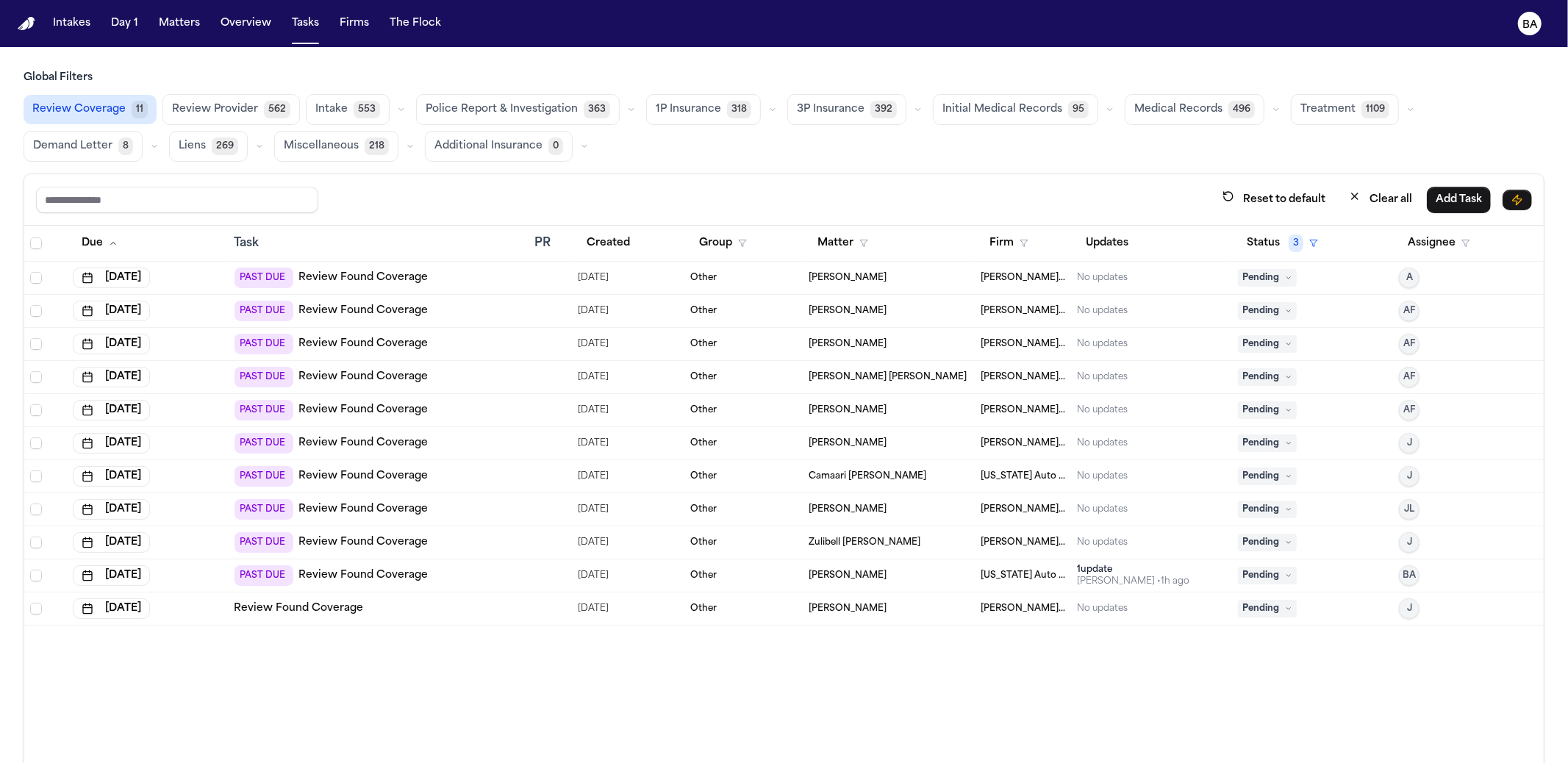
click at [443, 576] on div "PAST DUE Review Found Coverage" at bounding box center [378, 576] width 289 height 20
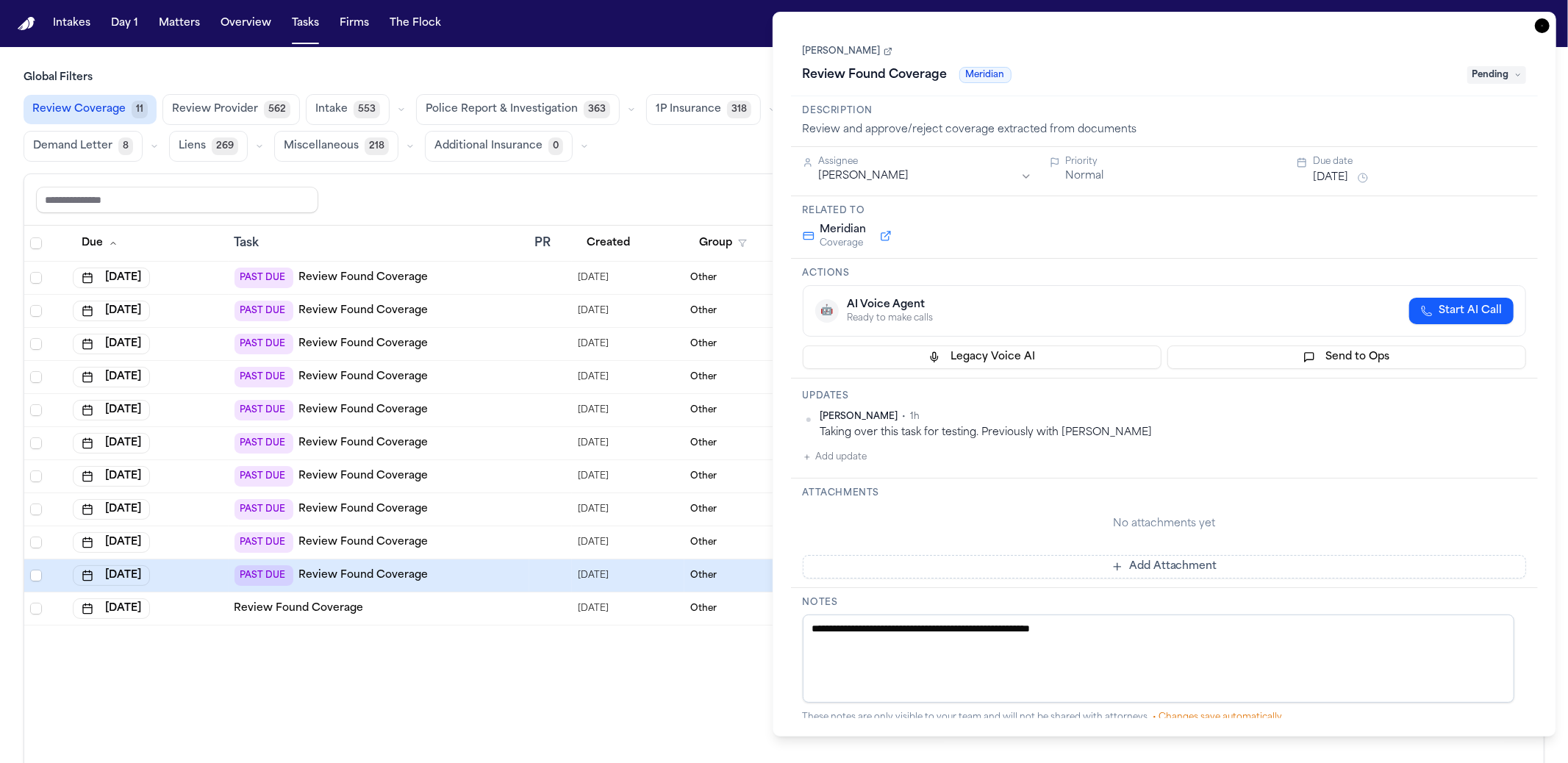
click at [840, 54] on link "[PERSON_NAME]" at bounding box center [848, 51] width 90 height 12
click at [1484, 75] on span "Pending" at bounding box center [1497, 74] width 59 height 17
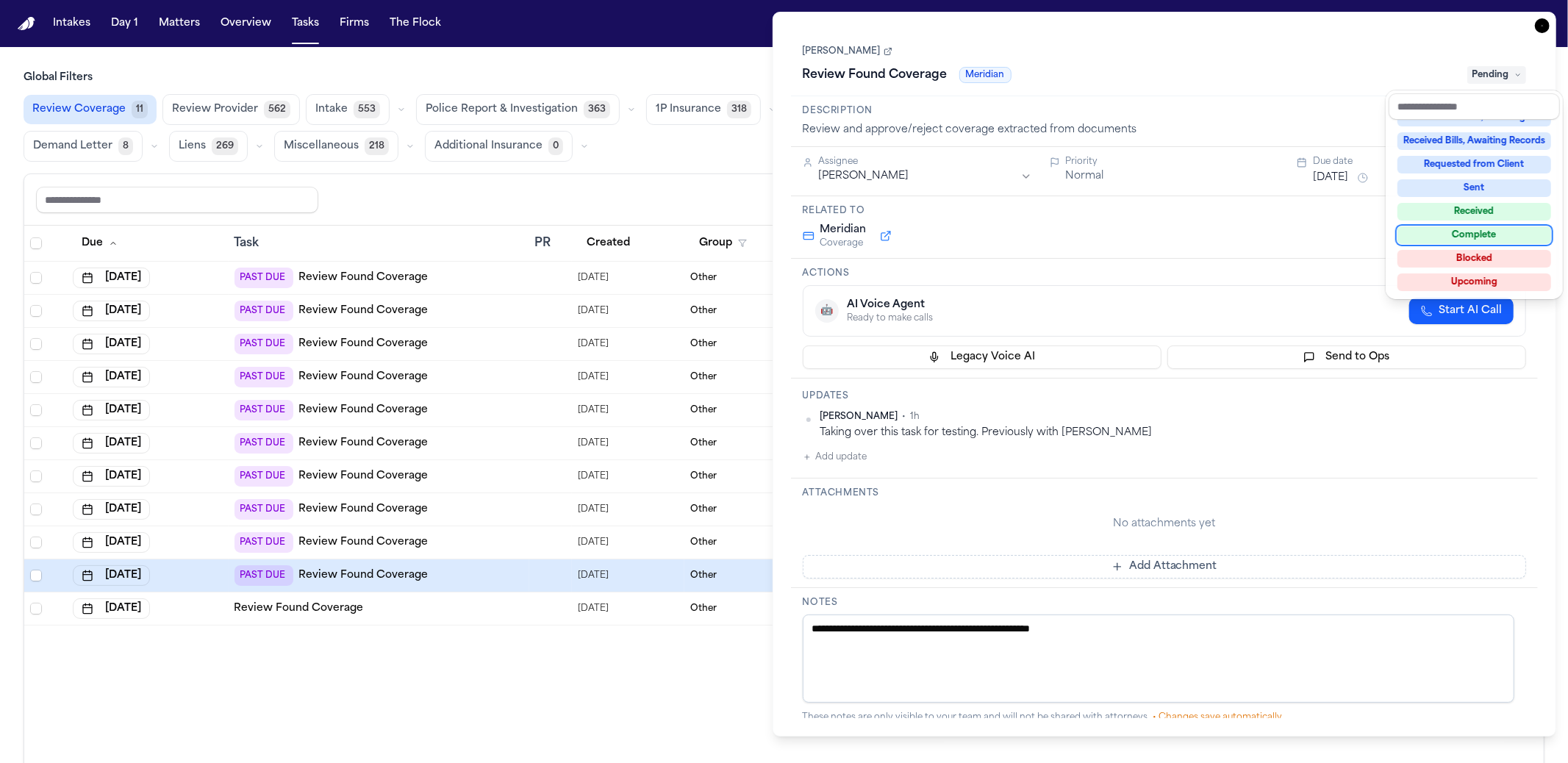
click at [1473, 230] on div "Complete" at bounding box center [1473, 235] width 153 height 17
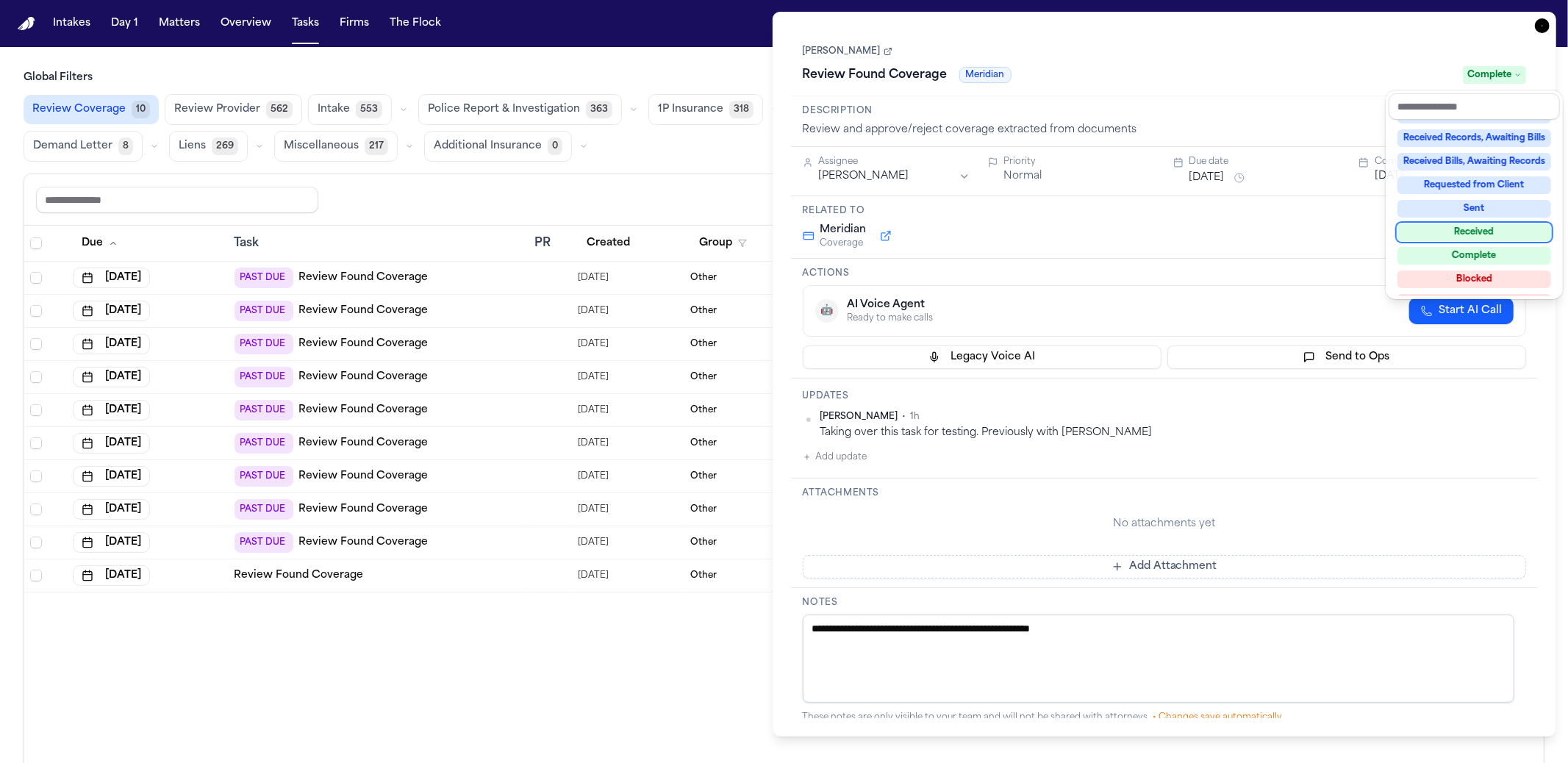
click at [1066, 72] on div "Review Found Coverage Meridian Complete" at bounding box center [1165, 75] width 724 height 24
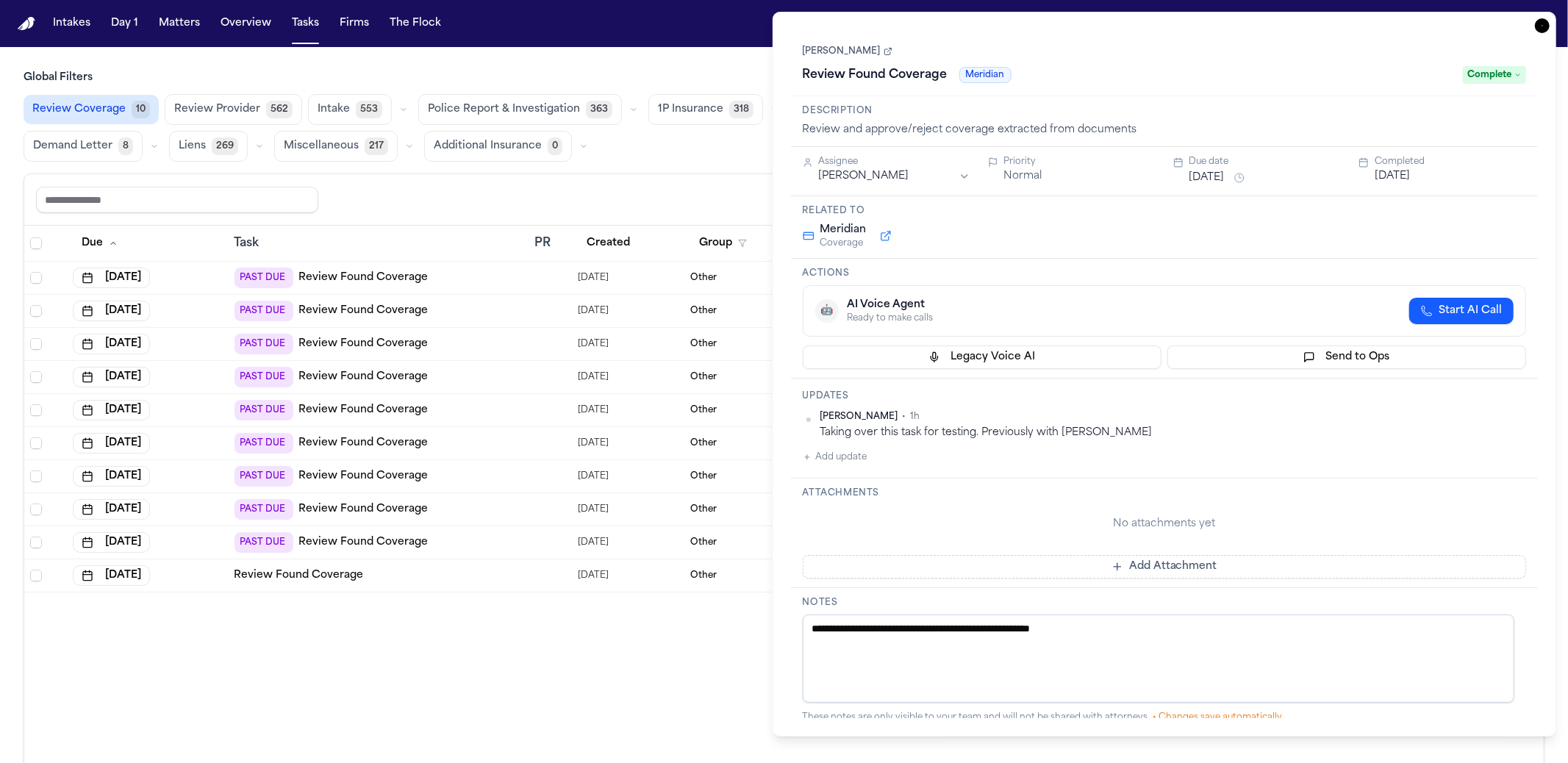
click at [560, 659] on div "Due Task PR Created Group Matter Firm Updates Status 3 Assignee Aug 6, 2025 PAS…" at bounding box center [783, 526] width 1519 height 601
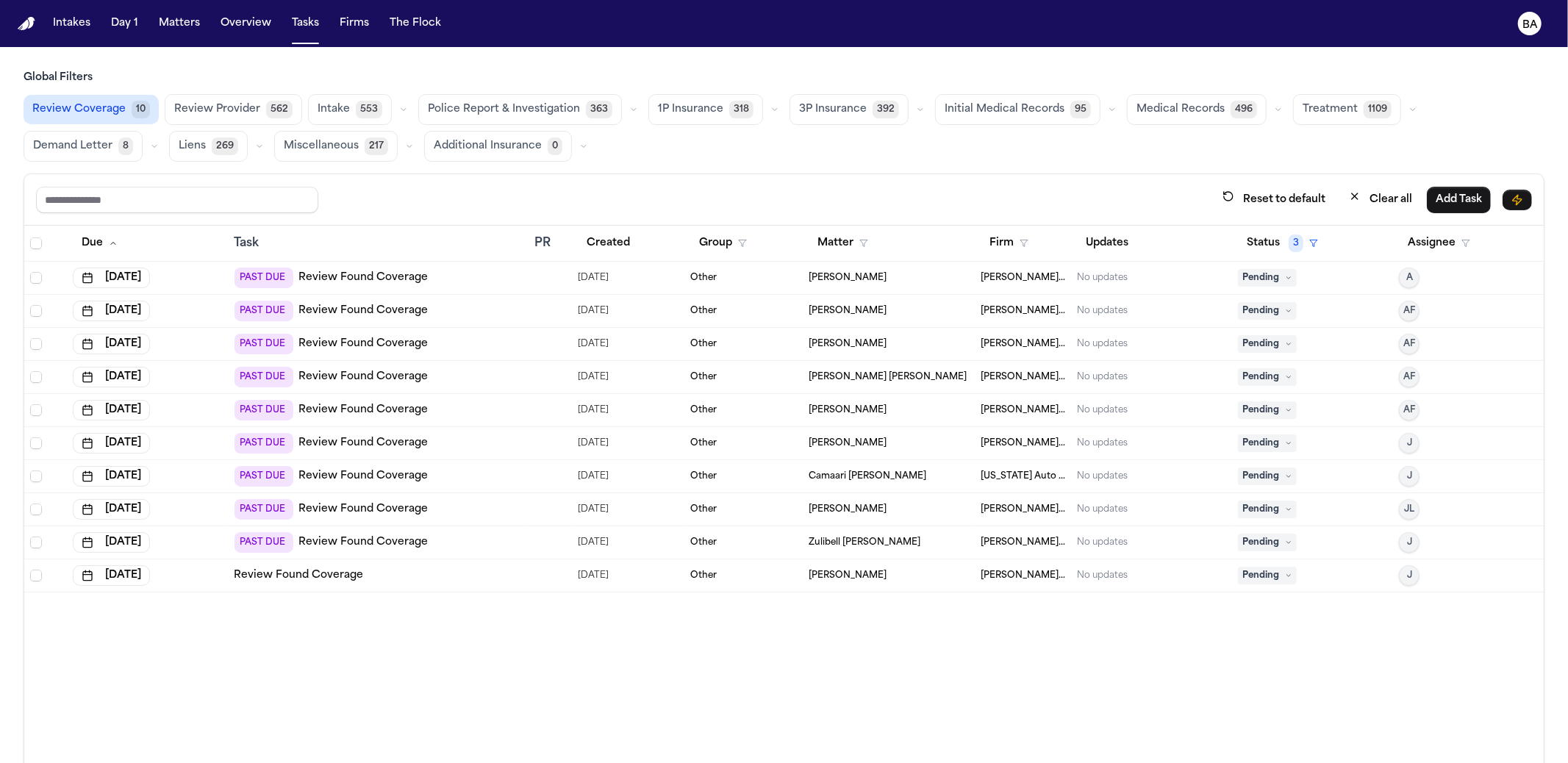
click at [455, 533] on div "PAST DUE Review Found Coverage" at bounding box center [378, 543] width 289 height 20
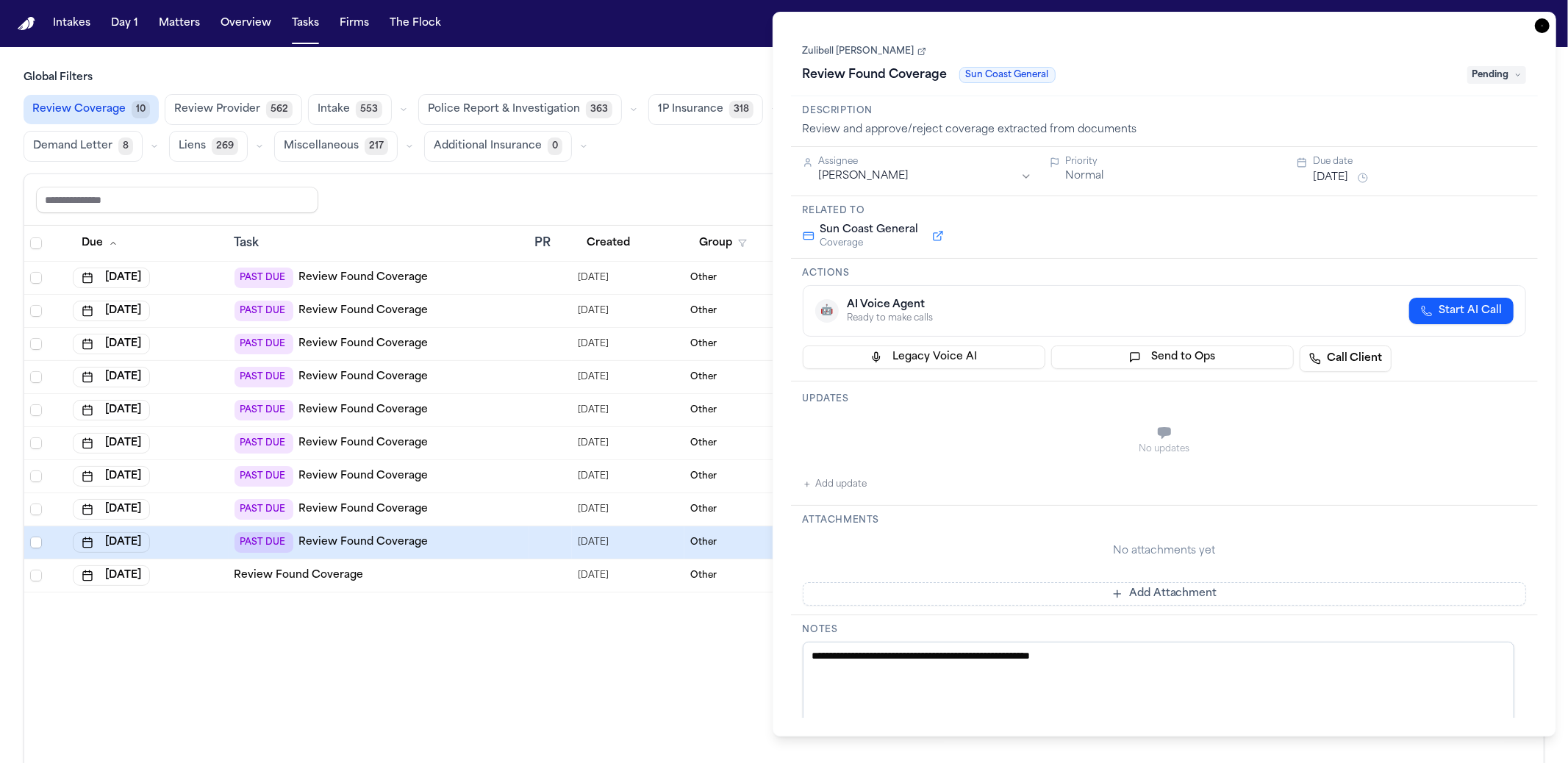
click at [844, 46] on link "Zulibell Carbonel" at bounding box center [865, 51] width 124 height 12
click at [477, 508] on div "PAST DUE Review Found Coverage" at bounding box center [378, 510] width 289 height 20
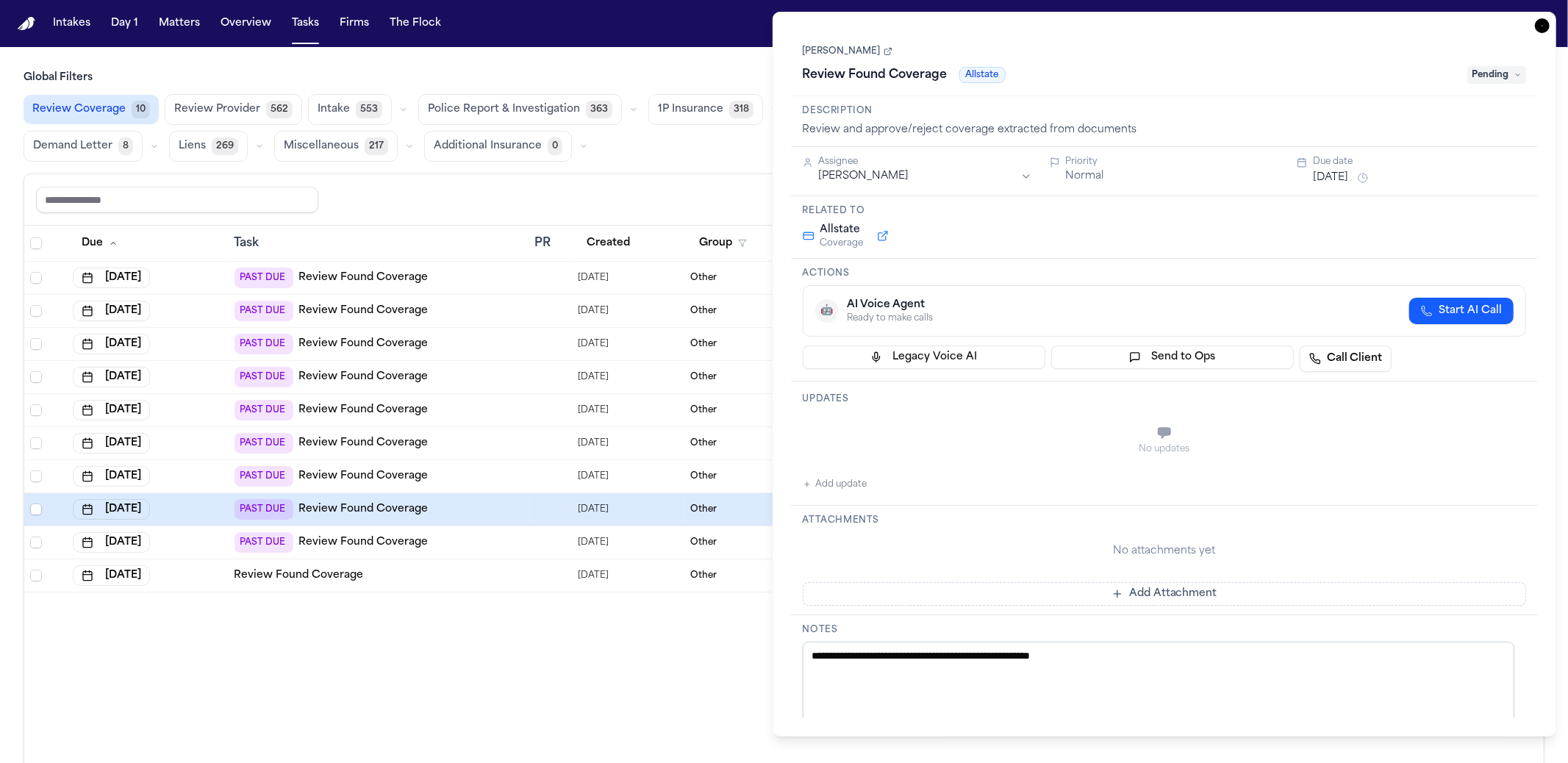
click at [853, 57] on link "Phillip Brockington" at bounding box center [848, 51] width 90 height 12
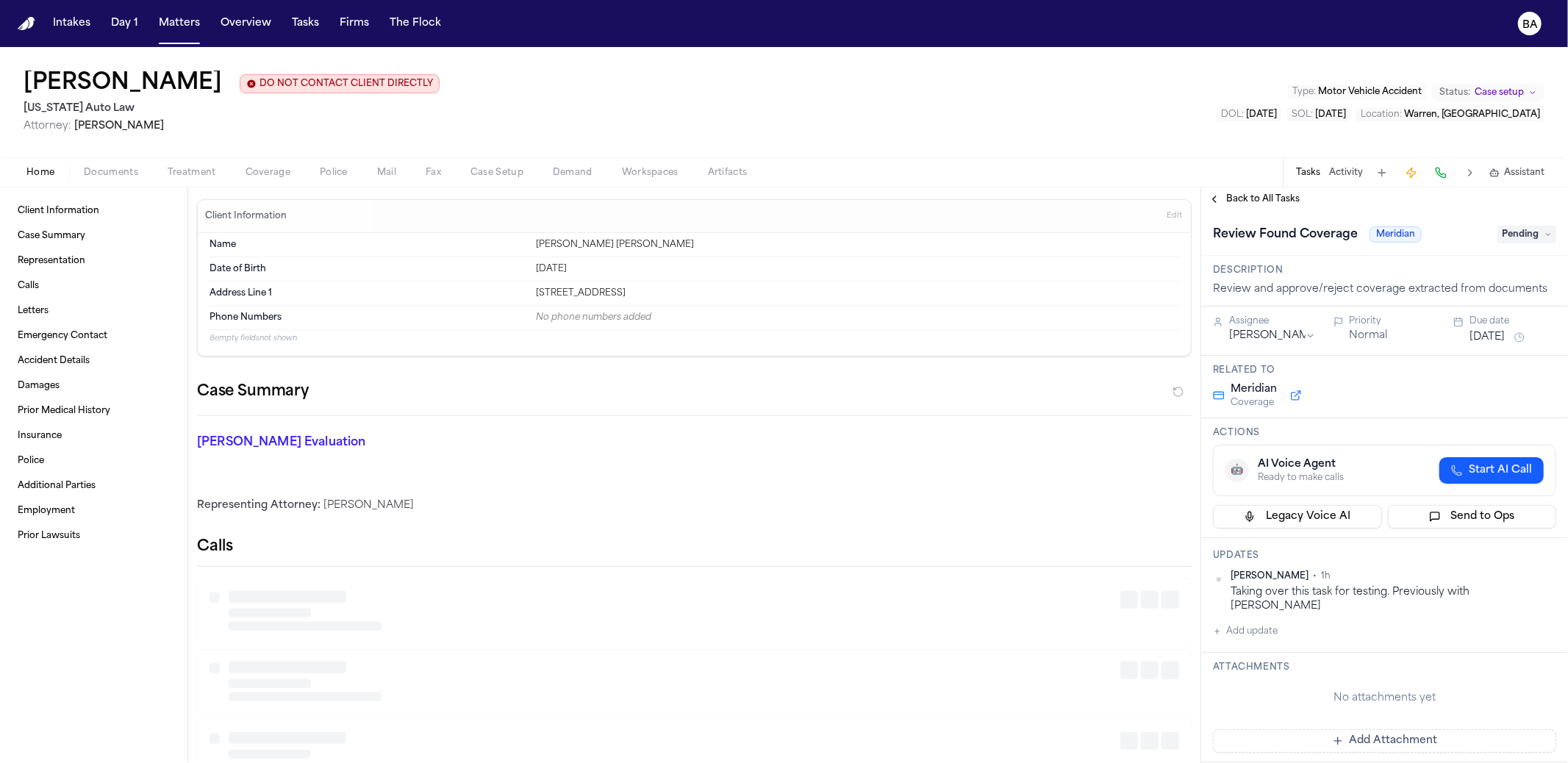
click at [272, 175] on span "Coverage" at bounding box center [267, 173] width 45 height 12
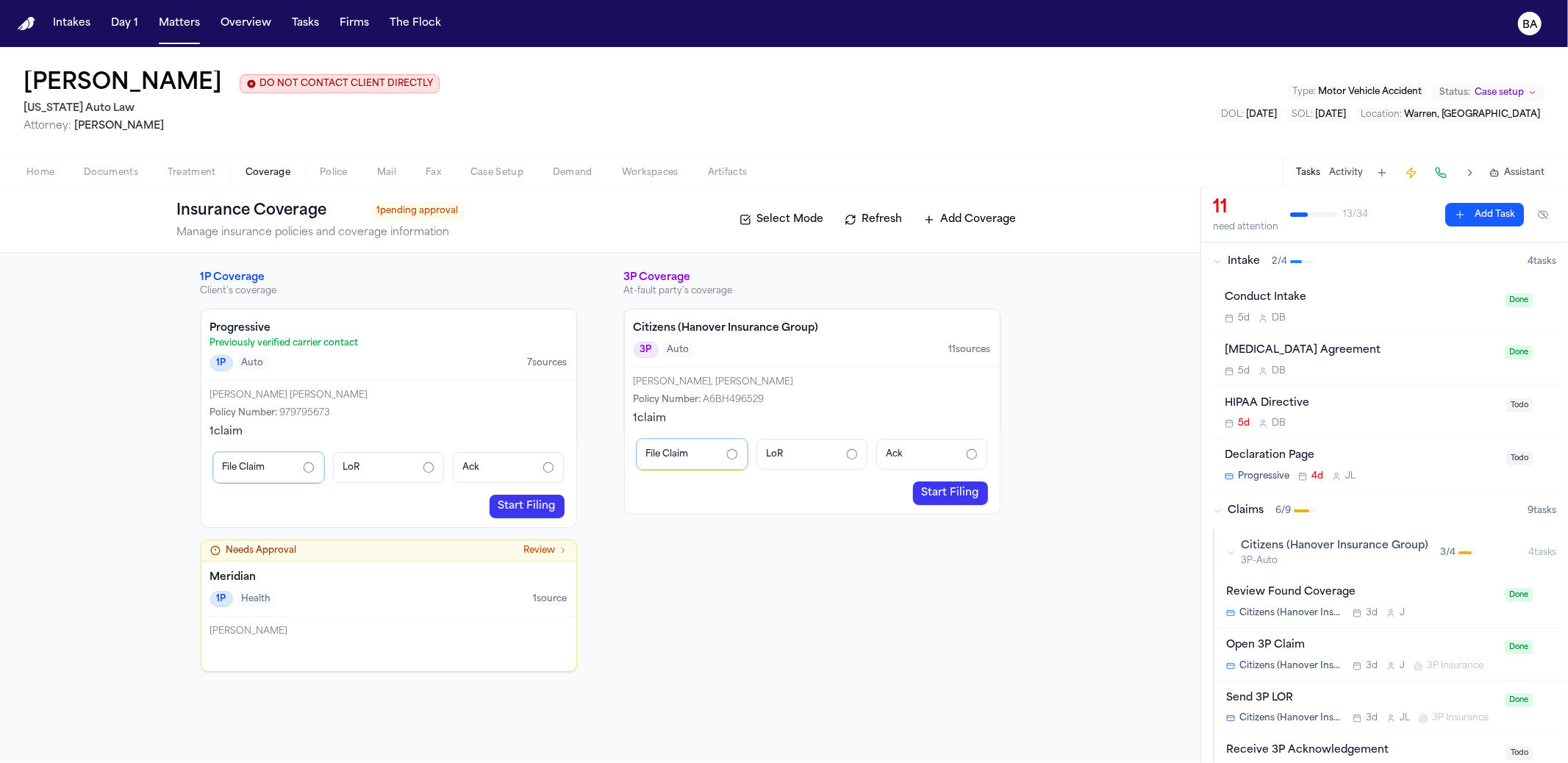
click at [493, 331] on h4 "Progressive" at bounding box center [388, 329] width 357 height 15
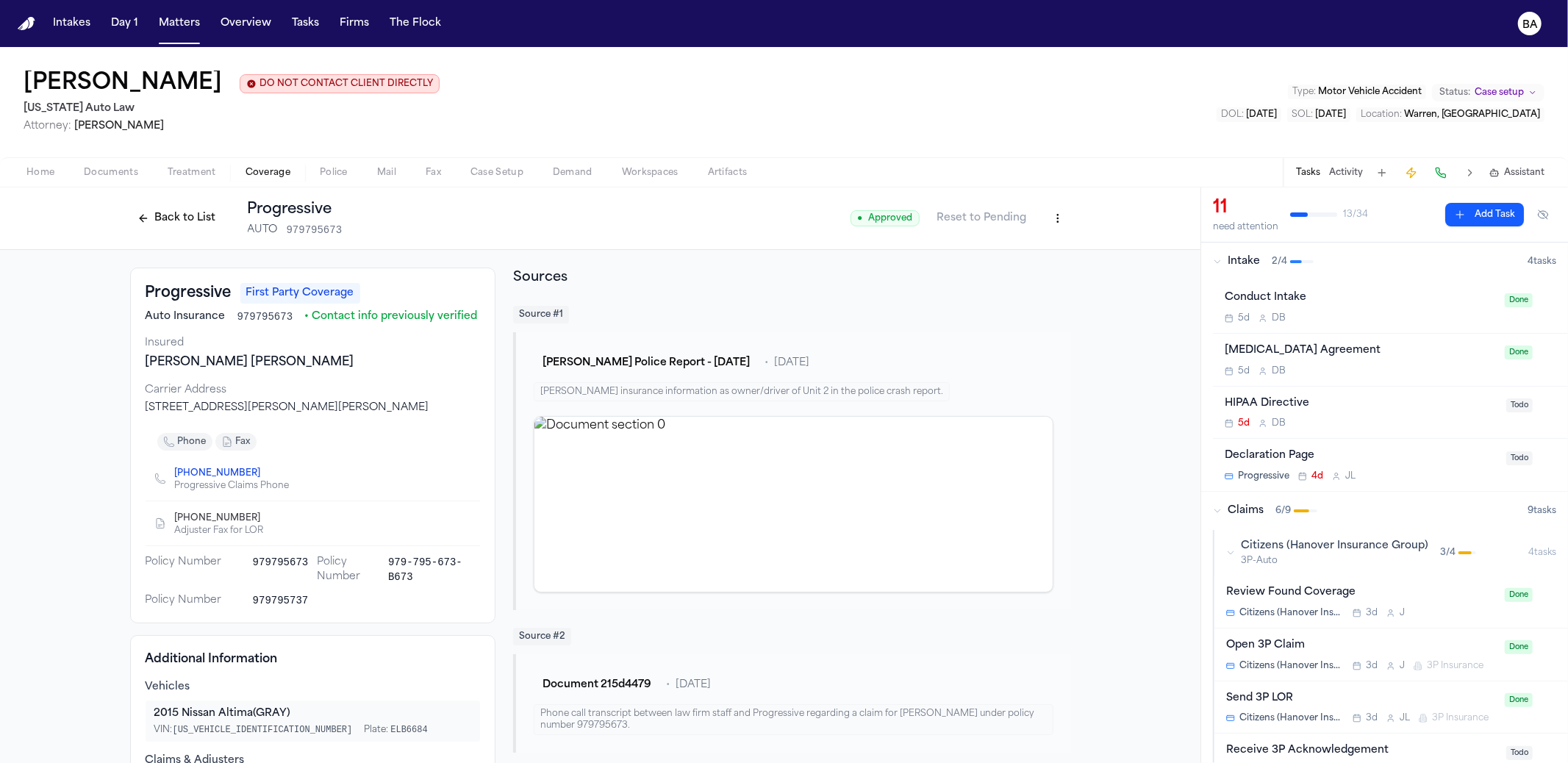
click at [150, 216] on button "Back to List" at bounding box center [177, 219] width 94 height 24
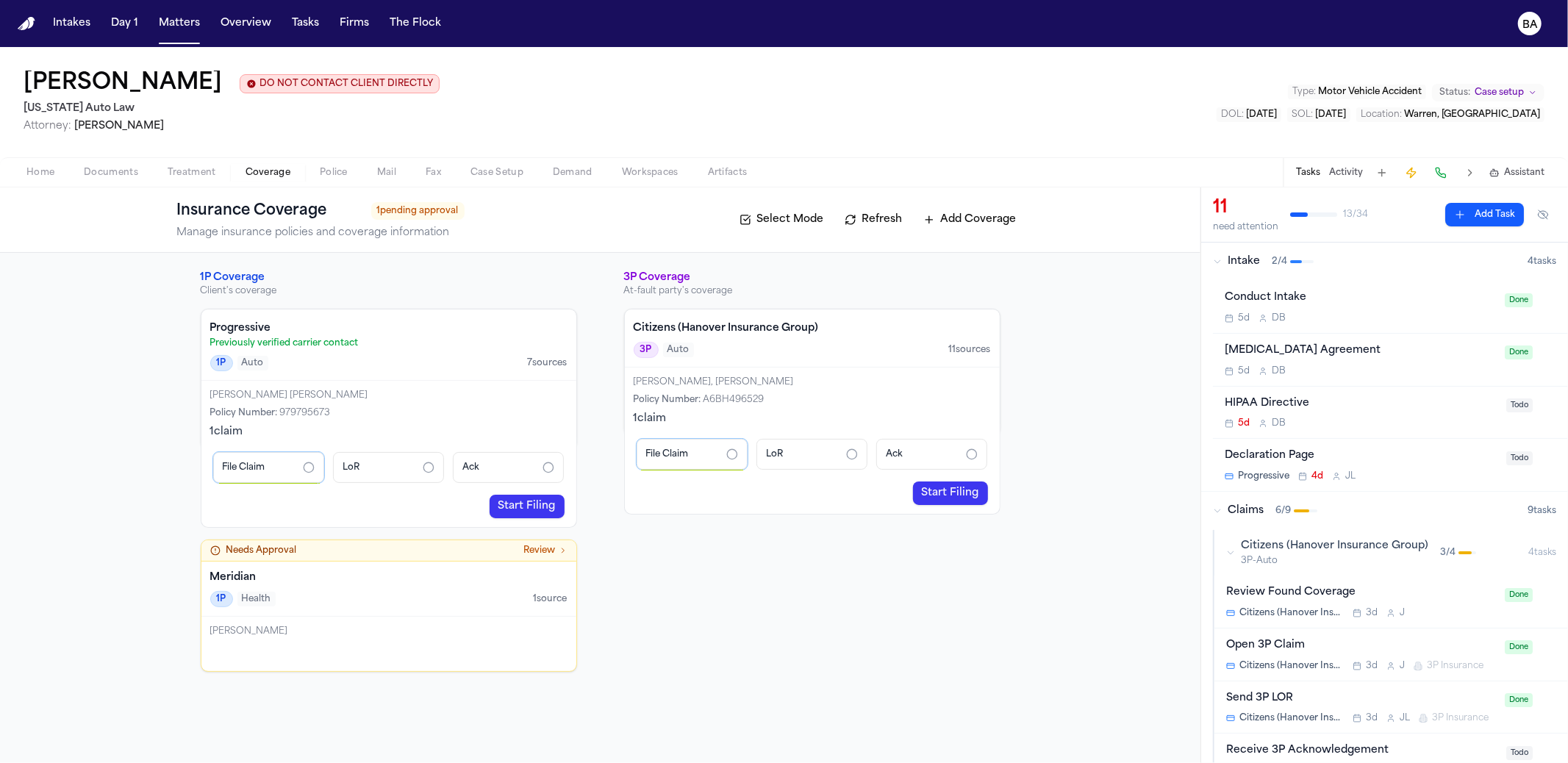
click at [552, 505] on link "Start Filing" at bounding box center [527, 507] width 75 height 24
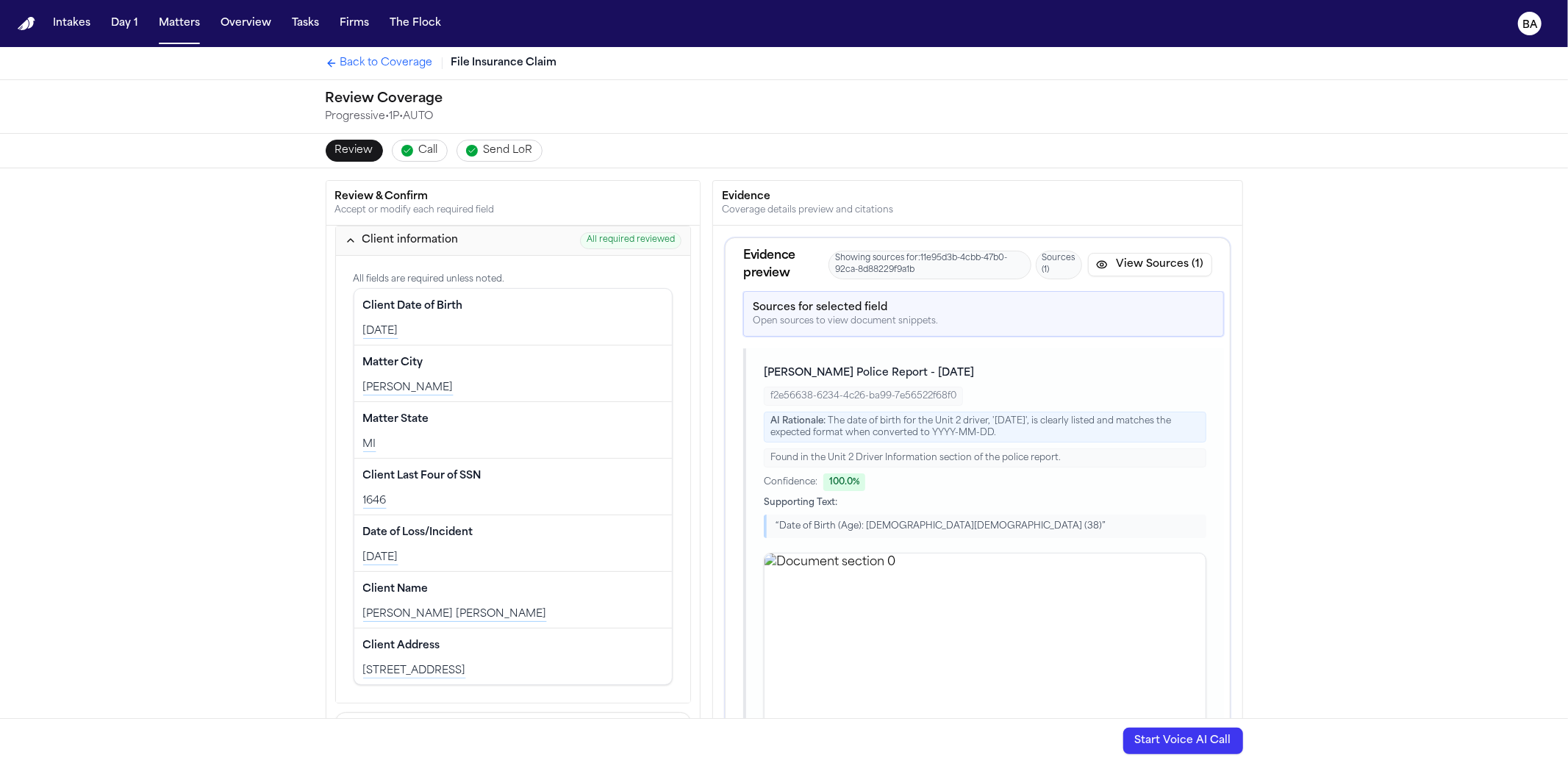
click at [371, 61] on span "Back to Coverage" at bounding box center [386, 63] width 93 height 15
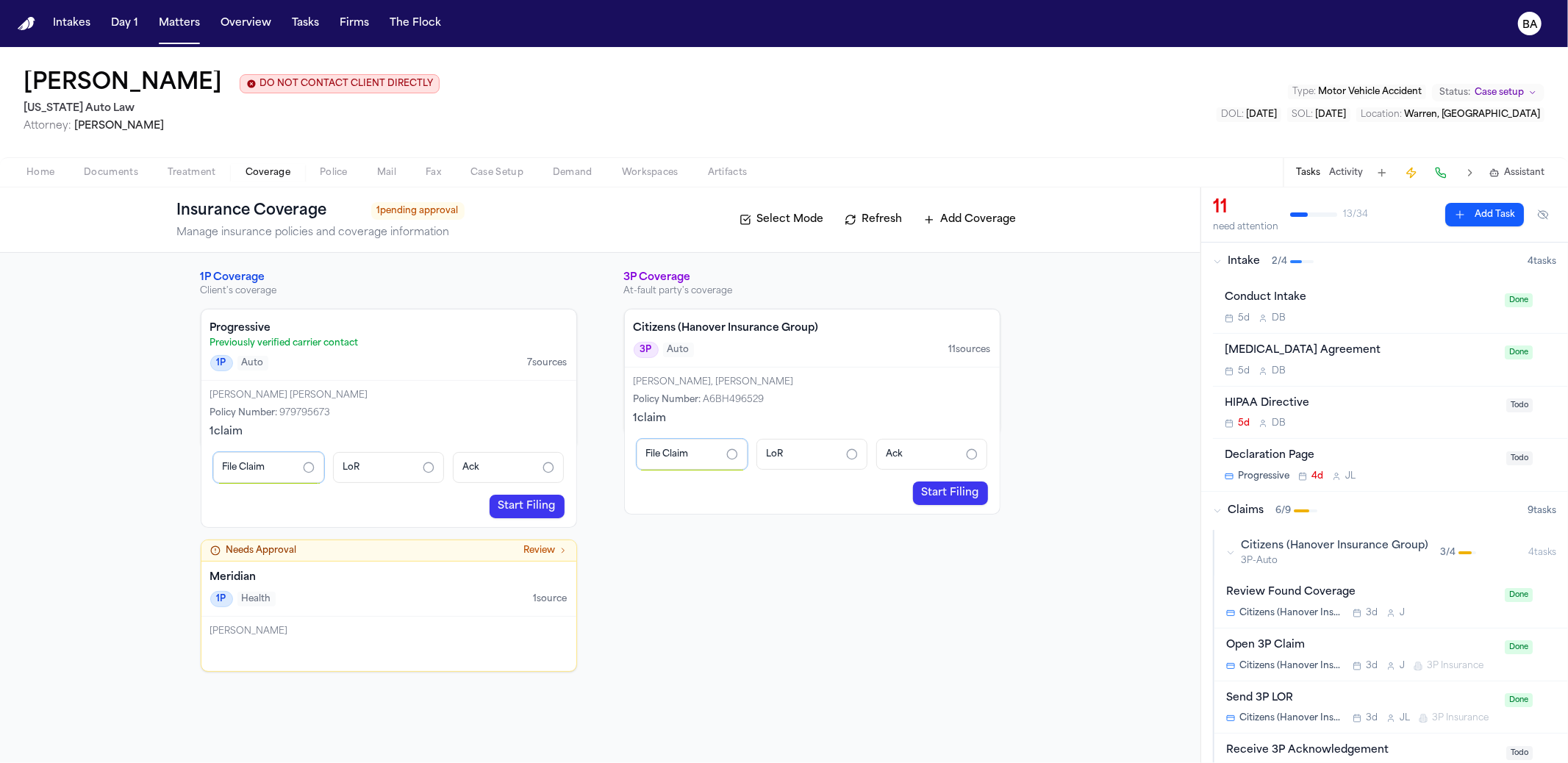
scroll to position [10, 0]
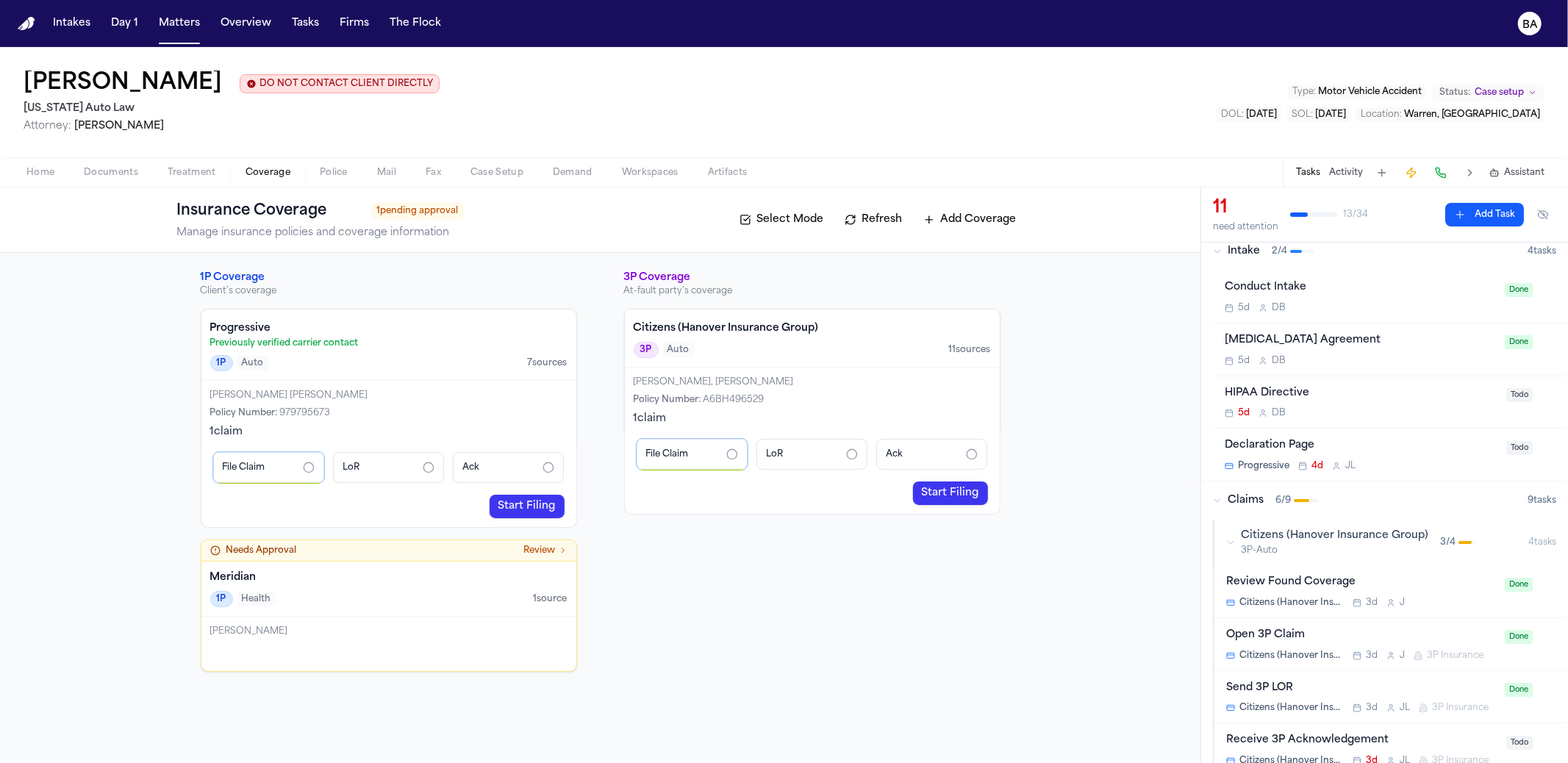
click at [1309, 544] on span "3P-Auto" at bounding box center [1335, 550] width 187 height 12
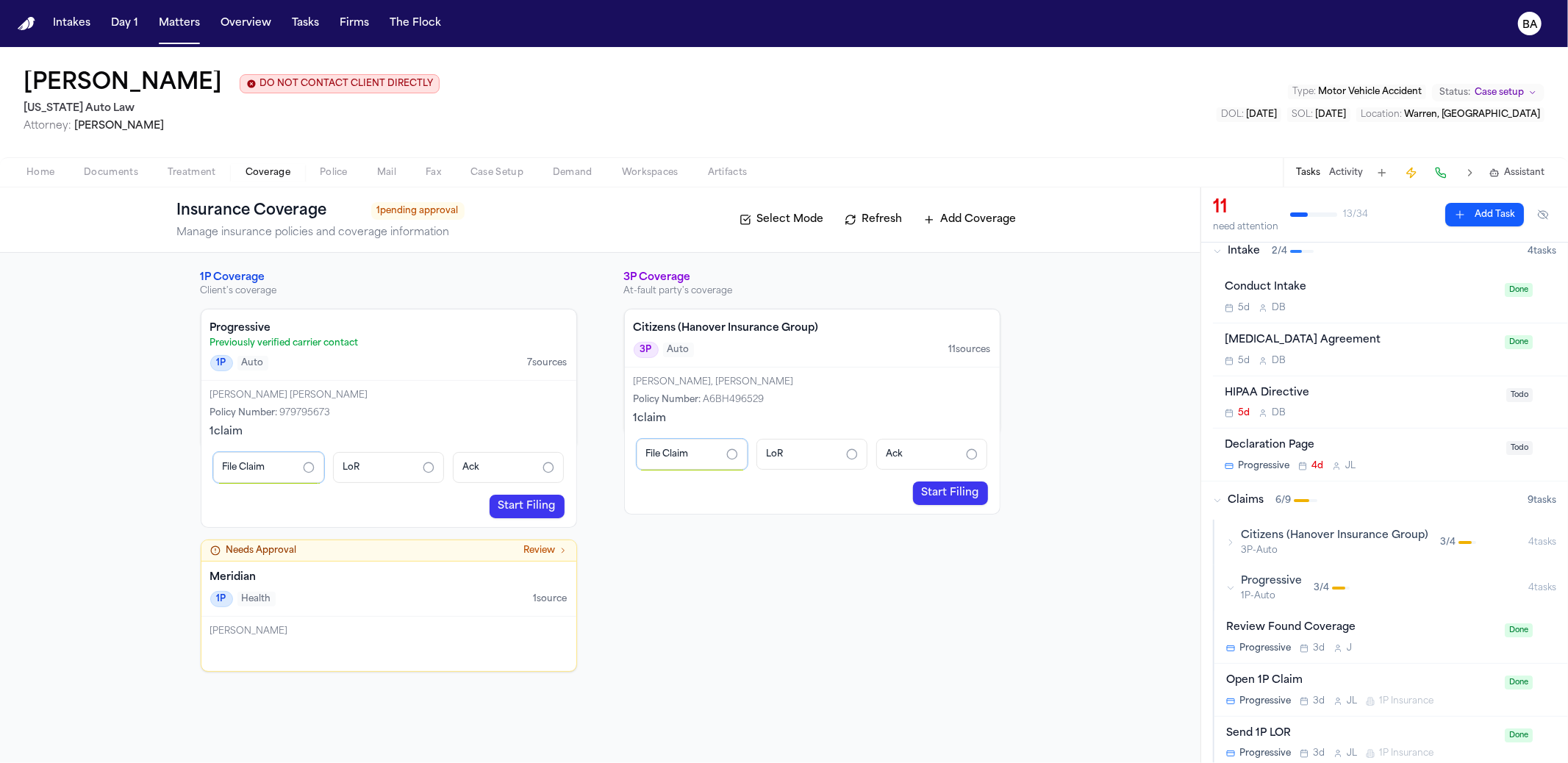
click at [1303, 581] on div "Progressive 1P-Auto 3 / 4" at bounding box center [1377, 588] width 302 height 28
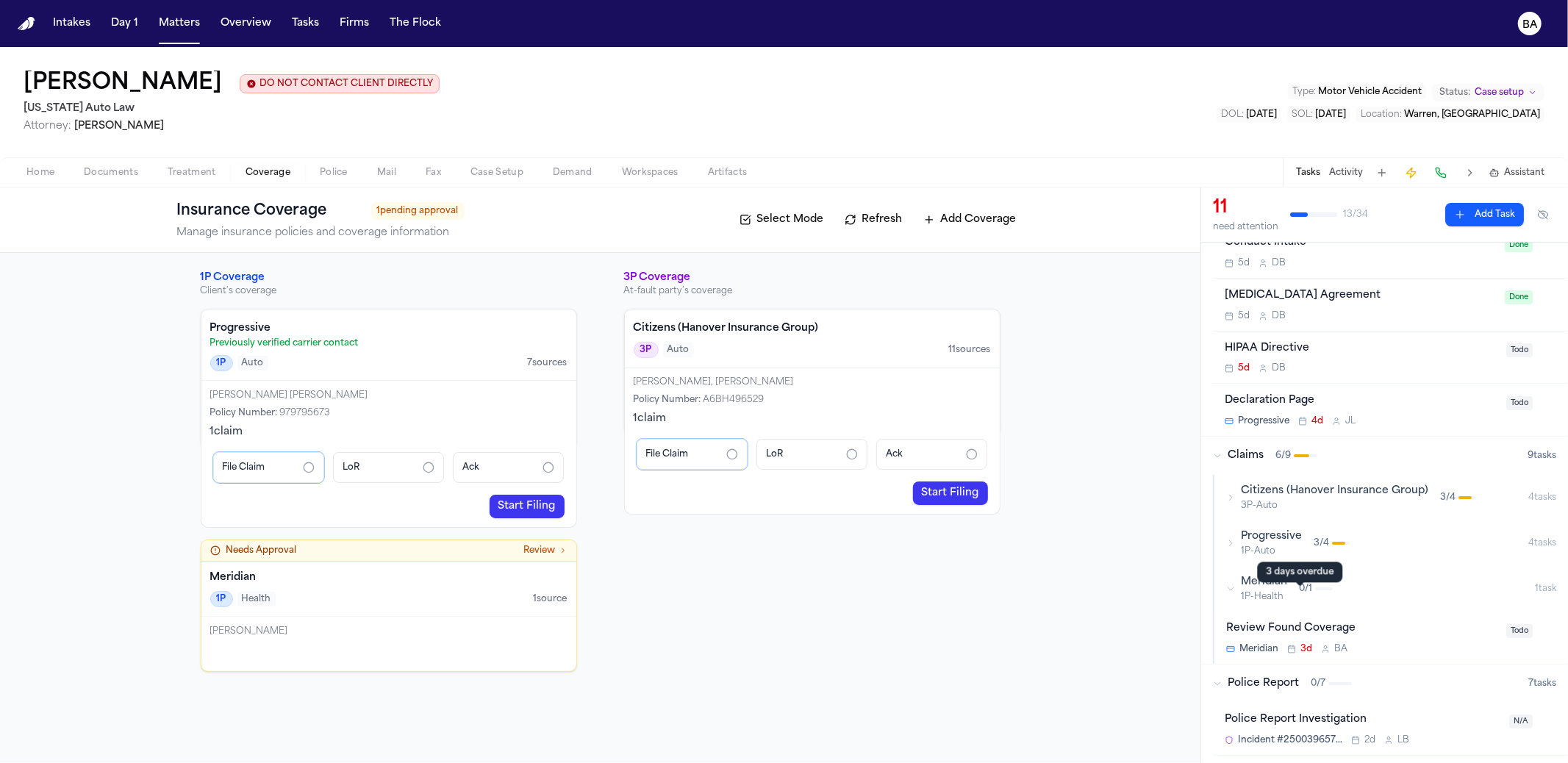
scroll to position [105, 0]
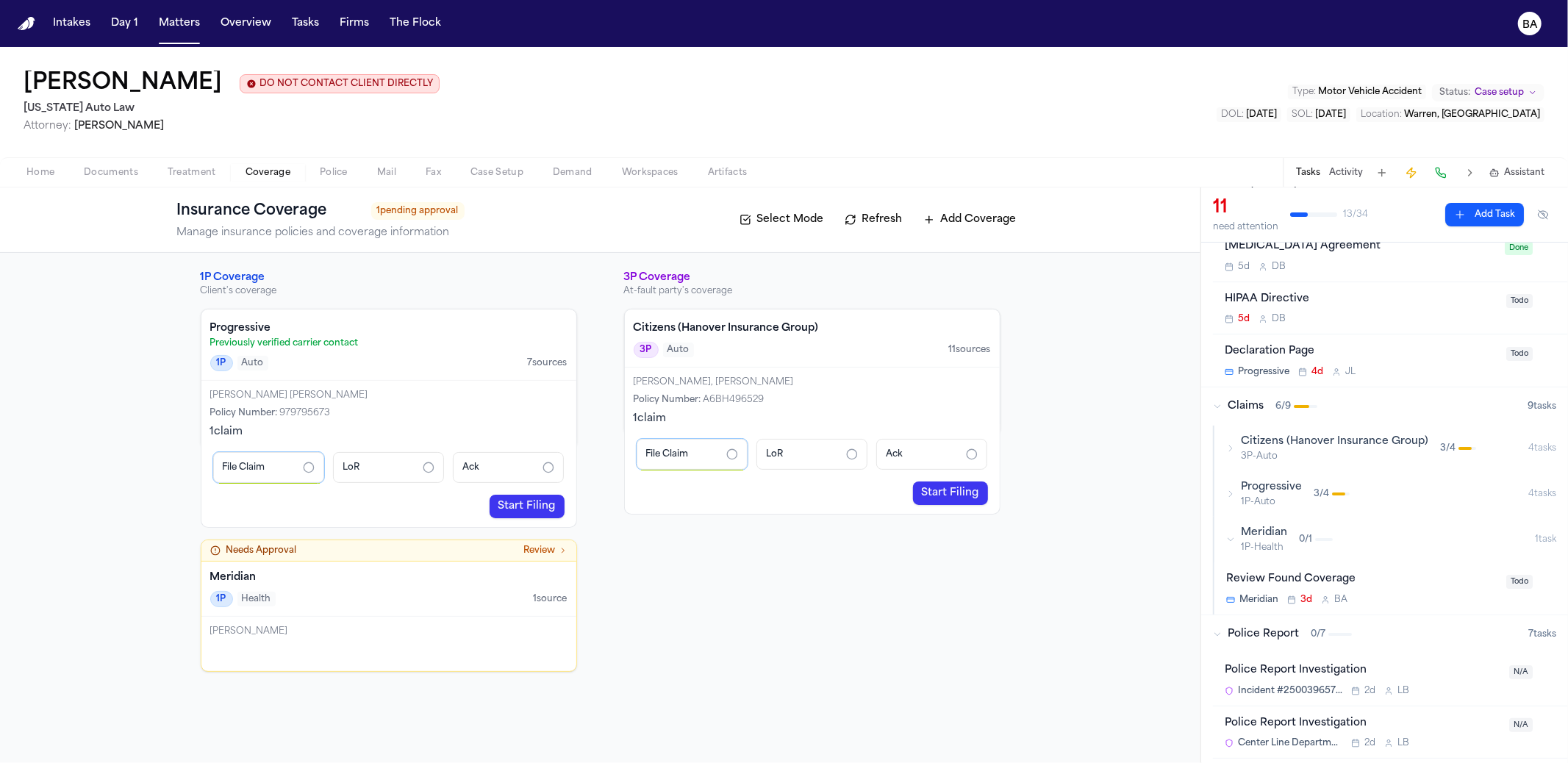
click at [1304, 493] on div "Progressive 1P-Auto 3 / 4" at bounding box center [1377, 494] width 302 height 28
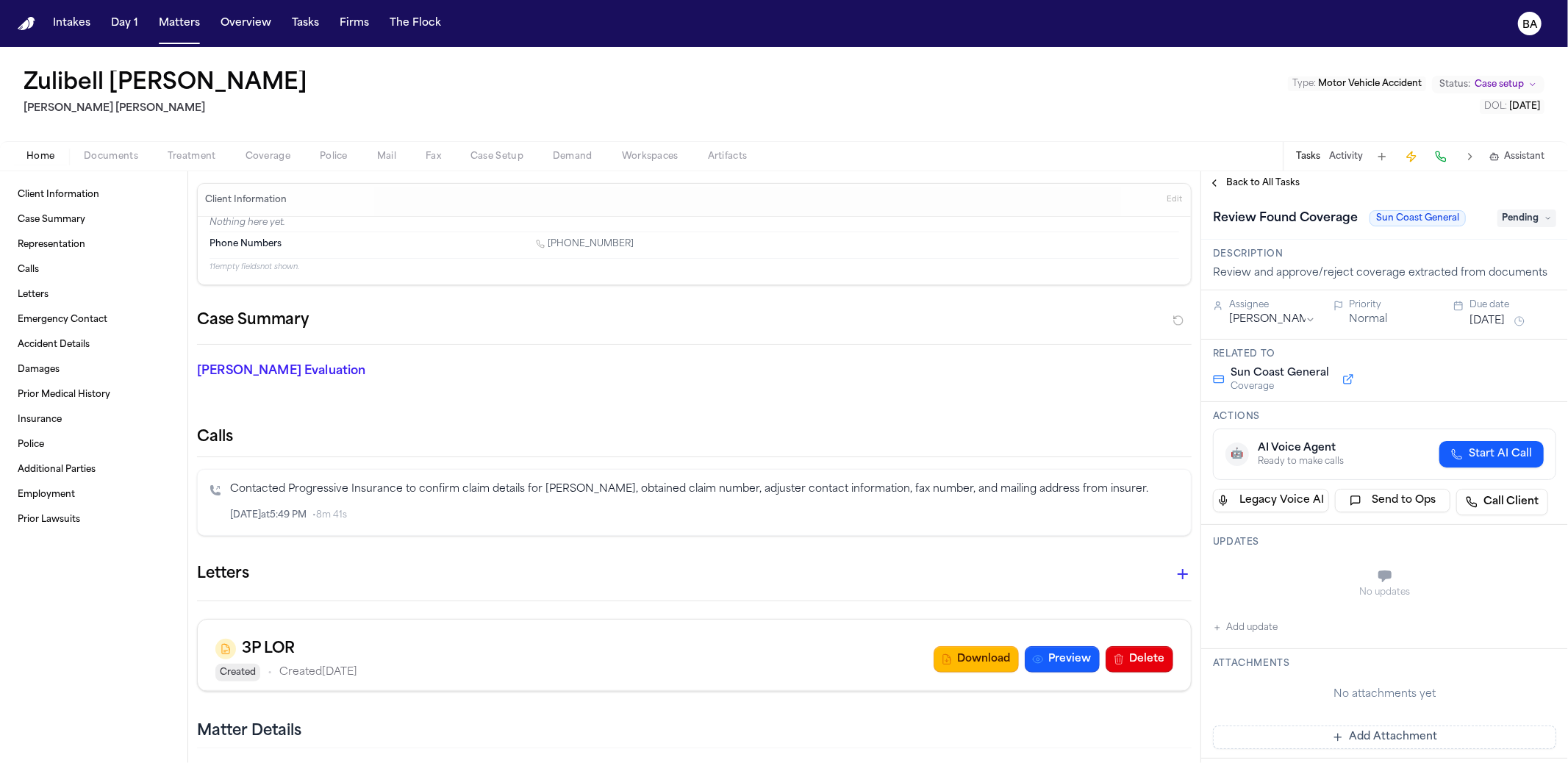
click at [1246, 177] on span "Back to All Tasks" at bounding box center [1263, 183] width 73 height 12
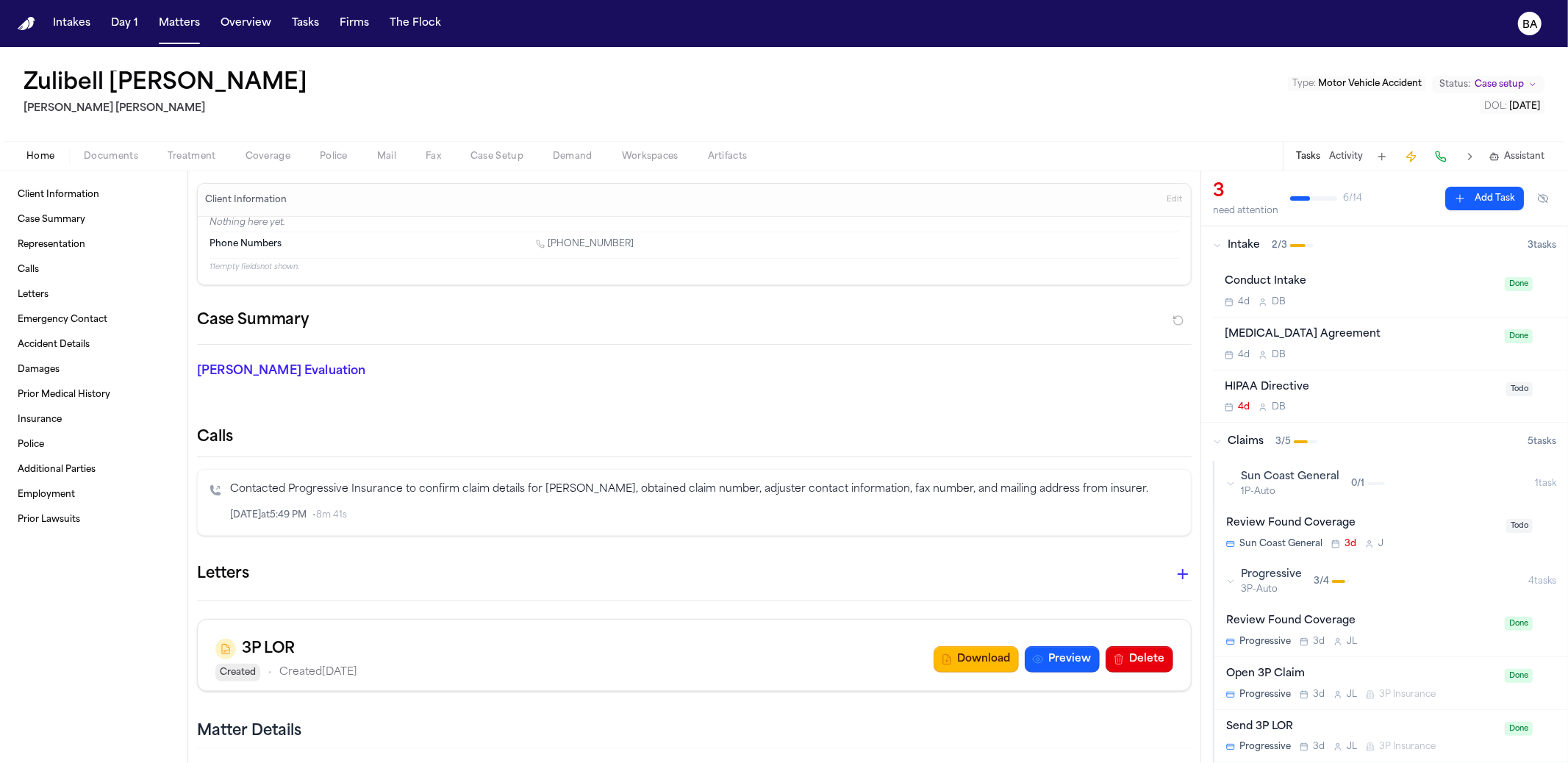
click at [1364, 478] on div "0 / 1" at bounding box center [1368, 484] width 34 height 12
click at [1364, 479] on div "0 / 1" at bounding box center [1368, 484] width 34 height 12
click at [258, 146] on div "Home Documents Treatment Coverage Police Mail Fax Case Setup Demand Workspaces …" at bounding box center [784, 156] width 1568 height 29
click at [263, 157] on span "Coverage" at bounding box center [267, 156] width 45 height 12
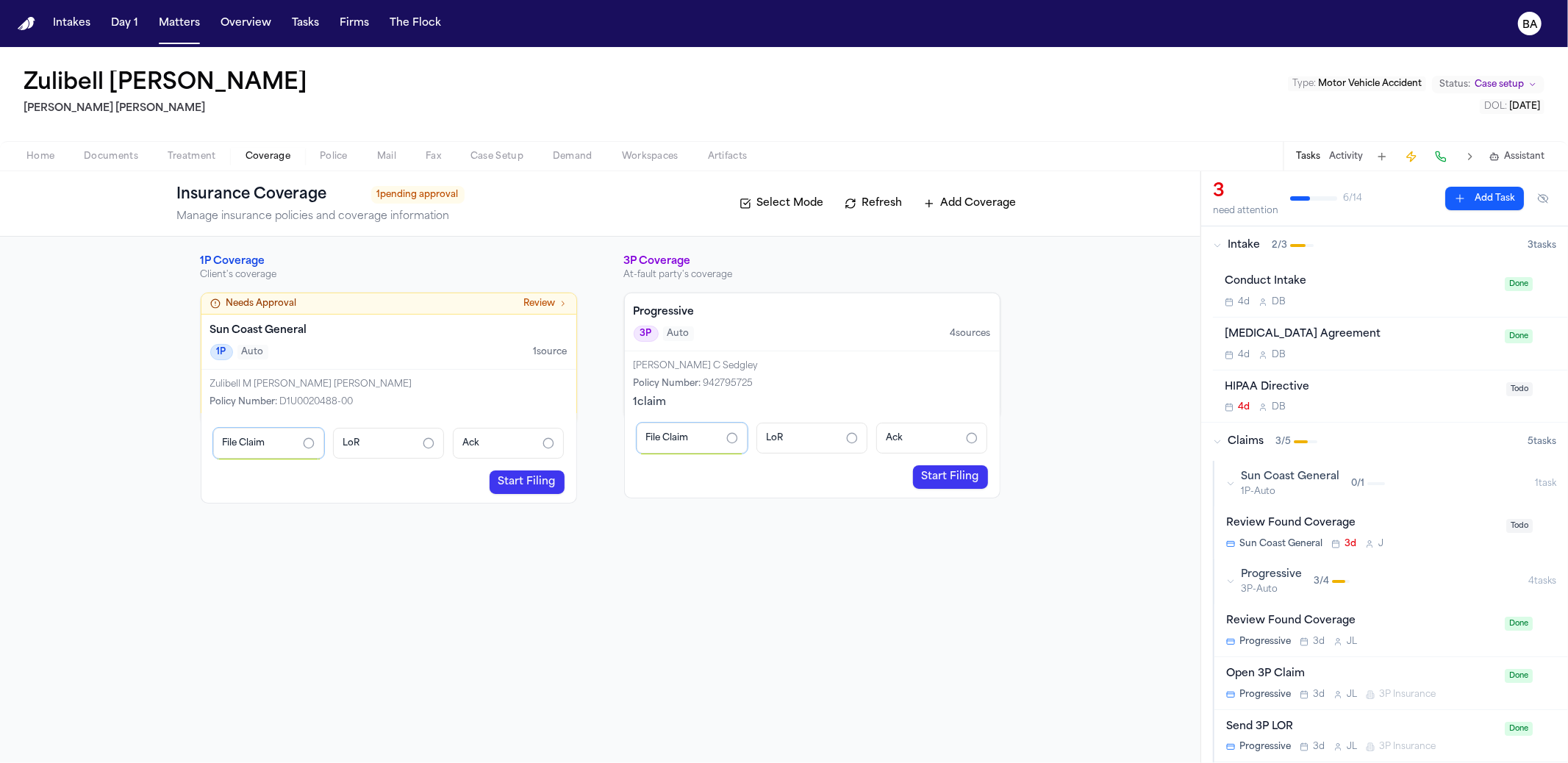
click at [454, 301] on div "Needs Approval Review" at bounding box center [388, 303] width 357 height 12
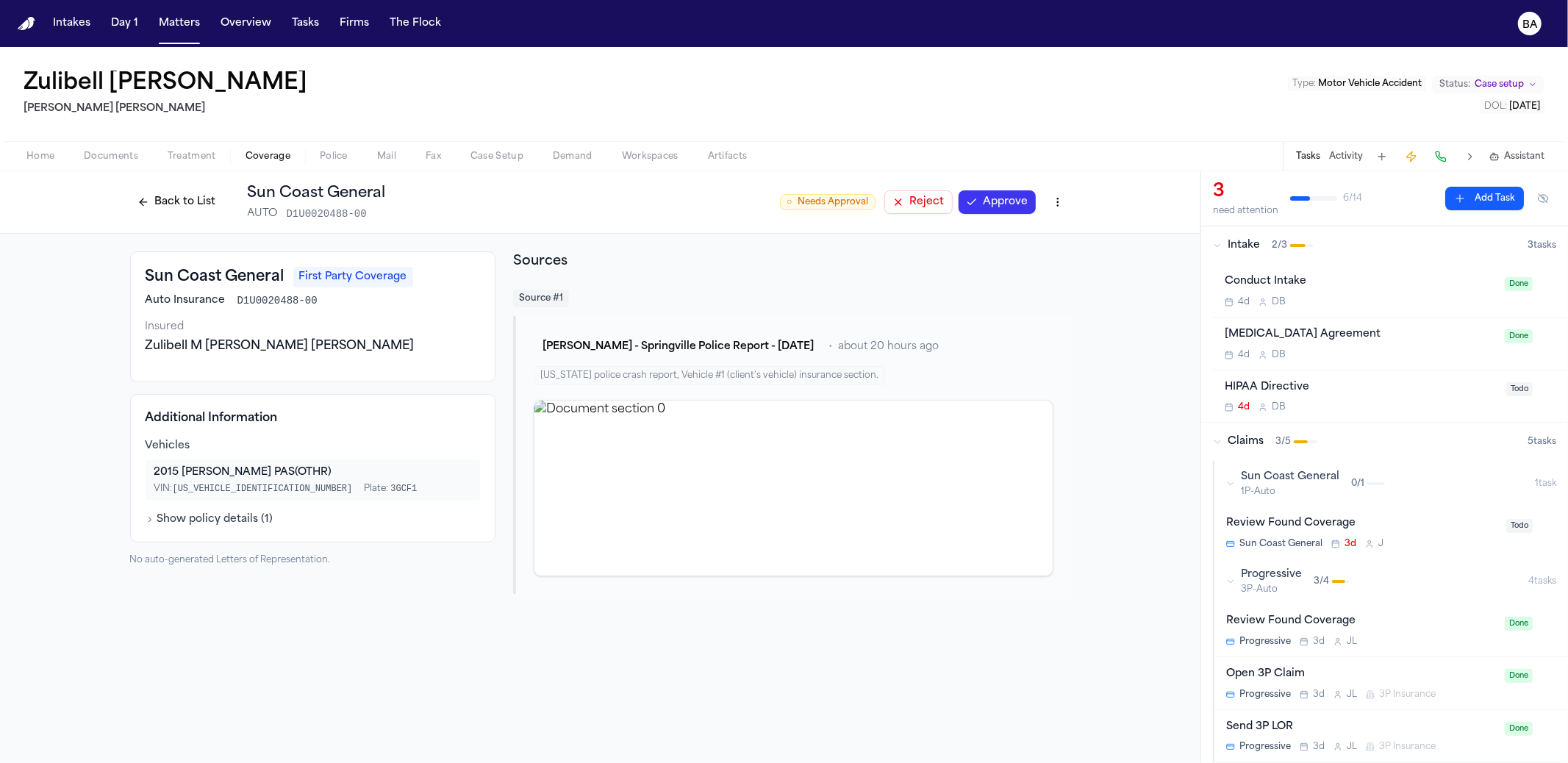
click at [141, 194] on button "Back to List" at bounding box center [177, 202] width 94 height 24
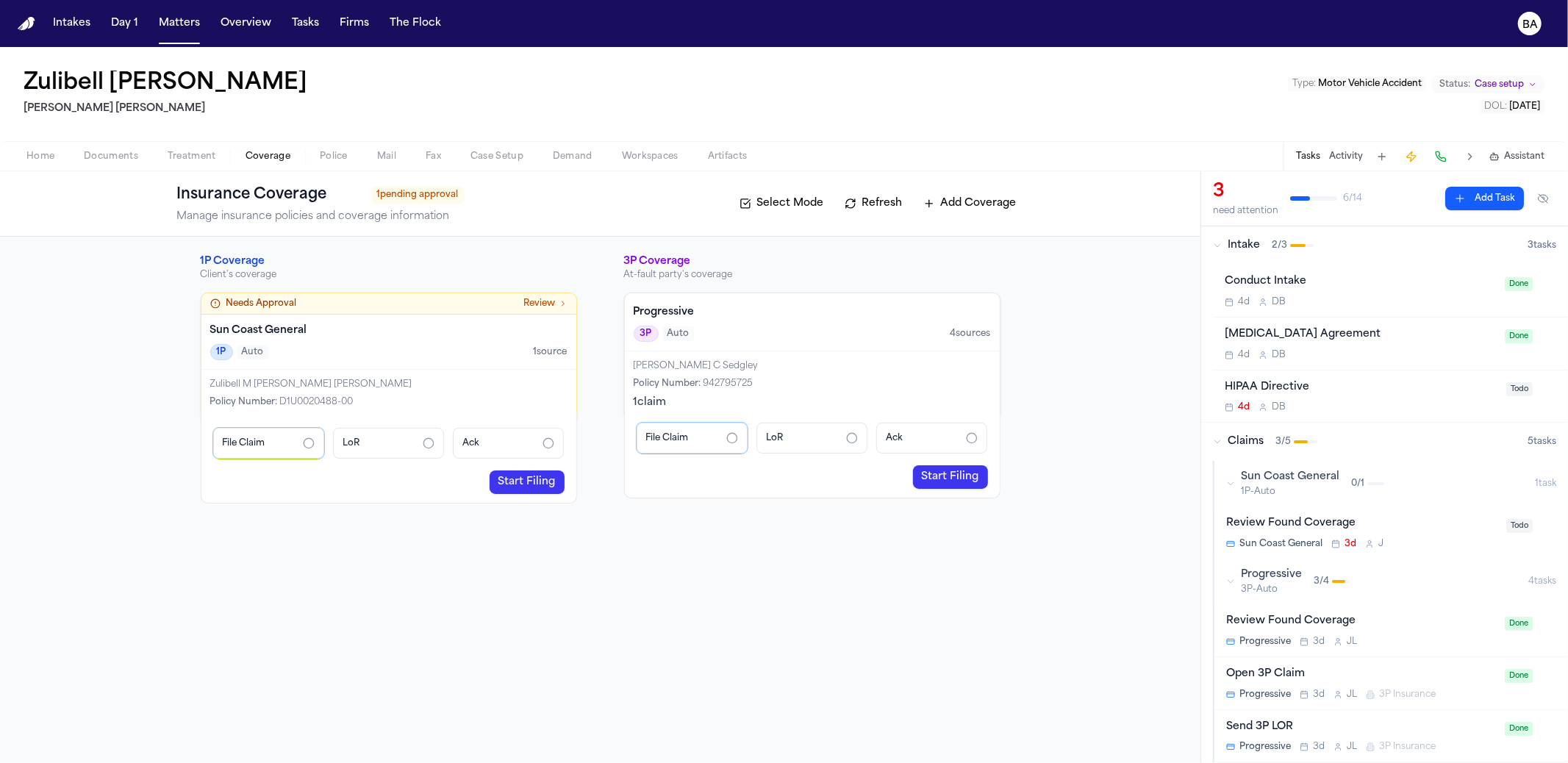
click at [520, 472] on link "Start Filing" at bounding box center [527, 483] width 75 height 24
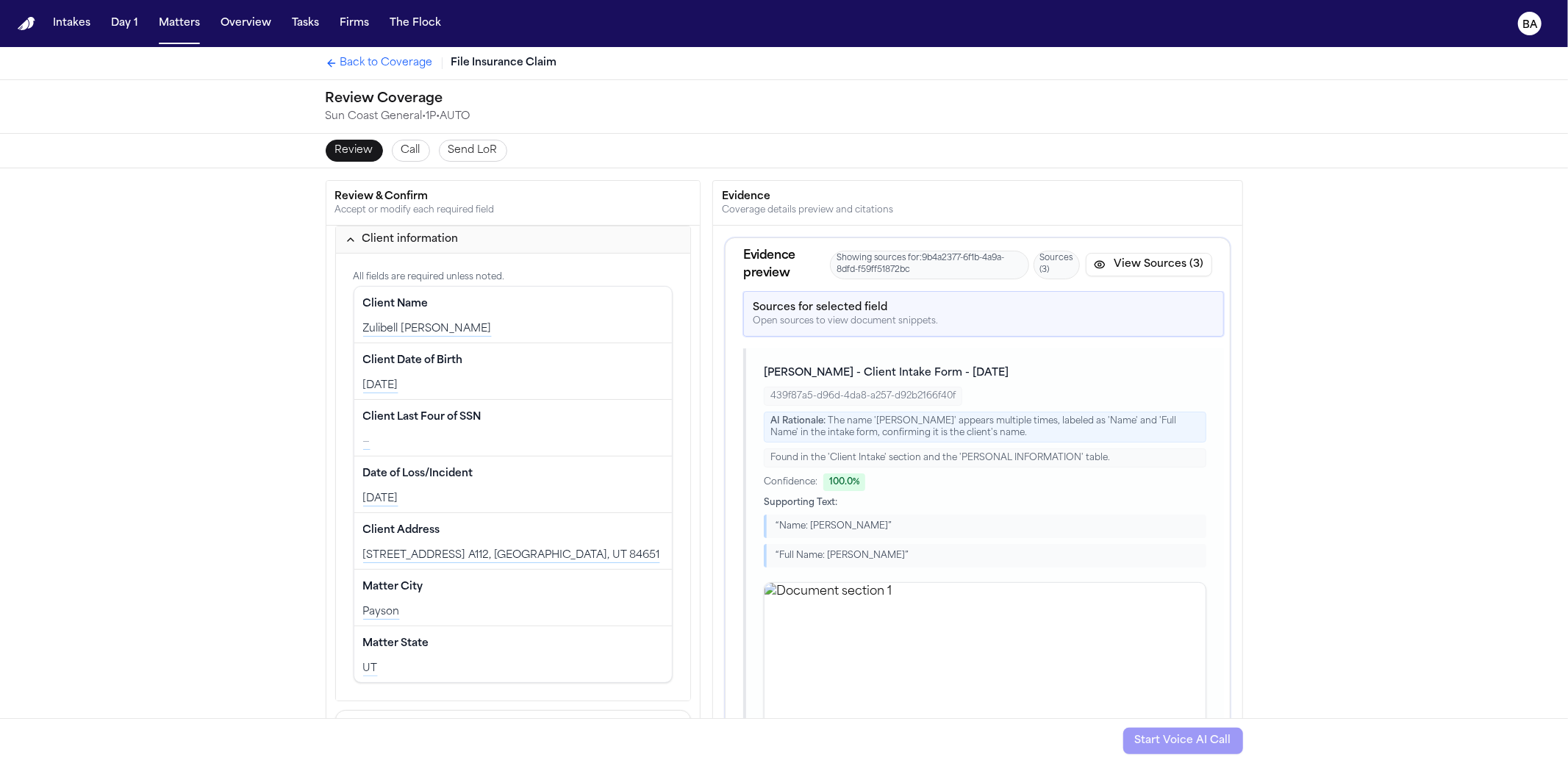
click at [375, 72] on div "Back to Coverage File Insurance Claim" at bounding box center [784, 62] width 941 height 32
click at [376, 61] on span "Back to Coverage" at bounding box center [386, 63] width 93 height 15
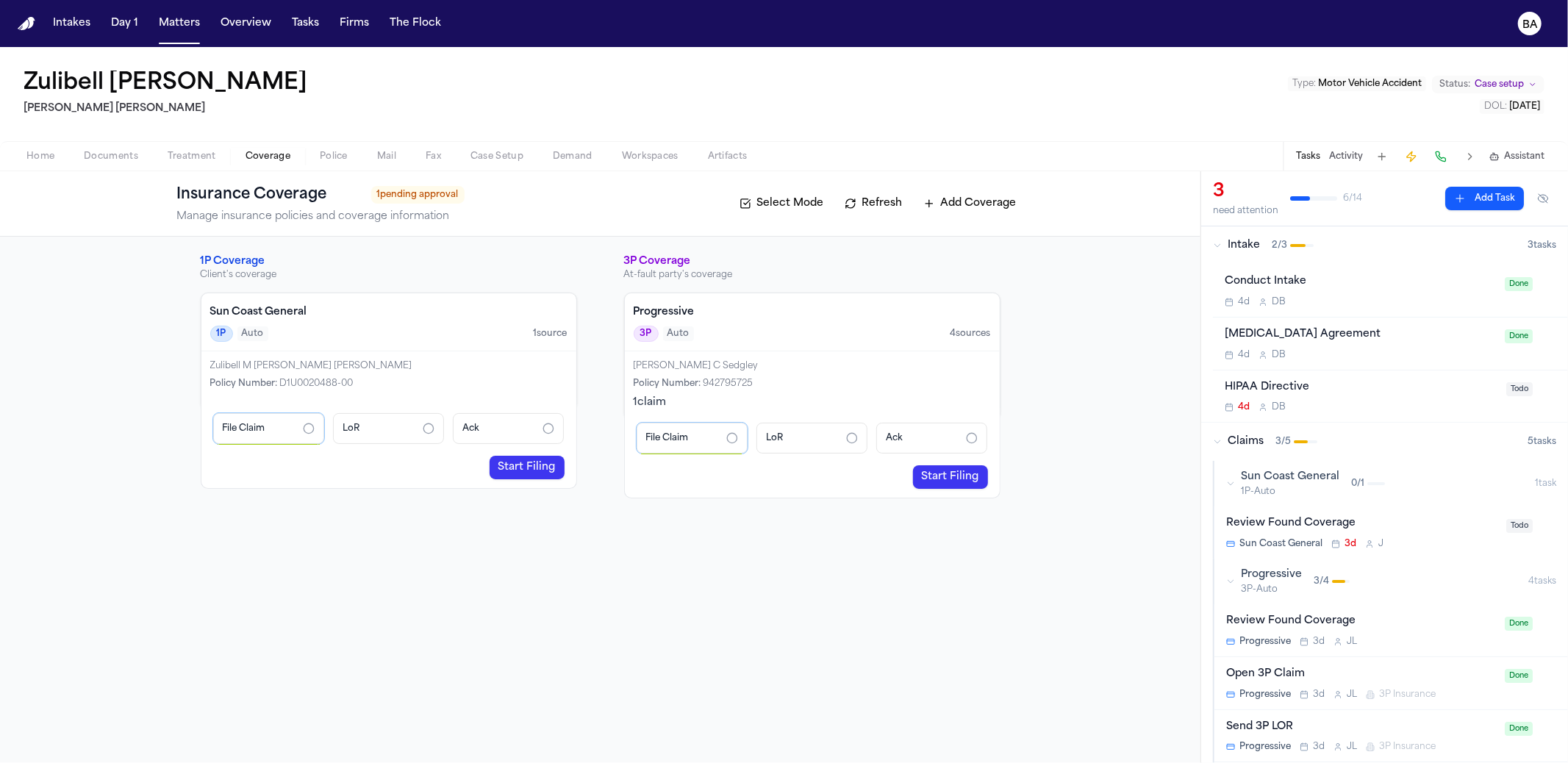
click at [531, 467] on link "Start Filing" at bounding box center [527, 468] width 75 height 24
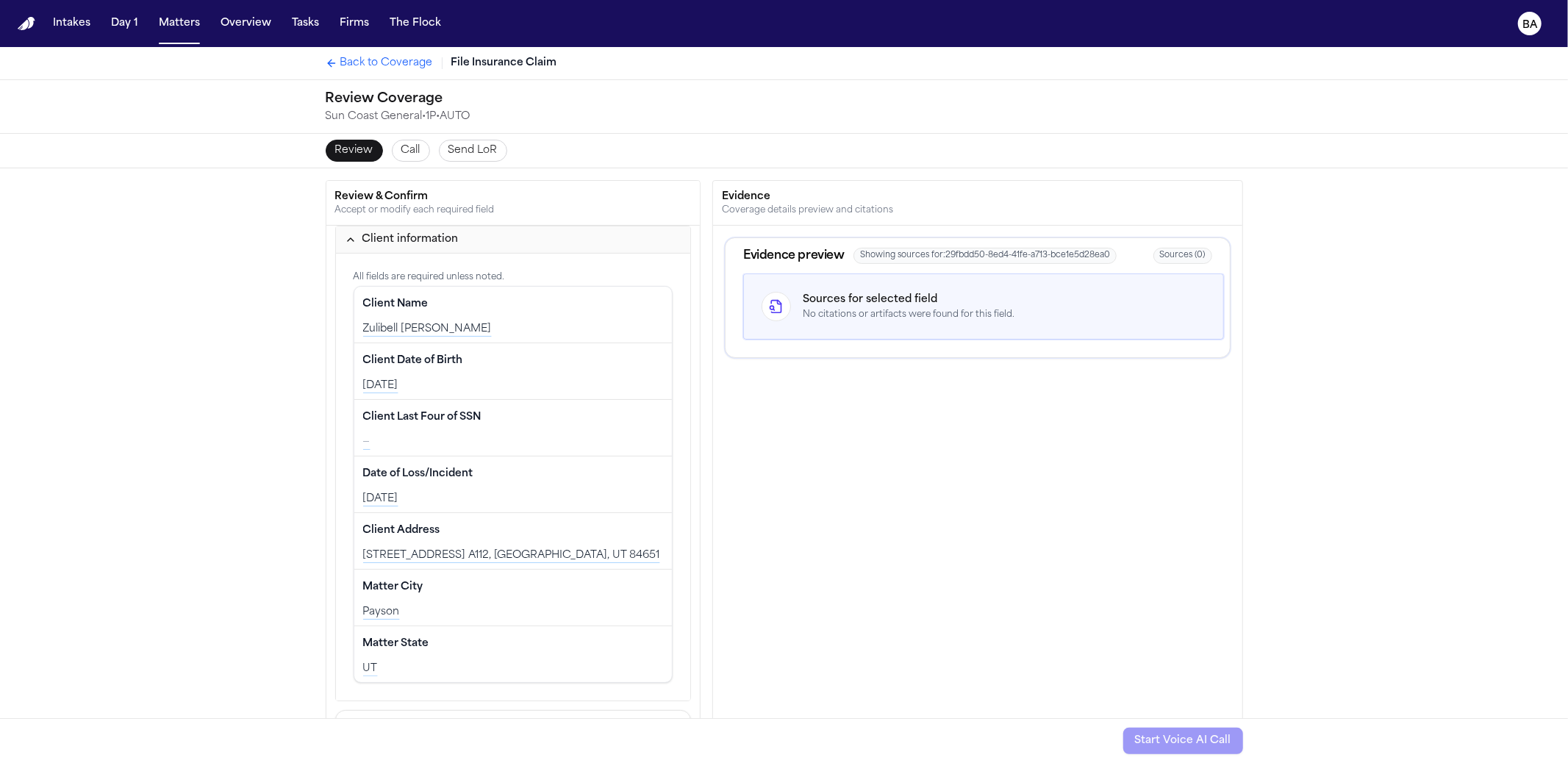
click at [255, 294] on div "Review & Confirm Accept or modify each required field Client information All fi…" at bounding box center [784, 498] width 1568 height 660
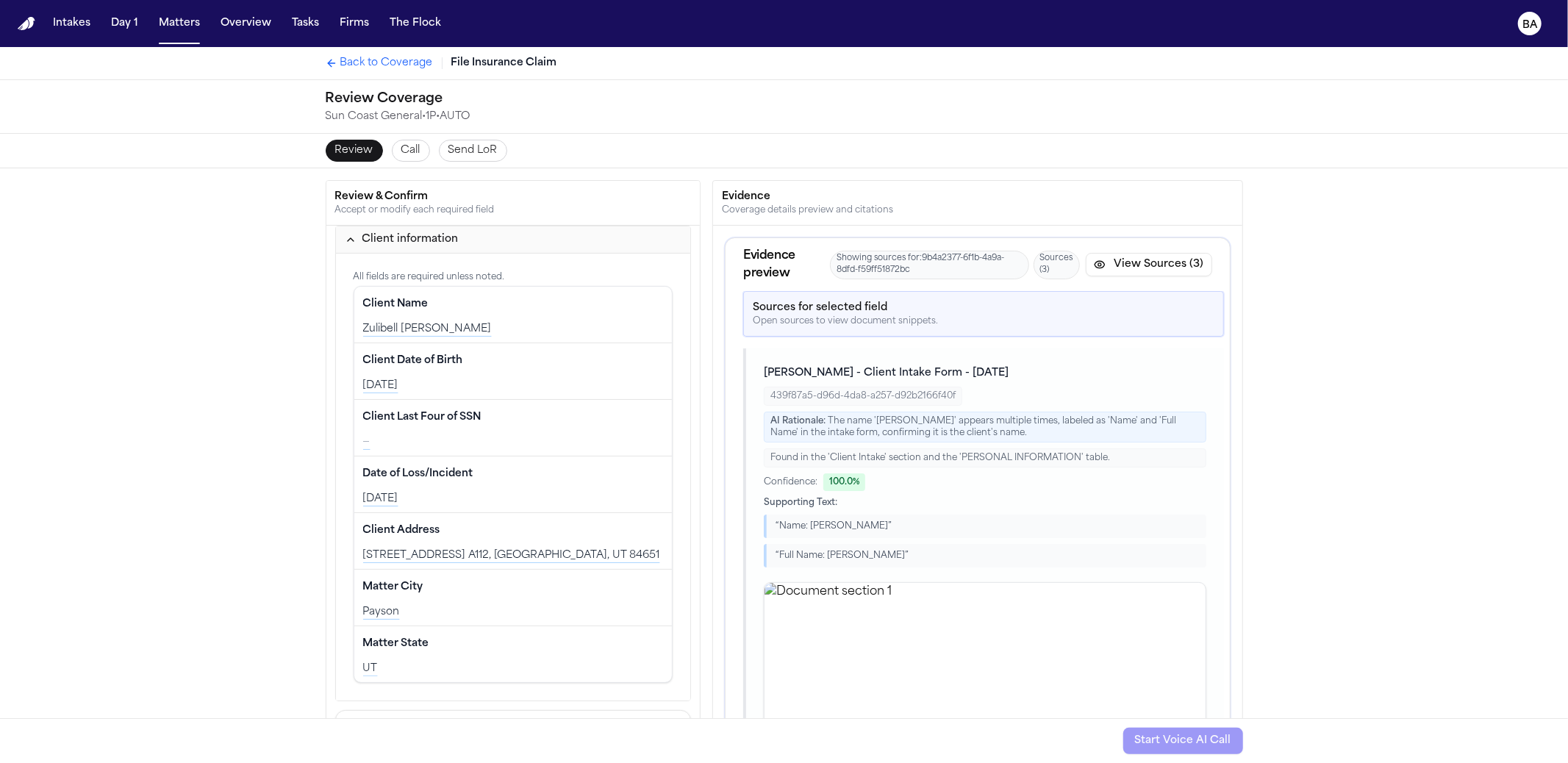
click at [1152, 257] on button "View Sources (3)" at bounding box center [1149, 264] width 127 height 24
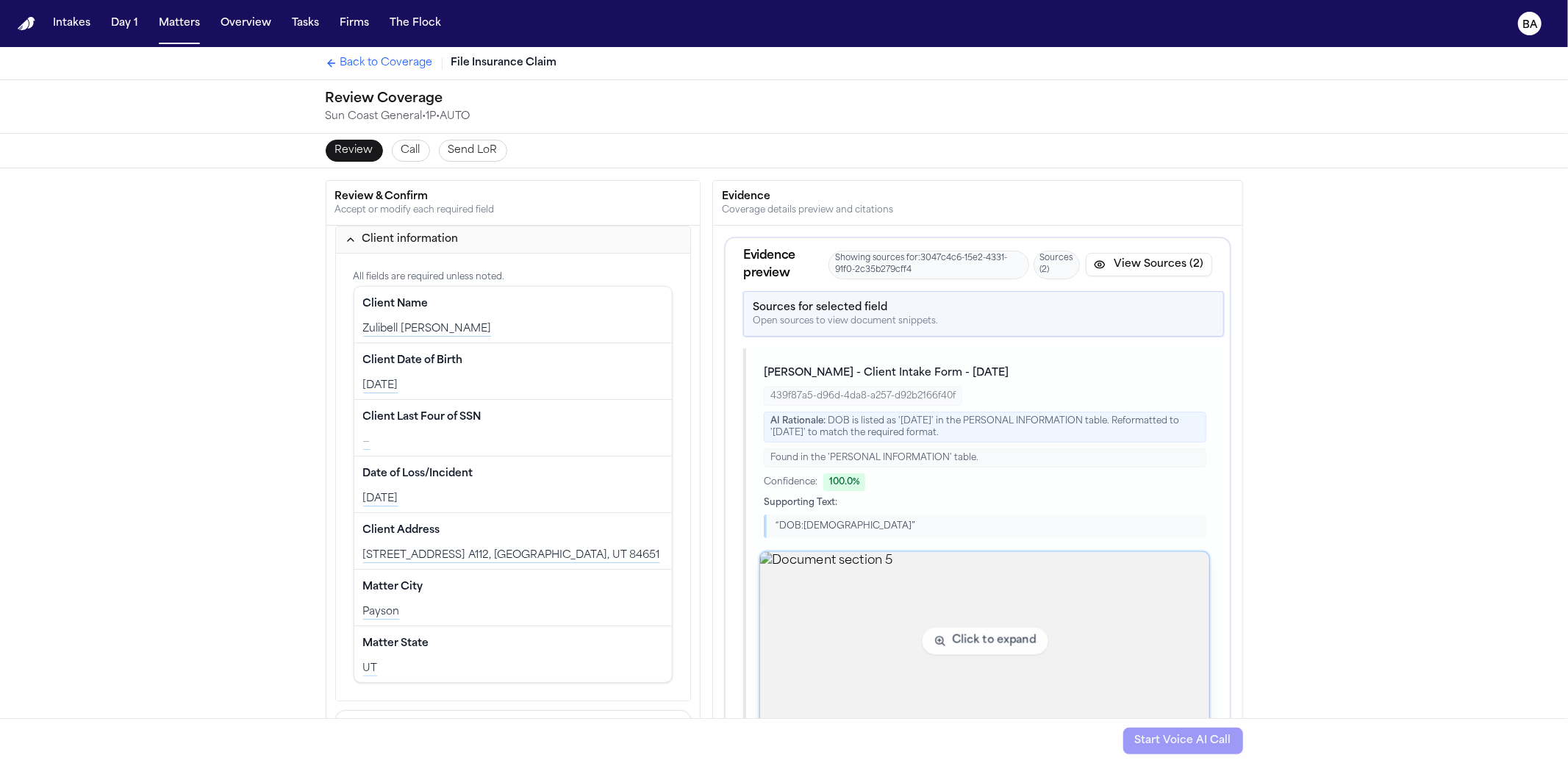
scroll to position [51, 0]
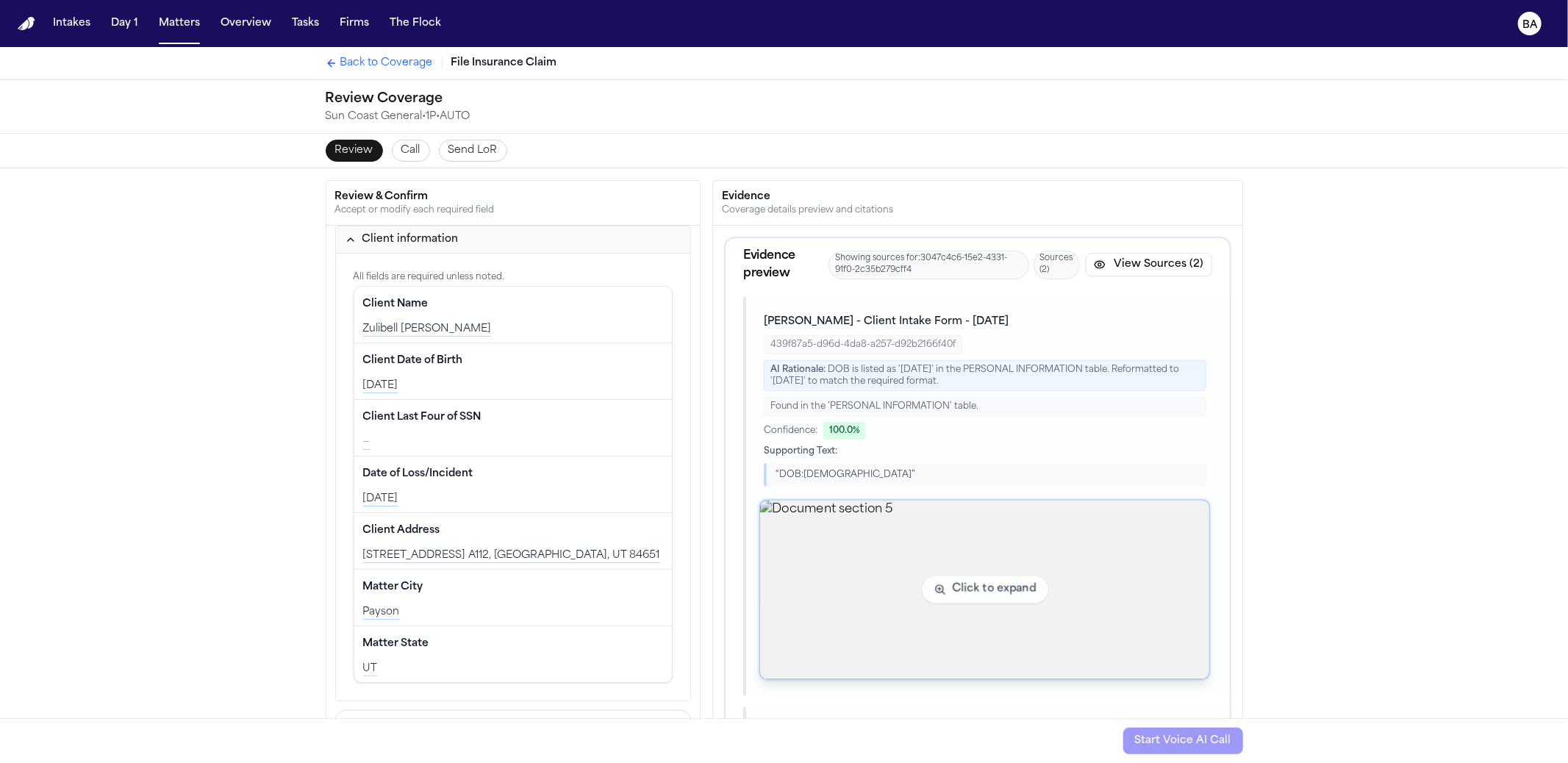
click at [966, 549] on img "View document section 5" at bounding box center [984, 589] width 449 height 179
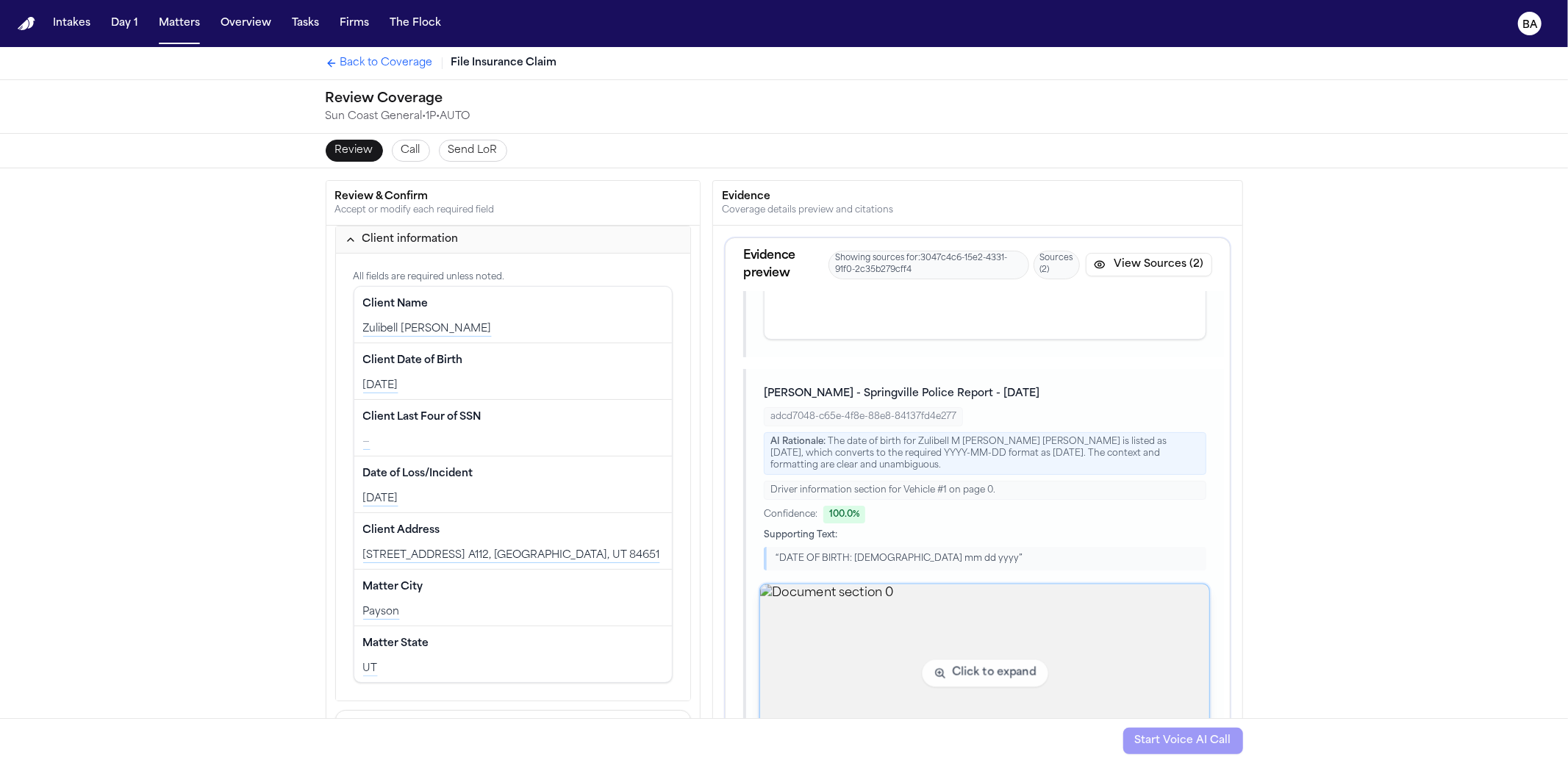
click at [917, 630] on img "View document section 0" at bounding box center [984, 674] width 449 height 179
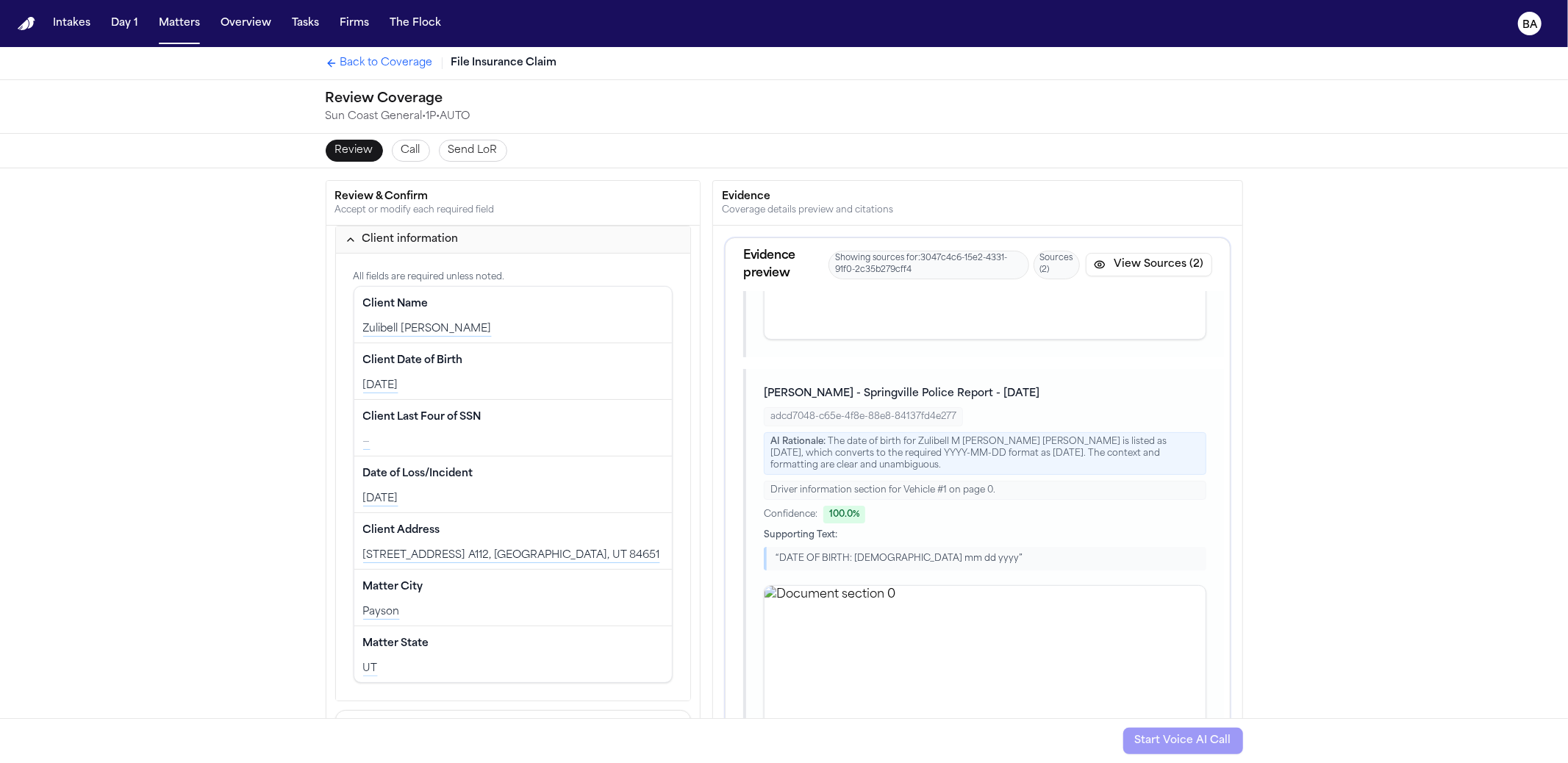
scroll to position [0, 0]
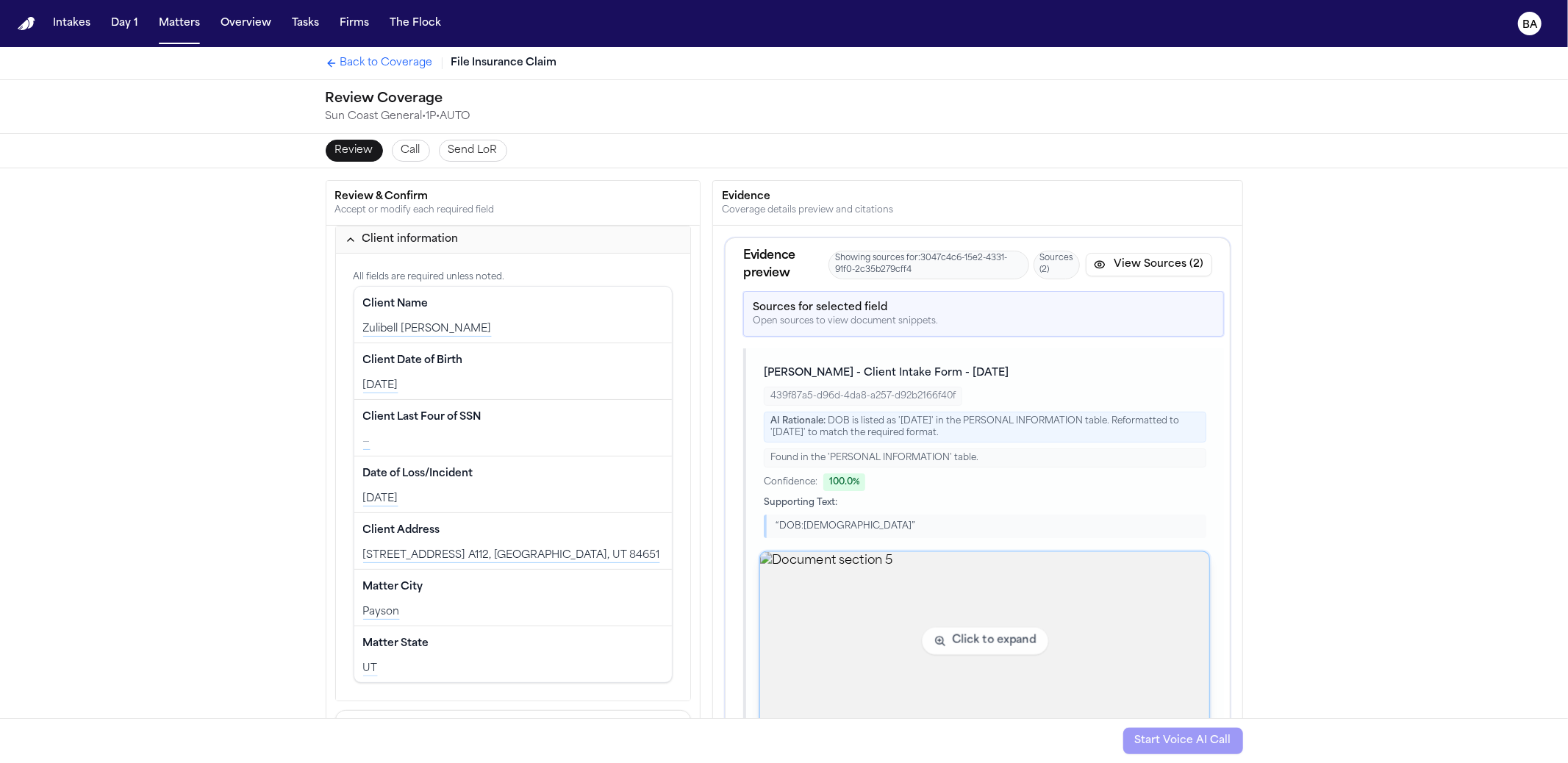
click at [880, 647] on img "View document section 5" at bounding box center [984, 641] width 449 height 179
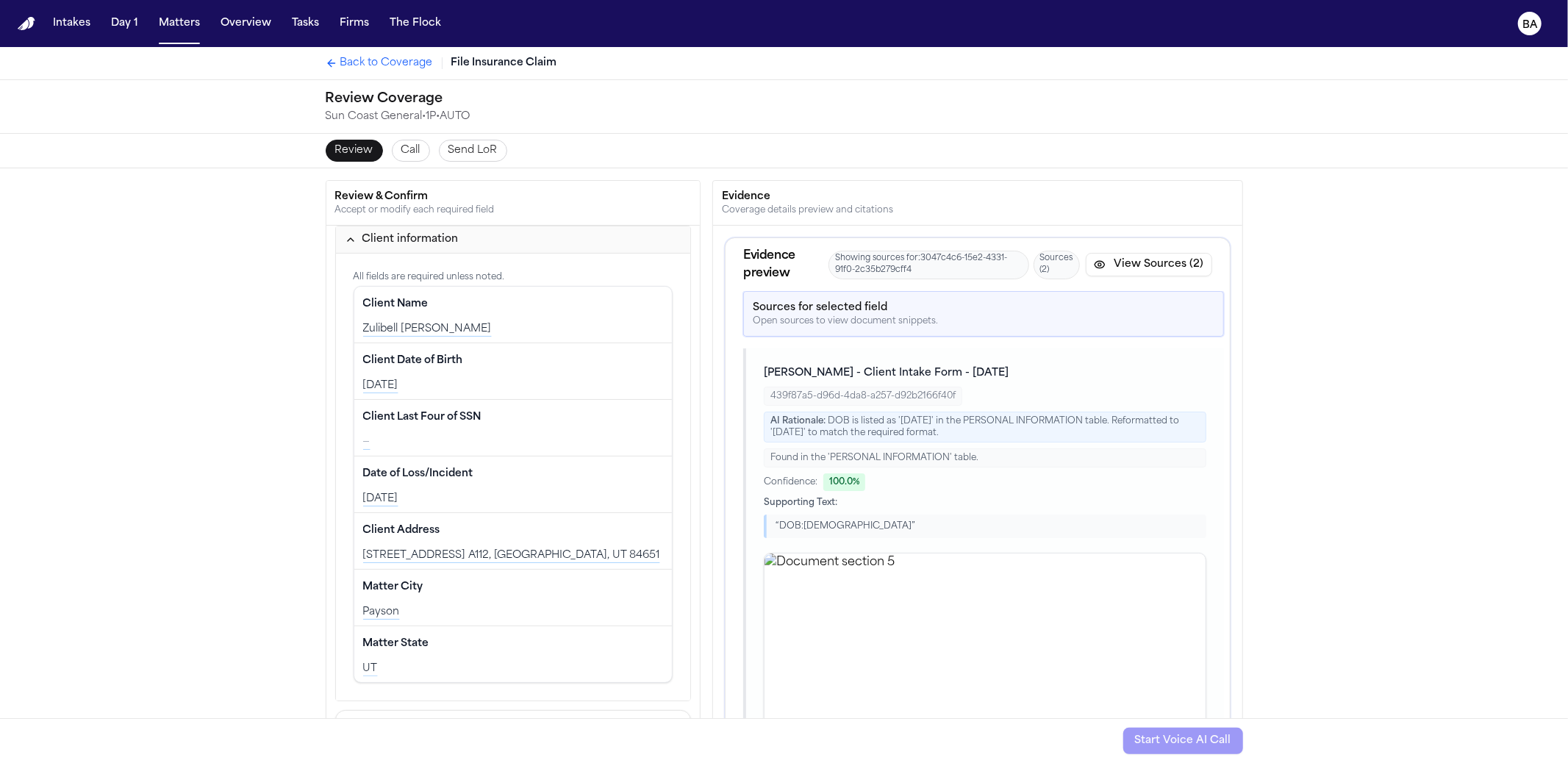
click at [1134, 264] on button "View Sources (2)" at bounding box center [1149, 264] width 127 height 24
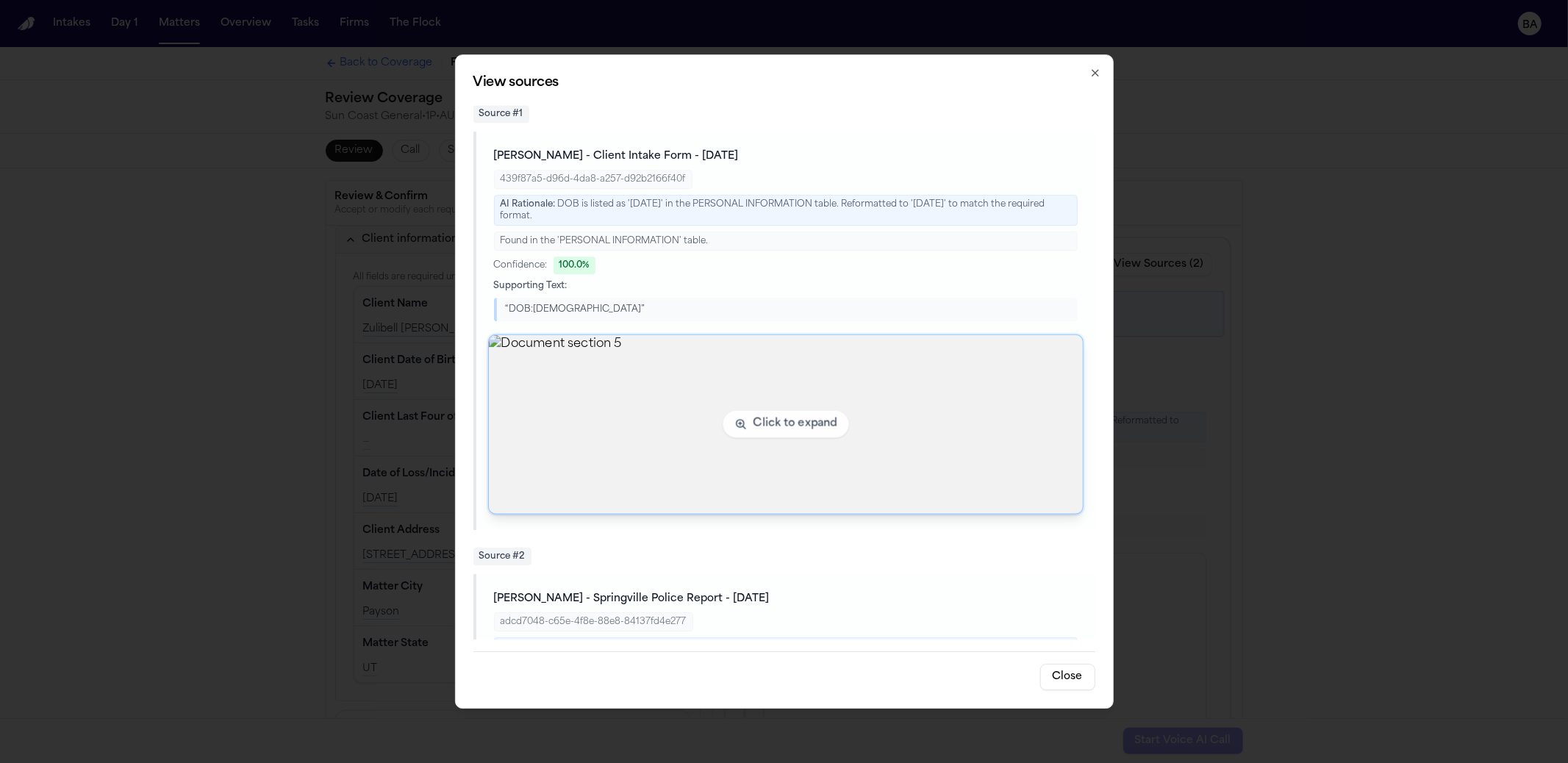
scroll to position [329, 0]
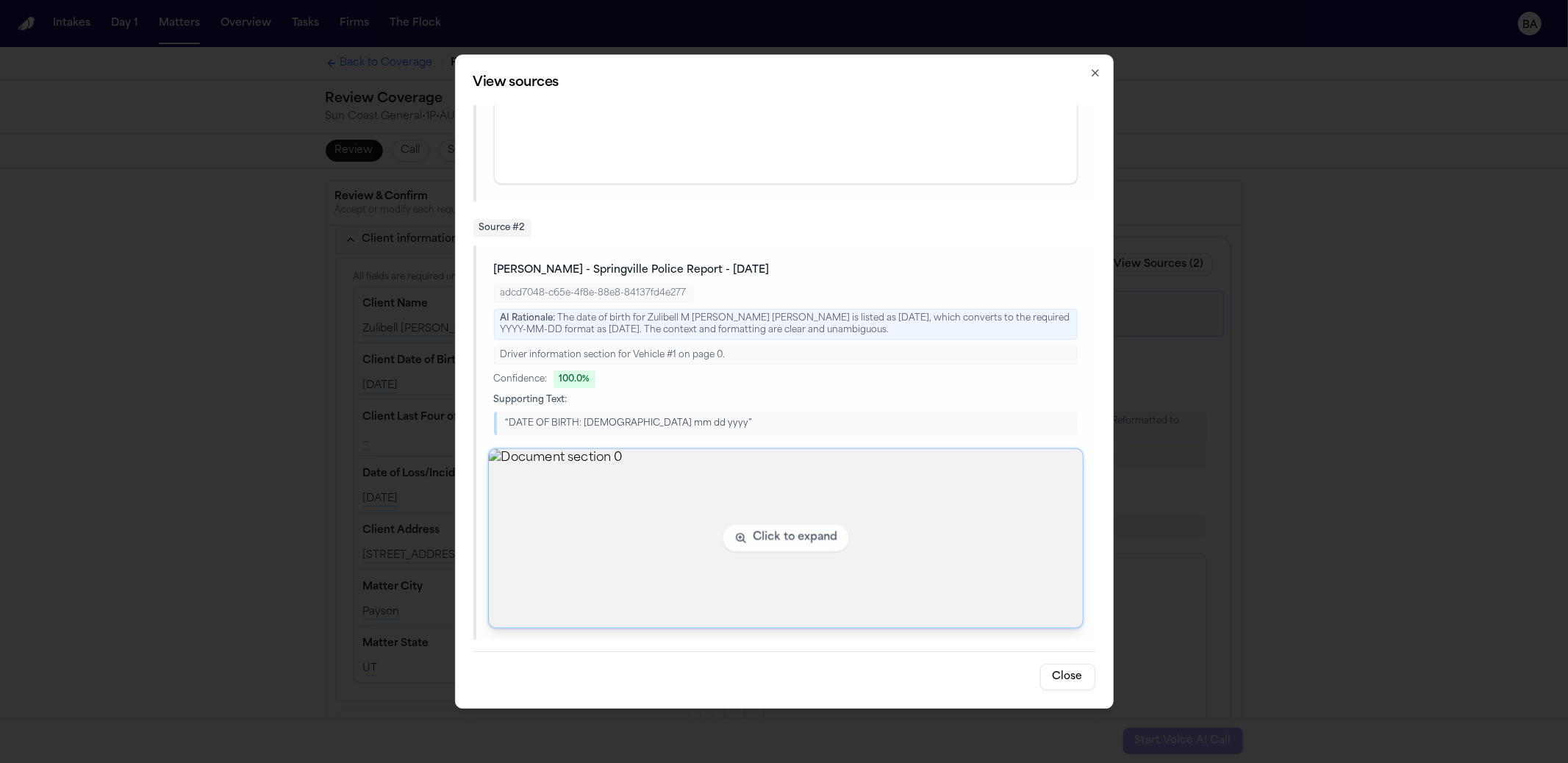
click at [660, 488] on img "View document section 0" at bounding box center [786, 538] width 594 height 179
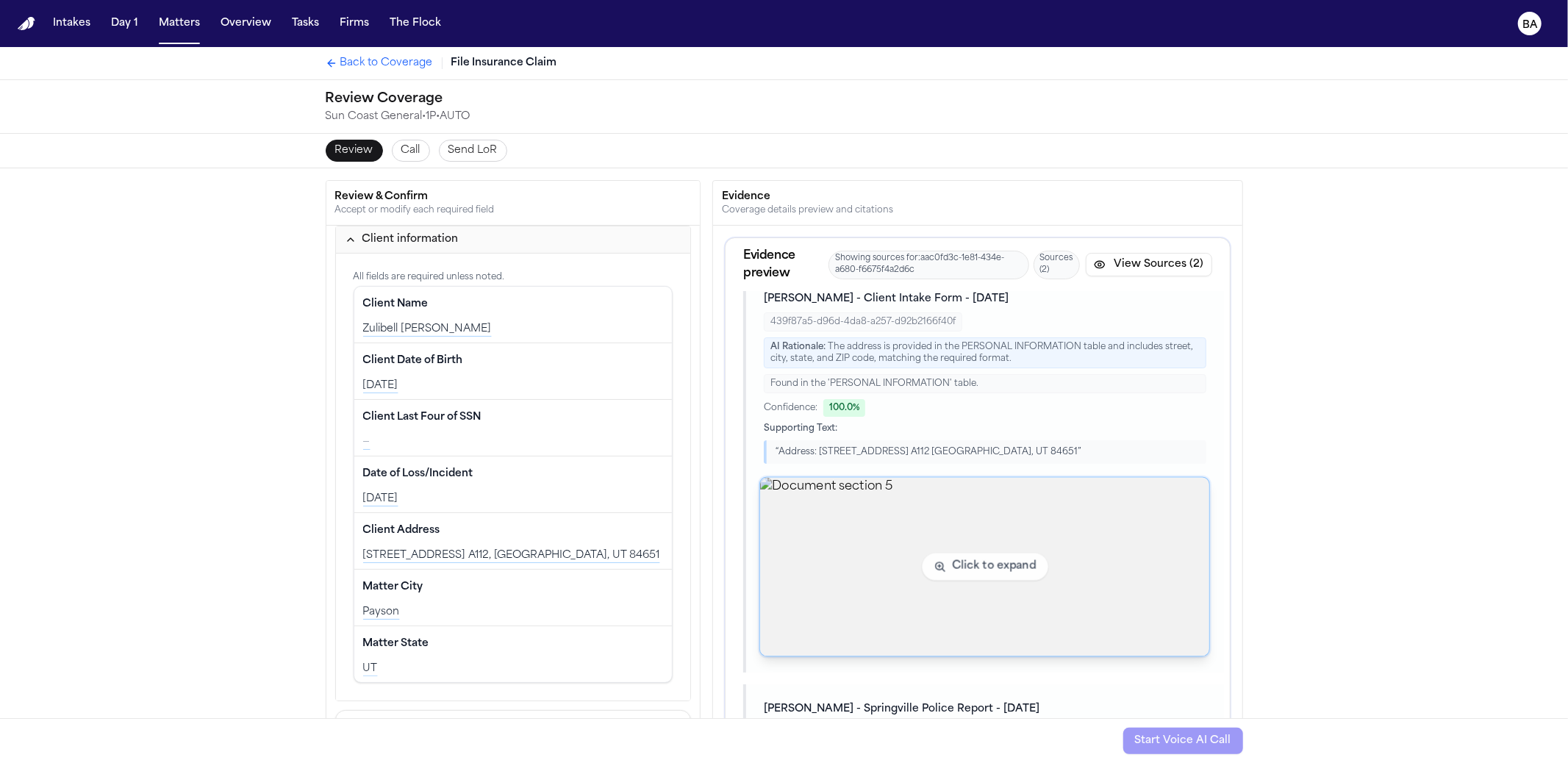
scroll to position [84, 0]
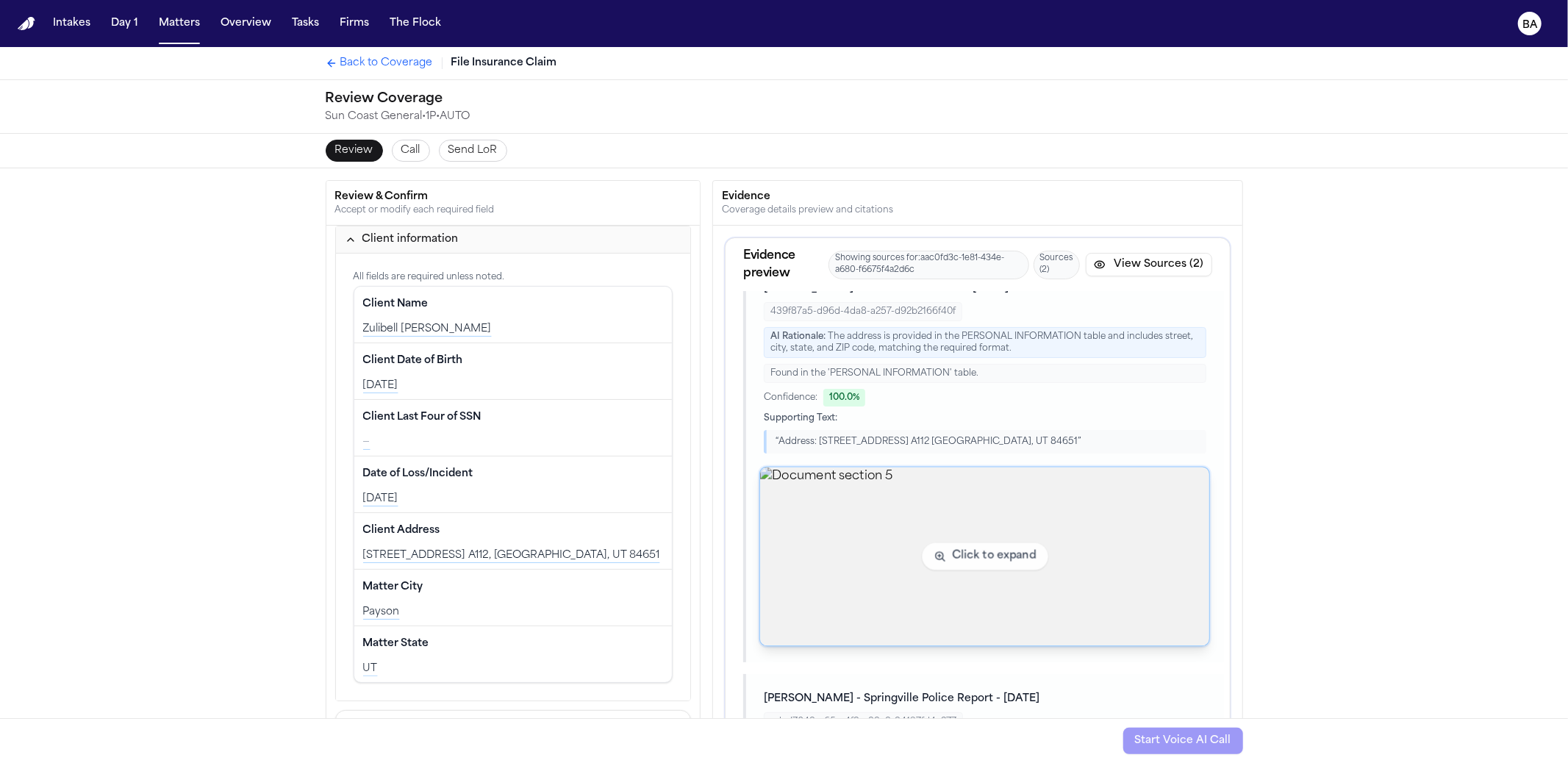
click at [812, 535] on img "View document section 5" at bounding box center [984, 556] width 449 height 179
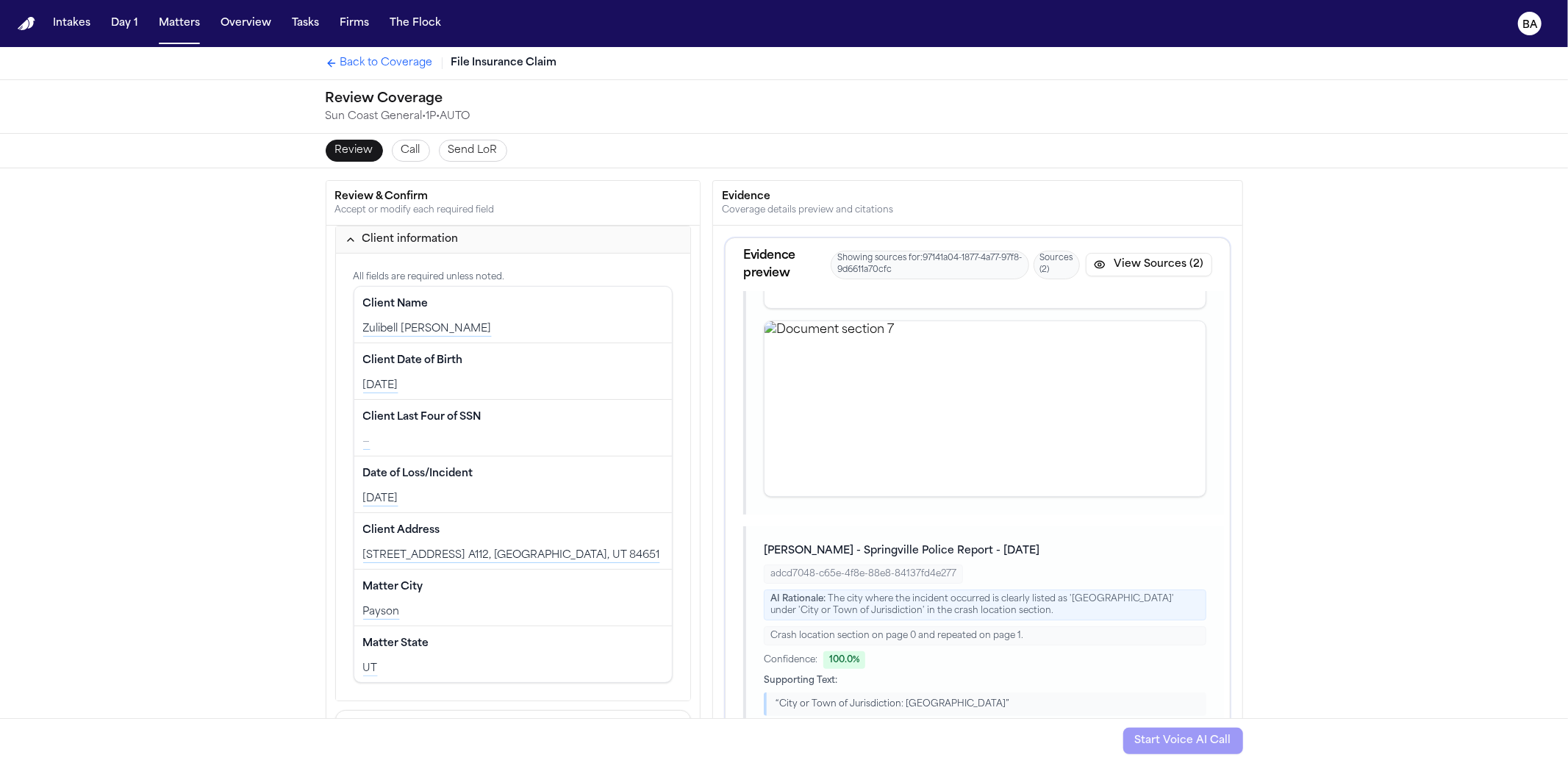
scroll to position [680, 0]
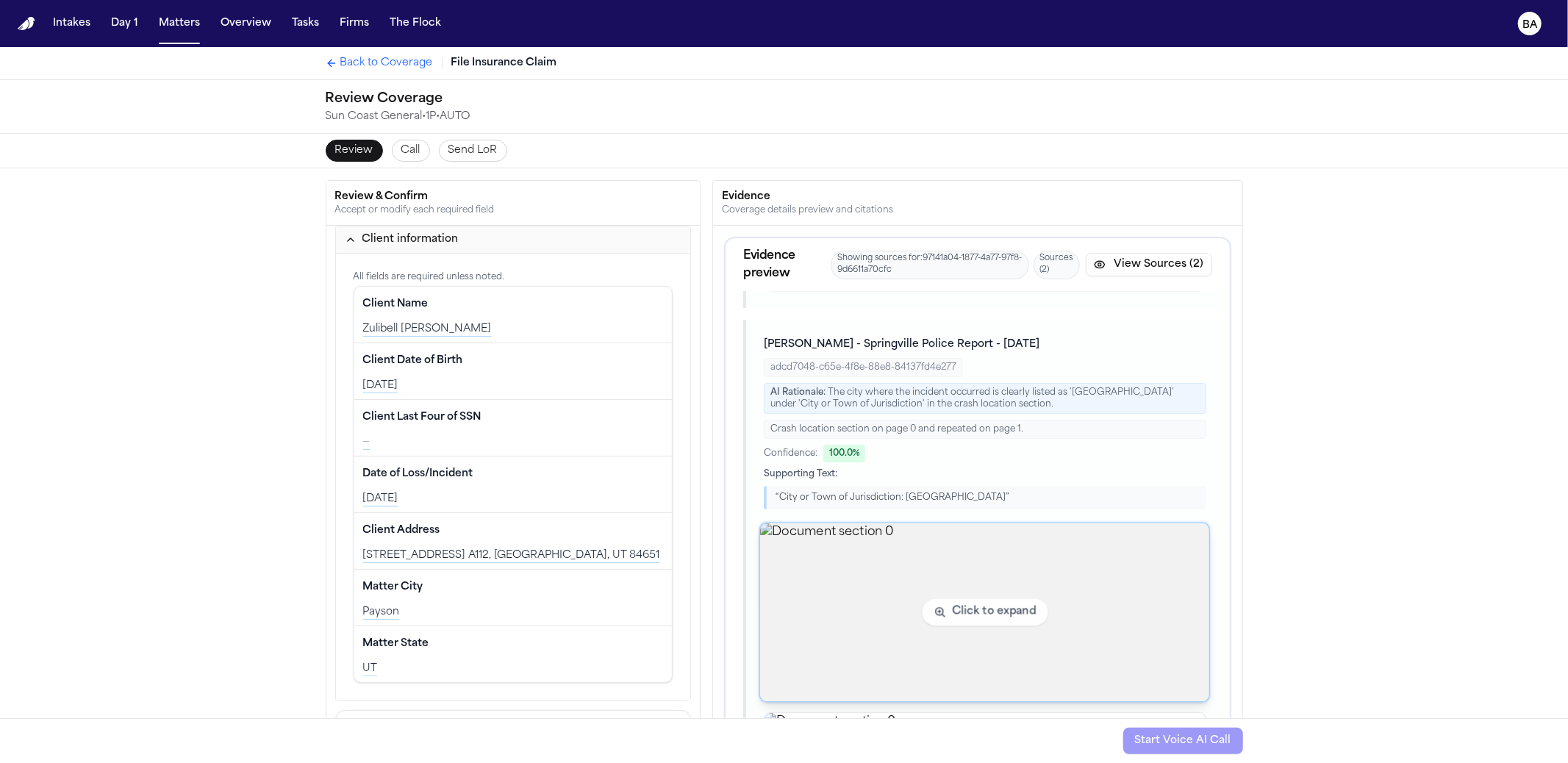
click at [865, 565] on img "View document section 0" at bounding box center [984, 612] width 449 height 179
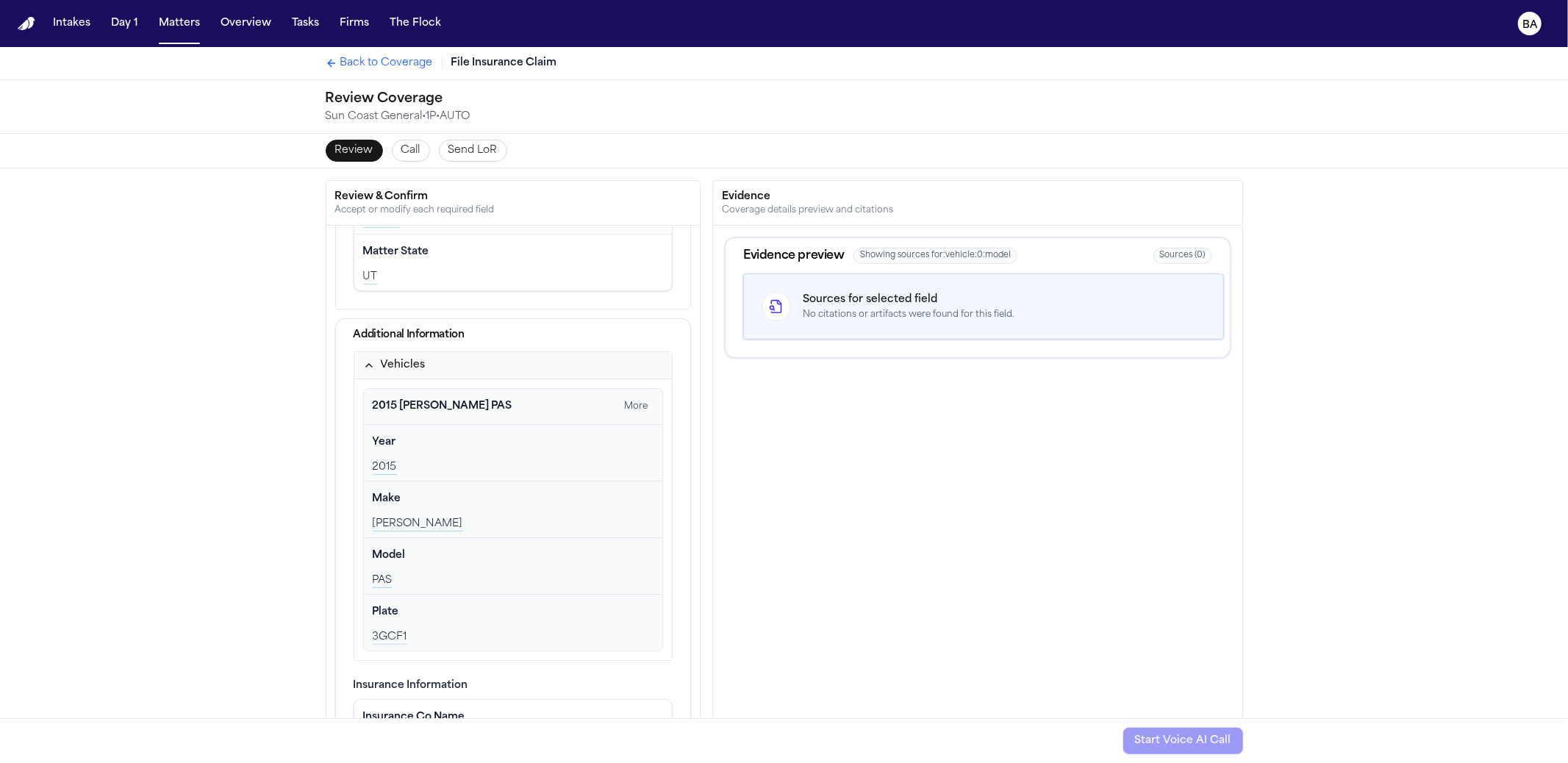
scroll to position [120, 0]
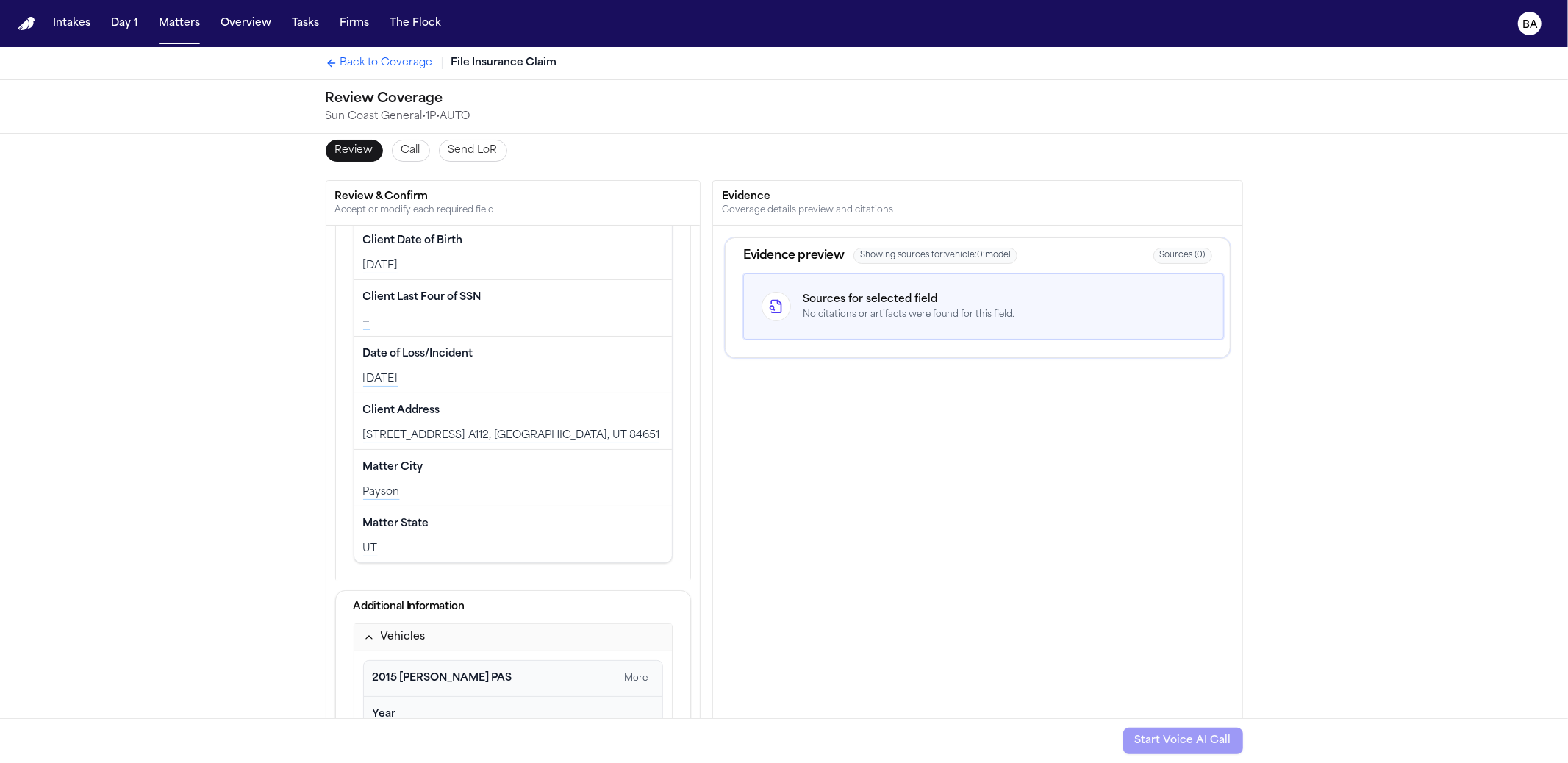
click at [393, 62] on span "Back to Coverage" at bounding box center [386, 63] width 93 height 15
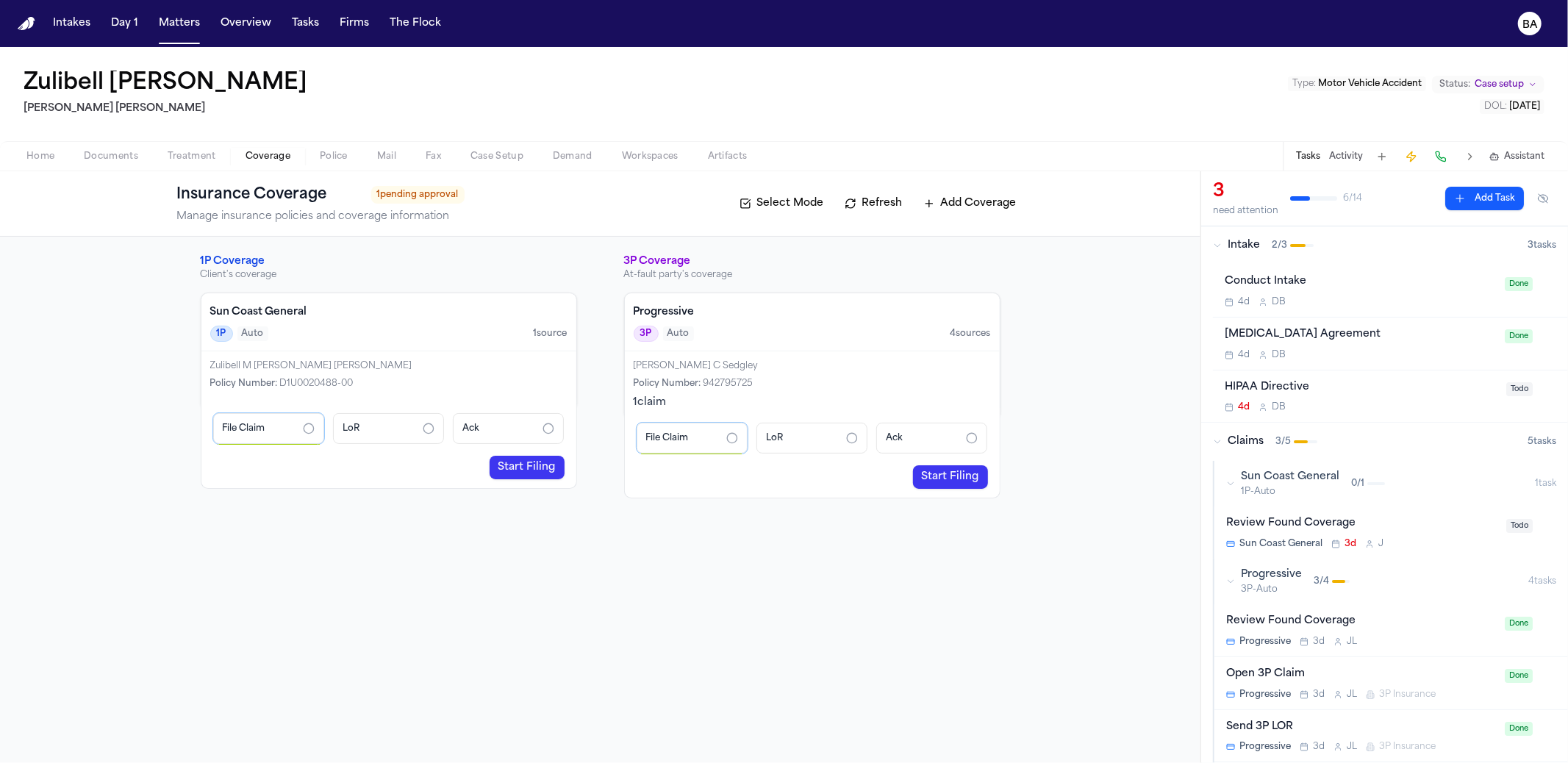
click at [383, 323] on div "Sun Coast General 1P Auto 1 source" at bounding box center [388, 322] width 375 height 58
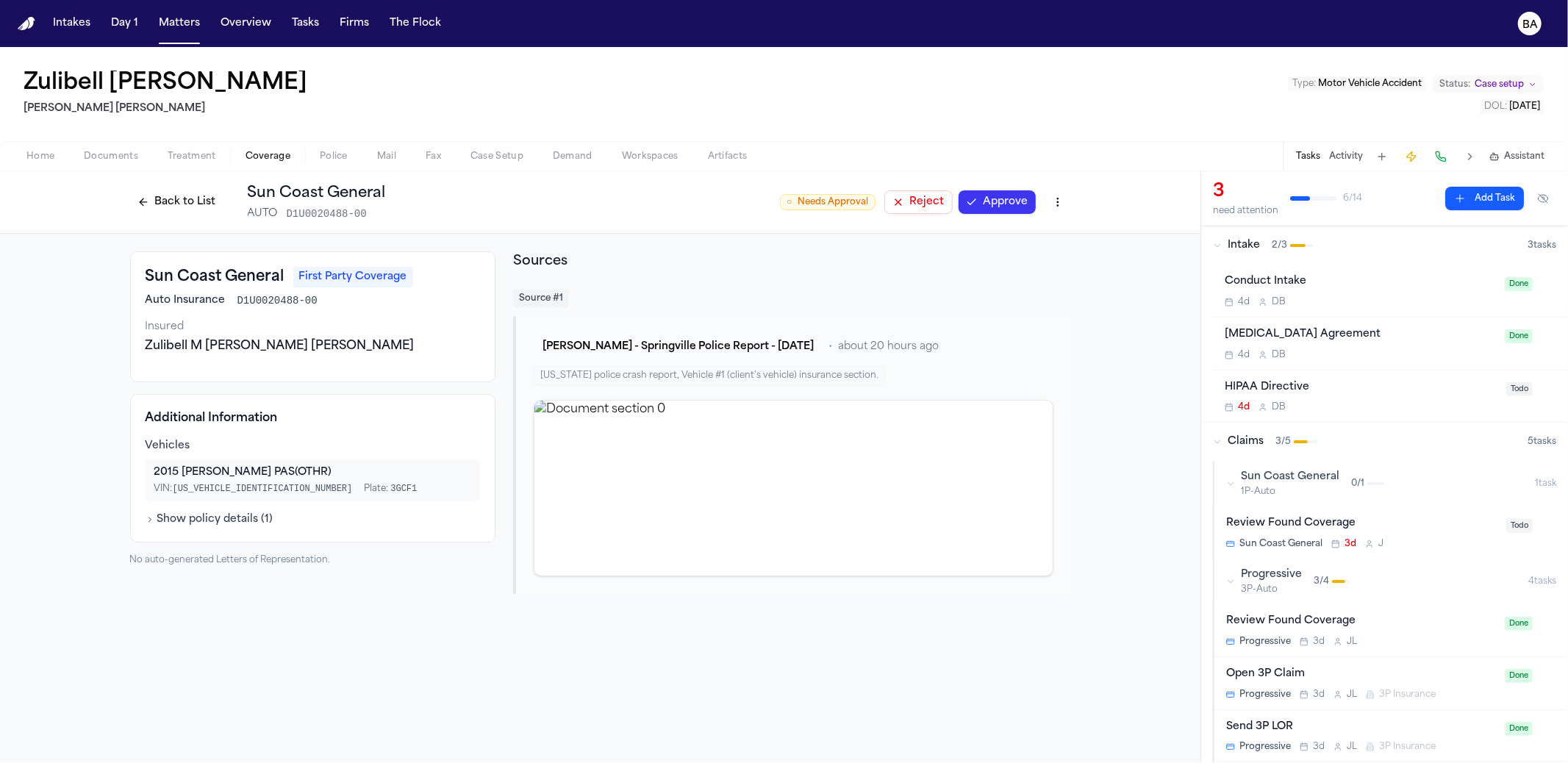
click at [230, 523] on button "Show policy details ( 1 )" at bounding box center [209, 520] width 128 height 15
click at [228, 471] on div "2015 VOLK PAS (OTHR)" at bounding box center [313, 473] width 318 height 15
click at [263, 475] on div "2015 VOLK PAS (OTHR)" at bounding box center [313, 473] width 318 height 15
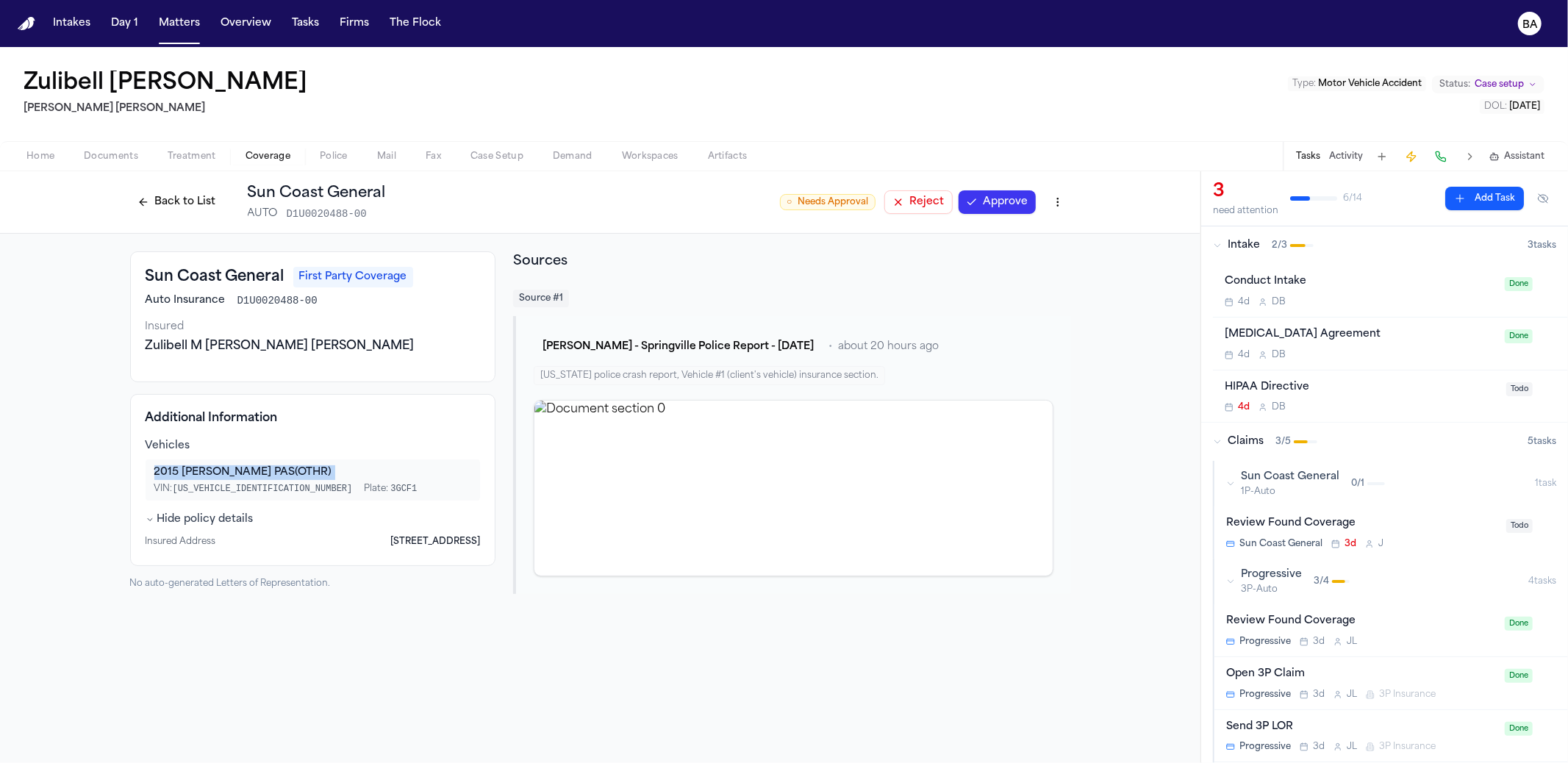
click at [333, 156] on span "Police" at bounding box center [333, 156] width 28 height 12
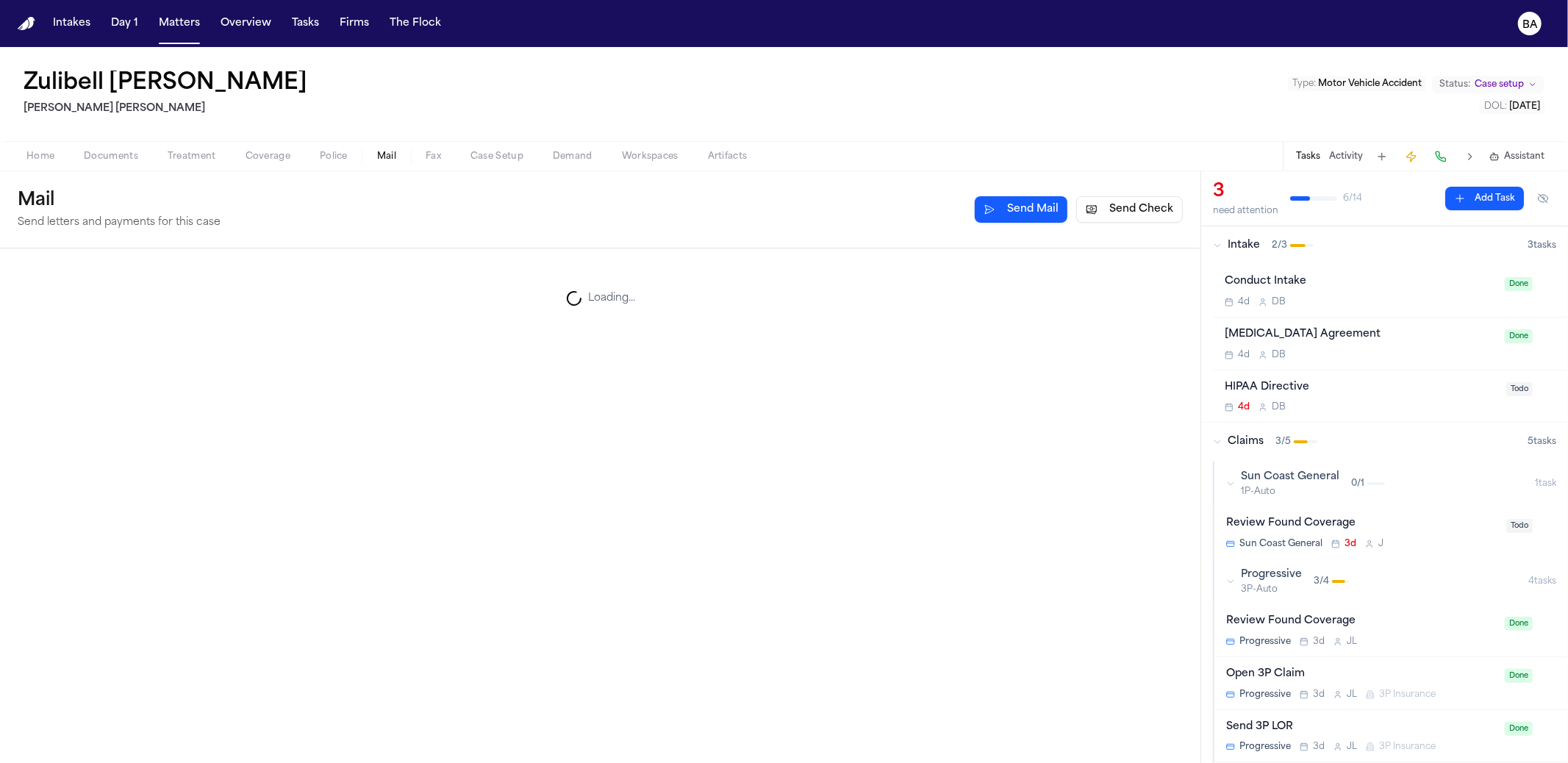
click at [393, 157] on span "Mail" at bounding box center [386, 156] width 19 height 12
click at [422, 157] on button "Fax" at bounding box center [433, 156] width 45 height 17
click at [511, 151] on span "Case Setup" at bounding box center [498, 156] width 53 height 12
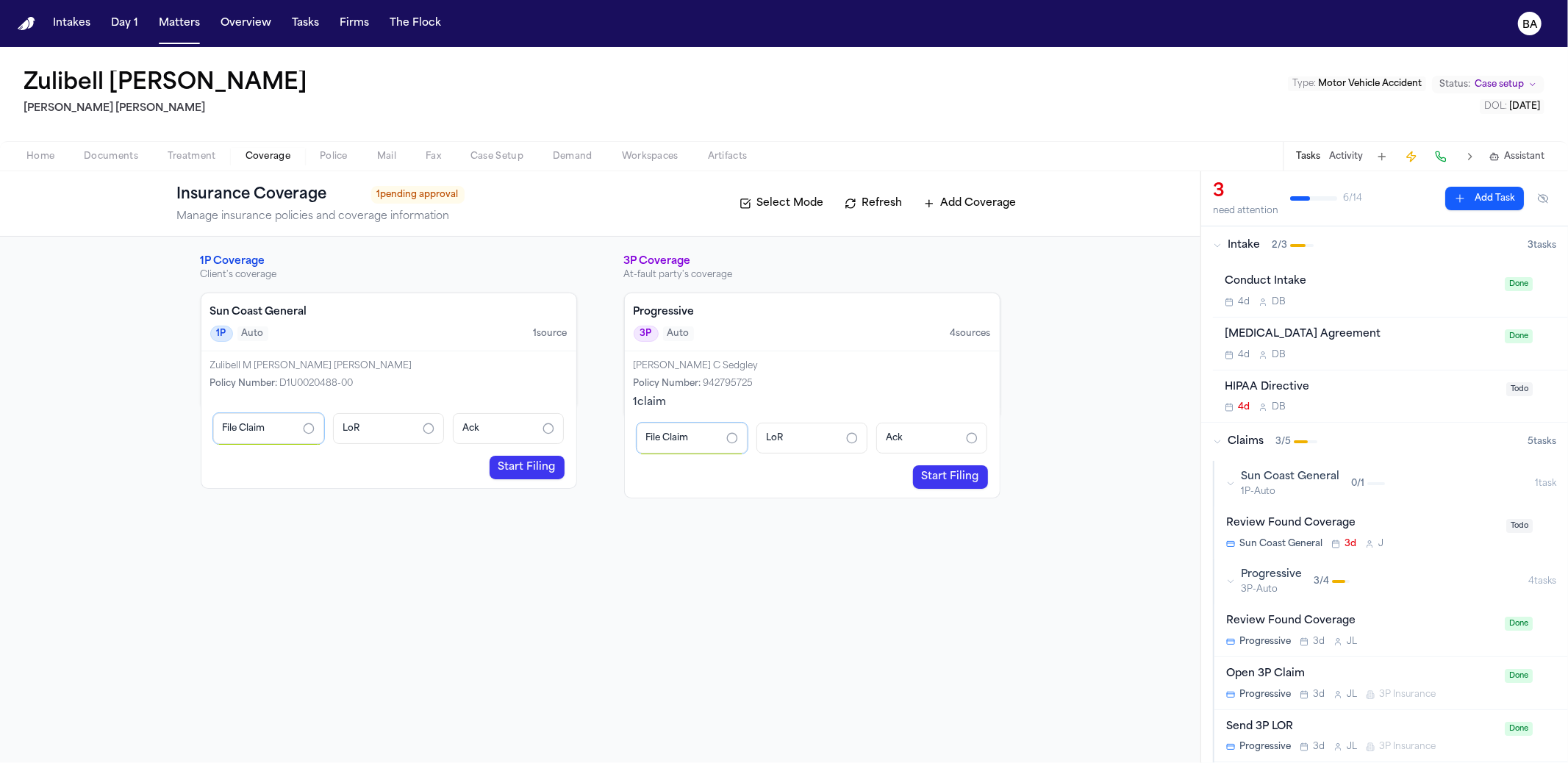
click at [261, 157] on span "Coverage" at bounding box center [267, 156] width 45 height 12
click at [537, 473] on link "Start Filing" at bounding box center [527, 468] width 75 height 24
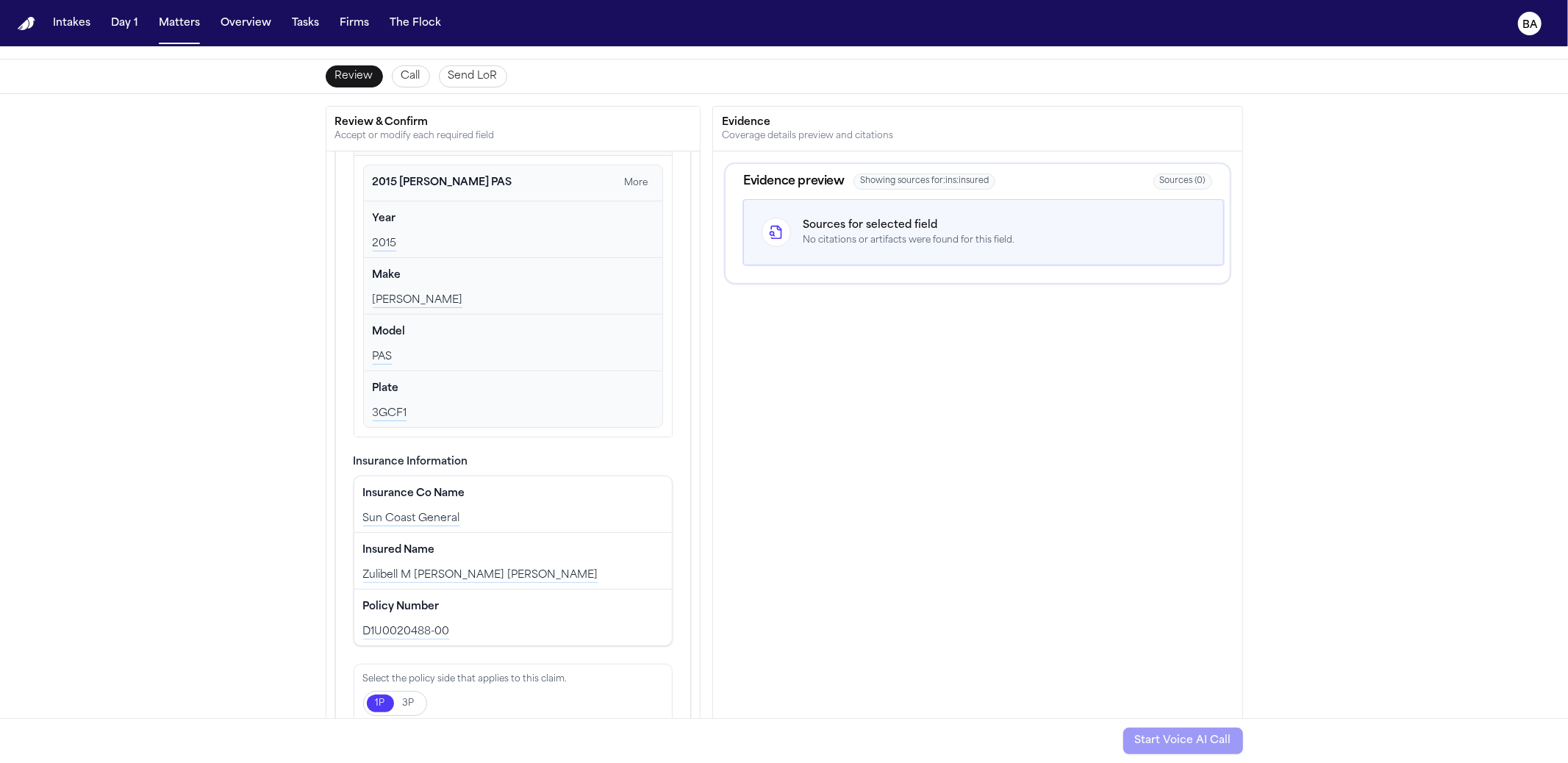
scroll to position [108, 0]
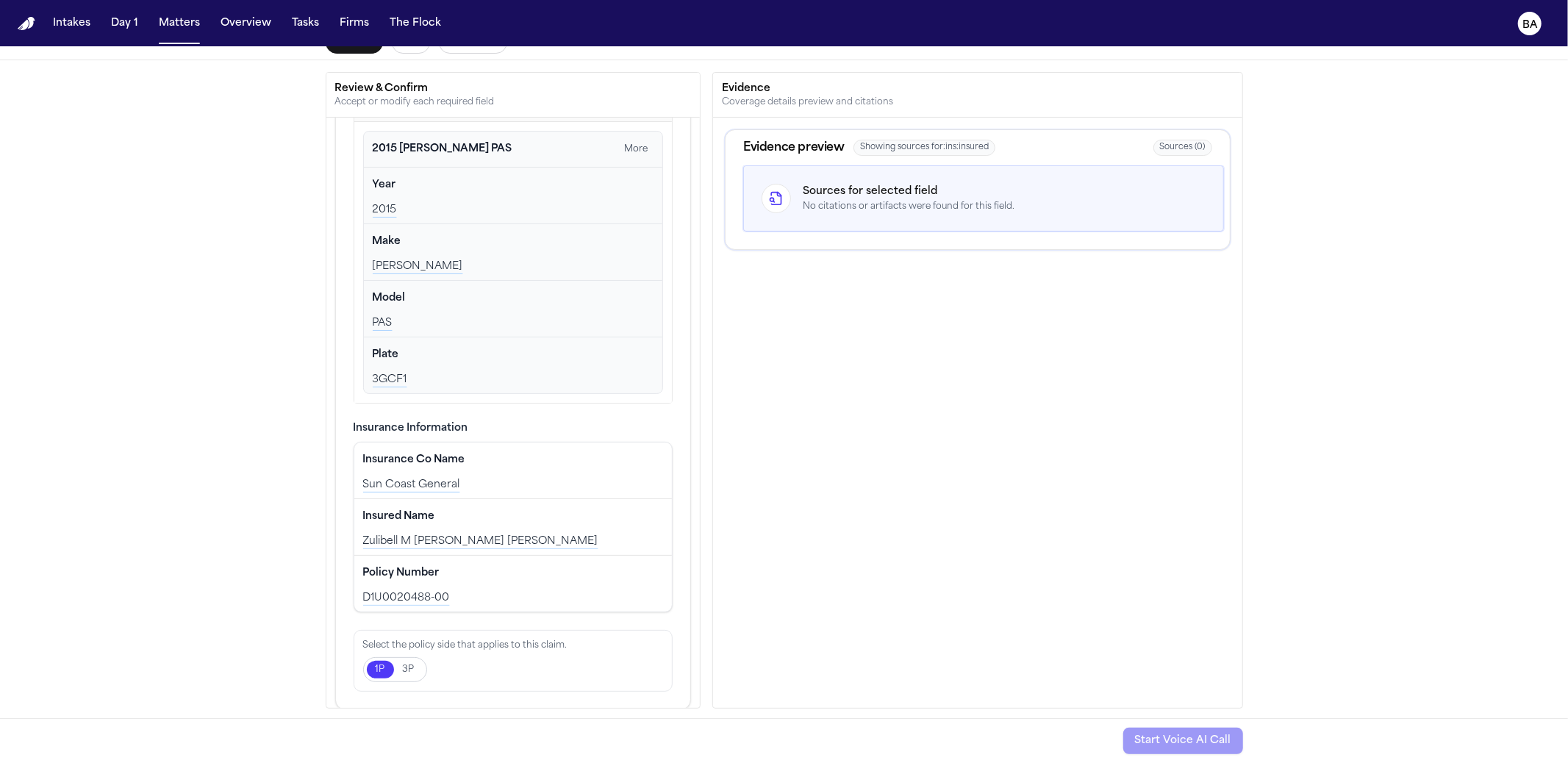
click at [1201, 744] on div "Start Voice AI Call" at bounding box center [1183, 741] width 120 height 27
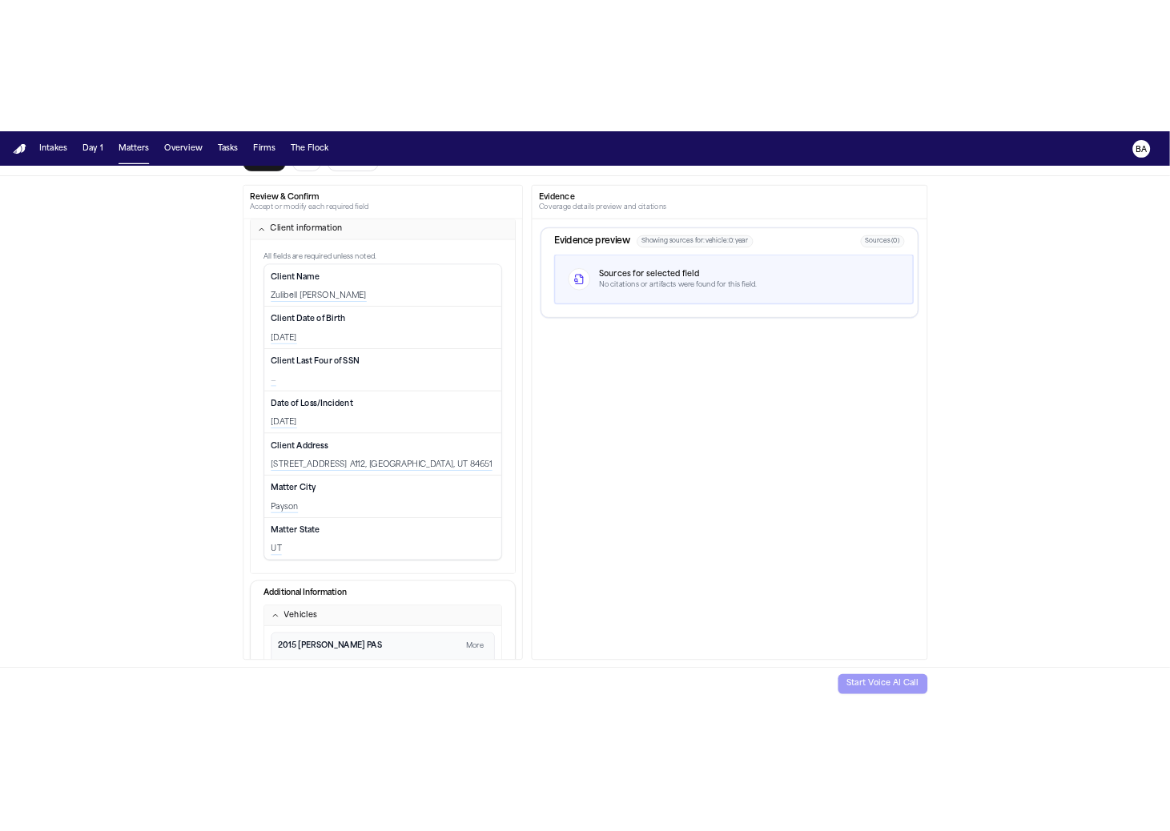
scroll to position [0, 0]
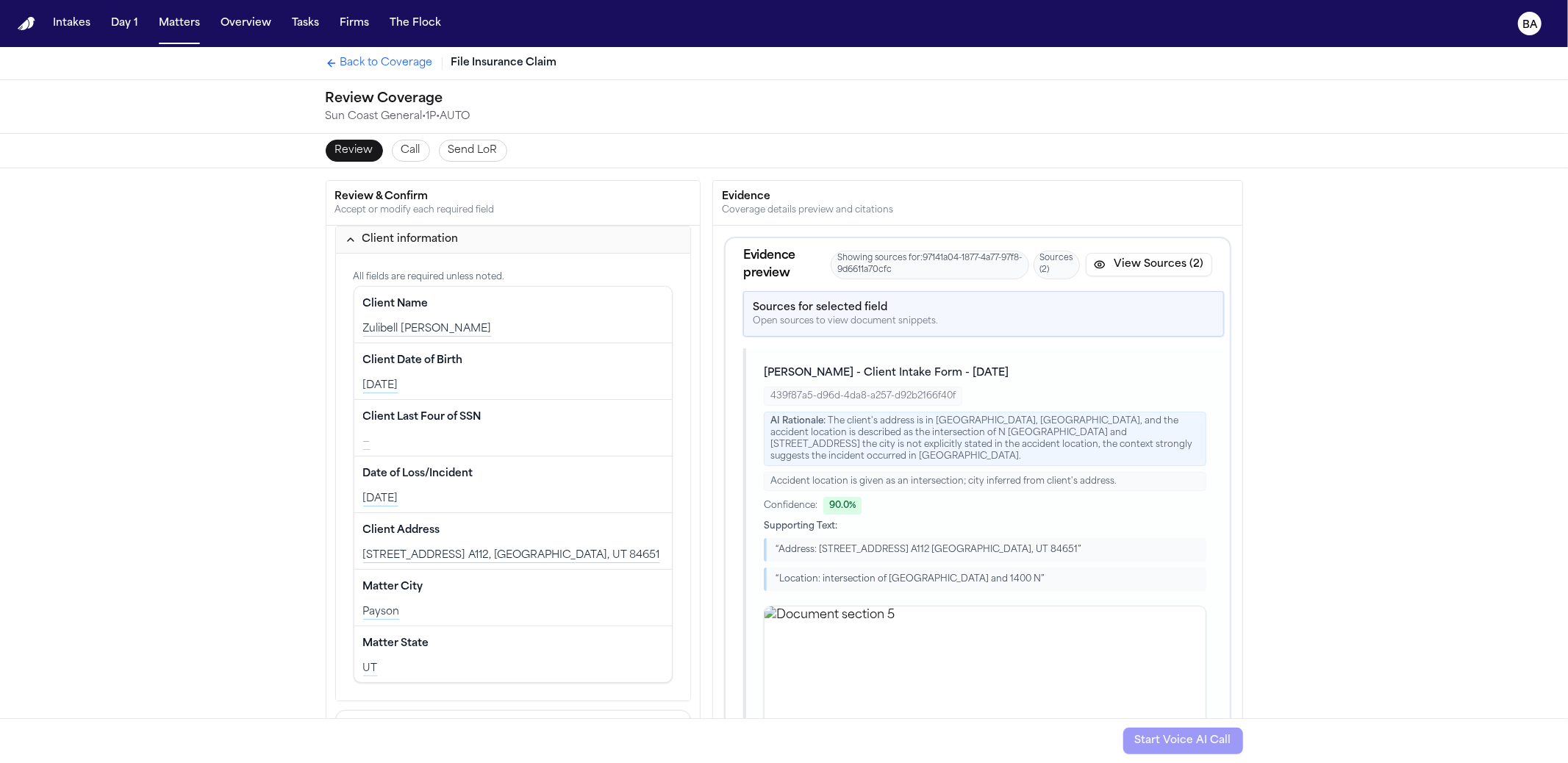
click at [1200, 746] on div "Start Voice AI Call" at bounding box center [1183, 741] width 120 height 27
click at [1200, 746] on div "Start Voice AI Call" at bounding box center [1183, 741] width 120 height 27
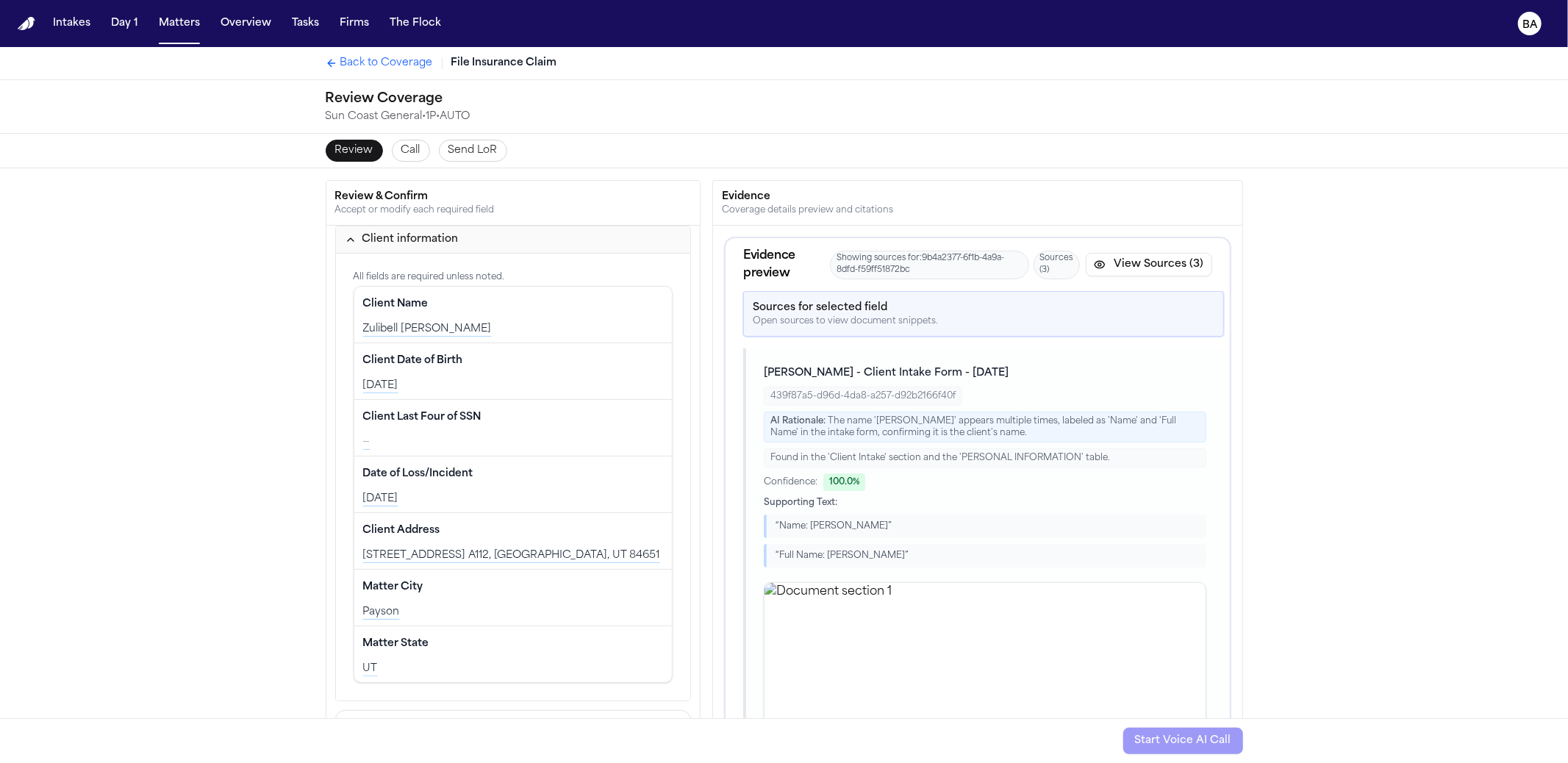
click at [408, 163] on div "Review Call Send LoR" at bounding box center [784, 151] width 941 height 34
click at [408, 153] on span "Call" at bounding box center [410, 151] width 19 height 15
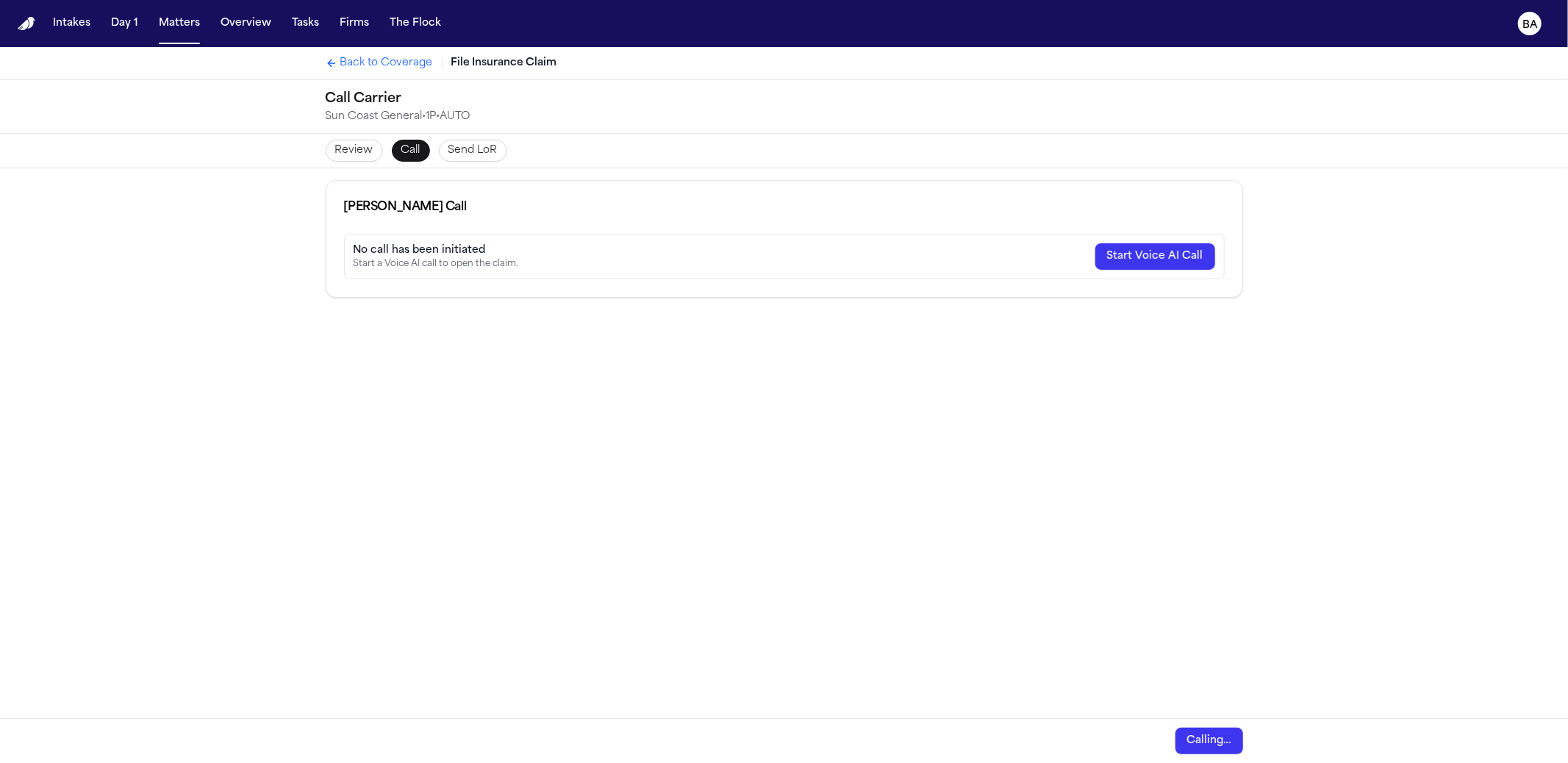
click at [1179, 260] on button "Start Voice AI Call" at bounding box center [1155, 256] width 120 height 27
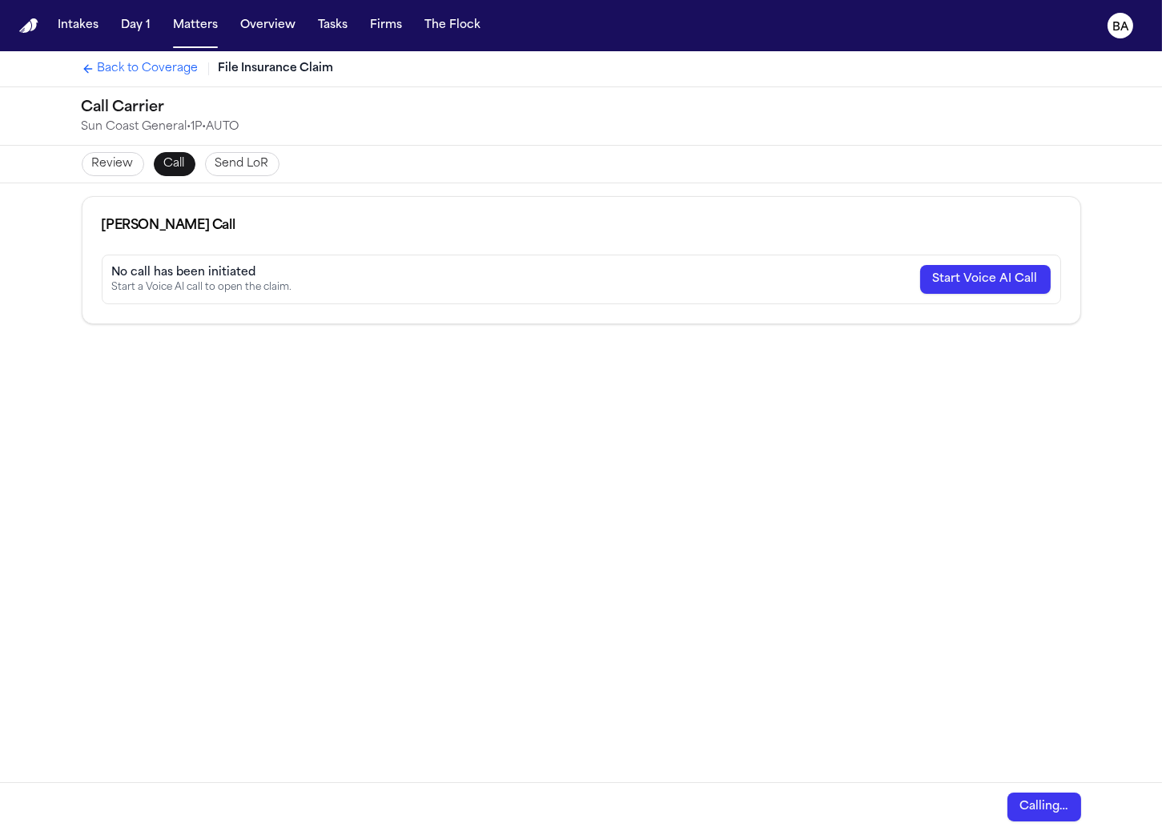
click at [969, 267] on button "Start Voice AI Call" at bounding box center [985, 279] width 131 height 29
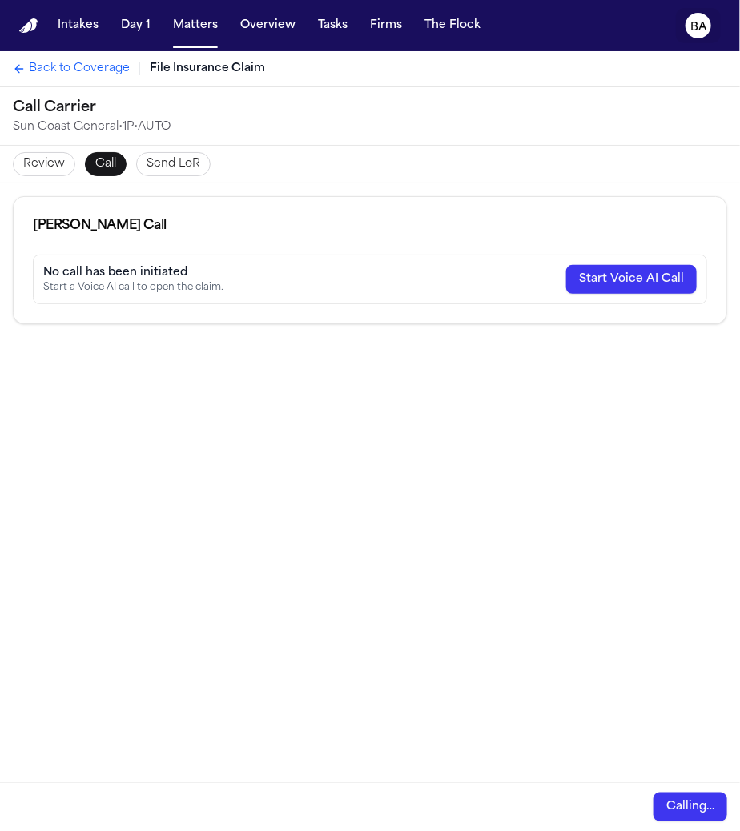
click at [707, 30] on icon "BA" at bounding box center [699, 26] width 26 height 26
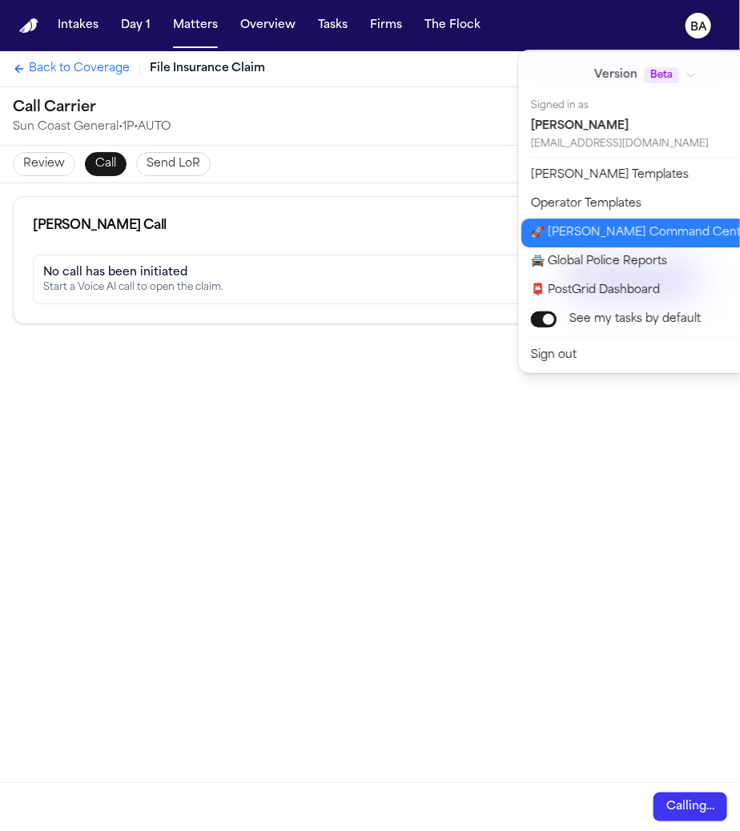
click at [622, 230] on button "🚀 Bland Command Center" at bounding box center [654, 233] width 267 height 29
select select "**"
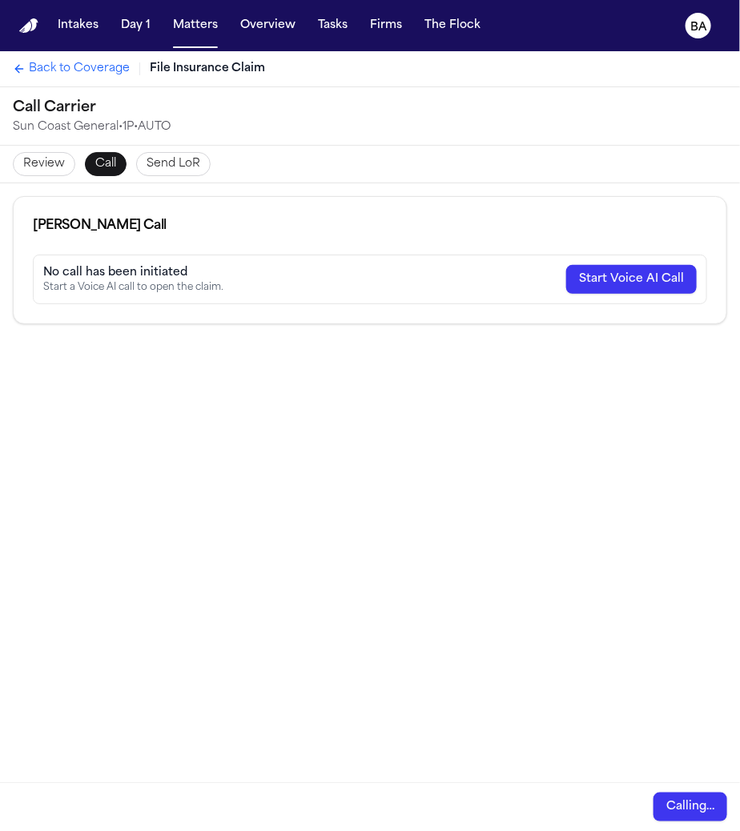
click at [48, 70] on span "Back to Coverage" at bounding box center [79, 69] width 101 height 16
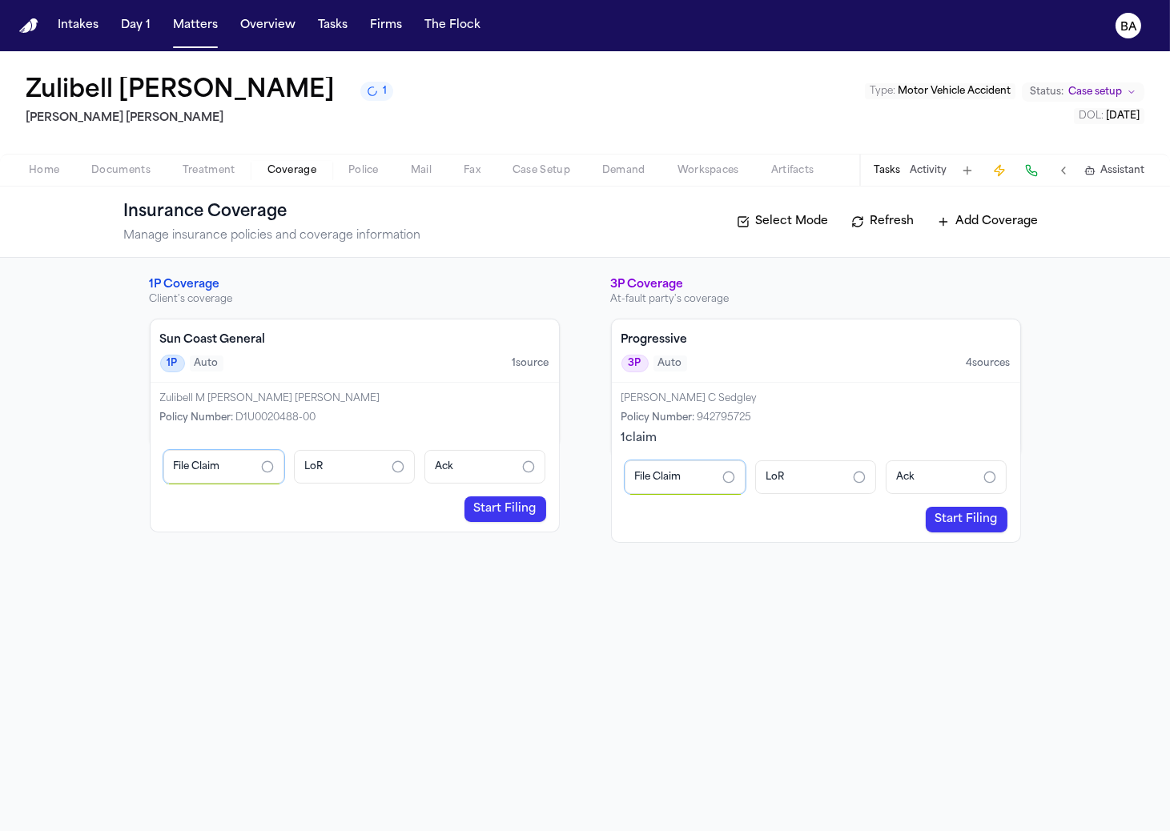
click at [897, 173] on button "Tasks" at bounding box center [887, 170] width 26 height 13
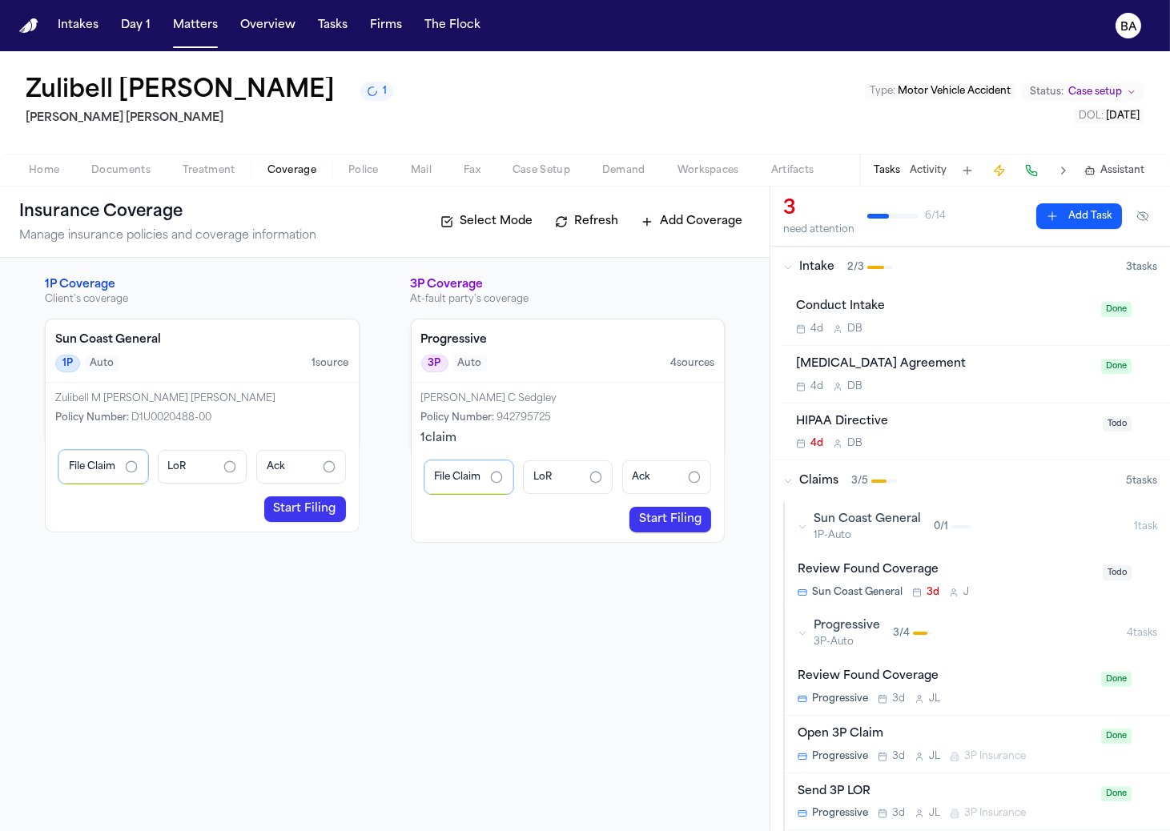
click at [901, 540] on span "1P-Auto" at bounding box center [867, 535] width 107 height 13
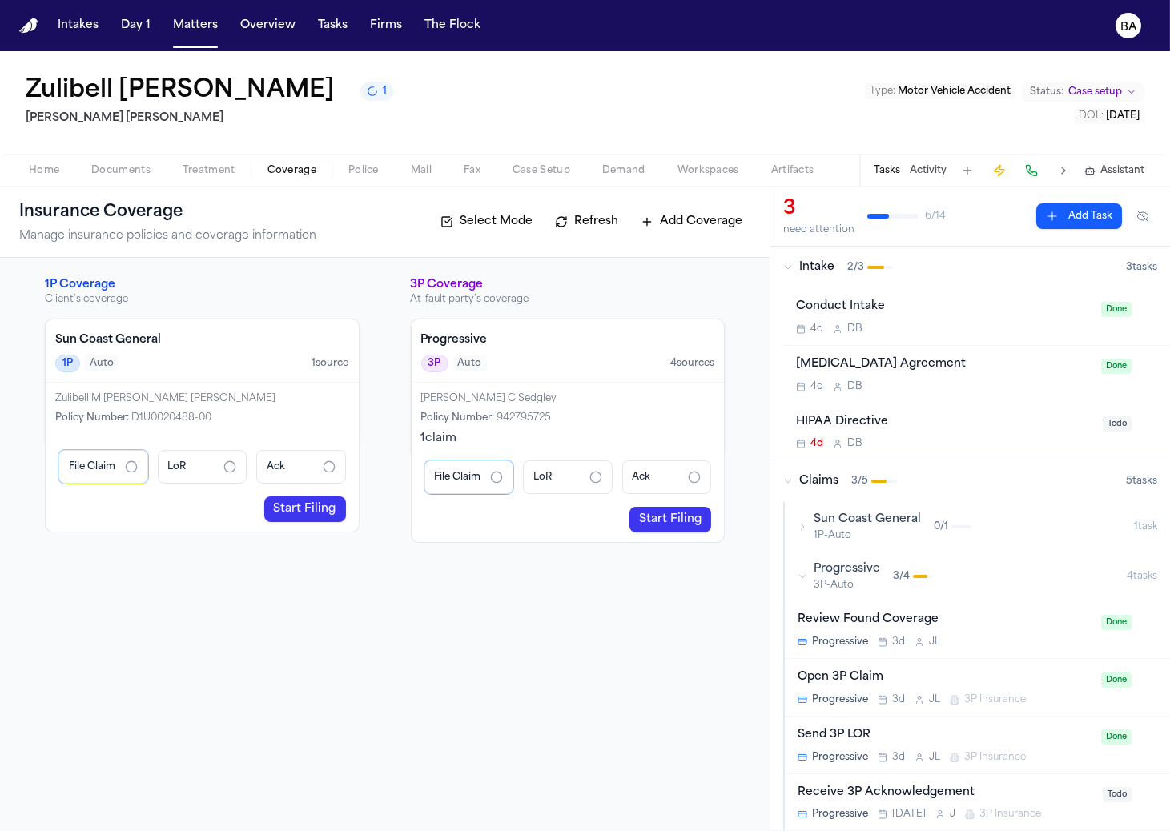
click at [899, 541] on button "Sun Coast General 1P-Auto 0 / 1 1 task" at bounding box center [977, 527] width 385 height 50
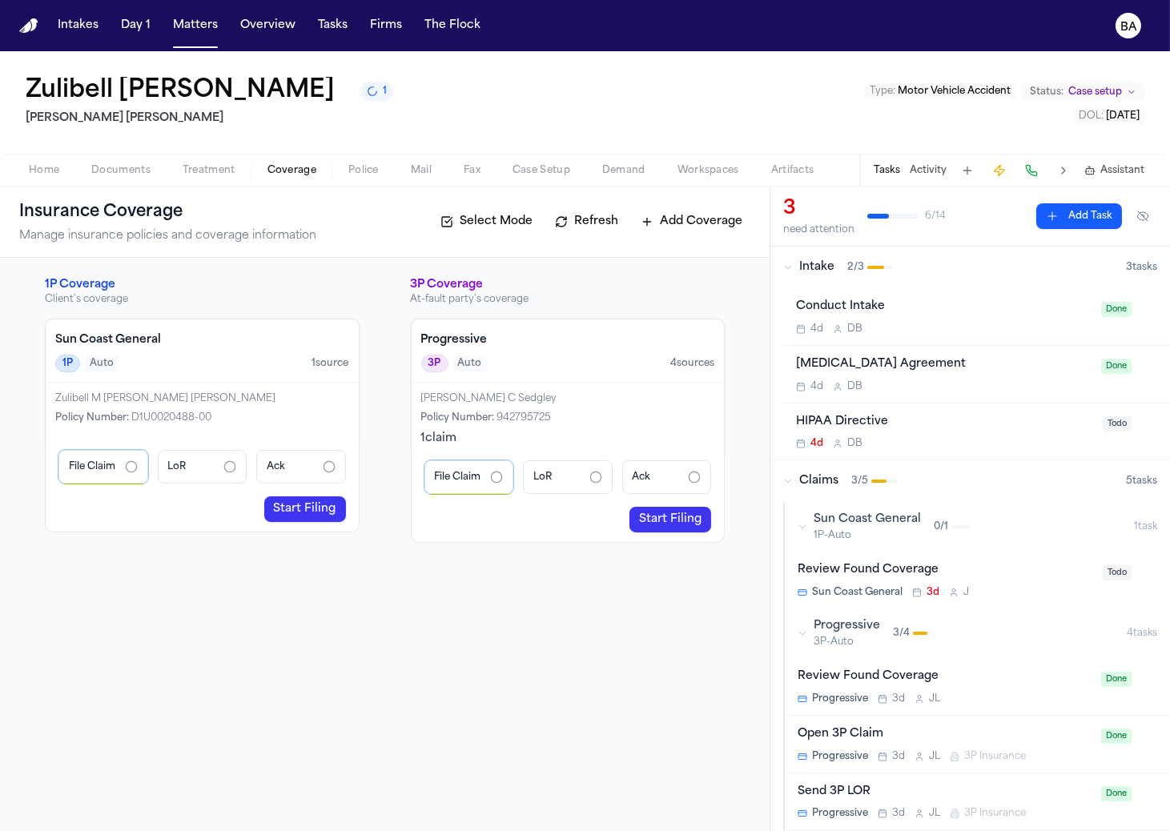
click at [967, 564] on div "Review Found Coverage" at bounding box center [946, 570] width 296 height 18
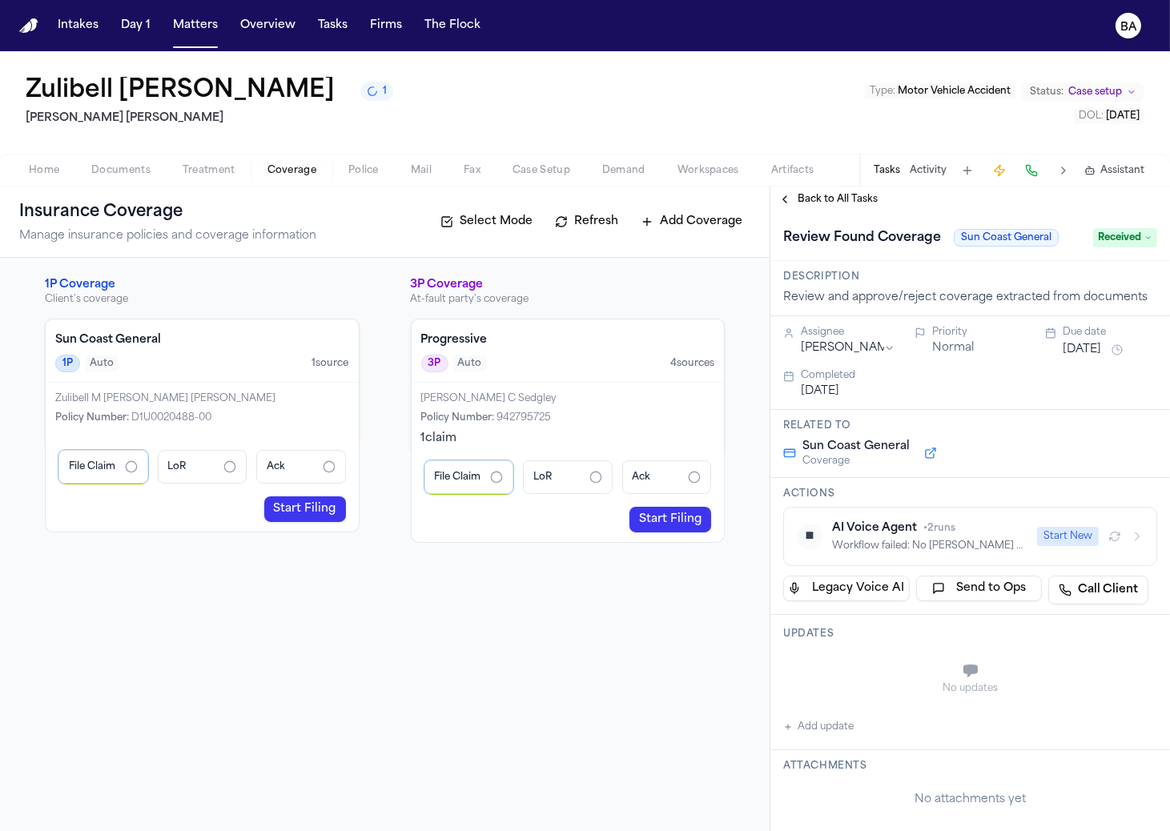
click at [1119, 241] on span "Received" at bounding box center [1125, 237] width 64 height 19
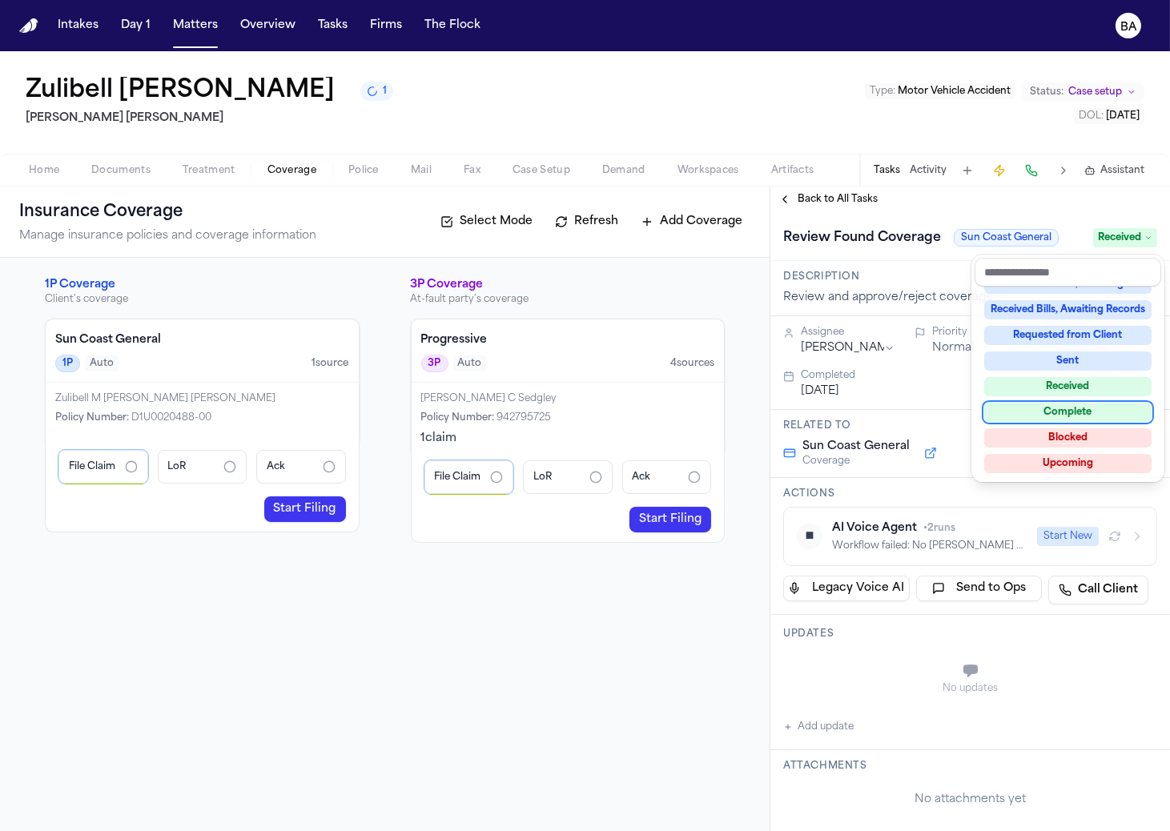
click at [1072, 404] on div "Complete" at bounding box center [1067, 412] width 167 height 19
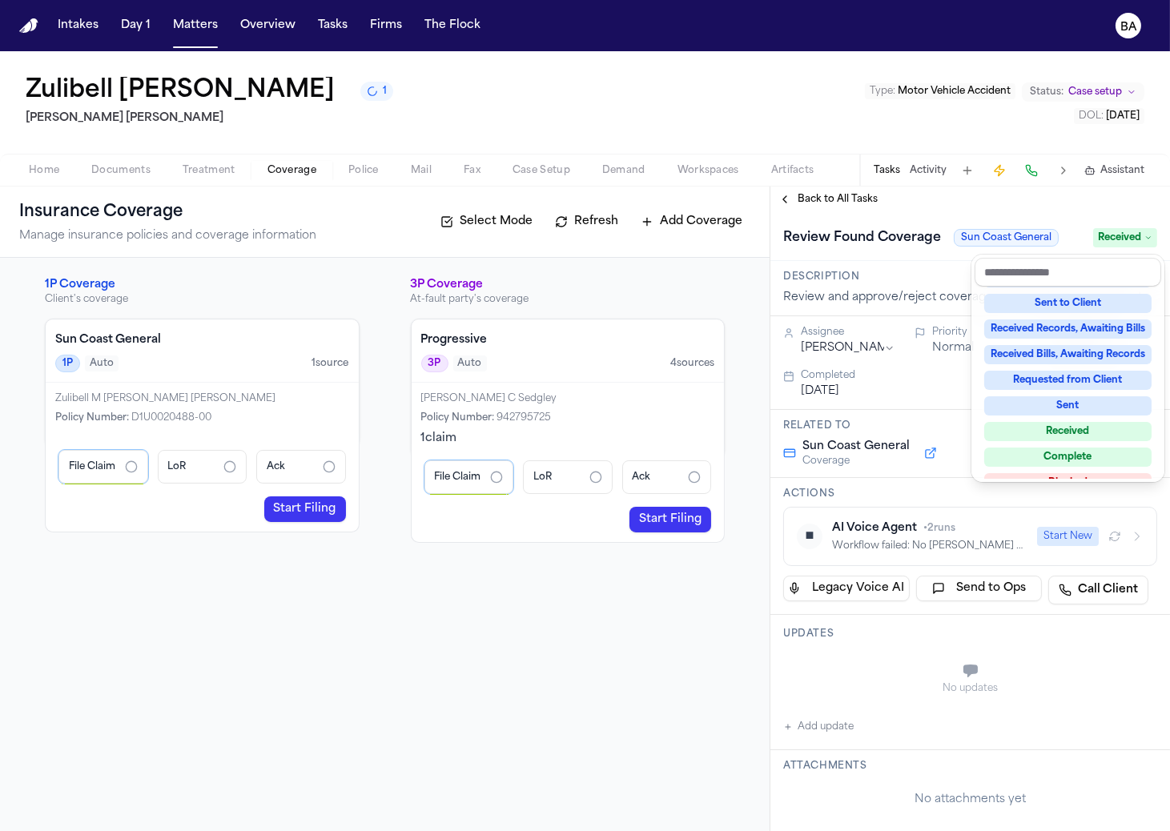
scroll to position [104, 0]
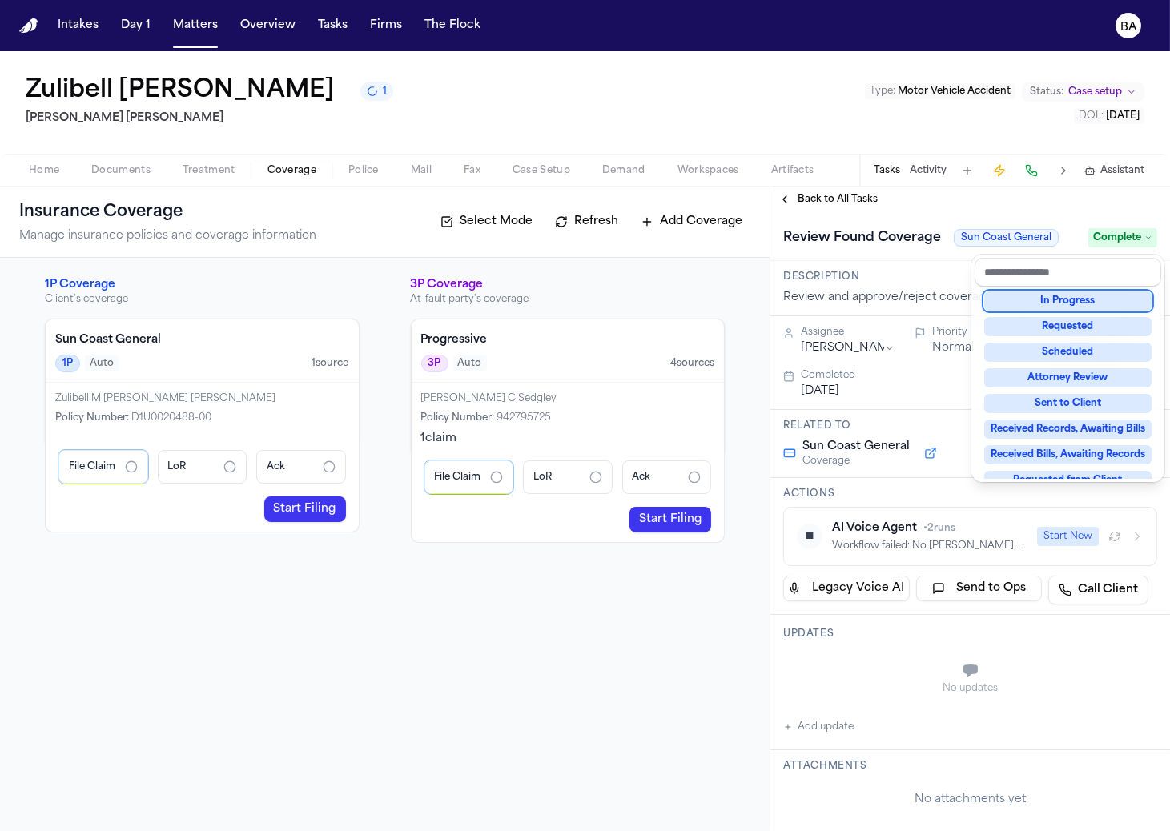
click at [1129, 18] on div "Intakes Day 1 Matters Overview Tasks Firms The Flock BA Zulibell Carbonel 1 Ste…" at bounding box center [585, 415] width 1170 height 831
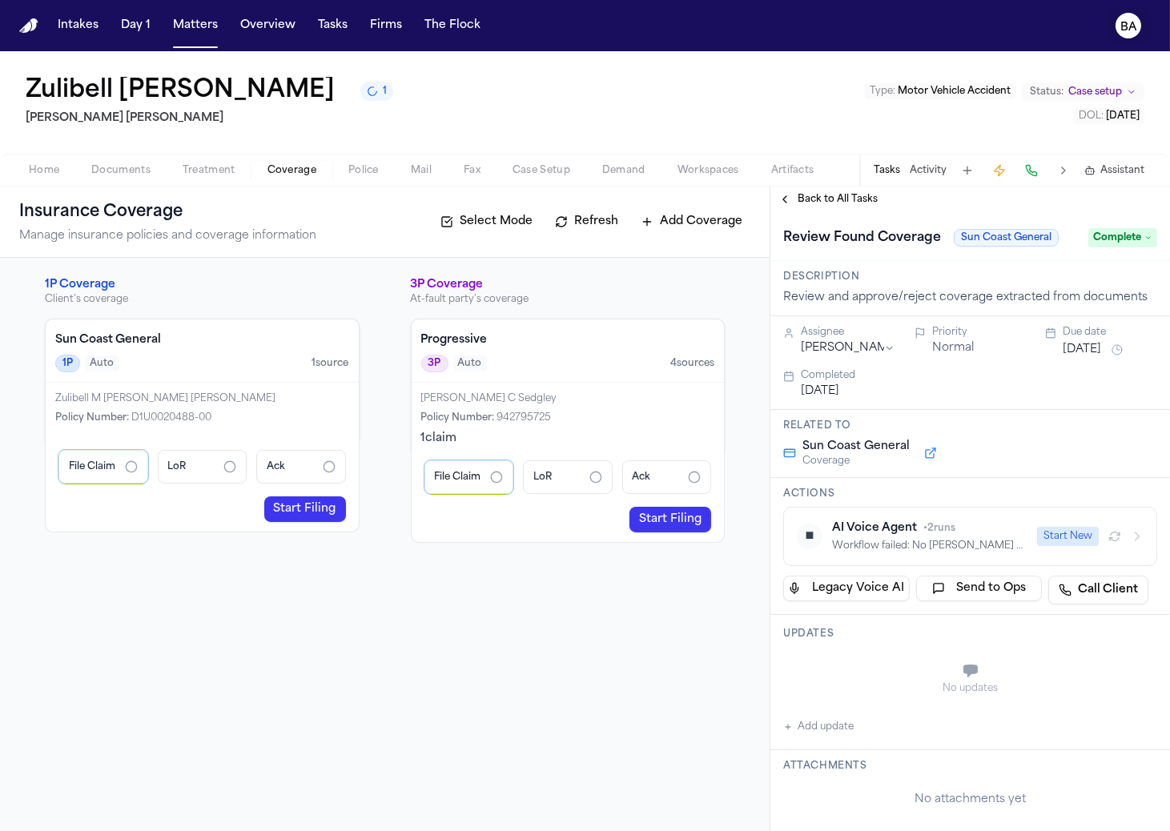
click at [1124, 28] on text "BA" at bounding box center [1128, 27] width 17 height 11
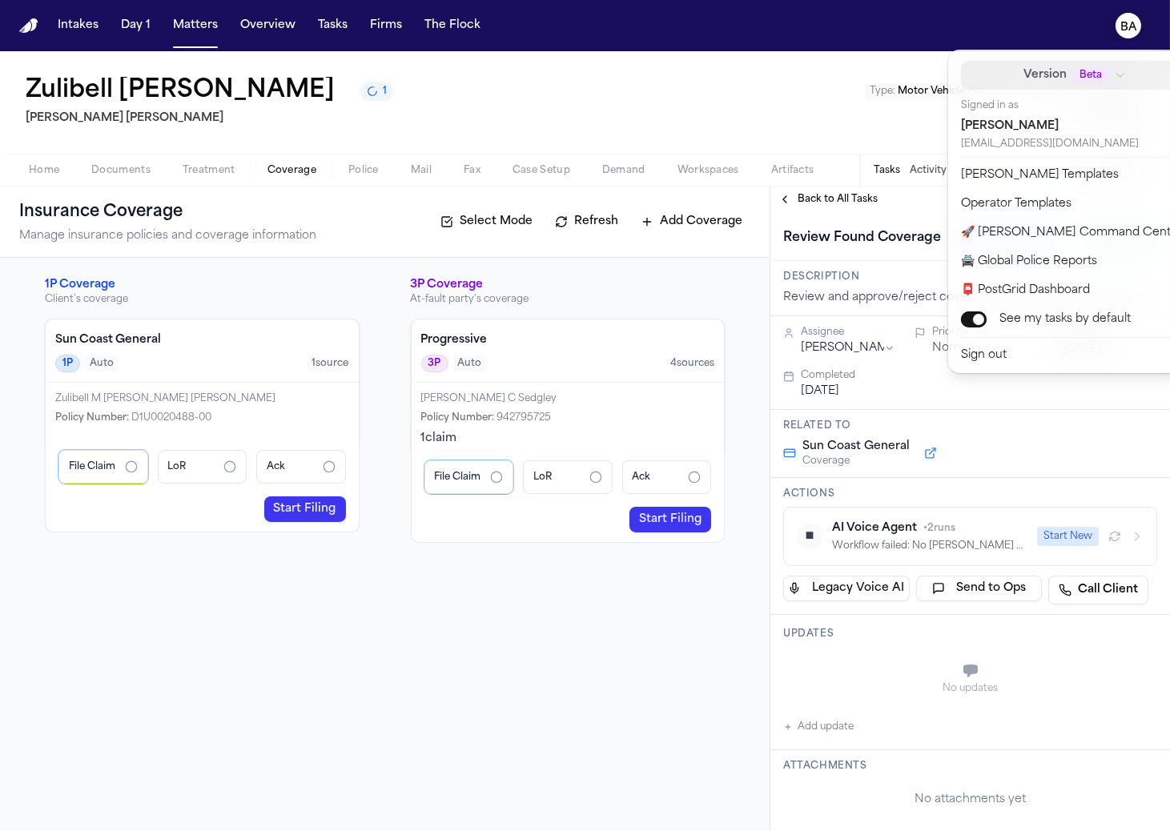
click at [1077, 78] on span "Beta" at bounding box center [1090, 75] width 35 height 16
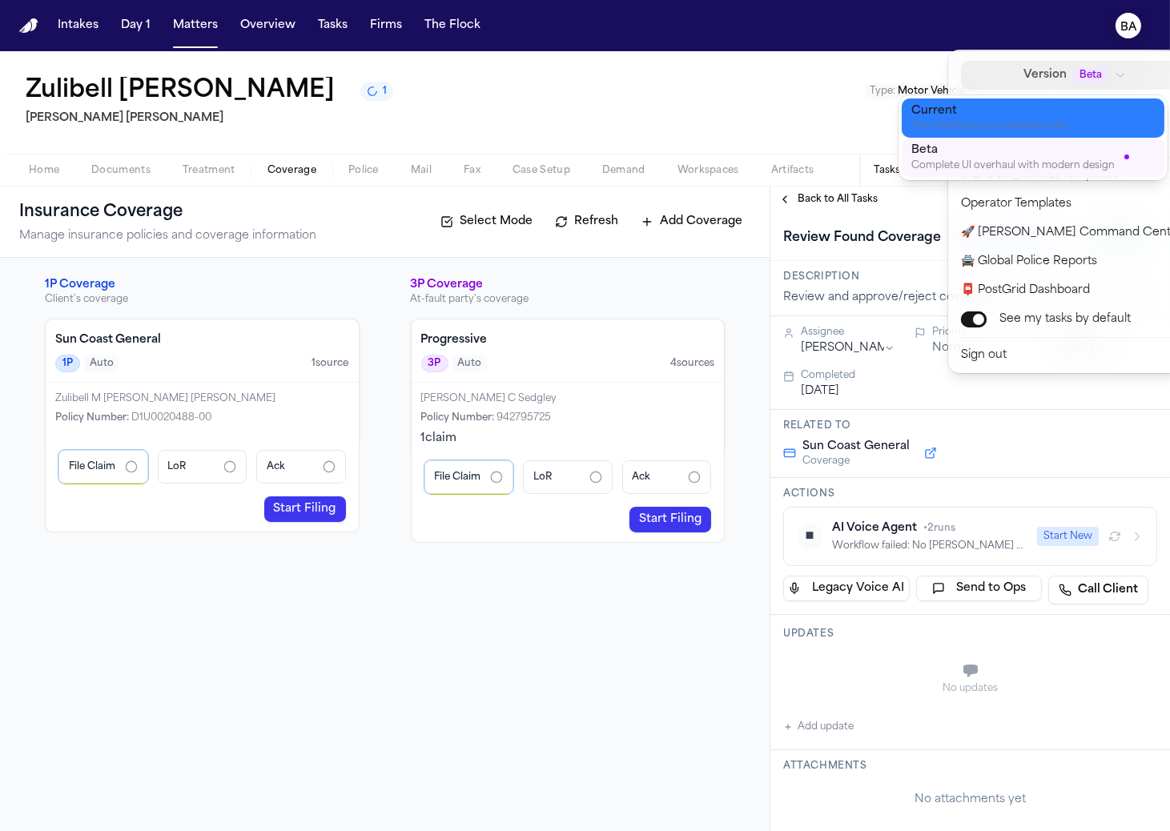
click at [1006, 111] on div "Current" at bounding box center [1020, 111] width 218 height 16
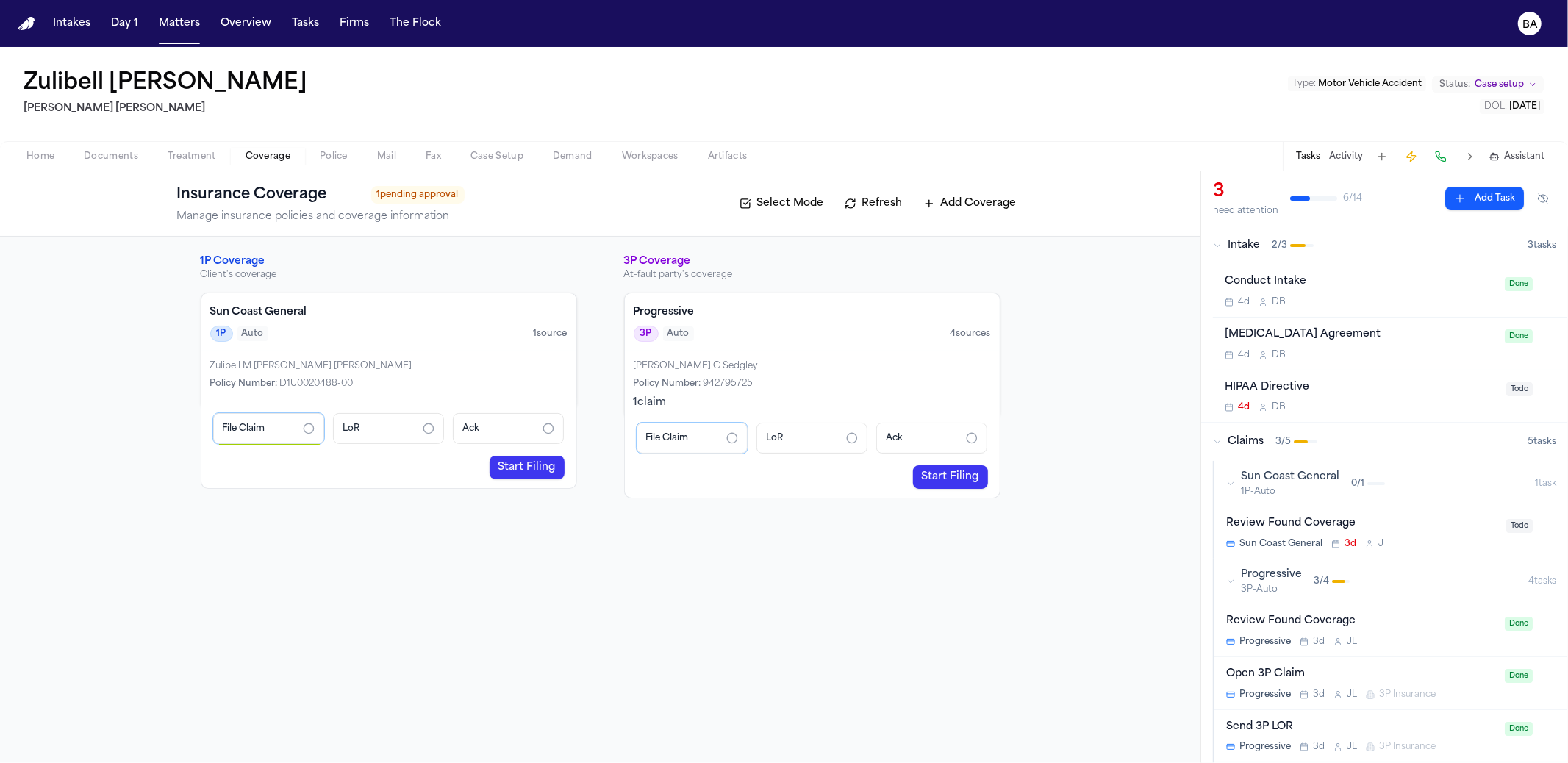
click at [89, 155] on span "Documents" at bounding box center [110, 156] width 54 height 12
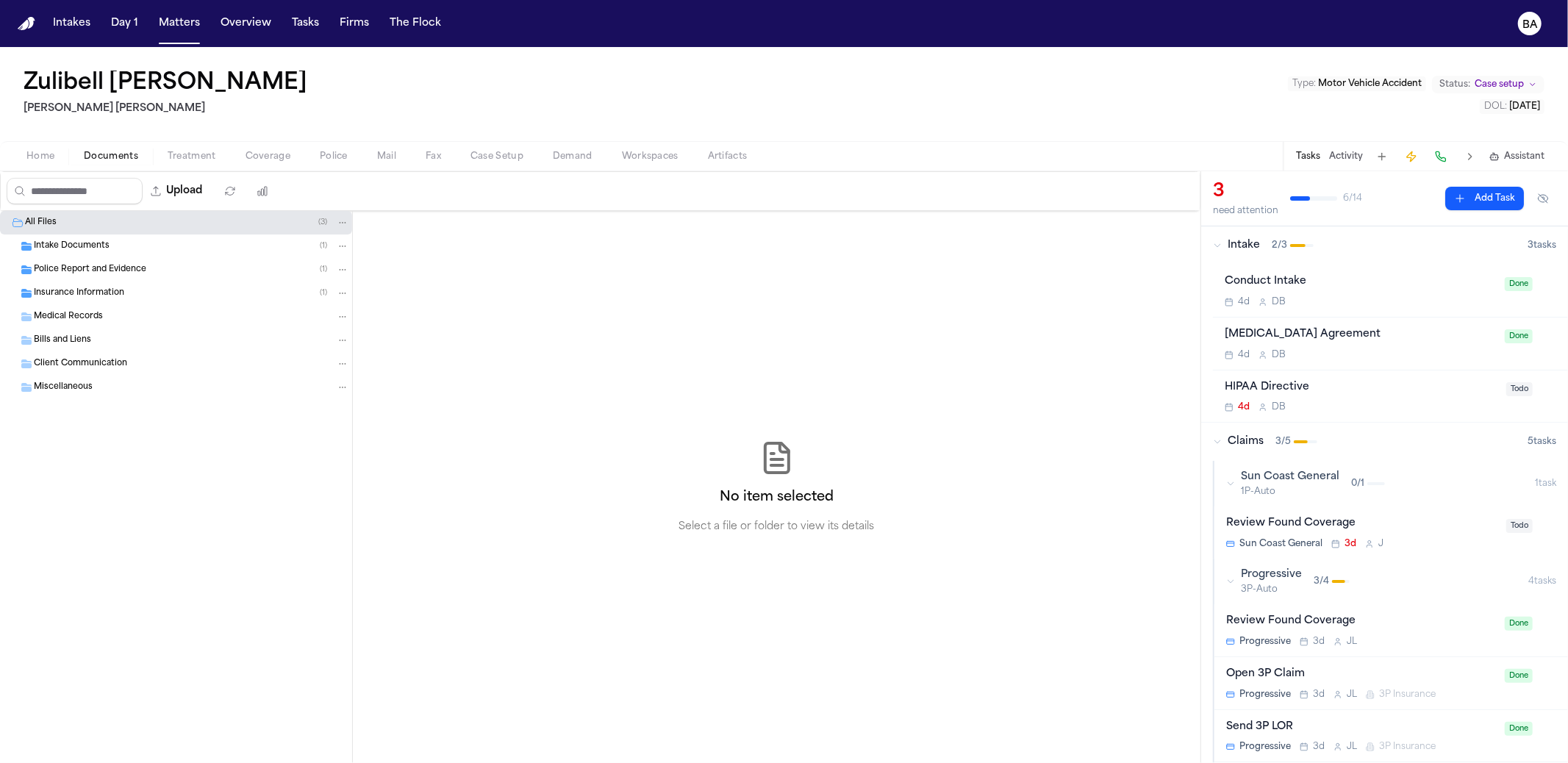
click at [129, 286] on div "Insurance Information ( 1 )" at bounding box center [192, 293] width 316 height 13
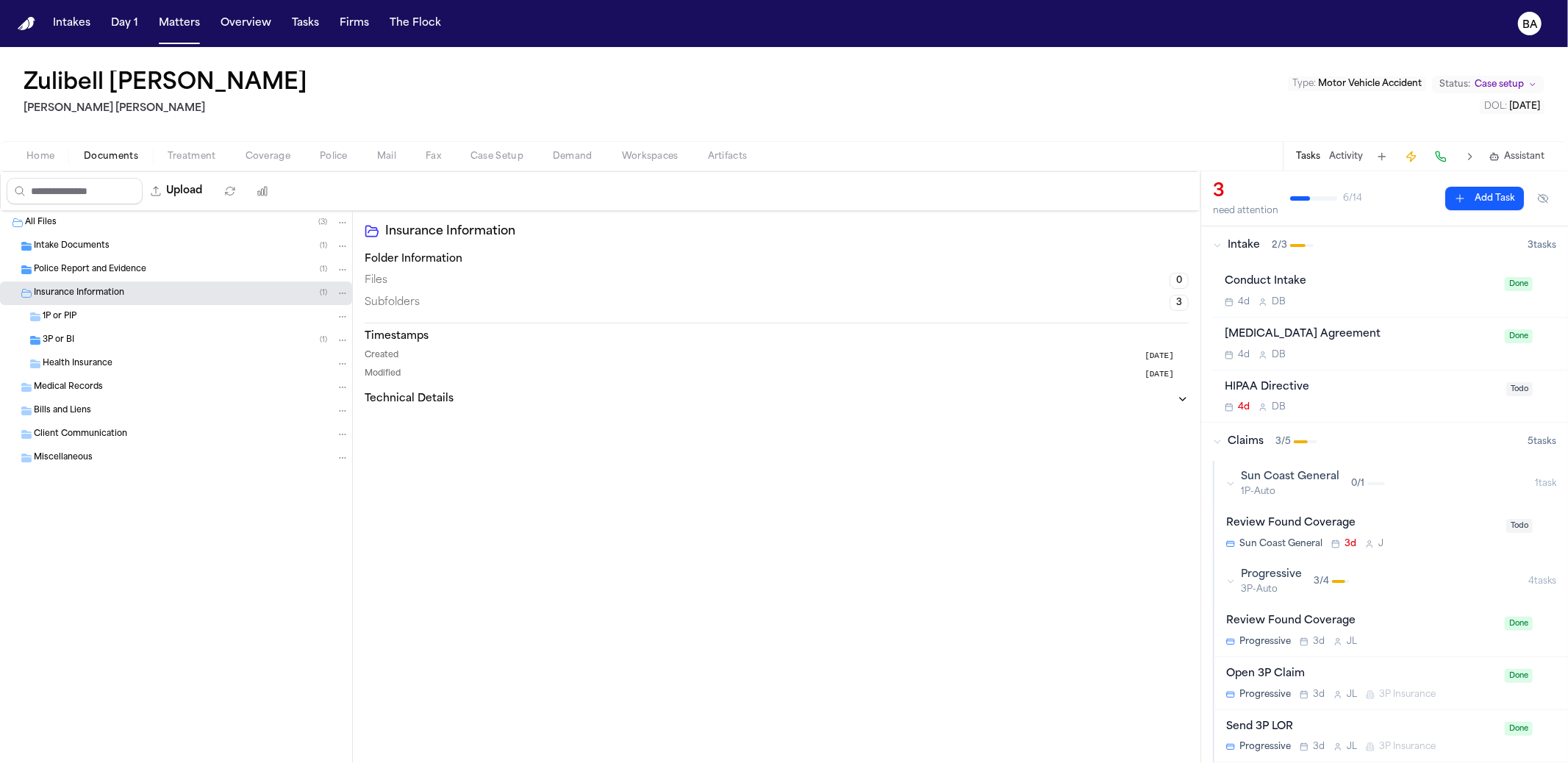
click at [140, 264] on span "Police Report and Evidence" at bounding box center [90, 271] width 113 height 13
click at [146, 245] on div "Intake Documents ( 1 )" at bounding box center [192, 246] width 316 height 13
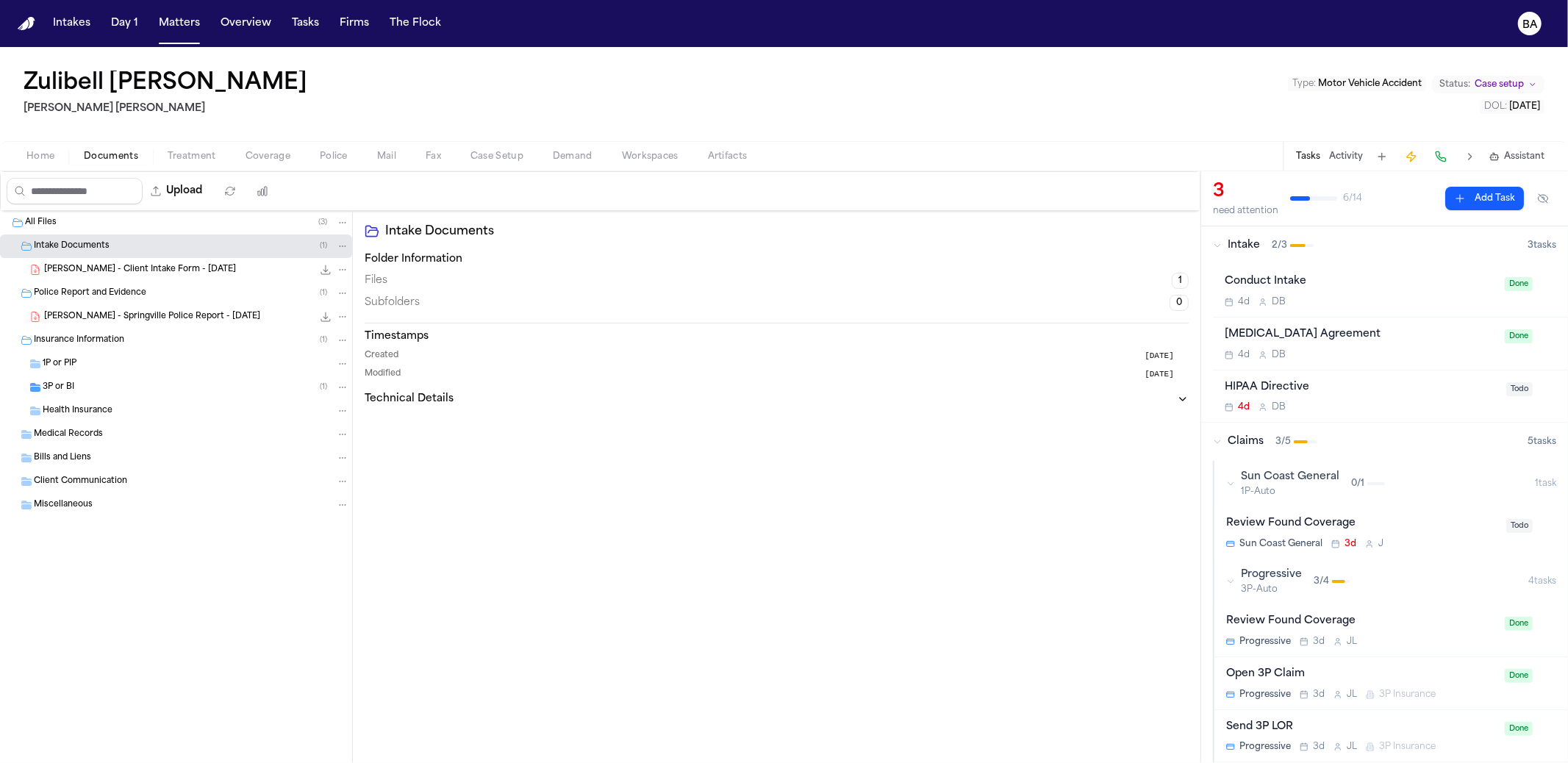
click at [157, 428] on div "Medical Records" at bounding box center [192, 434] width 316 height 13
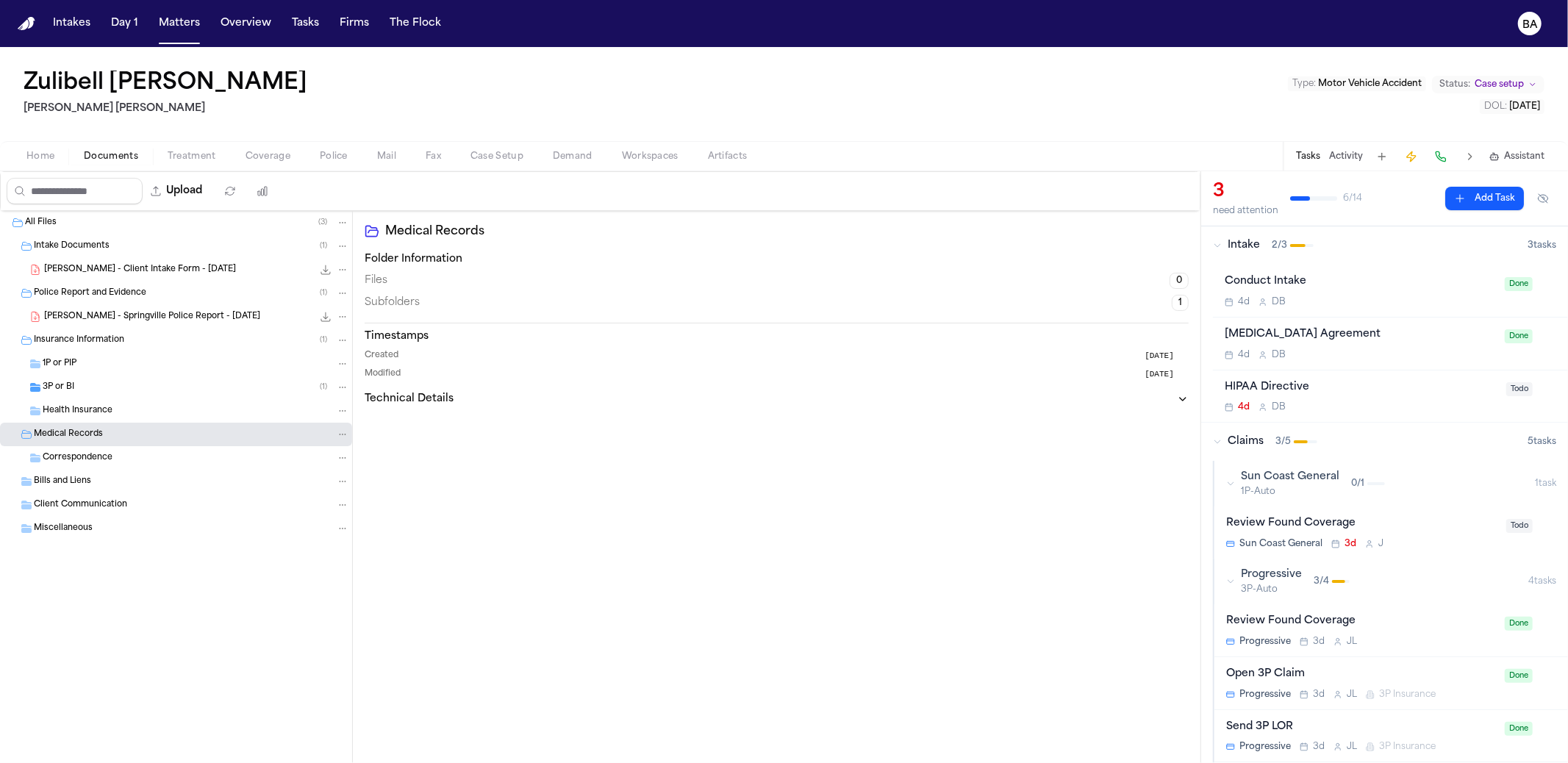
click at [144, 464] on div "Correspondence" at bounding box center [176, 458] width 353 height 24
click at [142, 476] on div "Bills and Liens" at bounding box center [192, 481] width 316 height 13
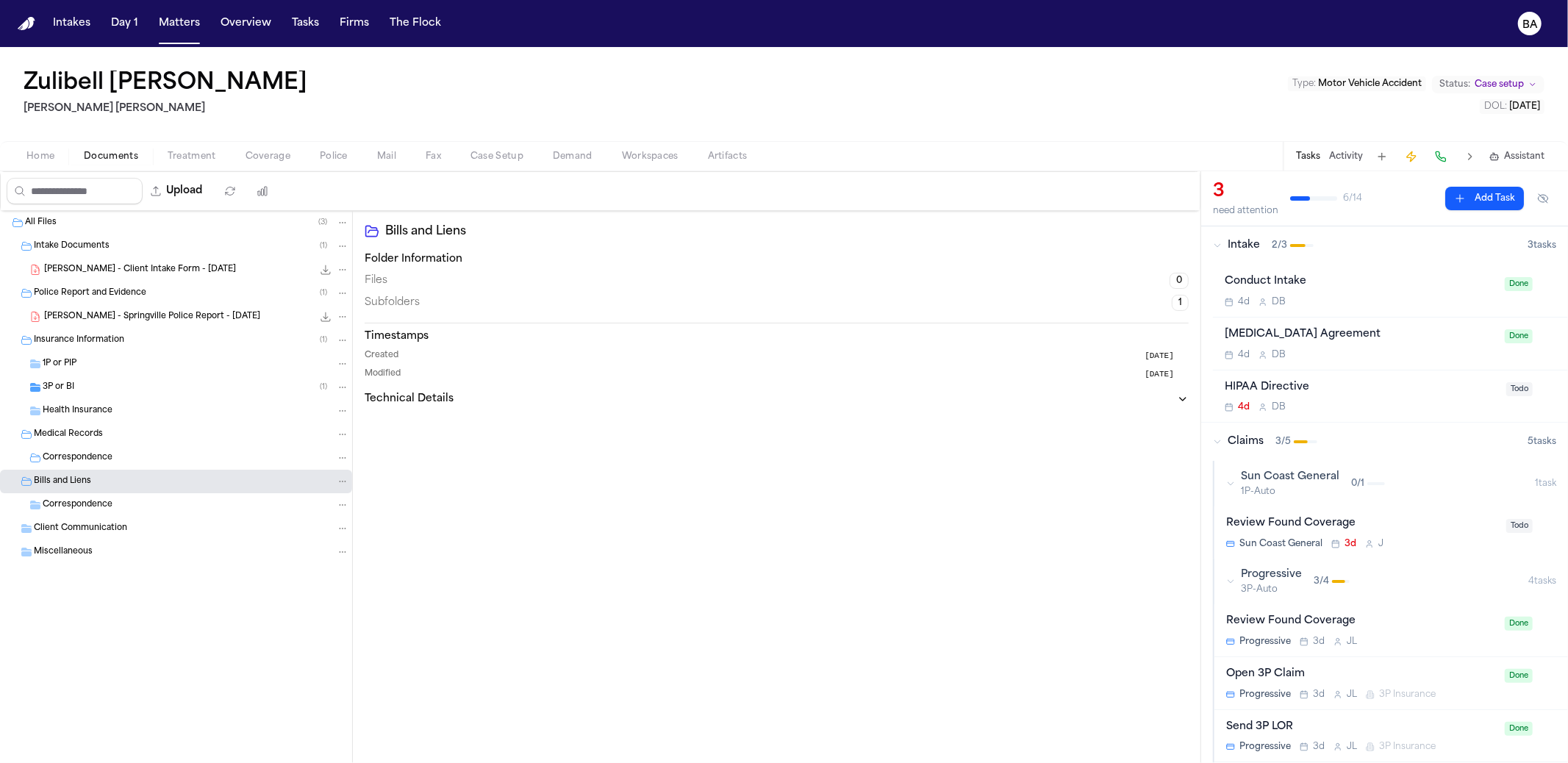
click at [137, 517] on div "Client Communication" at bounding box center [176, 529] width 353 height 24
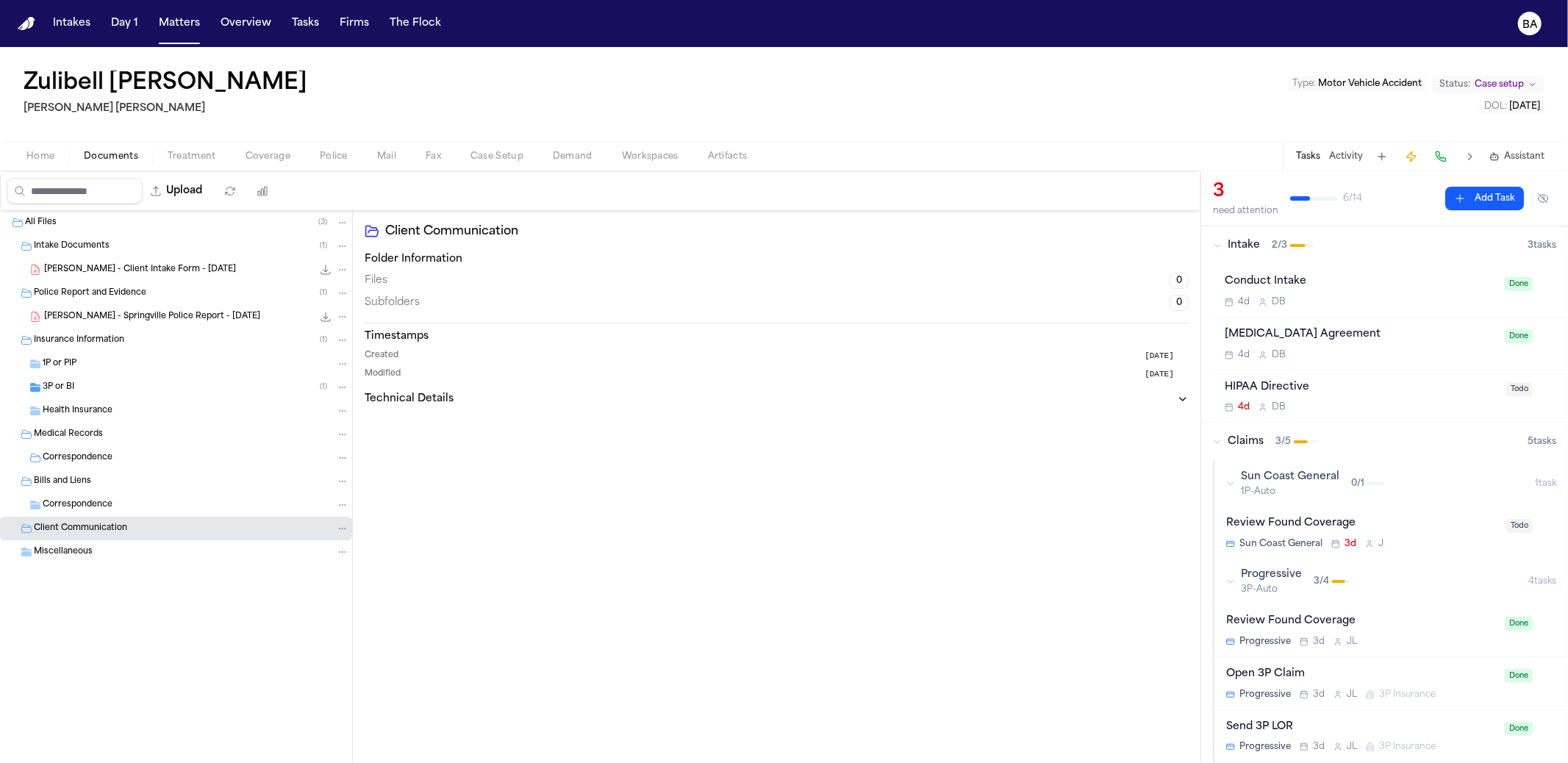
click at [133, 548] on div "Miscellaneous" at bounding box center [192, 552] width 316 height 13
click at [181, 313] on span "[PERSON_NAME] - Springville Police Report - [DATE]" at bounding box center [151, 318] width 216 height 13
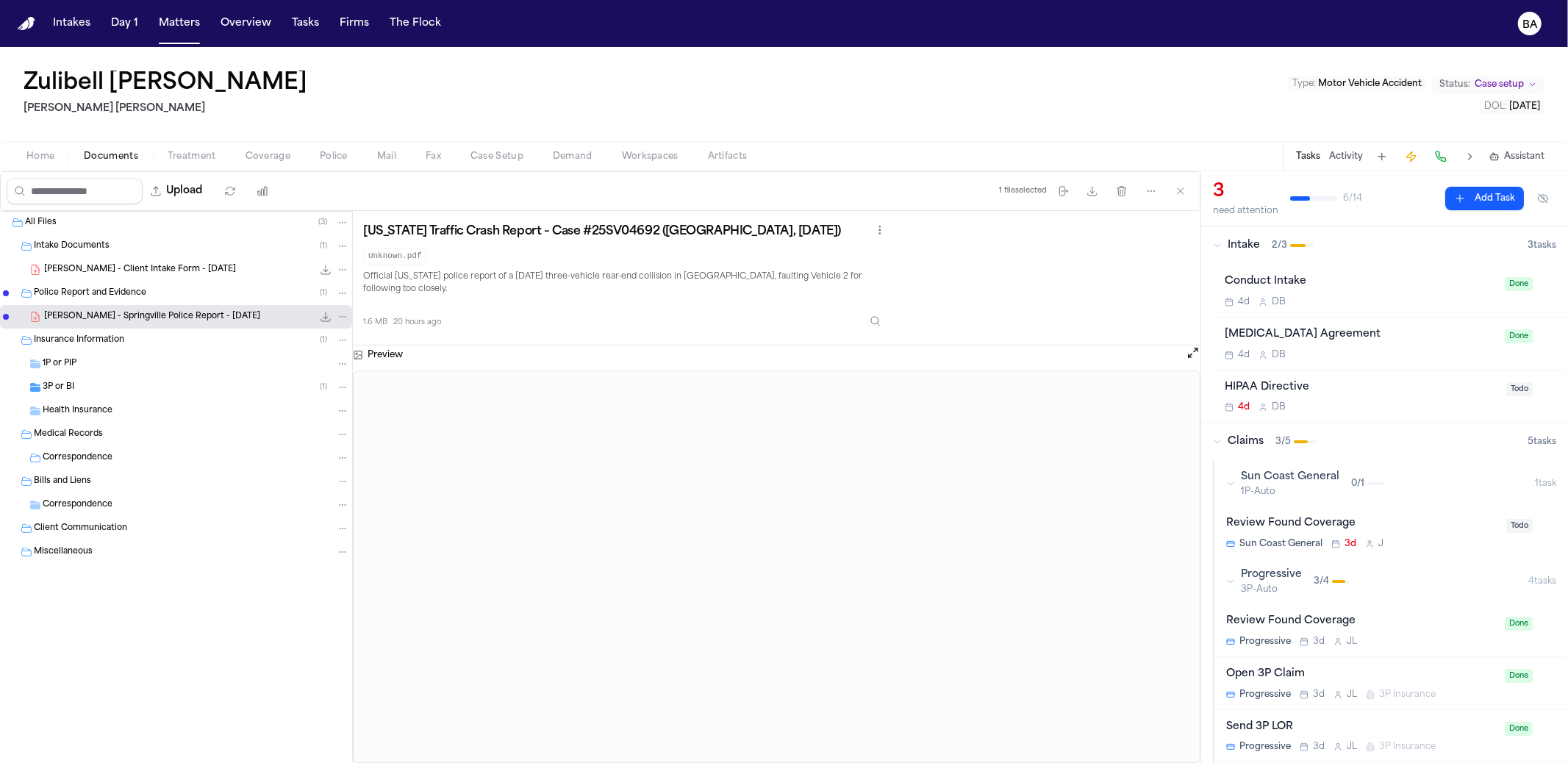
click at [187, 264] on span "[PERSON_NAME] - Client Intake Form - [DATE]" at bounding box center [140, 271] width 192 height 13
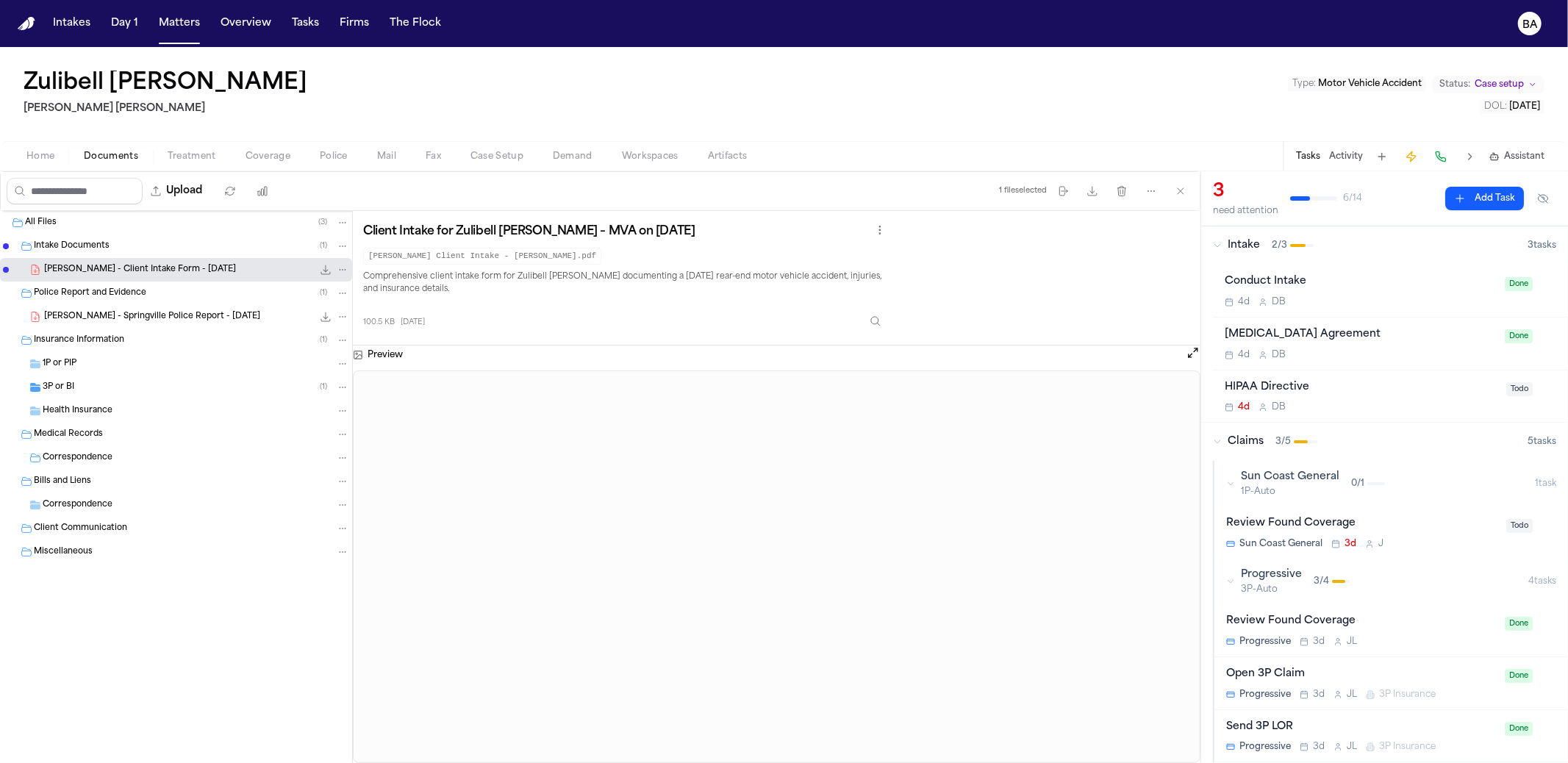
click at [119, 315] on span "[PERSON_NAME] - Springville Police Report - [DATE]" at bounding box center [151, 318] width 216 height 13
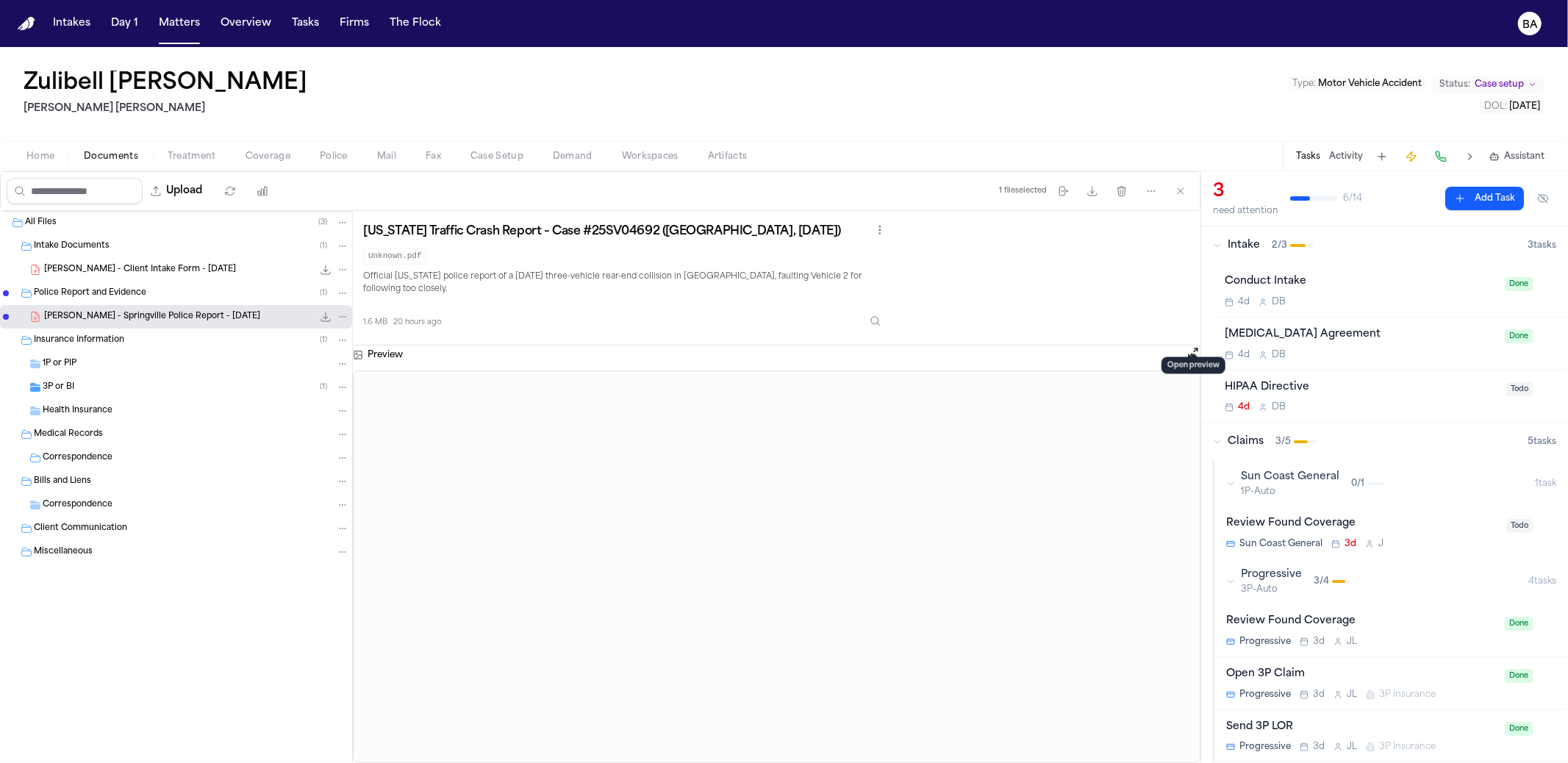
click at [1198, 345] on button "Open preview" at bounding box center [1193, 353] width 15 height 15
click at [721, 153] on span "Artifacts" at bounding box center [727, 156] width 39 height 12
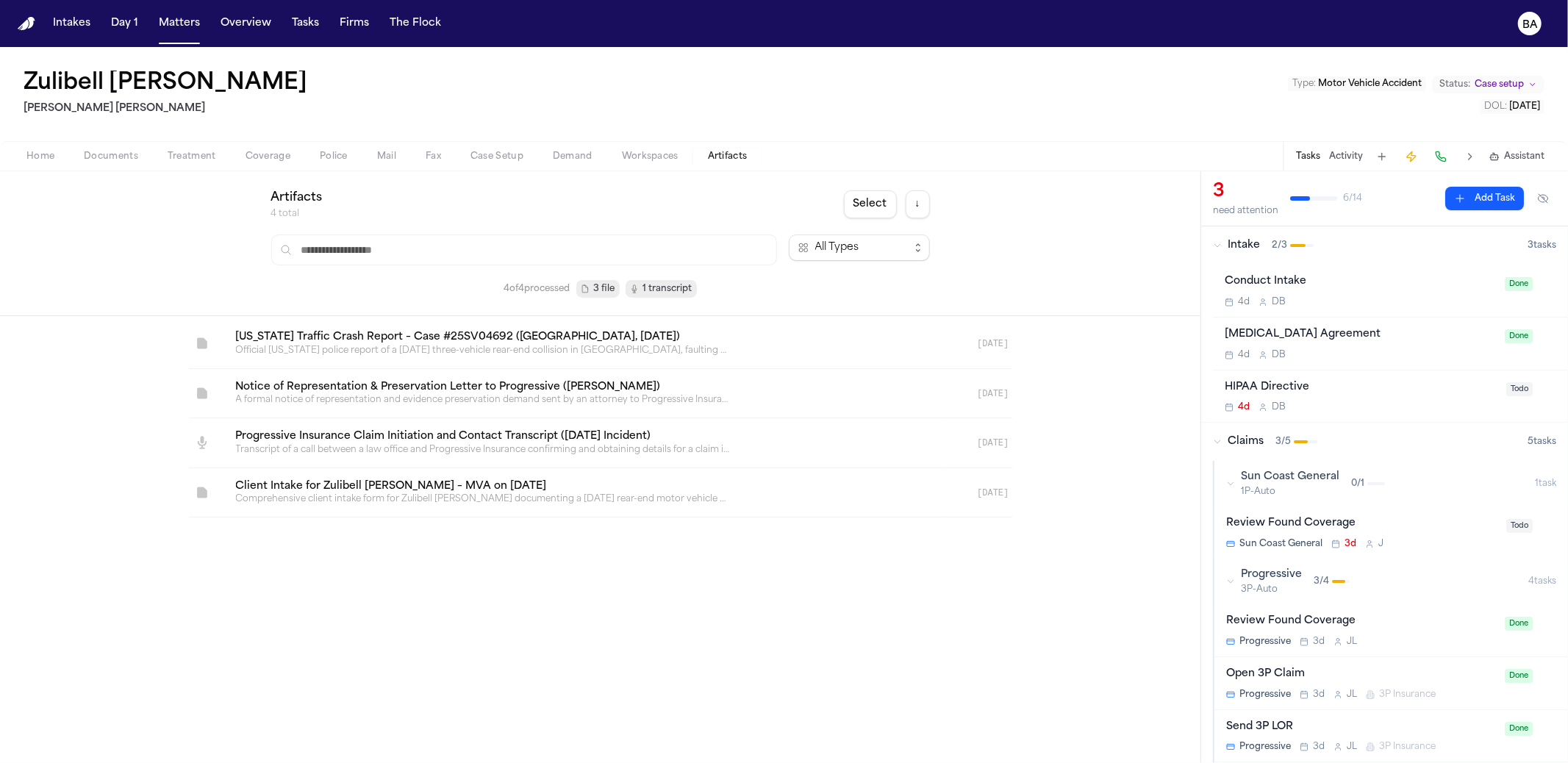
click at [425, 384] on link at bounding box center [583, 394] width 718 height 50
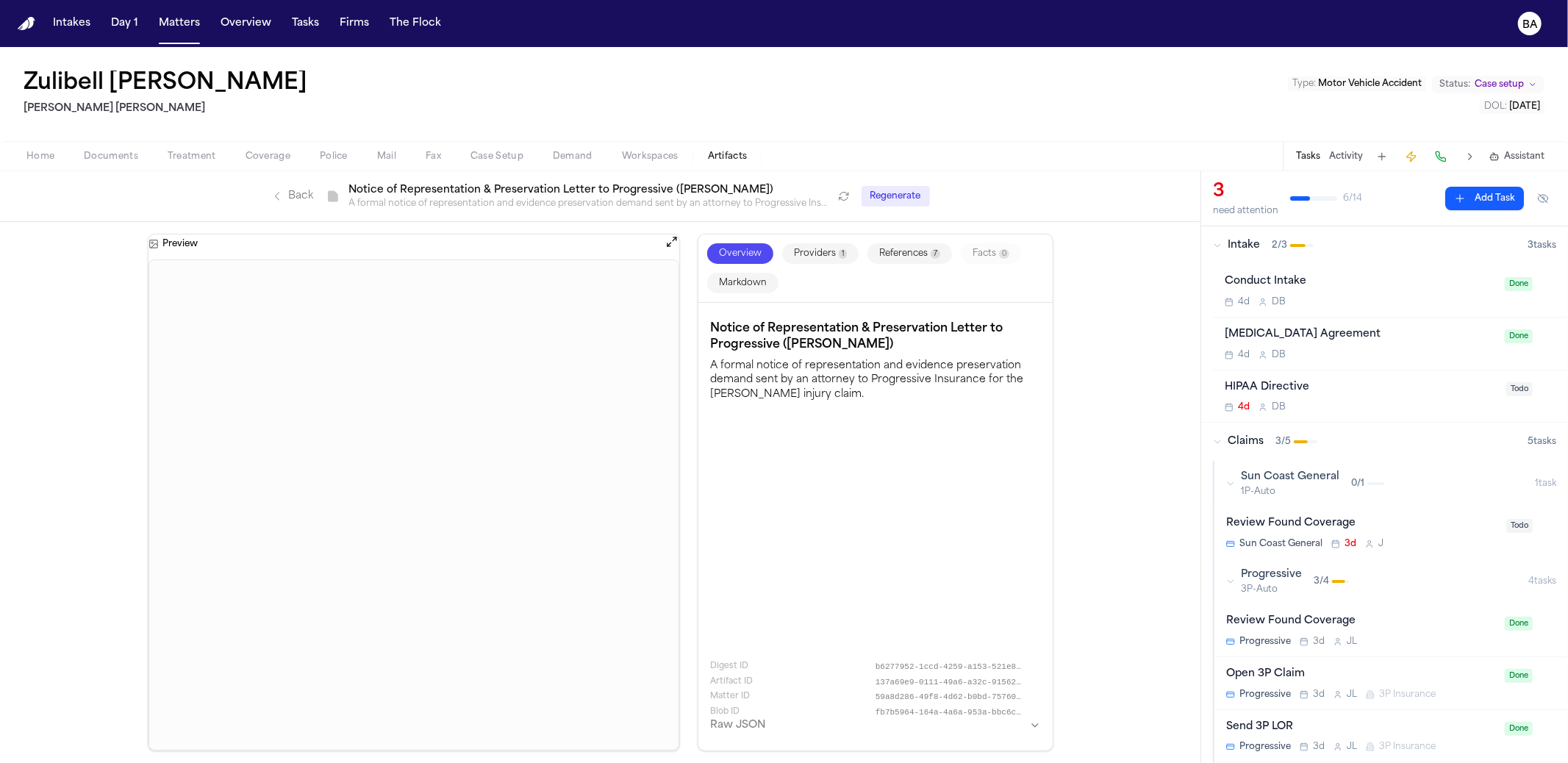
click at [284, 199] on link "Back" at bounding box center [293, 196] width 42 height 15
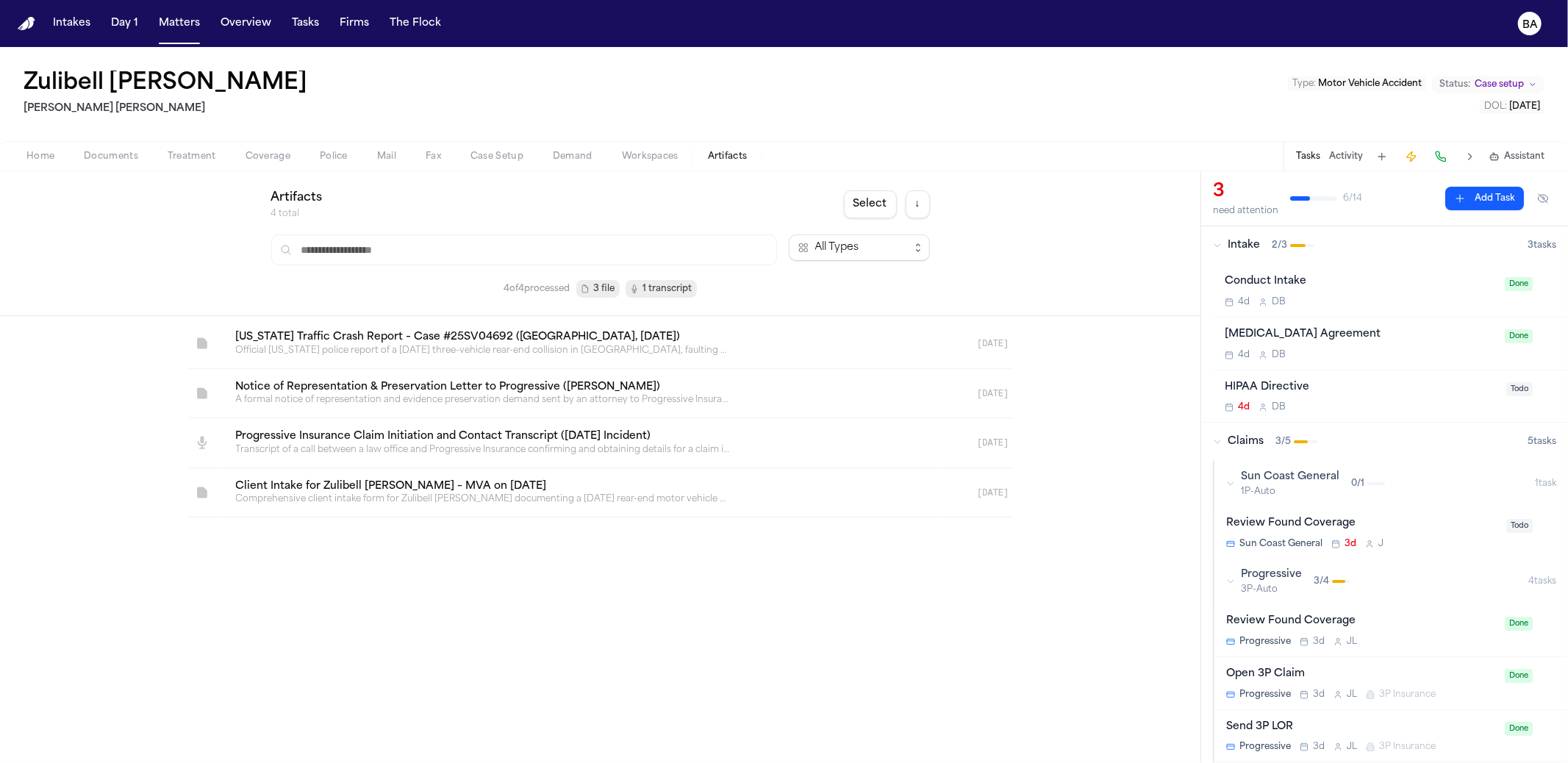
click at [422, 442] on link at bounding box center [583, 443] width 718 height 50
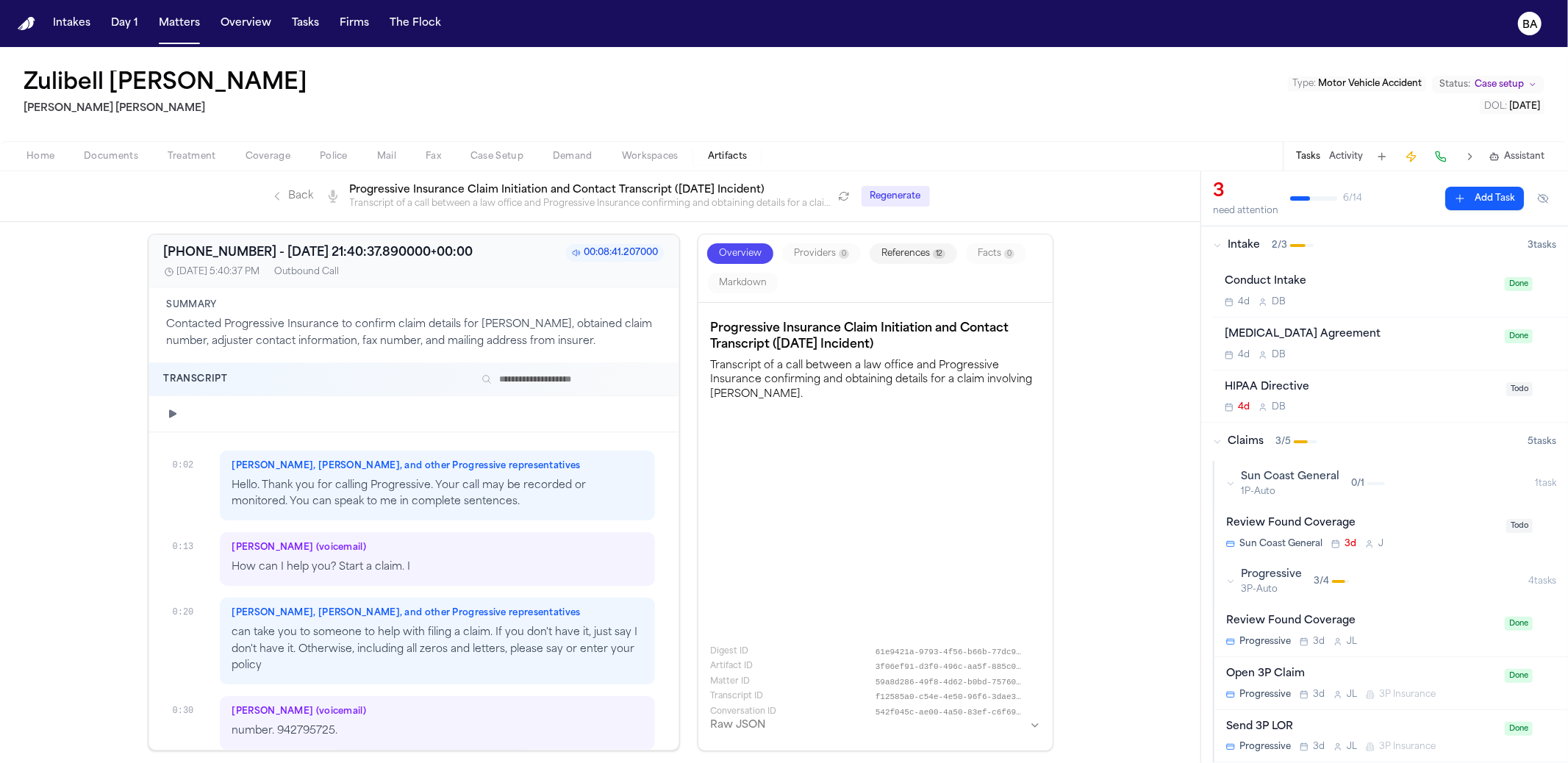
click at [577, 252] on icon at bounding box center [577, 253] width 9 height 9
click at [170, 410] on icon "button" at bounding box center [173, 413] width 7 height 8
click at [164, 408] on button "button" at bounding box center [173, 413] width 17 height 17
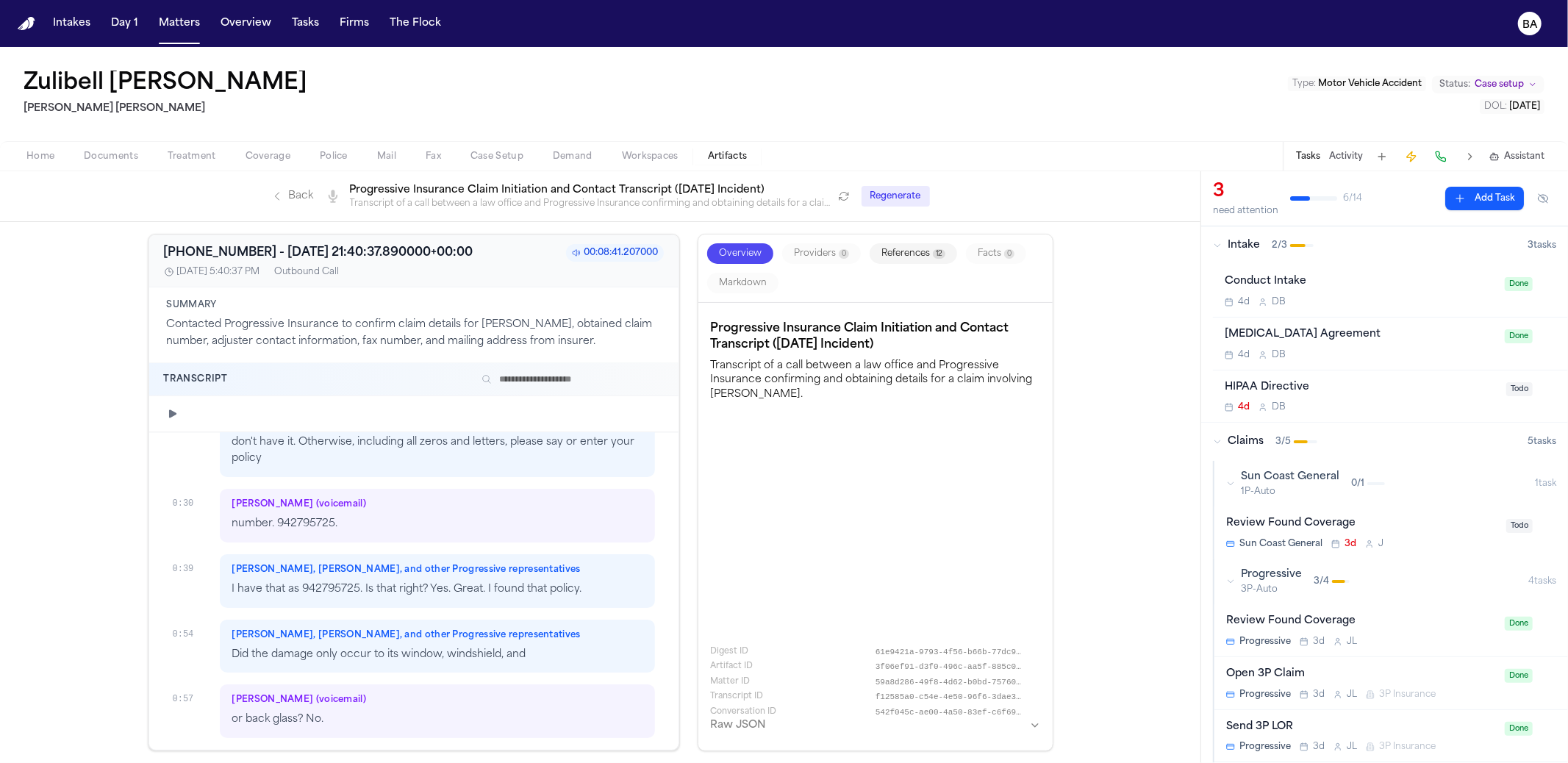
click at [895, 249] on button "References 12" at bounding box center [913, 253] width 87 height 20
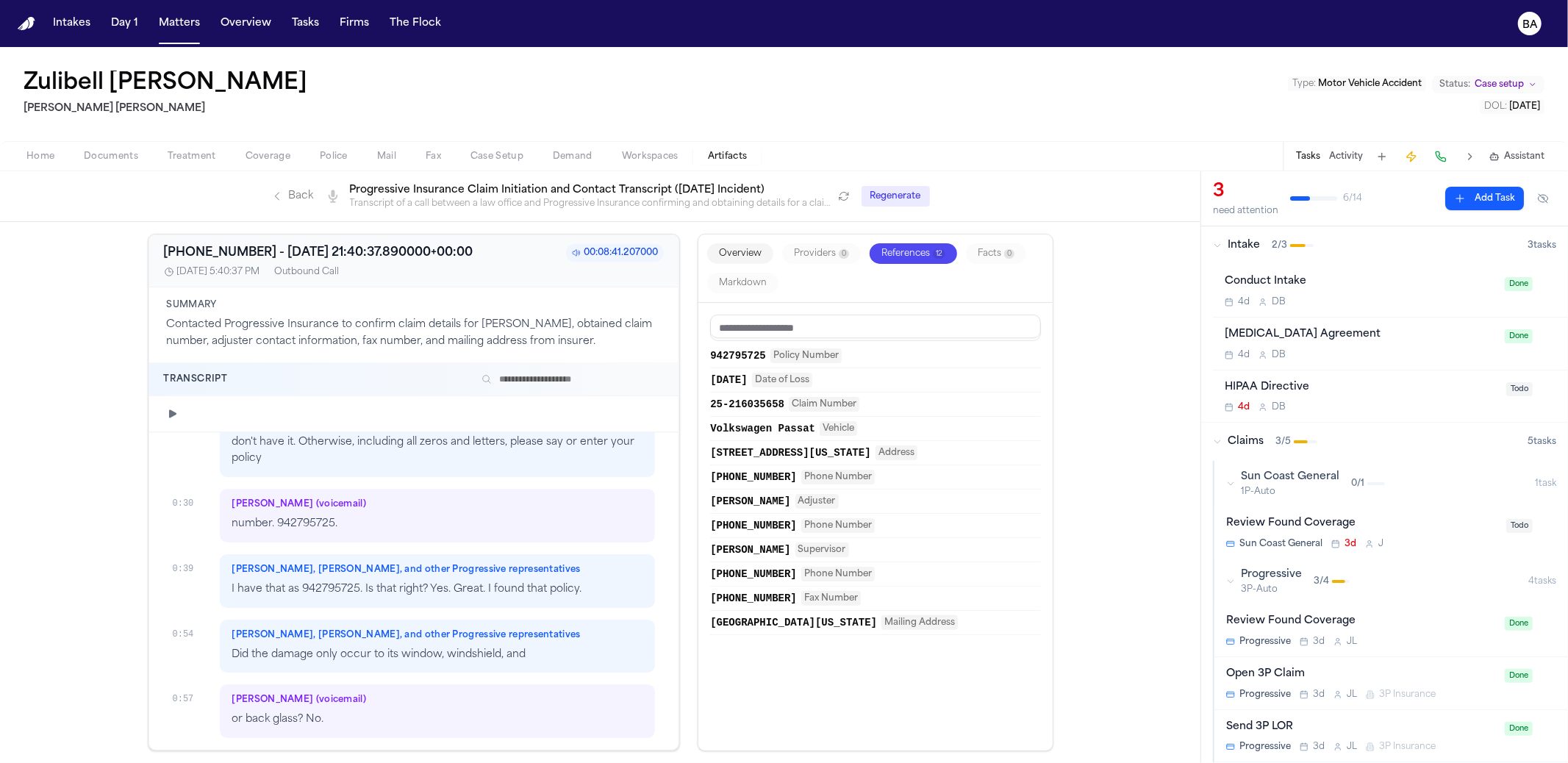
click at [1411, 538] on div "Sun Coast General 3d J" at bounding box center [1362, 544] width 272 height 12
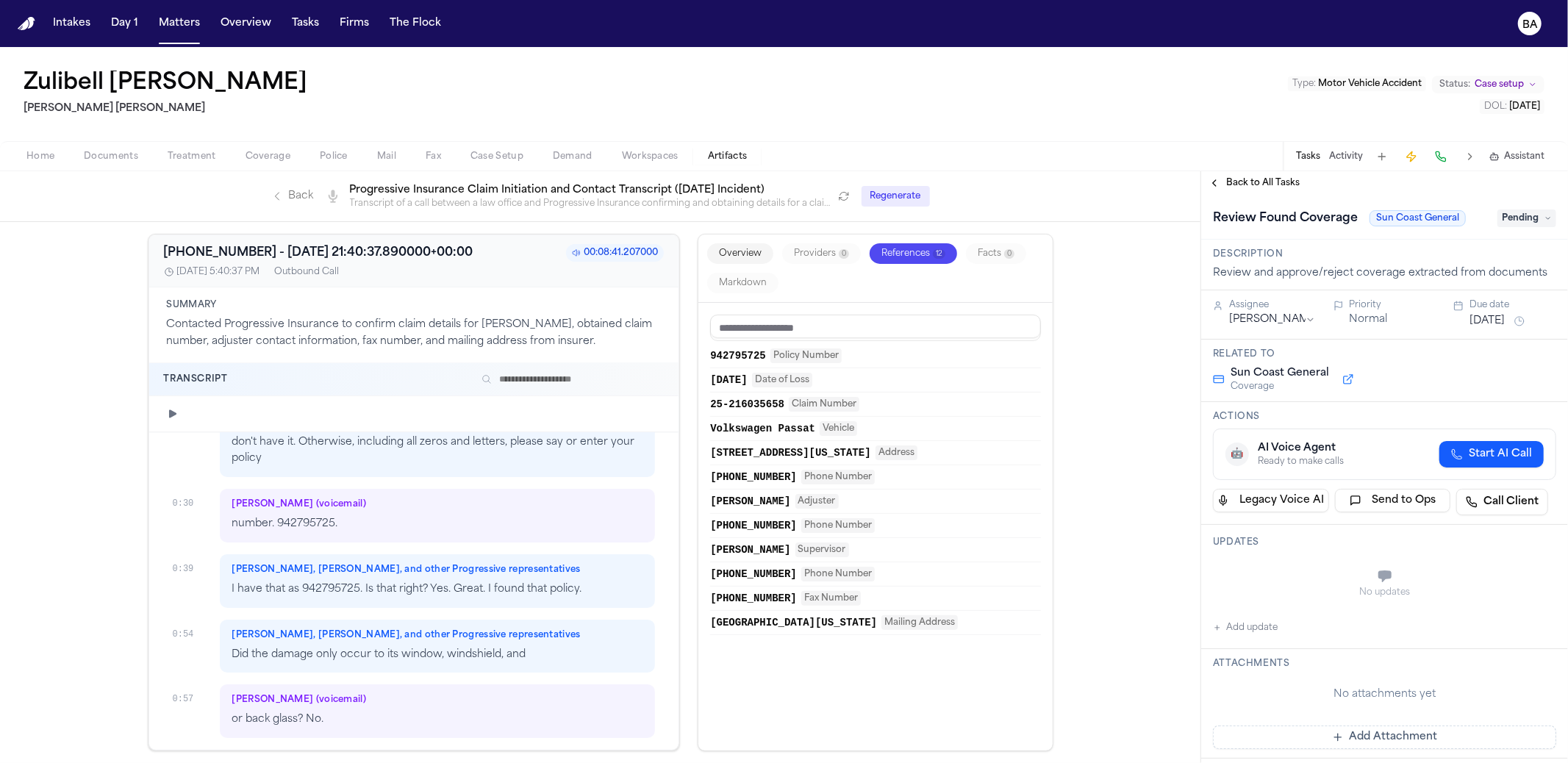
click at [1536, 212] on span "Pending" at bounding box center [1527, 218] width 59 height 17
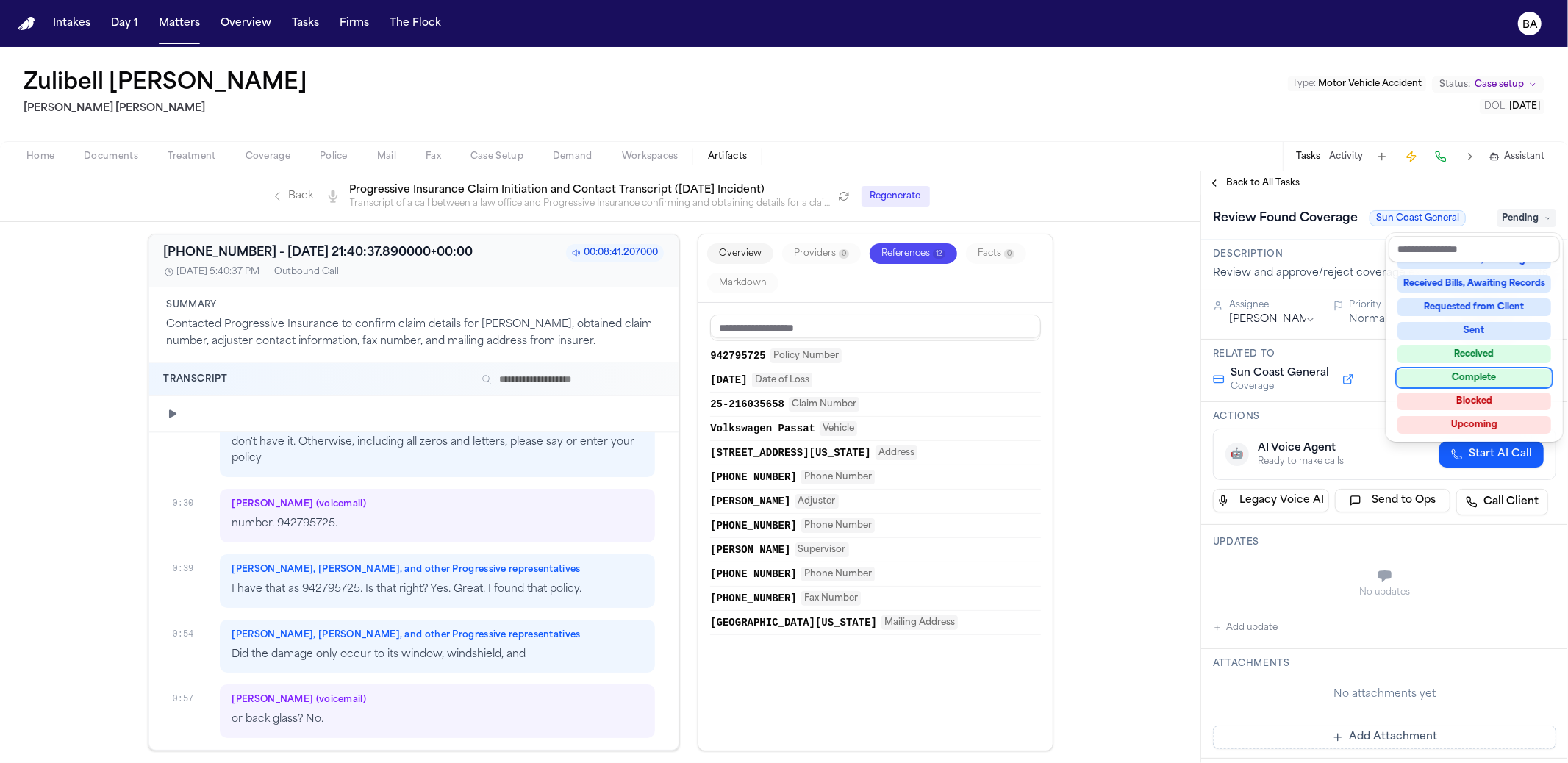
click at [1461, 384] on div "Complete" at bounding box center [1473, 377] width 153 height 17
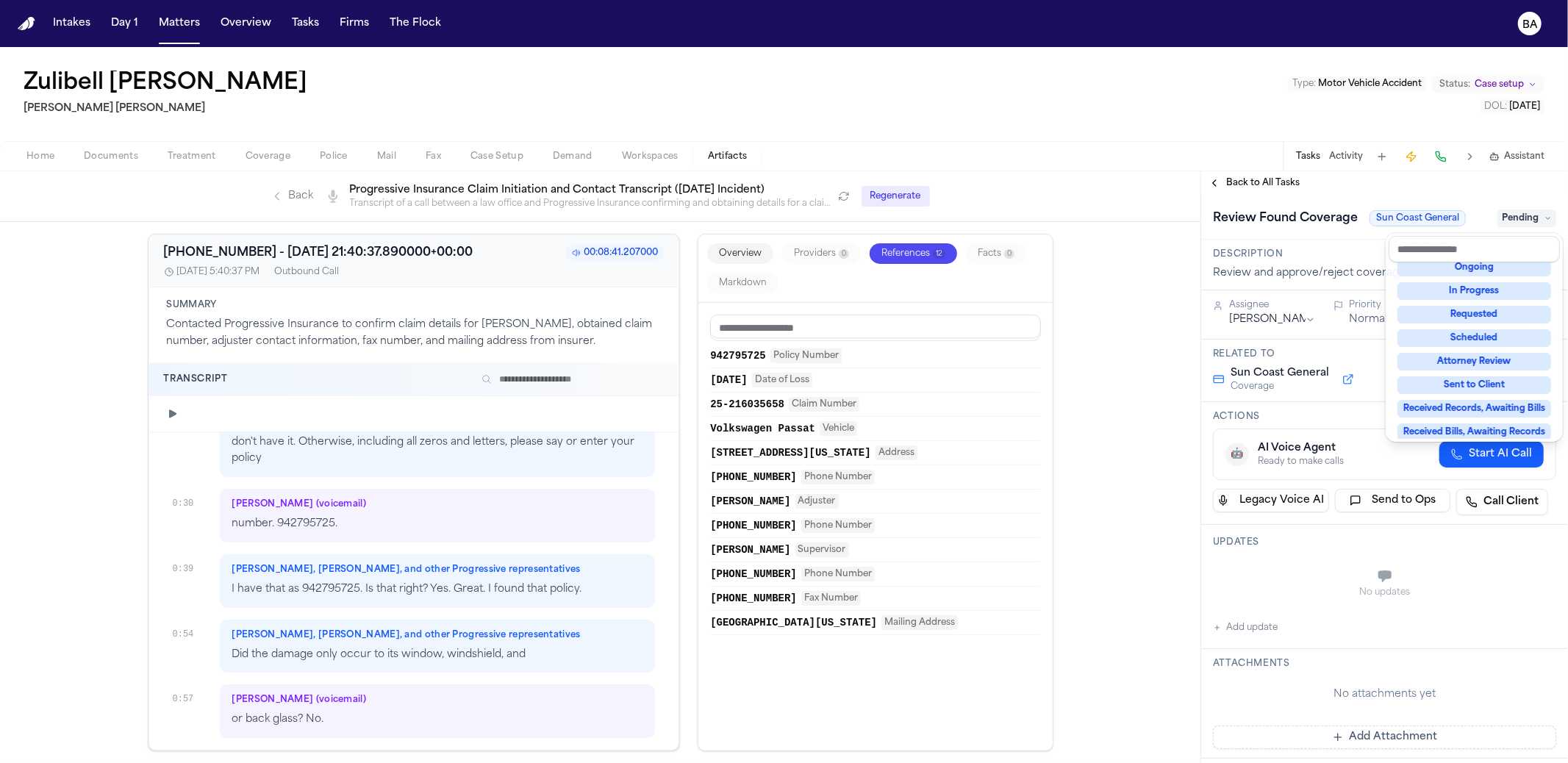
scroll to position [30, 0]
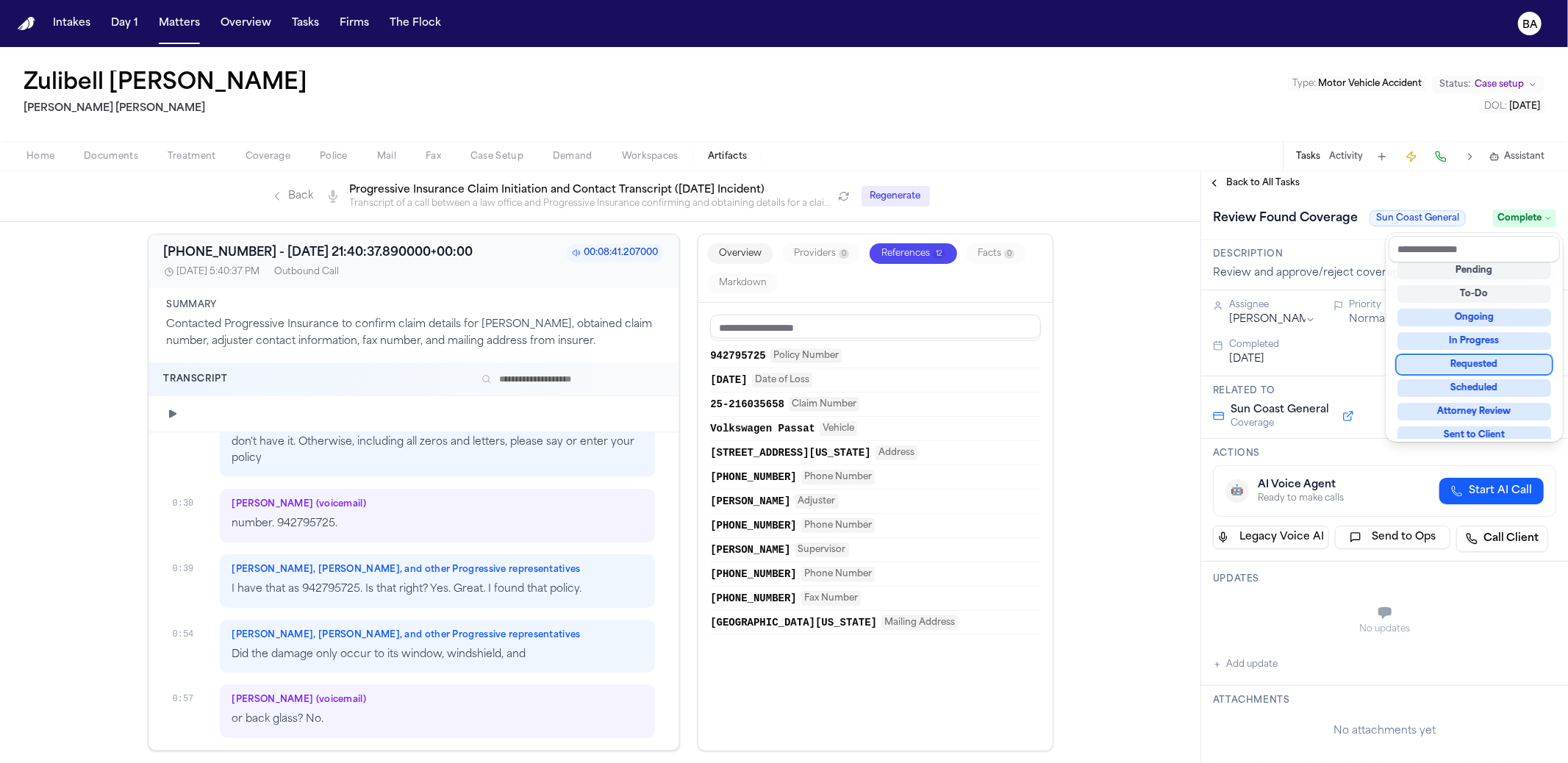
click at [1110, 389] on div "Back Transcript Progressive Insurance Claim Initiation and Contact Transcript (…" at bounding box center [784, 467] width 1568 height 592
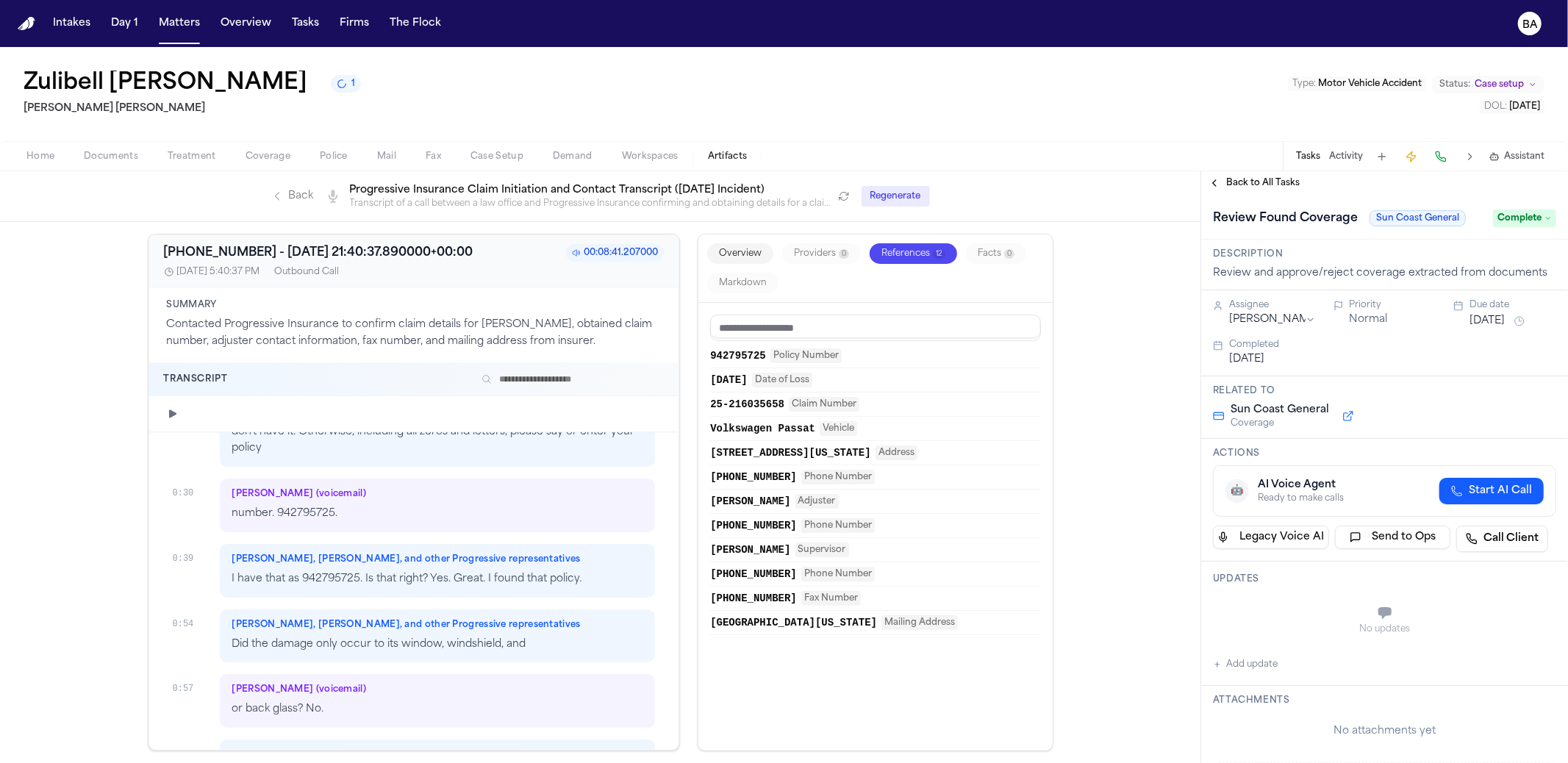
scroll to position [0, 0]
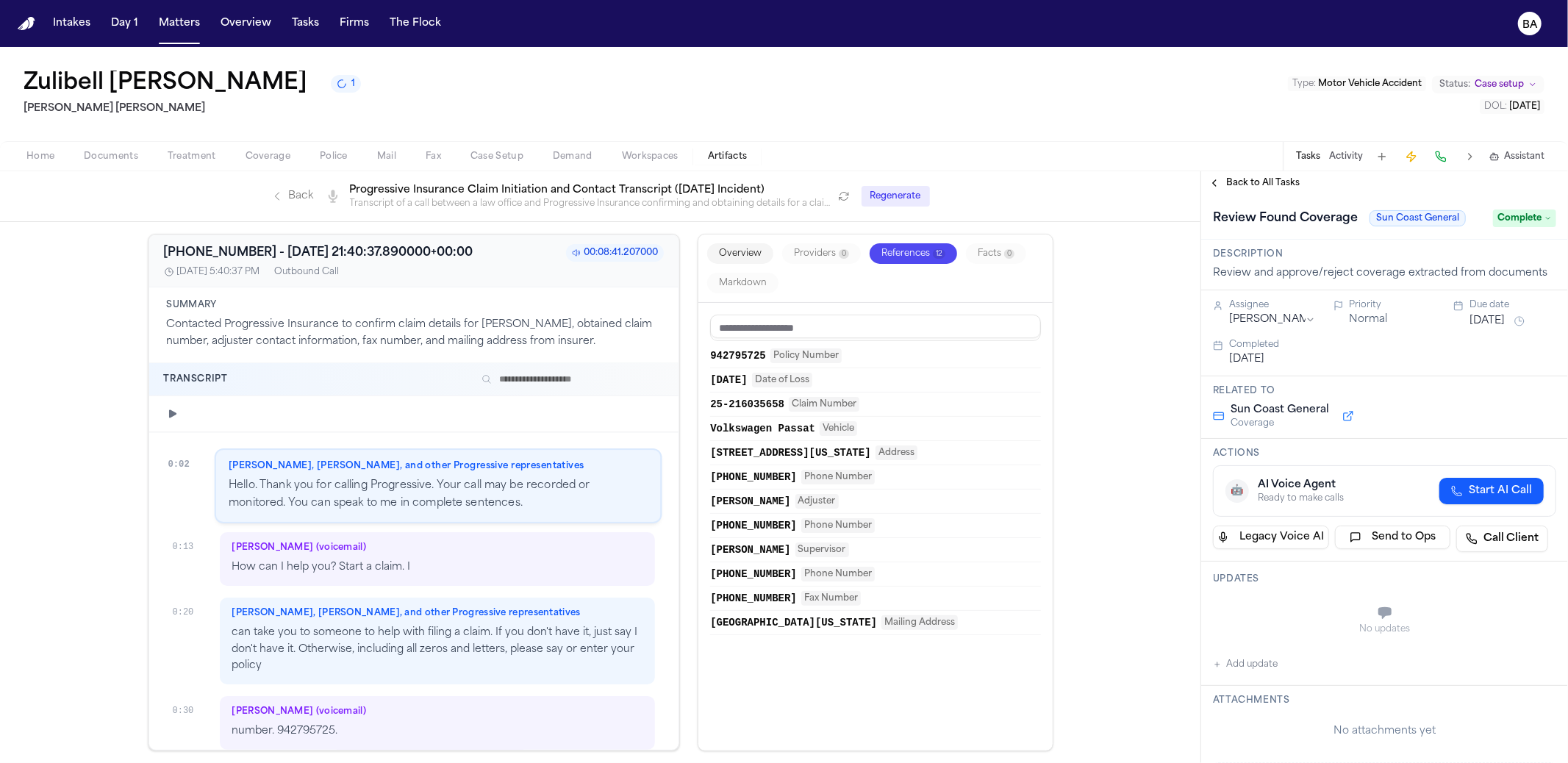
click at [168, 408] on icon "button" at bounding box center [173, 413] width 12 height 12
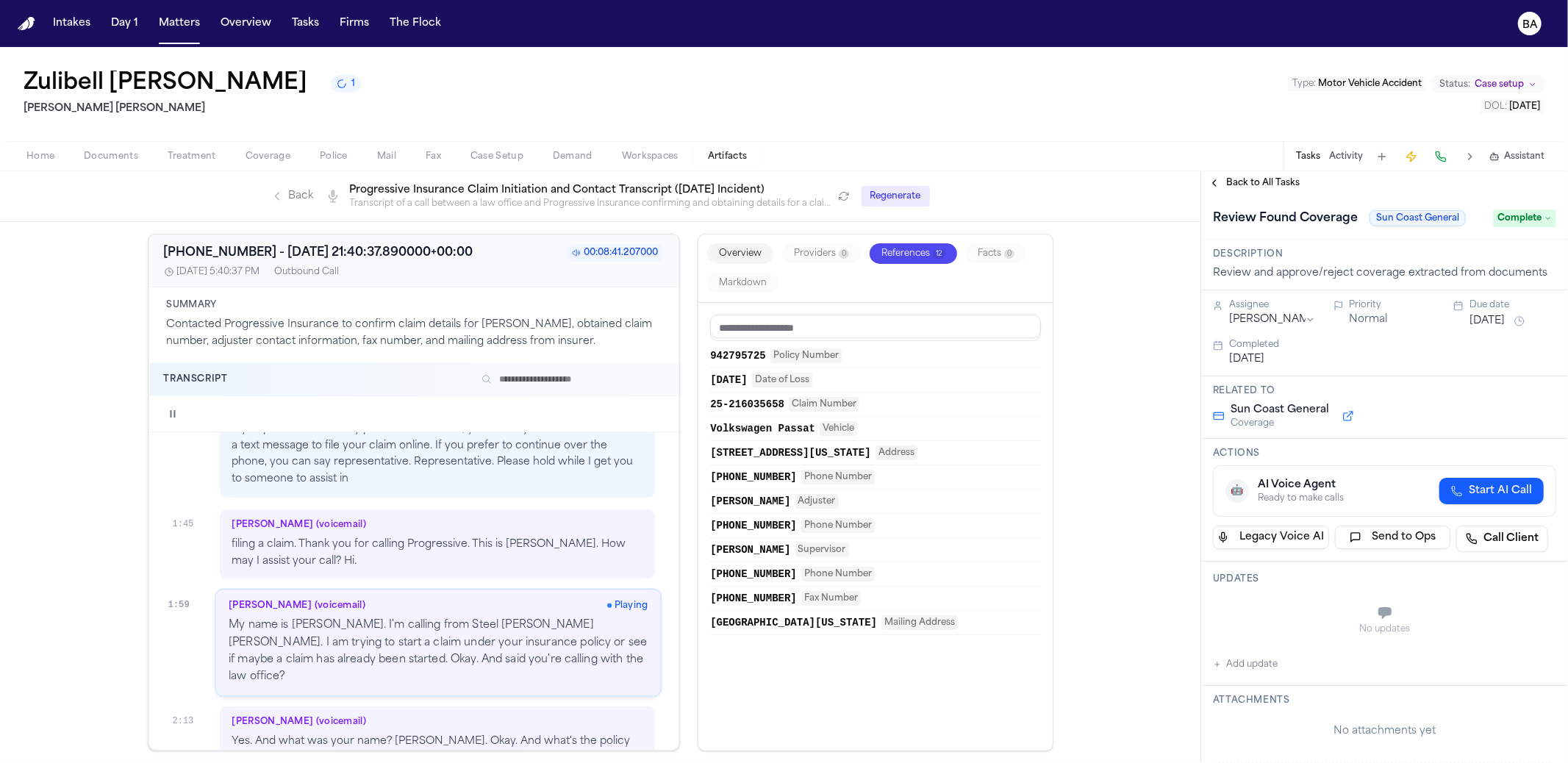
scroll to position [873, 0]
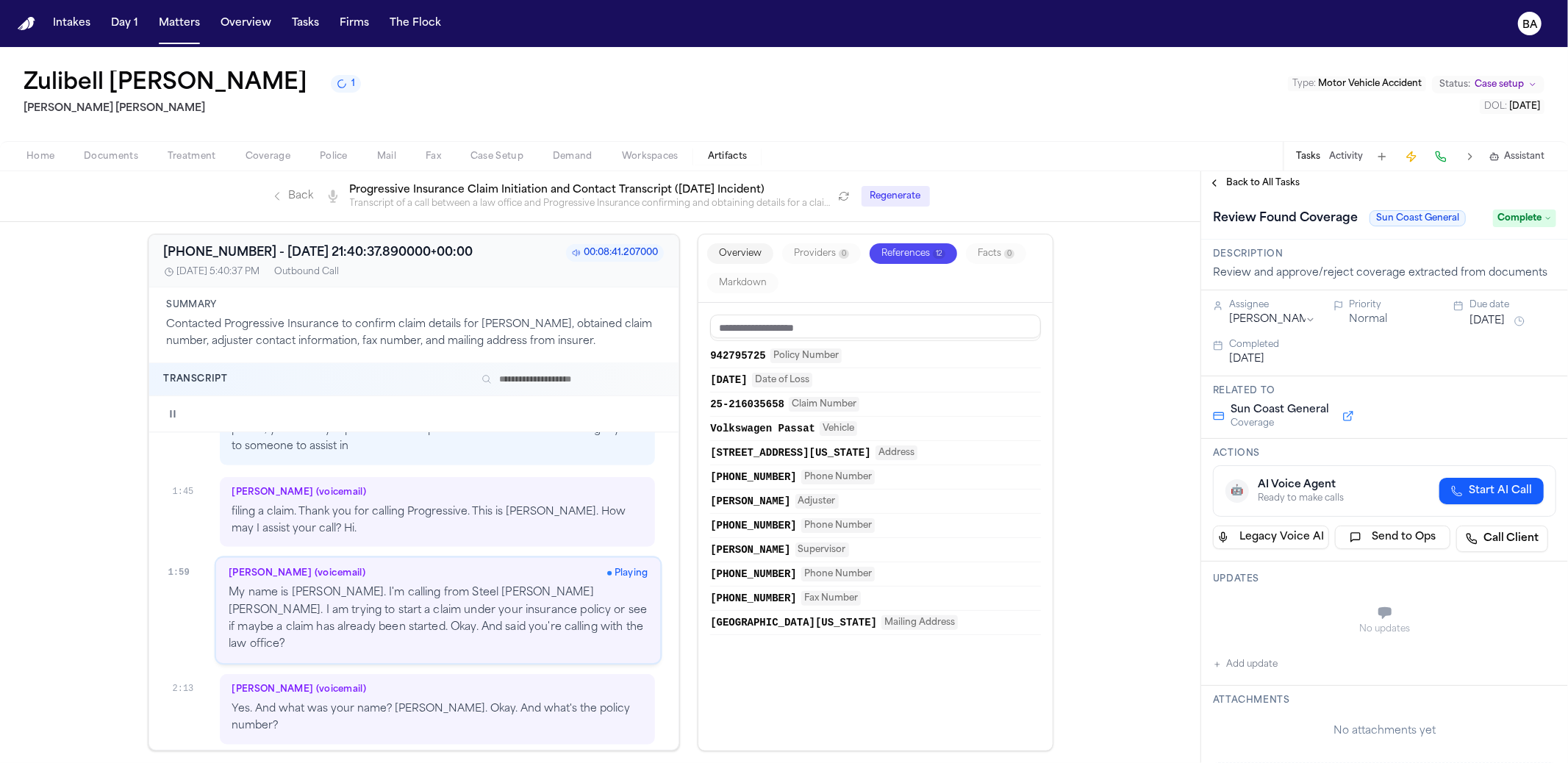
click at [164, 408] on button "button" at bounding box center [173, 413] width 17 height 17
click at [1264, 188] on span "Back to All Tasks" at bounding box center [1263, 183] width 73 height 12
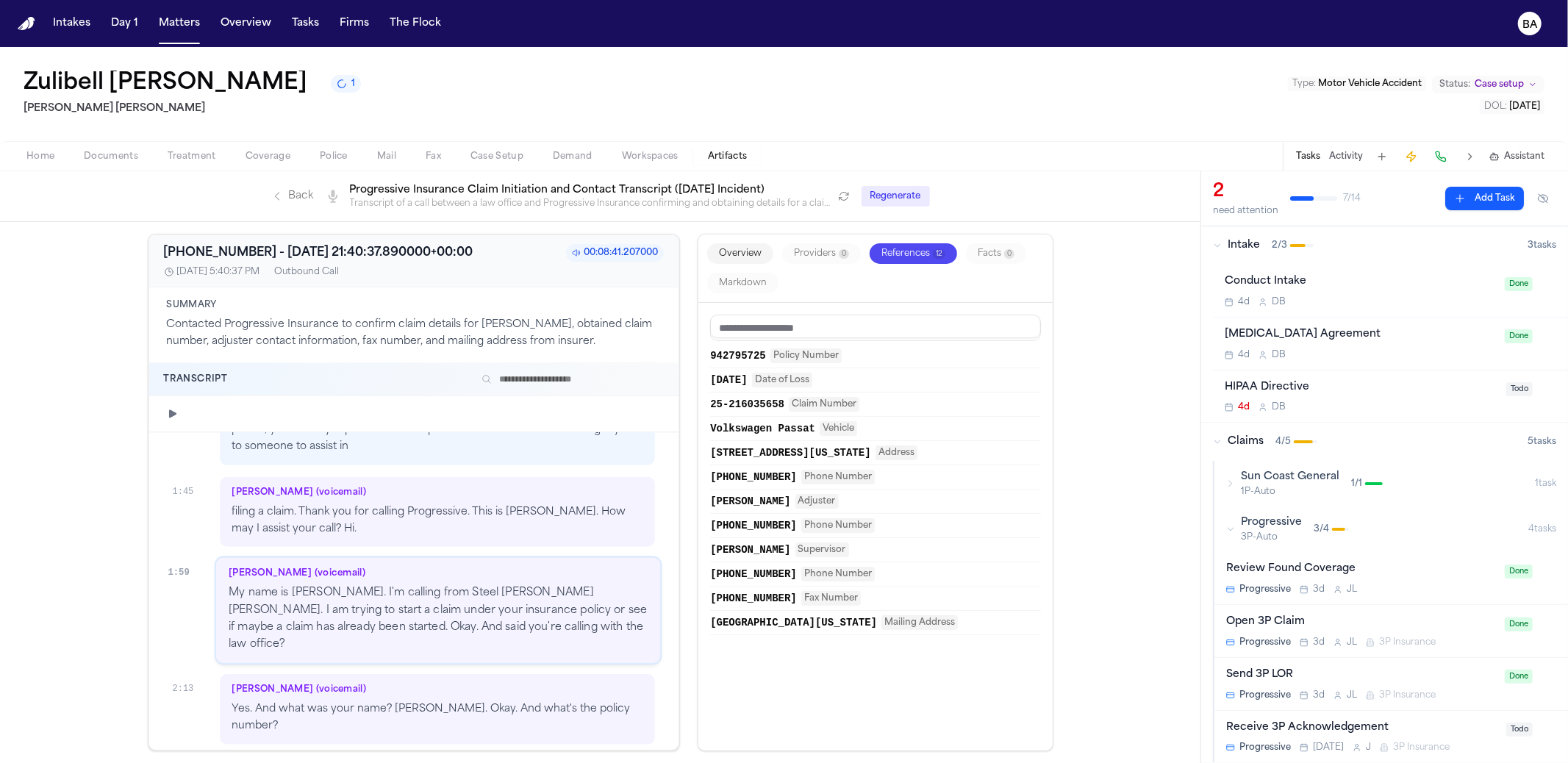
click at [1417, 486] on div "Sun Coast General 1P-Auto 1 / 1" at bounding box center [1381, 484] width 308 height 28
click at [1541, 13] on button "BA" at bounding box center [1529, 23] width 41 height 32
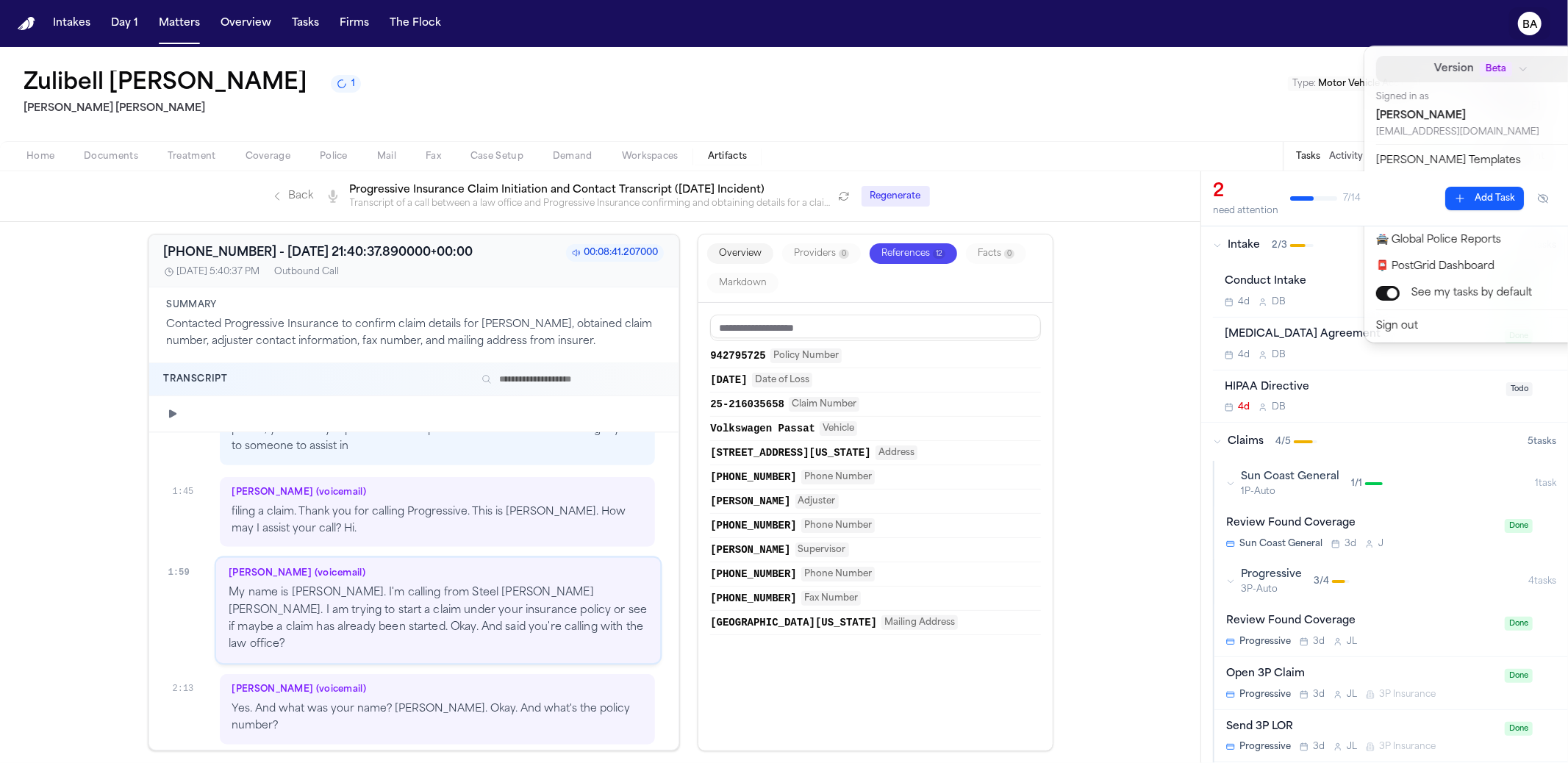
click at [1480, 68] on span "Beta" at bounding box center [1495, 69] width 32 height 15
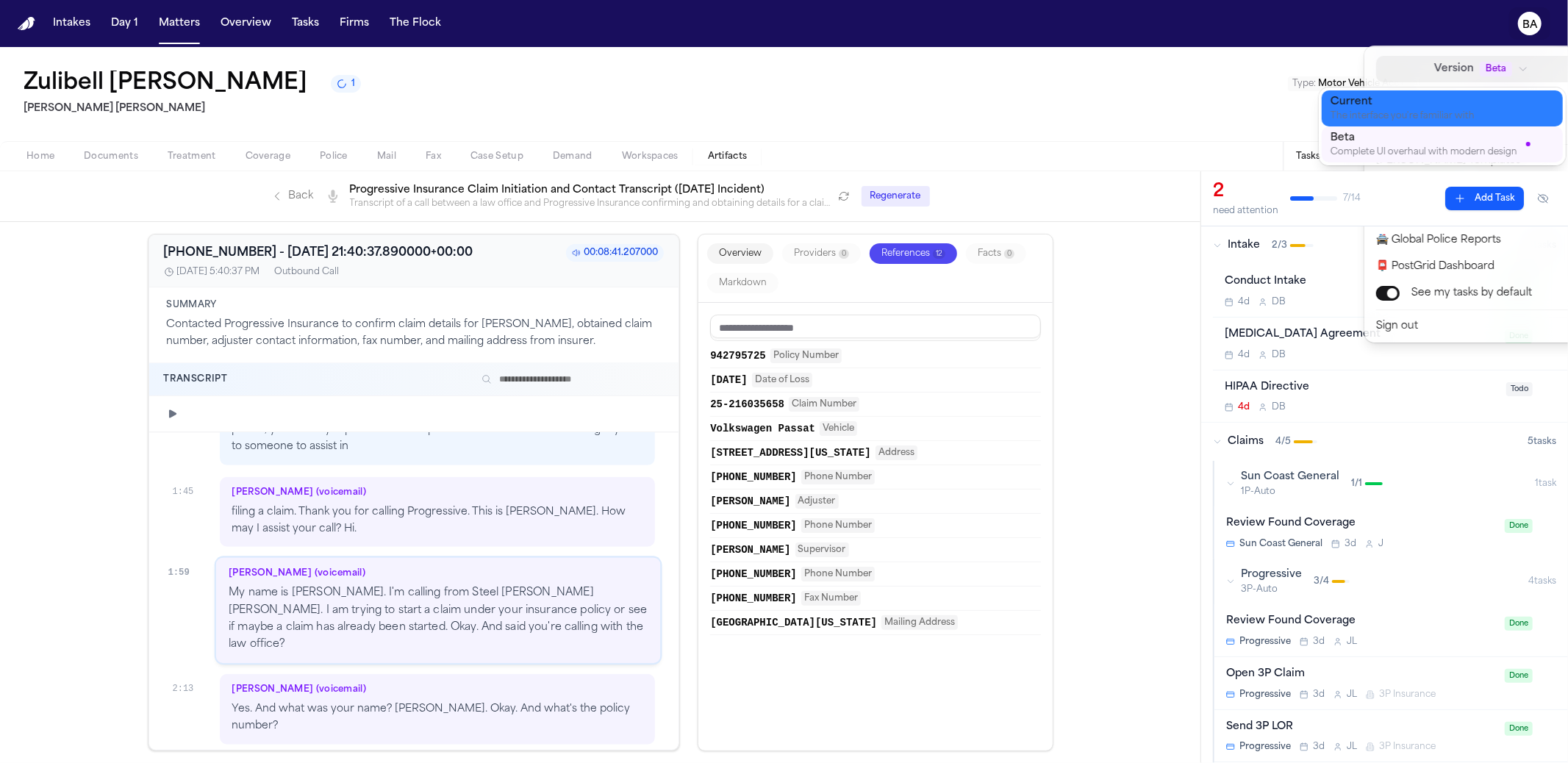
click at [1443, 103] on div "Current" at bounding box center [1431, 102] width 200 height 15
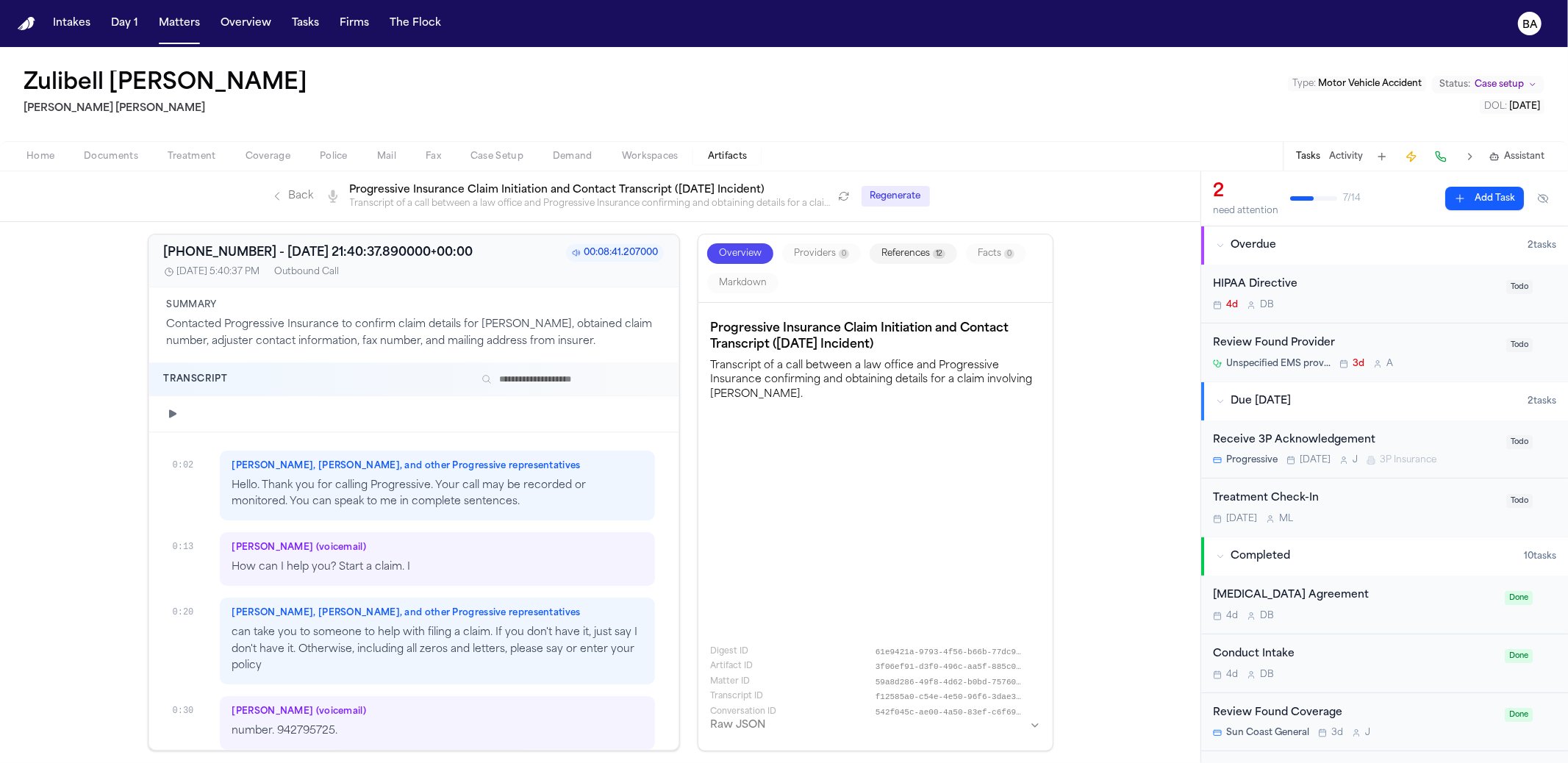
click at [227, 168] on div "Home Documents Treatment Coverage Police Mail Fax Case Setup Demand Workspaces …" at bounding box center [784, 156] width 1568 height 29
click at [244, 165] on div "Home Documents Treatment Coverage Police Mail Fax Case Setup Demand Workspaces …" at bounding box center [784, 156] width 1568 height 29
click at [258, 162] on span "Coverage" at bounding box center [267, 156] width 45 height 12
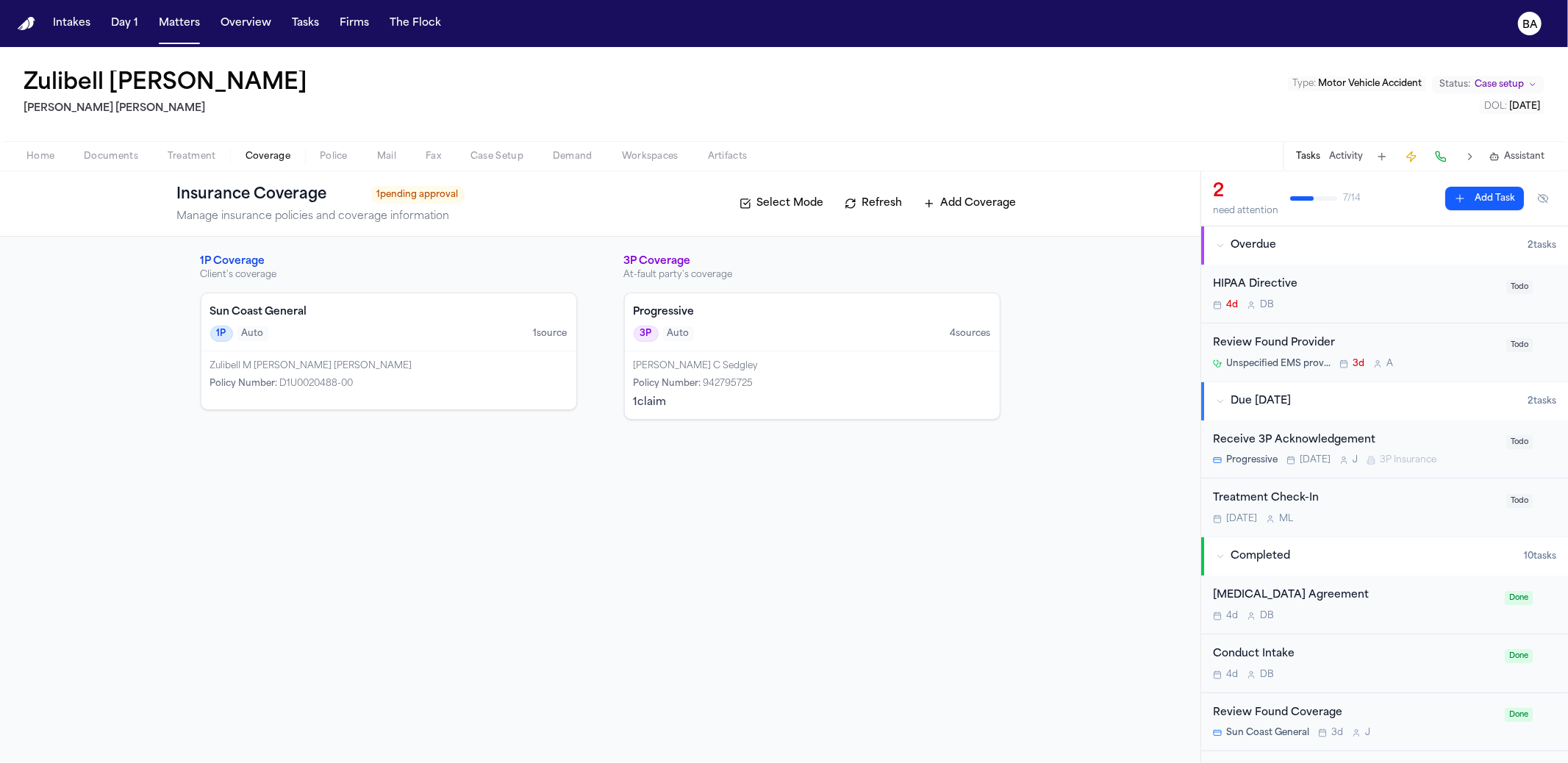
click at [407, 317] on h4 "Sun Coast General" at bounding box center [388, 312] width 357 height 15
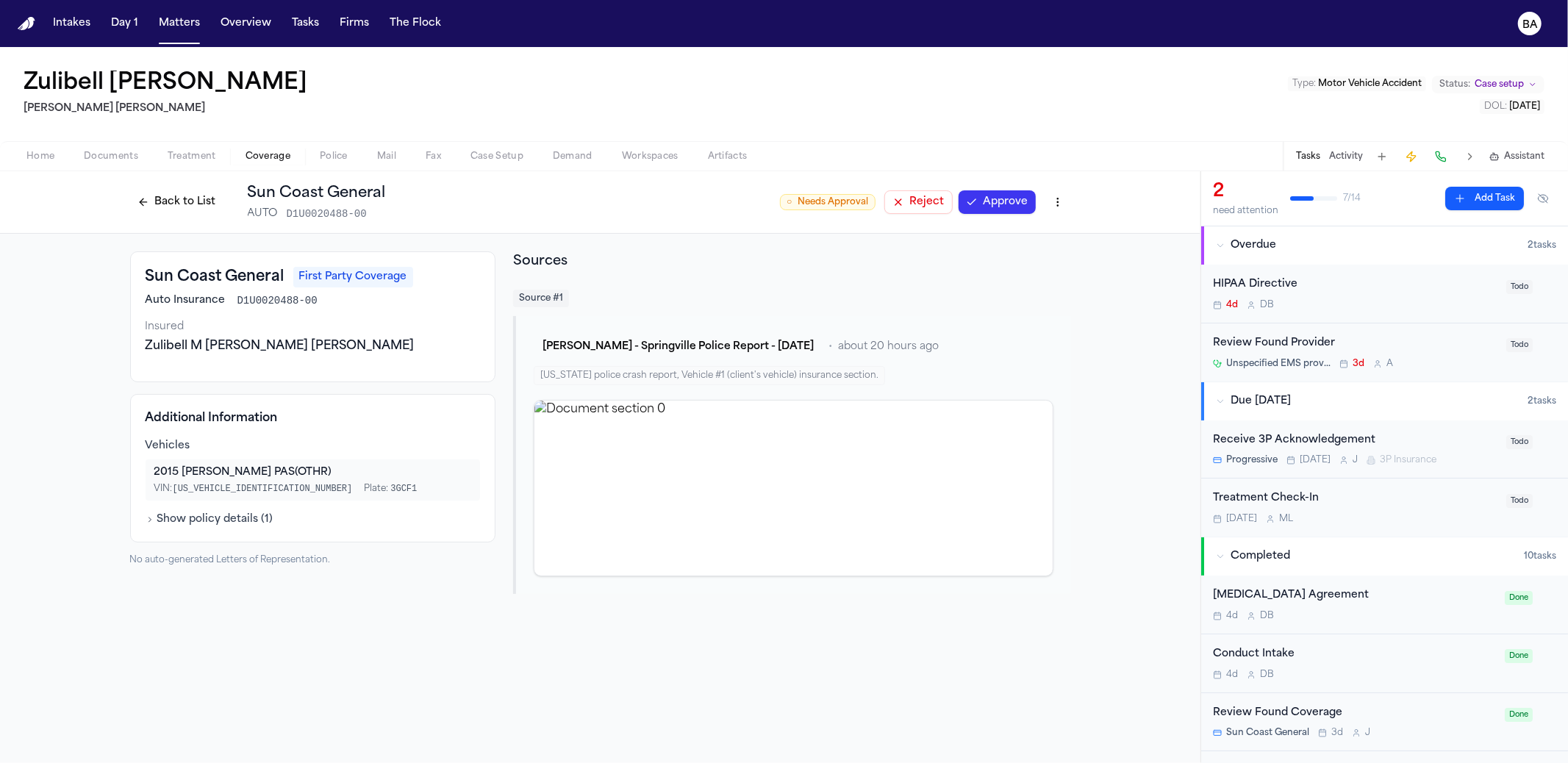
click at [980, 203] on button "Approve" at bounding box center [997, 202] width 77 height 24
click at [195, 205] on button "Back to List" at bounding box center [177, 202] width 94 height 24
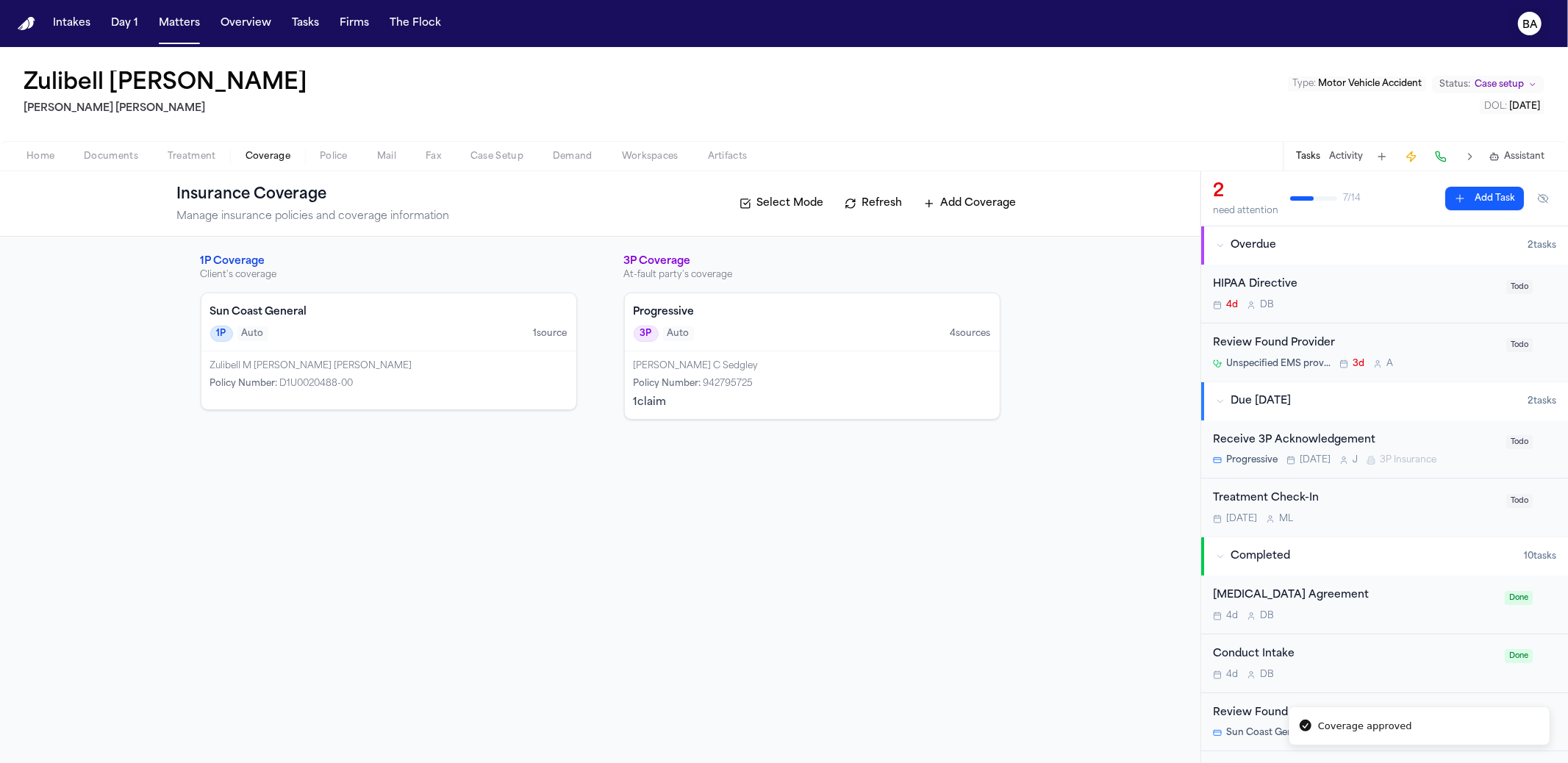
click at [1538, 22] on icon "BA" at bounding box center [1530, 24] width 24 height 24
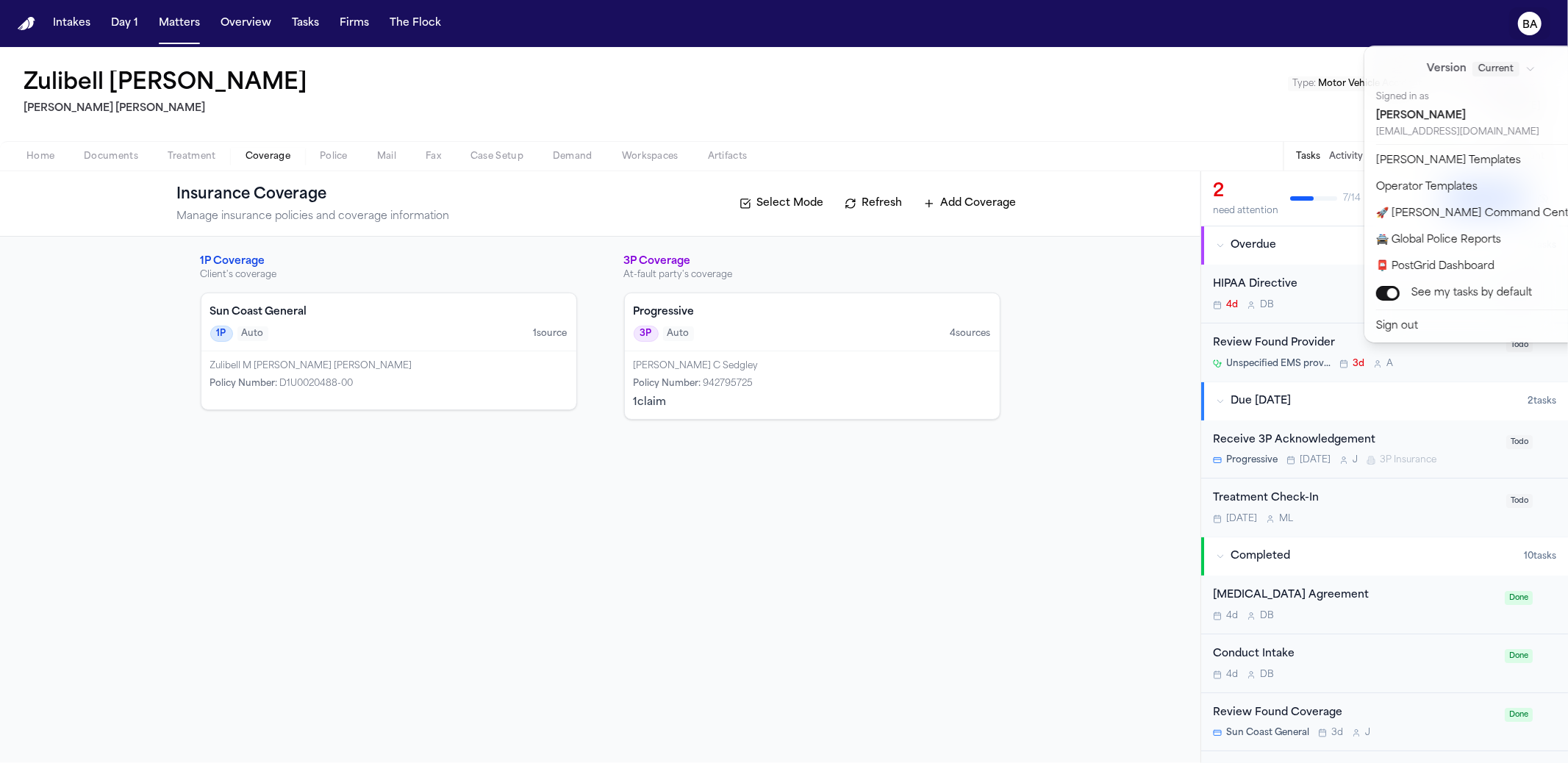
click at [1494, 72] on div "Current" at bounding box center [1504, 69] width 63 height 15
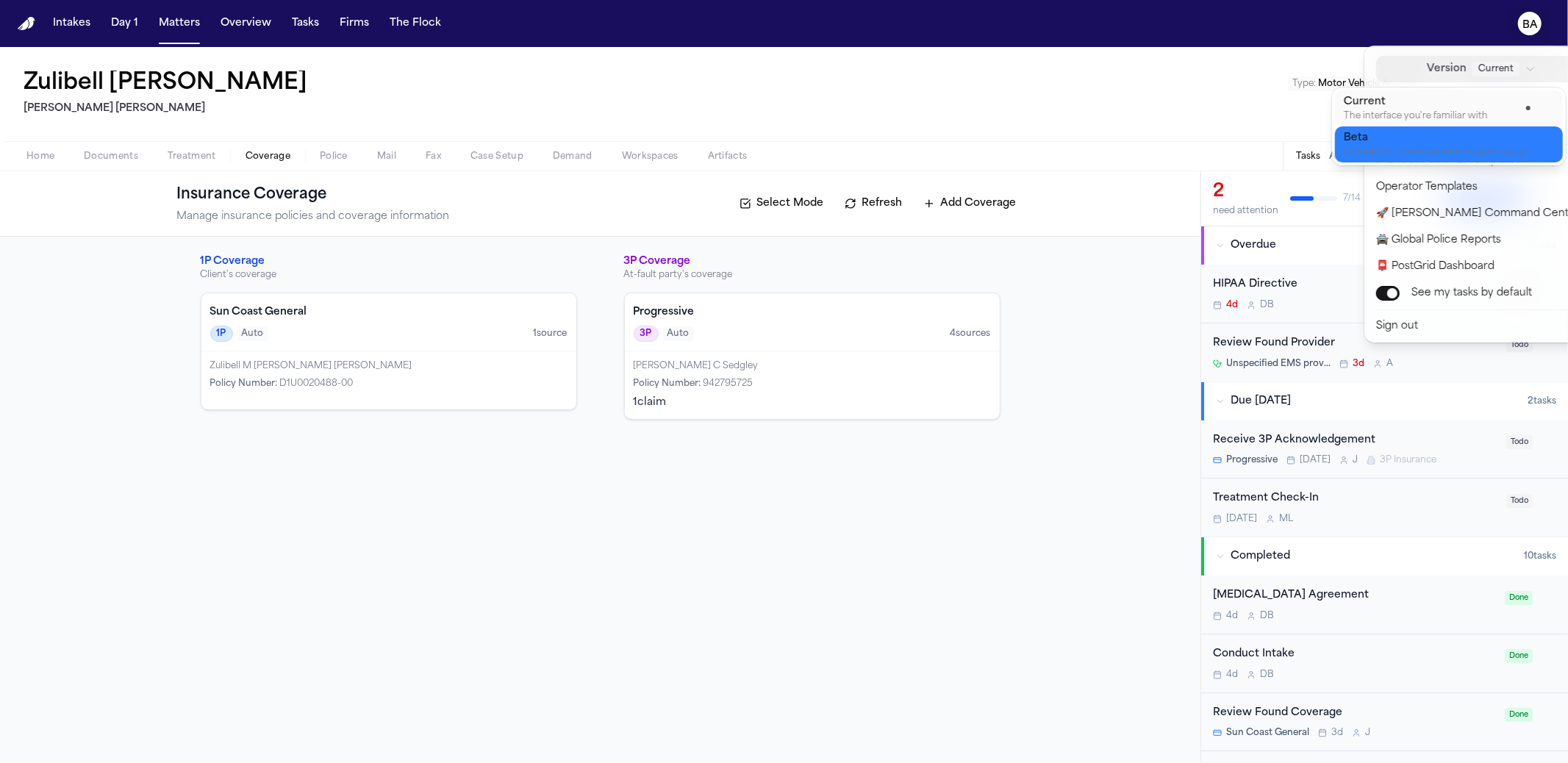
click at [1450, 140] on div "Beta" at bounding box center [1437, 139] width 186 height 15
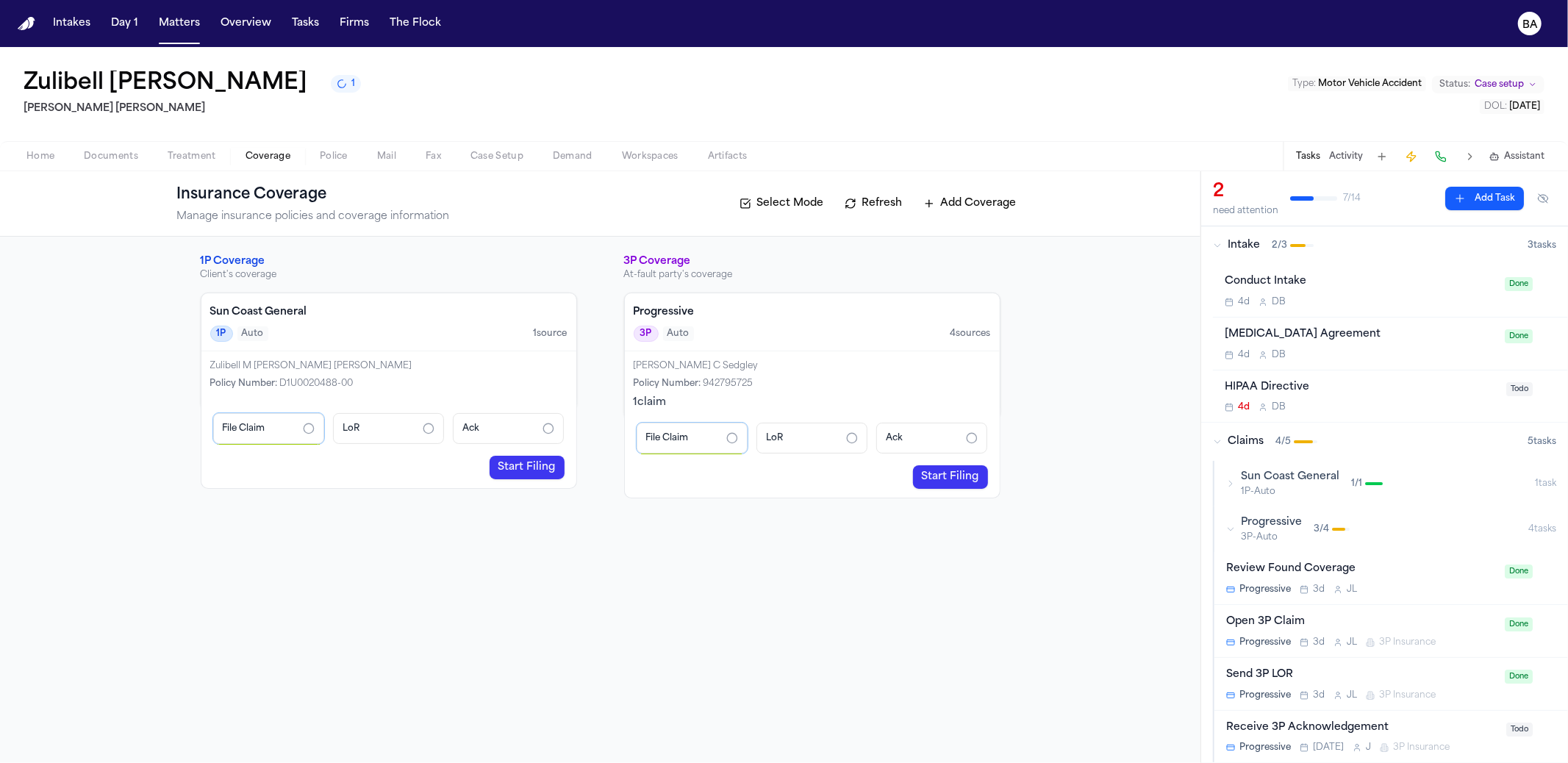
click at [28, 151] on span "Home" at bounding box center [40, 156] width 28 height 12
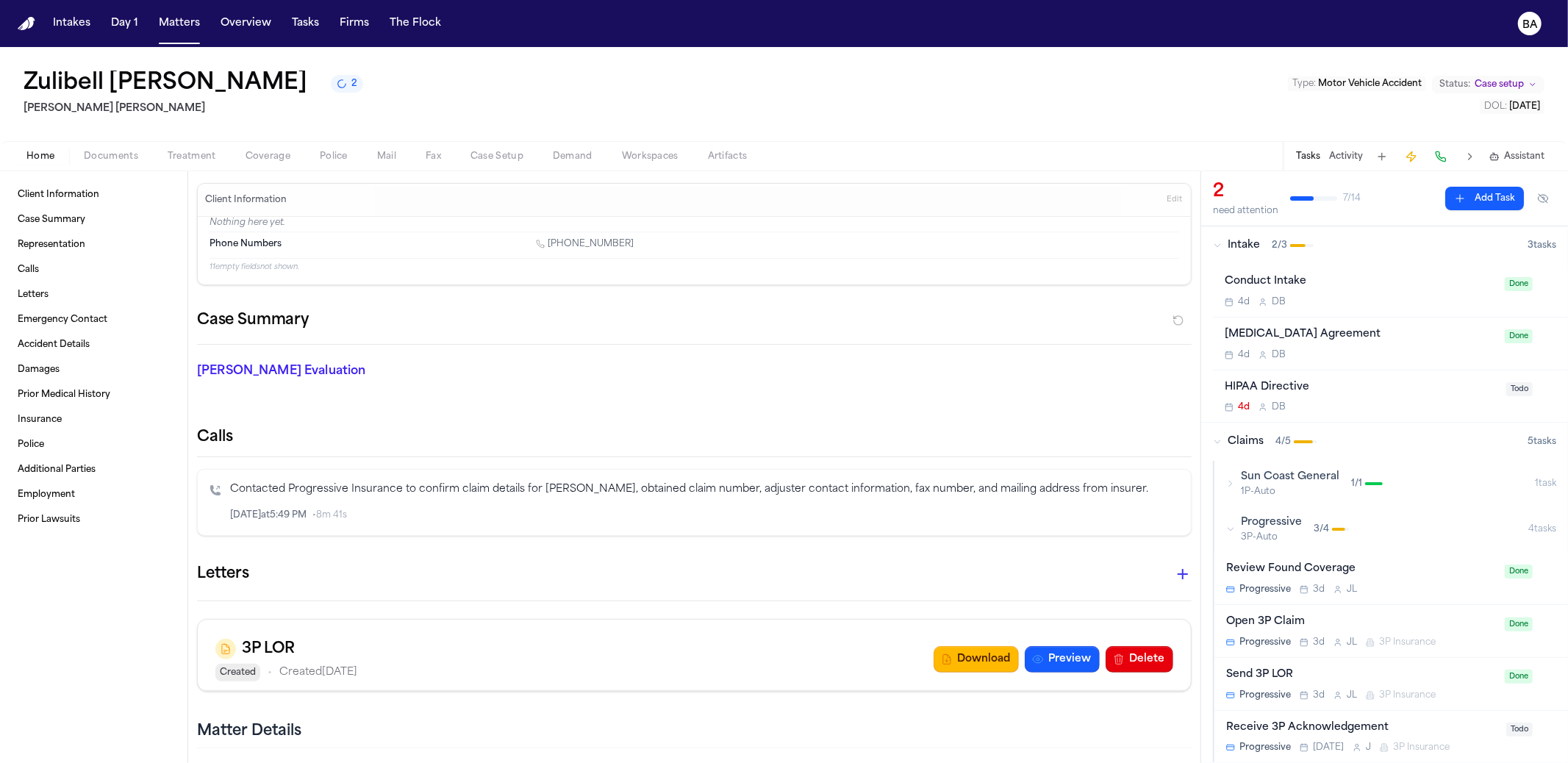
click at [1239, 490] on div "Sun Coast General 1P-Auto 1 / 1" at bounding box center [1381, 484] width 308 height 28
click at [722, 155] on span "Artifacts" at bounding box center [727, 156] width 39 height 12
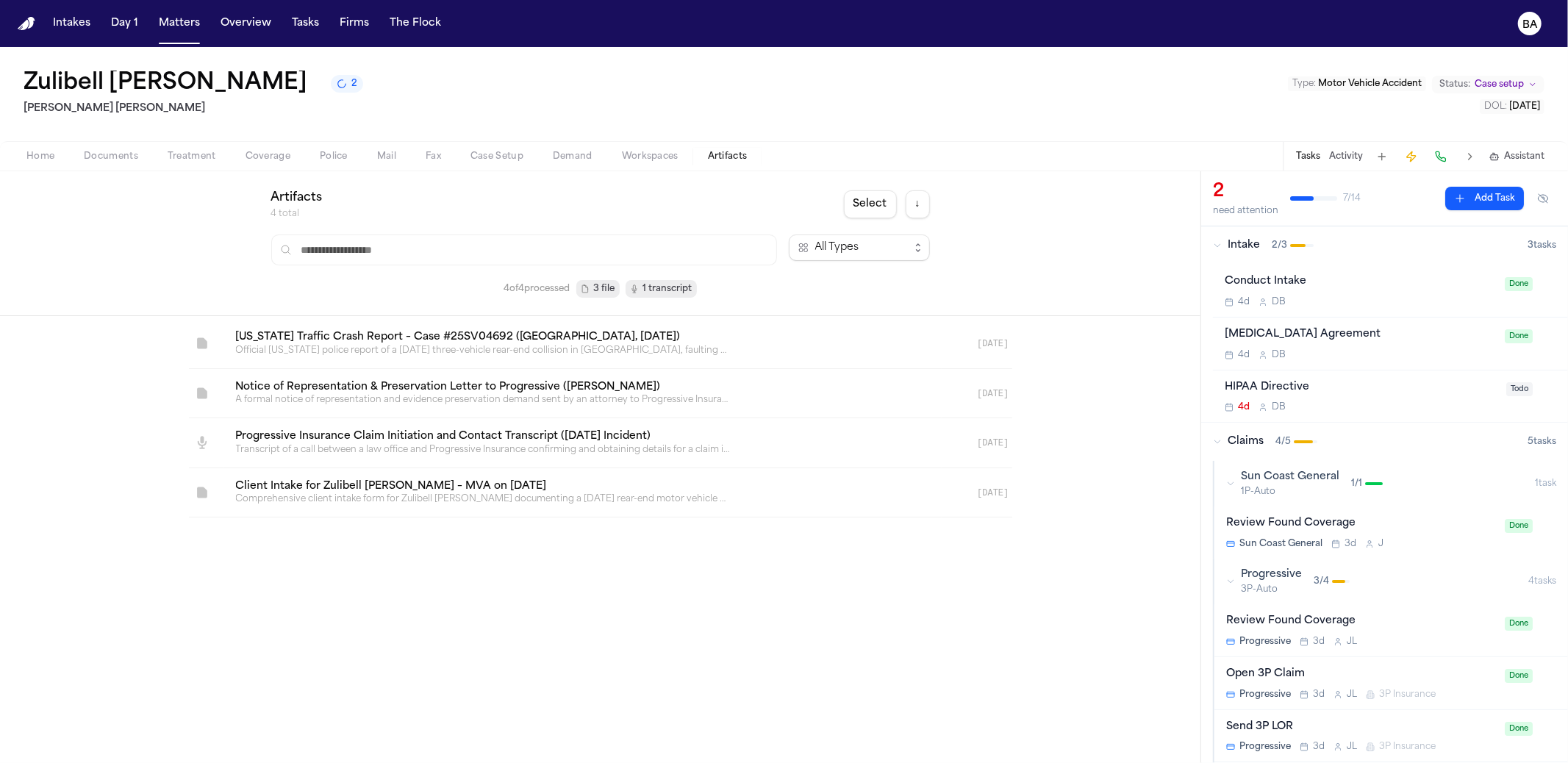
click at [378, 346] on link at bounding box center [583, 344] width 718 height 50
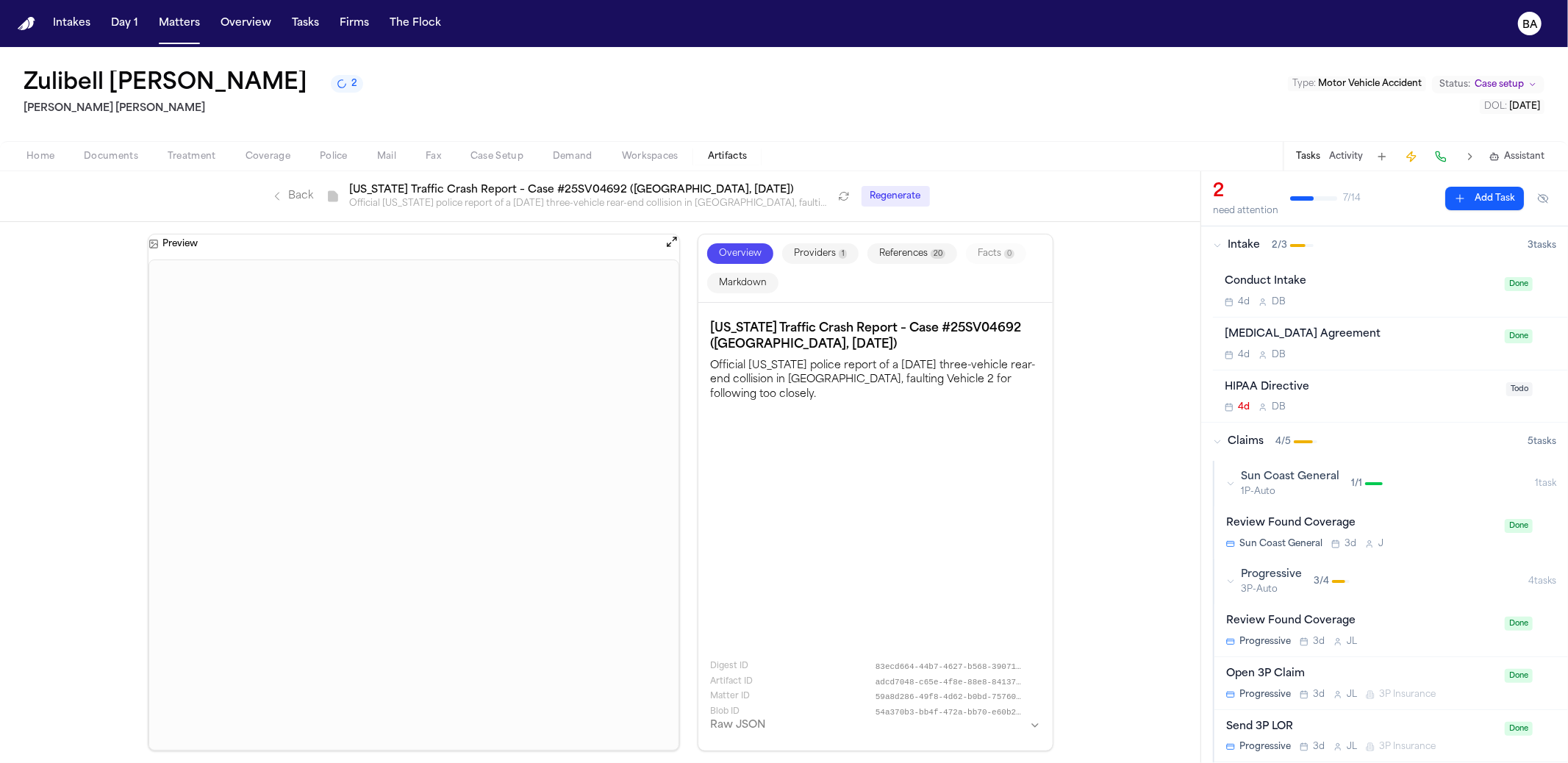
click at [888, 250] on button "References 20" at bounding box center [913, 253] width 90 height 20
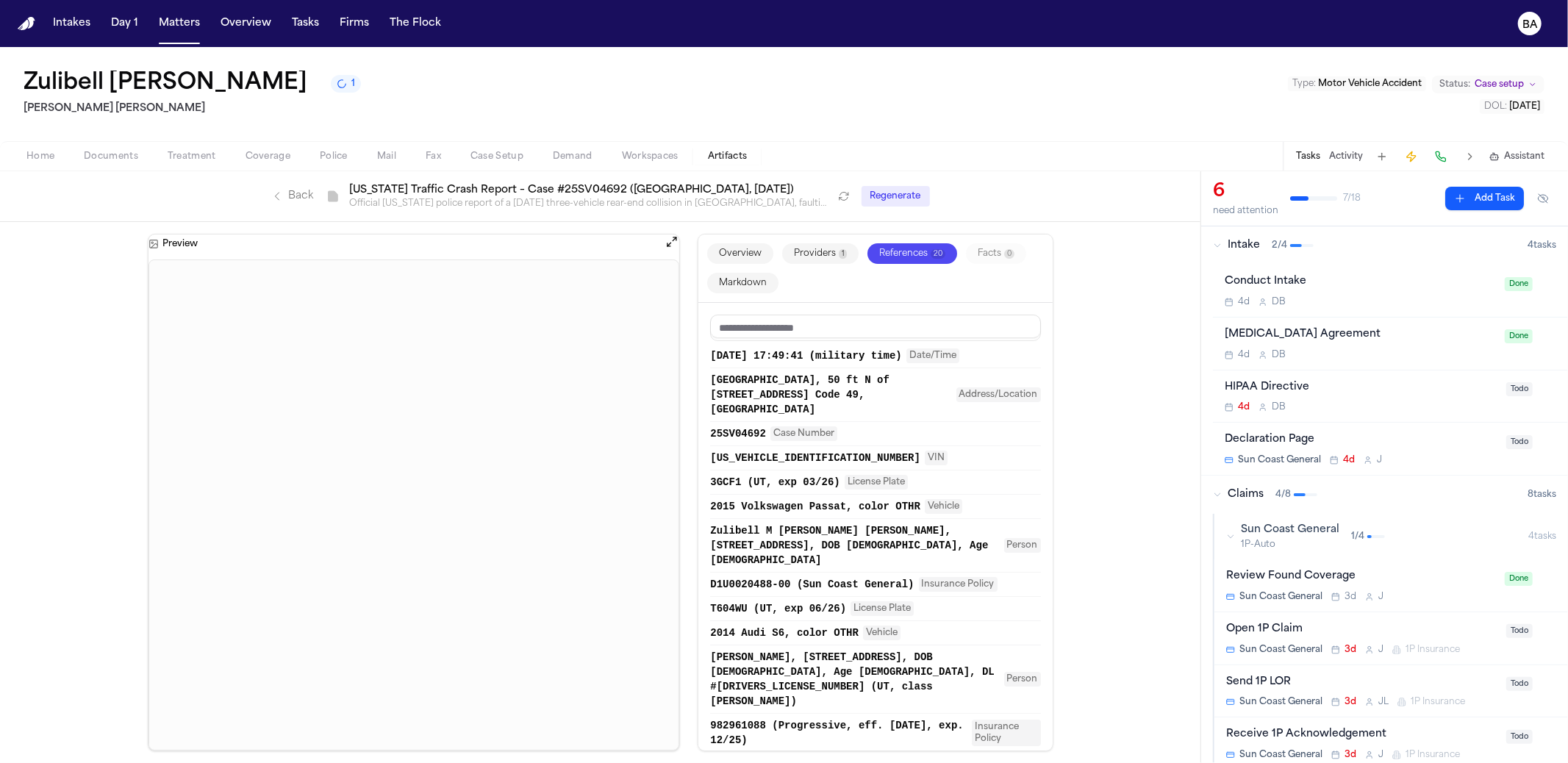
click at [766, 460] on span "[US_VEHICLE_IDENTIFICATION_NUMBER]" at bounding box center [815, 458] width 210 height 15
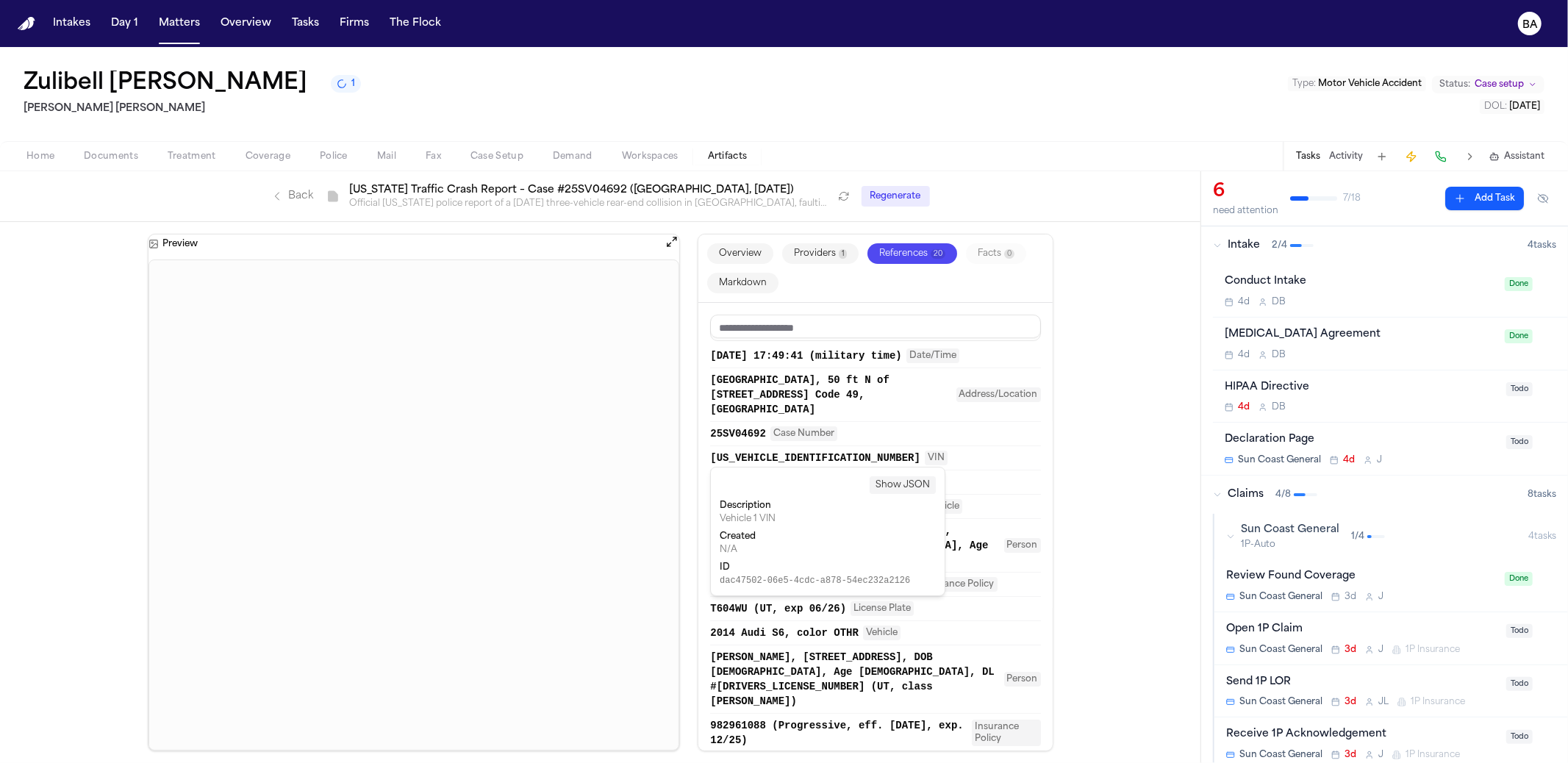
click at [275, 157] on span "Coverage" at bounding box center [267, 156] width 45 height 12
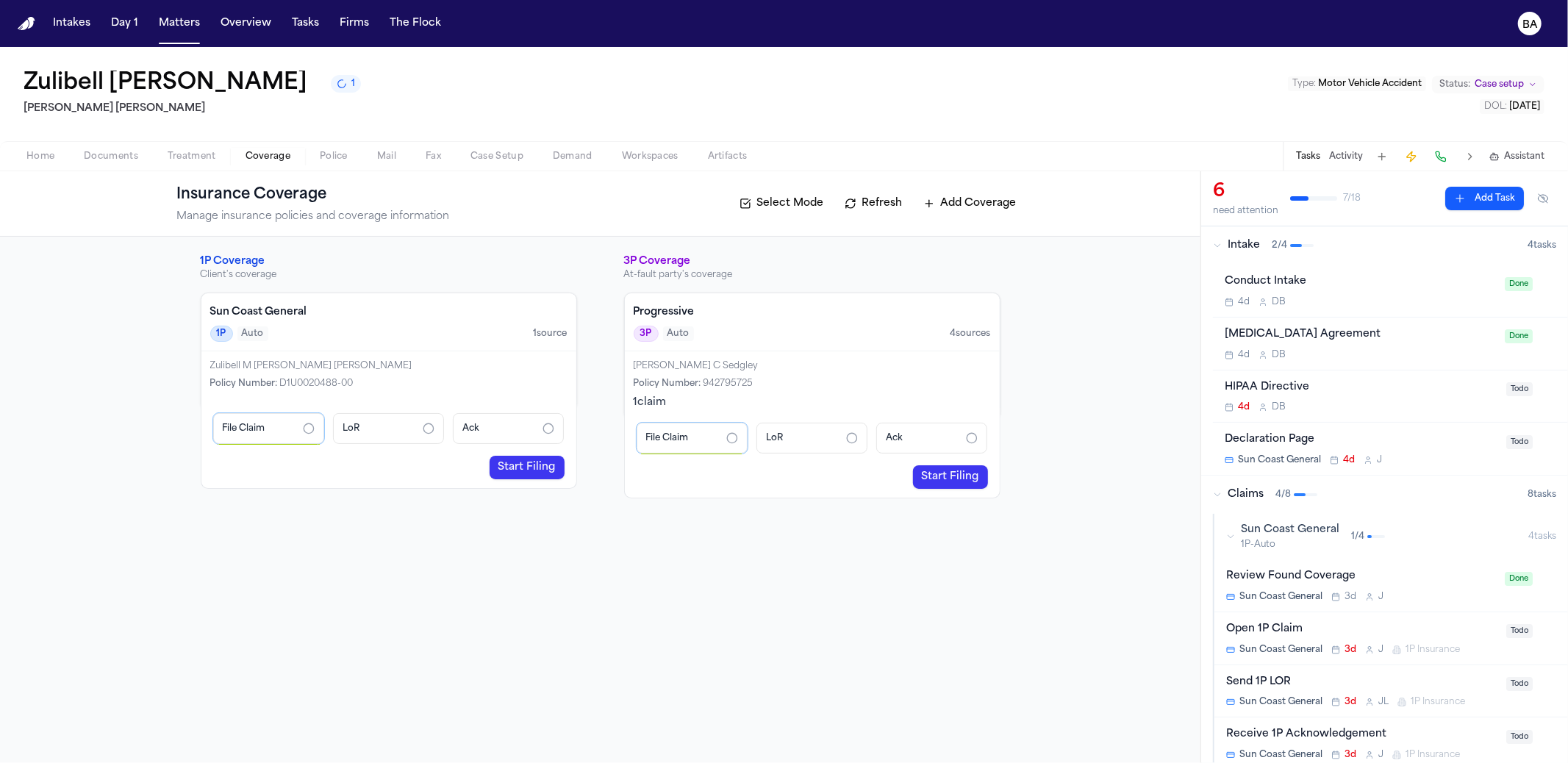
click at [414, 315] on h4 "Sun Coast General" at bounding box center [388, 312] width 357 height 15
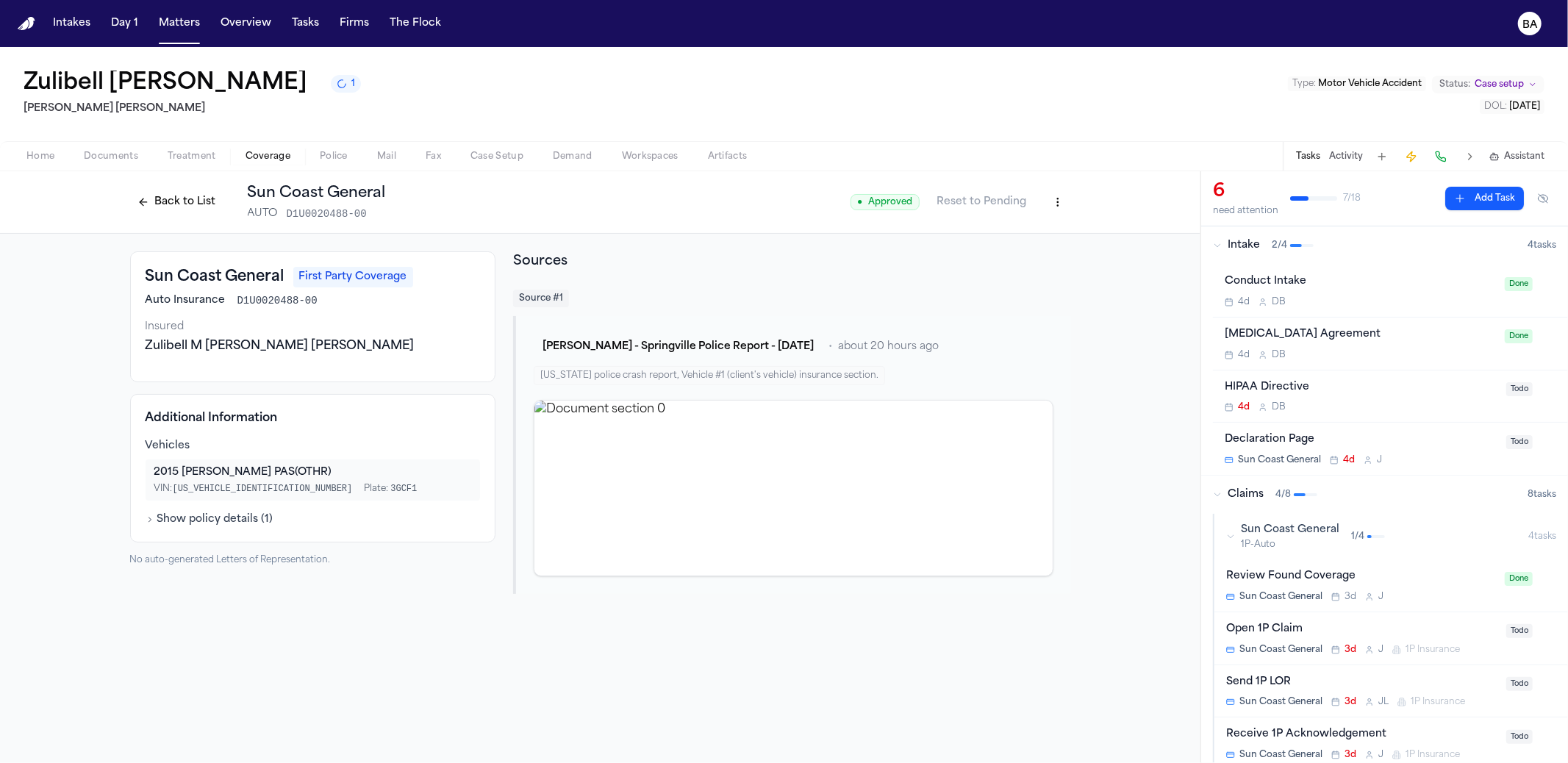
click at [180, 208] on button "Back to List" at bounding box center [177, 202] width 94 height 24
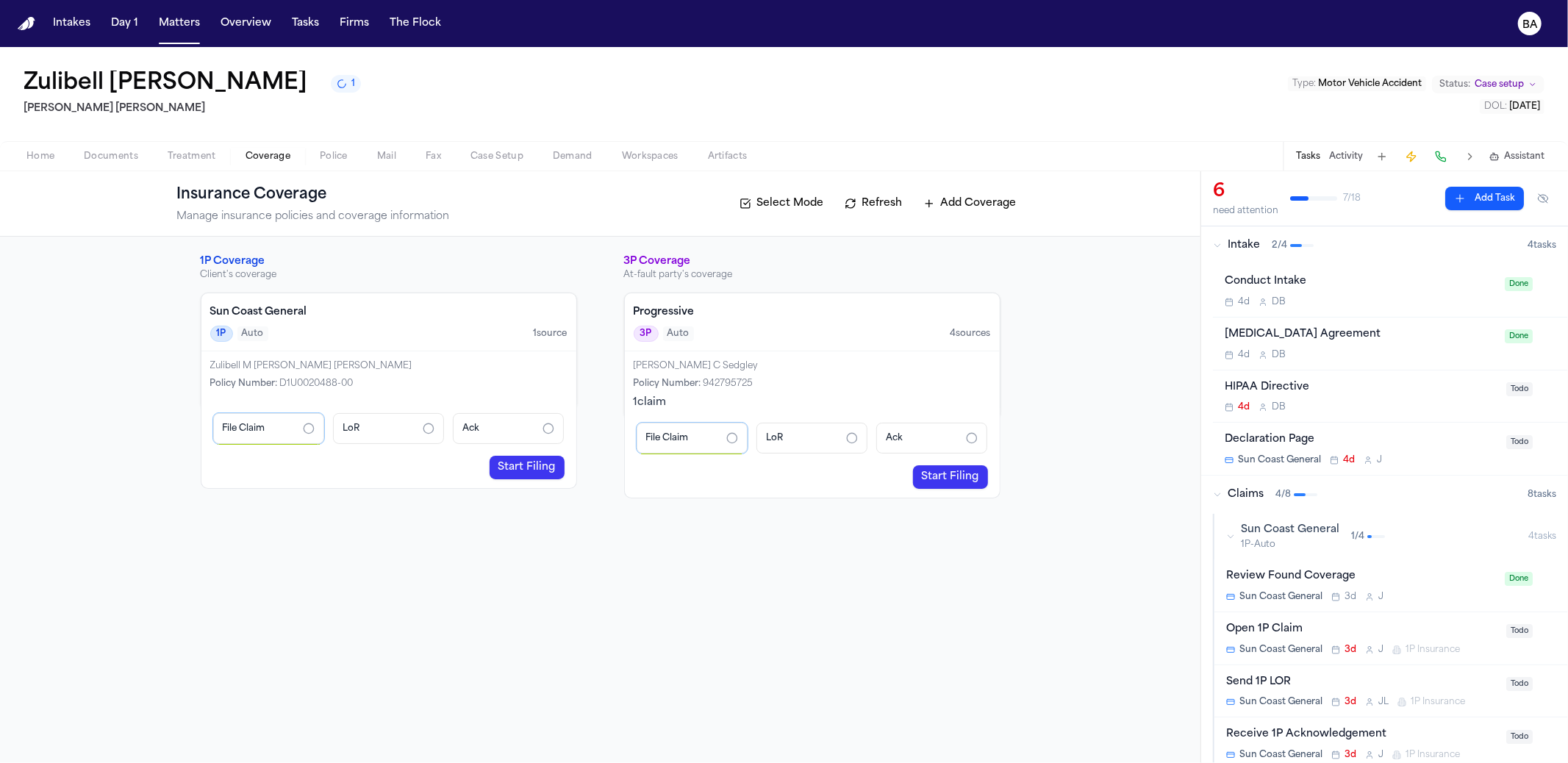
click at [310, 324] on div "Sun Coast General 1P Auto 1 source" at bounding box center [388, 322] width 375 height 58
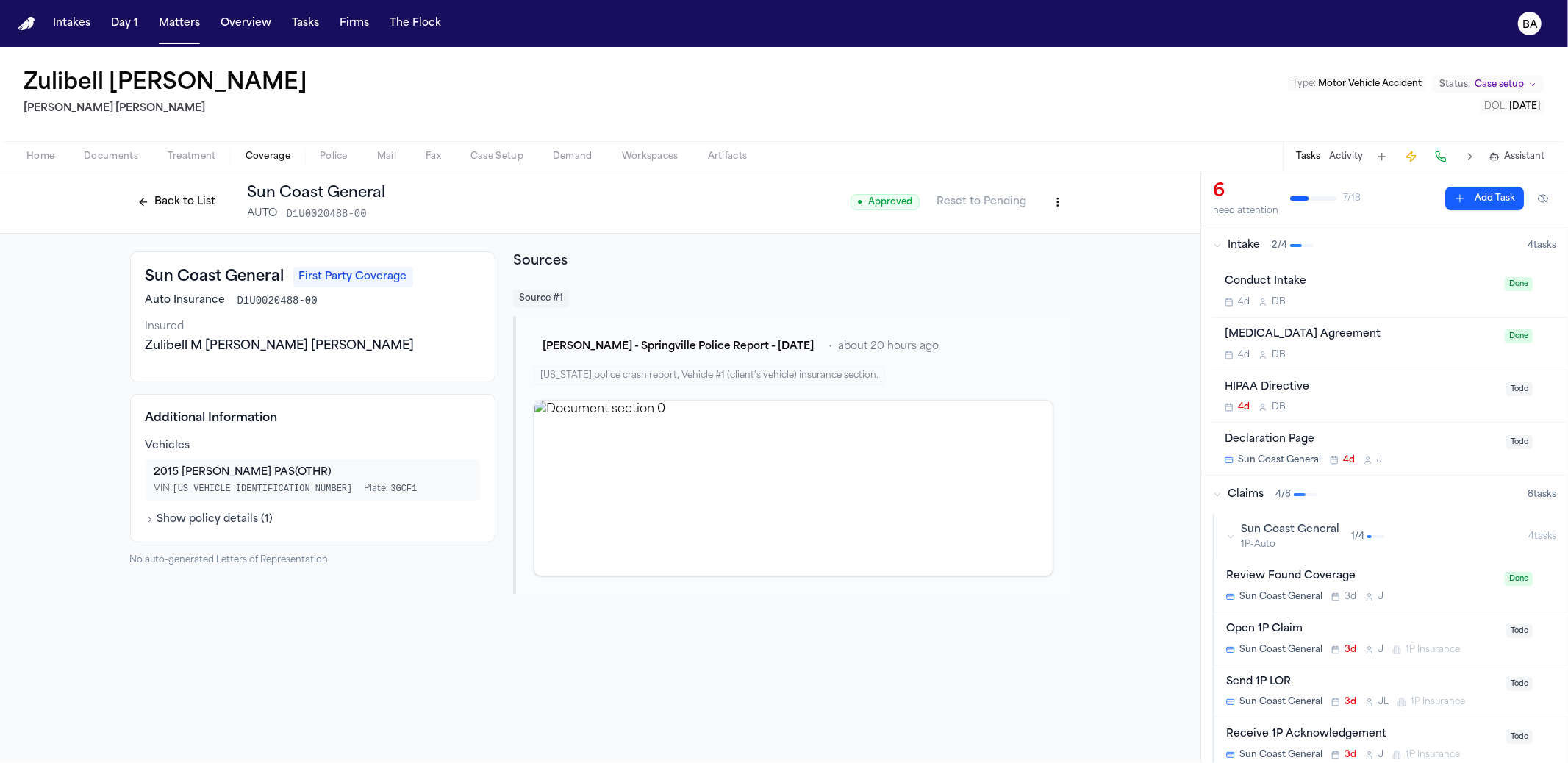
click at [193, 204] on button "Back to List" at bounding box center [177, 202] width 94 height 24
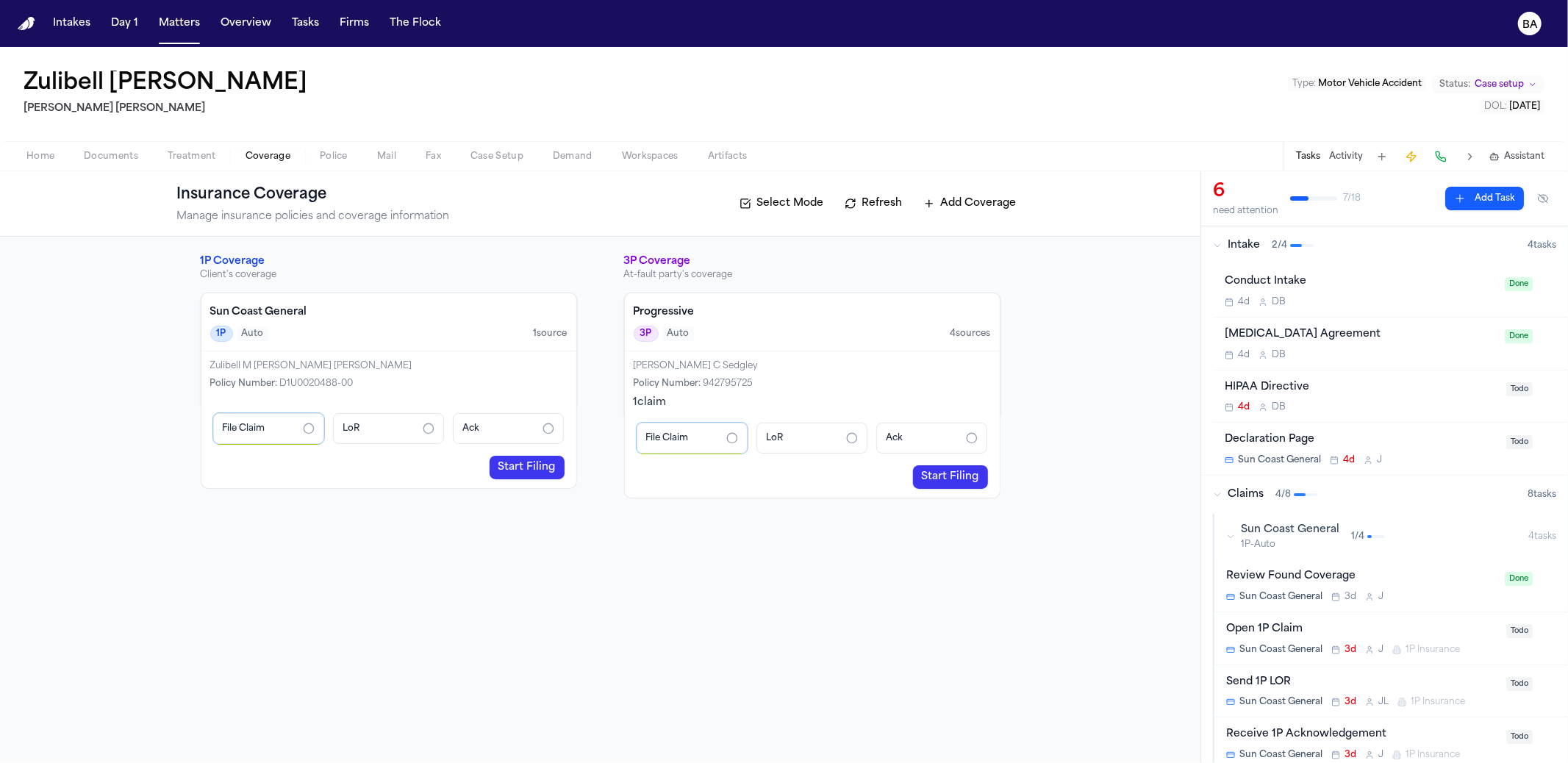
click at [535, 468] on link "Start Filing" at bounding box center [527, 468] width 75 height 24
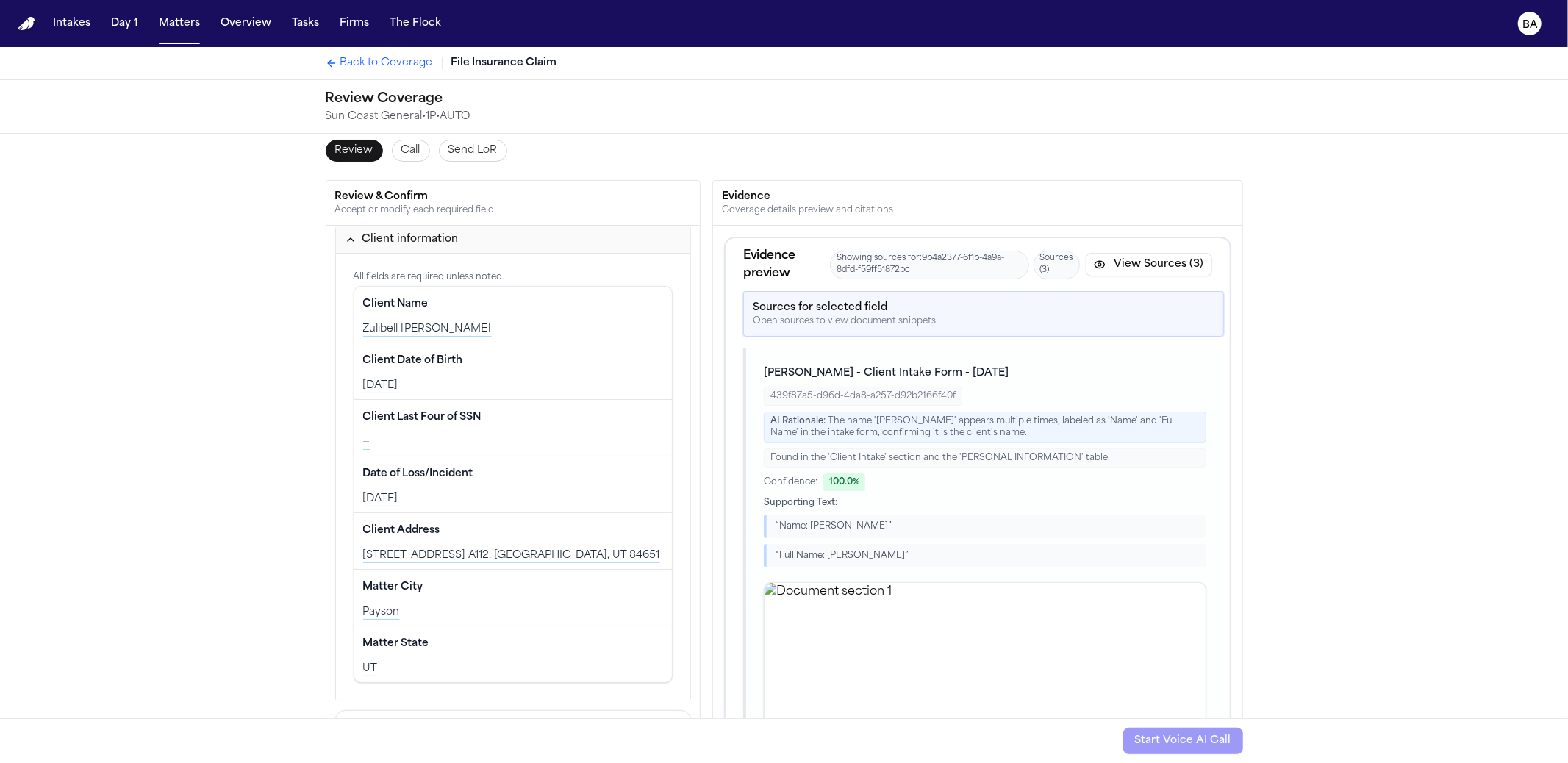
click at [407, 150] on span "Call" at bounding box center [410, 151] width 19 height 15
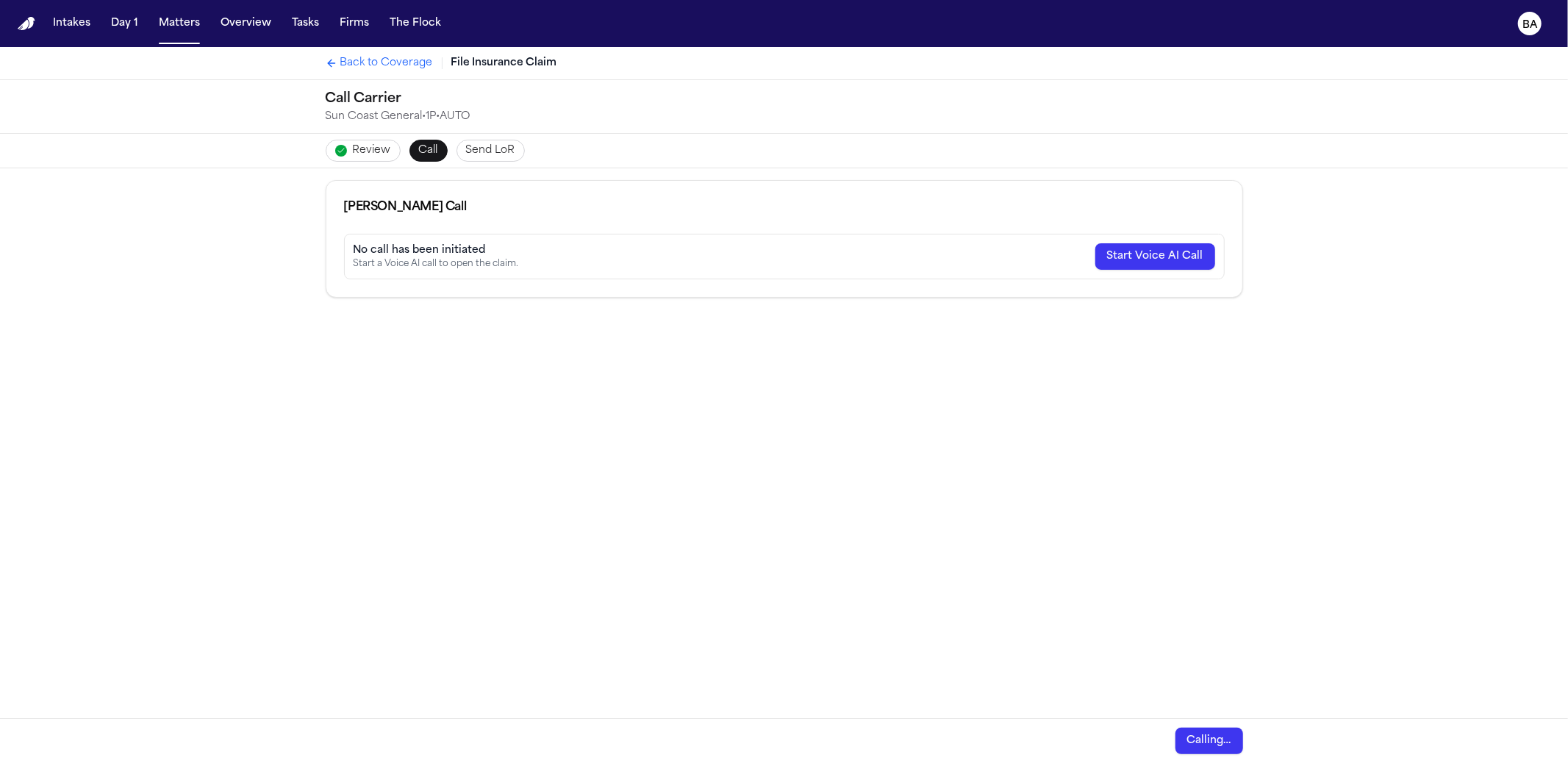
click at [474, 150] on span "Send LoR" at bounding box center [491, 151] width 50 height 15
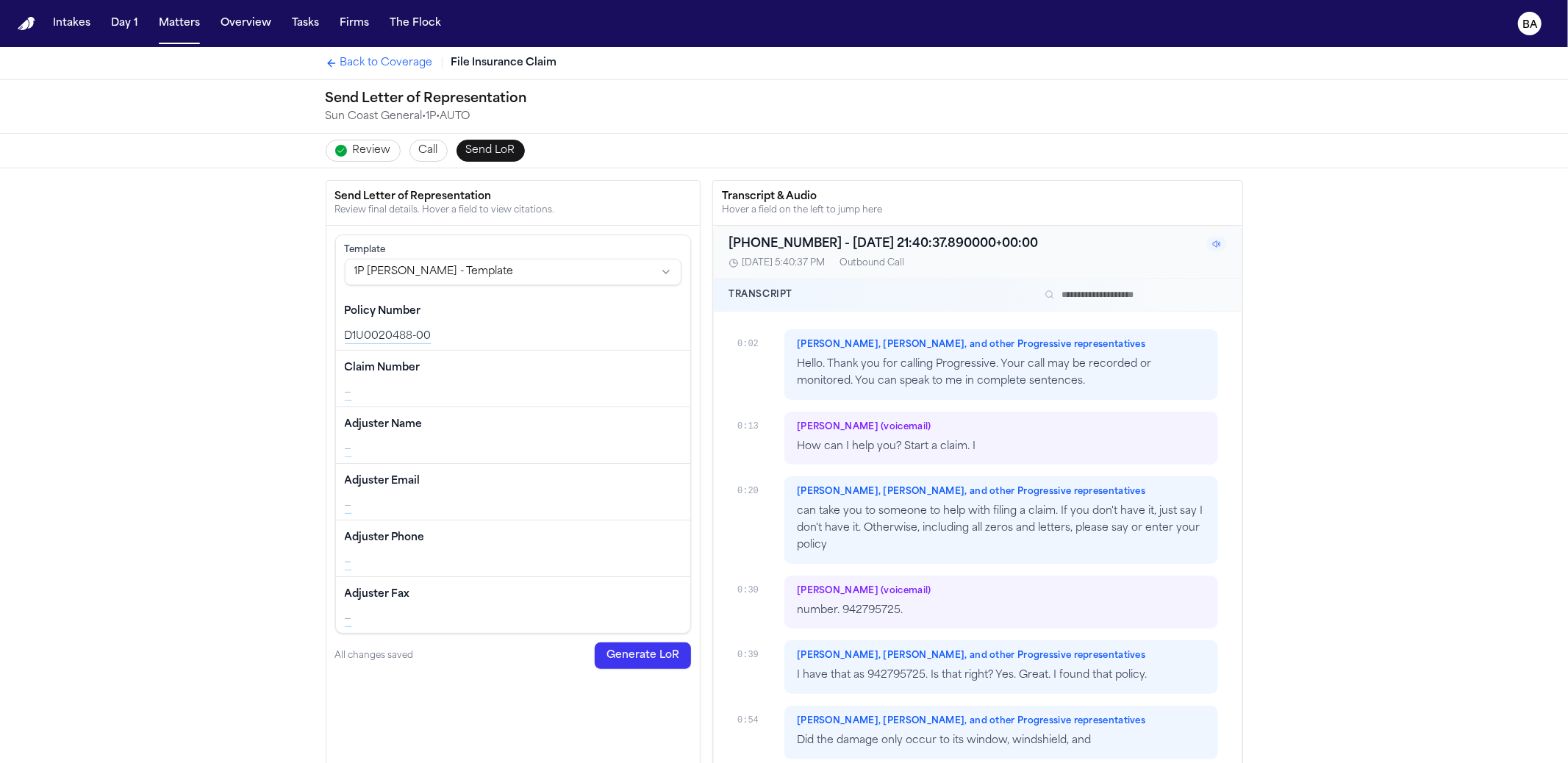
click at [779, 196] on div "Transcript & Audio" at bounding box center [977, 197] width 511 height 15
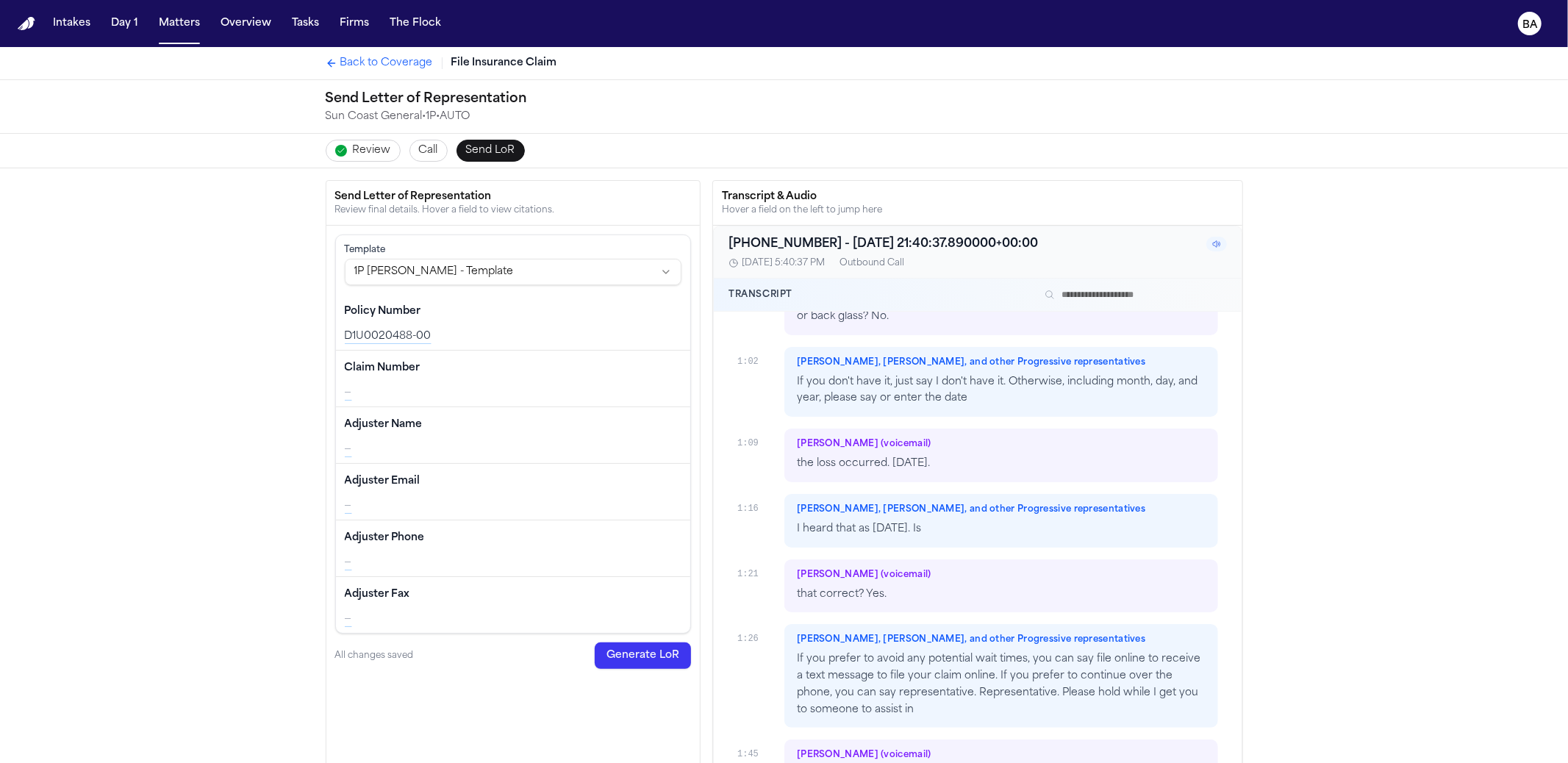
click at [376, 151] on span "Review" at bounding box center [372, 151] width 39 height 15
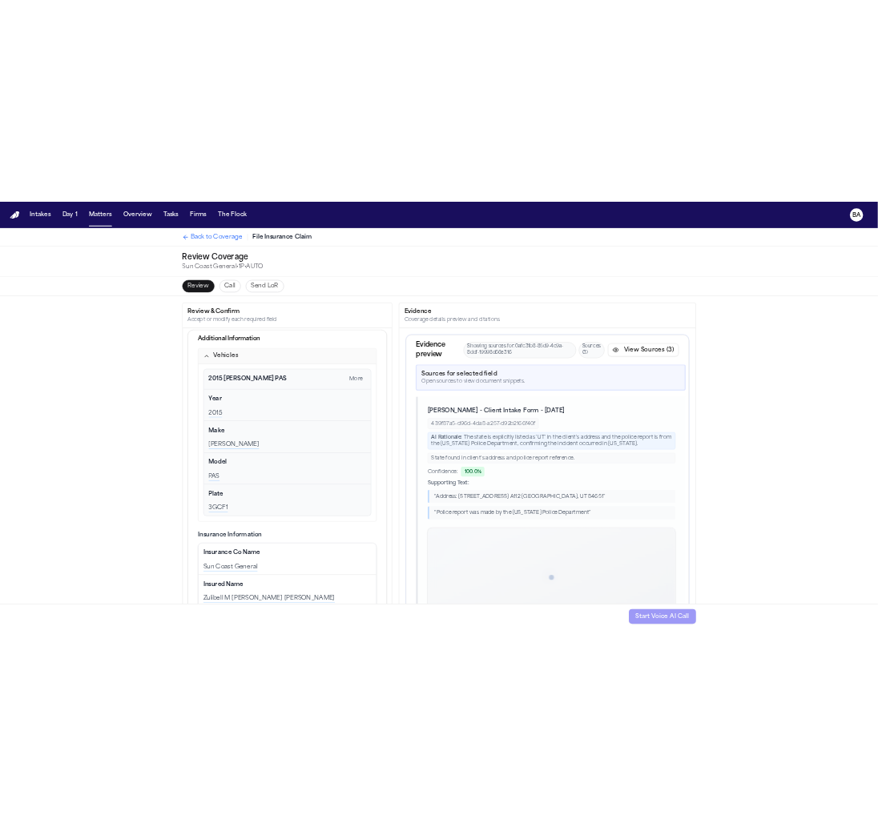
scroll to position [589, 0]
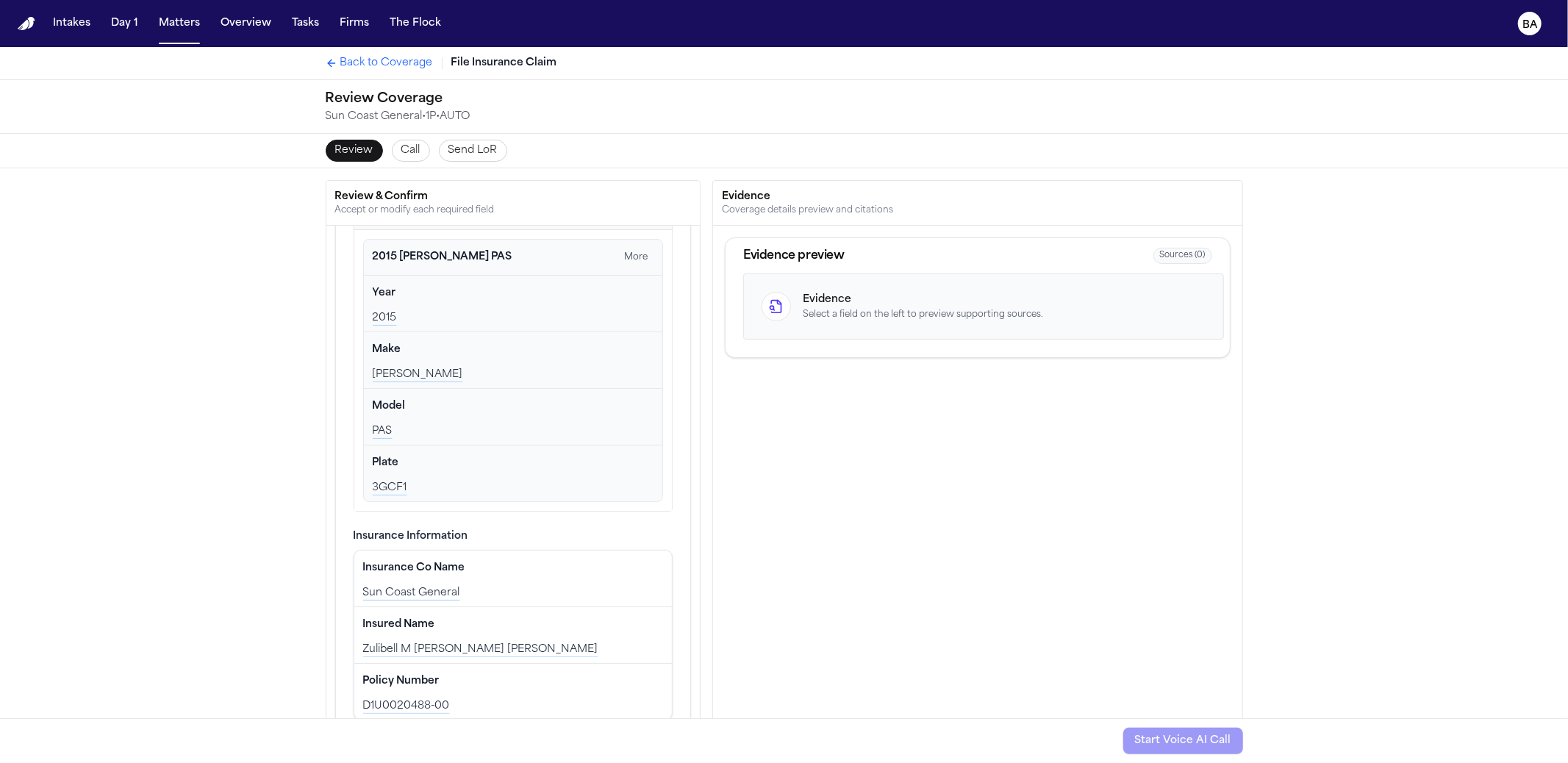
click at [401, 152] on span "Call" at bounding box center [410, 151] width 19 height 15
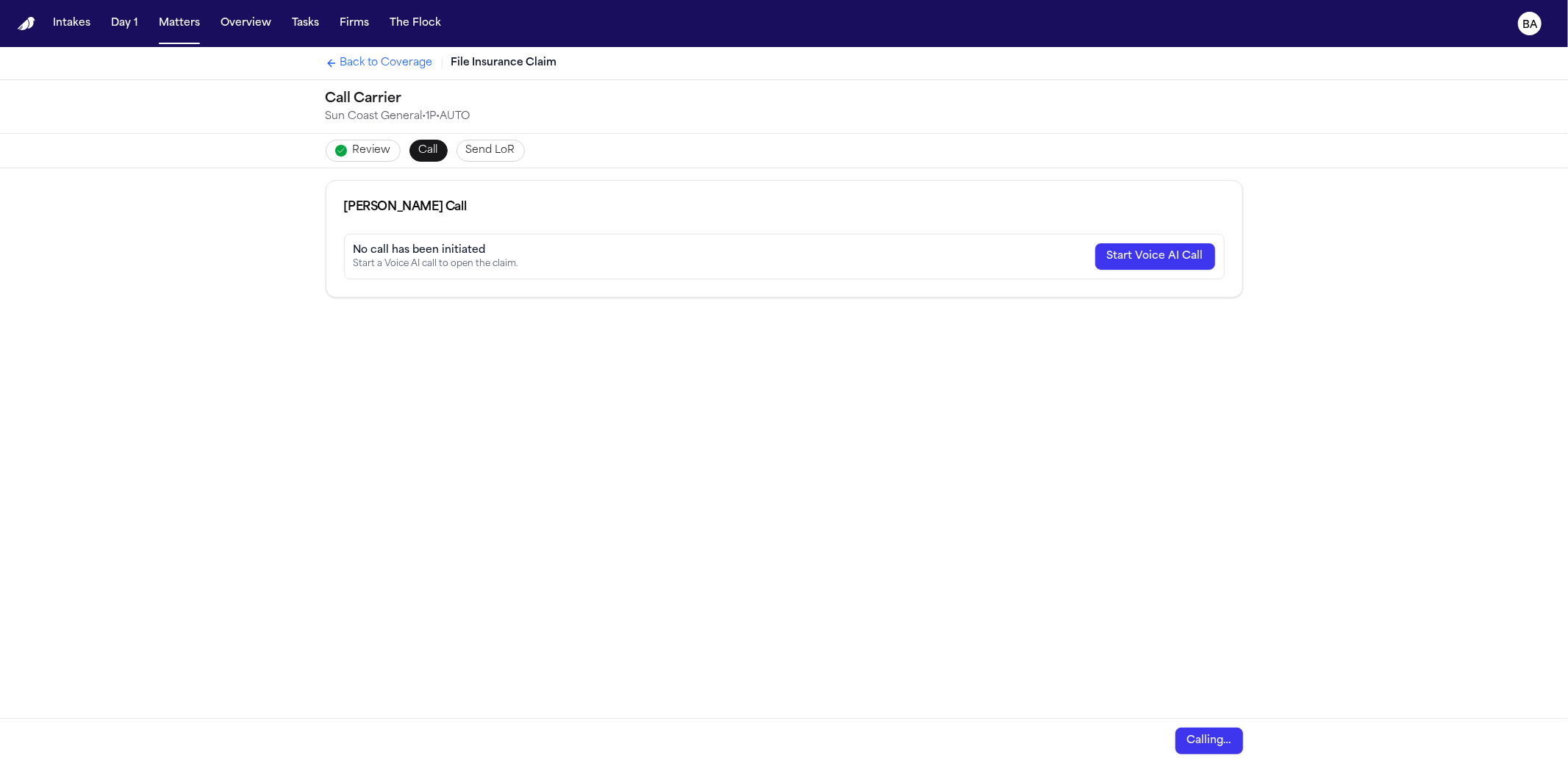
click at [1139, 261] on button "Start Voice AI Call" at bounding box center [1155, 256] width 120 height 27
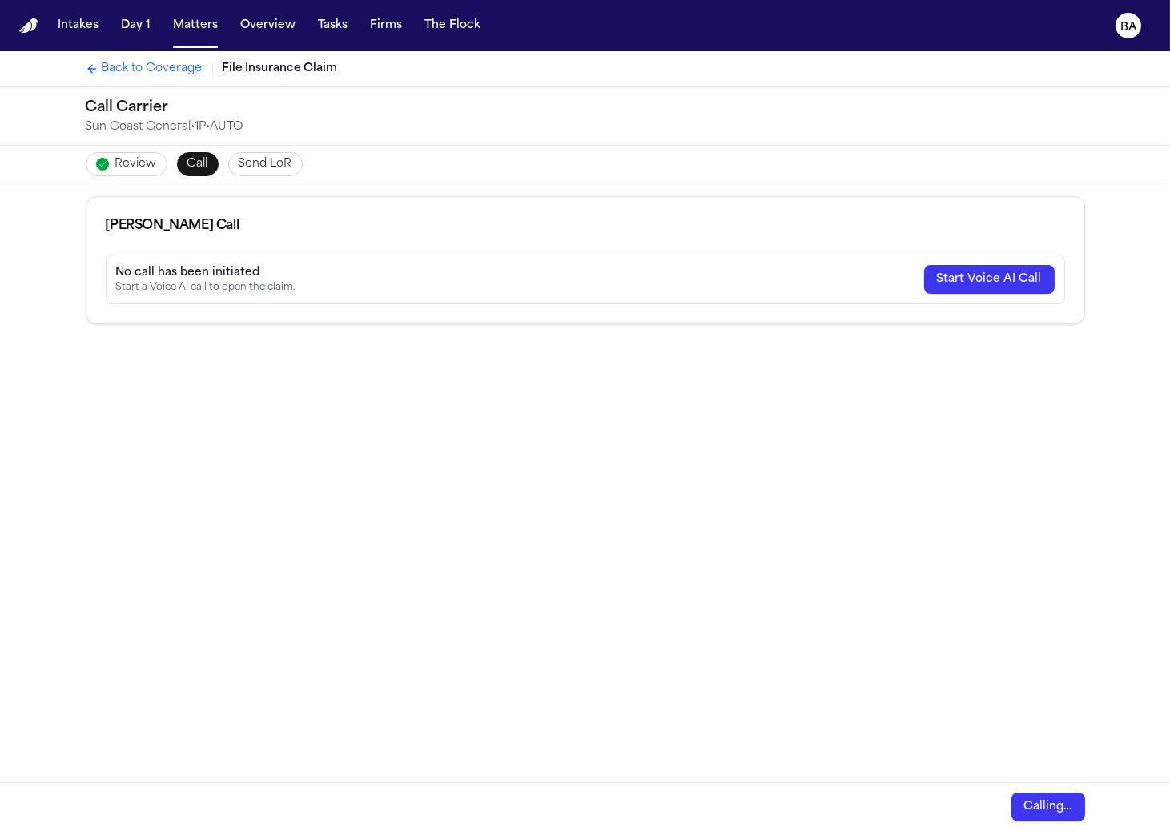
click at [127, 156] on span "Review" at bounding box center [136, 164] width 42 height 16
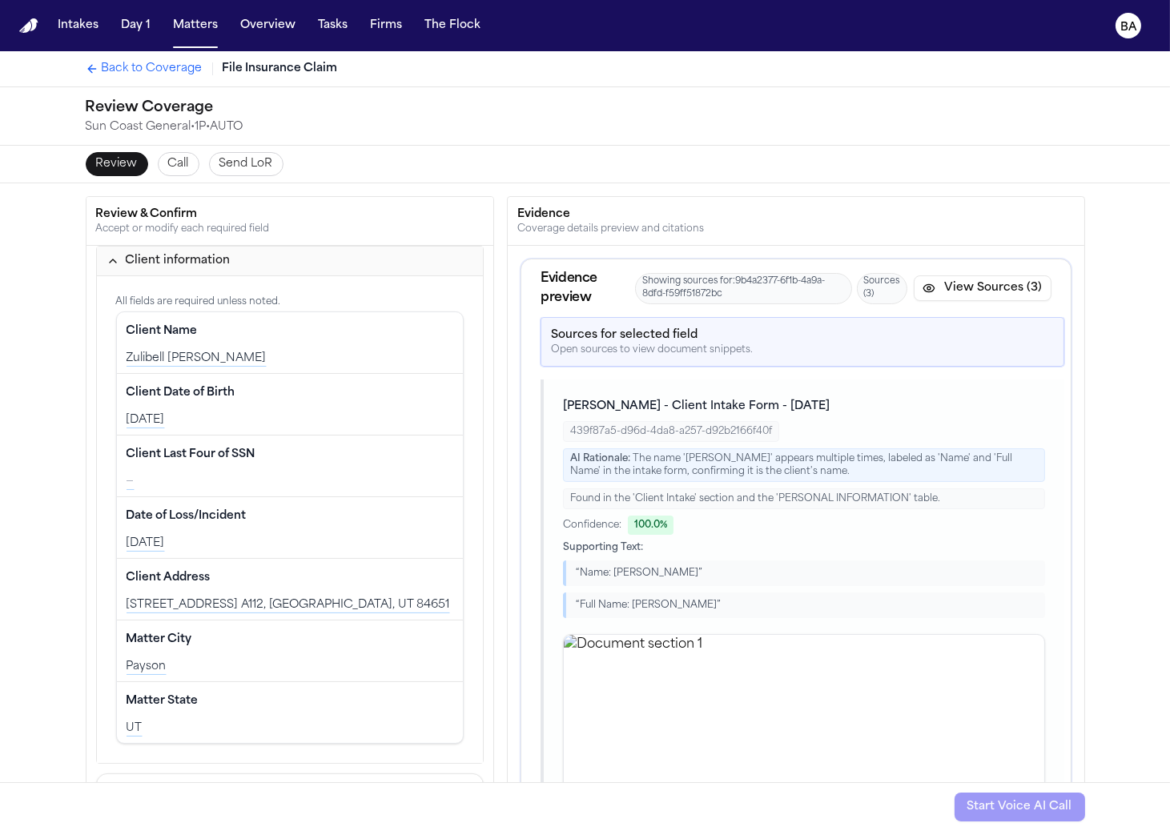
click at [123, 67] on span "Back to Coverage" at bounding box center [152, 69] width 101 height 16
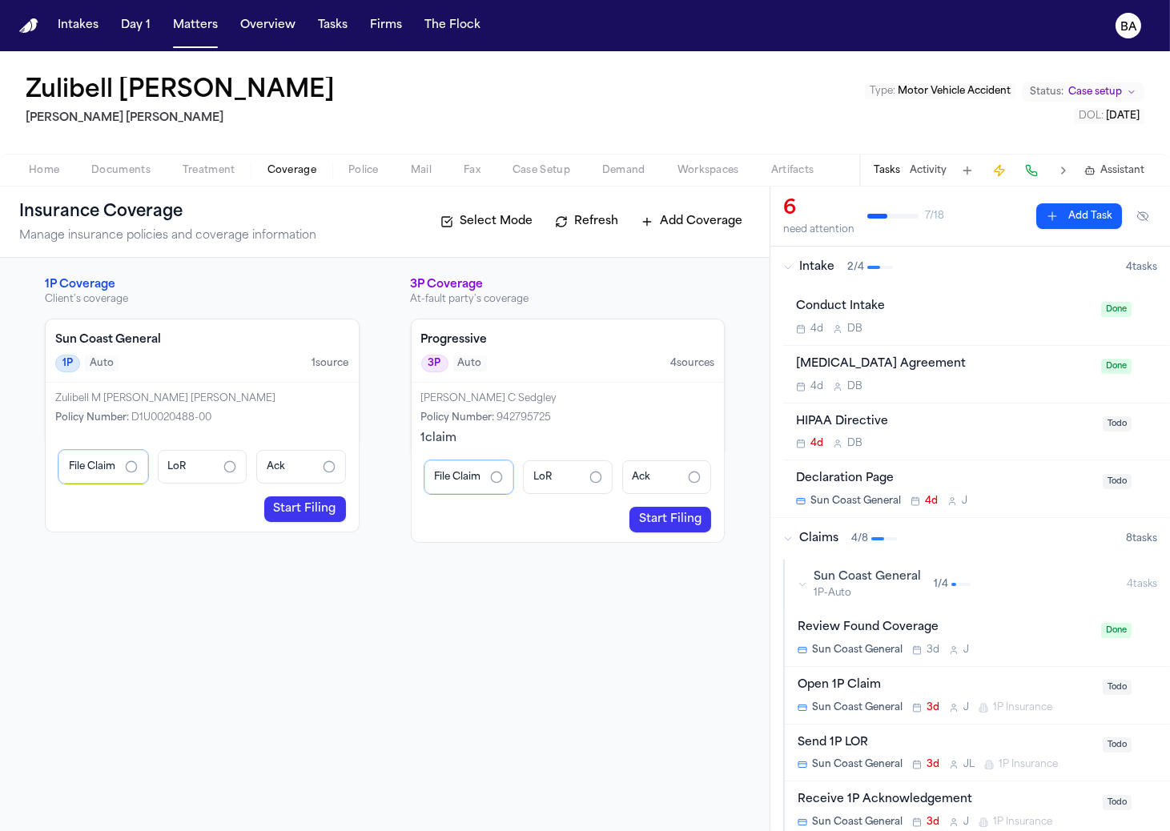
click at [65, 161] on button "Home" at bounding box center [44, 170] width 62 height 19
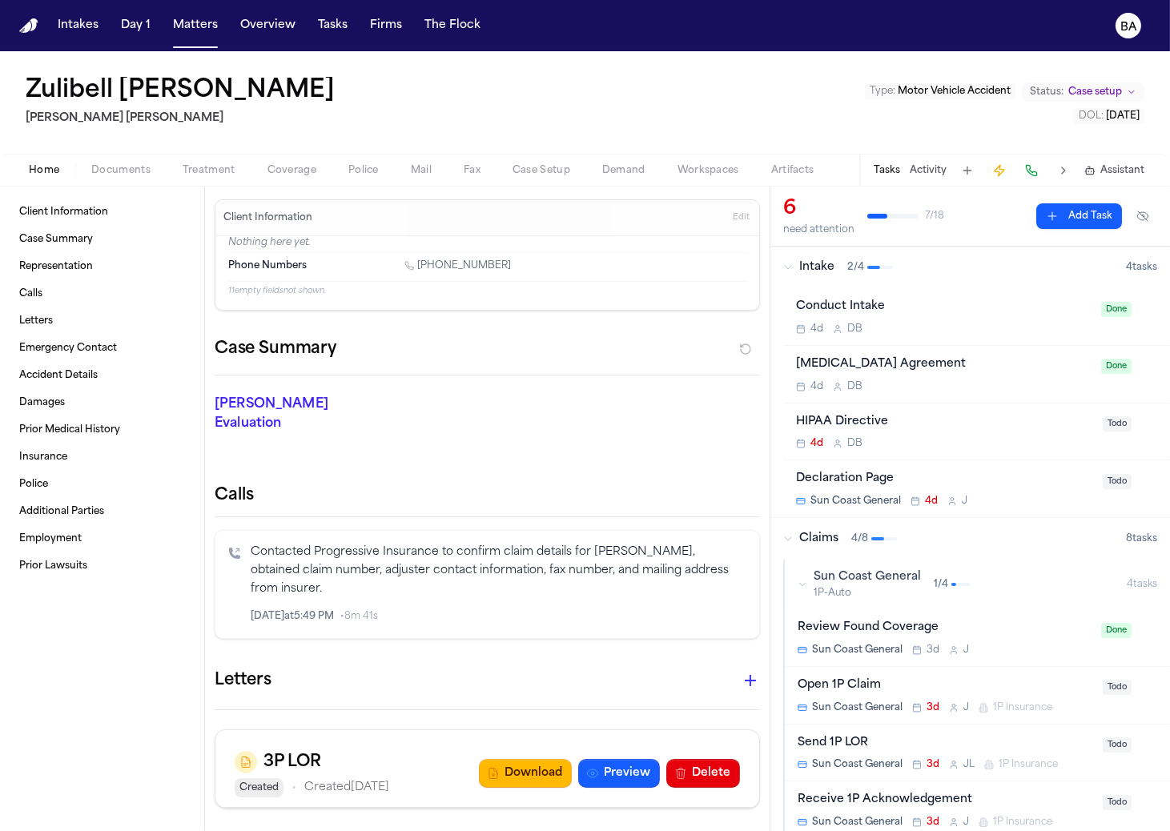
click at [733, 215] on span "Edit" at bounding box center [741, 217] width 17 height 11
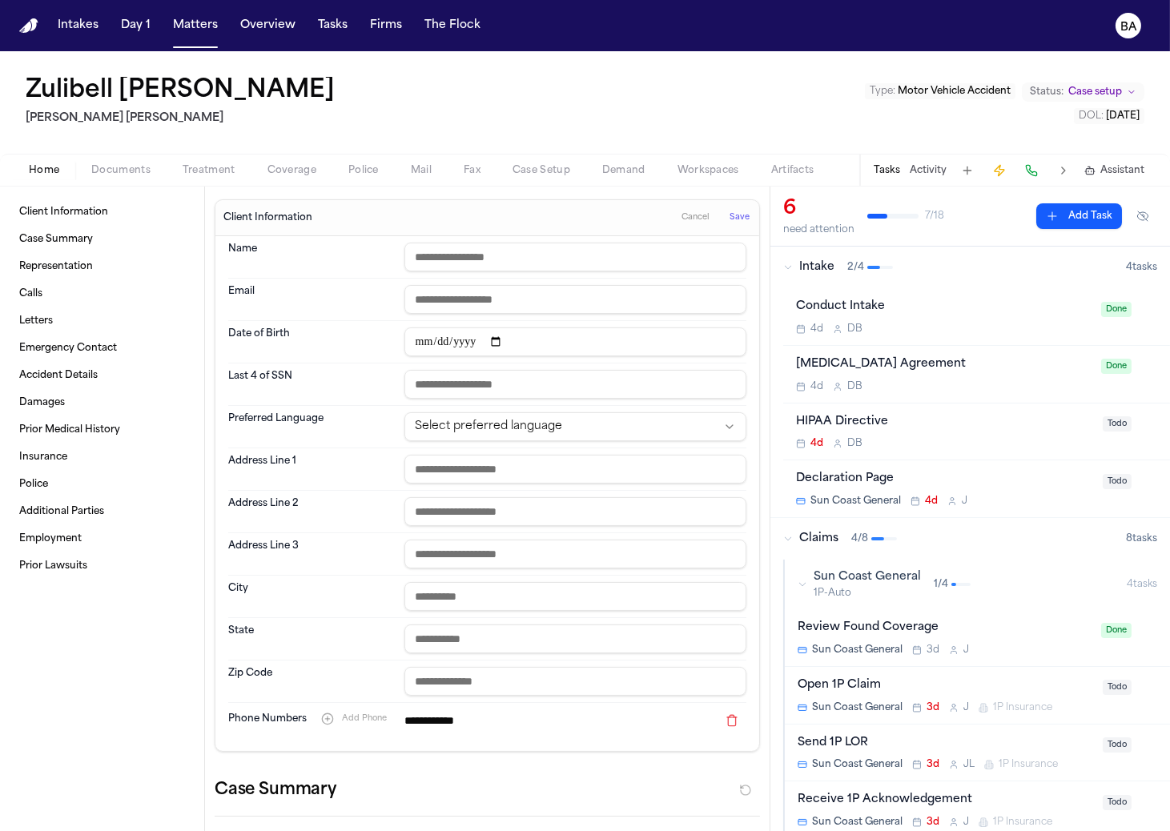
click at [677, 214] on button "Cancel" at bounding box center [696, 218] width 38 height 26
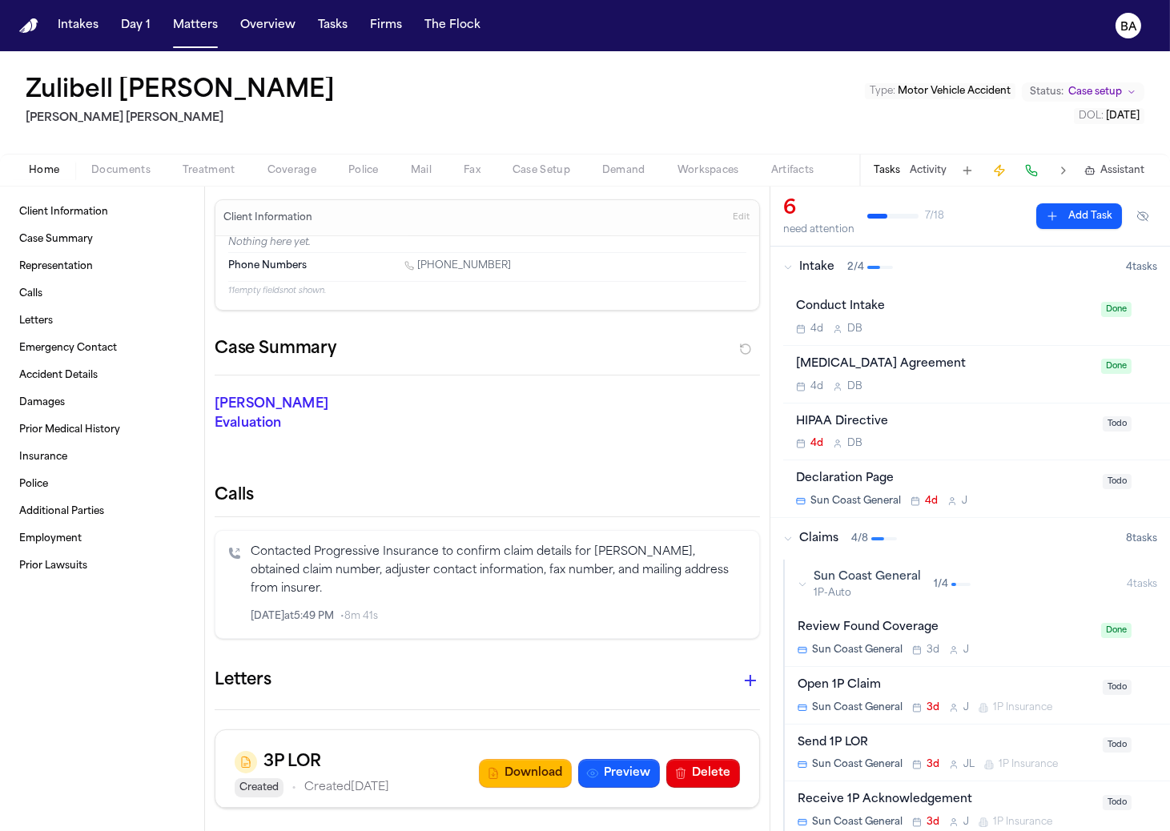
click at [736, 217] on span "Edit" at bounding box center [741, 217] width 17 height 11
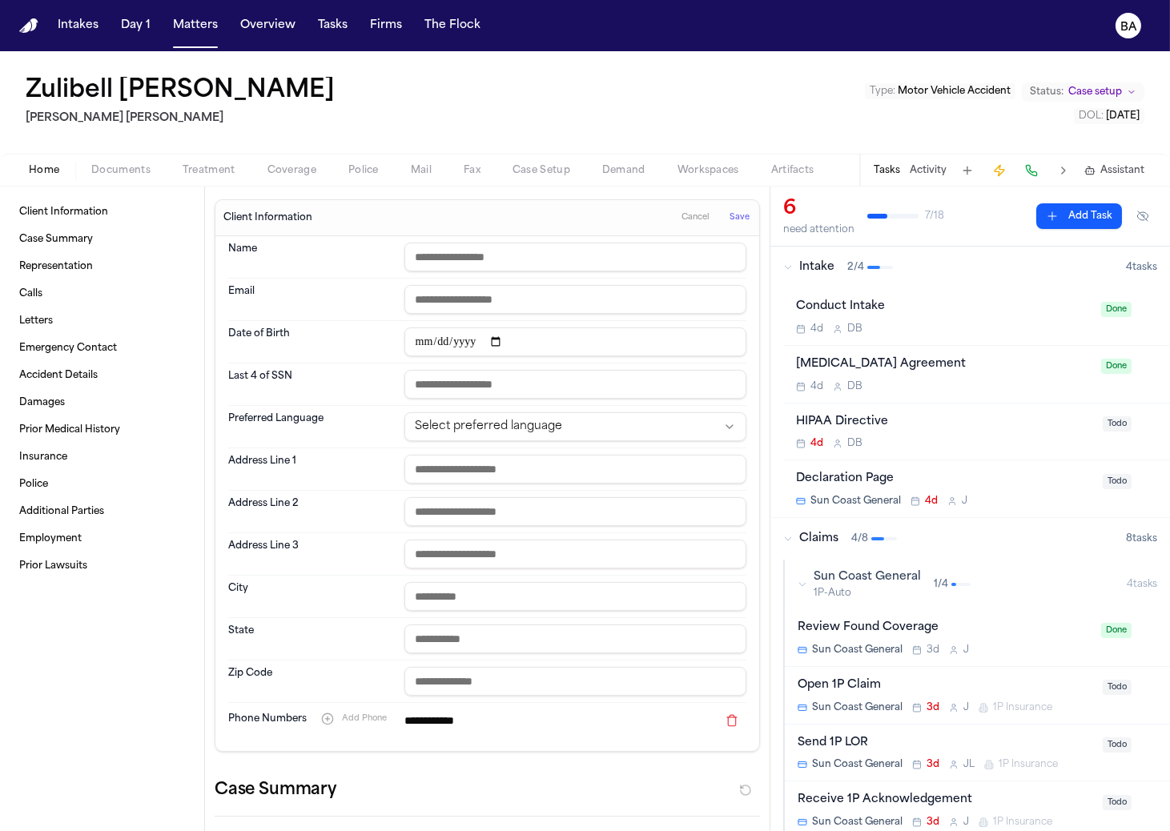
click at [295, 164] on span "Coverage" at bounding box center [291, 170] width 49 height 13
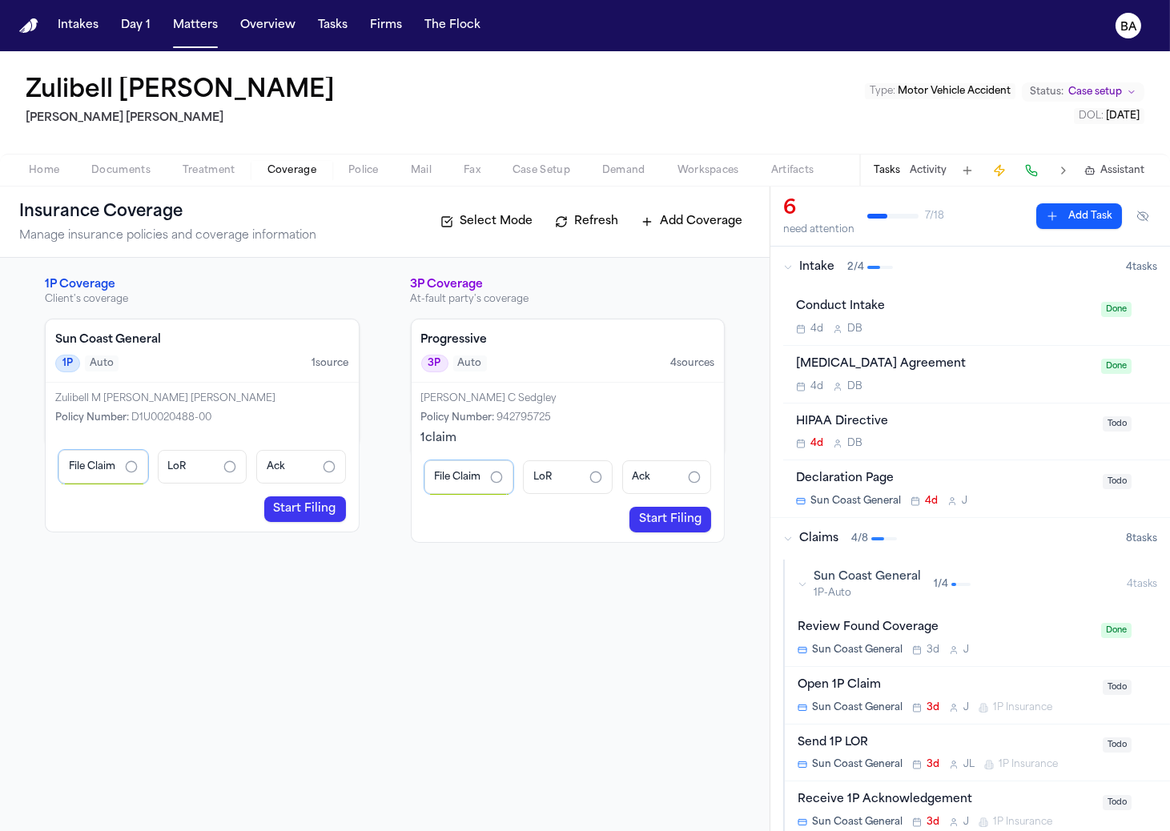
click at [297, 505] on link "Start Filing" at bounding box center [305, 510] width 82 height 26
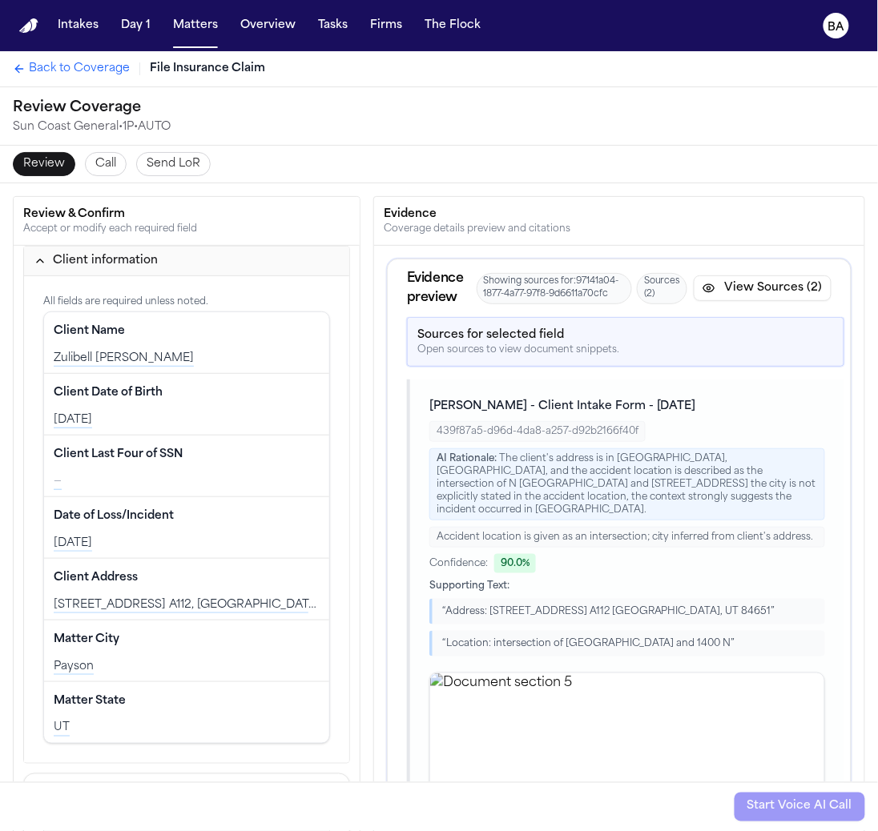
click at [64, 77] on span "Back to Coverage" at bounding box center [79, 69] width 101 height 16
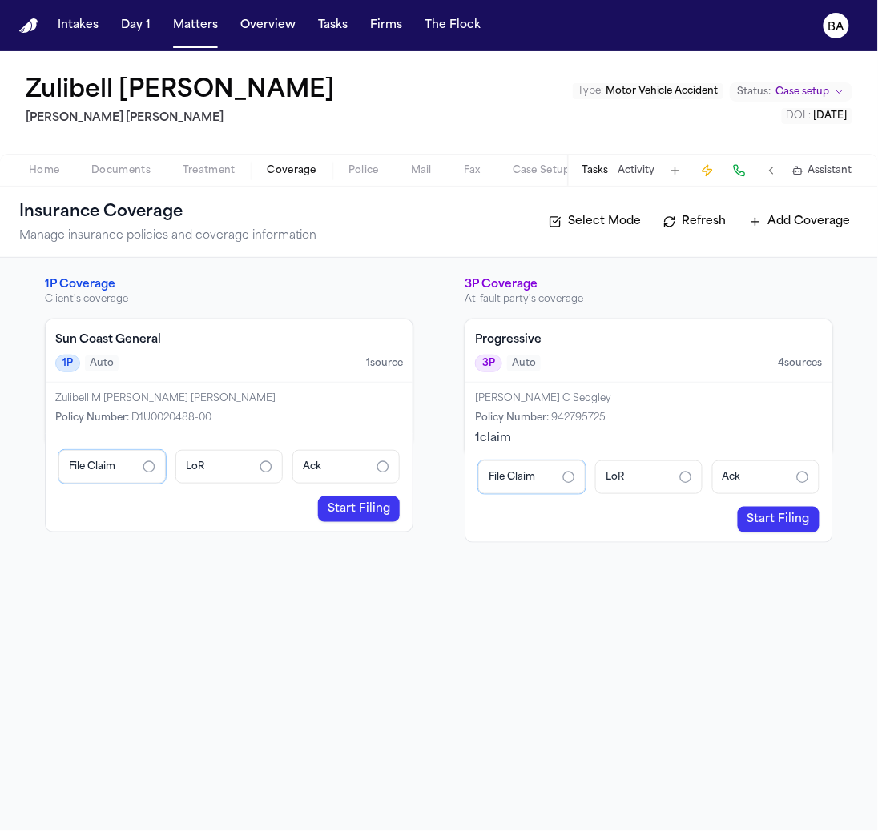
click at [48, 164] on span "Home" at bounding box center [44, 170] width 30 height 13
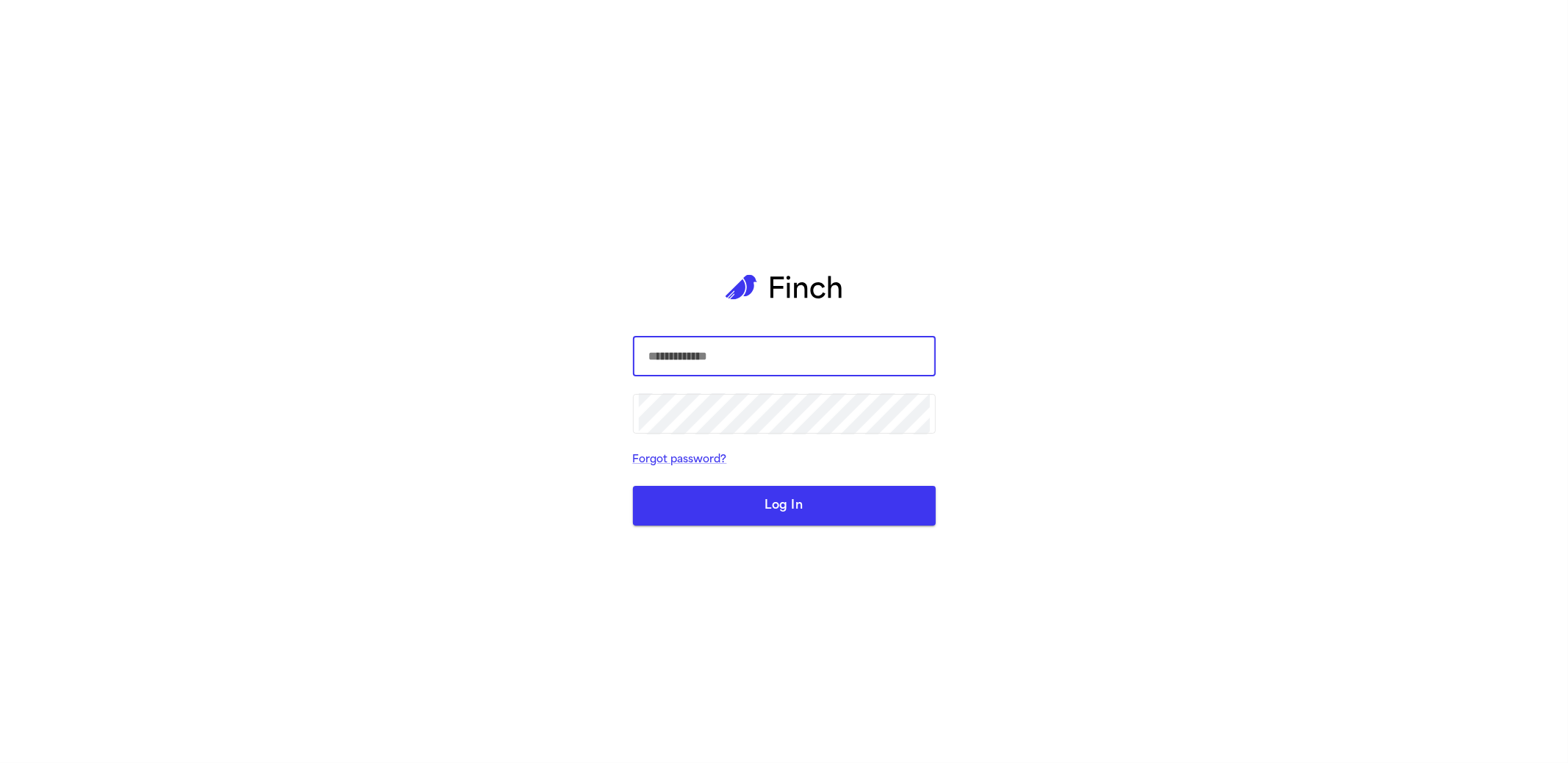
select select "**"
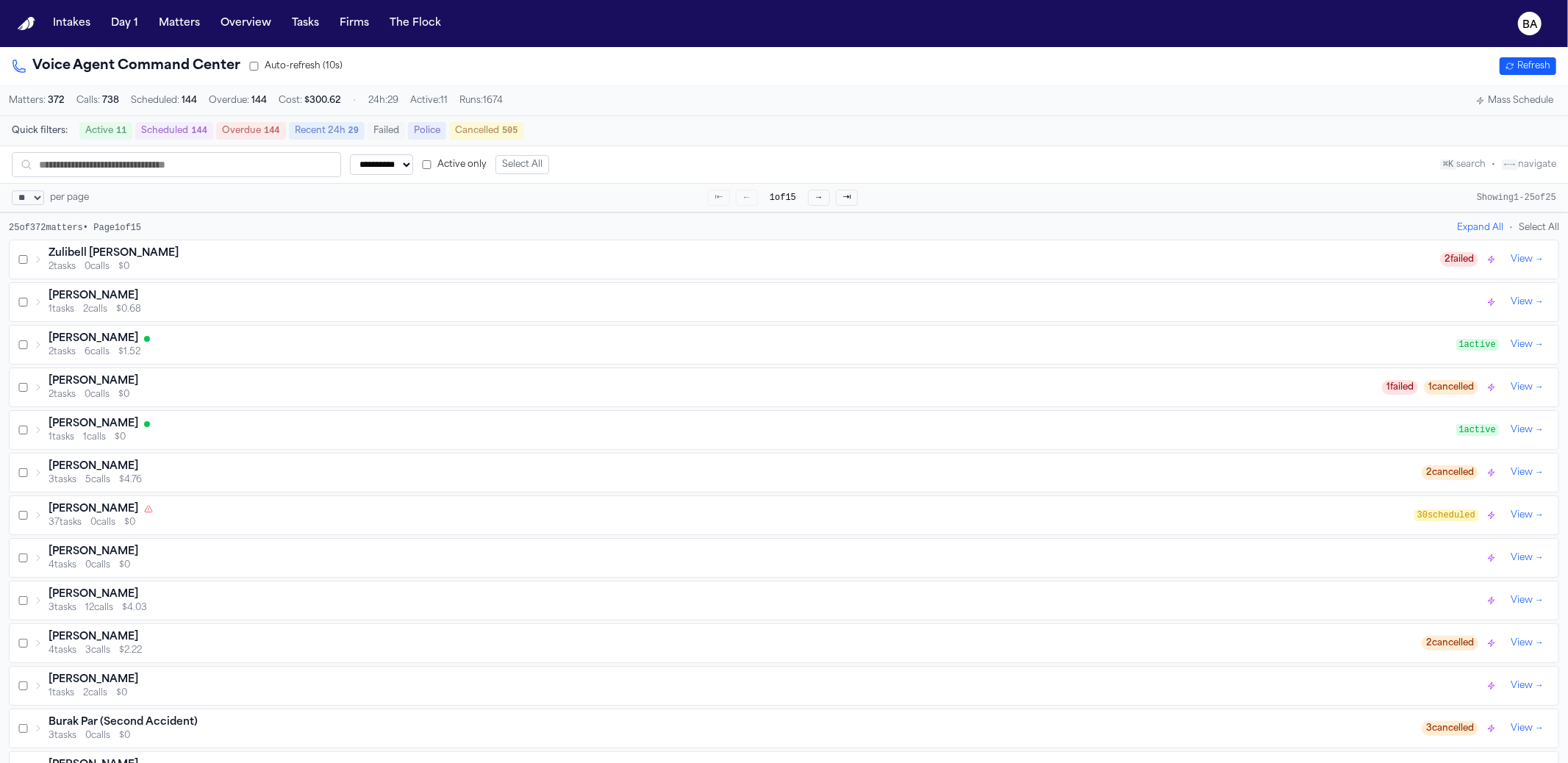
click at [109, 125] on button "Active 11" at bounding box center [106, 130] width 53 height 17
click at [42, 258] on div "Zulibell [PERSON_NAME] 2 tasks 0 calls $0" at bounding box center [737, 261] width 1406 height 27
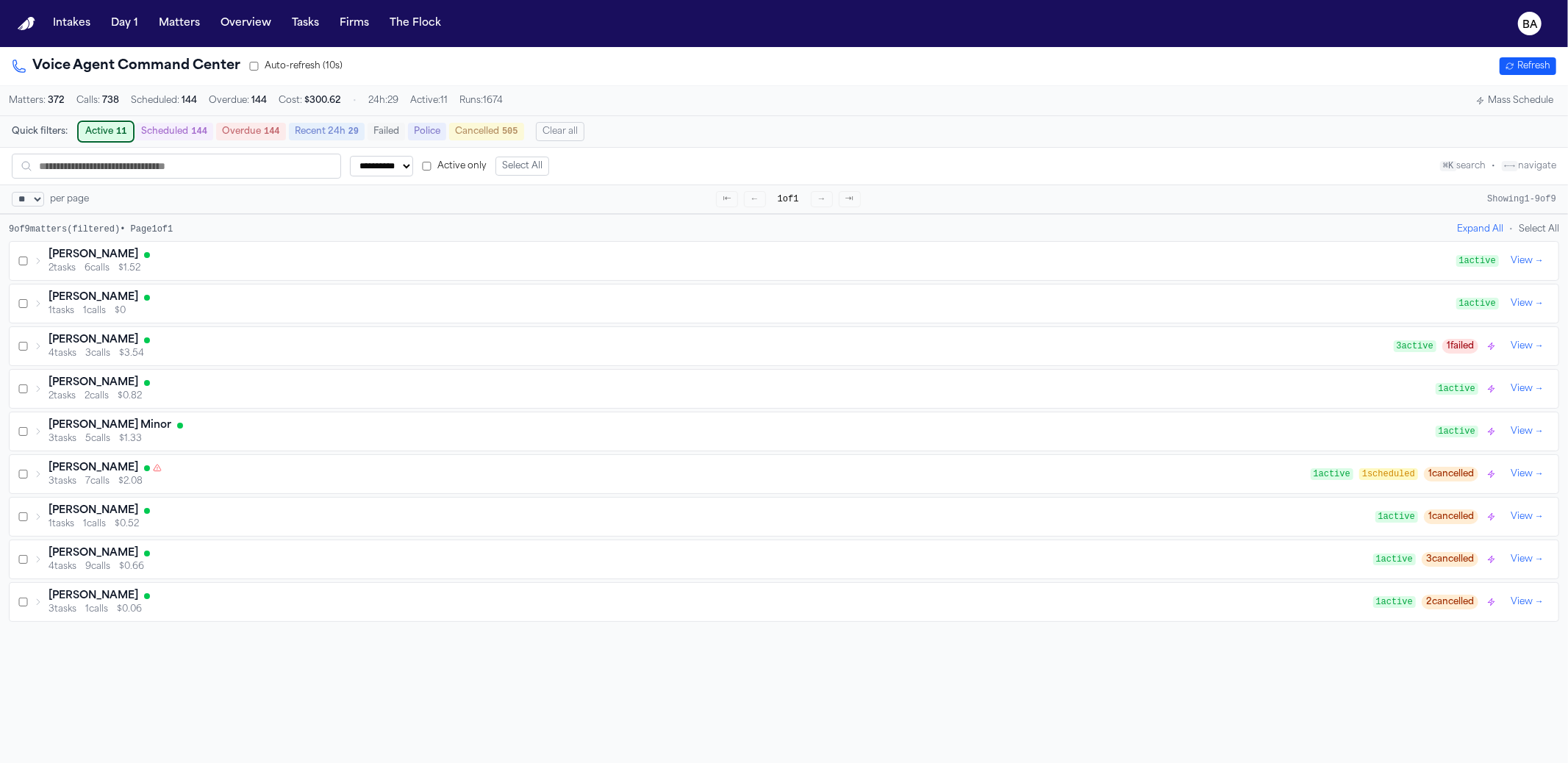
click at [39, 261] on icon at bounding box center [39, 262] width 9 height 9
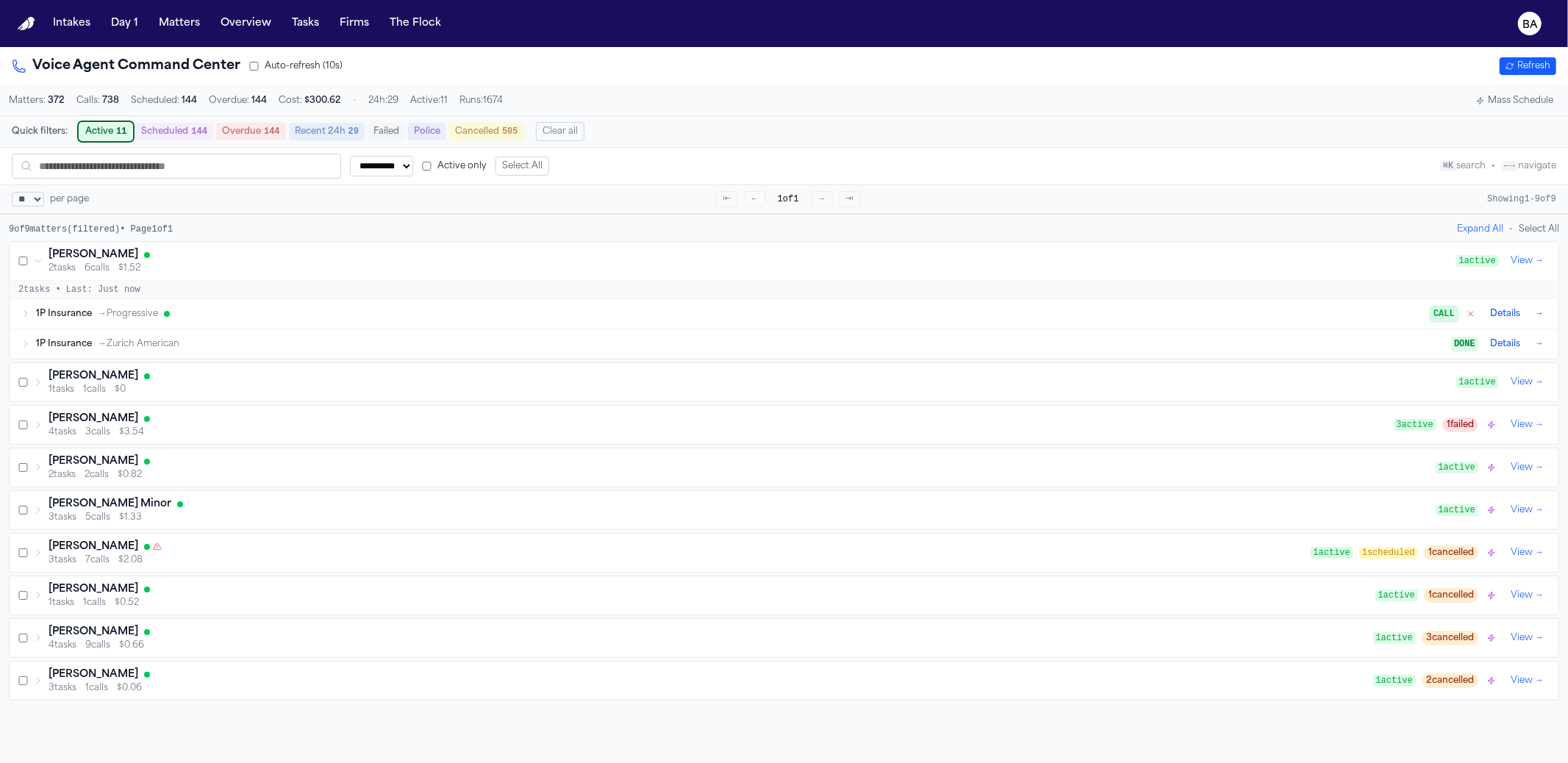
click at [39, 261] on icon at bounding box center [39, 262] width 9 height 9
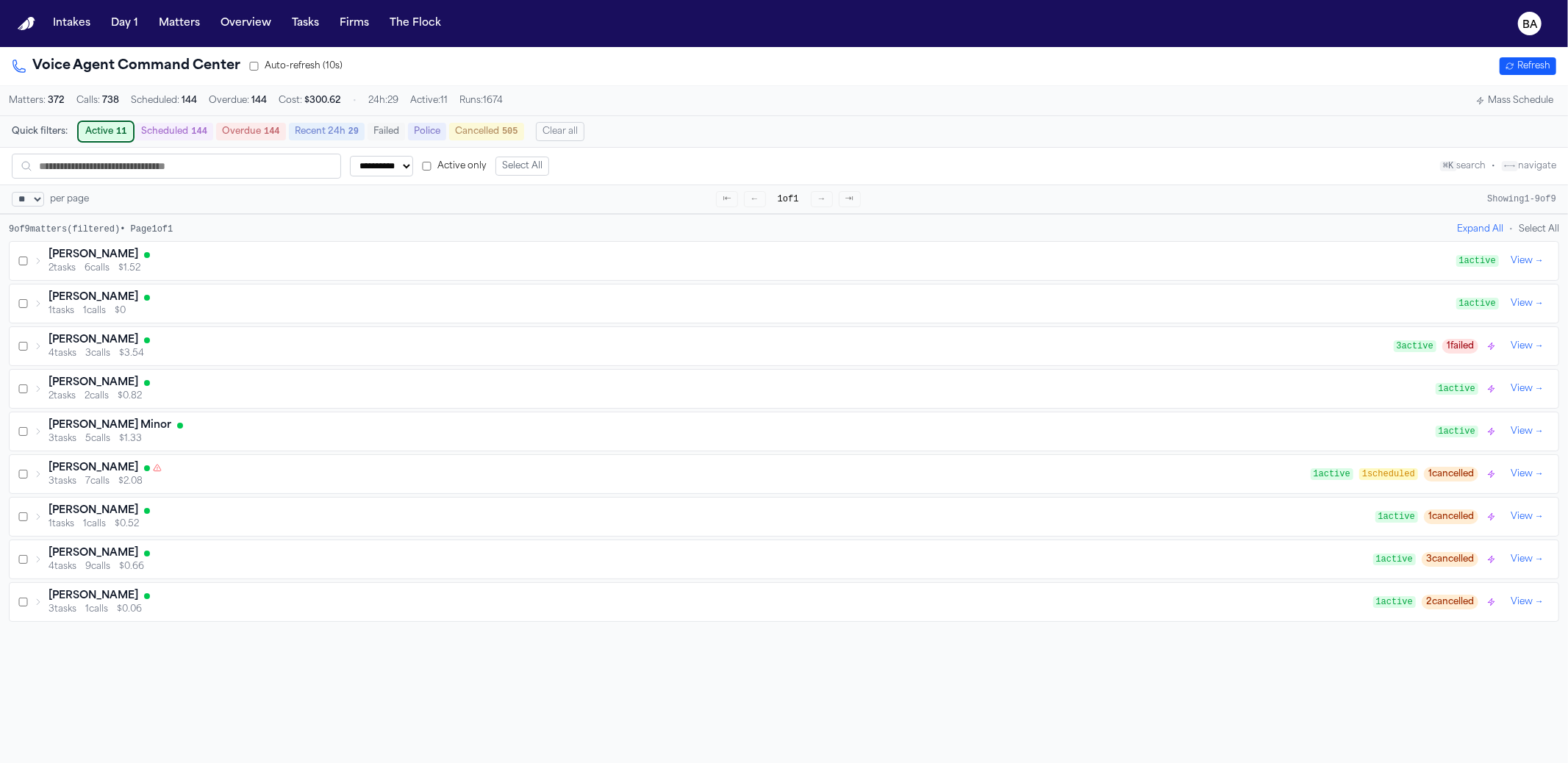
click at [129, 132] on button "Active 11" at bounding box center [106, 131] width 53 height 17
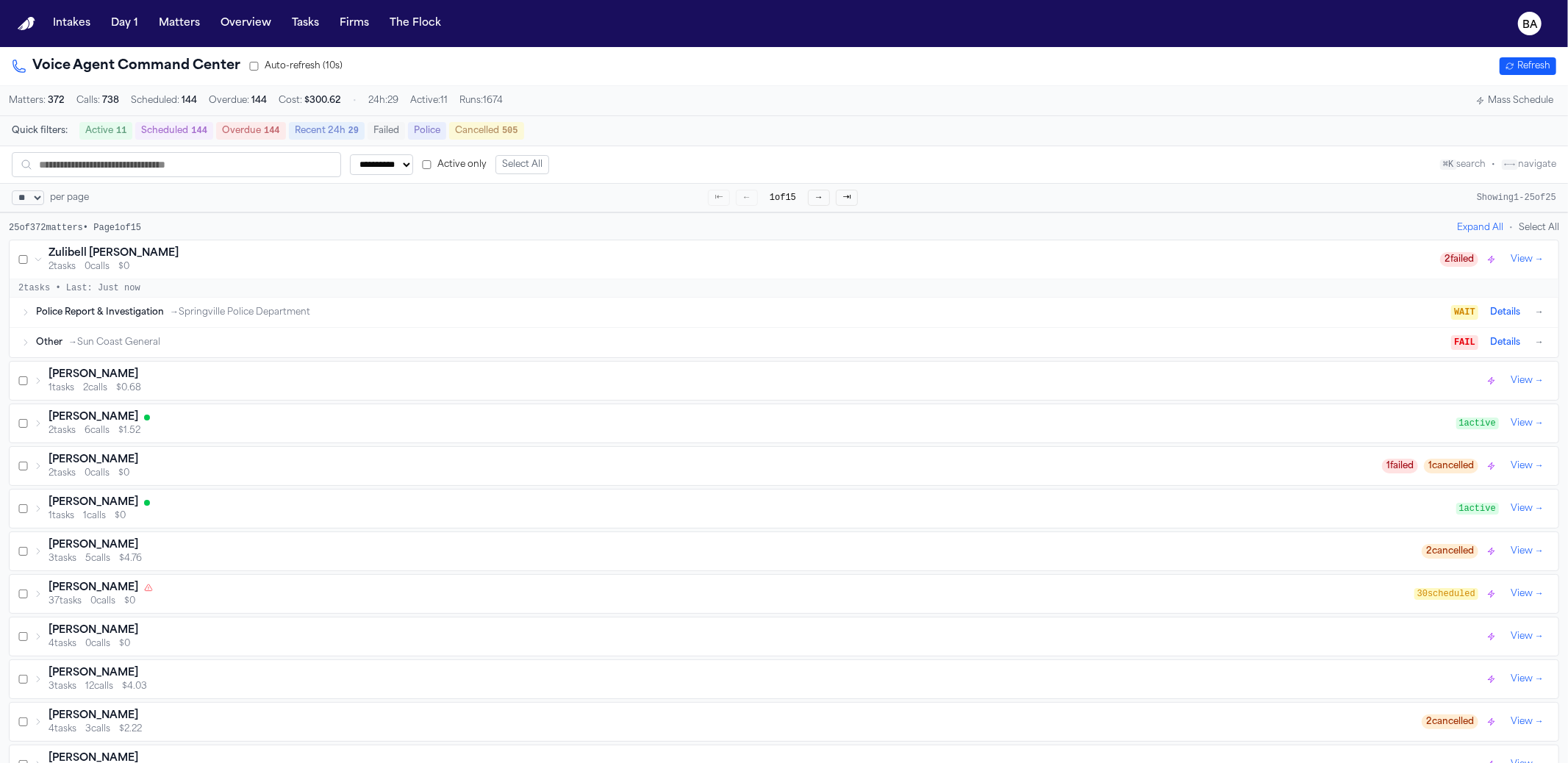
click at [150, 129] on button "Scheduled 144" at bounding box center [174, 130] width 78 height 17
click at [107, 127] on button "Active 11" at bounding box center [106, 131] width 53 height 17
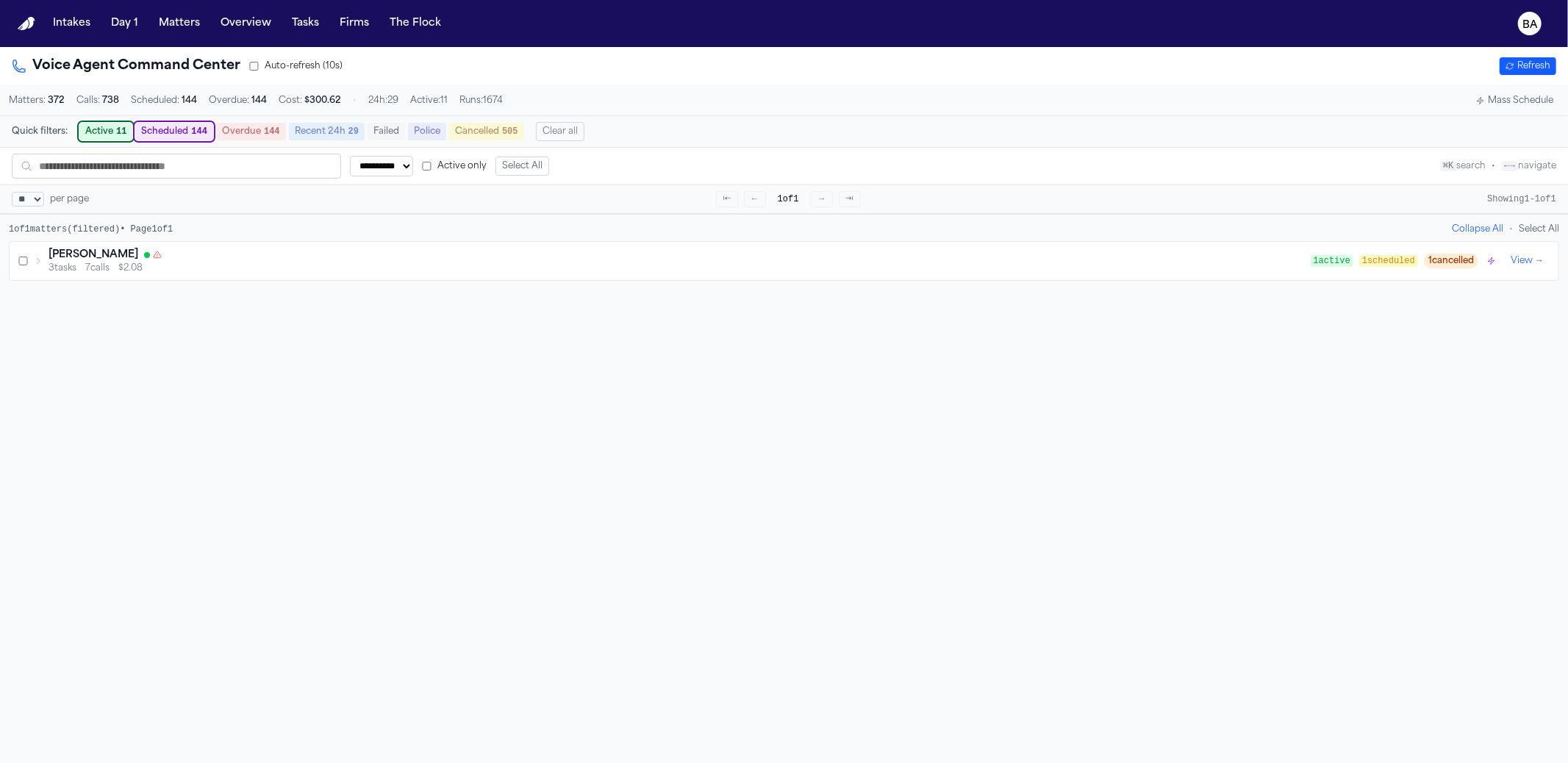
click at [150, 129] on button "Scheduled 144" at bounding box center [174, 131] width 78 height 17
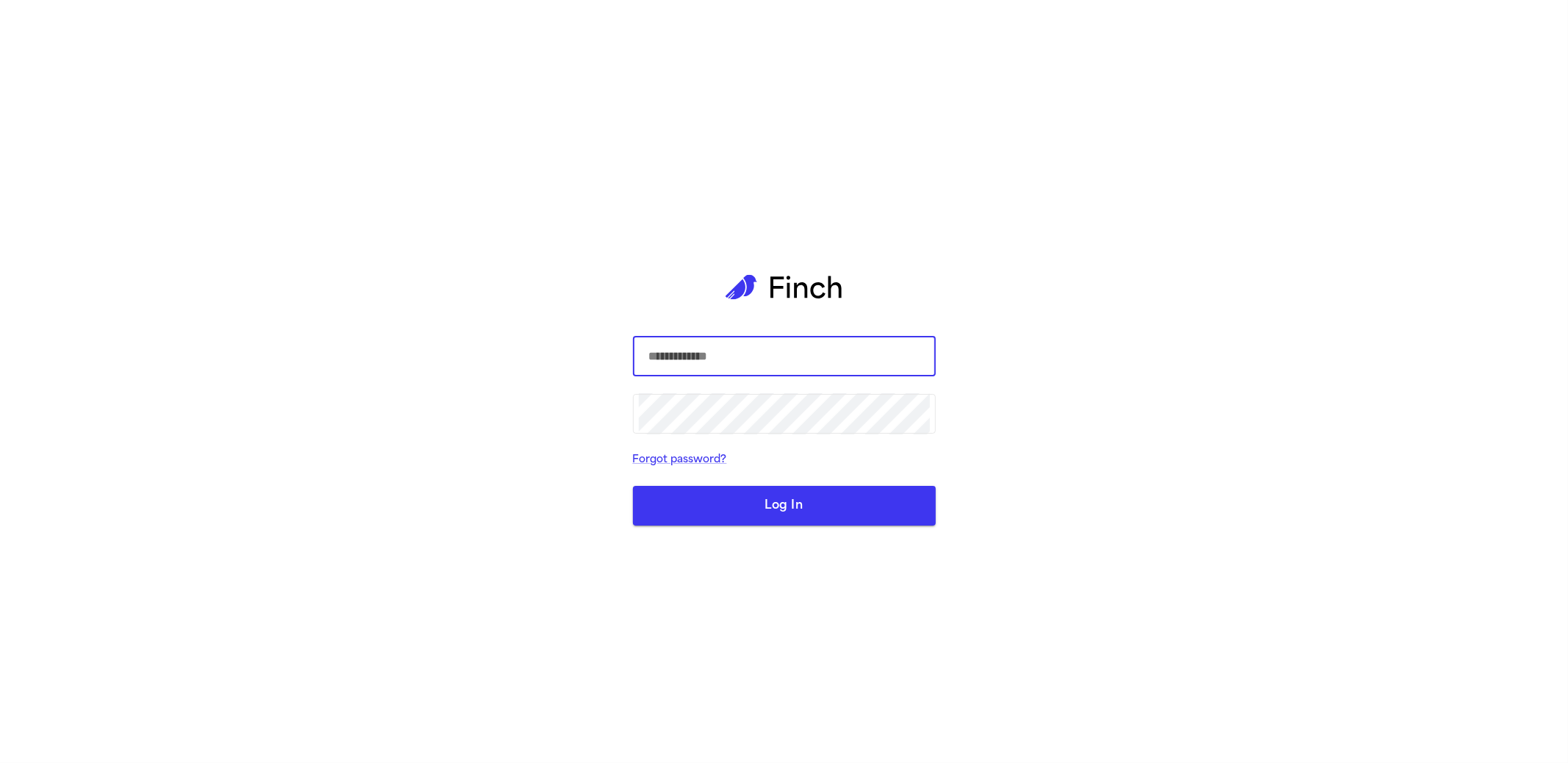
select select "**"
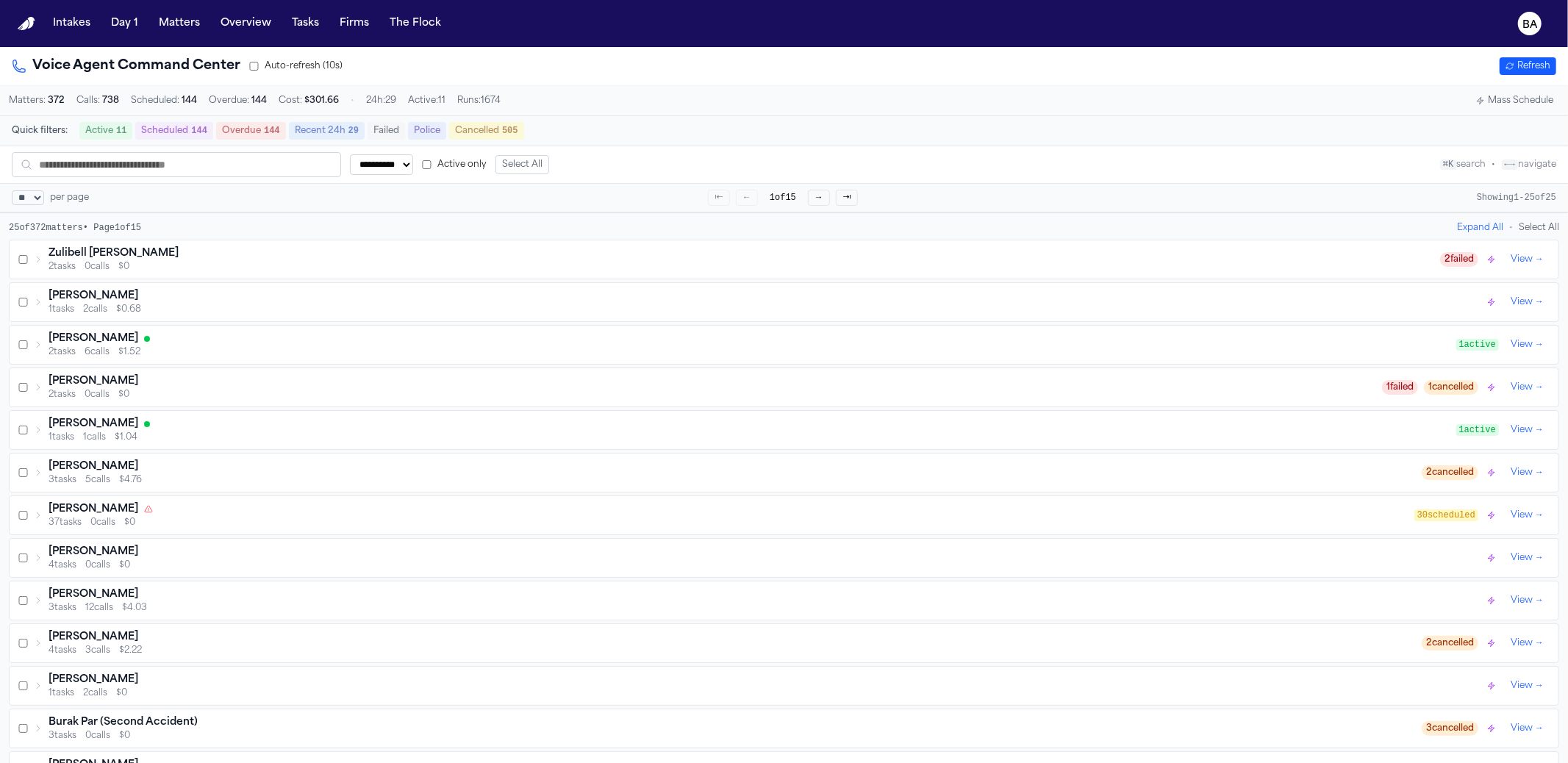
click at [144, 260] on div "Zulibell [PERSON_NAME]" at bounding box center [745, 253] width 1392 height 15
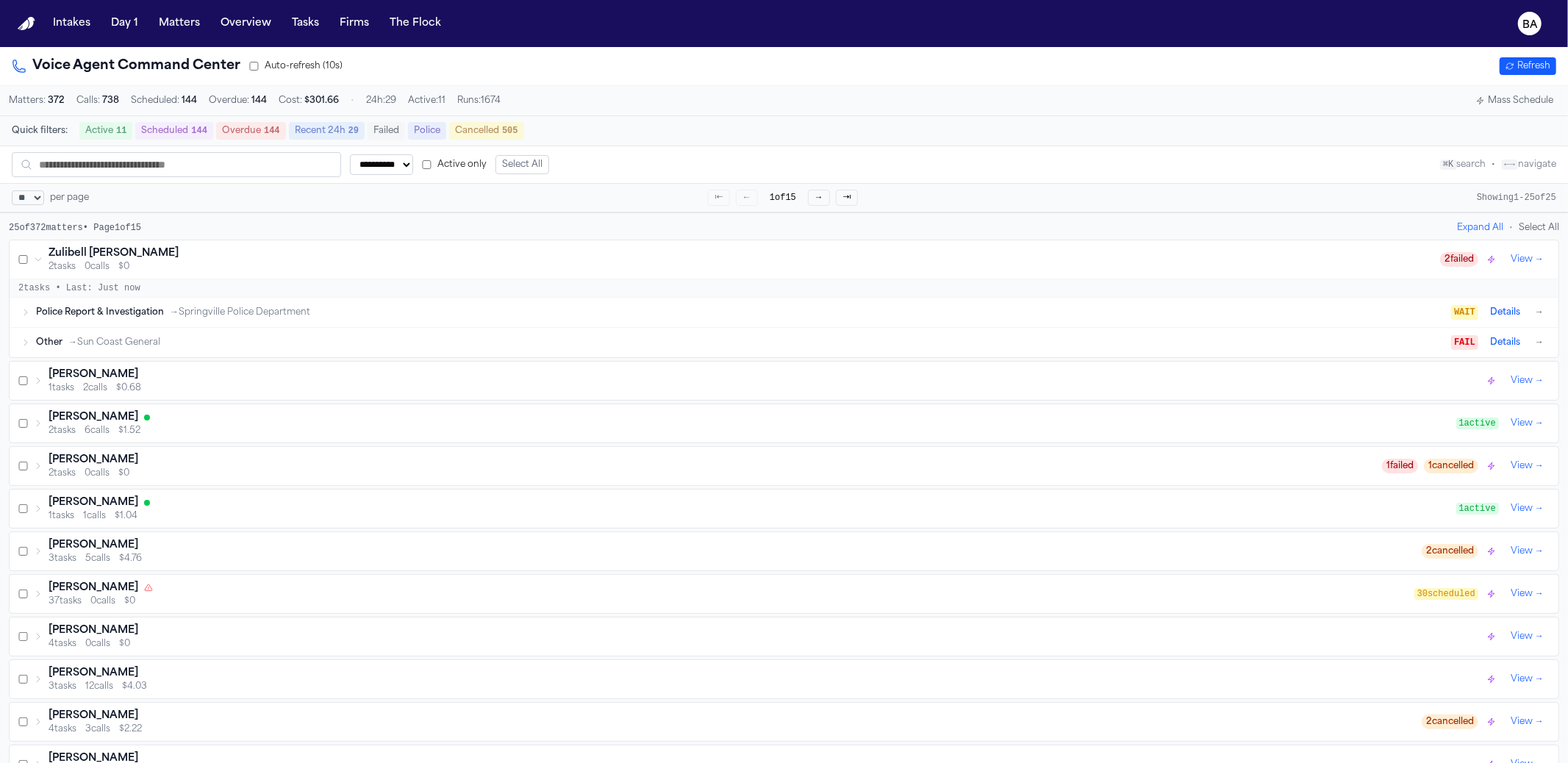
click at [167, 331] on div "Other → Sun Coast General FAIL Details →" at bounding box center [783, 342] width 1549 height 29
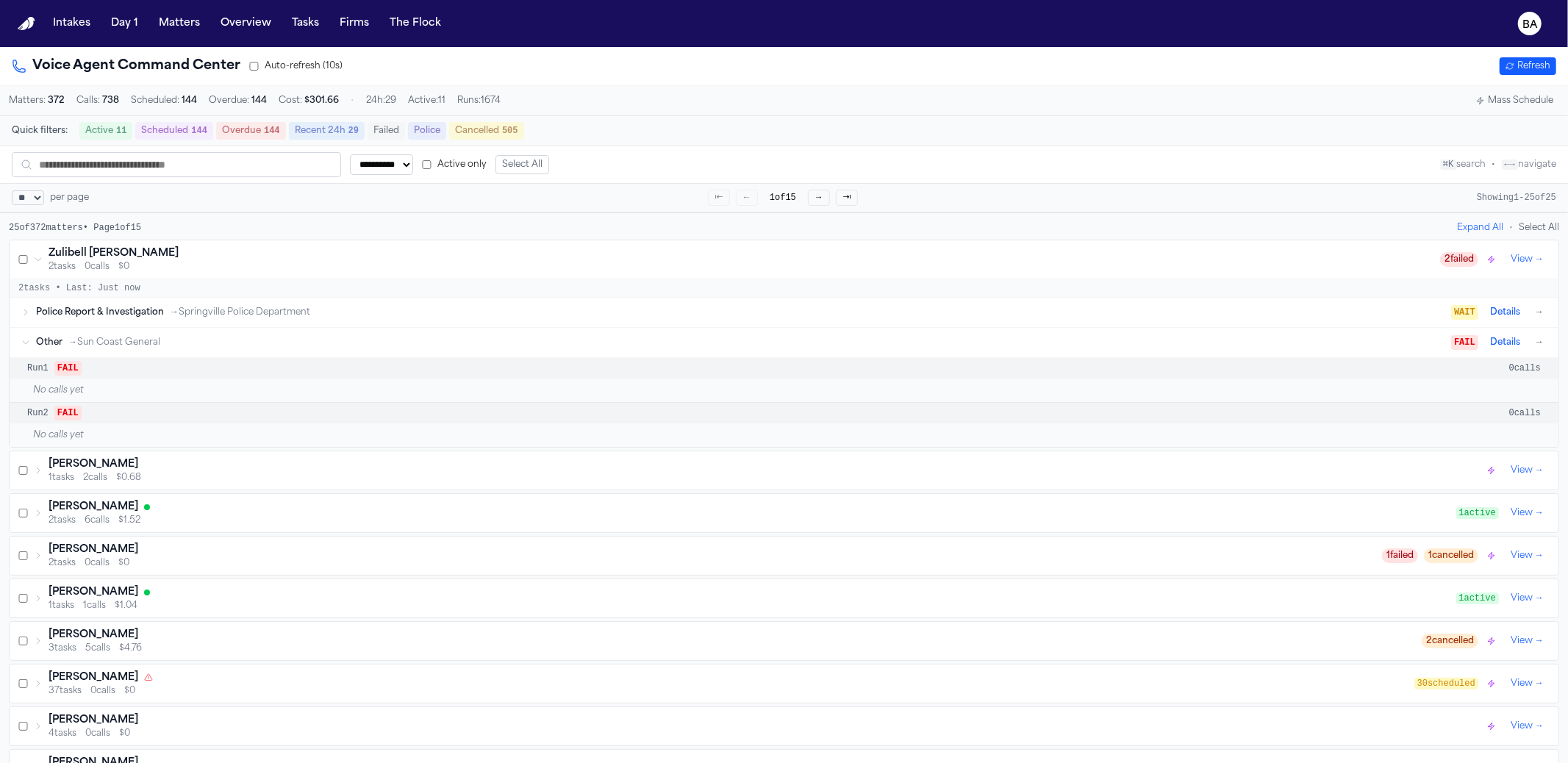
click at [1509, 366] on span "0 calls" at bounding box center [1525, 368] width 31 height 12
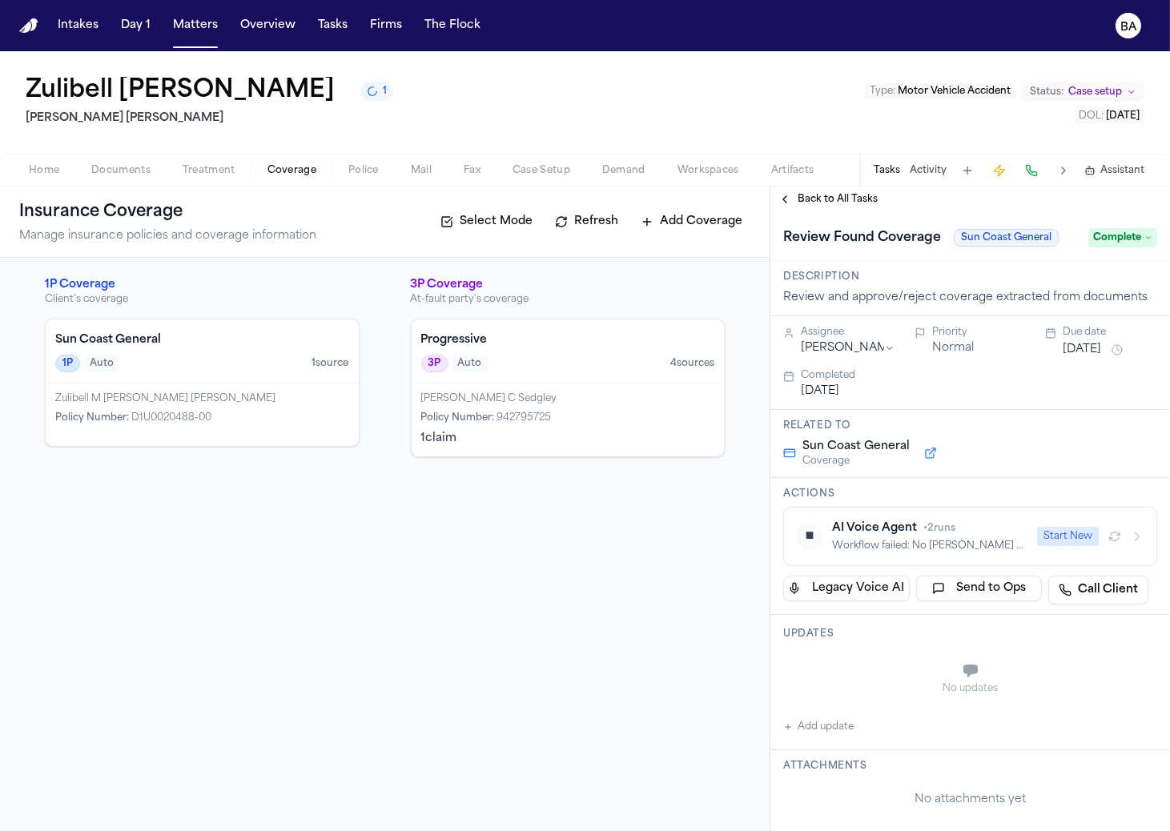
click at [268, 340] on h4 "Sun Coast General" at bounding box center [202, 340] width 294 height 16
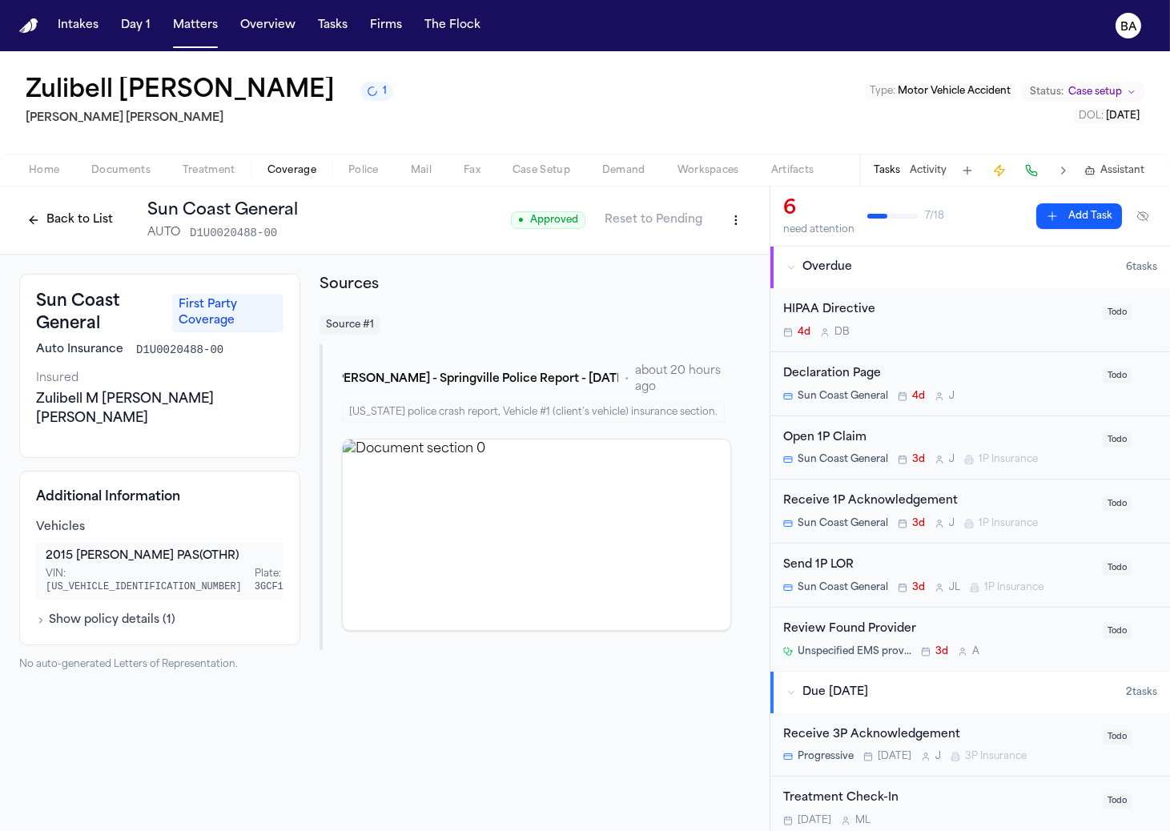
click at [88, 217] on button "Back to List" at bounding box center [70, 220] width 102 height 26
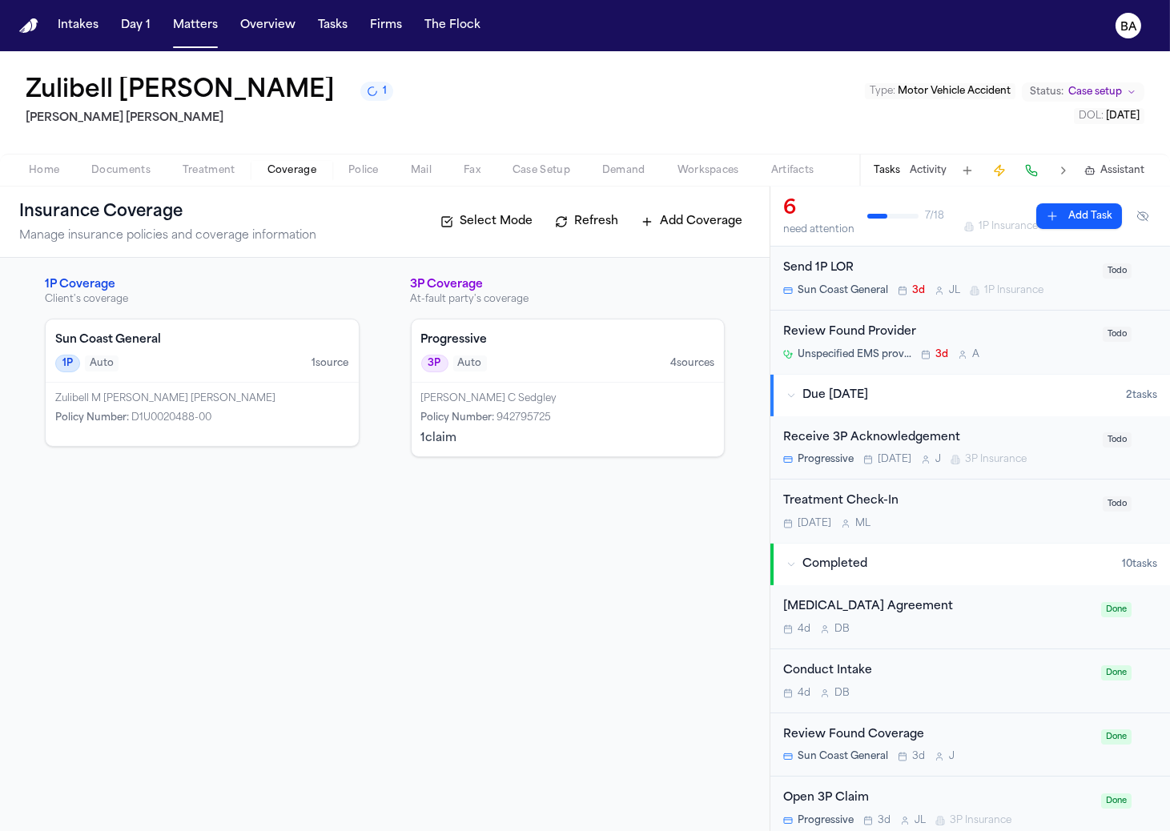
scroll to position [522, 0]
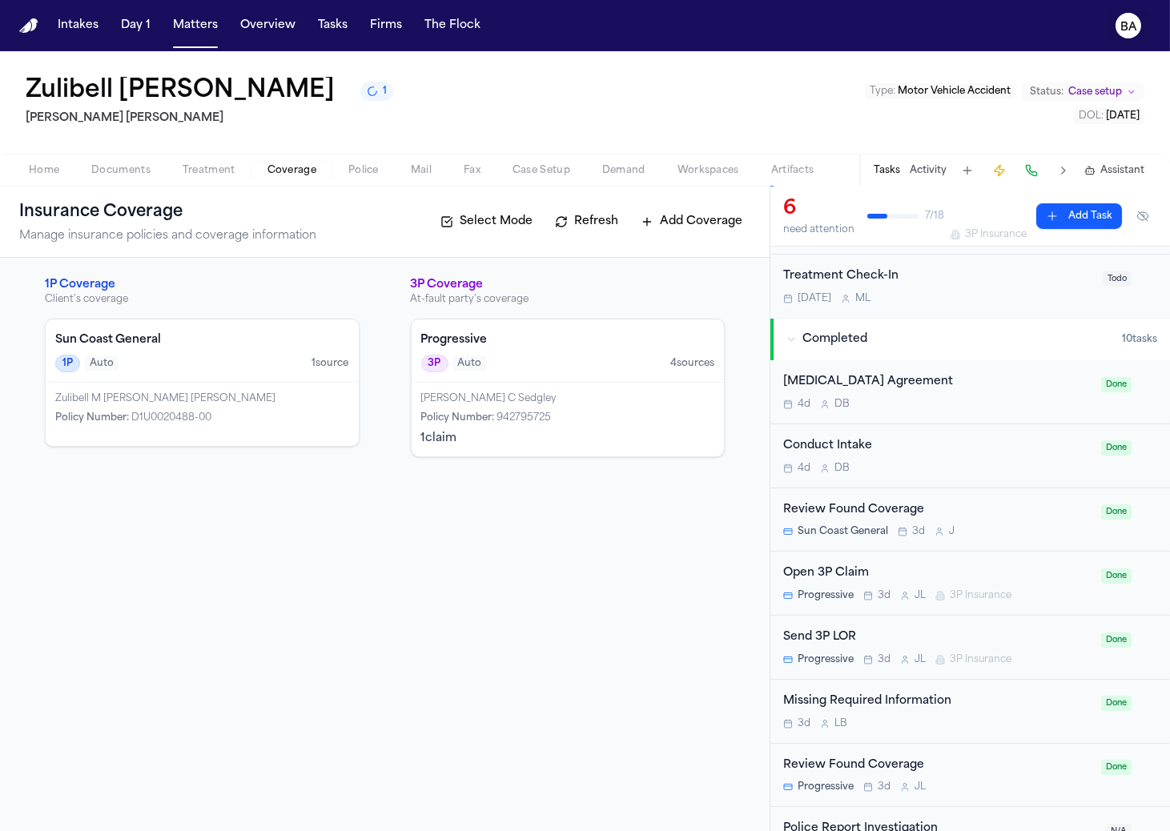
click at [1127, 30] on text "BA" at bounding box center [1128, 27] width 17 height 11
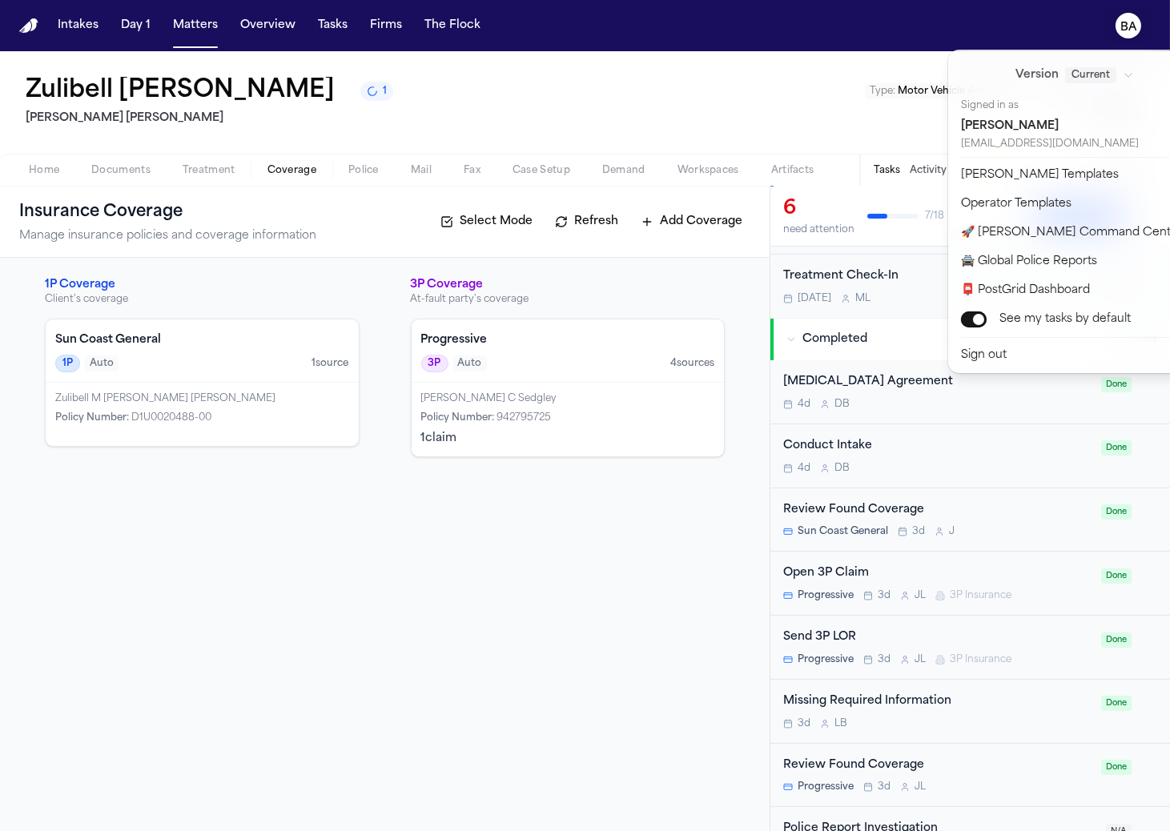
click at [1065, 68] on span "Current" at bounding box center [1090, 75] width 51 height 16
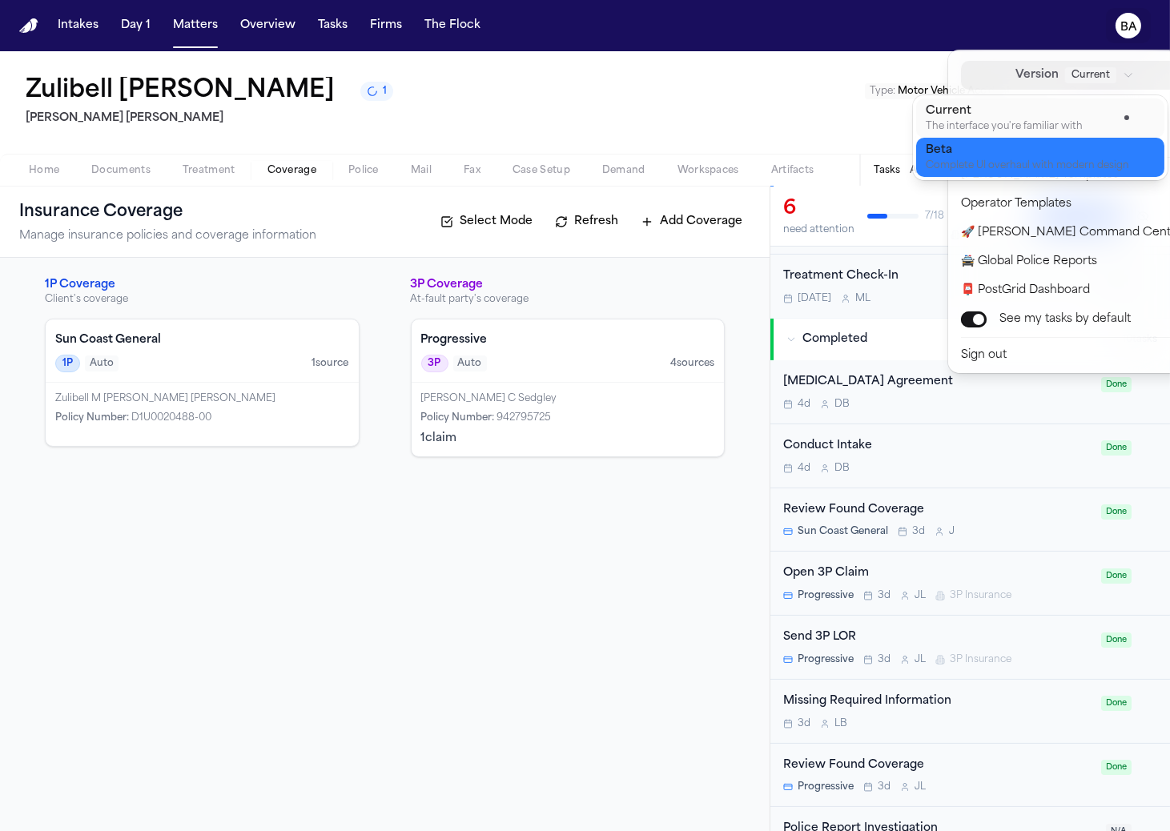
click at [1018, 147] on div "Beta" at bounding box center [1027, 151] width 203 height 16
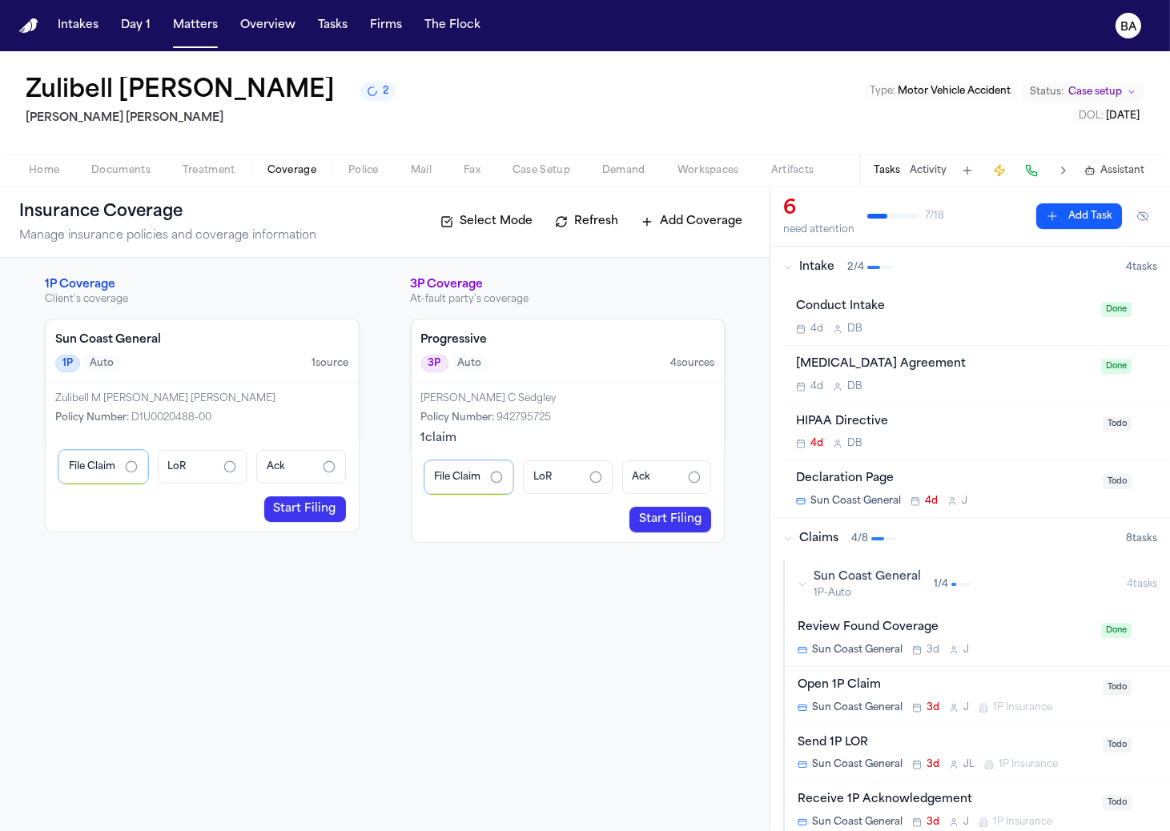
click at [969, 589] on div "Sun Coast General 1P-Auto 1 / 4" at bounding box center [962, 584] width 329 height 30
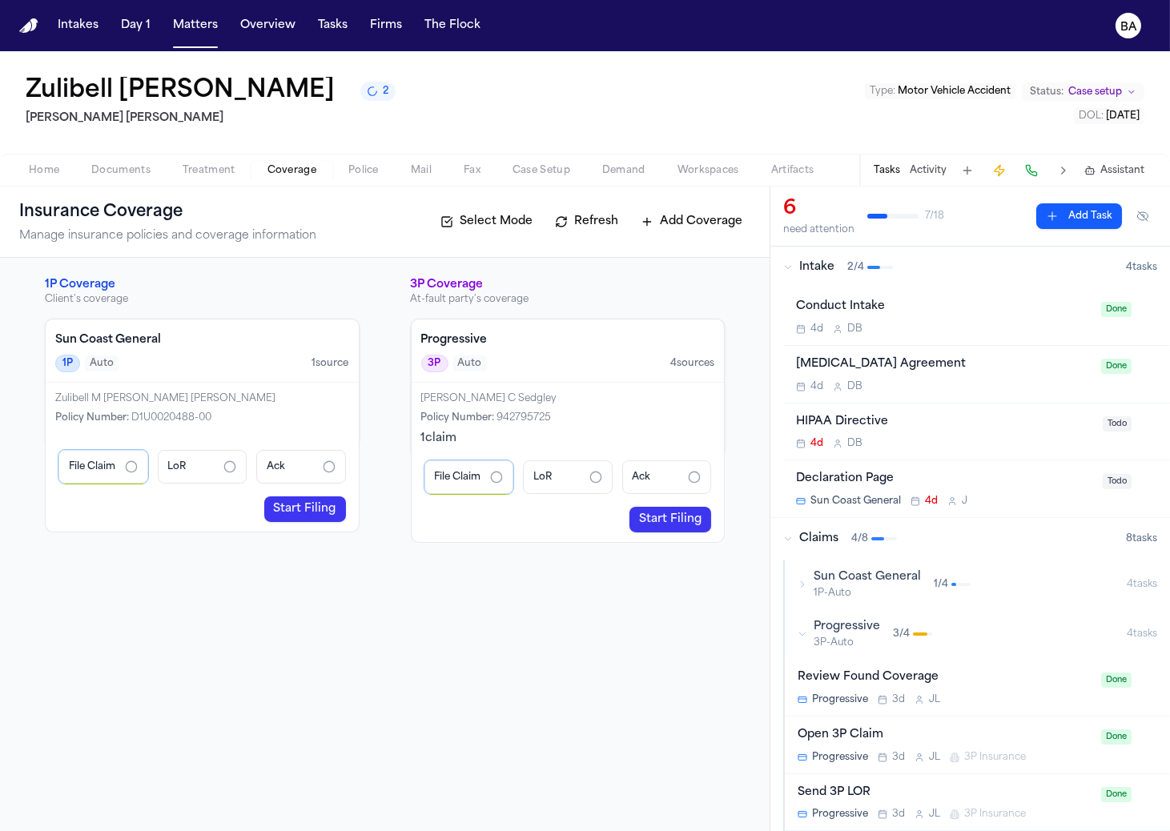
click at [969, 589] on div "Sun Coast General 1P-Auto 1 / 4" at bounding box center [962, 584] width 329 height 30
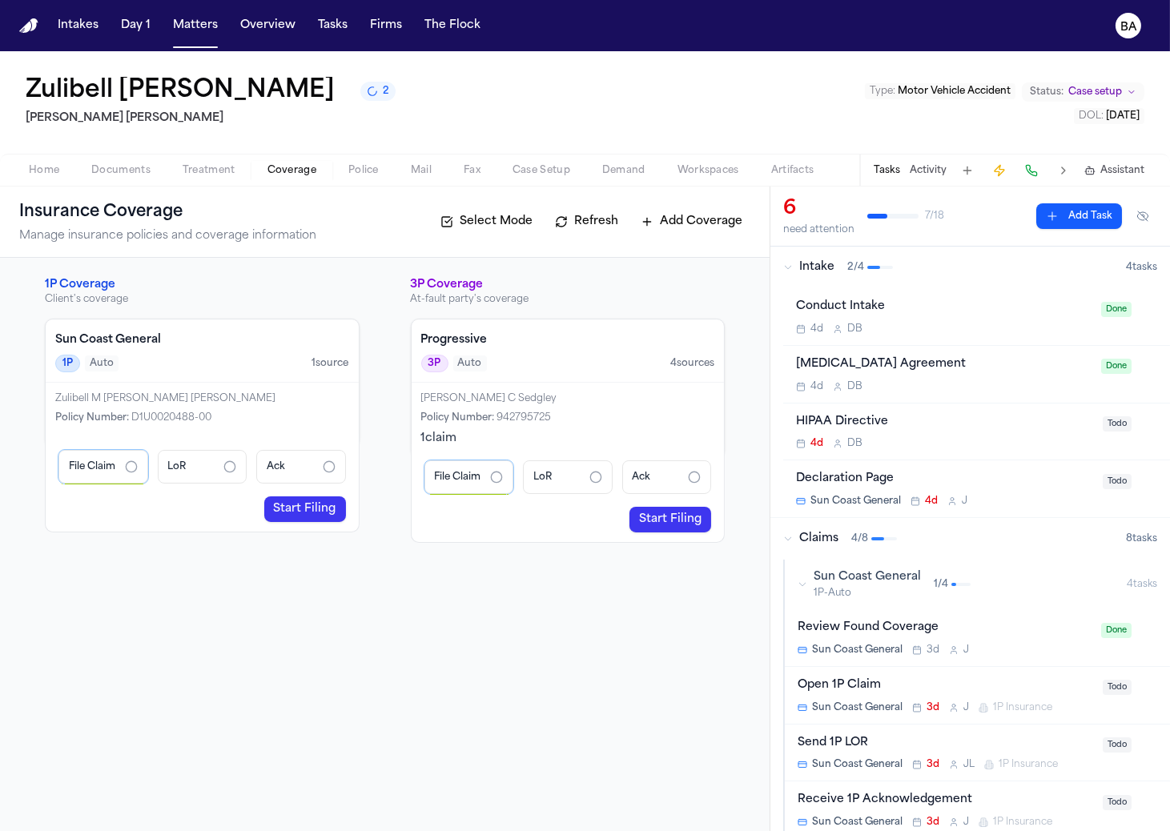
click at [951, 688] on div "Open 1P Claim" at bounding box center [946, 686] width 296 height 18
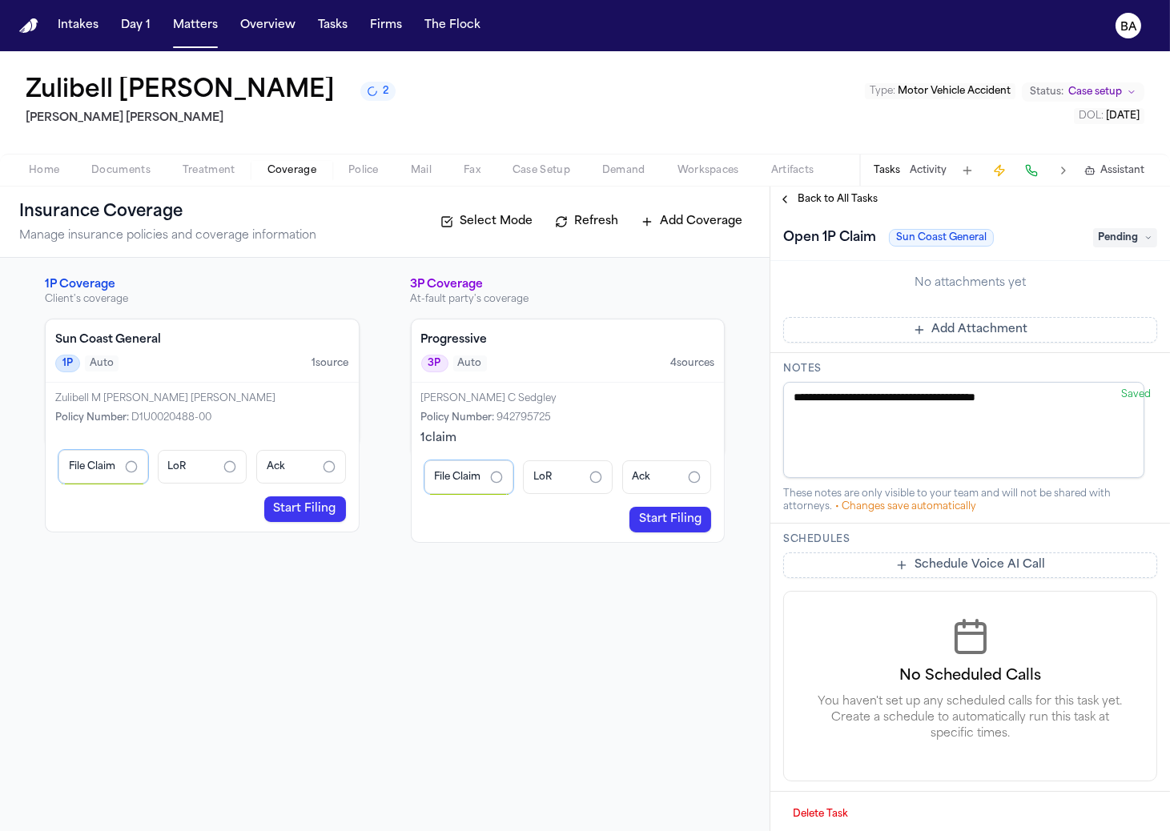
scroll to position [549, 0]
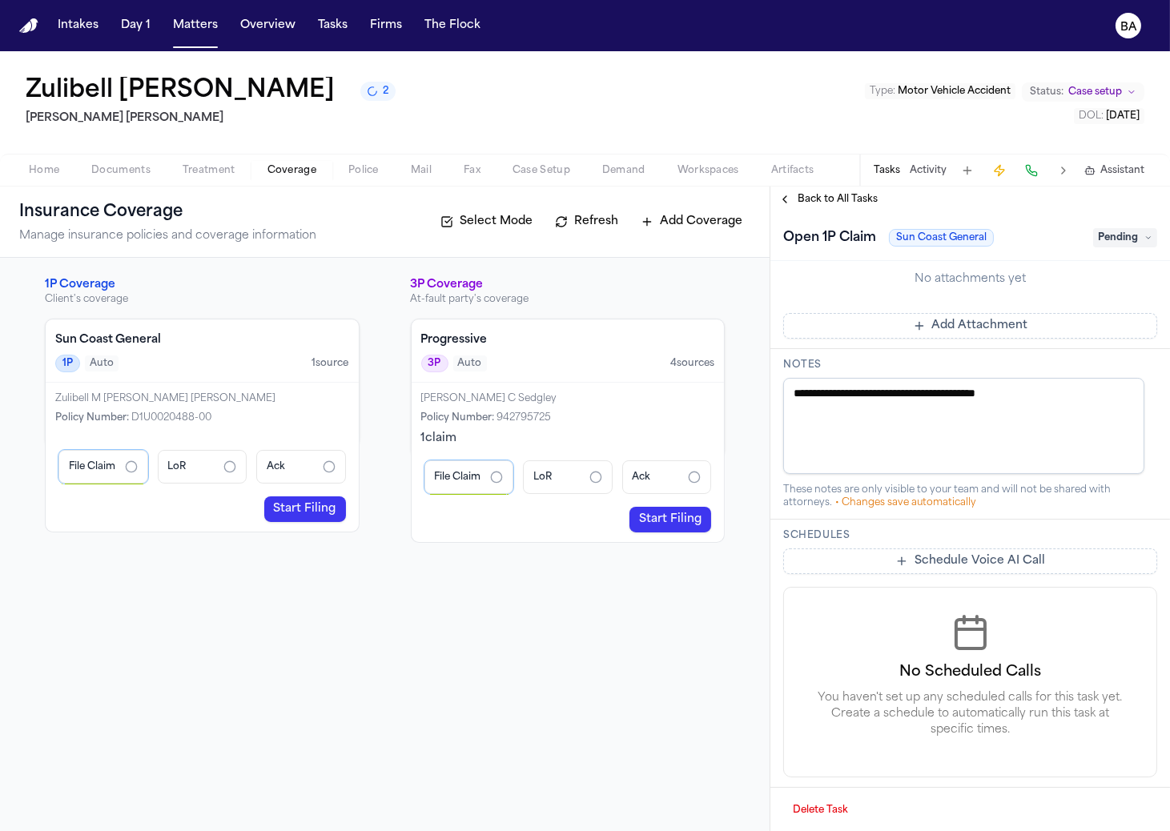
click at [223, 399] on div "Zulibell M Carbonell Prieto" at bounding box center [202, 398] width 294 height 13
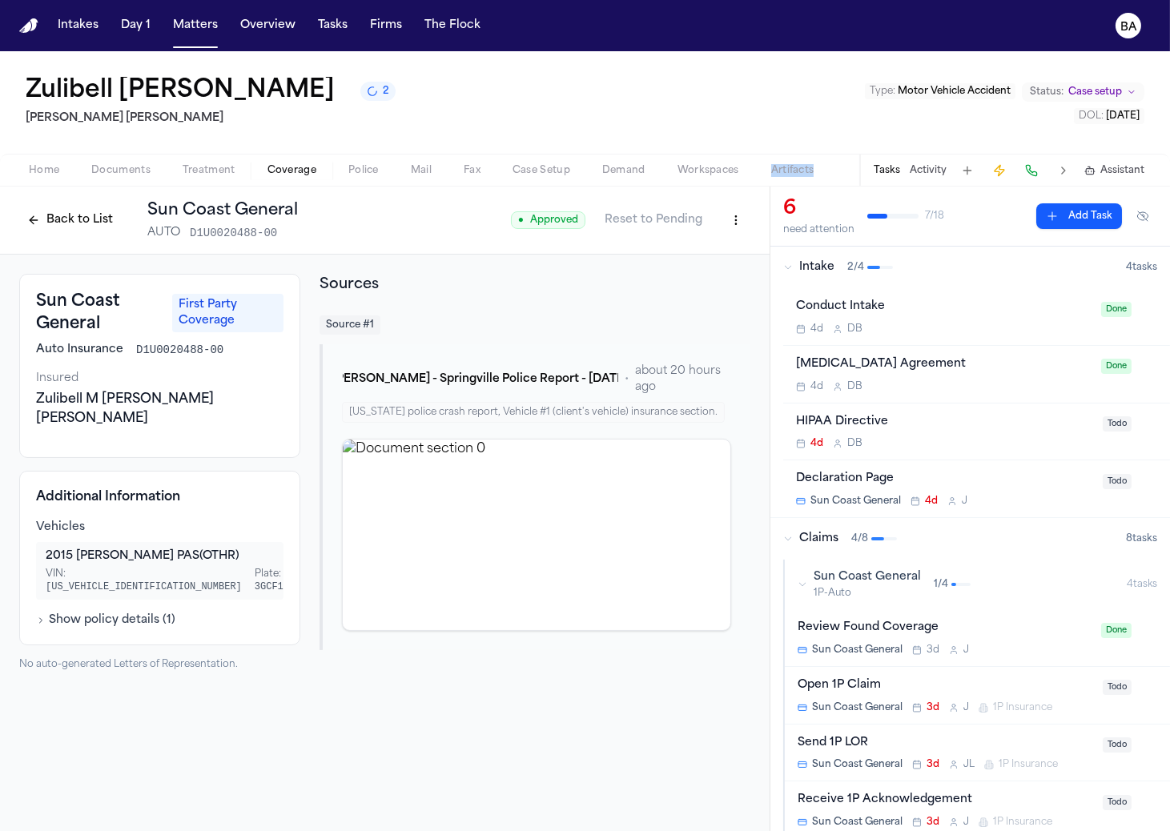
click at [790, 170] on span "Artifacts" at bounding box center [792, 170] width 43 height 13
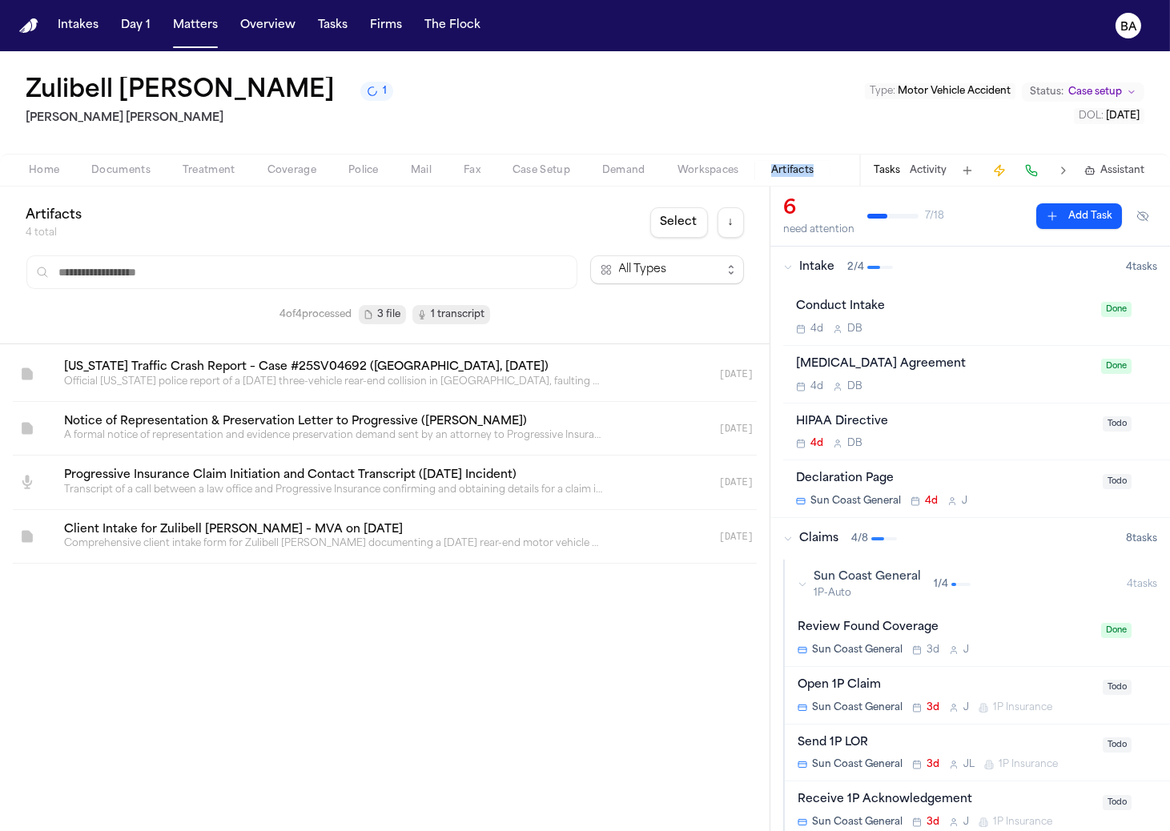
click at [187, 422] on link at bounding box center [365, 429] width 629 height 54
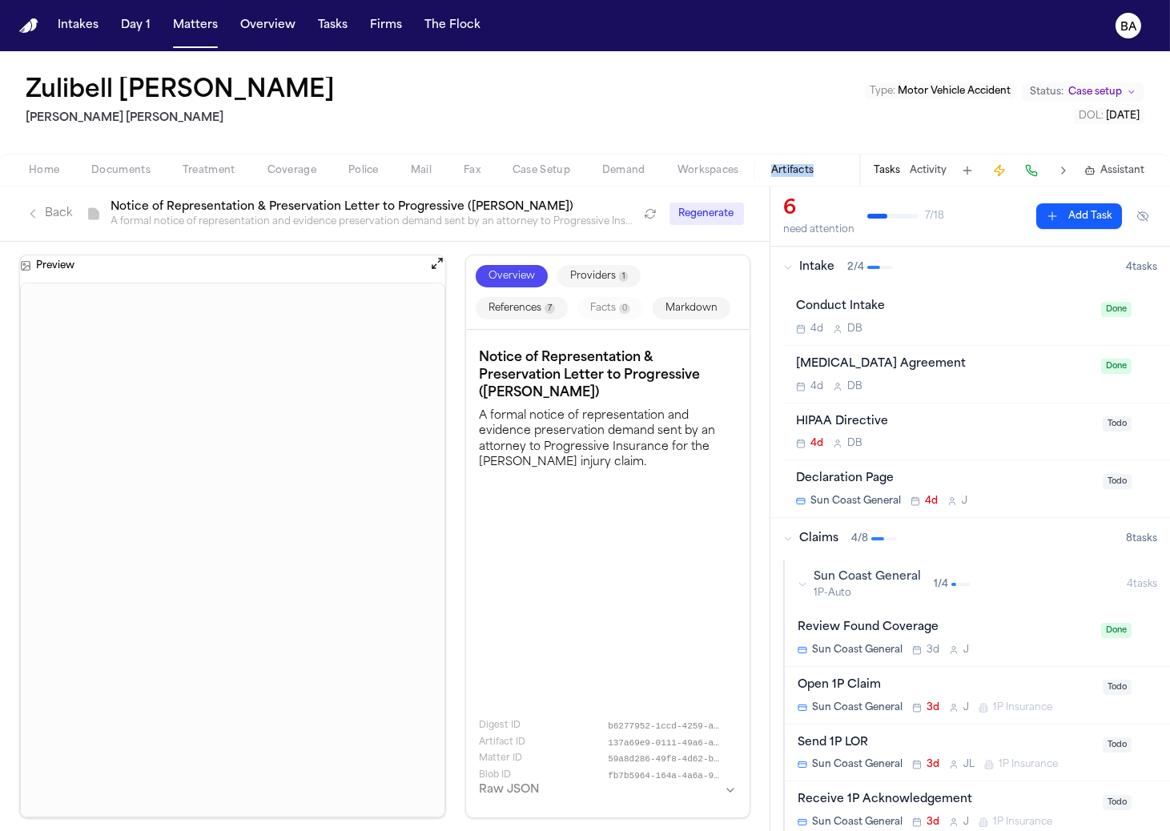
click at [817, 581] on span "Sun Coast General" at bounding box center [867, 577] width 107 height 16
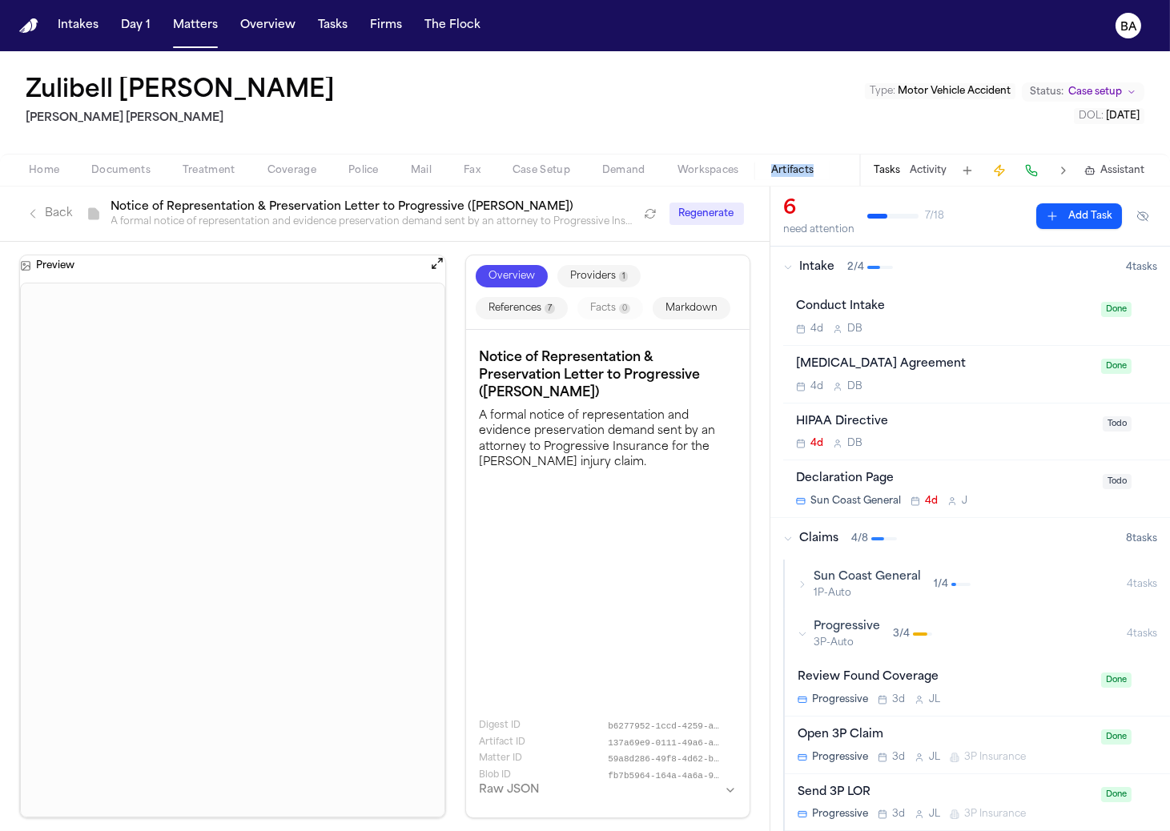
click at [798, 629] on icon "button" at bounding box center [803, 634] width 10 height 10
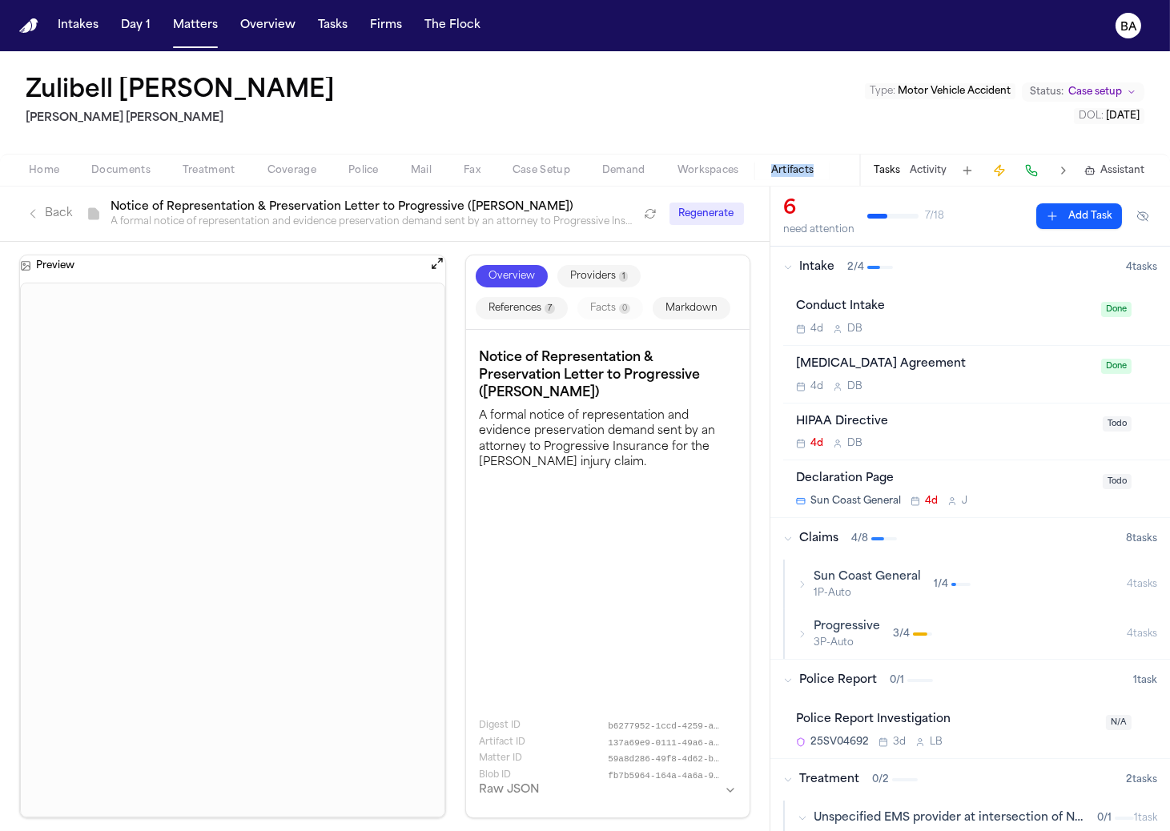
click at [798, 629] on icon "button" at bounding box center [803, 634] width 10 height 10
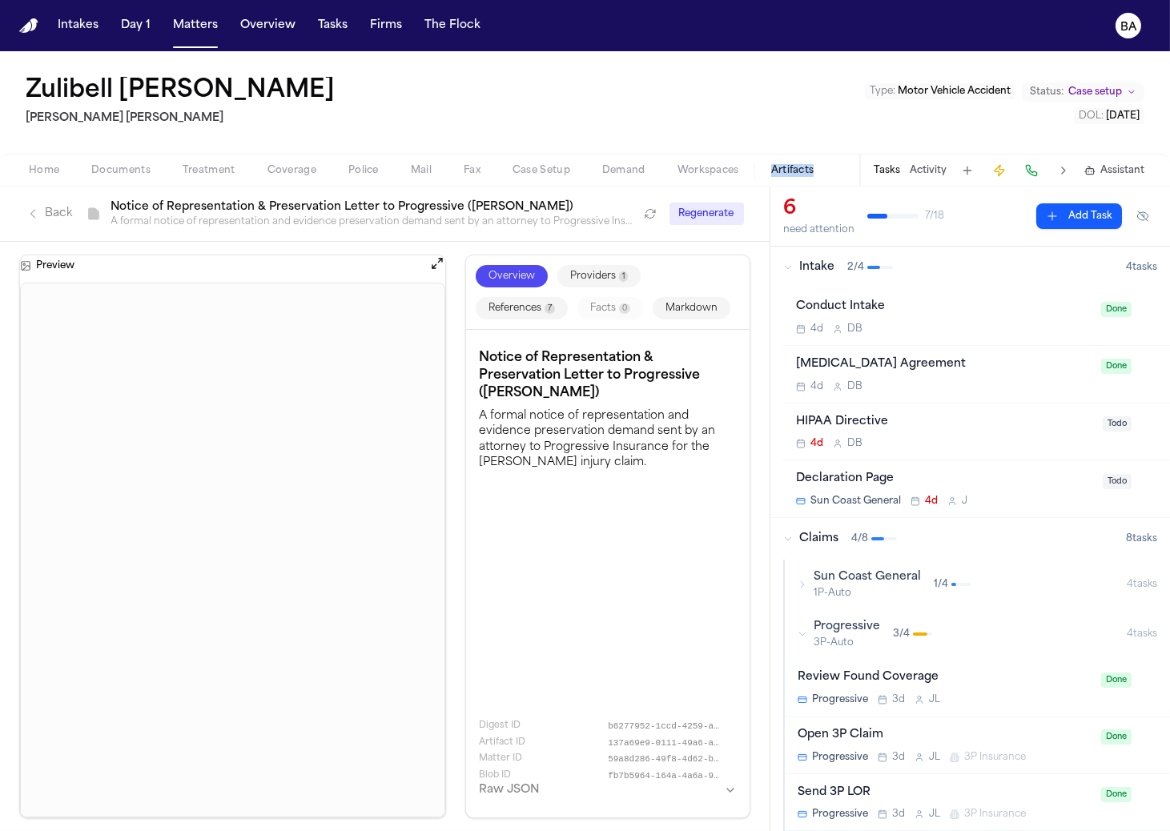
click at [801, 622] on div "Progressive 3P-Auto 3 / 4" at bounding box center [962, 634] width 329 height 30
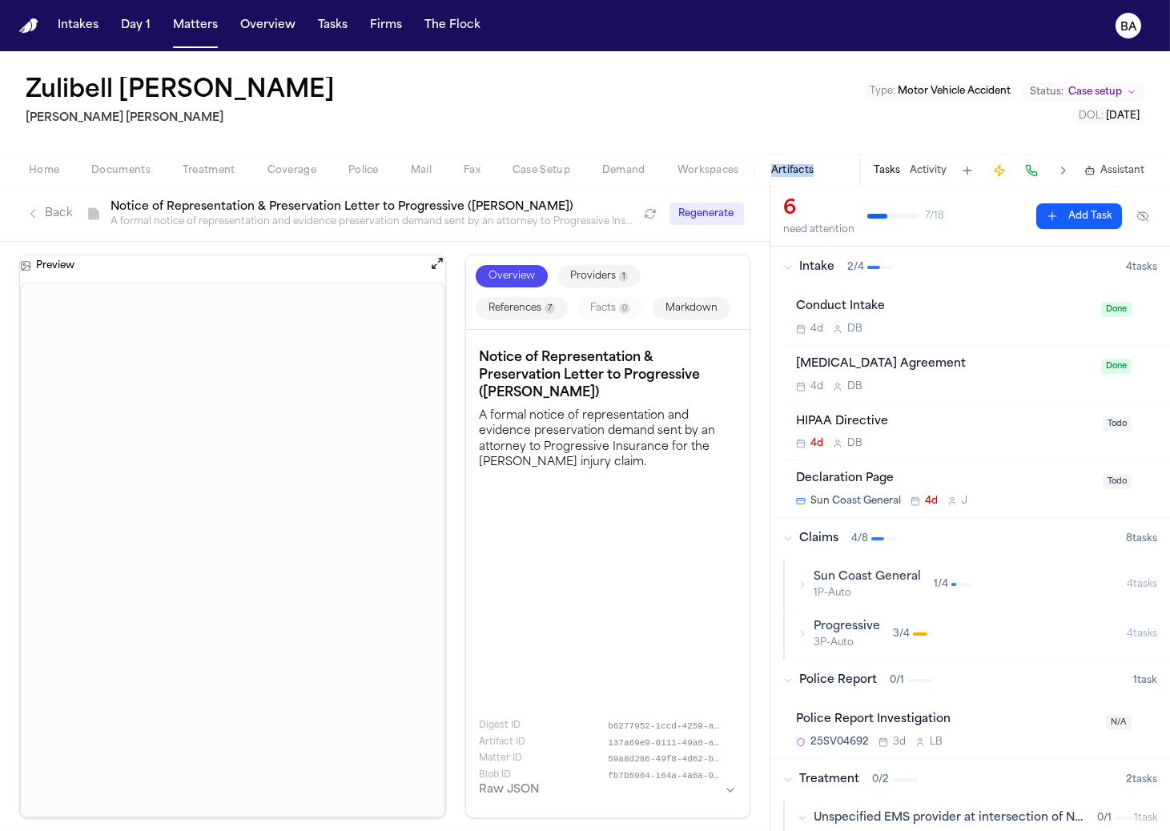
click at [803, 629] on icon "button" at bounding box center [803, 634] width 10 height 10
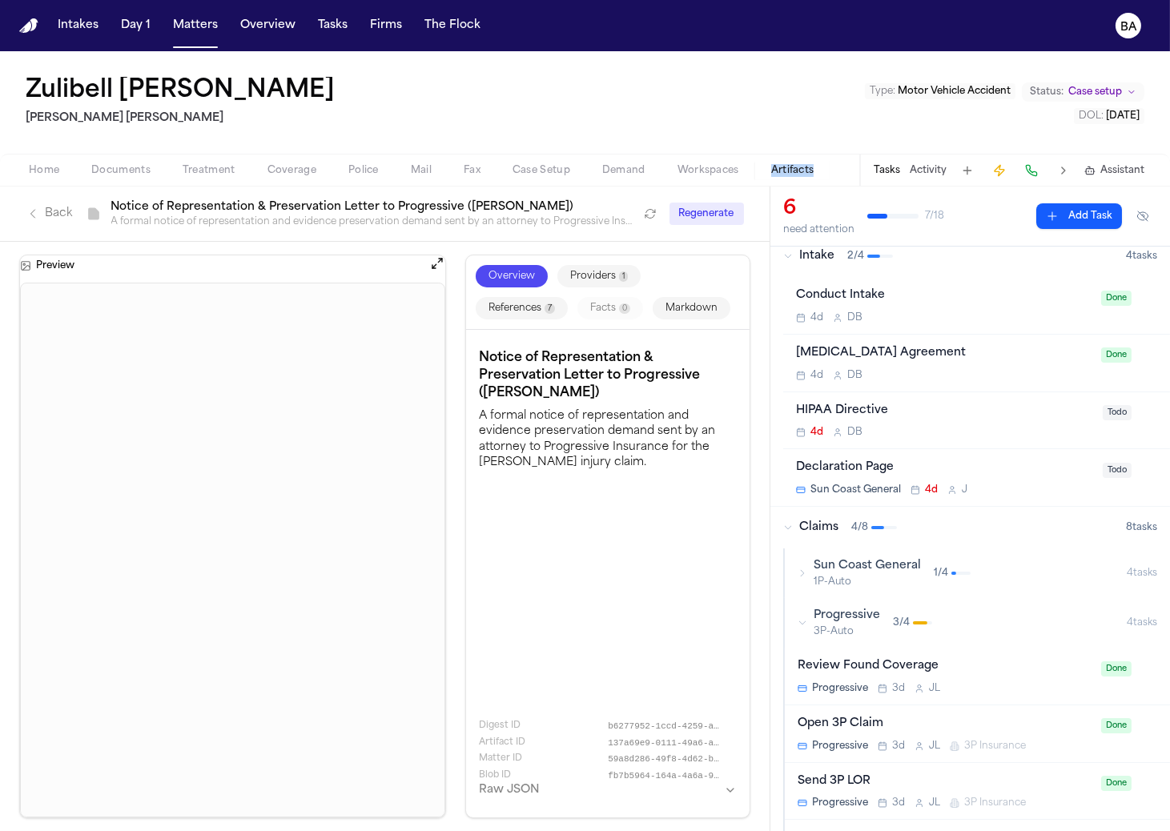
scroll to position [34, 0]
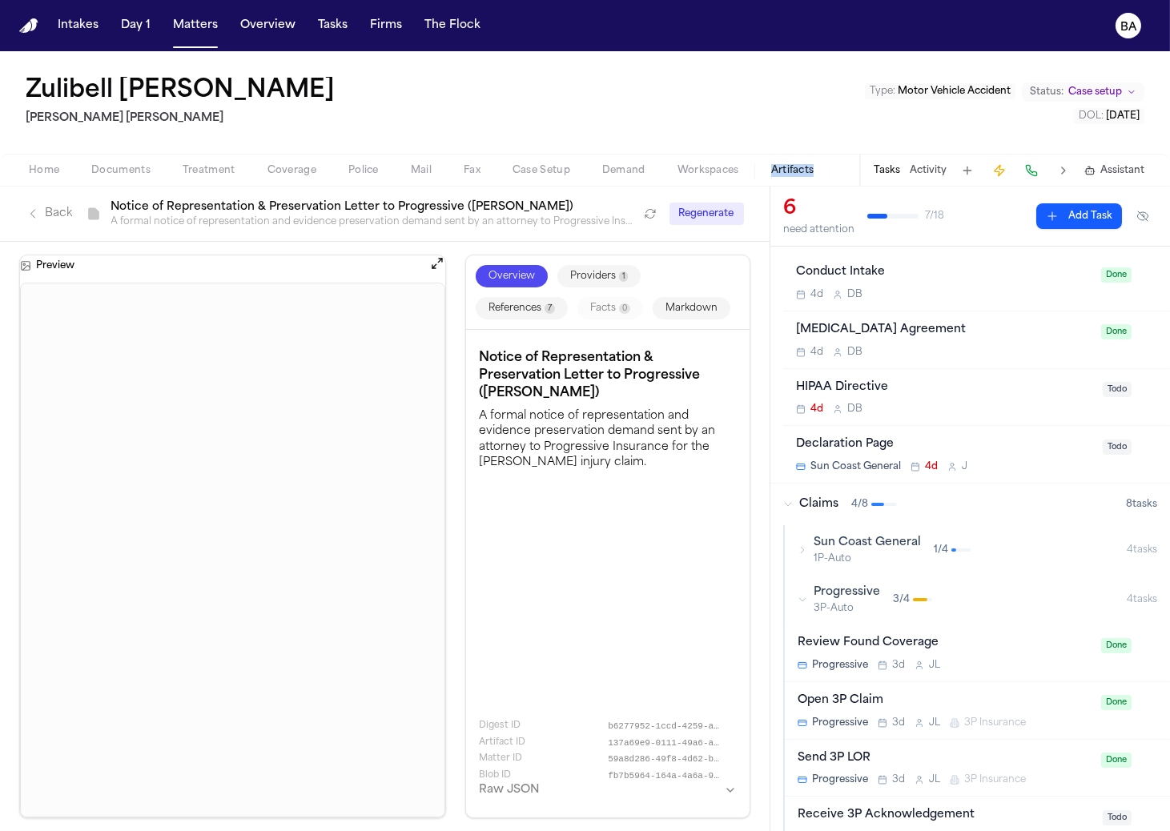
click at [976, 541] on div "Sun Coast General 1P-Auto 1 / 4" at bounding box center [962, 550] width 329 height 30
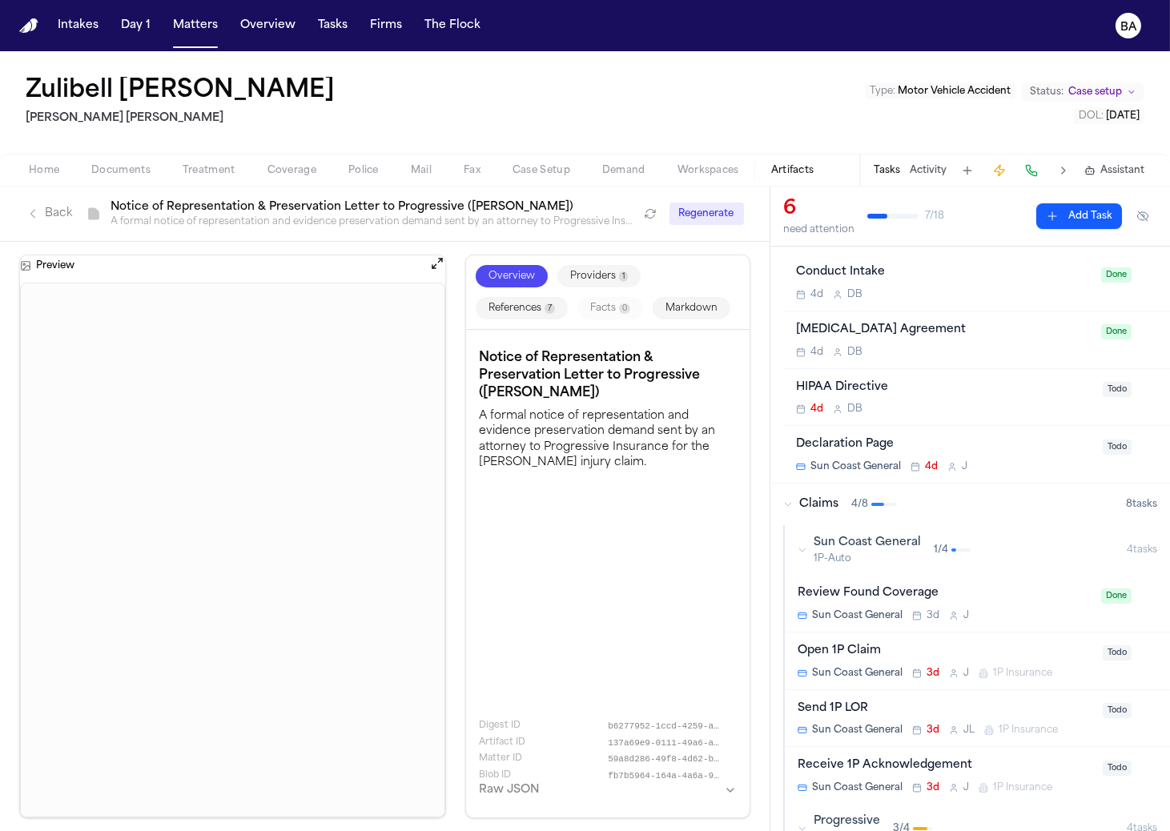
click at [1028, 648] on div "Open 1P Claim" at bounding box center [946, 651] width 296 height 18
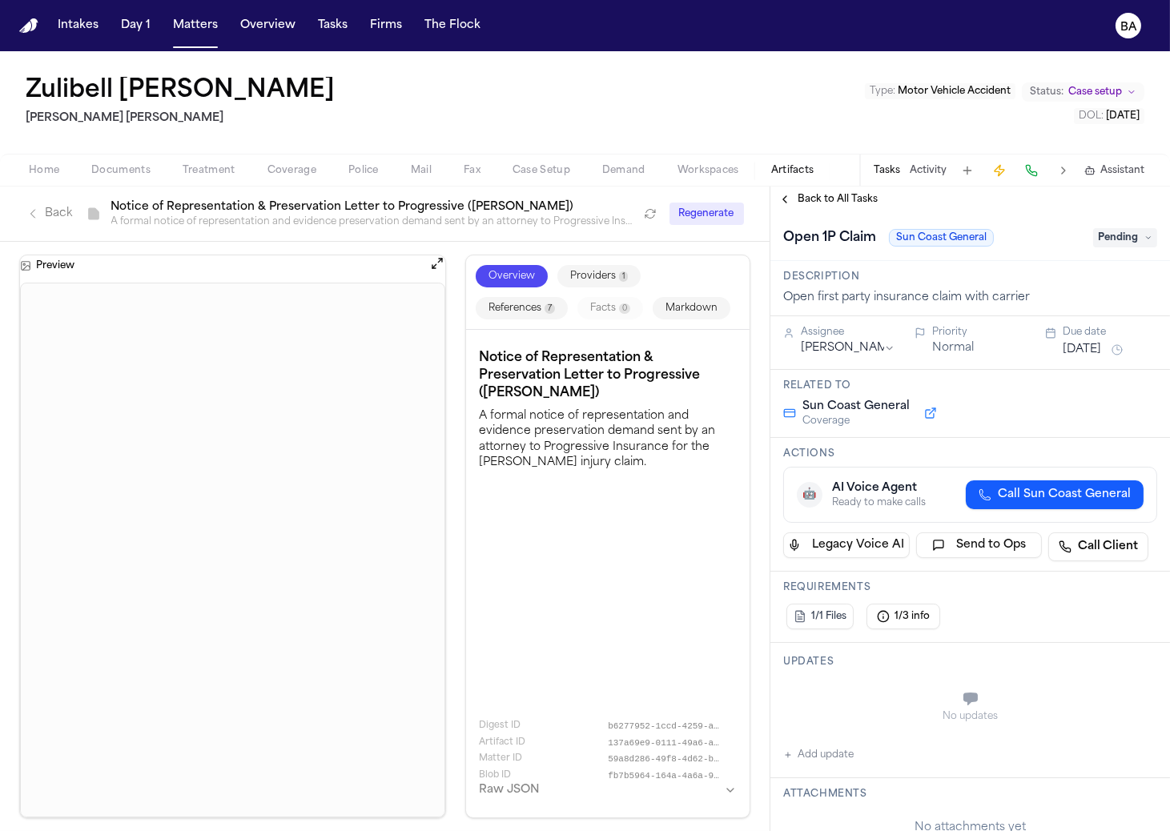
click at [865, 340] on html "Intakes Day 1 Matters Overview Tasks Firms The Flock BA Zulibell Carbonel Steel…" at bounding box center [585, 415] width 1170 height 831
click at [837, 200] on span "Back to All Tasks" at bounding box center [838, 199] width 80 height 13
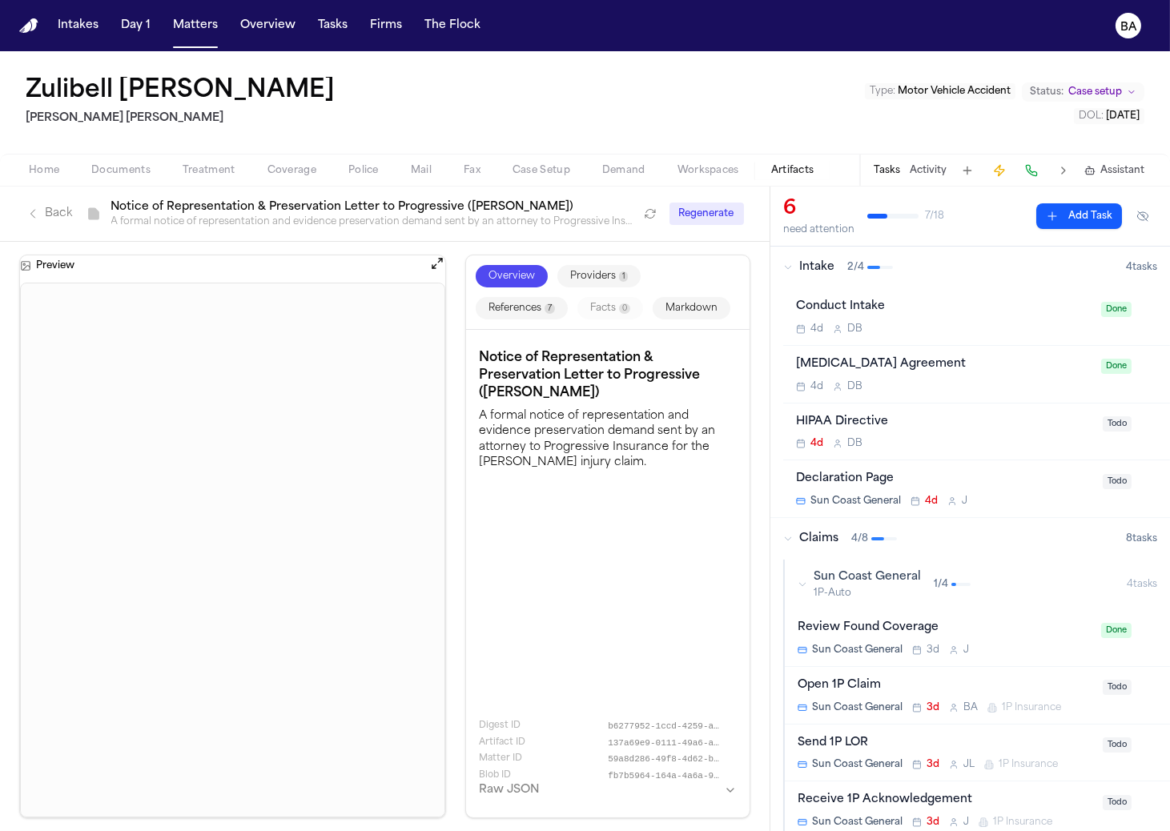
click at [1000, 734] on div "Send 1P LOR" at bounding box center [946, 743] width 296 height 18
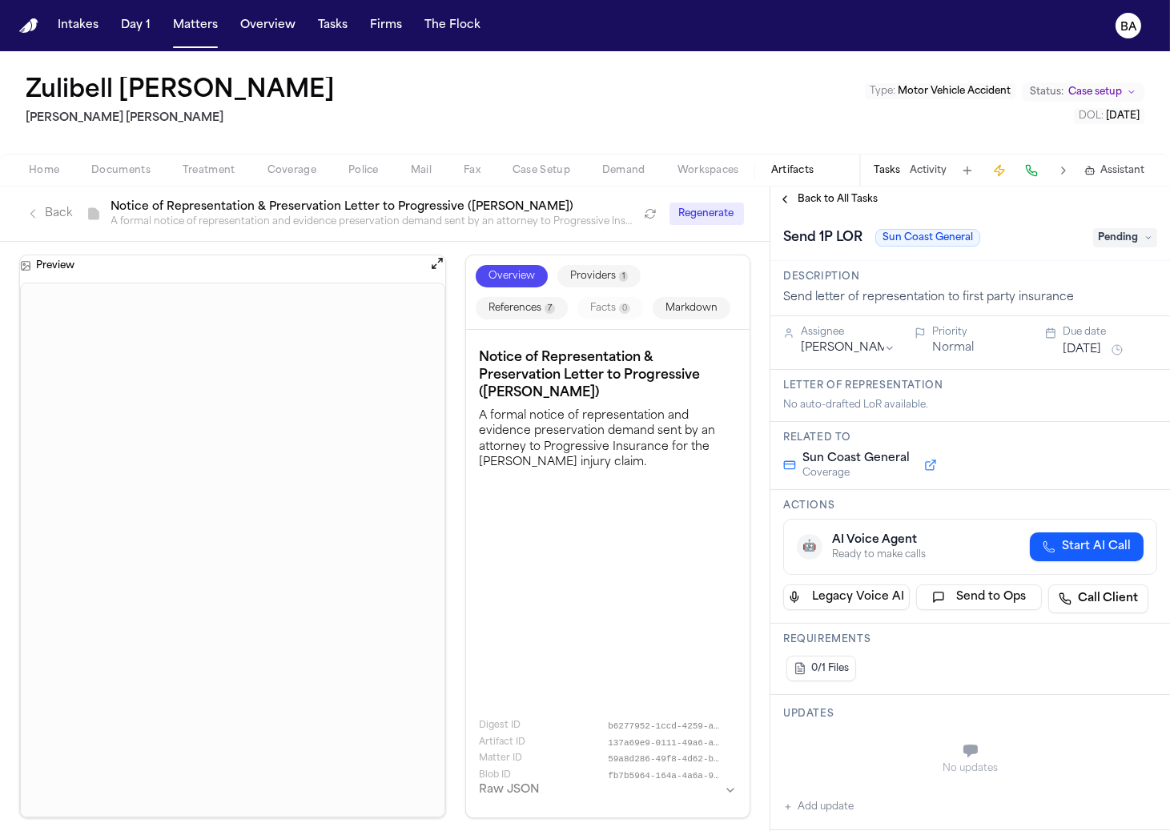
click at [833, 358] on div "Assignee Julie Lopez" at bounding box center [839, 343] width 112 height 34
click at [839, 344] on html "Intakes Day 1 Matters Overview Tasks Firms The Flock BA Zulibell Carbonel Steel…" at bounding box center [585, 415] width 1170 height 831
click at [832, 199] on span "Back to All Tasks" at bounding box center [838, 199] width 80 height 13
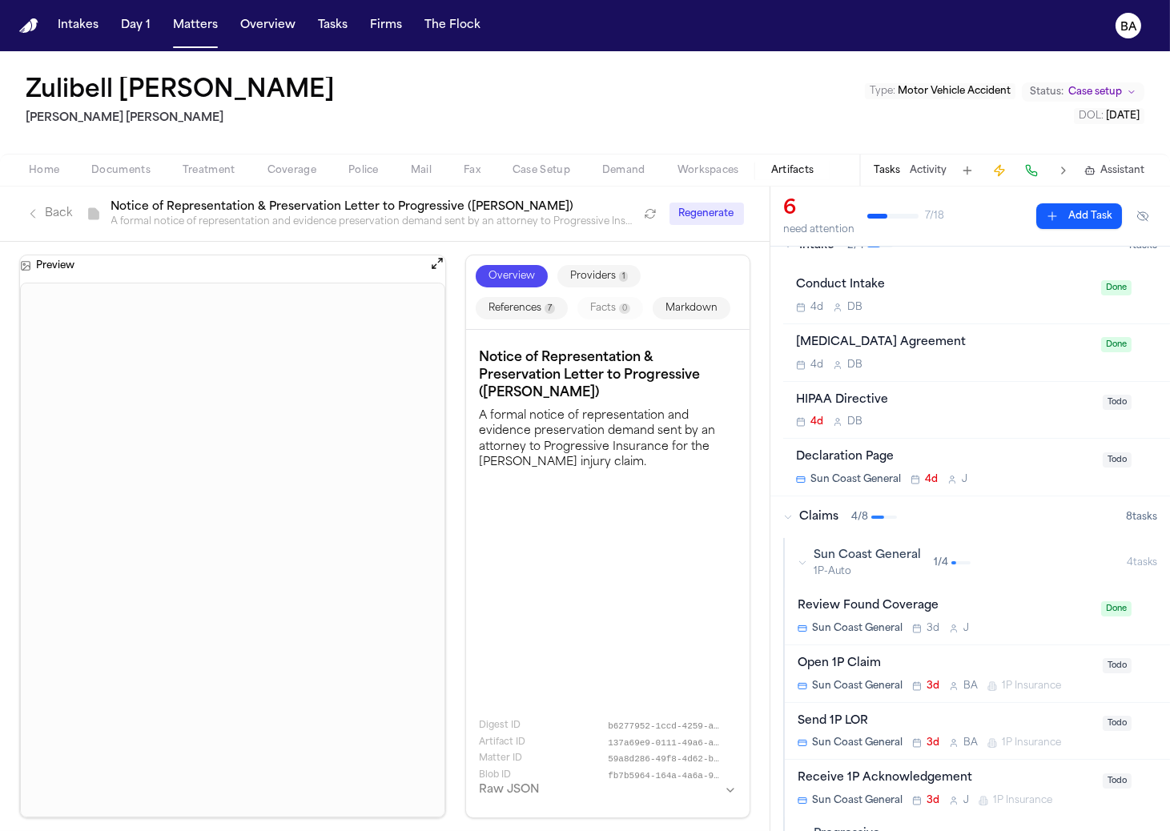
scroll to position [78, 0]
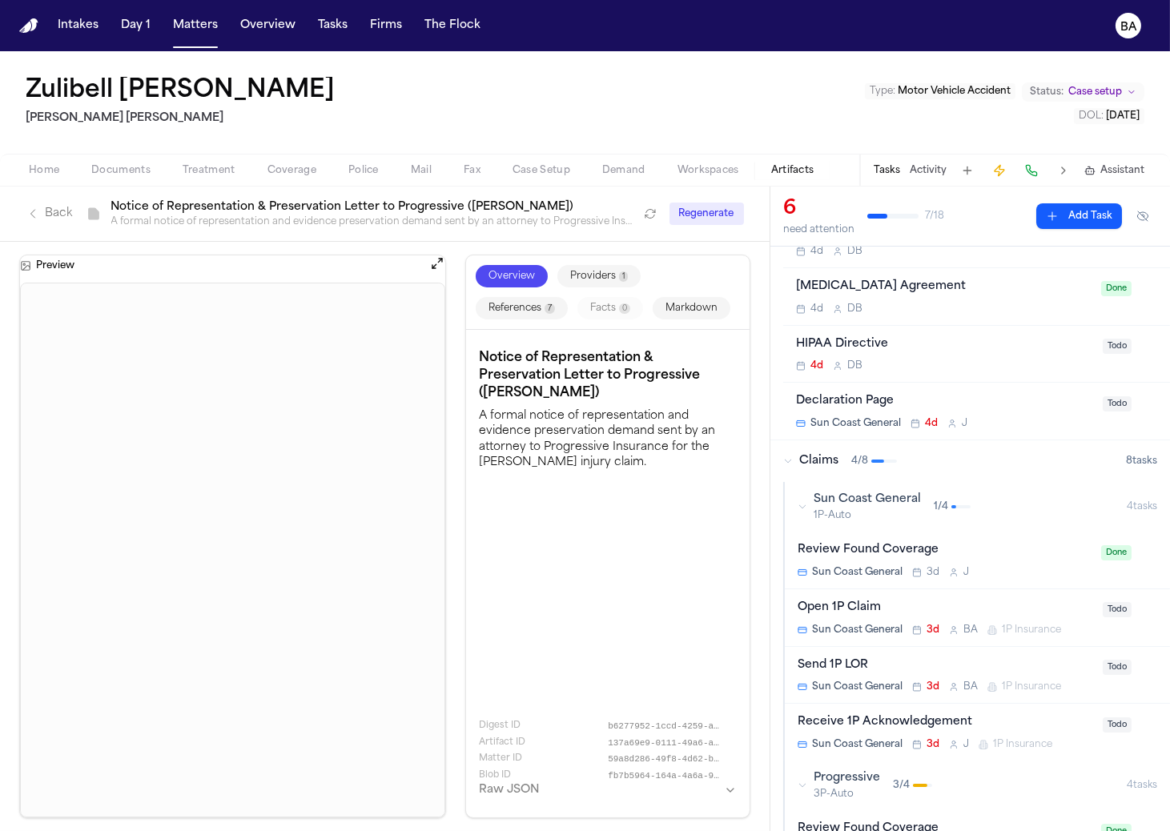
click at [1014, 718] on div "Receive 1P Acknowledgement" at bounding box center [946, 723] width 296 height 18
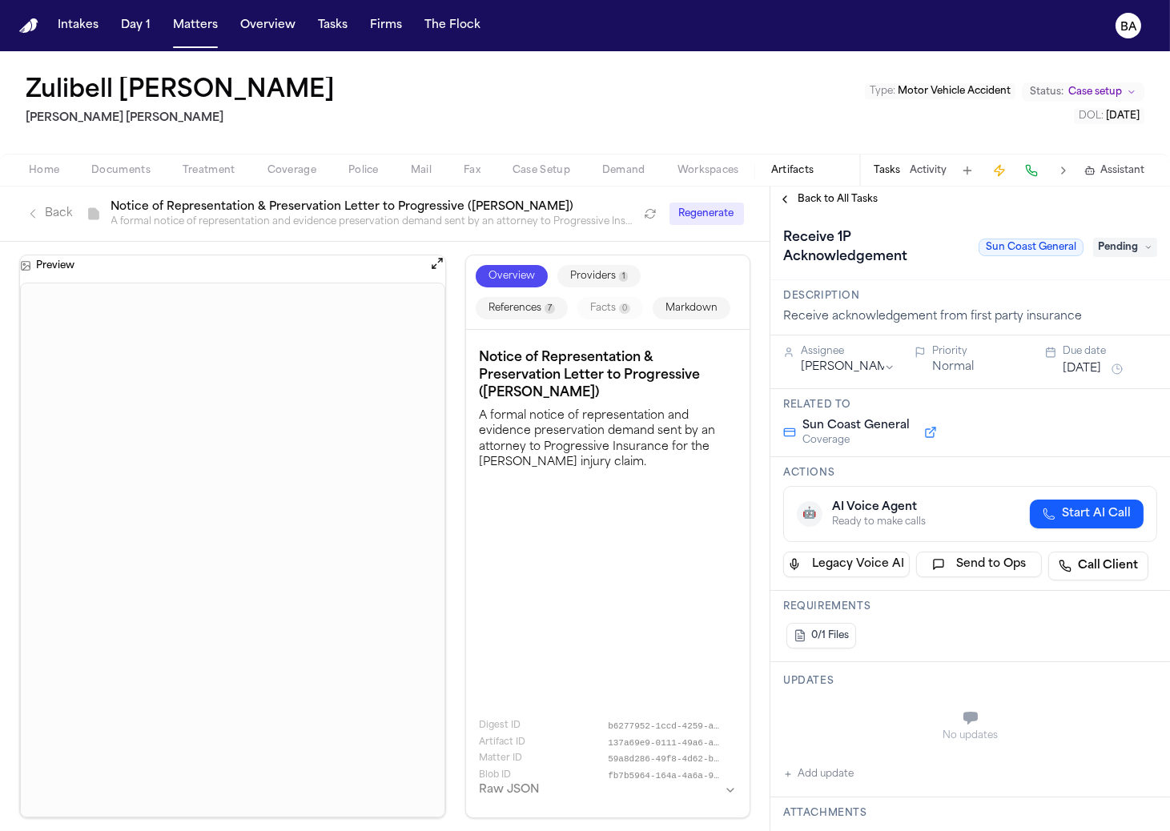
click at [814, 360] on html "Intakes Day 1 Matters Overview Tasks Firms The Flock BA Zulibell Carbonel Steel…" at bounding box center [585, 415] width 1170 height 831
click at [703, 500] on div "Notice of Representation & Preservation Letter to Progressive (Zulibell Carbone…" at bounding box center [608, 574] width 258 height 462
click at [842, 199] on span "Back to All Tasks" at bounding box center [838, 199] width 80 height 13
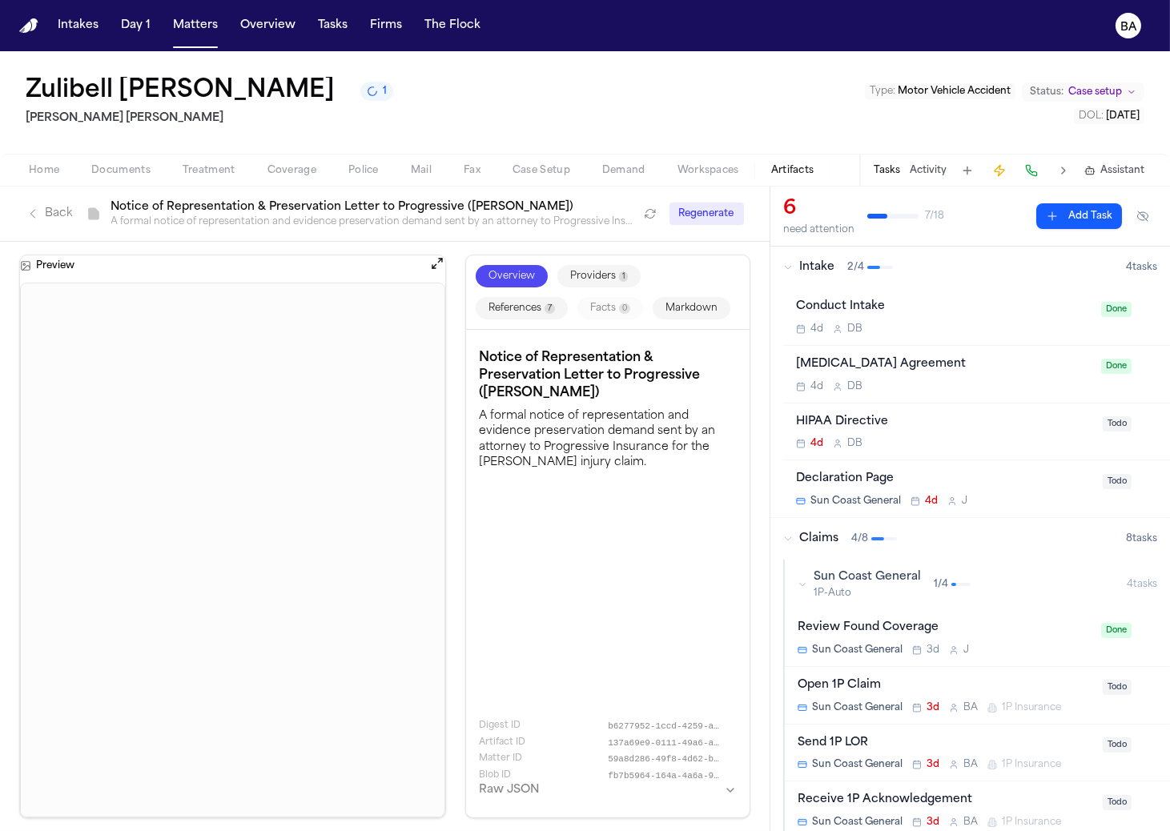
click at [958, 677] on div "Open 1P Claim" at bounding box center [946, 686] width 296 height 18
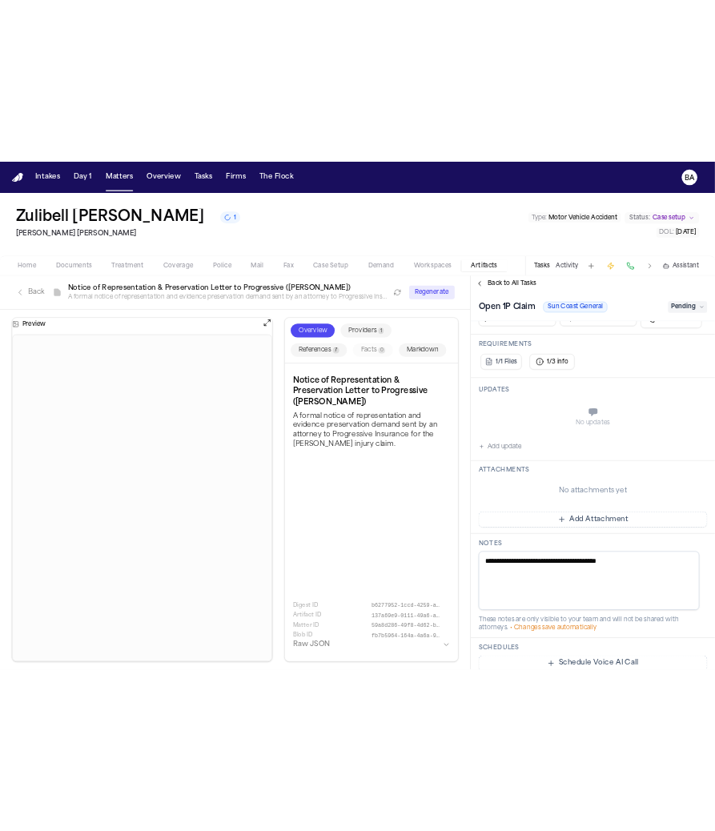
scroll to position [73, 0]
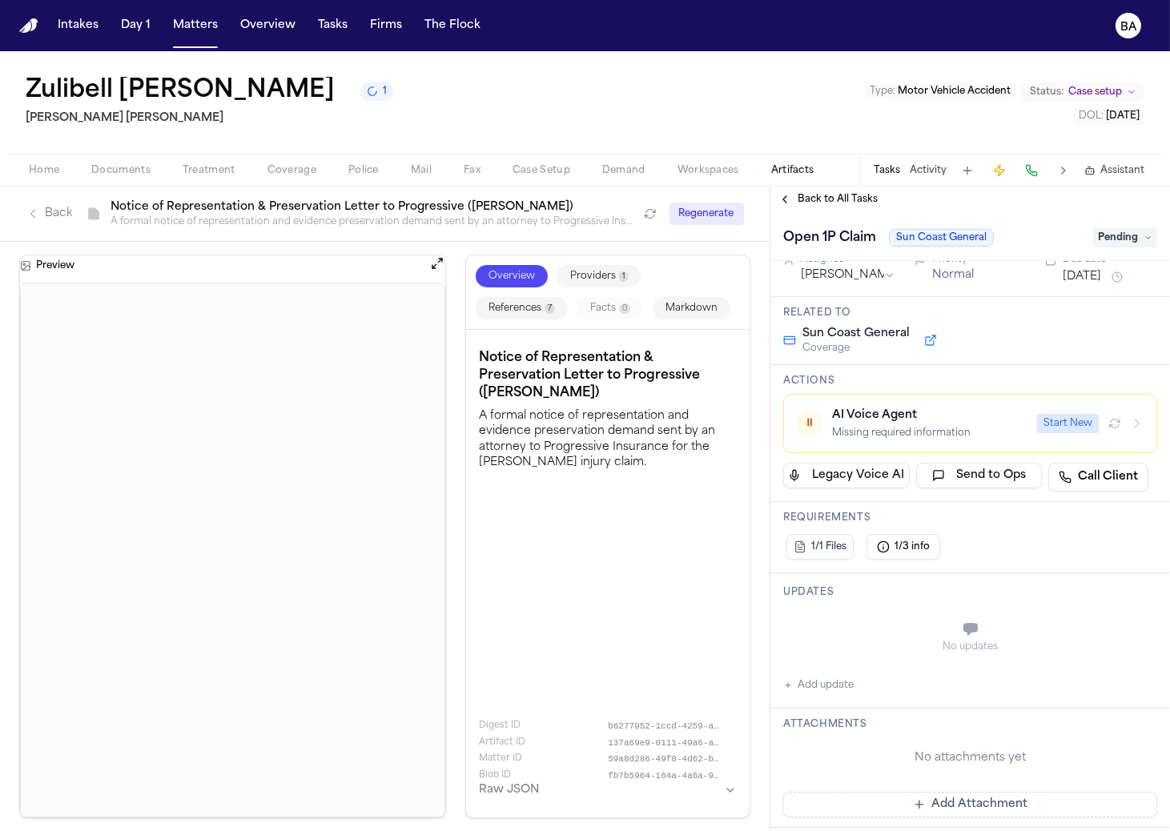
click at [910, 412] on div "AI Voice Agent" at bounding box center [929, 416] width 195 height 16
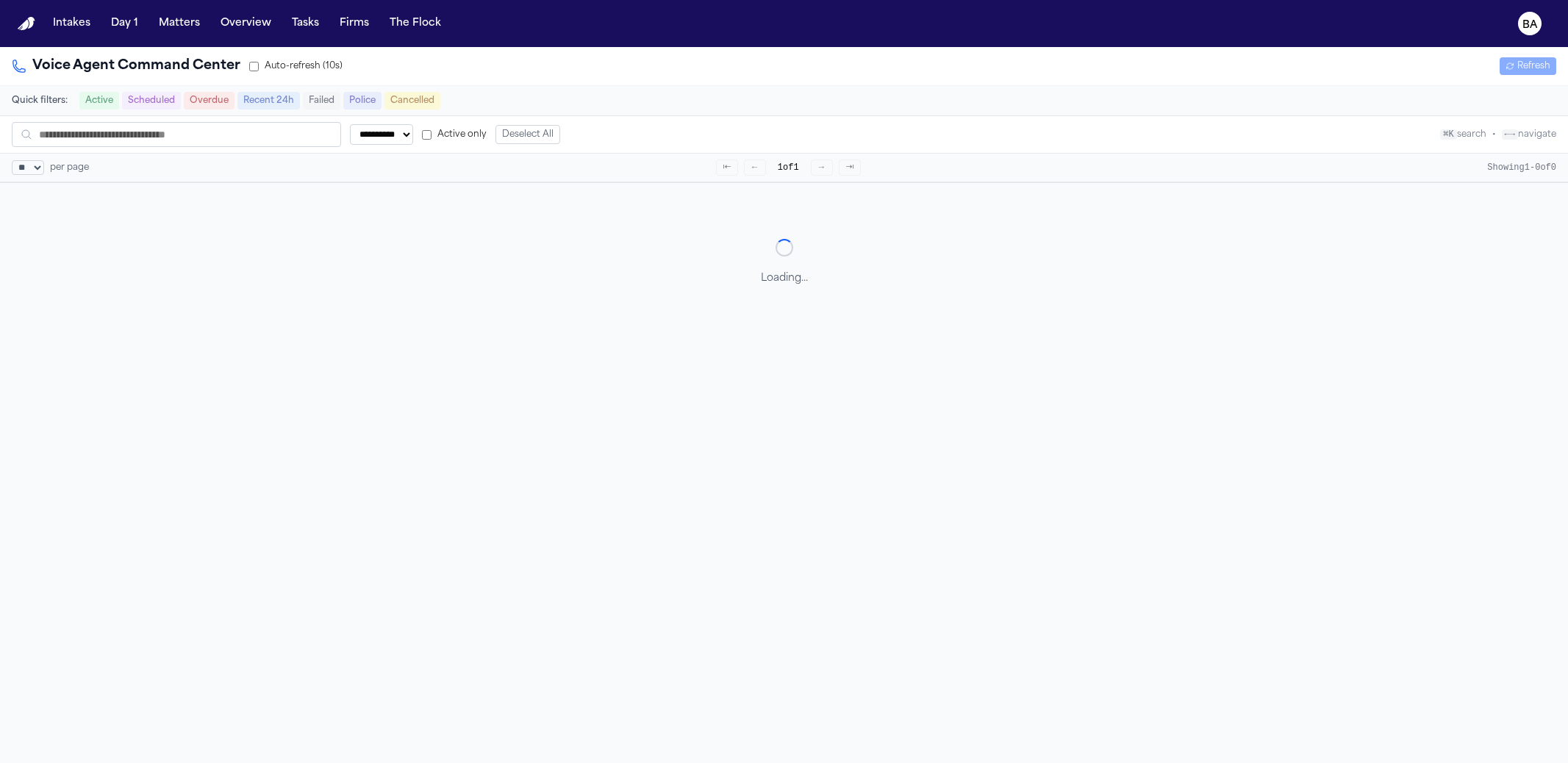
select select "**"
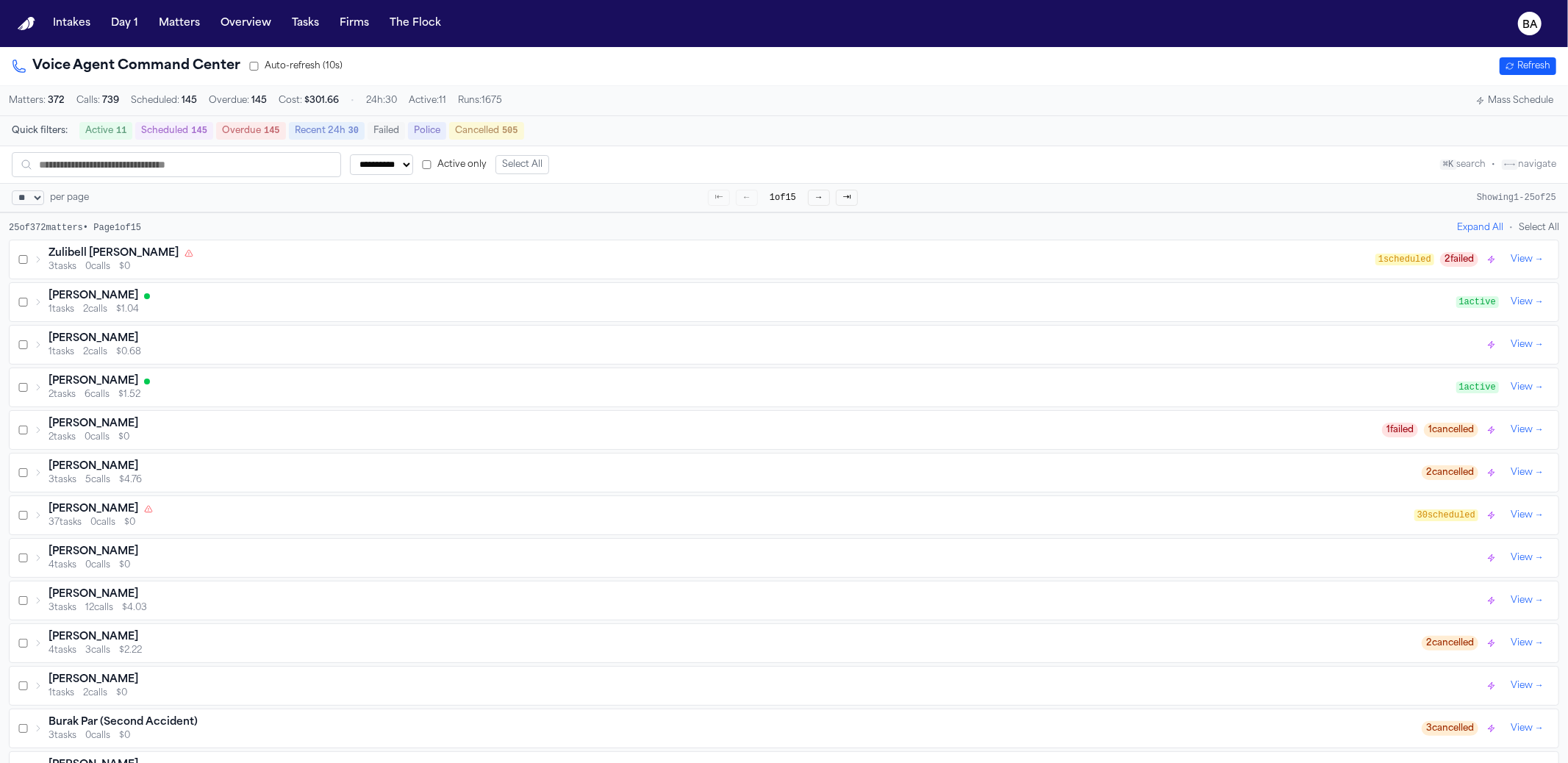
click at [44, 268] on div "Zulibell [PERSON_NAME] 3 tasks 0 calls $0" at bounding box center [705, 259] width 1342 height 27
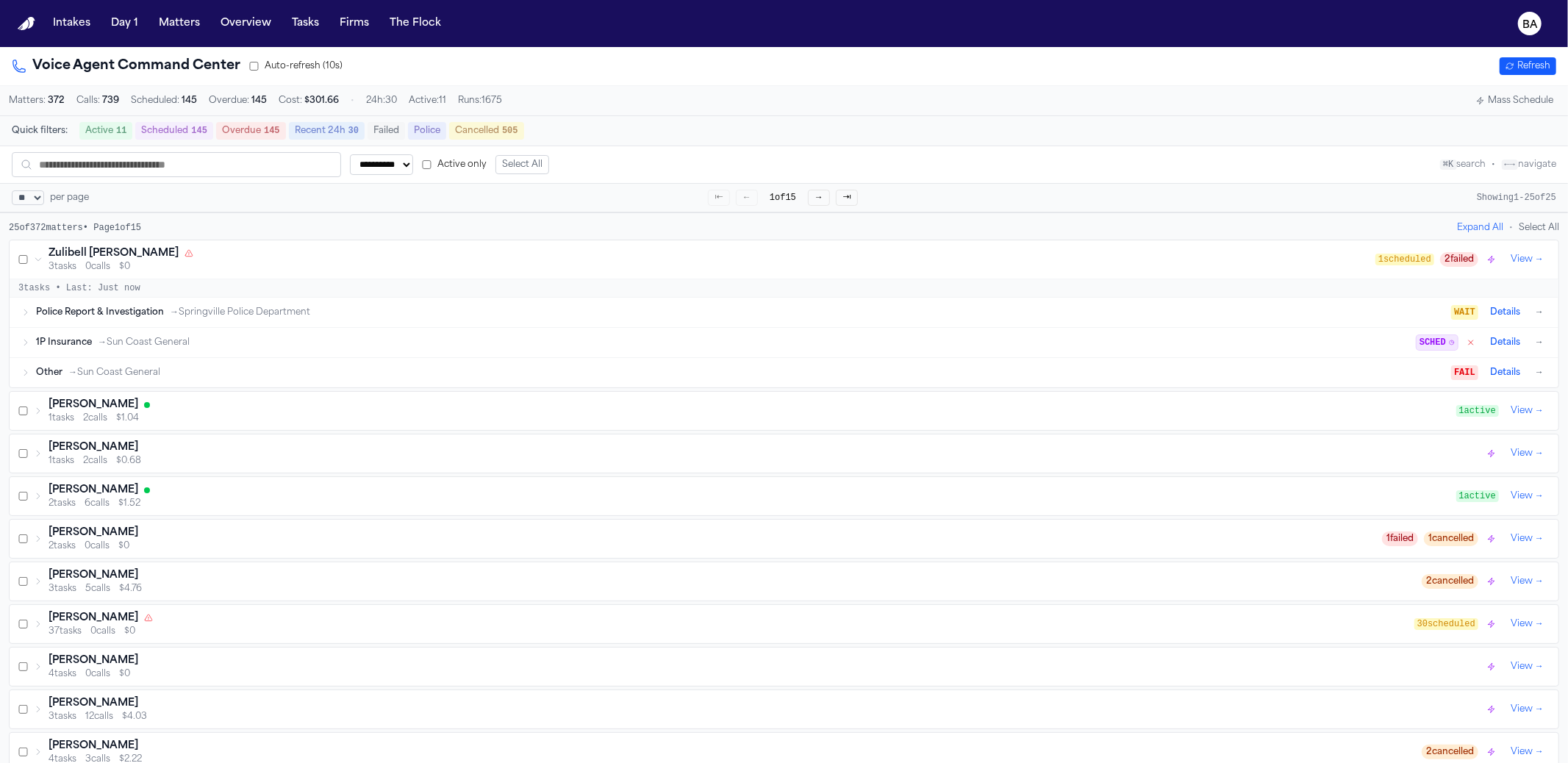
click at [139, 350] on div "1P Insurance → Sun Coast General SCHED Details →" at bounding box center [791, 342] width 1511 height 17
